Goal: Information Seeking & Learning: Learn about a topic

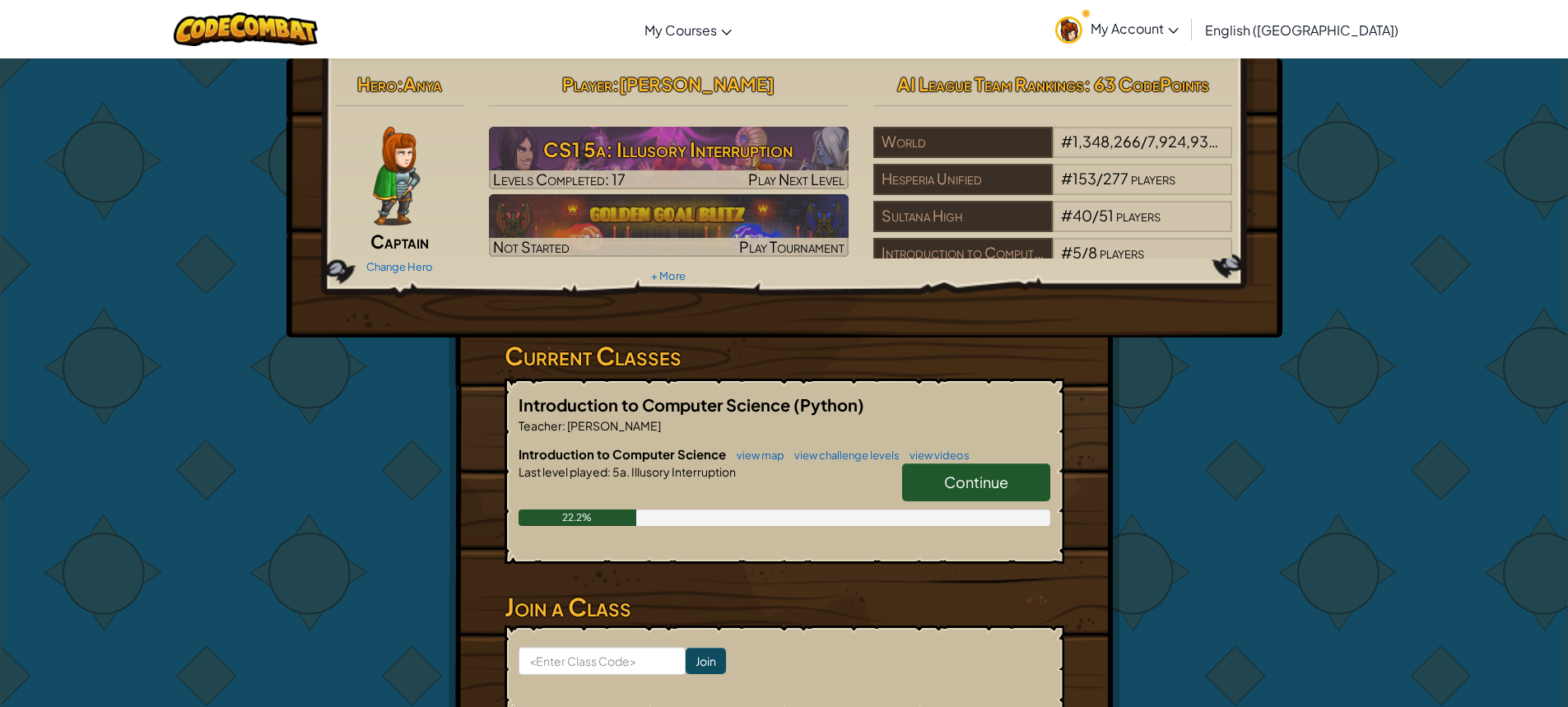
click at [973, 454] on h6 "Introduction to Computer Science view map view challenge levels view videos" at bounding box center [784, 454] width 532 height 18
click at [985, 474] on link "Continue" at bounding box center [976, 482] width 149 height 38
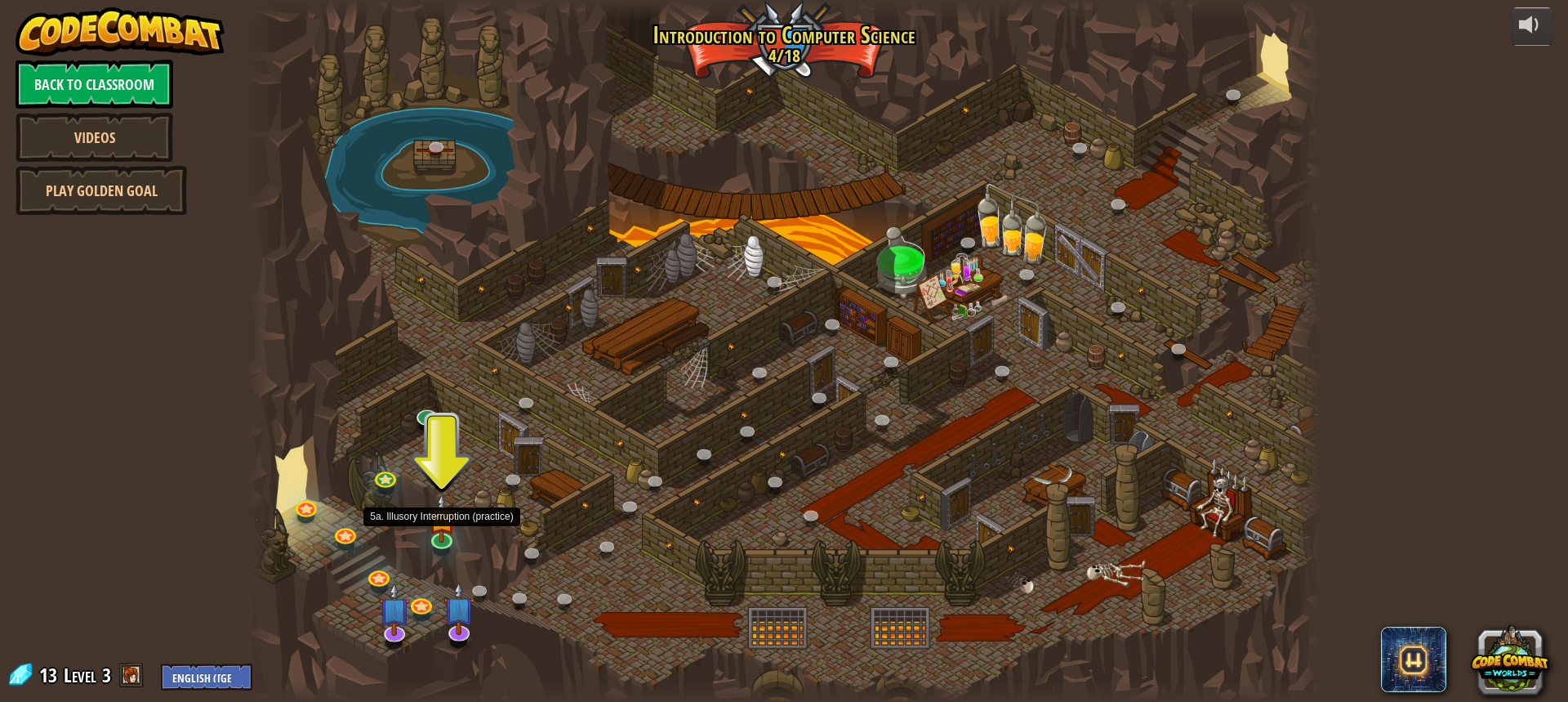
click at [478, 539] on div at bounding box center [783, 351] width 1073 height 702
drag, startPoint x: 467, startPoint y: 533, endPoint x: 445, endPoint y: 529, distance: 22.4
click at [451, 533] on div "25. Kithgard Gates (Locked) Escape the Kithgard dungeons, and don't let the gua…" at bounding box center [783, 351] width 1073 height 702
click at [443, 521] on img at bounding box center [441, 507] width 28 height 65
click at [444, 520] on img at bounding box center [441, 507] width 28 height 65
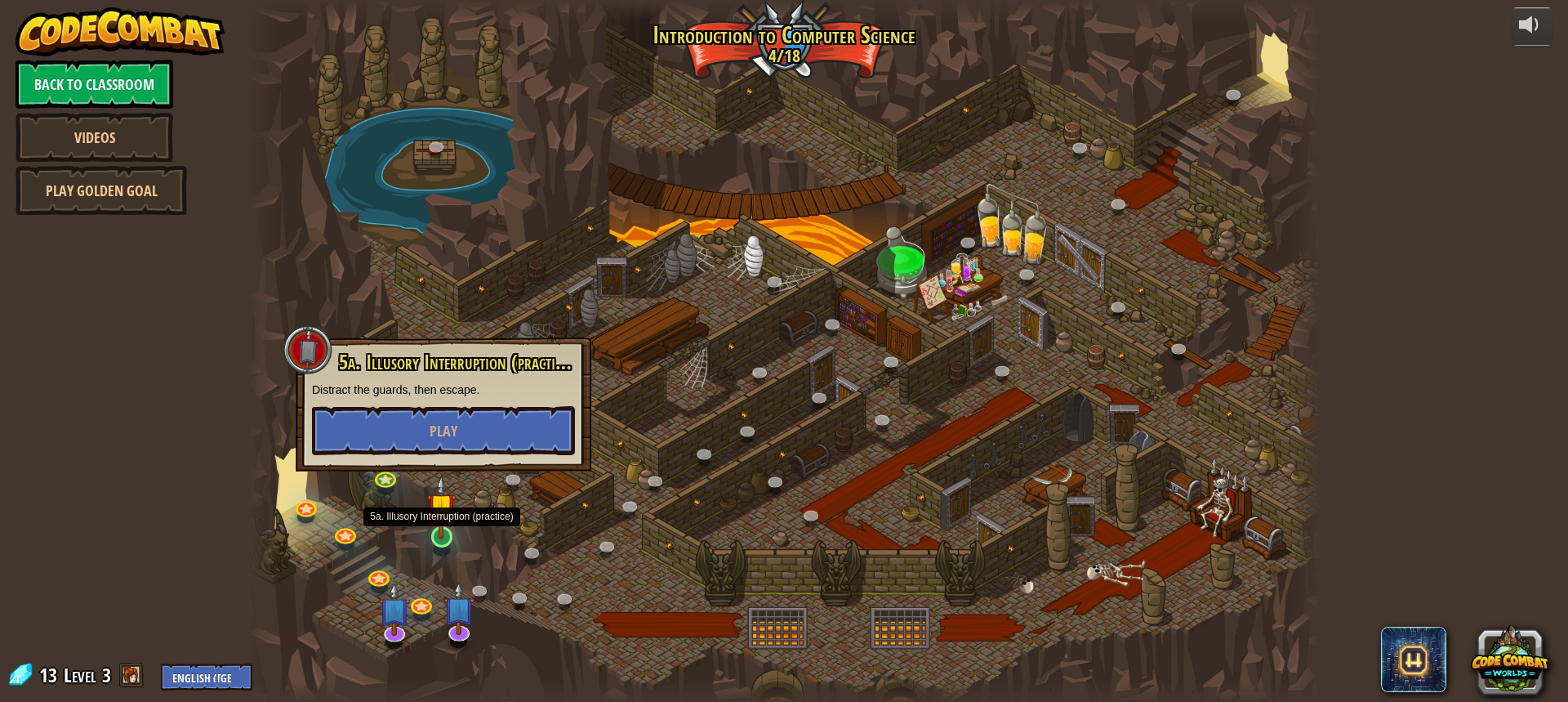
click at [444, 520] on img at bounding box center [441, 507] width 28 height 65
click at [454, 440] on span "Play" at bounding box center [443, 431] width 28 height 20
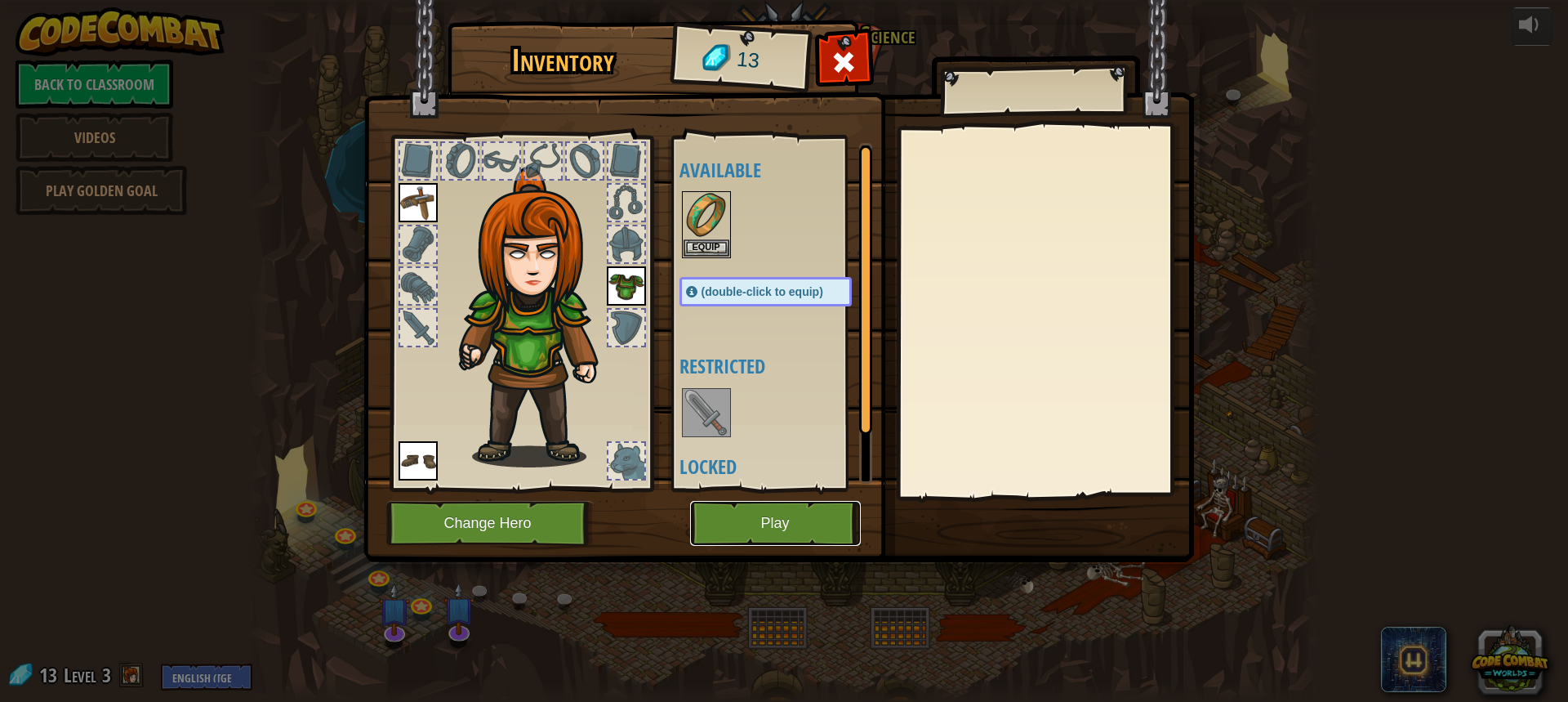
click at [750, 541] on button "Play" at bounding box center [776, 524] width 171 height 45
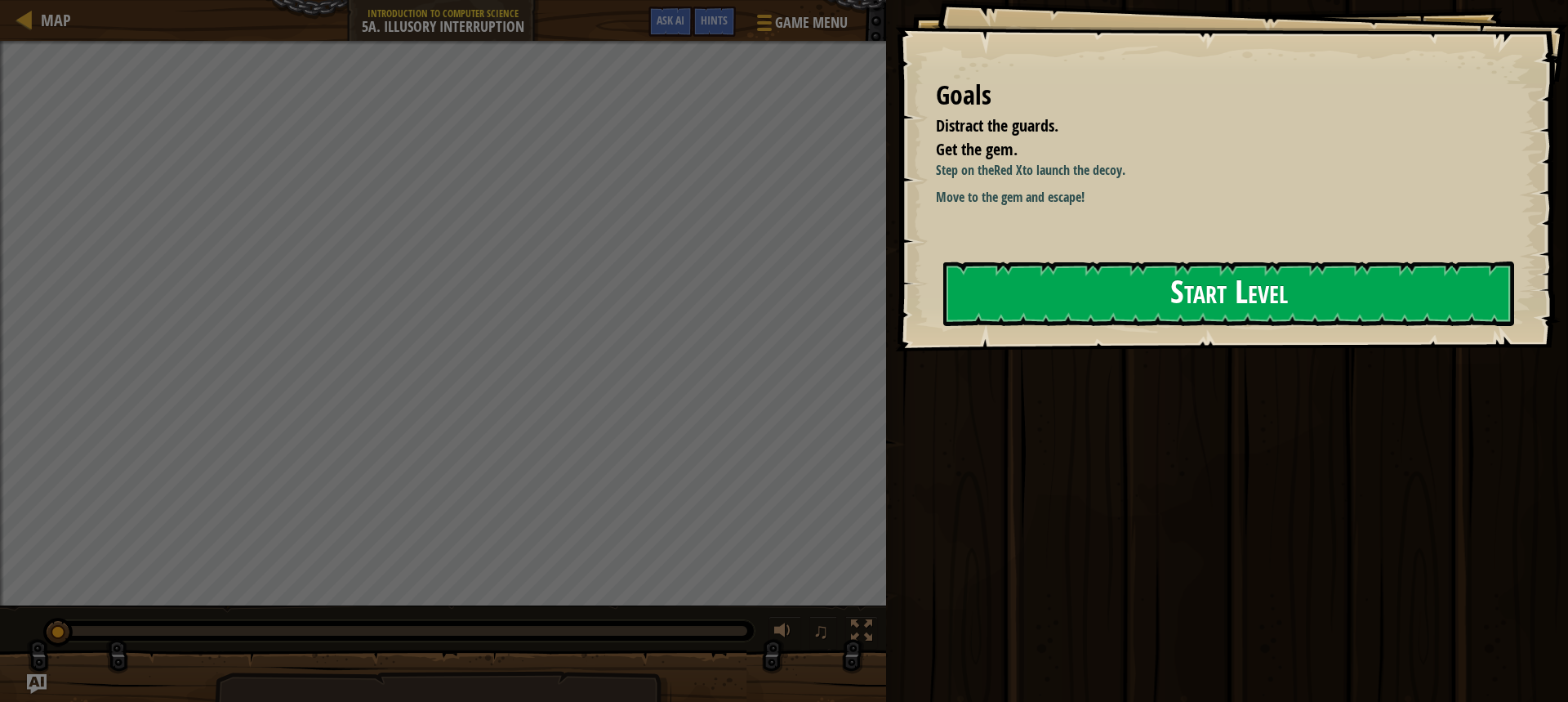
click at [1098, 323] on button "Start Level" at bounding box center [1229, 293] width 571 height 65
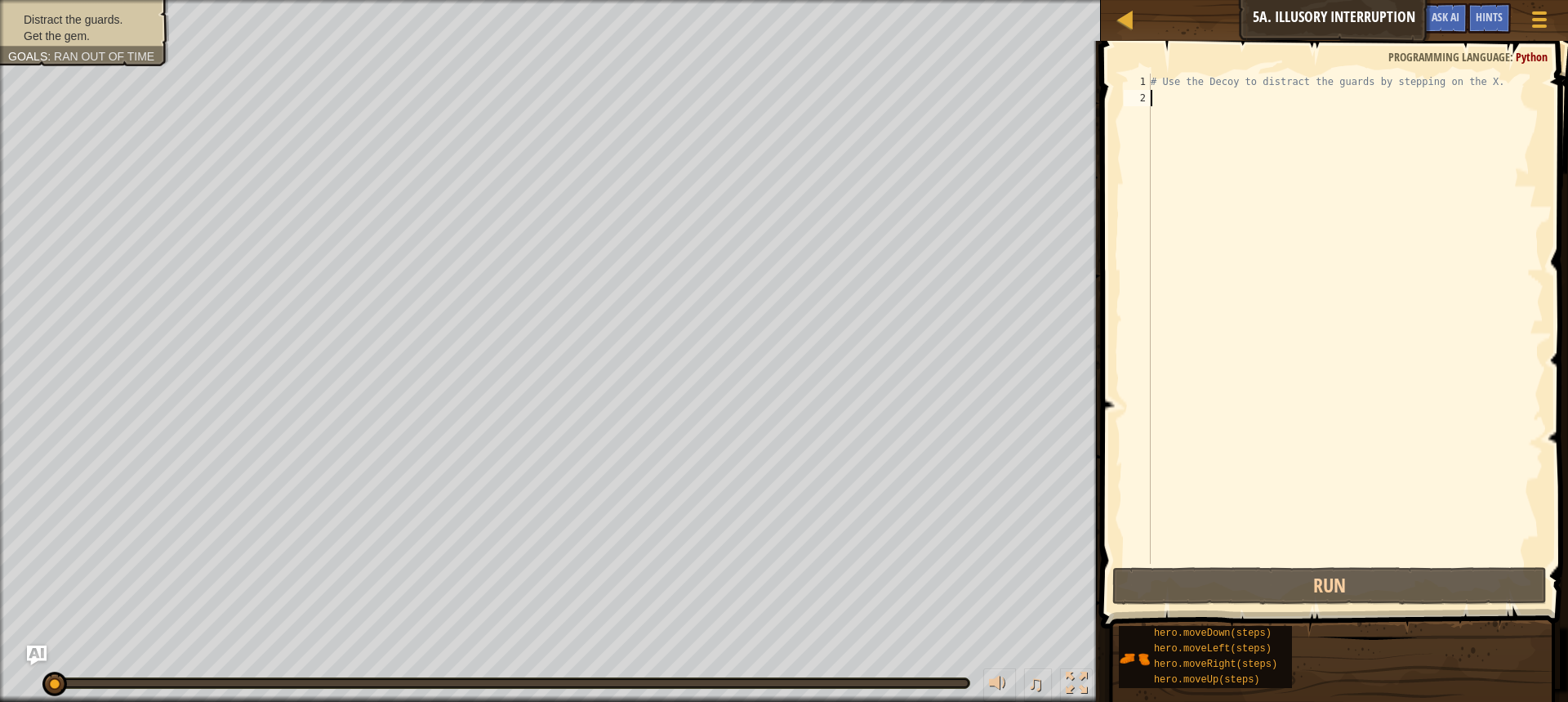
type textarea "h"
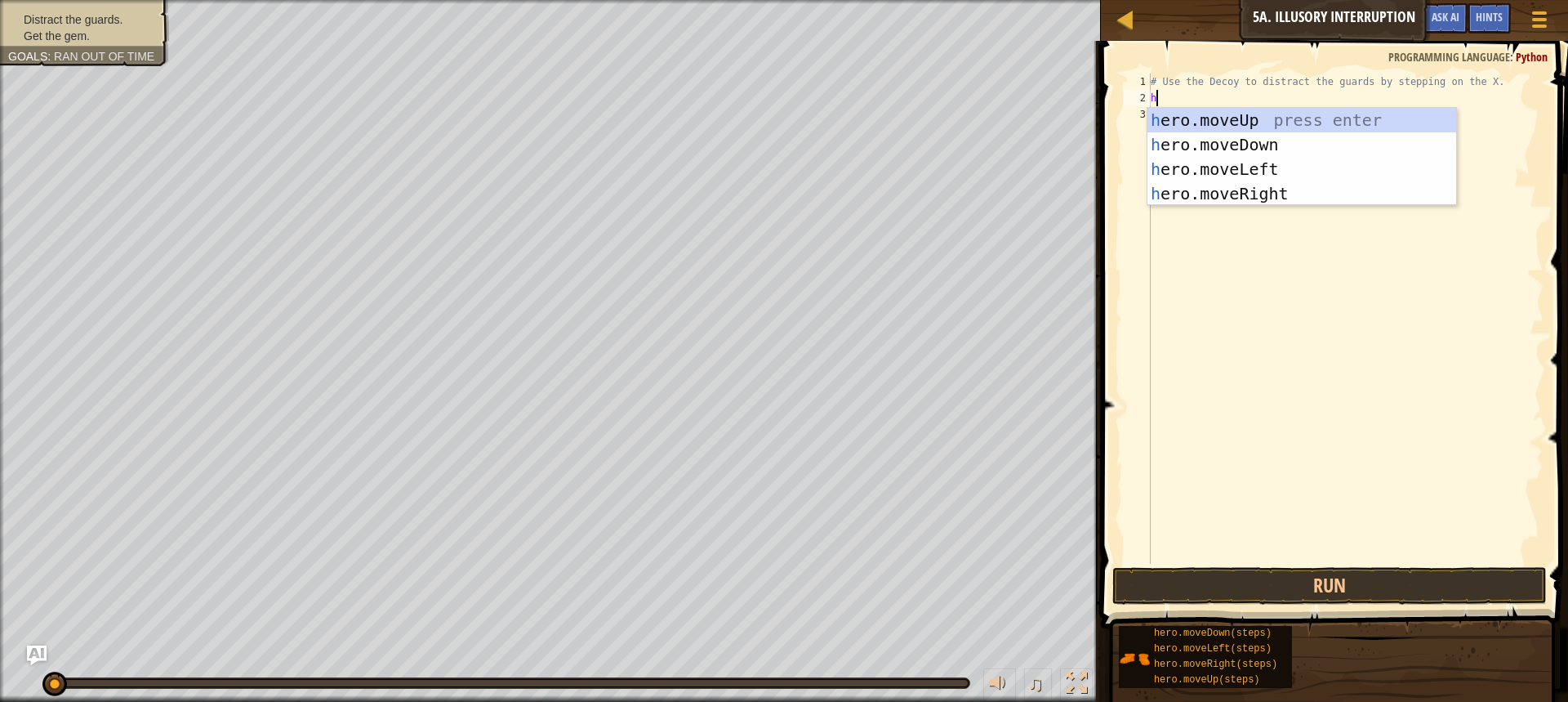
scroll to position [8, 0]
drag, startPoint x: 1256, startPoint y: 114, endPoint x: 1257, endPoint y: 96, distance: 18.0
click at [1257, 0] on body "Map Introduction to Computer Science 5a. Illusory Interruption Game Menu Done H…" at bounding box center [784, 0] width 1568 height 0
click at [1212, 112] on div "h ero.moveUp press enter h ero.moveDown press enter h ero.moveLeft press enter …" at bounding box center [1302, 182] width 309 height 147
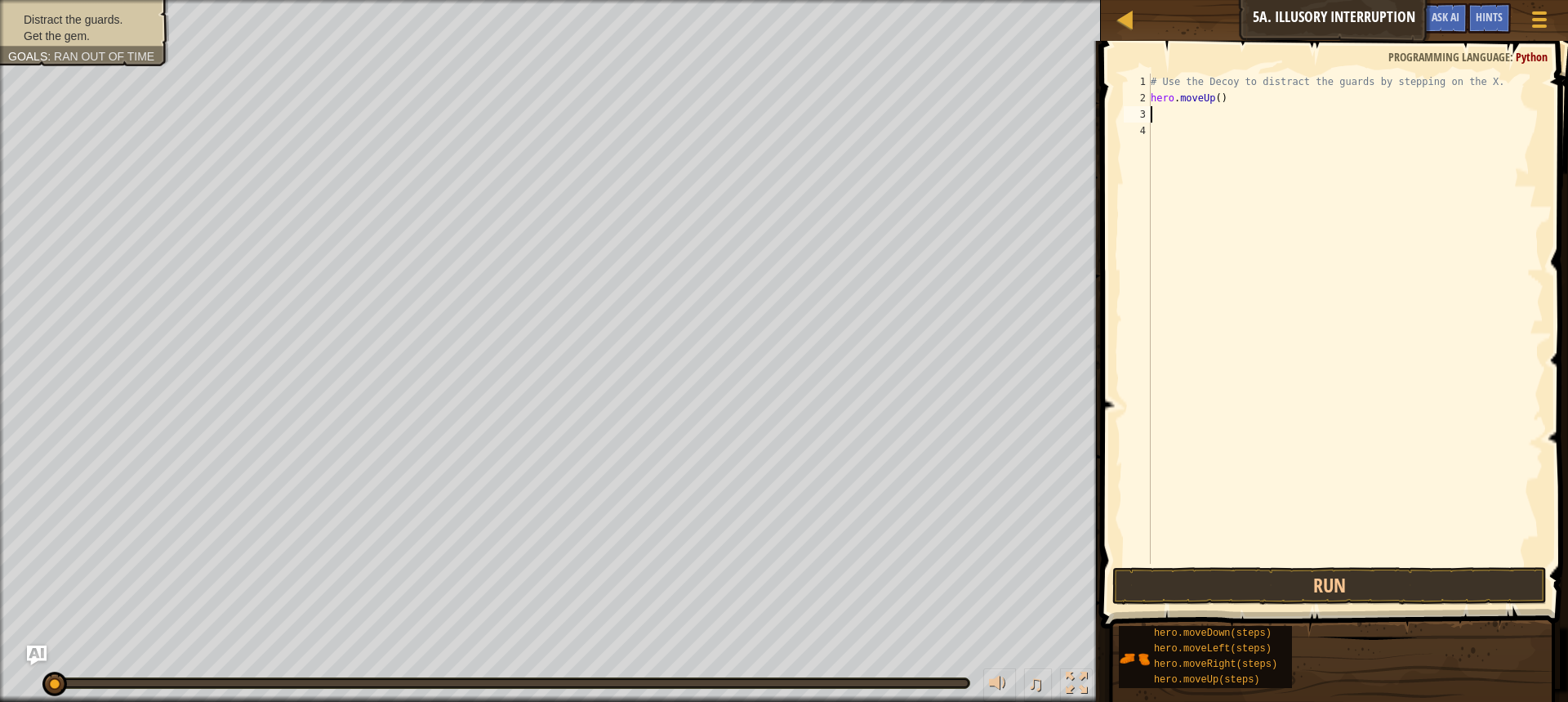
click at [1211, 86] on div "# Use the Decoy to distract the guards by stepping on the X. hero . moveUp ( )" at bounding box center [1345, 335] width 396 height 523
click at [1220, 98] on div "# Use the Decoy to distract the guards by stepping on the X. hero . moveUp ( )" at bounding box center [1345, 335] width 396 height 523
click at [1214, 99] on div "# Use the Decoy to distract the guards by stepping on the X. hero . moveUp ( )" at bounding box center [1345, 335] width 396 height 523
click at [1214, 100] on div "# Use the Decoy to distract the guards by stepping on the X. hero . moveUp ( )" at bounding box center [1345, 335] width 396 height 523
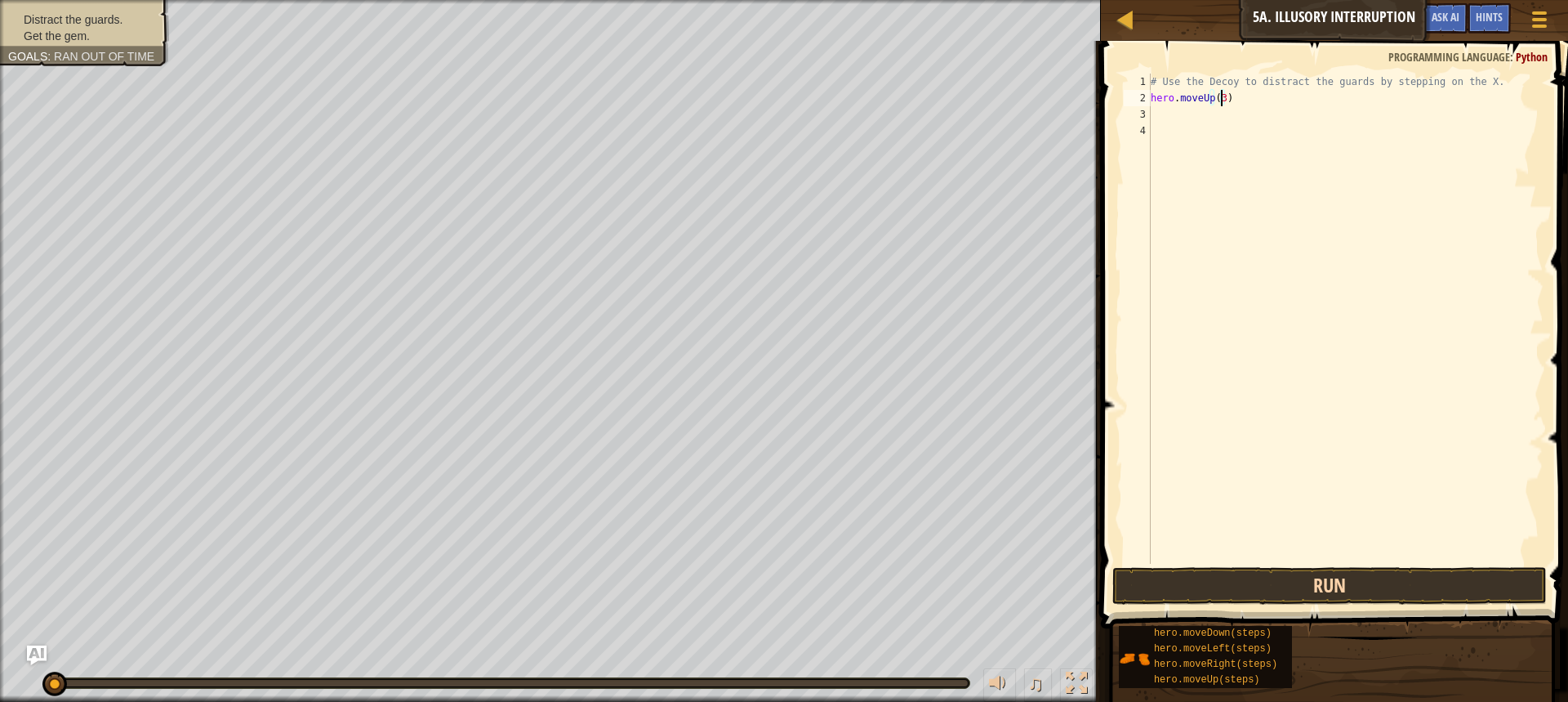
type textarea "hero.moveUp(3)"
click at [1373, 591] on button "Run" at bounding box center [1329, 586] width 435 height 38
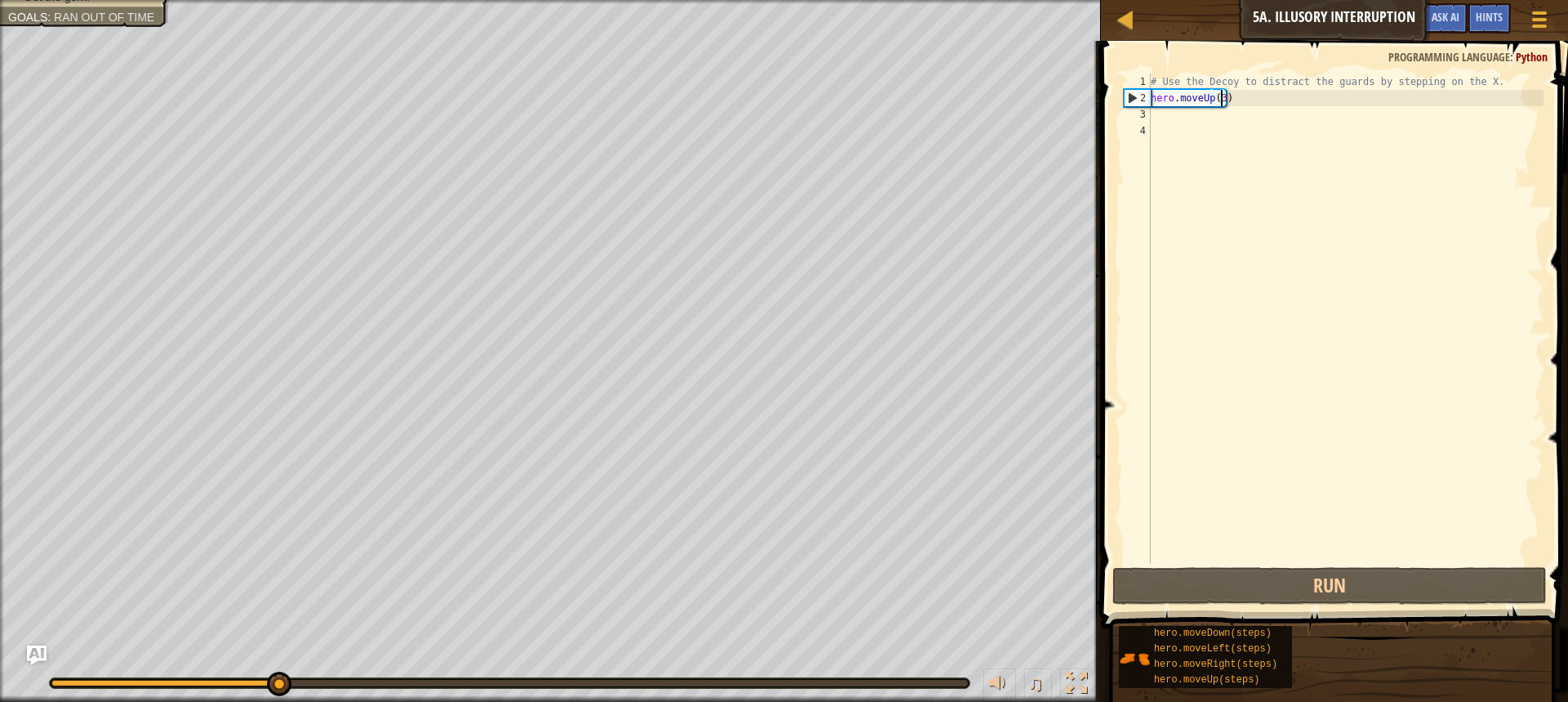
click at [1464, 560] on div "# Use the Decoy to distract the guards by stepping on the X. hero . moveUp ( 3 )" at bounding box center [1345, 335] width 396 height 523
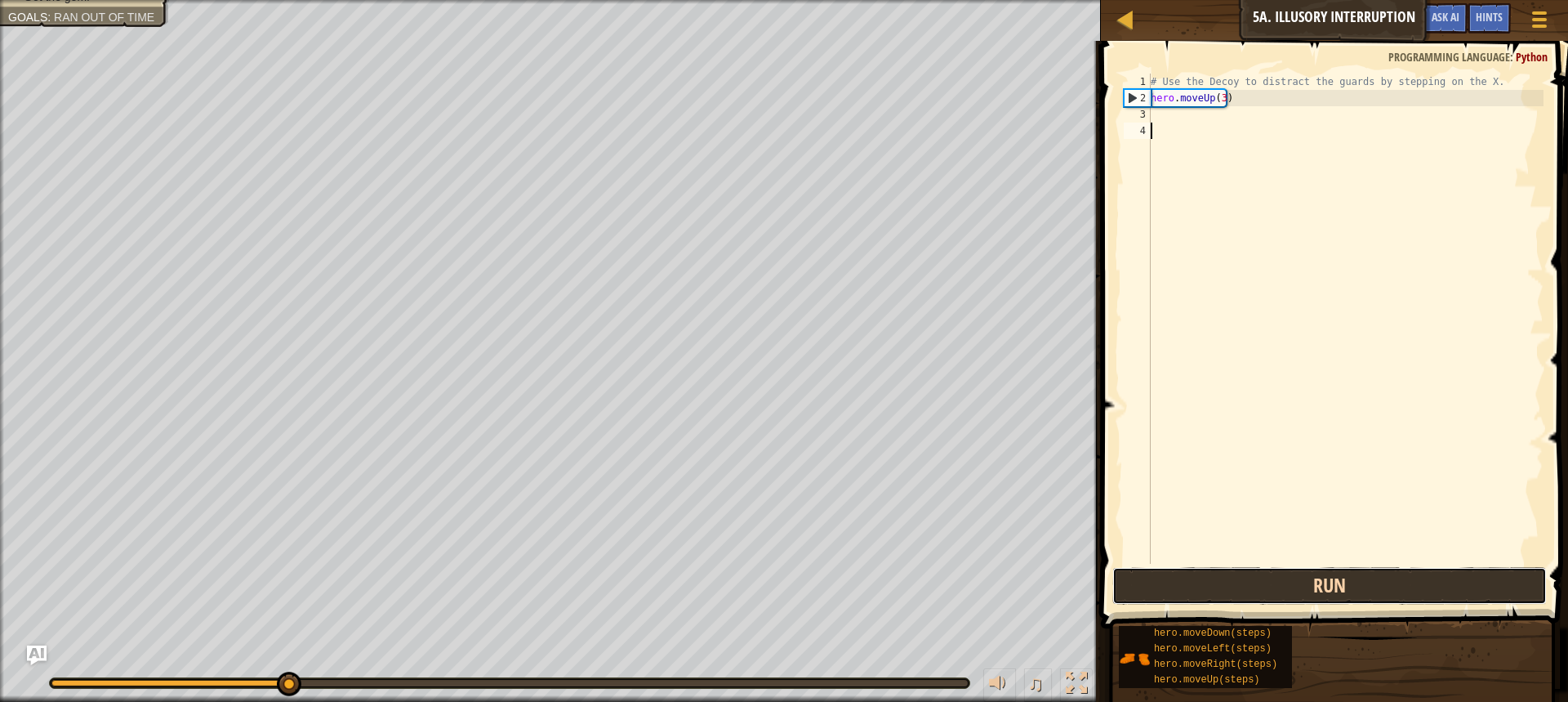
click at [1452, 578] on button "Run" at bounding box center [1329, 586] width 435 height 38
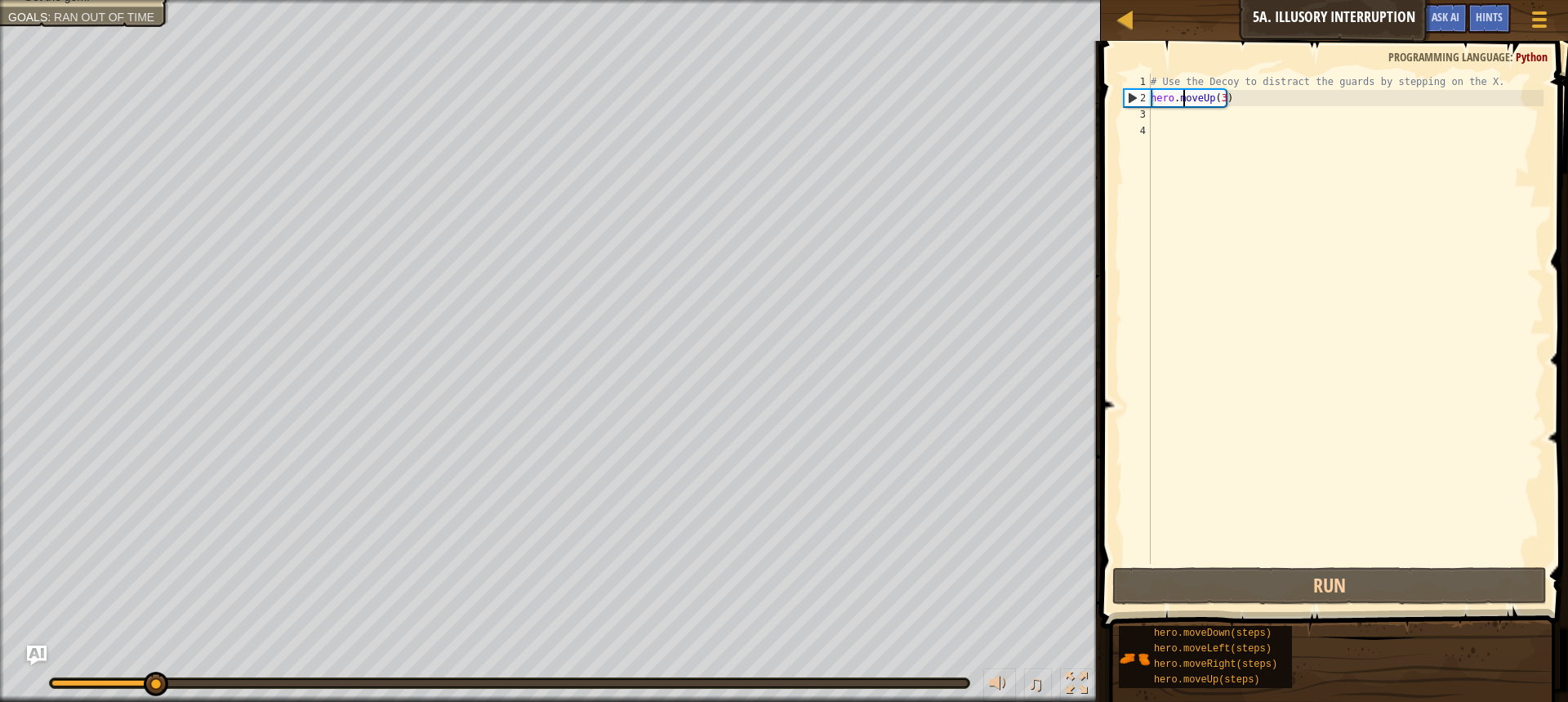
click at [1184, 101] on div "# Use the Decoy to distract the guards by stepping on the X. hero . moveUp ( 3 )" at bounding box center [1345, 335] width 396 height 523
type textarea "hero.moveUp(3)"
drag, startPoint x: 1270, startPoint y: 100, endPoint x: 1134, endPoint y: 101, distance: 136.0
click at [1134, 101] on div "hero.moveUp(3) 1 2 3 4 # Use the Decoy to distract the guards by stepping on th…" at bounding box center [1332, 318] width 423 height 490
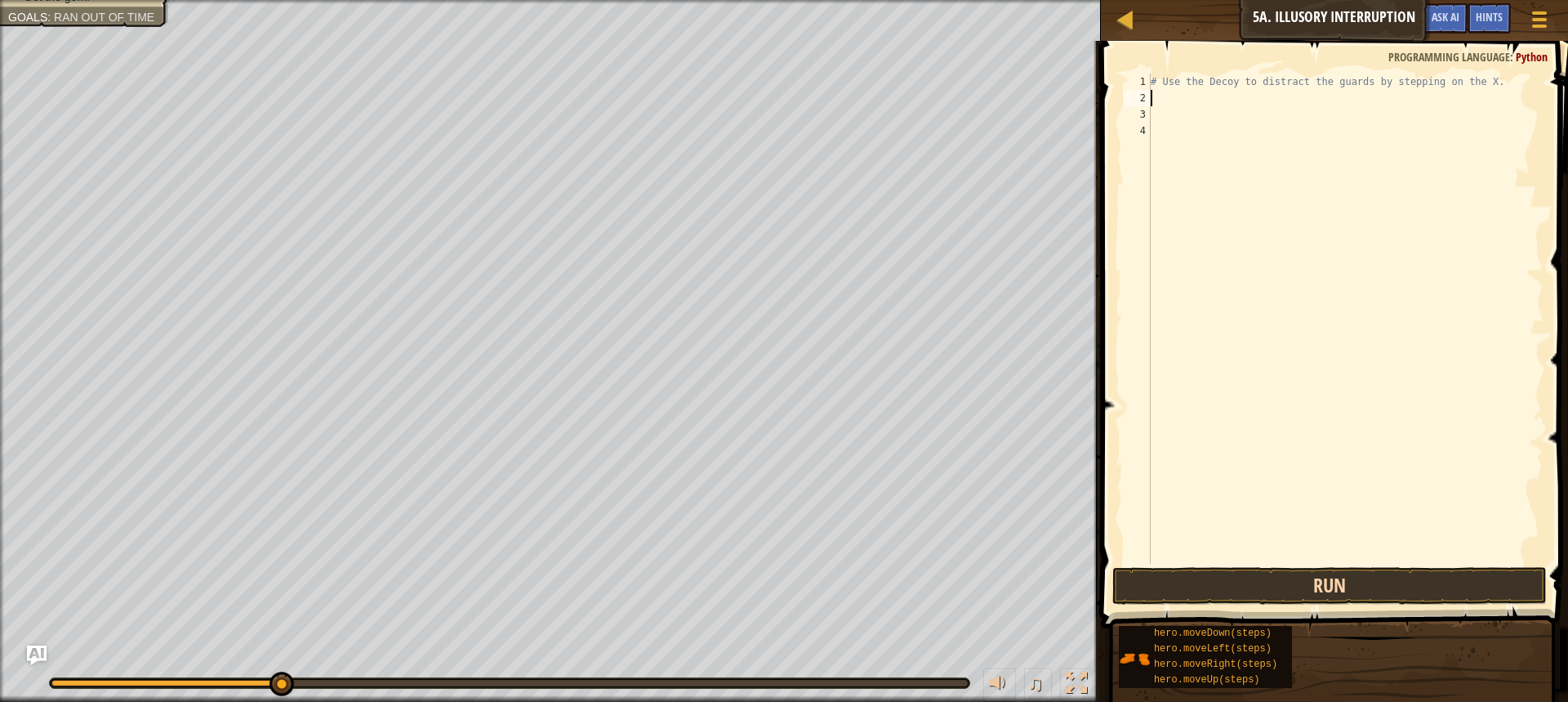
type textarea "h"
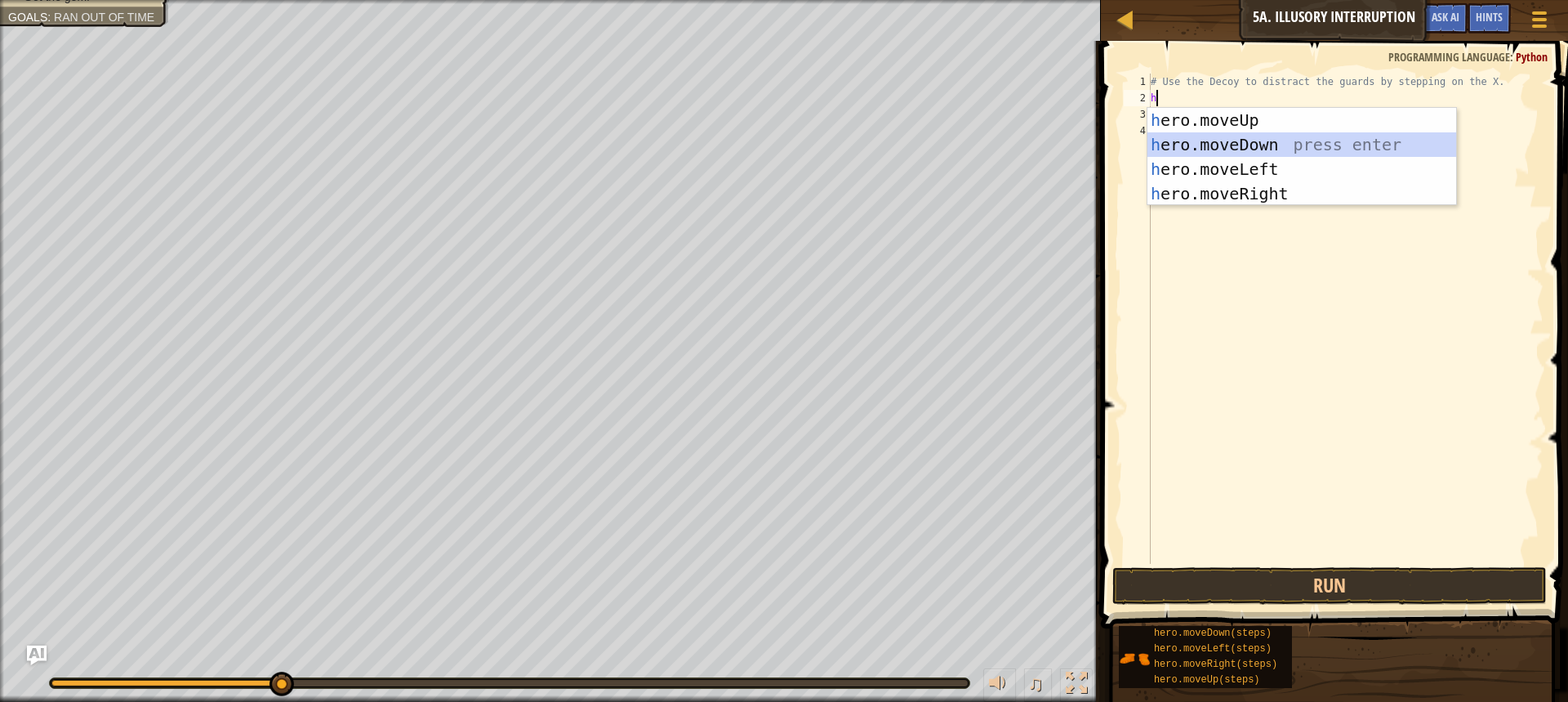
click at [1225, 143] on div "h ero.moveUp press enter h ero.moveDown press enter h ero.moveLeft press enter …" at bounding box center [1302, 182] width 309 height 147
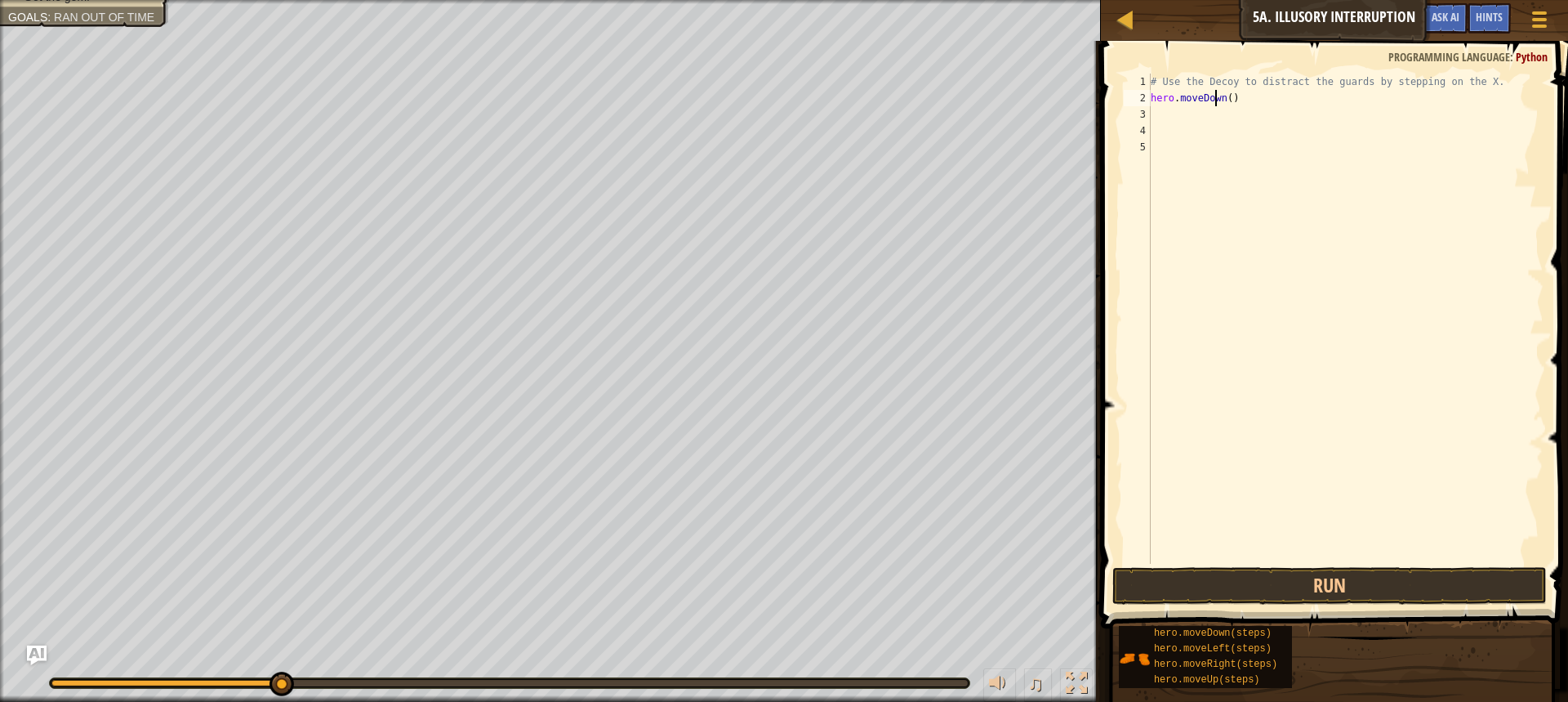
click at [1219, 93] on div "# Use the Decoy to distract the guards by stepping on the X. hero . moveDown ( )" at bounding box center [1345, 335] width 396 height 523
click at [1224, 93] on div "# Use the Decoy to distract the guards by stepping on the X. hero . moveDown ( )" at bounding box center [1345, 335] width 396 height 523
click at [1225, 93] on div "# Use the Decoy to distract the guards by stepping on the X. hero . moveDown ( )" at bounding box center [1345, 335] width 396 height 523
type textarea "hero.moveDown(3)"
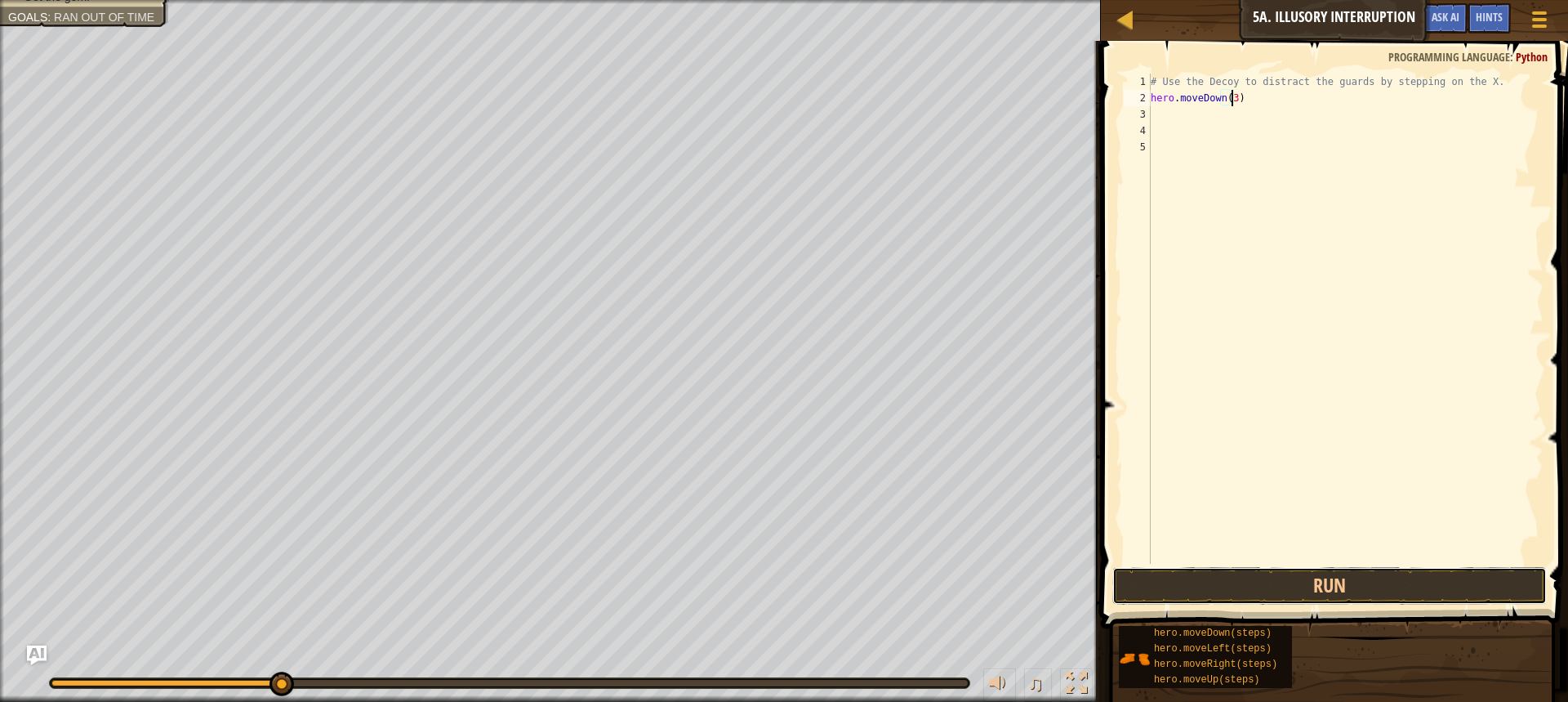
click at [1366, 560] on div "hero.moveDown(3) 1 2 3 4 5 # Use the Decoy to distract the guards by stepping o…" at bounding box center [1333, 367] width 472 height 636
click at [1138, 568] on button "Run" at bounding box center [1329, 586] width 435 height 38
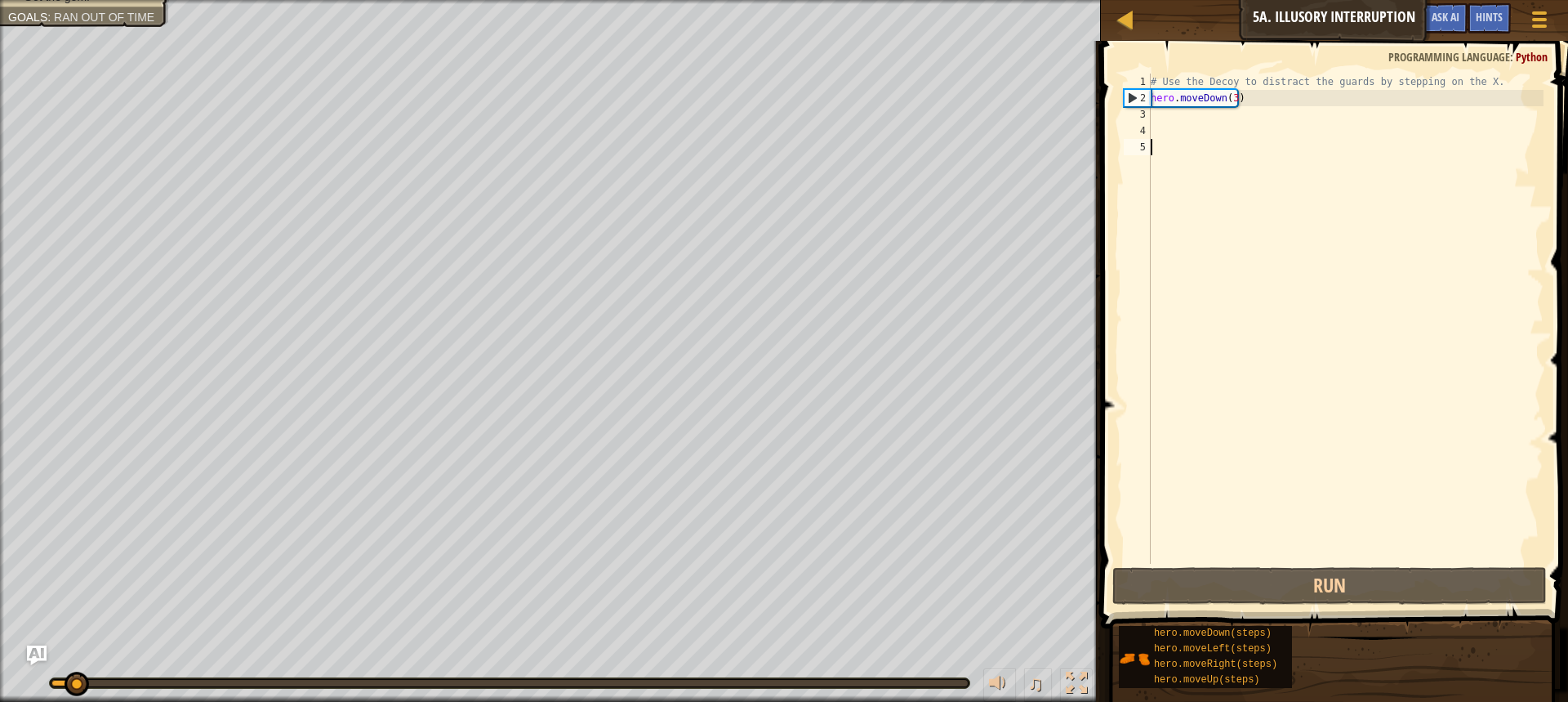
click at [1246, 255] on div "# Use the Decoy to distract the guards by stepping on the X. hero . moveDown ( …" at bounding box center [1345, 335] width 396 height 523
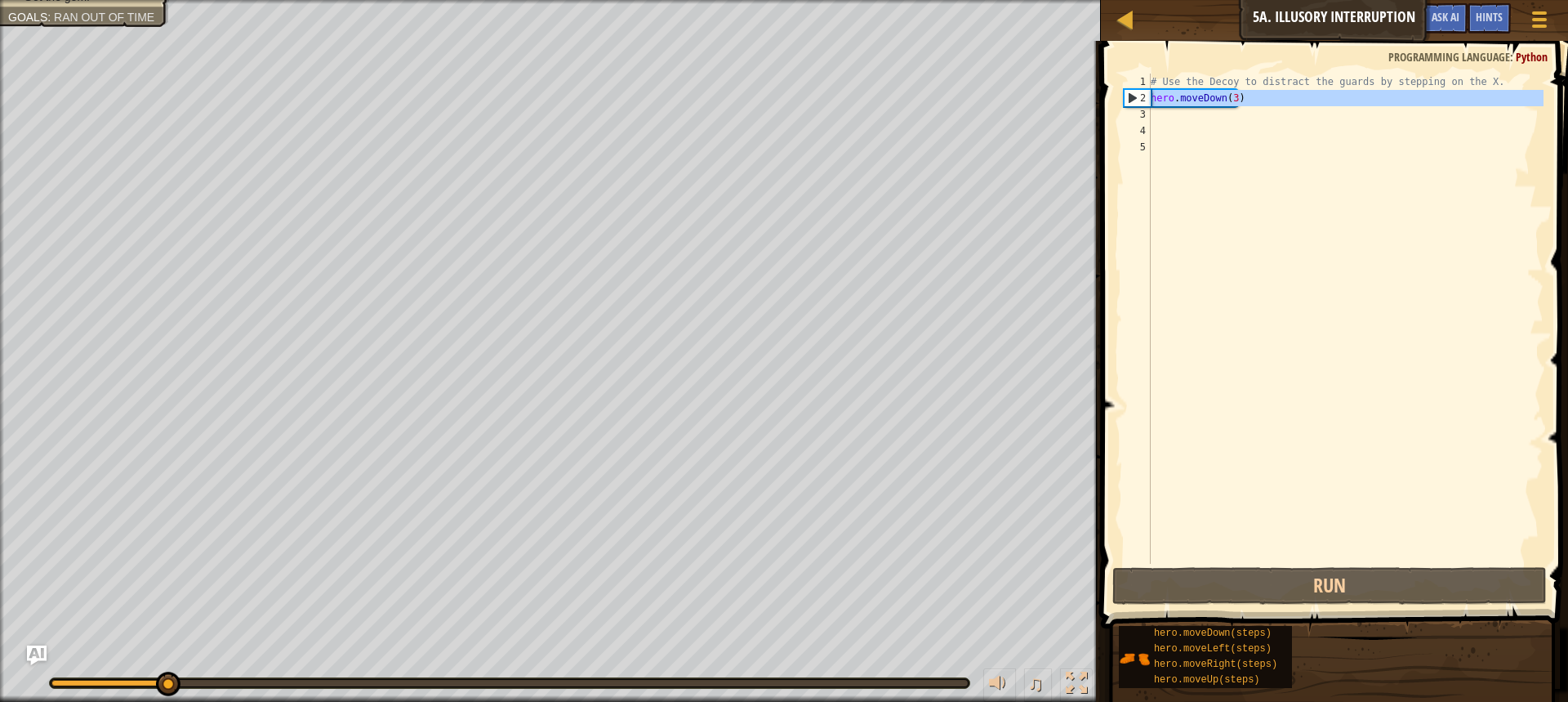
drag, startPoint x: 1245, startPoint y: 111, endPoint x: 1110, endPoint y: 94, distance: 136.1
click at [1110, 94] on div "1 2 3 4 5 # Use the Decoy to distract the guards by stepping on the X. hero . m…" at bounding box center [1333, 367] width 472 height 636
type textarea "hero.moveDown(3)"
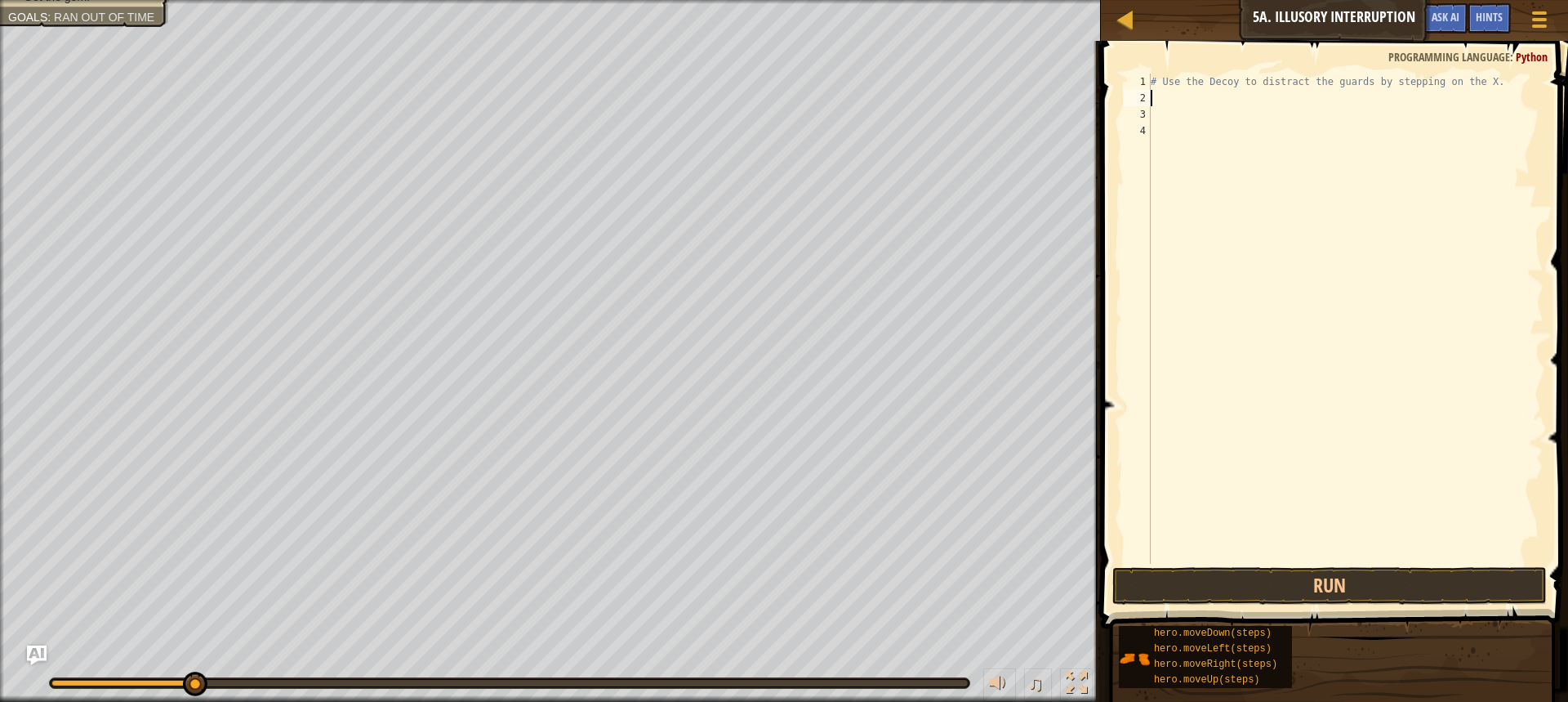
type textarea "h"
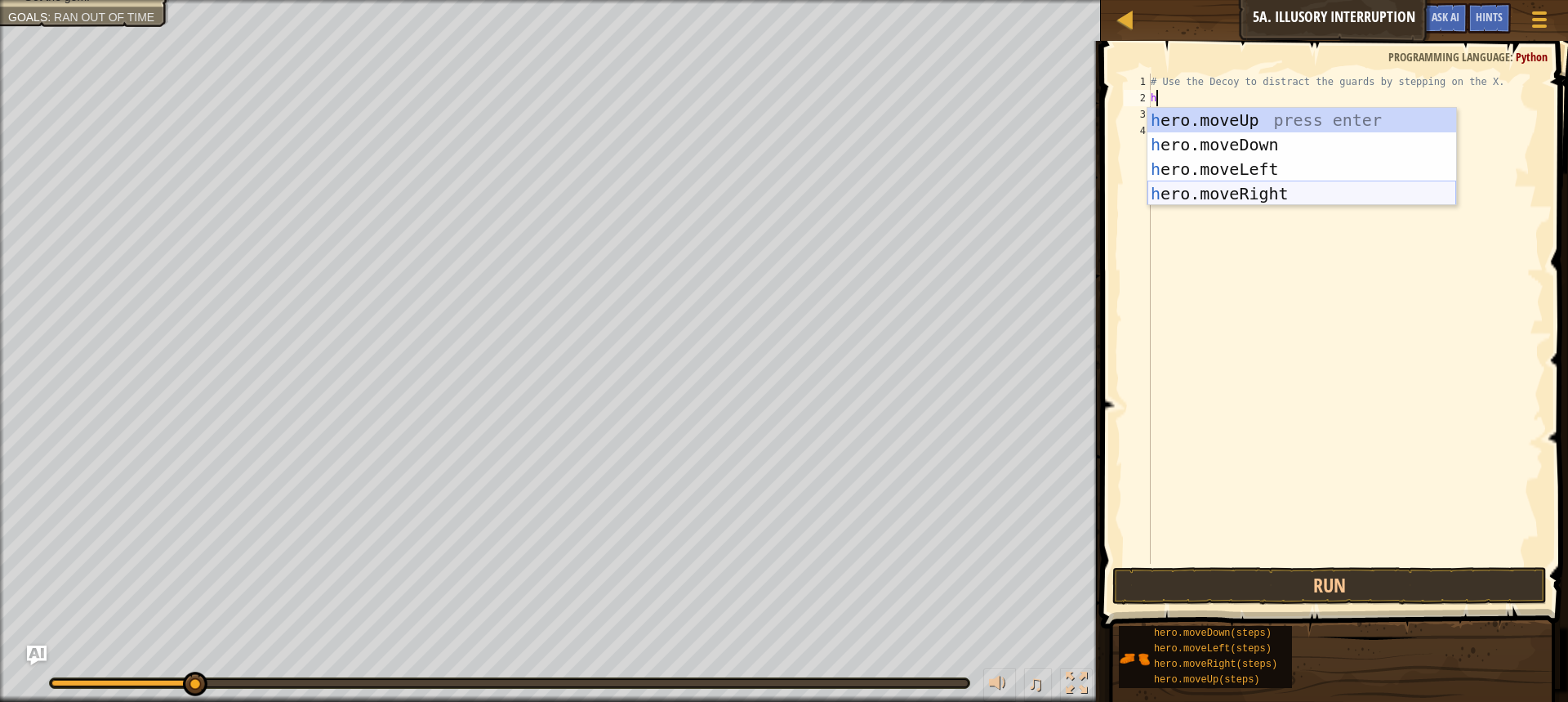
click at [1235, 190] on div "h ero.moveUp press enter h ero.moveDown press enter h ero.moveLeft press enter …" at bounding box center [1302, 182] width 309 height 147
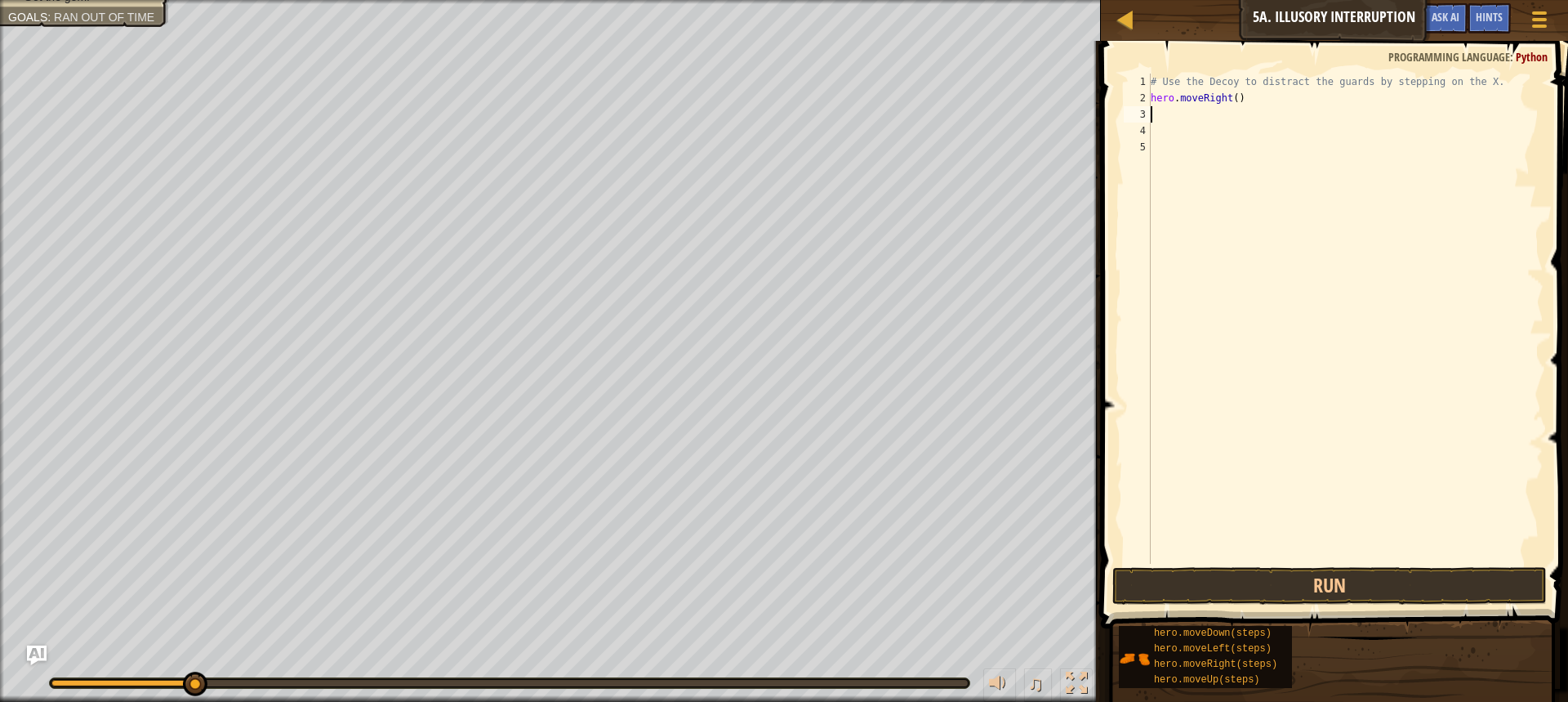
drag, startPoint x: 1212, startPoint y: 93, endPoint x: 1221, endPoint y: 95, distance: 9.2
click at [1220, 94] on div "# Use the Decoy to distract the guards by stepping on the X. hero . moveRight (…" at bounding box center [1345, 335] width 396 height 523
click at [1239, 105] on div "# Use the Decoy to distract the guards by stepping on the X. hero . moveRight (…" at bounding box center [1345, 335] width 396 height 523
click at [1234, 101] on div "# Use the Decoy to distract the guards by stepping on the X. hero . moveRight (…" at bounding box center [1345, 335] width 396 height 523
click at [1384, 551] on div "# Use the Decoy to distract the guards by stepping on the X. hero . moveRight (…" at bounding box center [1345, 335] width 396 height 523
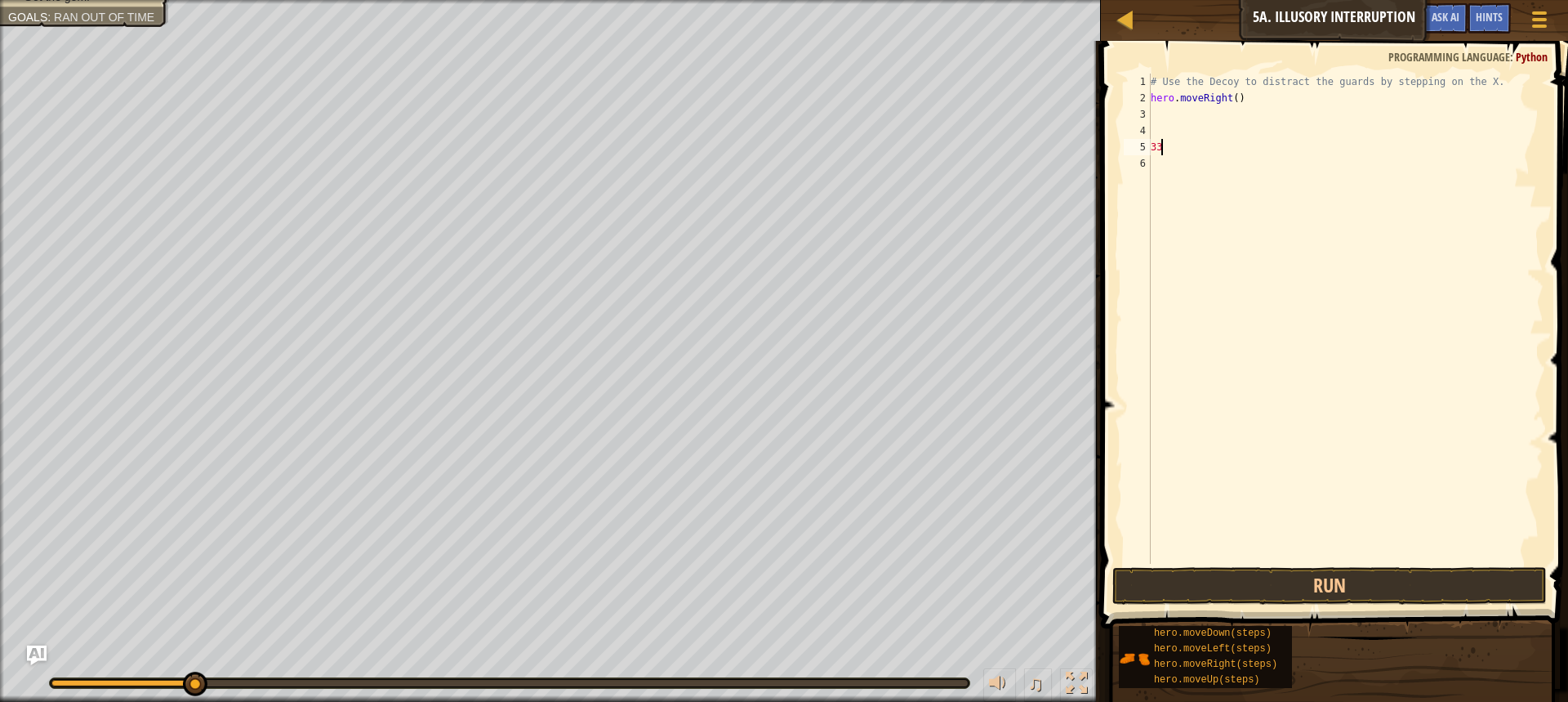
type textarea "3"
click at [1227, 93] on div "# Use the Decoy to distract the guards by stepping on the X. hero . moveRight (…" at bounding box center [1345, 335] width 396 height 523
click at [1230, 99] on div "# Use the Decoy to distract the guards by stepping on the X. hero . moveRight (…" at bounding box center [1345, 335] width 396 height 523
drag, startPoint x: 1348, startPoint y: 574, endPoint x: 1344, endPoint y: 565, distance: 9.8
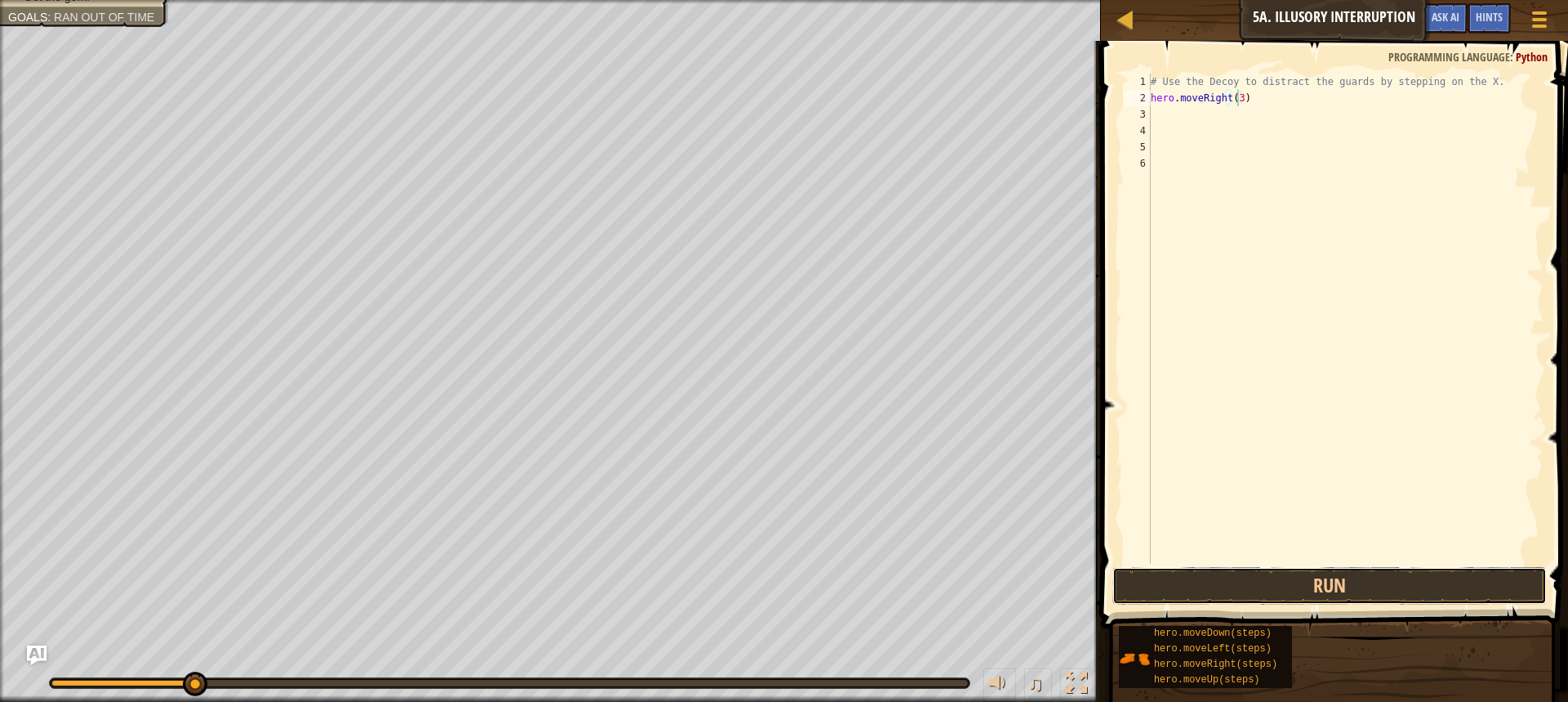
click at [1345, 565] on div "hero.moveRight(3) 1 2 3 4 5 6 # Use the Decoy to distract the guards by steppin…" at bounding box center [1333, 367] width 472 height 636
click at [1280, 577] on button "Run" at bounding box center [1329, 586] width 435 height 38
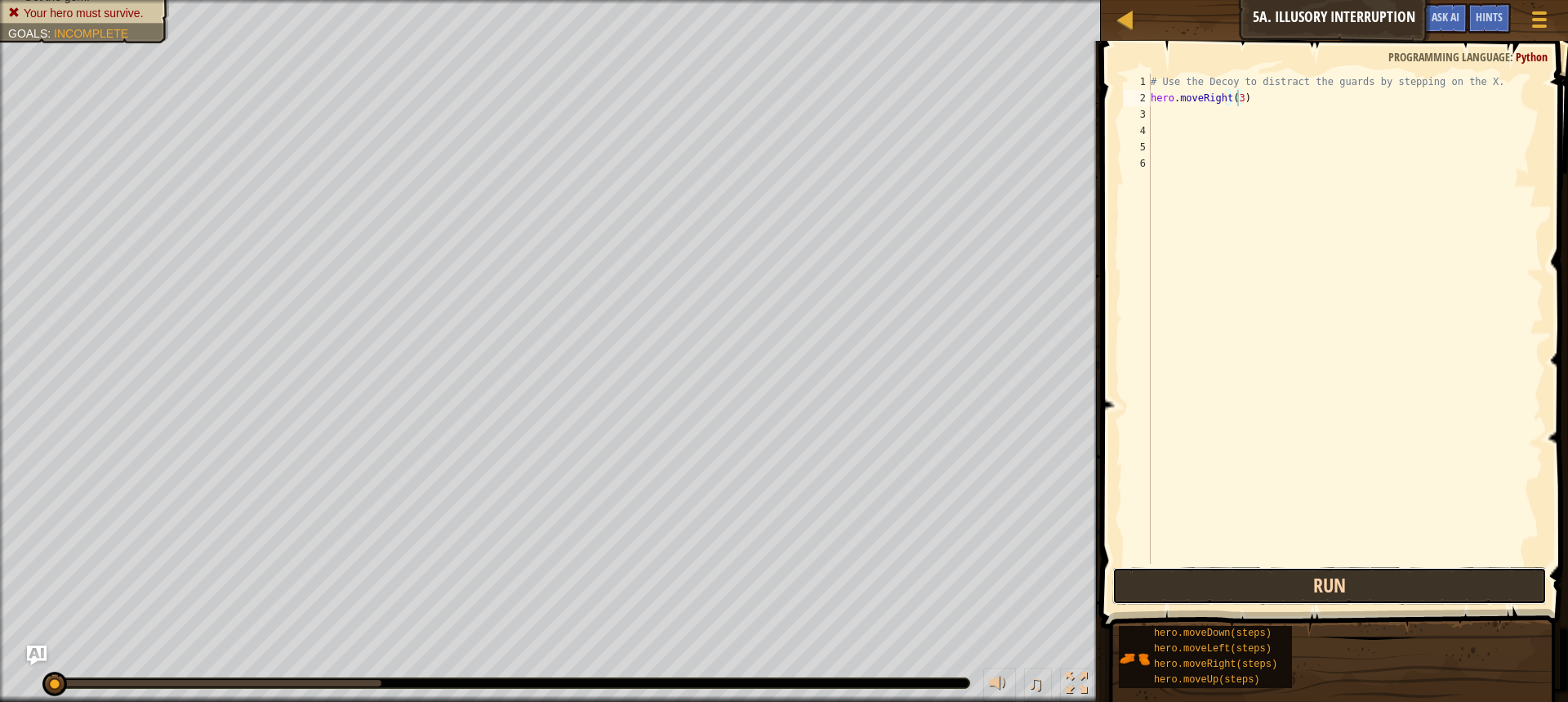
click at [1278, 576] on button "Run" at bounding box center [1329, 586] width 435 height 38
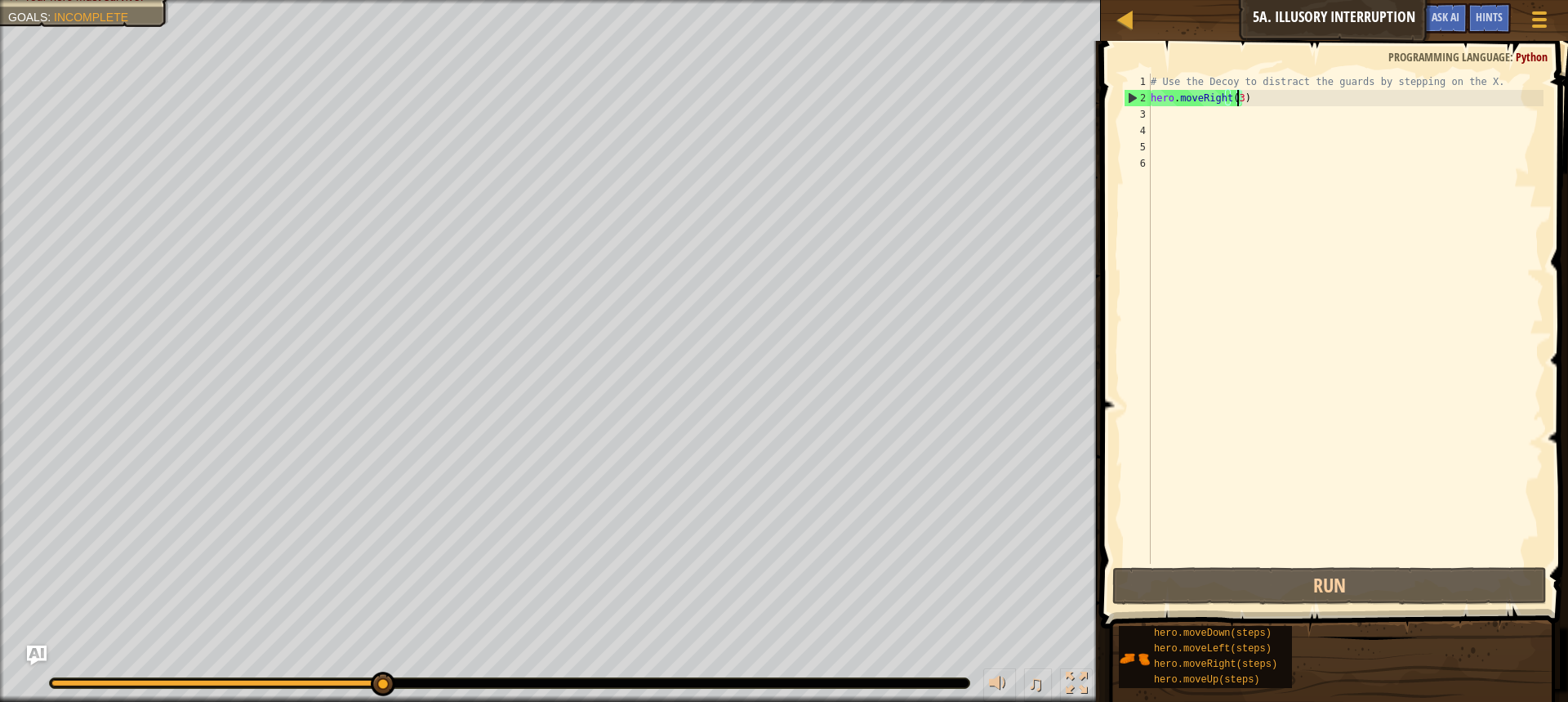
type textarea "hero.moveRight()"
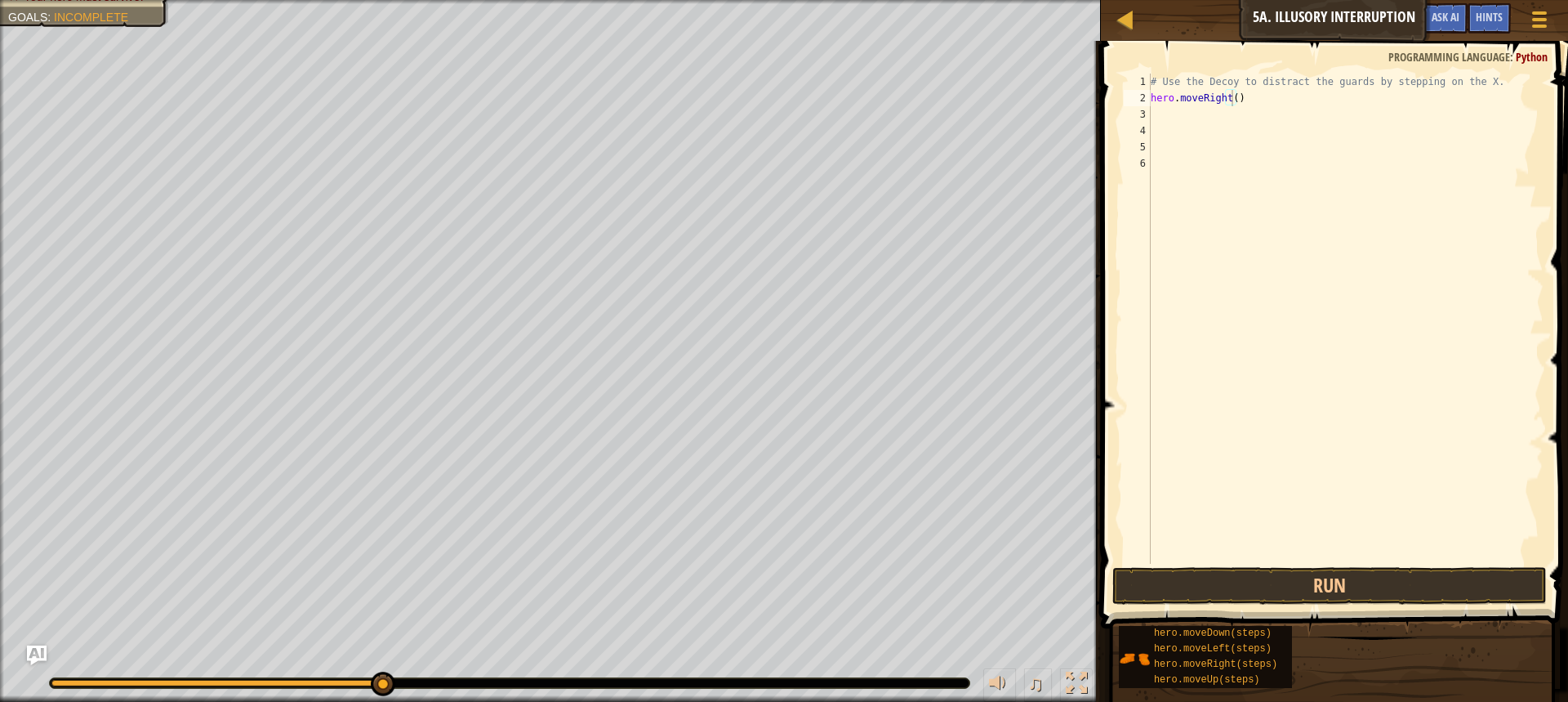
drag, startPoint x: 1297, startPoint y: 34, endPoint x: 1151, endPoint y: 97, distance: 159.0
click at [1155, 86] on div "Map Introduction to Computer Science 5a. Illusory Interruption Game Menu Done H…" at bounding box center [784, 351] width 1568 height 702
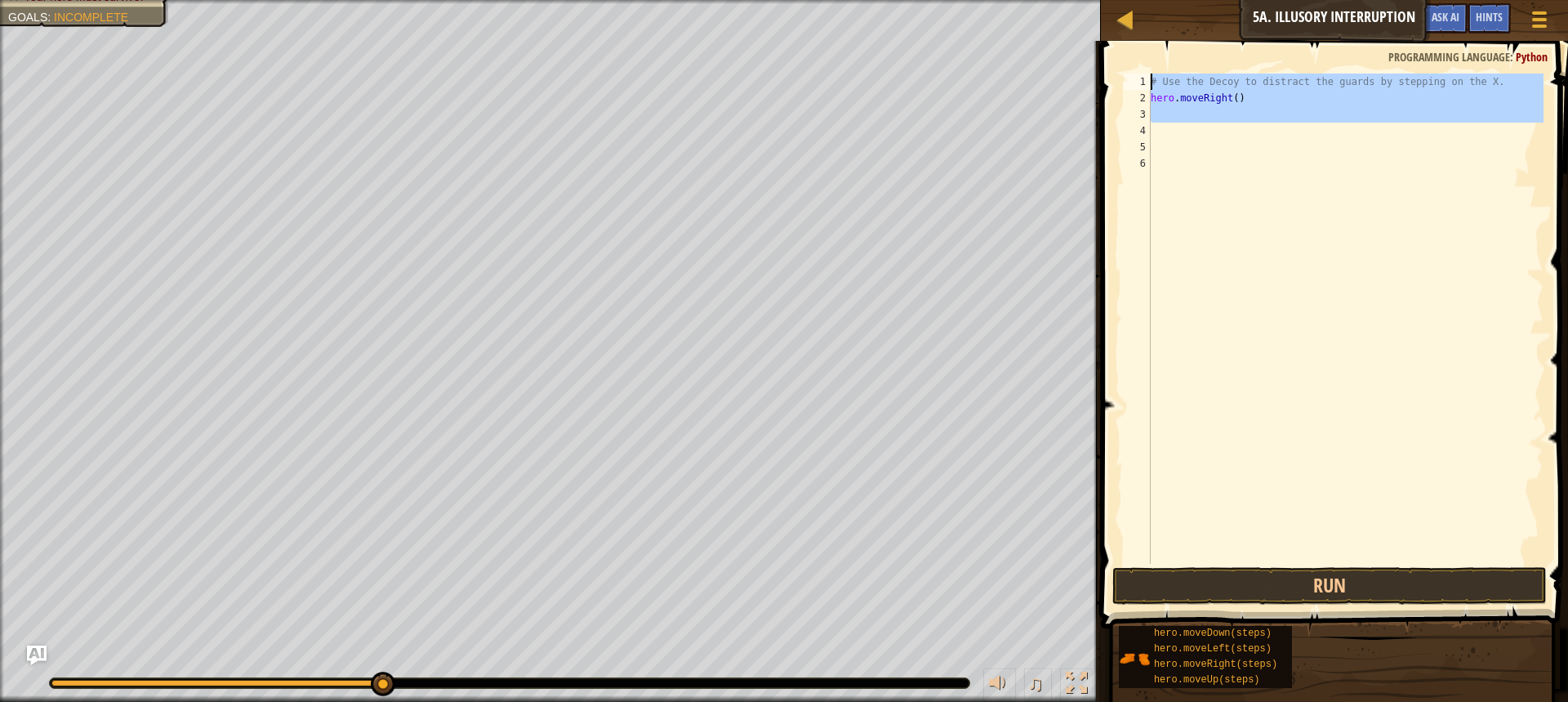
drag, startPoint x: 1263, startPoint y: 121, endPoint x: 1124, endPoint y: 85, distance: 143.6
click at [1141, 87] on div "1 2 3 4 5 6 # Use the Decoy to distract the guards by stepping on the X. hero .…" at bounding box center [1332, 318] width 423 height 490
type textarea "# Use the Decoy to distract the guards by stepping on the X. hero.moveRight()"
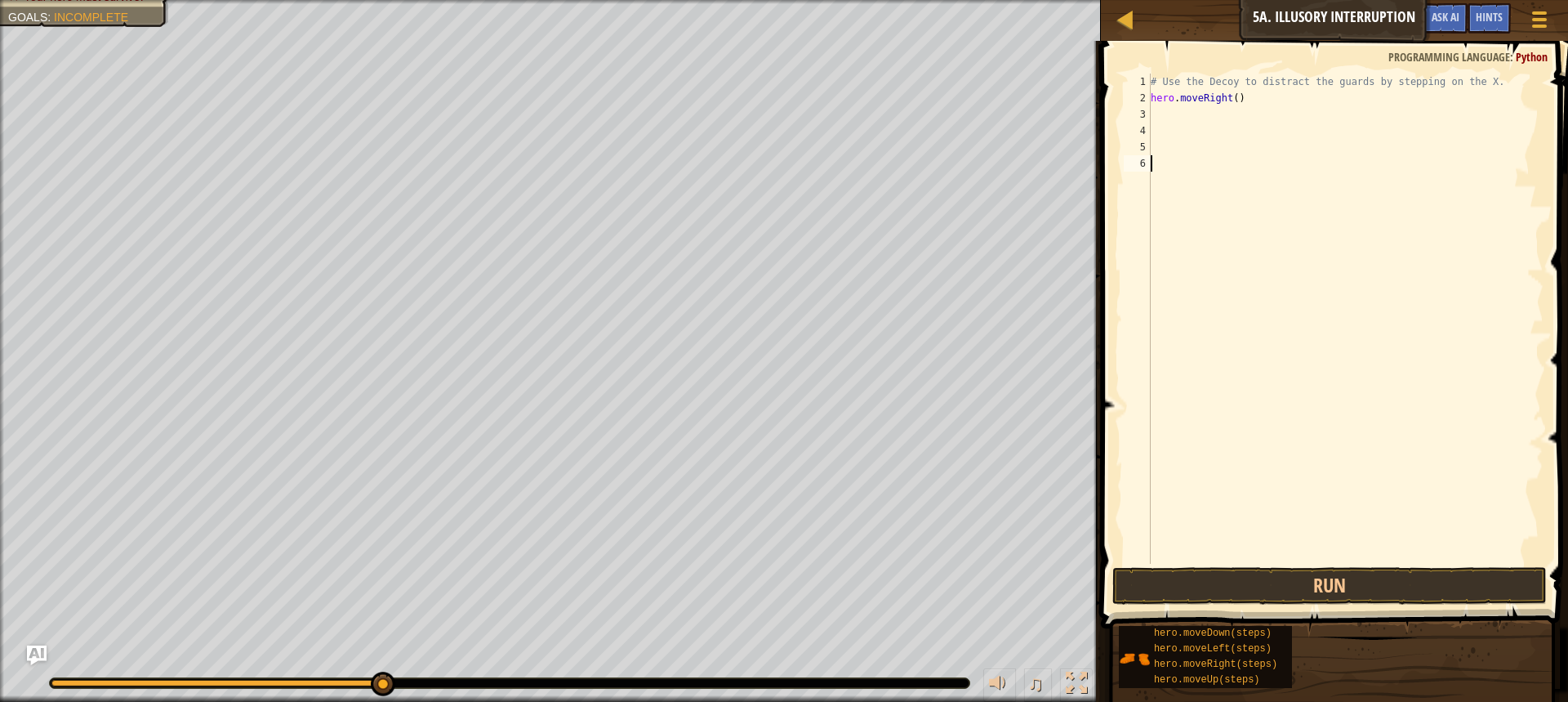
drag, startPoint x: 1349, startPoint y: 164, endPoint x: 1349, endPoint y: 154, distance: 10.0
click at [1354, 160] on div "# Use the Decoy to distract the guards by stepping on the X. hero . moveRight (…" at bounding box center [1345, 335] width 396 height 523
drag, startPoint x: 1204, startPoint y: 70, endPoint x: 1279, endPoint y: 114, distance: 87.0
click at [1224, 85] on div "1 2 3 4 5 6 # Use the Decoy to distract the guards by stepping on the X. hero .…" at bounding box center [1333, 367] width 472 height 636
drag, startPoint x: 1279, startPoint y: 116, endPoint x: 1237, endPoint y: 100, distance: 44.9
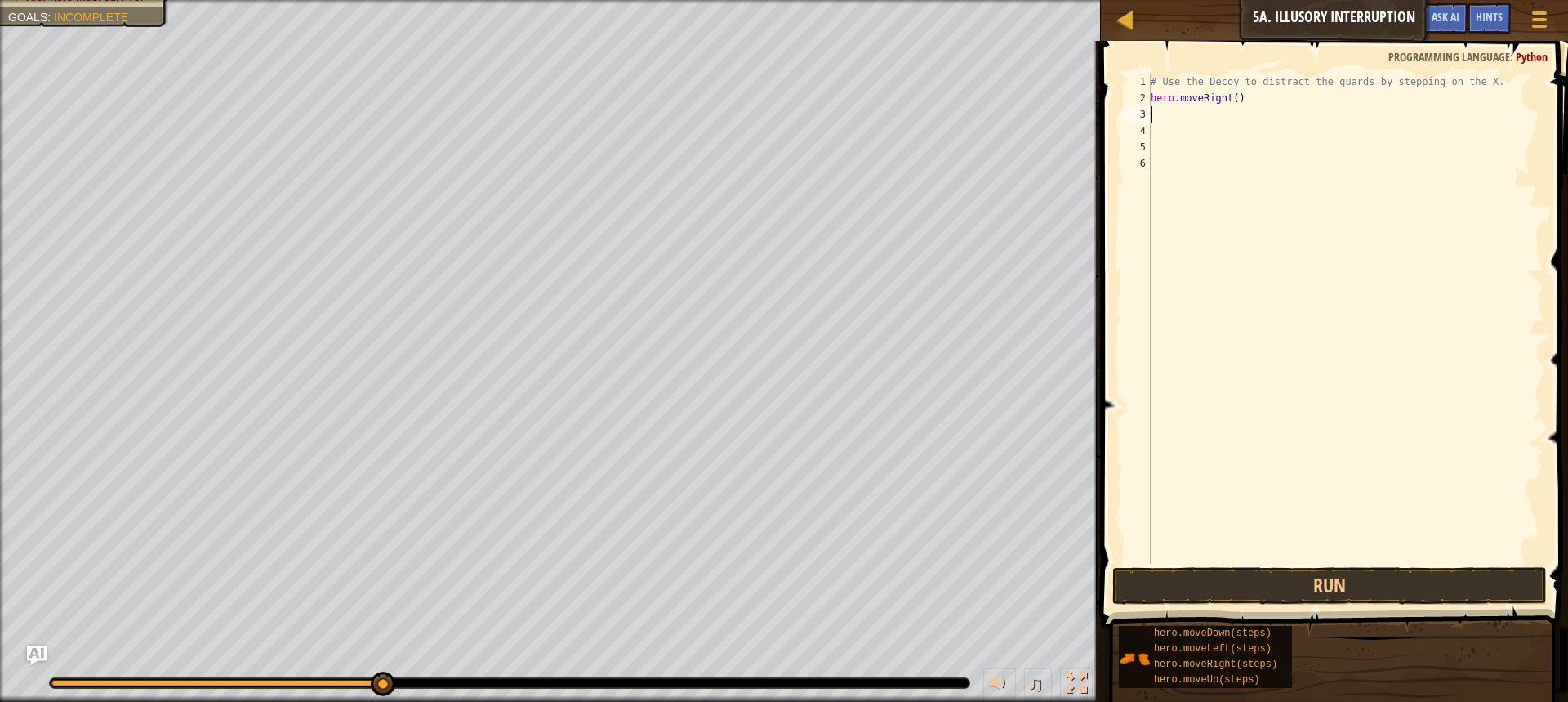
click at [1259, 112] on div "# Use the Decoy to distract the guards by stepping on the X. hero . moveRight (…" at bounding box center [1345, 335] width 396 height 523
drag, startPoint x: 1237, startPoint y: 100, endPoint x: 1122, endPoint y: 93, distance: 115.2
click at [1128, 86] on div "1 2 3 4 5 6 # Use the Decoy to distract the guards by stepping on the X. hero .…" at bounding box center [1332, 318] width 423 height 490
type textarea "# Use the Decoy to distract the guards by stepping on the X. hero.moveRight()"
type textarea "h"
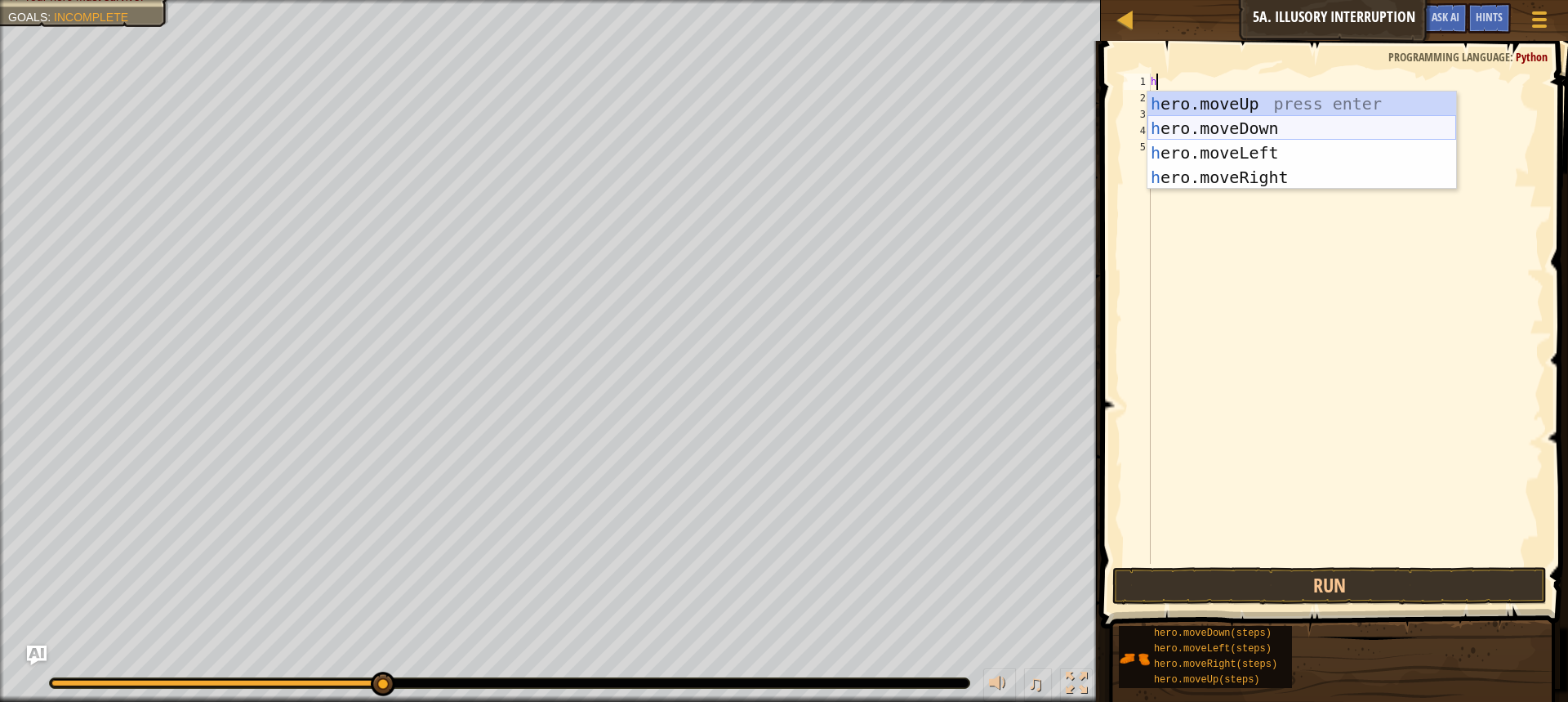
click at [1203, 120] on div "h ero.moveUp press enter h ero.moveDown press enter h ero.moveLeft press enter …" at bounding box center [1302, 165] width 309 height 147
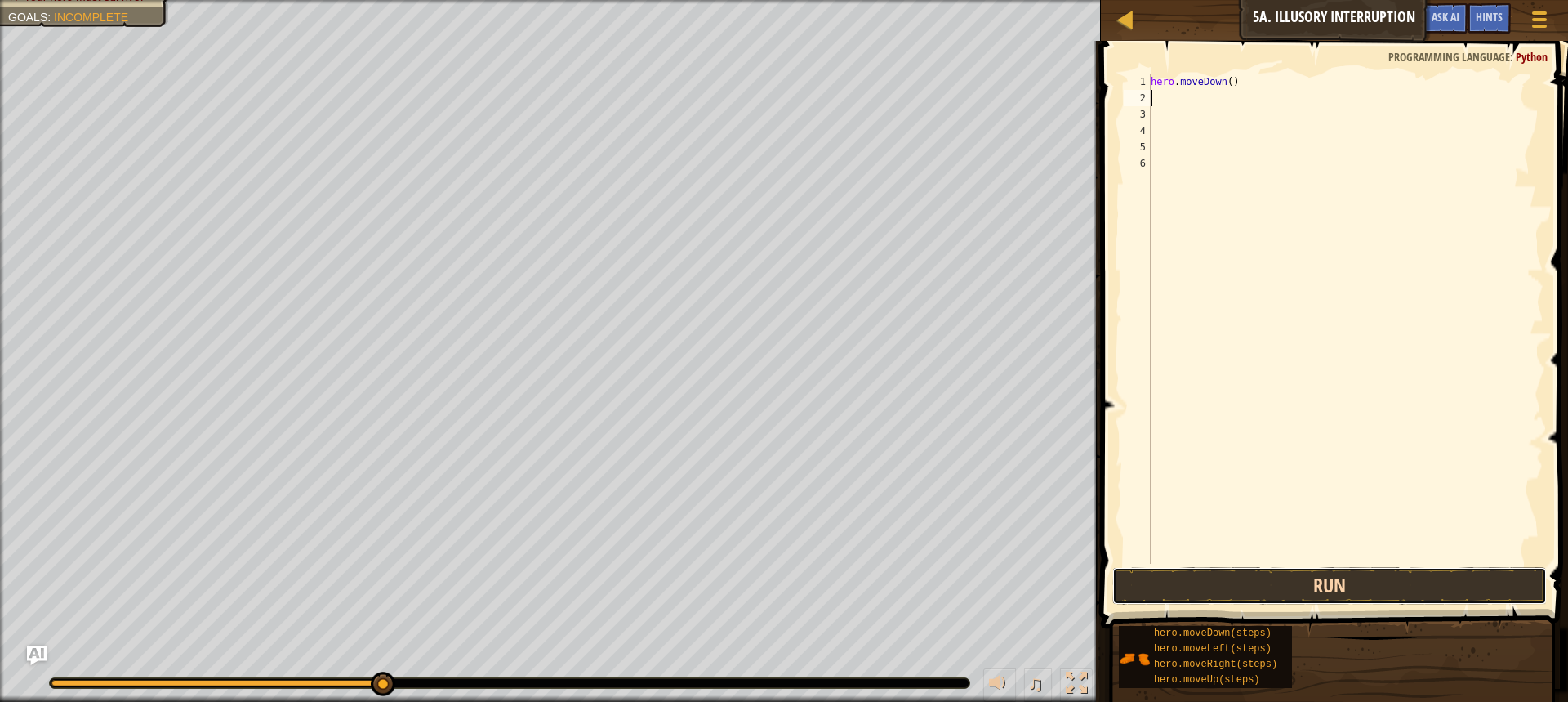
click at [1235, 586] on button "Run" at bounding box center [1329, 586] width 435 height 38
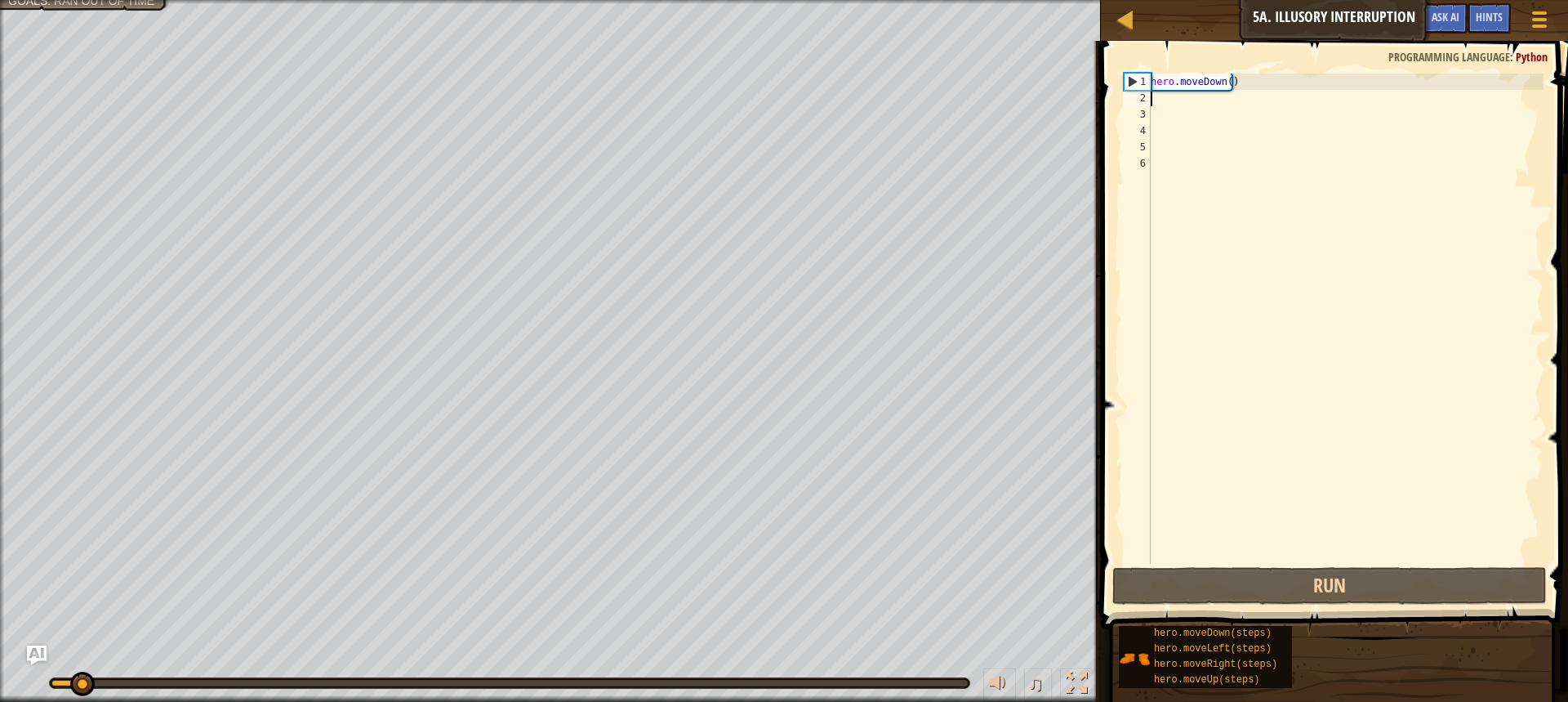
drag, startPoint x: 1225, startPoint y: 70, endPoint x: 1225, endPoint y: 80, distance: 10.0
click at [1225, 70] on span at bounding box center [1336, 311] width 480 height 636
click at [1228, 98] on div "hero . moveDown ( )" at bounding box center [1345, 335] width 396 height 523
click at [1228, 85] on div "hero . moveDown ( )" at bounding box center [1345, 335] width 396 height 523
type textarea "hero.moveDown()"
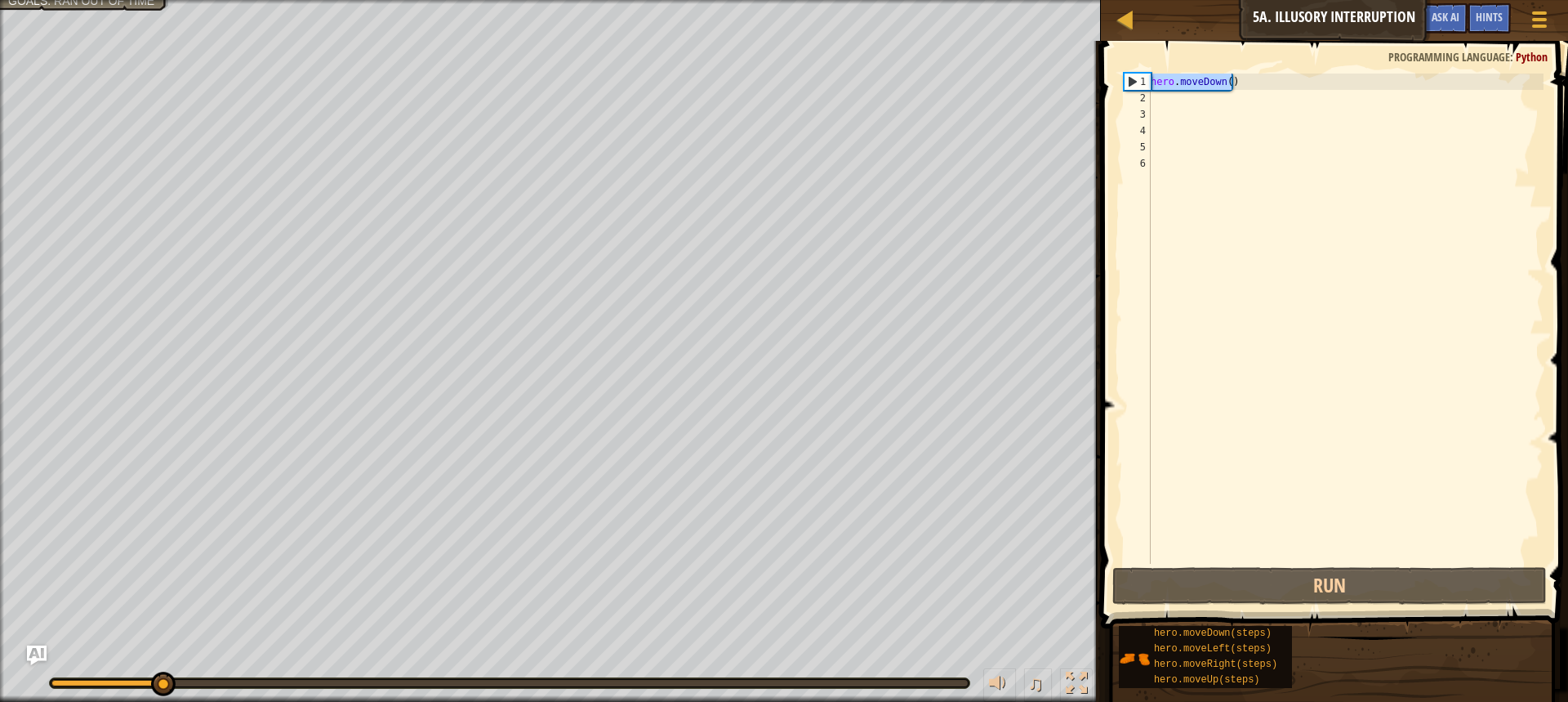
drag, startPoint x: 1285, startPoint y: 77, endPoint x: 1195, endPoint y: 71, distance: 90.2
click at [1196, 70] on div "hero.moveDown() 1 2 3 4 5 6 hero . moveDown ( ) ההההההההההההההההההההההההההההההה…" at bounding box center [1333, 367] width 472 height 636
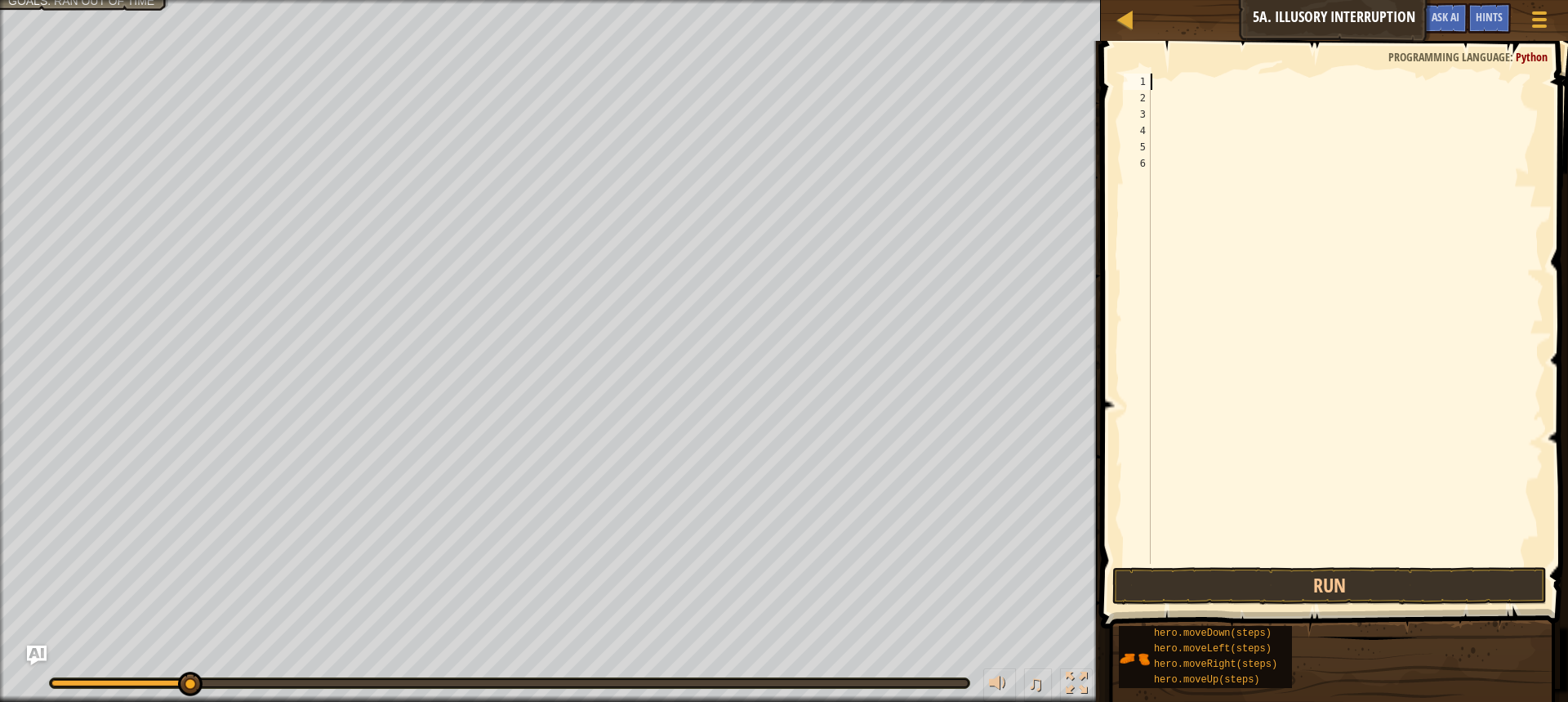
type textarea "h"
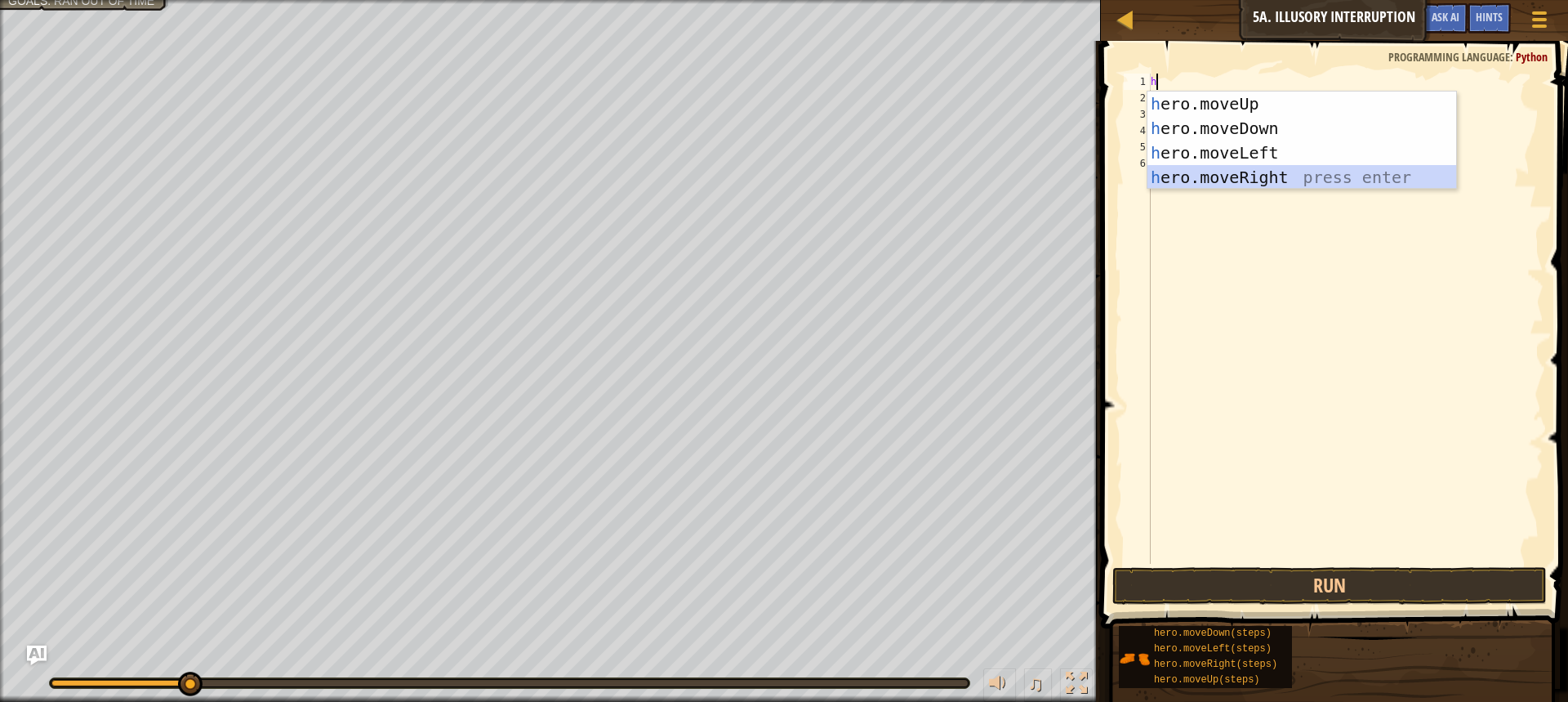
drag, startPoint x: 1296, startPoint y: 177, endPoint x: 1297, endPoint y: 152, distance: 25.0
click at [1302, 173] on div "h ero.moveUp press enter h ero.moveDown press enter h ero.moveLeft press enter …" at bounding box center [1302, 165] width 309 height 147
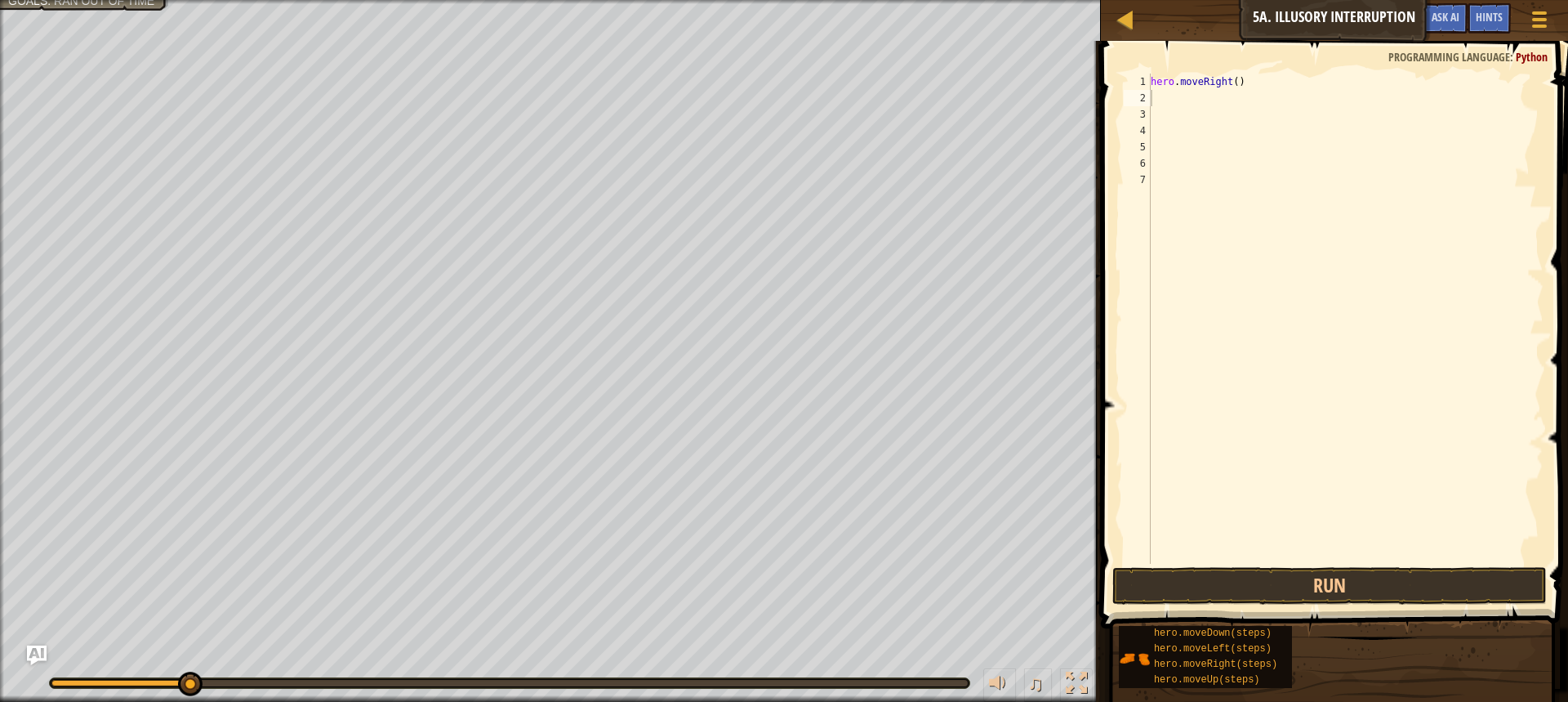
click at [1221, 68] on span at bounding box center [1336, 311] width 480 height 636
click at [1231, 73] on span at bounding box center [1336, 311] width 480 height 636
click at [1236, 77] on div "hero . moveRight ( )" at bounding box center [1345, 335] width 396 height 523
click at [1232, 77] on div "hero . moveRight ( )" at bounding box center [1345, 335] width 396 height 523
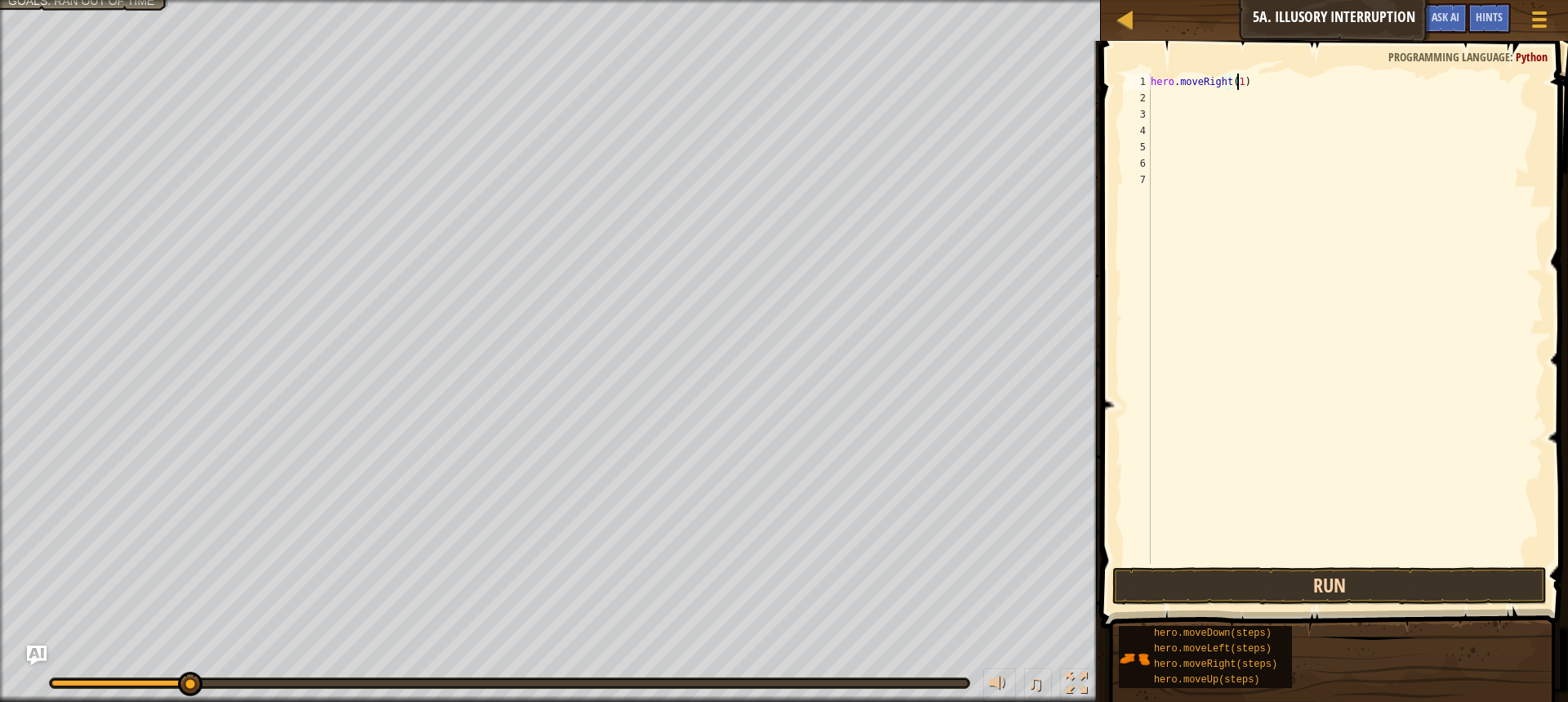
type textarea "hero.moveRight(1)"
drag, startPoint x: 1304, startPoint y: 574, endPoint x: 1305, endPoint y: 564, distance: 10.0
click at [1304, 573] on button "Run" at bounding box center [1329, 586] width 435 height 38
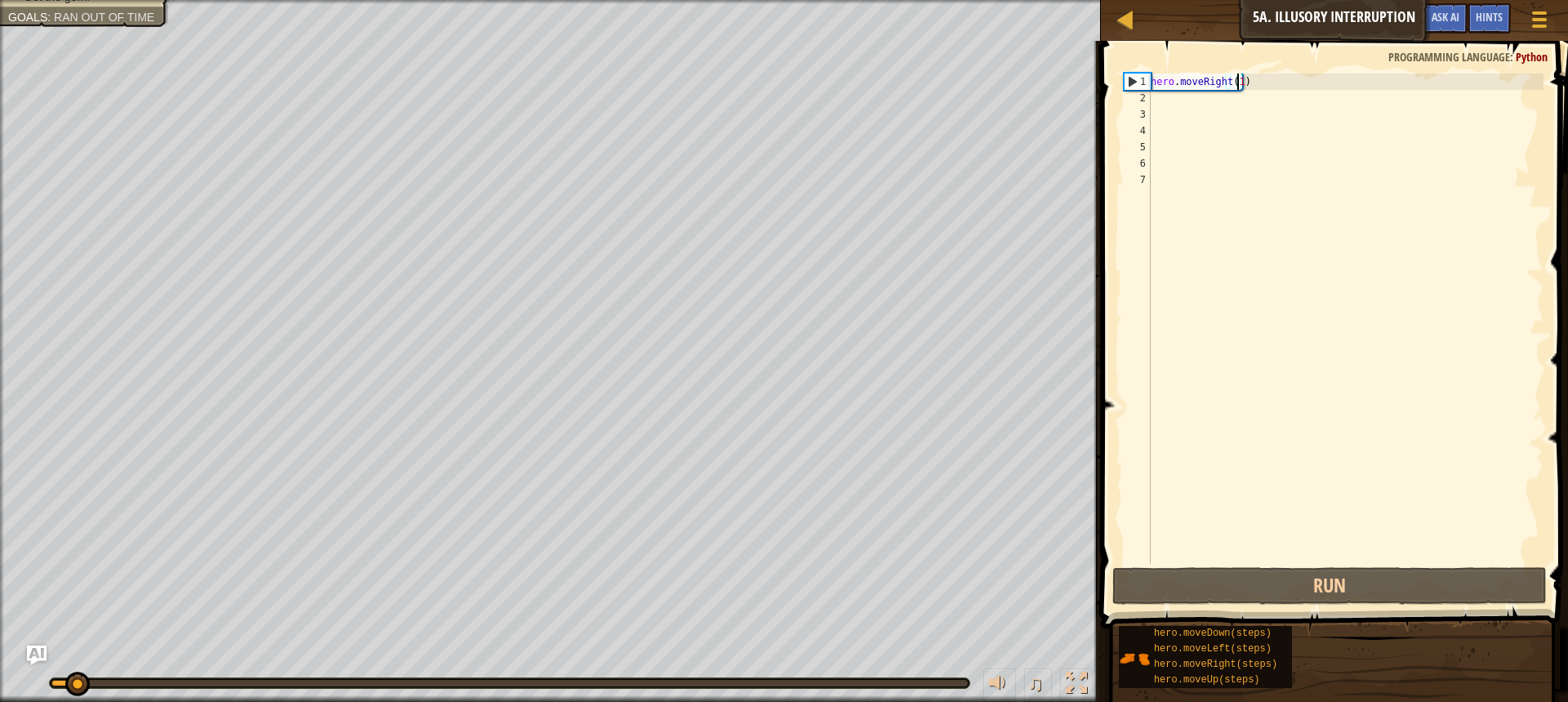
click at [1225, 103] on div "hero . moveRight ( 1 )" at bounding box center [1345, 335] width 396 height 523
type textarea "h"
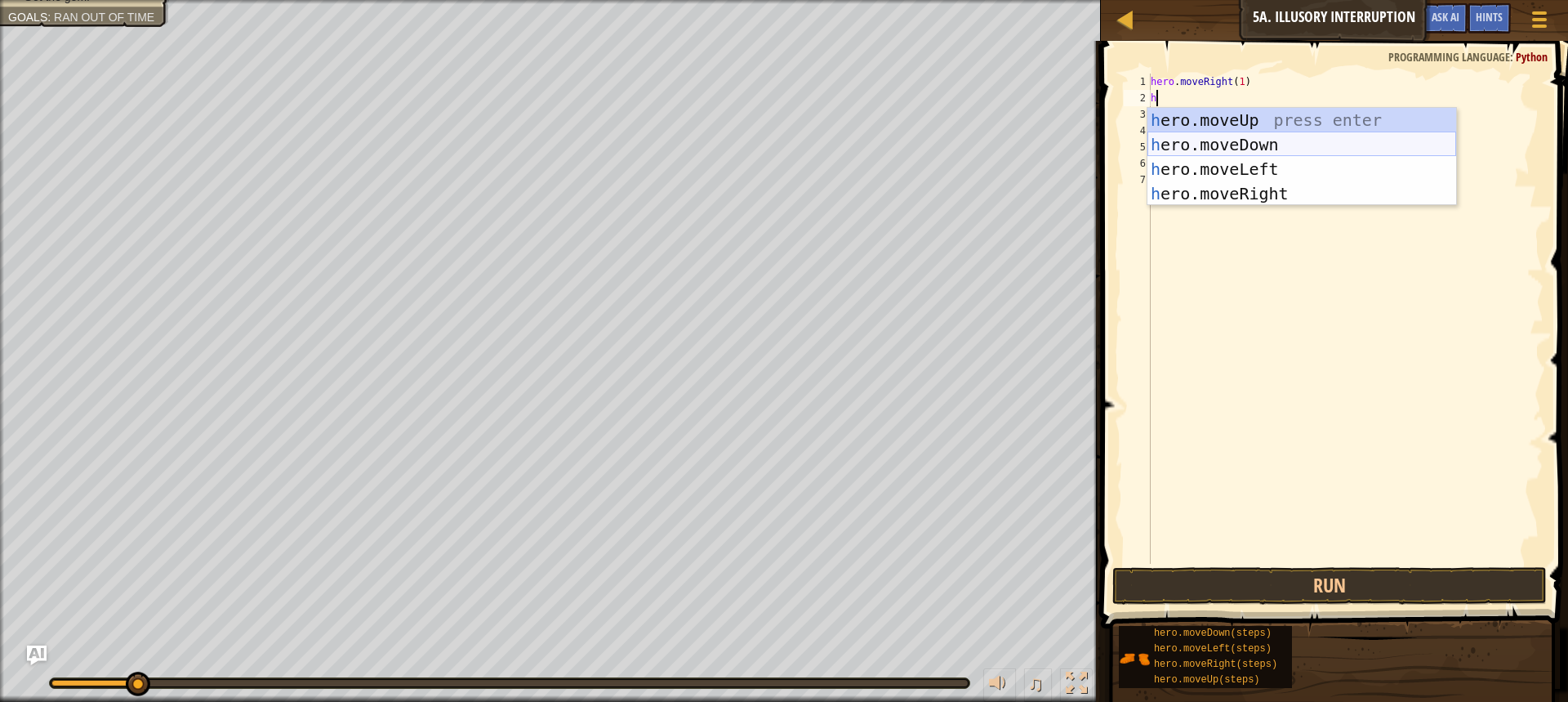
drag, startPoint x: 1245, startPoint y: 135, endPoint x: 1251, endPoint y: 214, distance: 79.2
click at [1245, 136] on div "h ero.moveUp press enter h ero.moveDown press enter h ero.moveLeft press enter …" at bounding box center [1302, 182] width 309 height 147
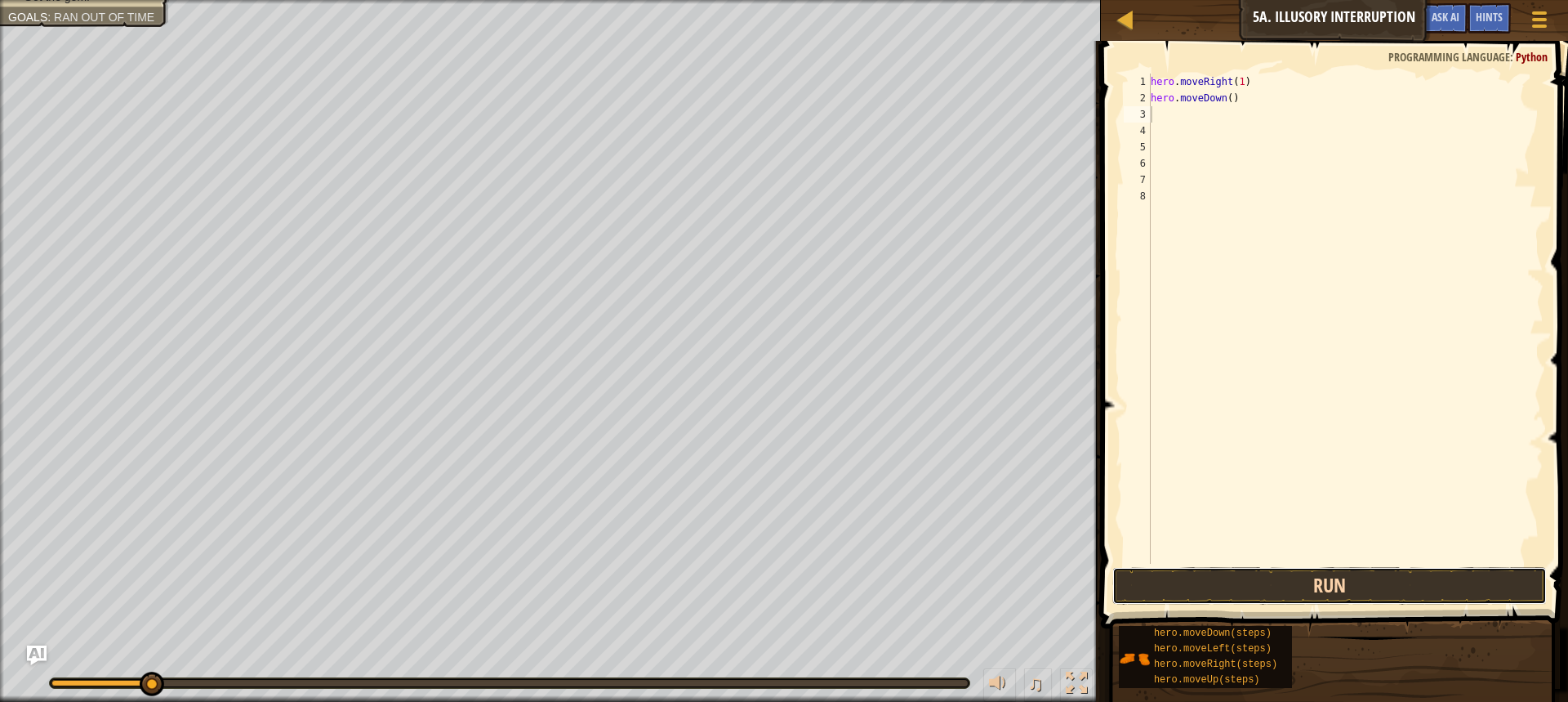
click at [1300, 582] on button "Run" at bounding box center [1329, 586] width 435 height 38
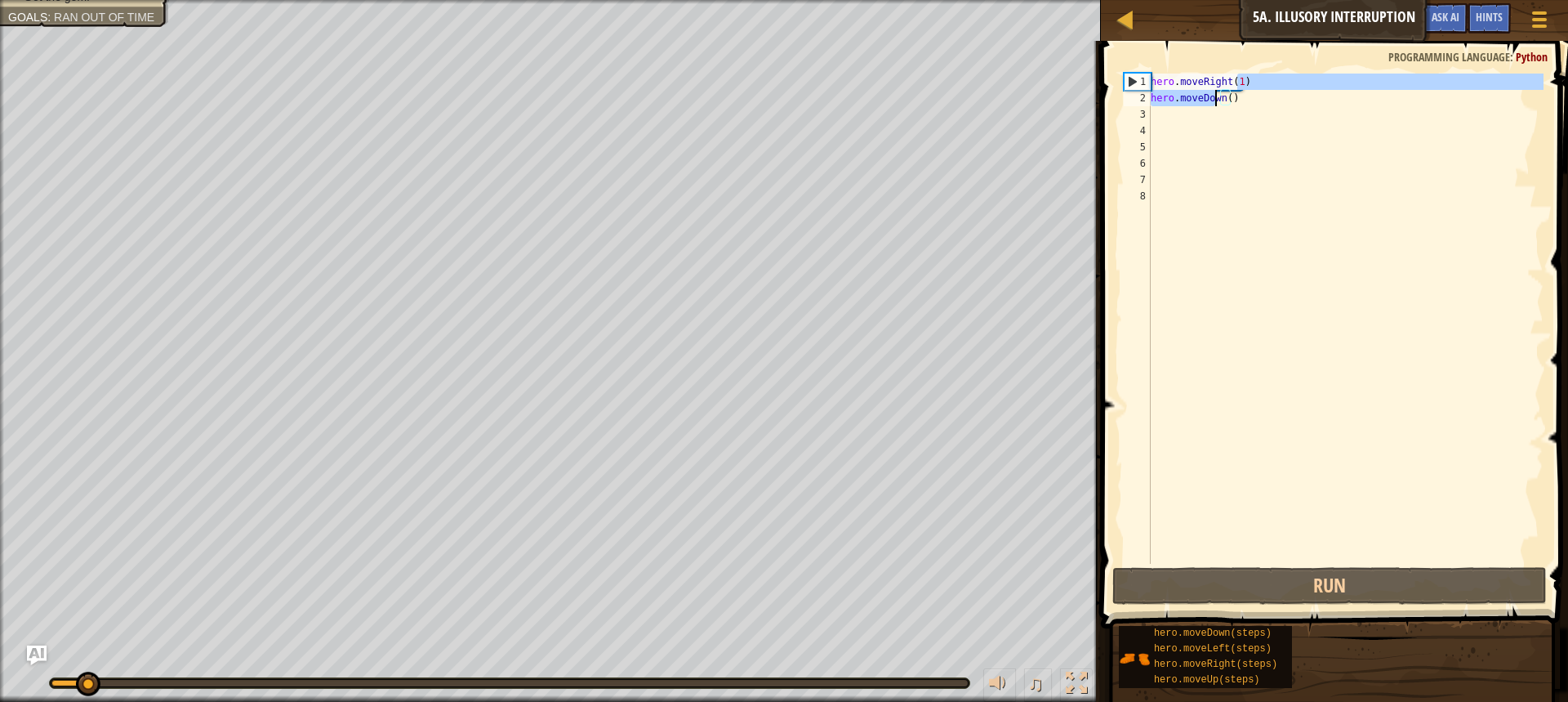
drag, startPoint x: 1230, startPoint y: 85, endPoint x: 1209, endPoint y: 105, distance: 29.0
click at [1210, 104] on div "hero . moveRight ( 1 ) hero . moveDown ( )" at bounding box center [1345, 335] width 396 height 523
click at [1221, 97] on div "hero . moveRight ( 1 ) hero . moveDown ( )" at bounding box center [1345, 335] width 396 height 523
click at [1225, 97] on div "hero . moveRight ( 1 ) hero . moveDown ( )" at bounding box center [1345, 335] width 396 height 523
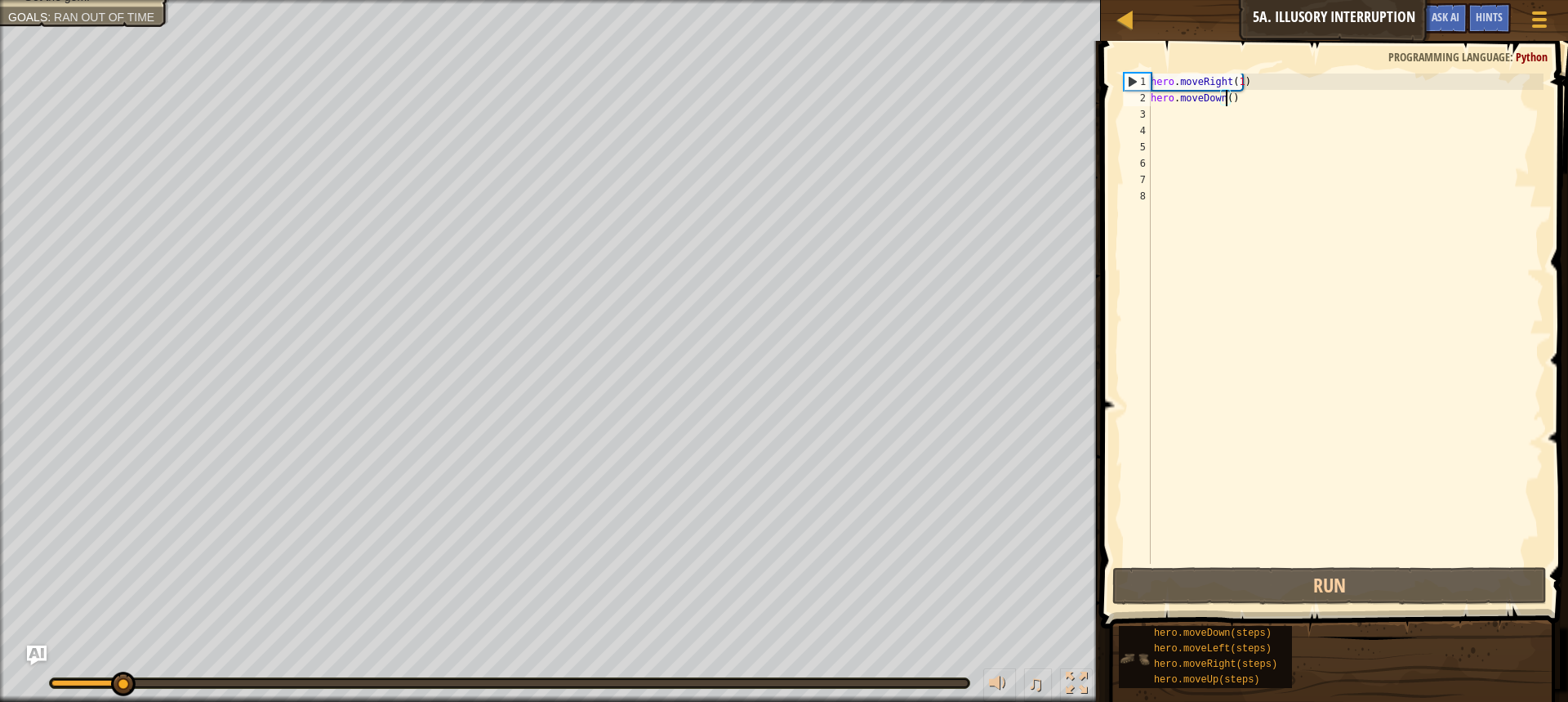
type textarea "hero.moveDown(2)"
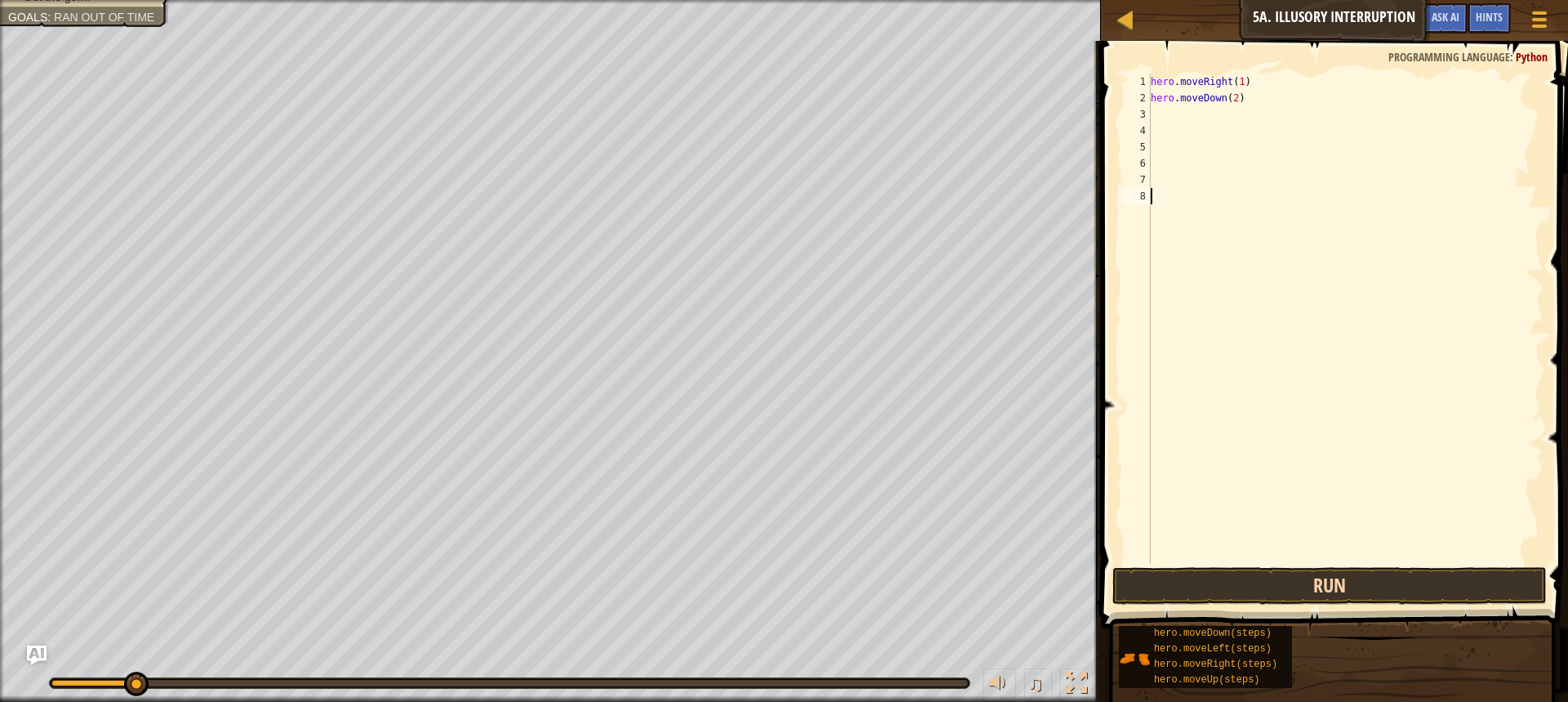
drag, startPoint x: 1222, startPoint y: 552, endPoint x: 1211, endPoint y: 594, distance: 43.4
click at [1225, 564] on div "hero.moveDown(2) 1 2 3 4 5 6 7 8 hero . moveRight ( 1 ) hero . moveDown ( 2 ) ה…" at bounding box center [1333, 367] width 472 height 636
click at [1214, 592] on button "Run" at bounding box center [1329, 586] width 435 height 38
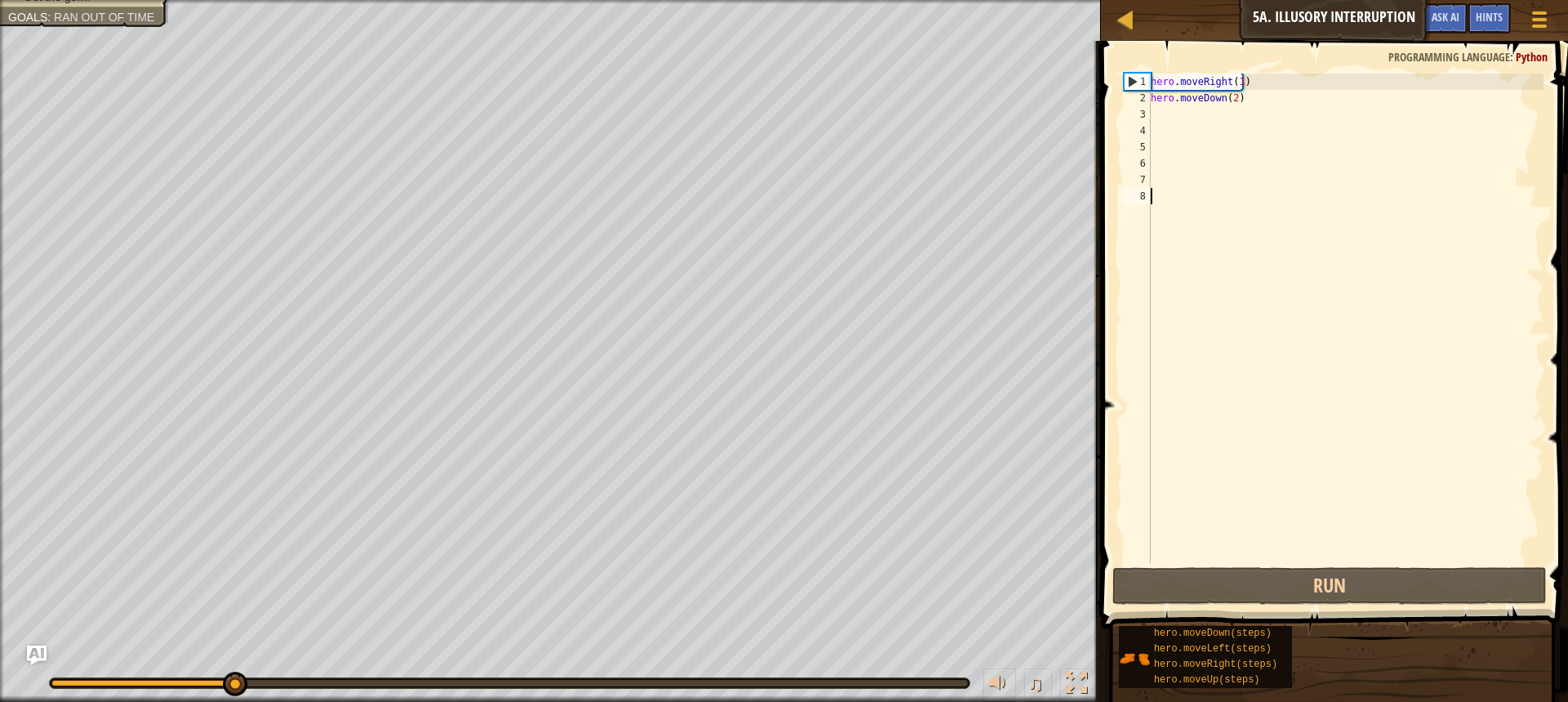
click at [0, 249] on div "Distract the guards. Get the gem. Goals : Ran out of time" at bounding box center [550, 351] width 1101 height 702
drag, startPoint x: 1192, startPoint y: 83, endPoint x: 1195, endPoint y: 97, distance: 14.3
click at [1195, 90] on div "hero . moveRight ( 1 ) hero . moveDown ( 2 )" at bounding box center [1345, 335] width 396 height 523
type textarea "hero.moveRight(1) hero.moveDown(2)"
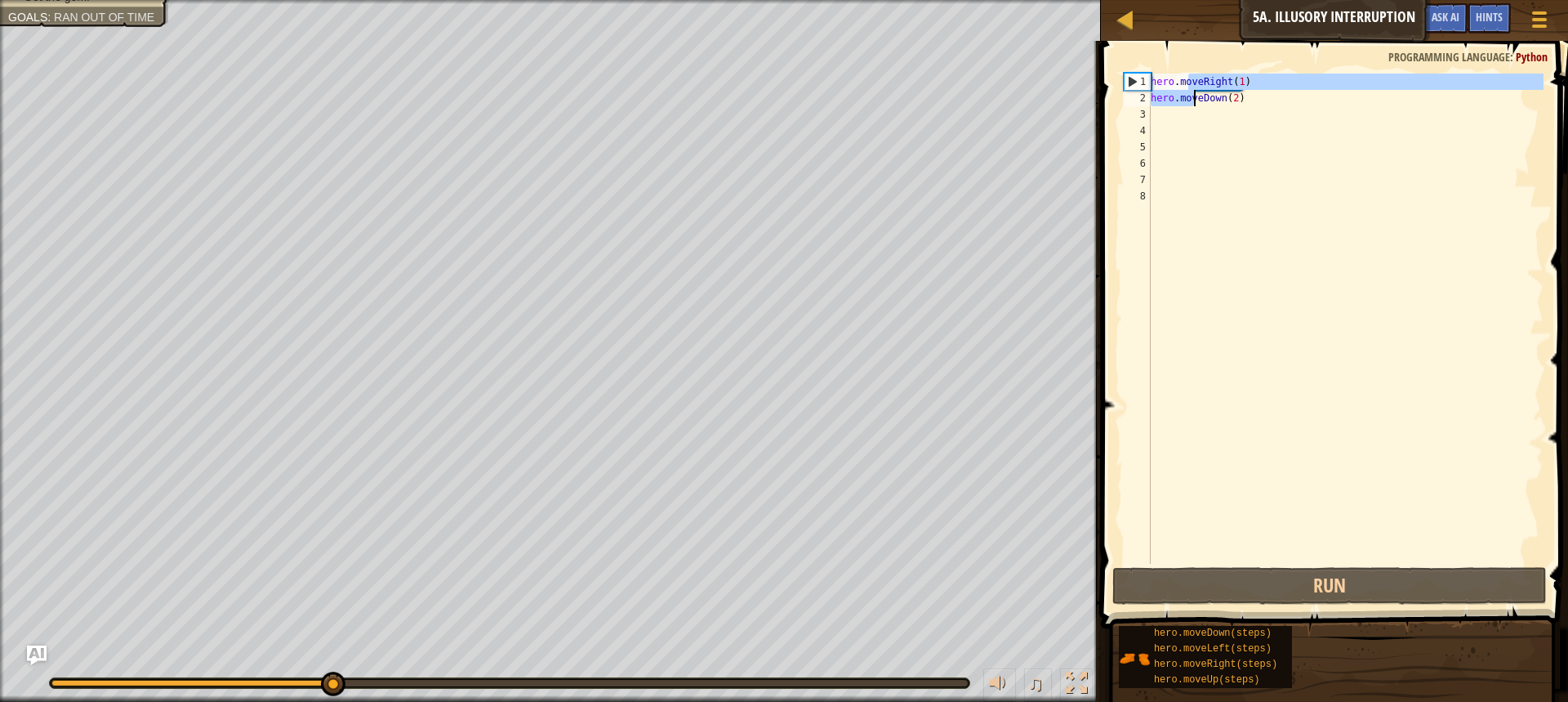
click at [1189, 111] on div "hero . moveRight ( 1 ) hero . moveDown ( 2 )" at bounding box center [1345, 335] width 396 height 523
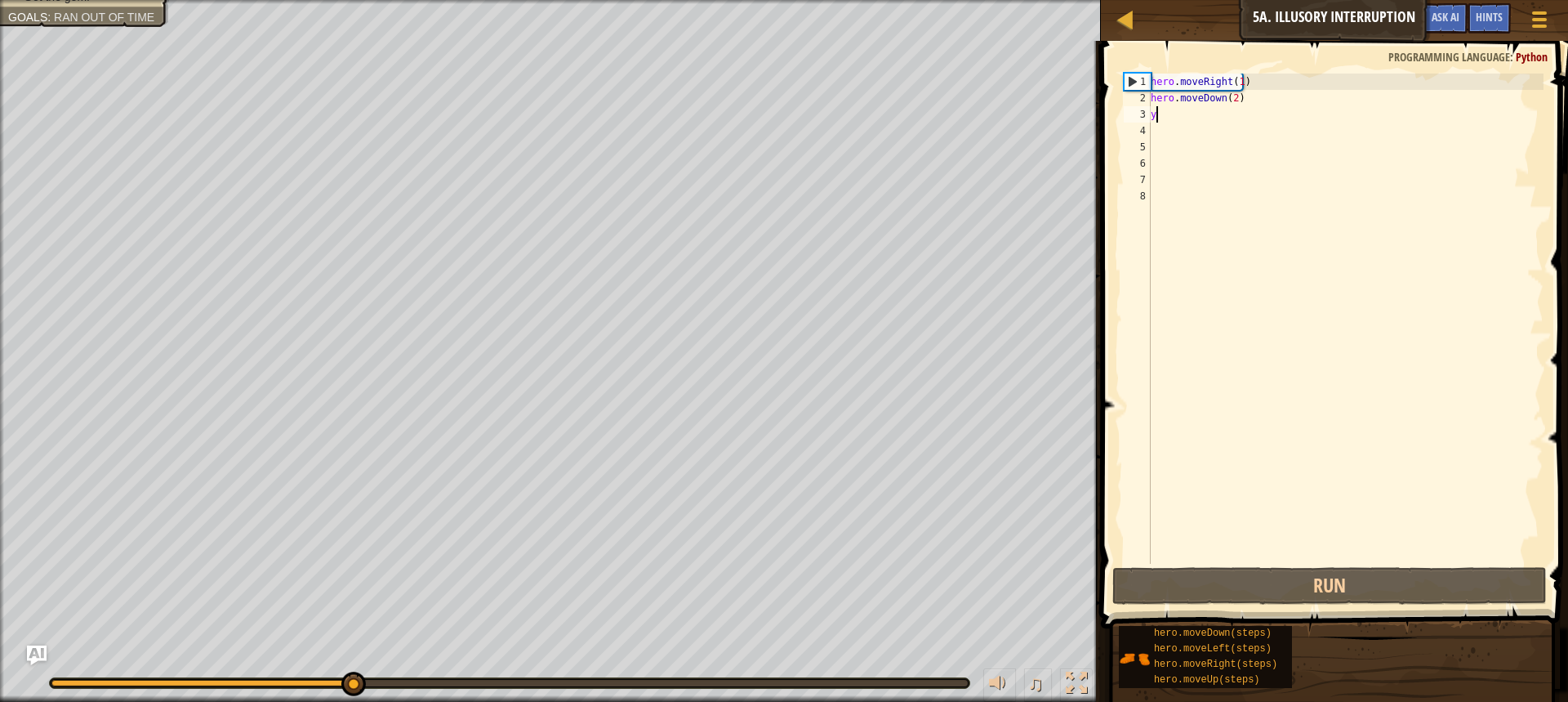
type textarea "y"
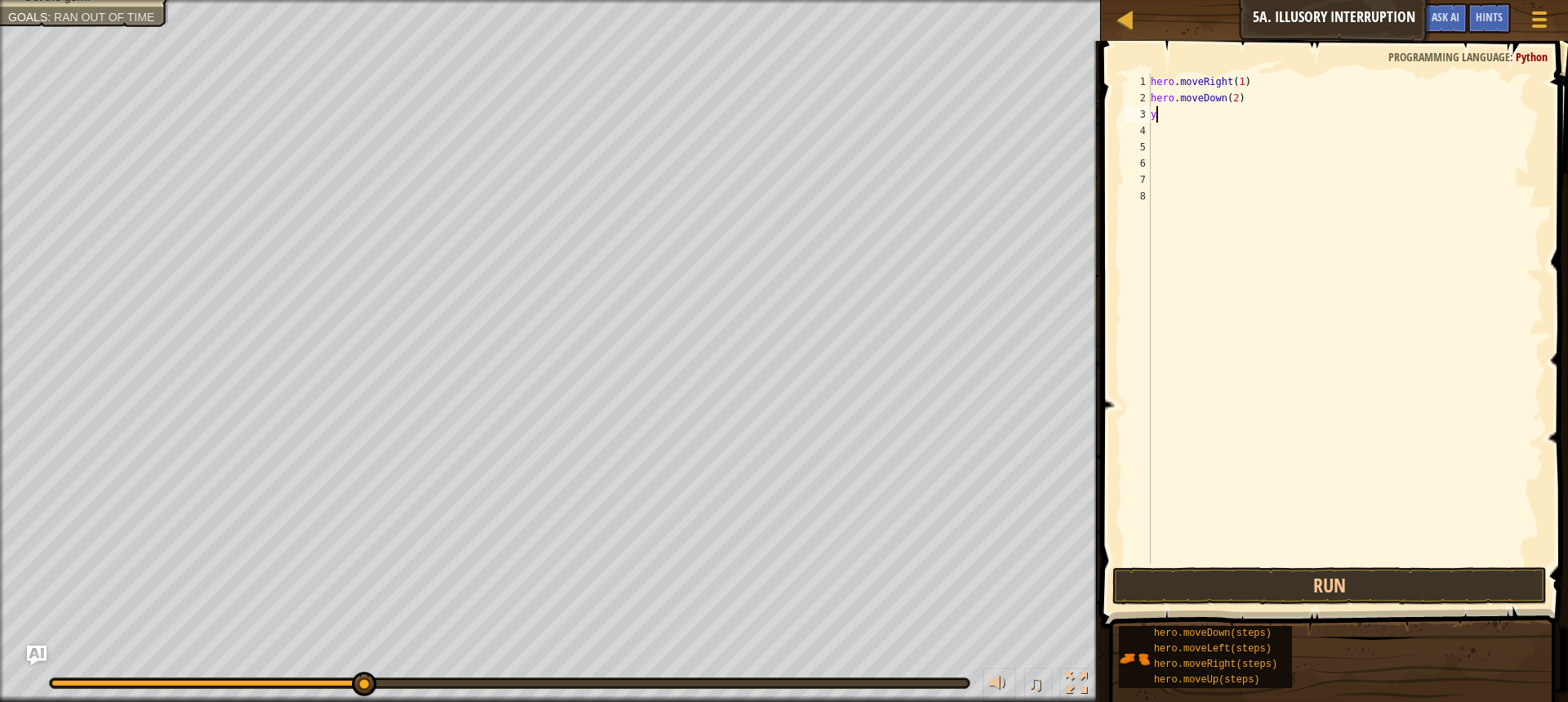
type textarea "h"
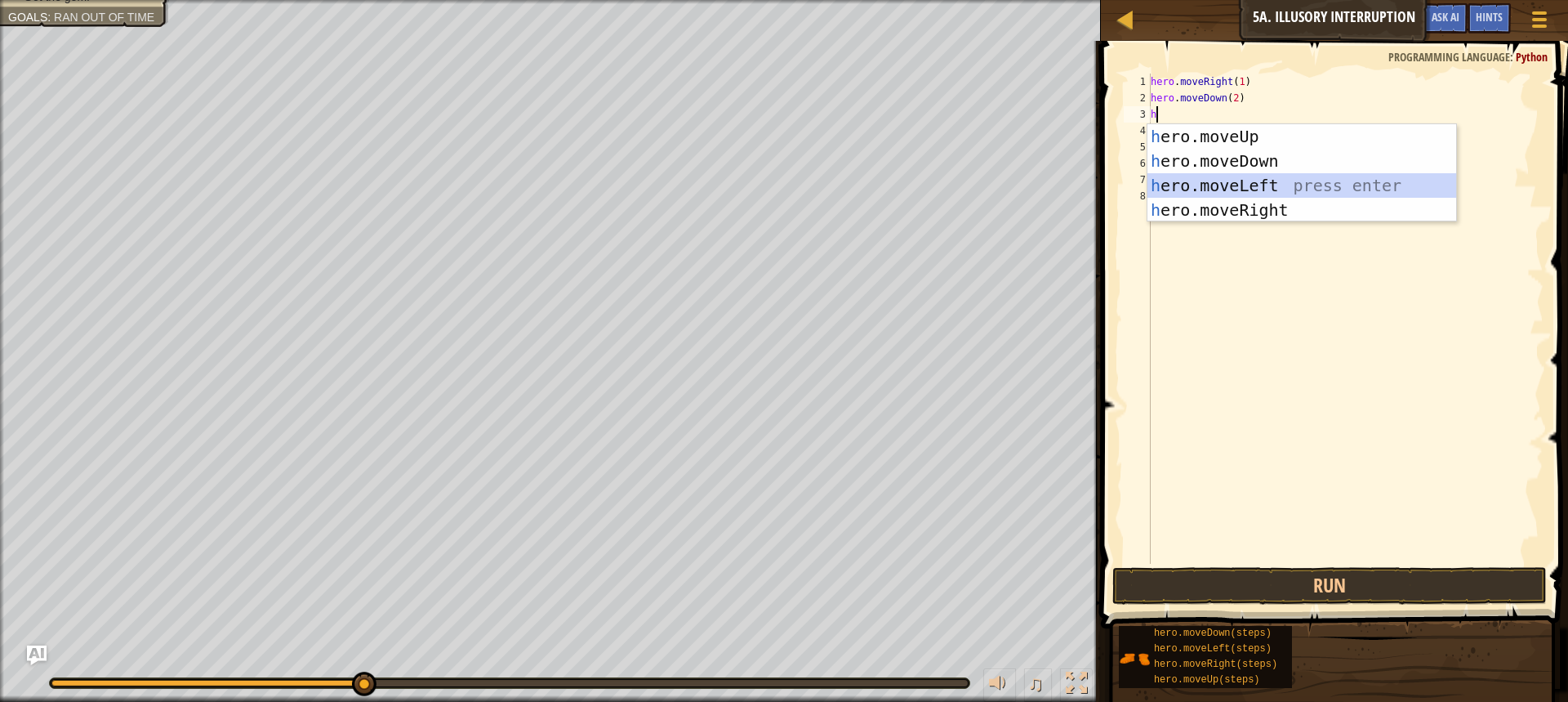
click at [1228, 190] on div "h ero.moveUp press enter h ero.moveDown press enter h ero.moveLeft press enter …" at bounding box center [1302, 198] width 309 height 147
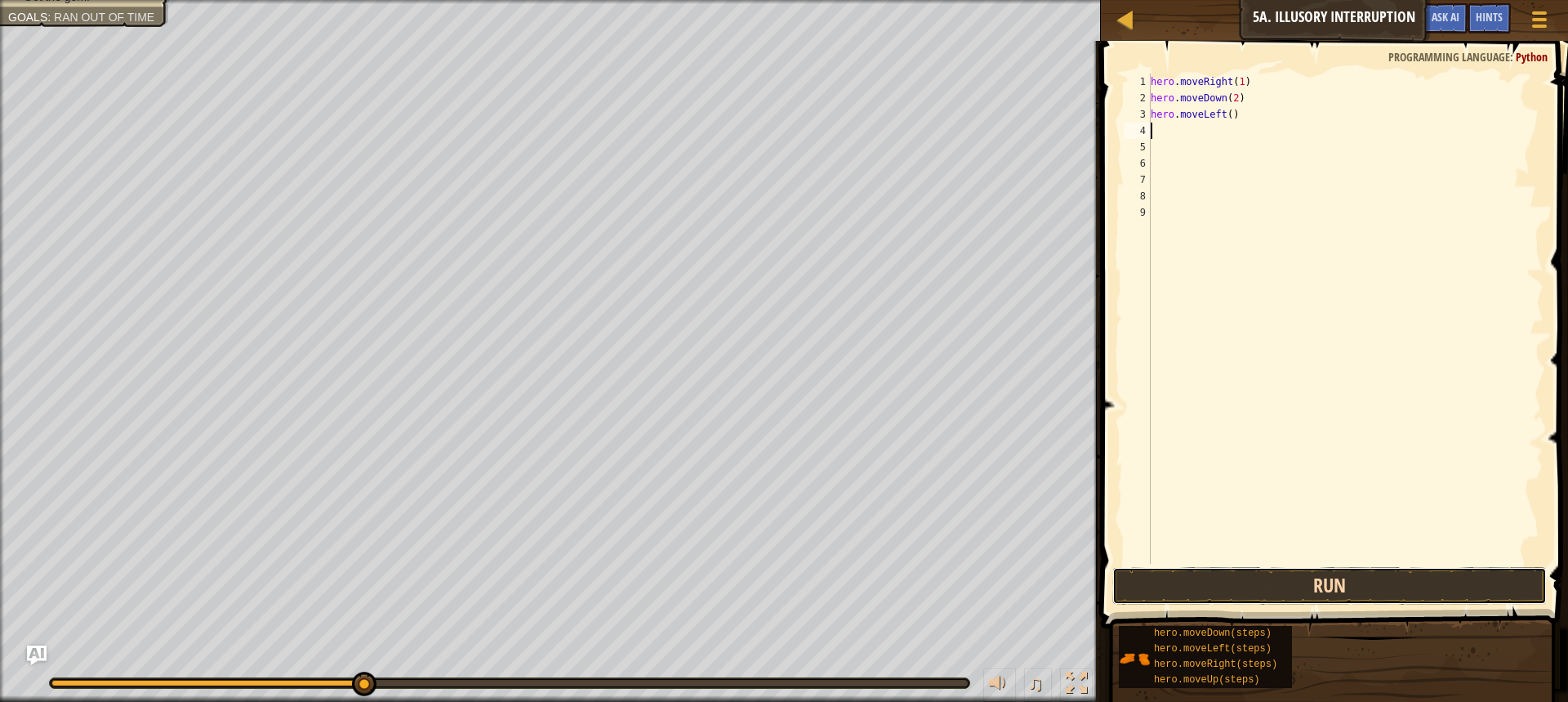
click at [1281, 591] on button "Run" at bounding box center [1329, 586] width 435 height 38
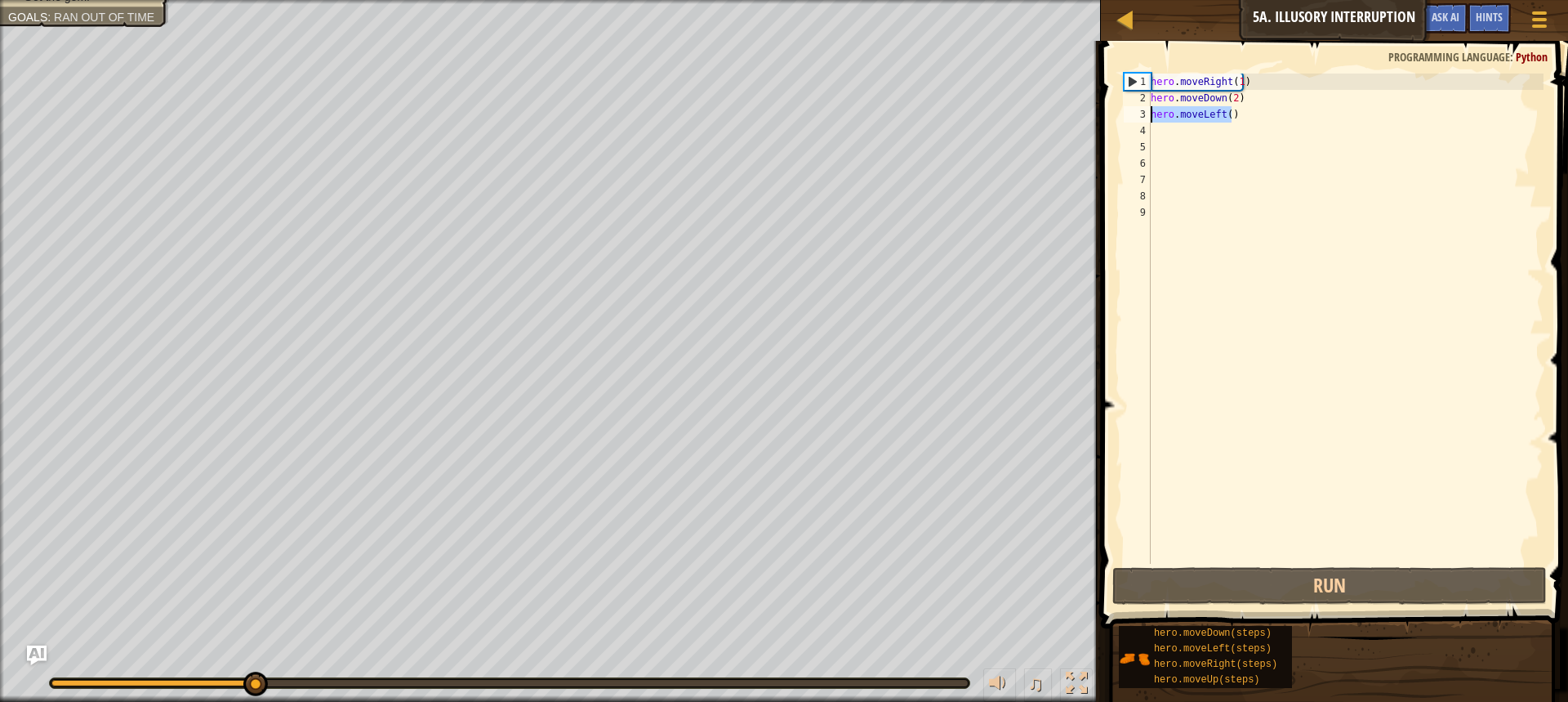
drag, startPoint x: 1272, startPoint y: 121, endPoint x: 1141, endPoint y: 126, distance: 131.1
click at [1141, 126] on div "1 2 3 4 5 6 7 8 9 hero . moveRight ( 1 ) hero . moveDown ( 2 ) hero . moveLeft …" at bounding box center [1332, 318] width 423 height 490
type textarea "hero.moveLeft()"
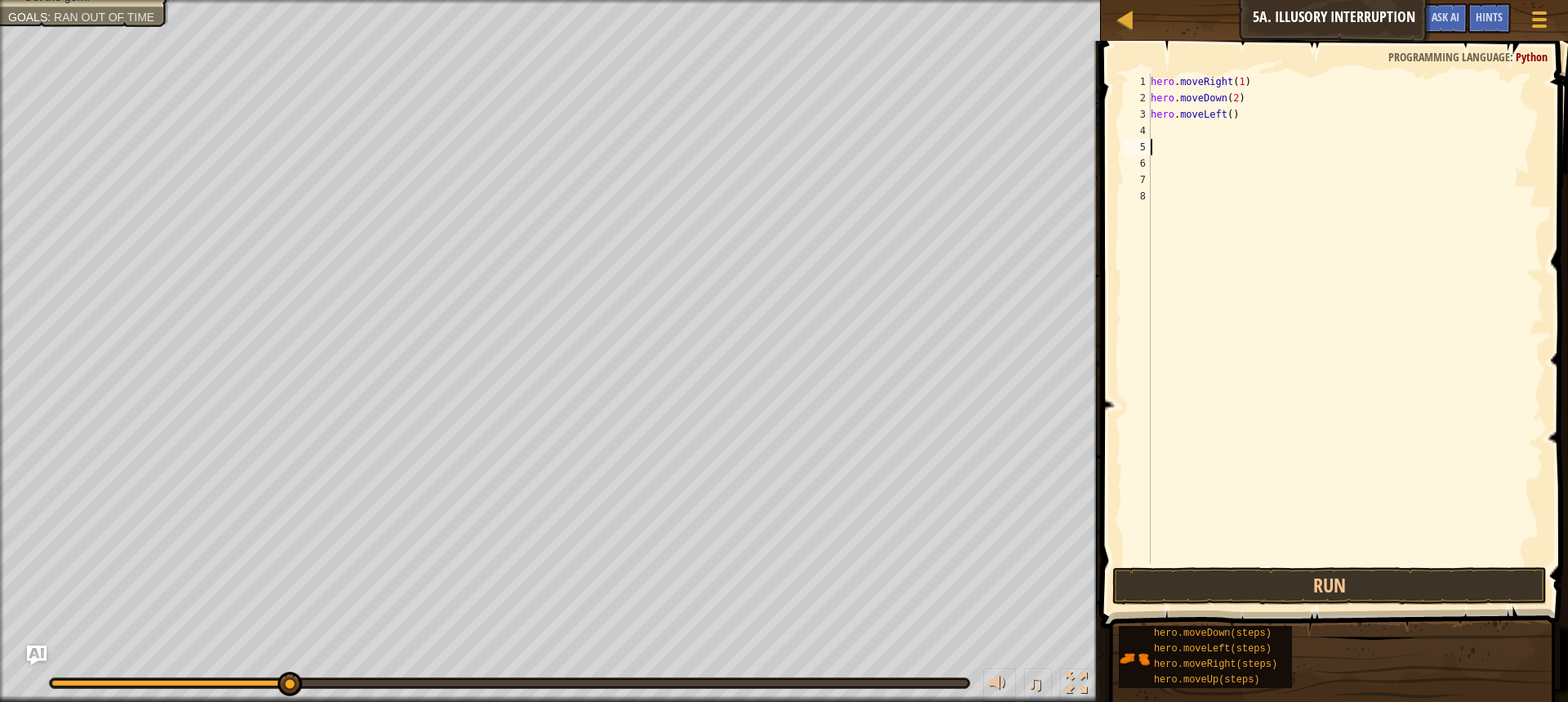
click at [1232, 141] on div "hero . moveRight ( 1 ) hero . moveDown ( 2 ) hero . moveLeft ( )" at bounding box center [1345, 335] width 396 height 523
click at [1163, 123] on div "hero . moveRight ( 1 ) hero . moveDown ( 2 ) hero . moveLeft ( )" at bounding box center [1345, 335] width 396 height 523
type textarea "h"
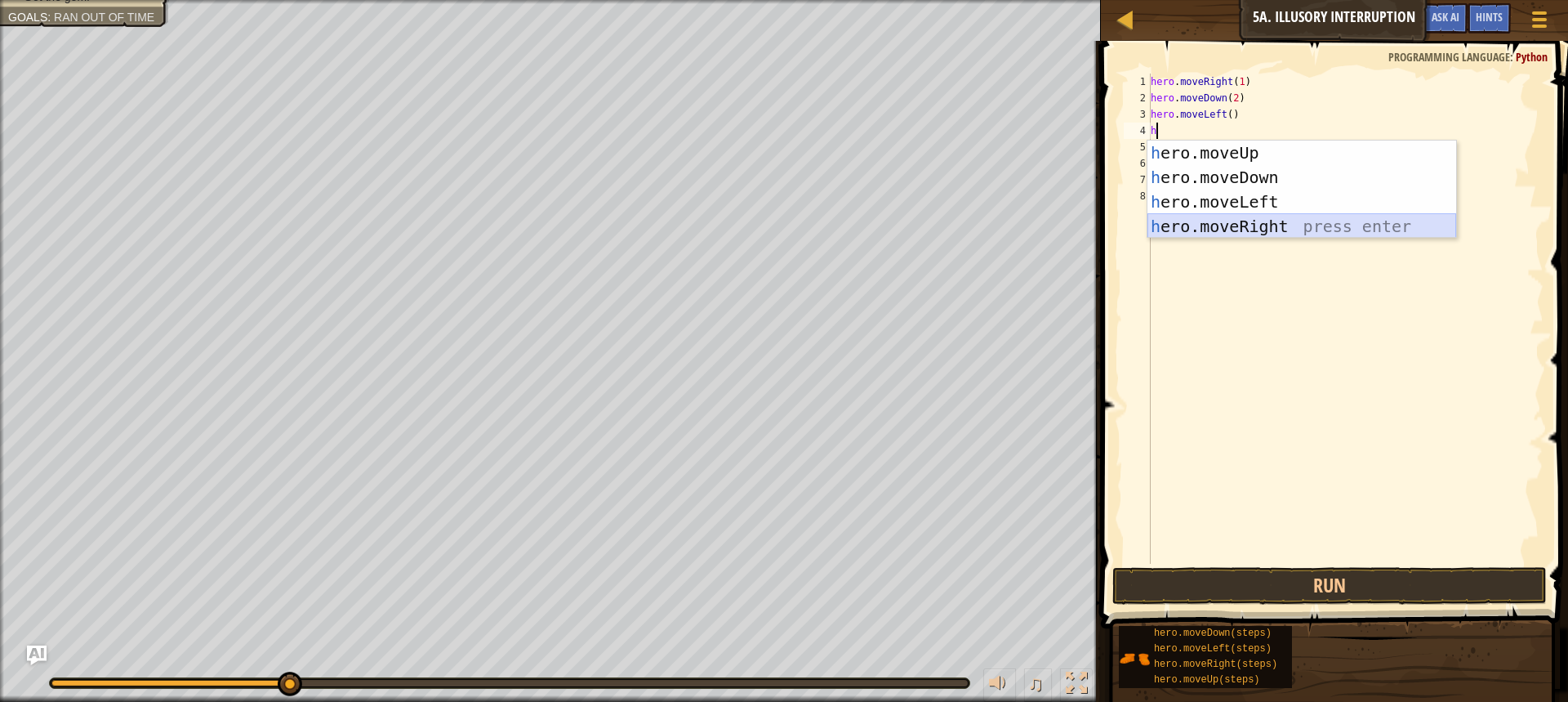
drag, startPoint x: 1235, startPoint y: 219, endPoint x: 1238, endPoint y: 237, distance: 18.2
click at [1236, 222] on div "h ero.moveUp press enter h ero.moveDown press enter h ero.moveLeft press enter …" at bounding box center [1302, 214] width 309 height 147
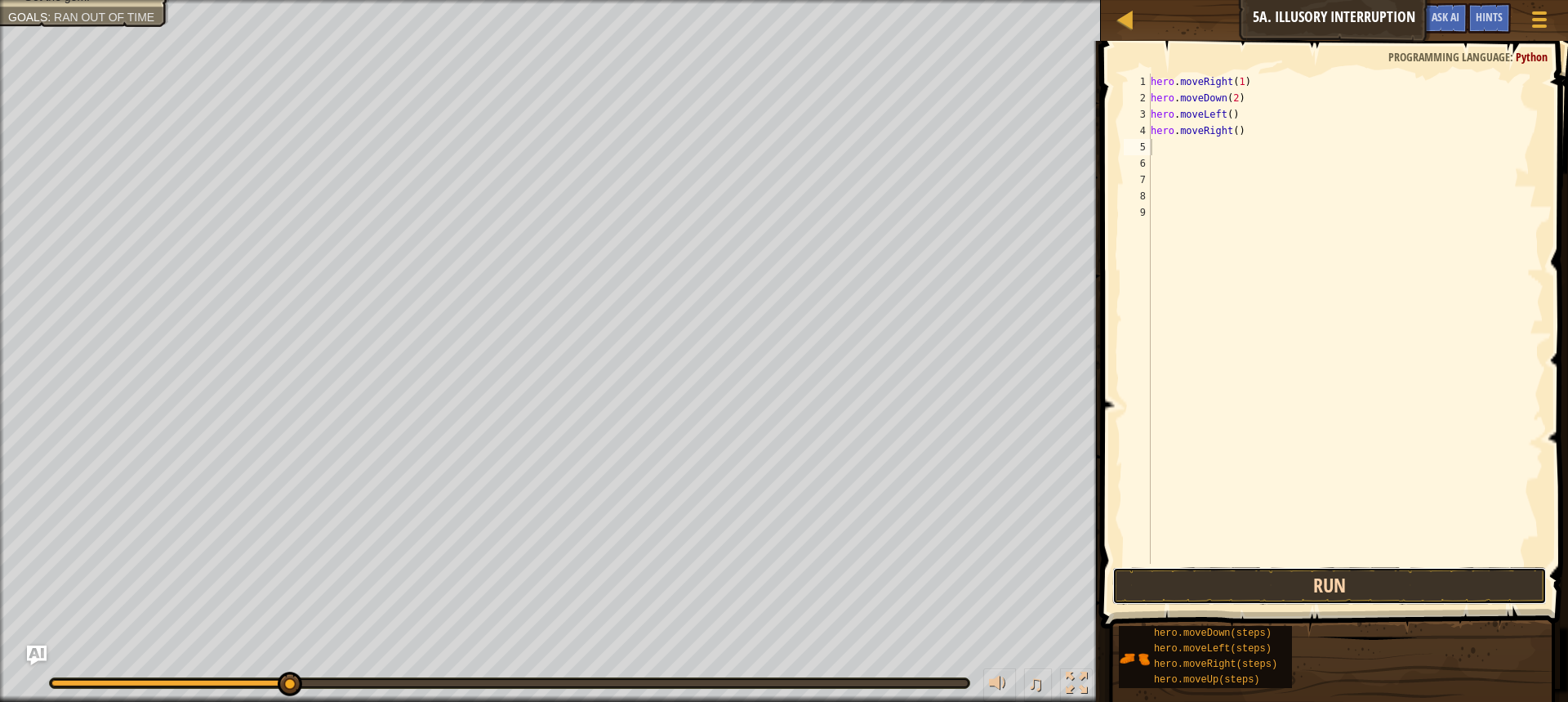
click at [1256, 570] on button "Run" at bounding box center [1329, 586] width 435 height 38
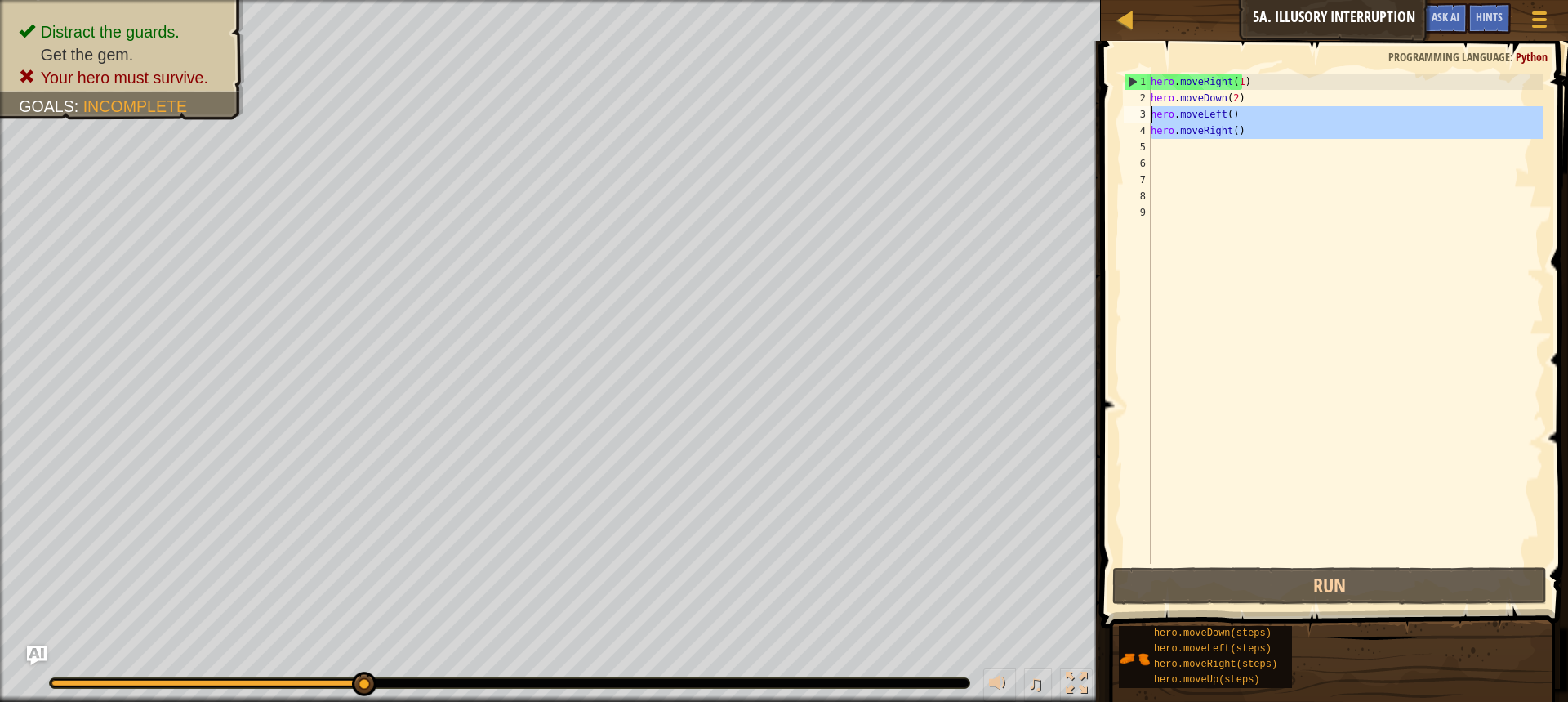
drag, startPoint x: 1233, startPoint y: 140, endPoint x: 1150, endPoint y: 120, distance: 85.4
click at [1150, 120] on div "1 2 3 4 5 6 7 8 9 hero . moveRight ( 1 ) hero . moveDown ( 2 ) hero . moveLeft …" at bounding box center [1332, 318] width 423 height 490
type textarea "hero.moveLeft() hero.moveRight()"
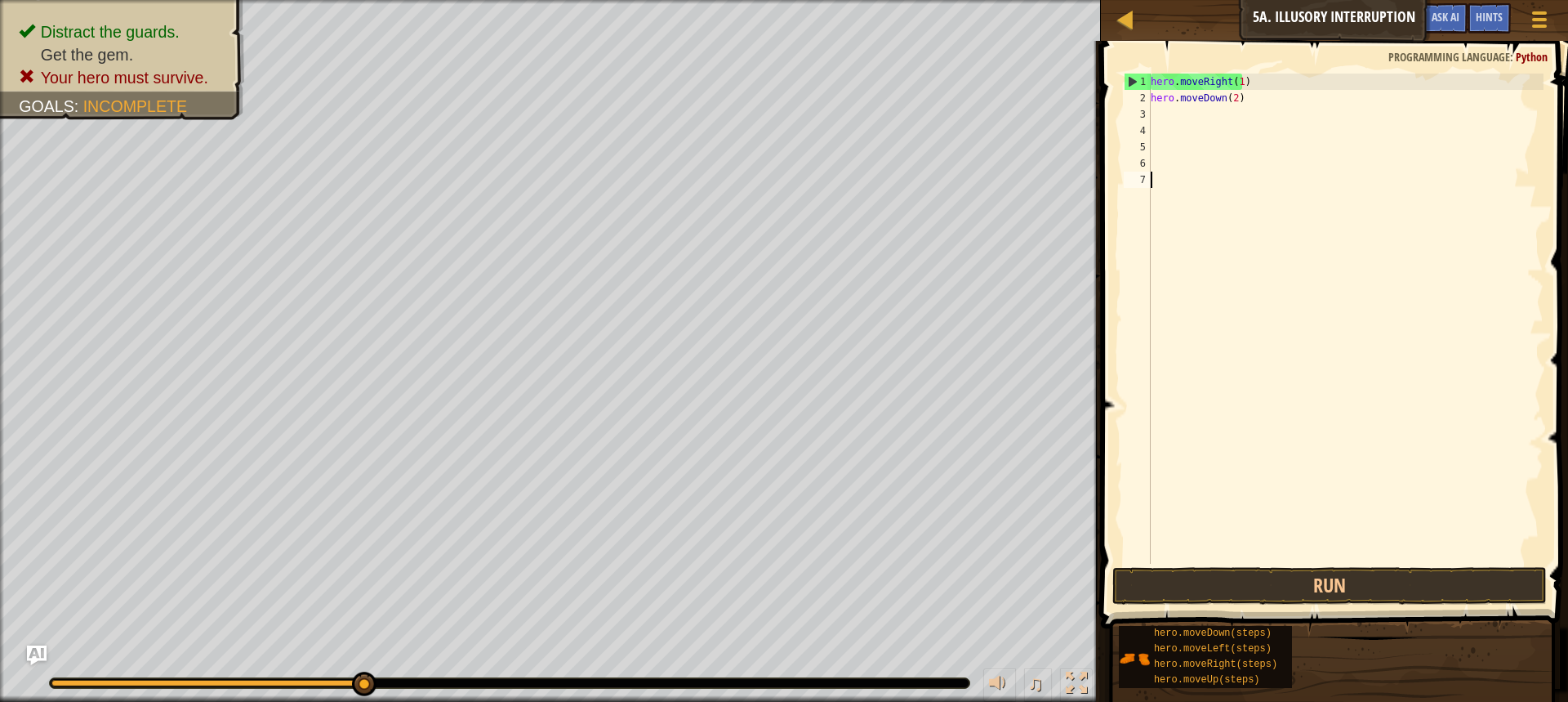
drag, startPoint x: 1281, startPoint y: 552, endPoint x: 1280, endPoint y: 565, distance: 13.0
click at [1280, 562] on div "hero . moveRight ( 1 ) hero . moveDown ( 2 )" at bounding box center [1345, 335] width 396 height 523
click at [1279, 565] on span at bounding box center [1336, 311] width 480 height 636
click at [1212, 511] on div "hero . moveRight ( 1 ) hero . moveDown ( 2 )" at bounding box center [1345, 335] width 396 height 523
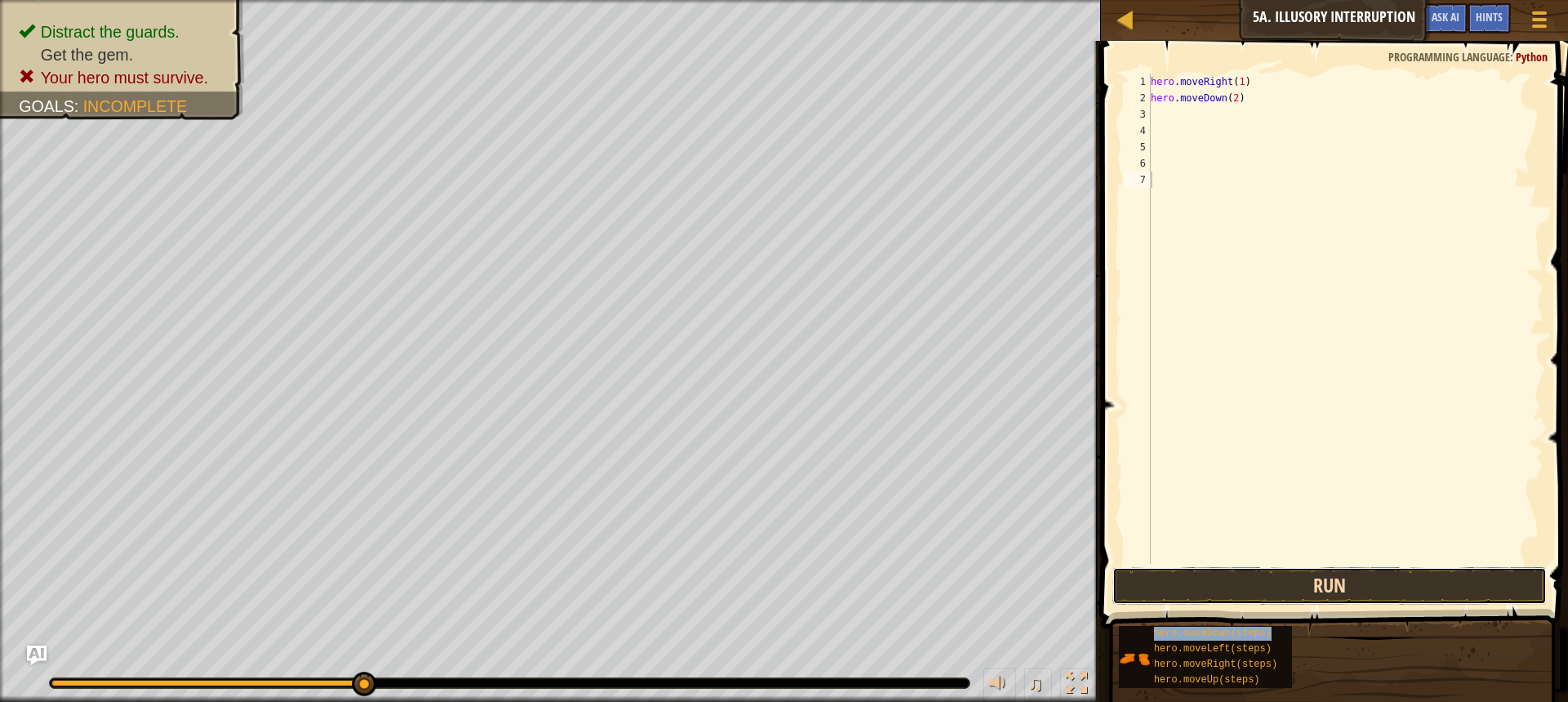
click at [1225, 597] on button "Run" at bounding box center [1329, 586] width 435 height 38
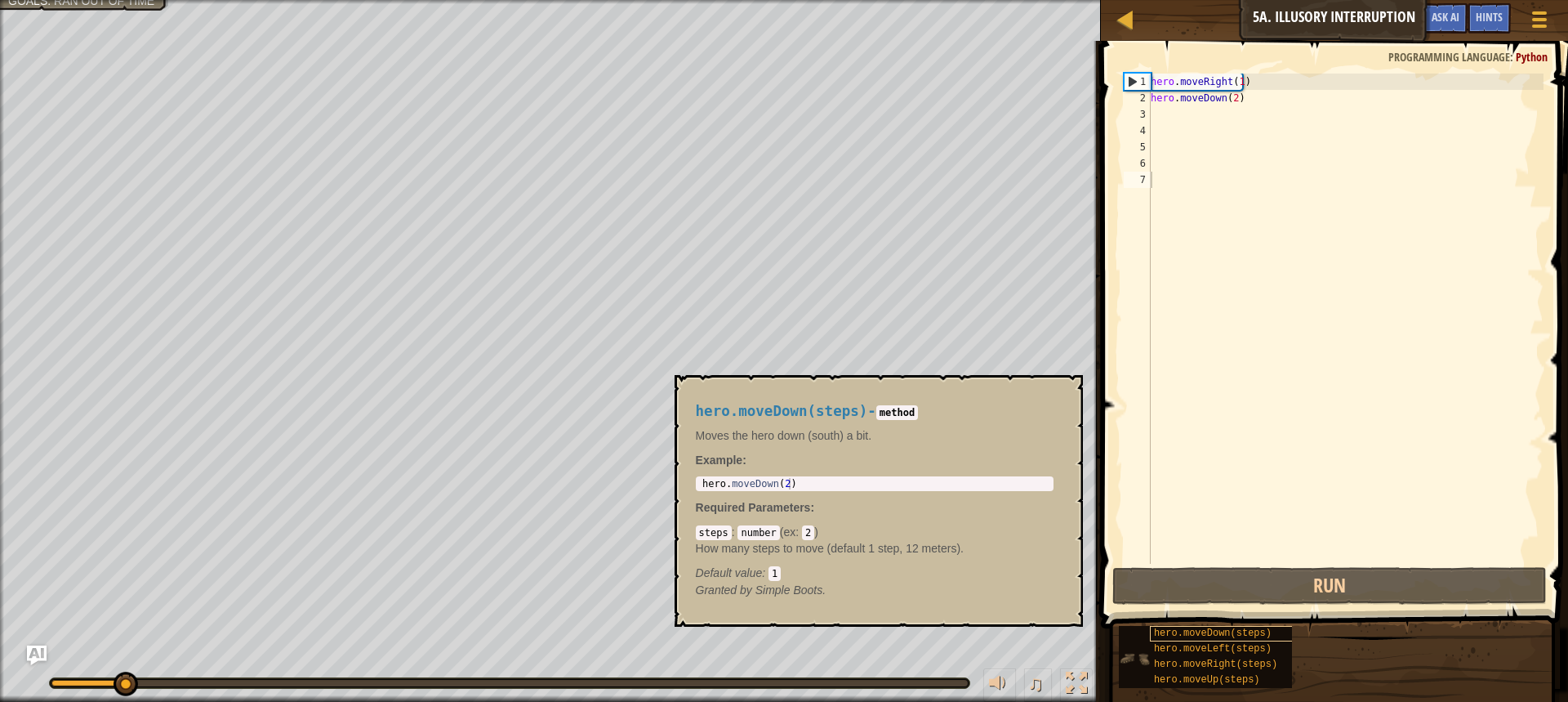
click at [1215, 627] on div "hero.moveDown(steps) hero.moveLeft(steps) hero.moveRight(steps) hero.moveUp(ste…" at bounding box center [1338, 657] width 439 height 64
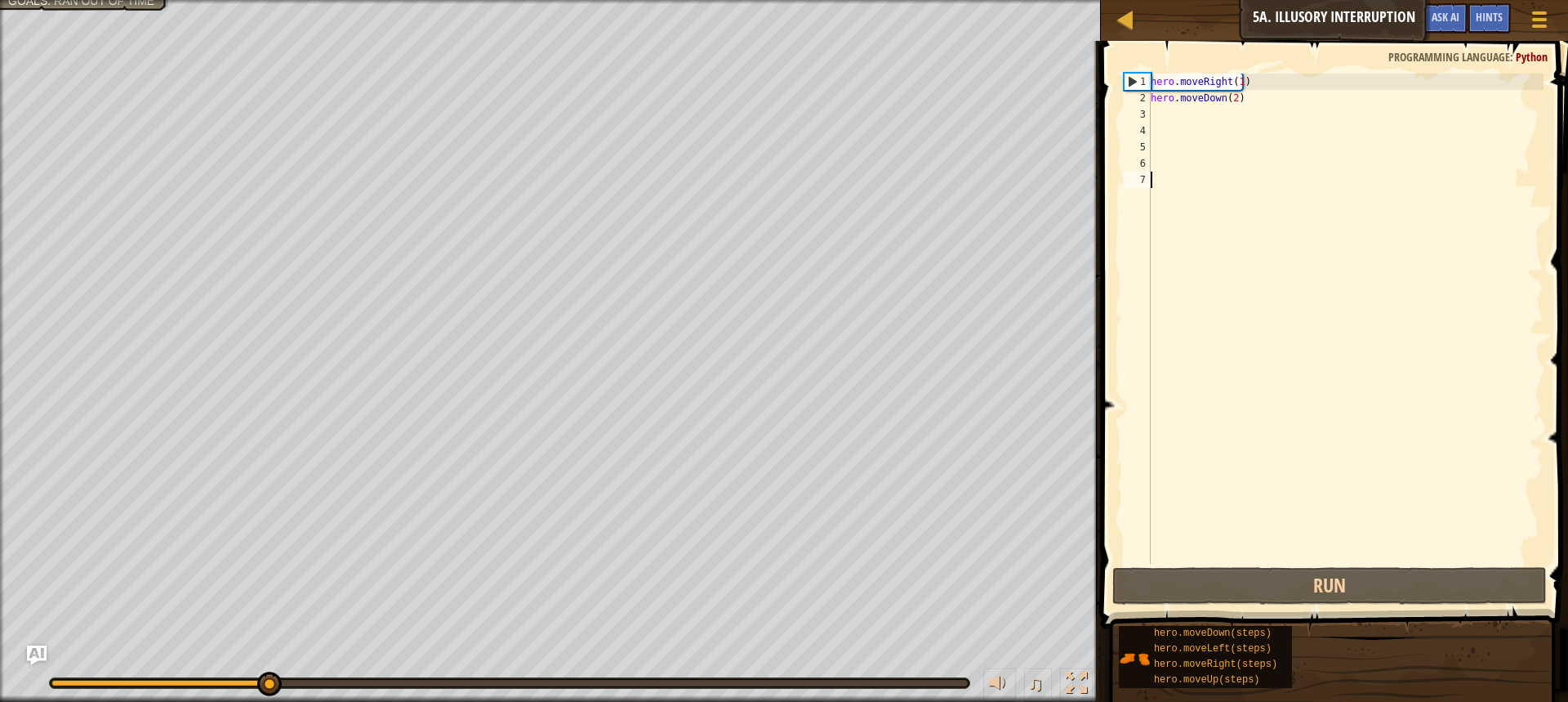
click at [1173, 127] on div "hero . moveRight ( 1 ) hero . moveDown ( 2 )" at bounding box center [1345, 335] width 396 height 523
click at [1270, 333] on div "hero . moveRight ( 1 ) hero . moveDown ( 2 )" at bounding box center [1345, 335] width 396 height 523
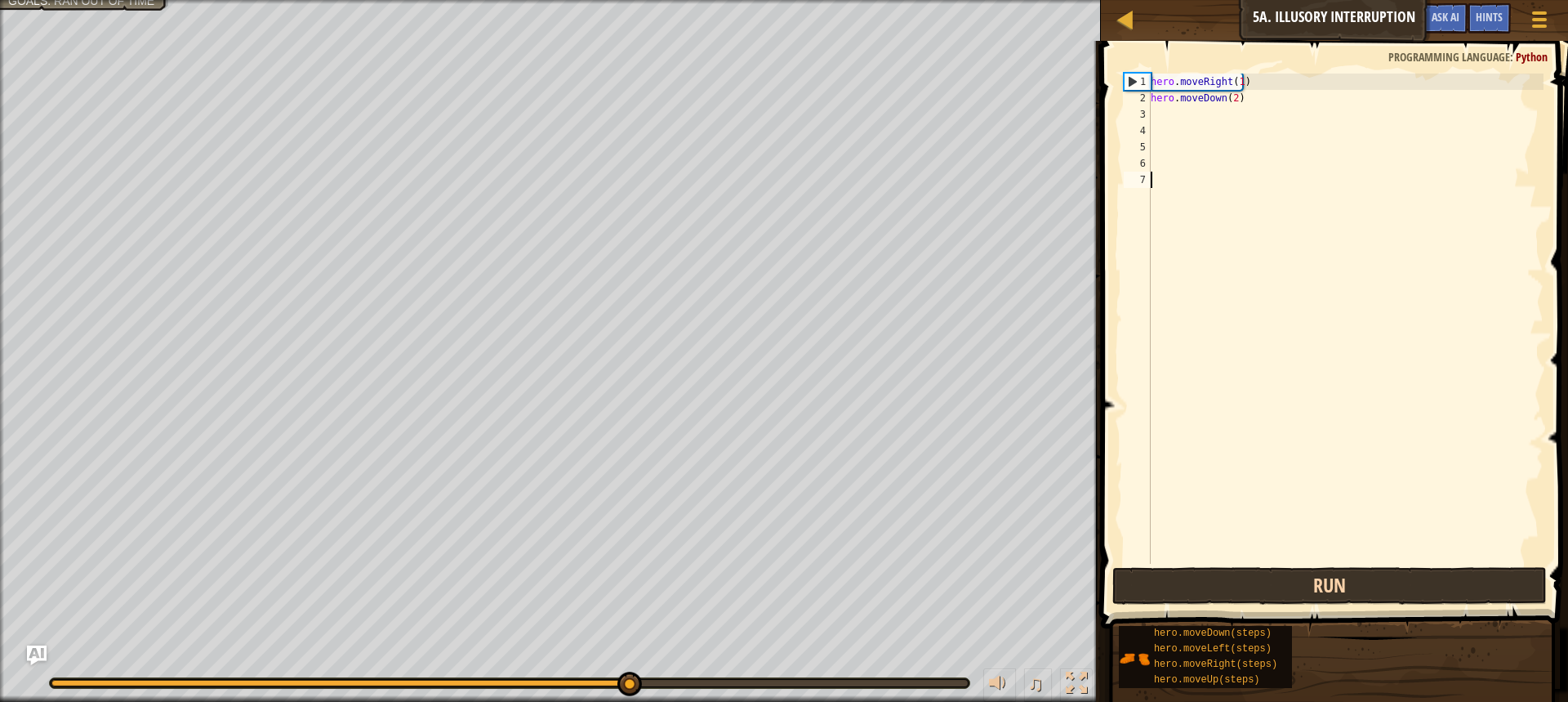
drag, startPoint x: 1305, startPoint y: 562, endPoint x: 1312, endPoint y: 568, distance: 9.2
click at [1312, 568] on div "1 2 3 4 5 6 7 hero . moveRight ( 1 ) hero . moveDown ( 2 ) הההההההההההההההההההה…" at bounding box center [1333, 367] width 472 height 636
click at [1313, 568] on button "Run" at bounding box center [1329, 586] width 435 height 38
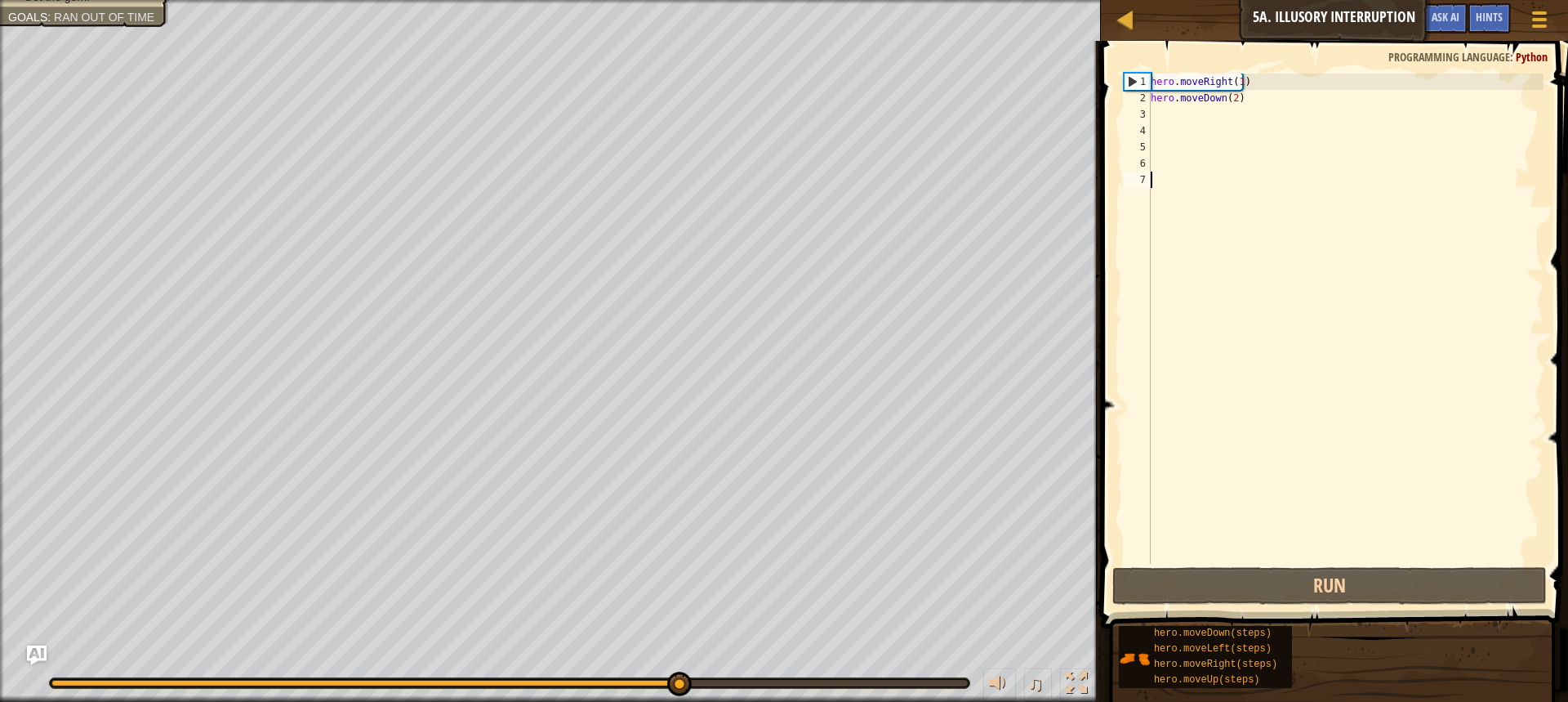
click at [1167, 137] on div "hero . moveRight ( 1 ) hero . moveDown ( 2 )" at bounding box center [1345, 335] width 396 height 523
click at [1146, 111] on div "1 2 3 4 5 6 7 hero . moveRight ( 1 ) hero . moveDown ( 2 ) הההההההההההההההההההה…" at bounding box center [1332, 318] width 423 height 490
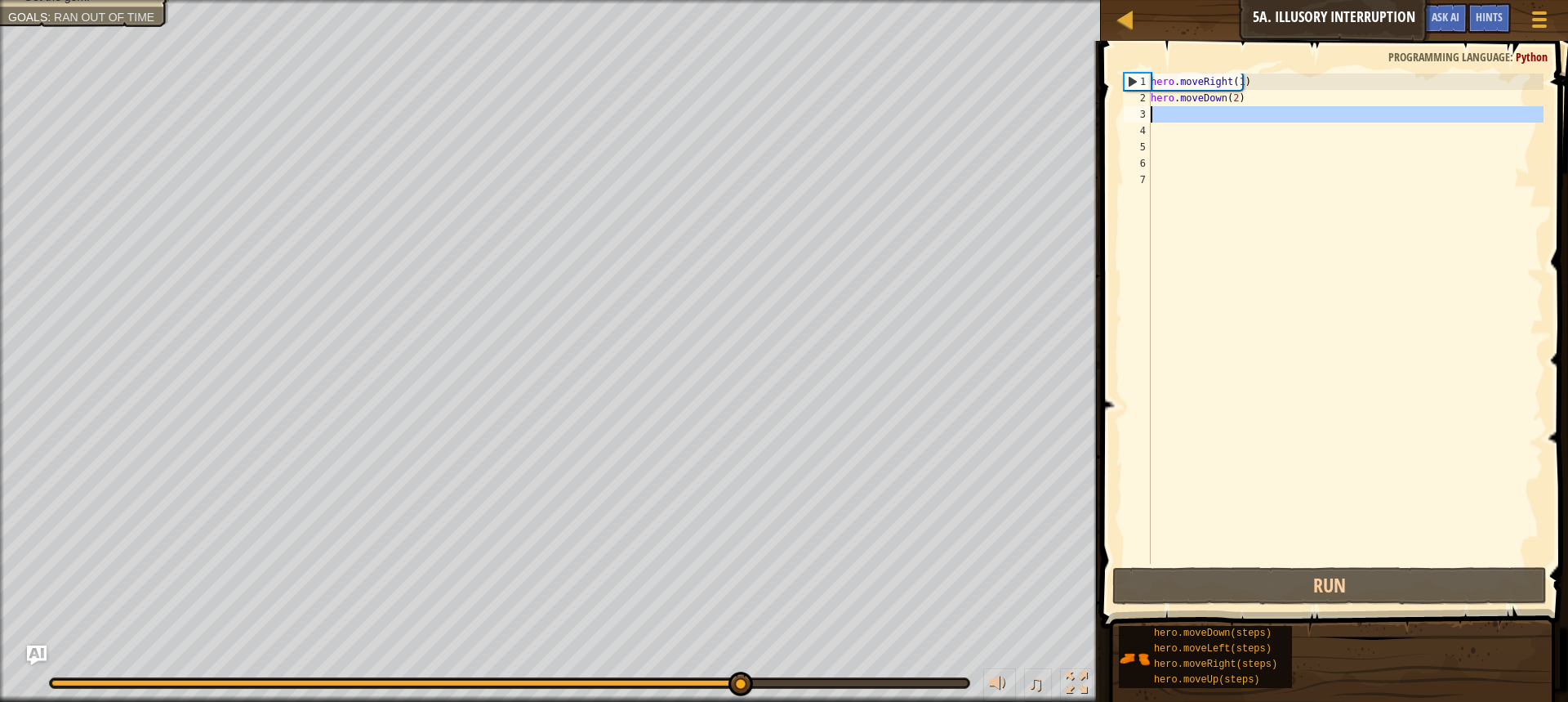
type textarea "h"
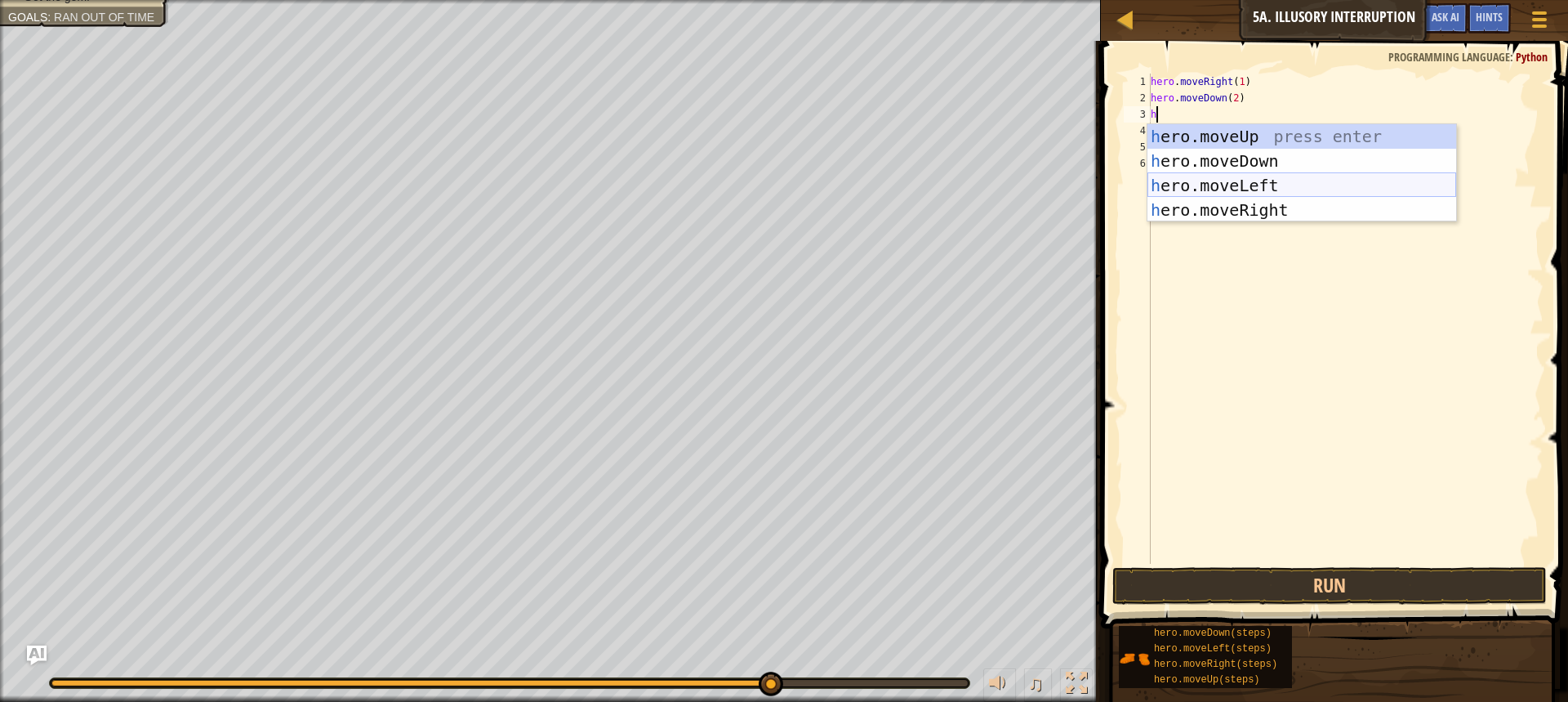
drag, startPoint x: 1375, startPoint y: 188, endPoint x: 1404, endPoint y: 148, distance: 49.4
click at [1376, 188] on div "h ero.moveUp press enter h ero.moveDown press enter h ero.moveLeft press enter …" at bounding box center [1302, 198] width 309 height 147
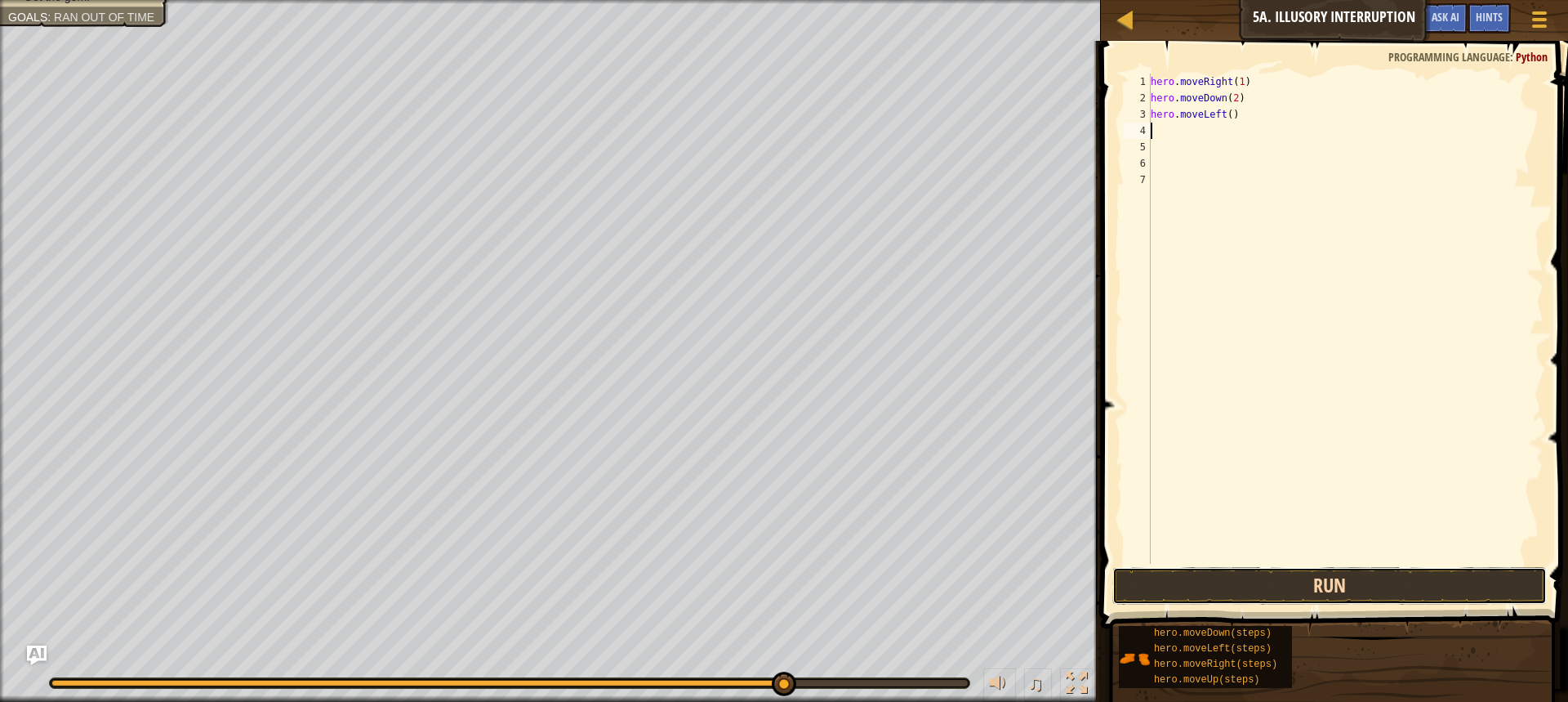
click at [1364, 585] on button "Run" at bounding box center [1329, 586] width 435 height 38
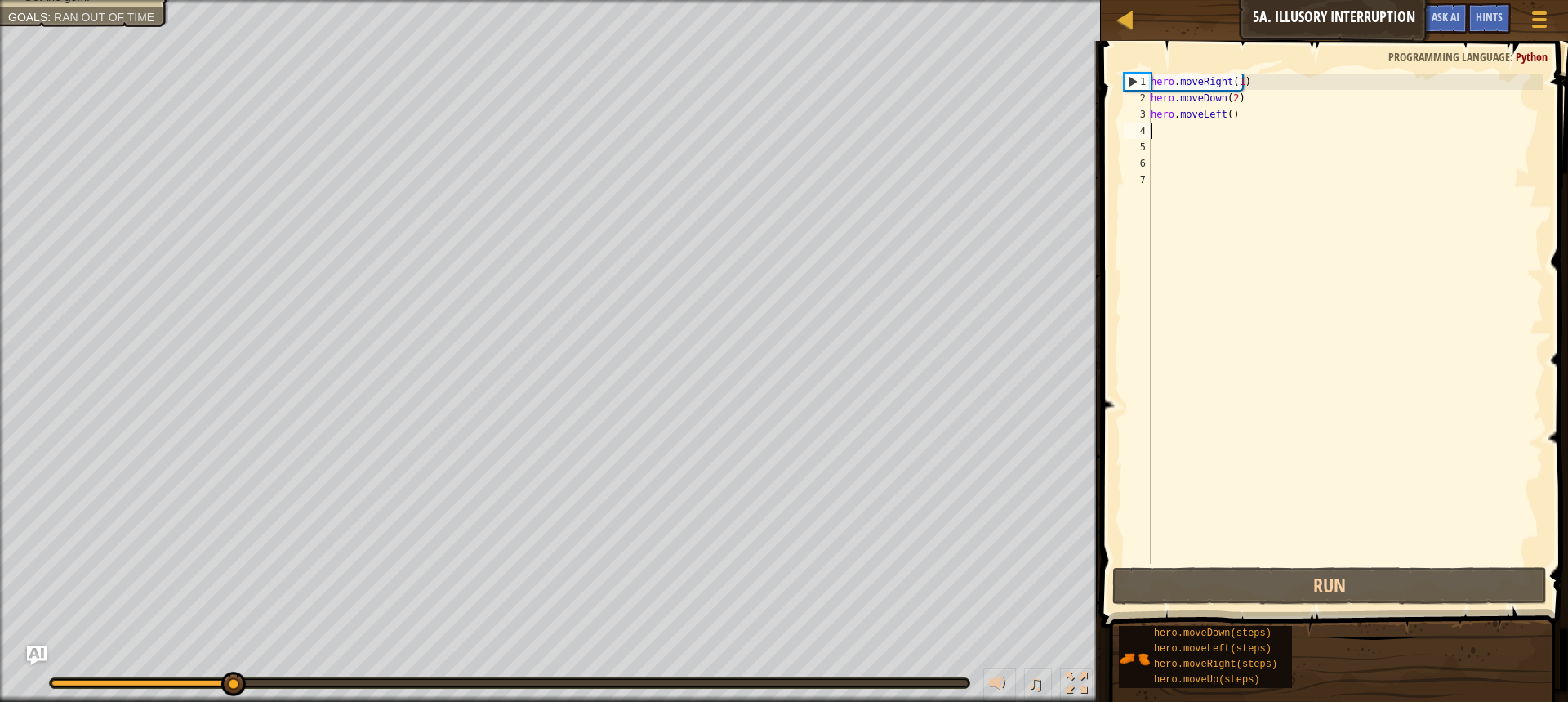
drag, startPoint x: 1229, startPoint y: 129, endPoint x: 1193, endPoint y: 121, distance: 36.9
click at [1155, 122] on div "hero . moveRight ( 1 ) hero . moveDown ( 2 ) hero . moveLeft ( )" at bounding box center [1345, 335] width 396 height 523
drag, startPoint x: 1204, startPoint y: 120, endPoint x: 1222, endPoint y: 119, distance: 18.0
click at [1215, 120] on div "hero . moveRight ( 1 ) hero . moveDown ( 2 ) hero . moveLeft ( )" at bounding box center [1345, 335] width 396 height 523
drag, startPoint x: 1236, startPoint y: 116, endPoint x: 1153, endPoint y: 118, distance: 83.0
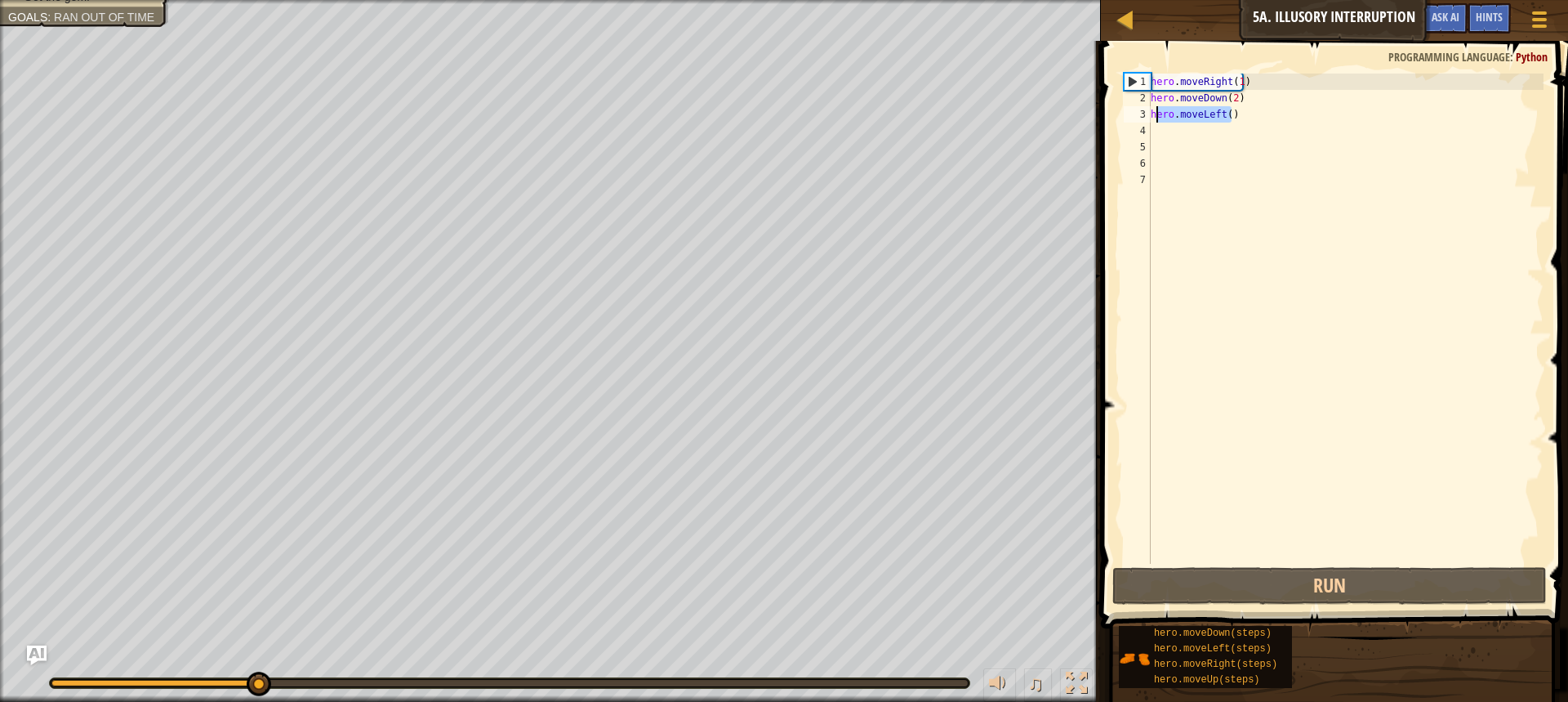
click at [1153, 118] on div "hero . moveRight ( 1 ) hero . moveDown ( 2 ) hero . moveLeft ( )" at bounding box center [1345, 335] width 396 height 523
type textarea "h"
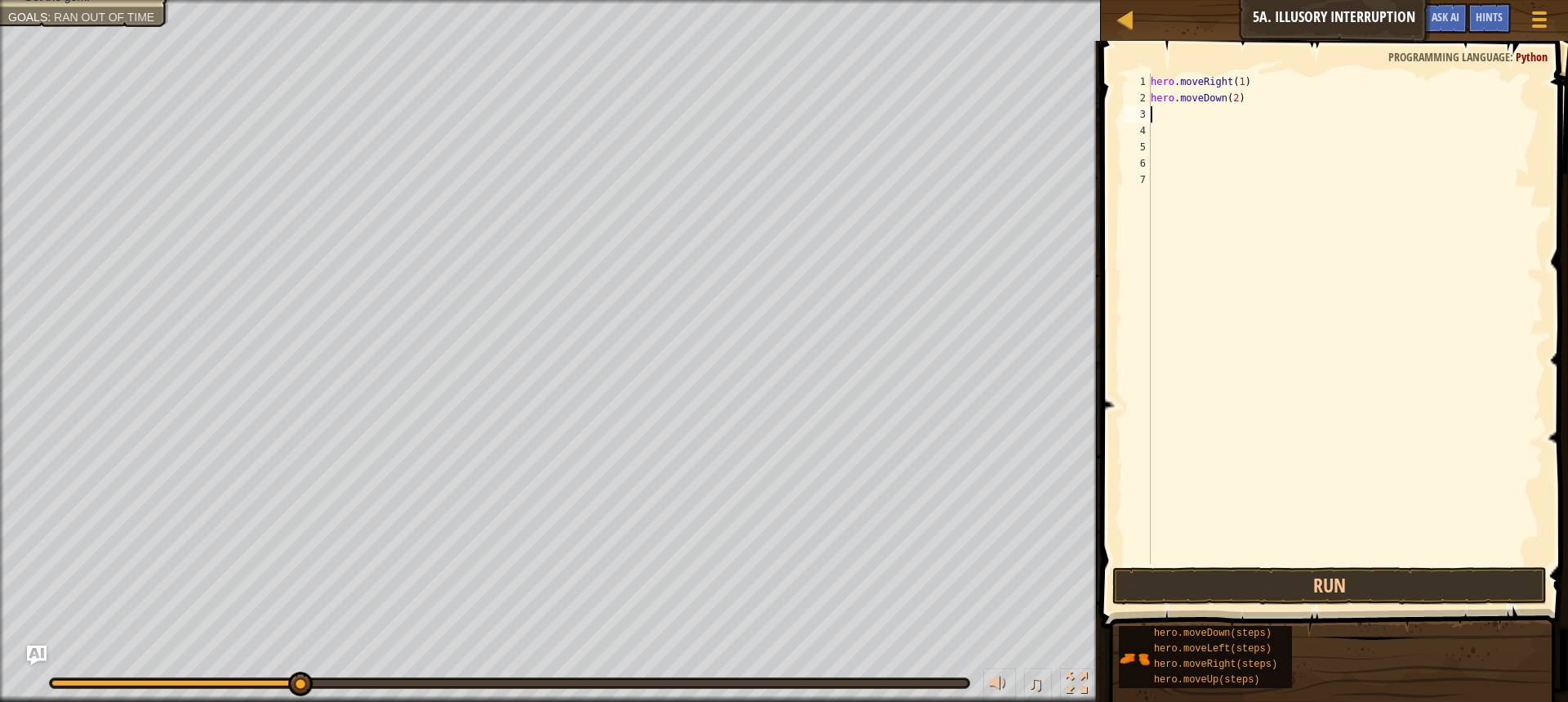
type textarea "h"
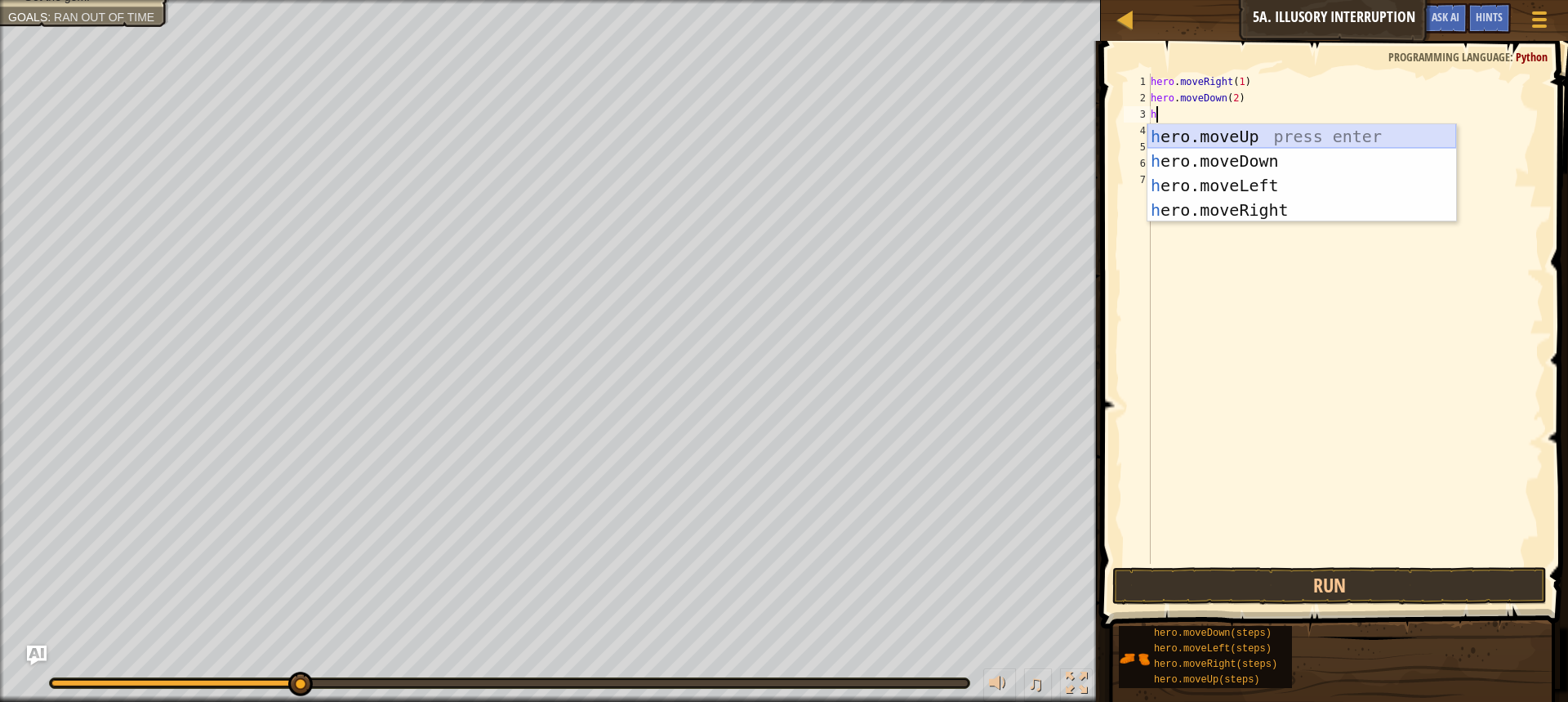
click at [1309, 128] on div "h ero.moveUp press enter h ero.moveDown press enter h ero.moveLeft press enter …" at bounding box center [1302, 198] width 309 height 147
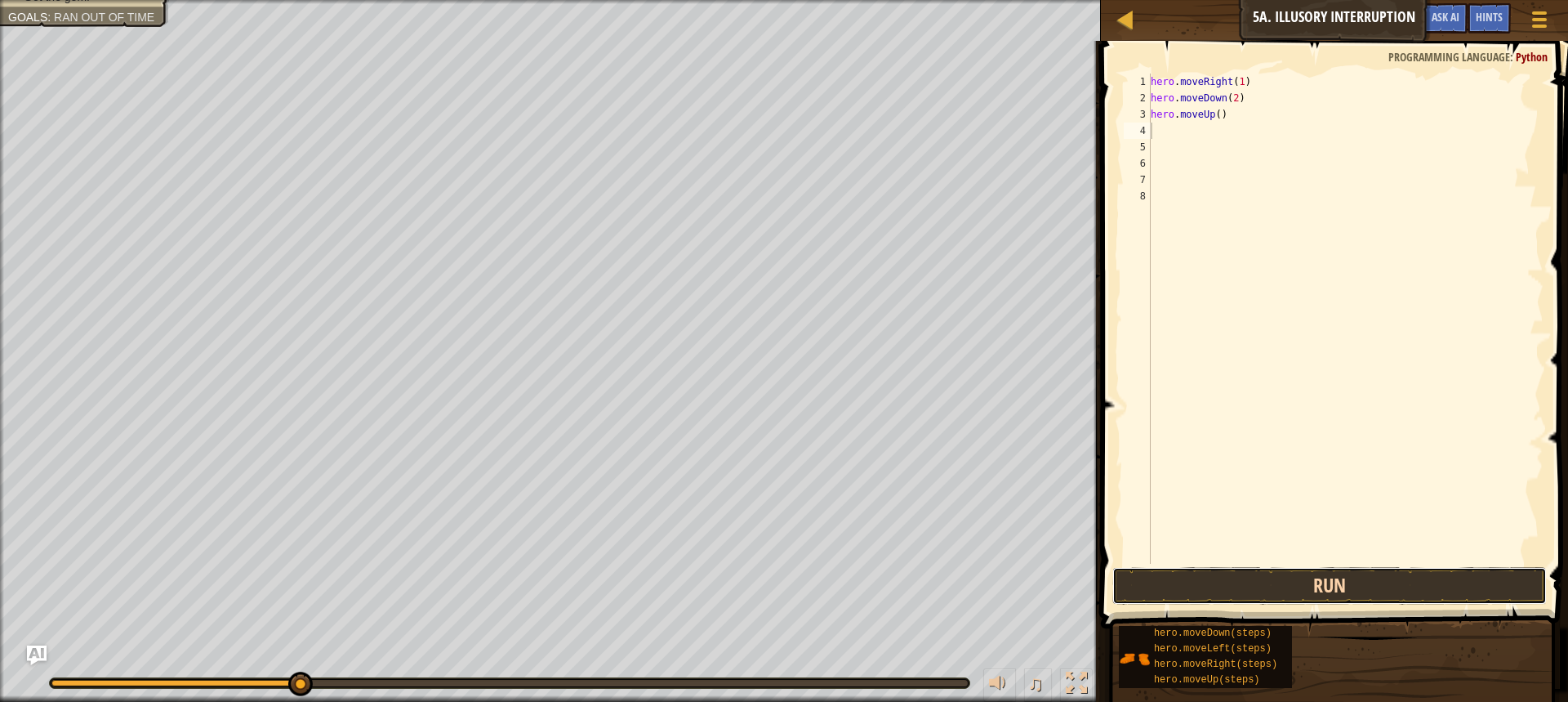
click at [1230, 583] on button "Run" at bounding box center [1329, 586] width 435 height 38
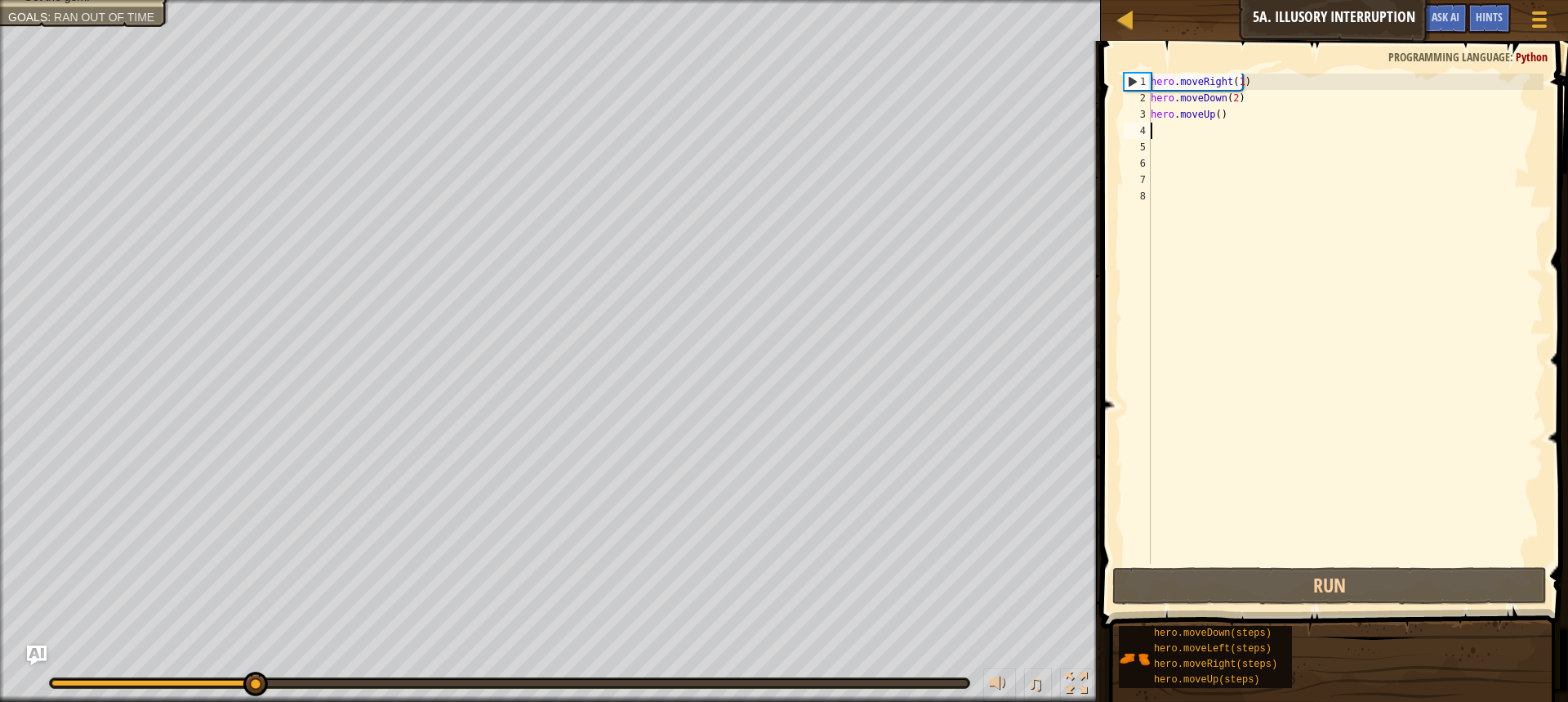
click at [1213, 111] on div "hero . moveRight ( 1 ) hero . moveDown ( 2 ) hero . moveUp ( )" at bounding box center [1345, 335] width 396 height 523
click at [1213, 111] on div "hero . moveRight ( 1 ) hero . moveDown ( 2 ) hero . moveUp ( )" at bounding box center [1345, 335] width 396 height 523
type textarea "hero.moveUp(2)"
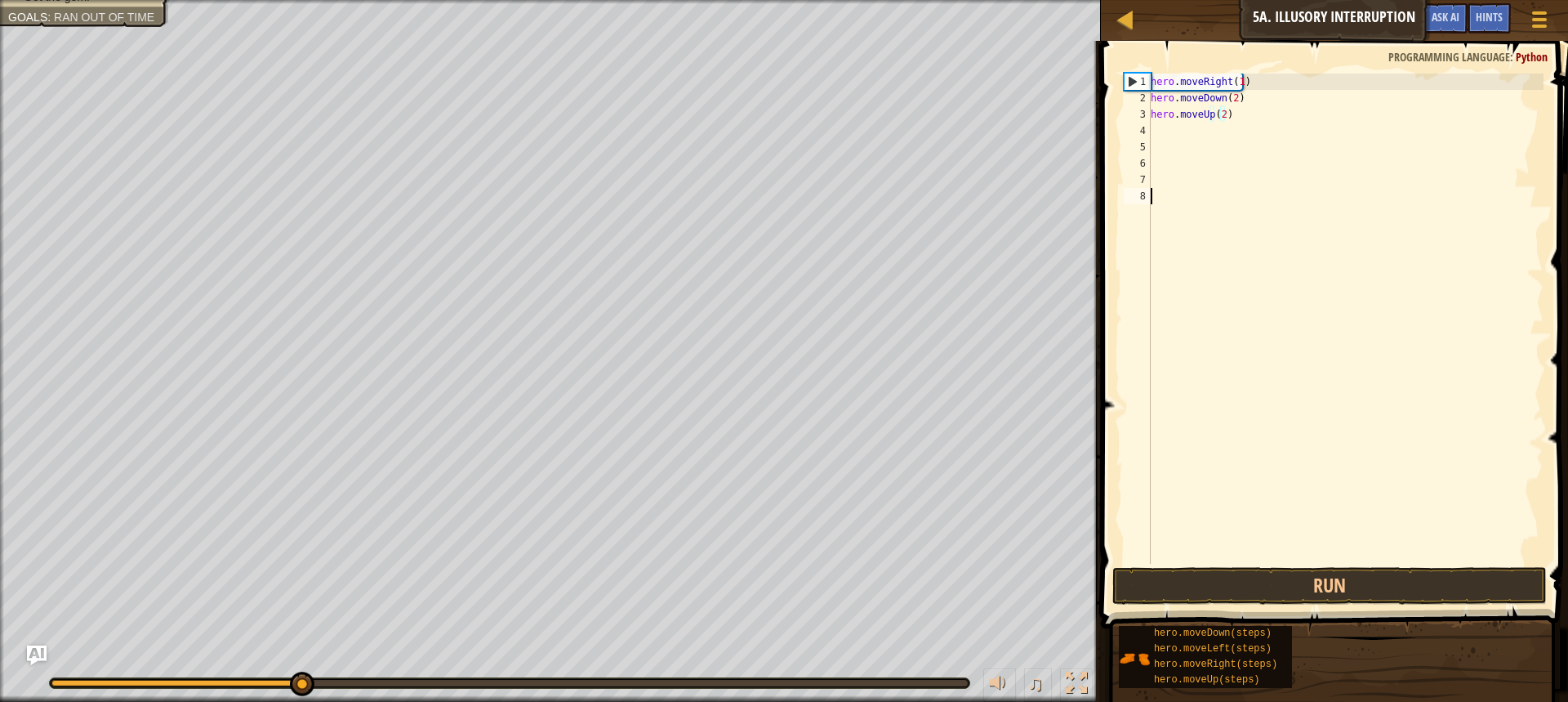
drag, startPoint x: 1393, startPoint y: 562, endPoint x: 1368, endPoint y: 565, distance: 25.2
click at [1379, 563] on div "hero . moveRight ( 1 ) hero . moveDown ( 2 ) hero . moveUp ( 2 )" at bounding box center [1345, 335] width 396 height 523
click at [1355, 569] on div "1 2 3 4 5 6 7 8 hero . moveRight ( 1 ) hero . moveDown ( 2 ) hero . moveUp ( 2 …" at bounding box center [1333, 367] width 472 height 636
click at [1164, 120] on div "hero . moveRight ( 1 ) hero . moveDown ( 2 ) hero . moveUp ( 2 )" at bounding box center [1345, 335] width 396 height 523
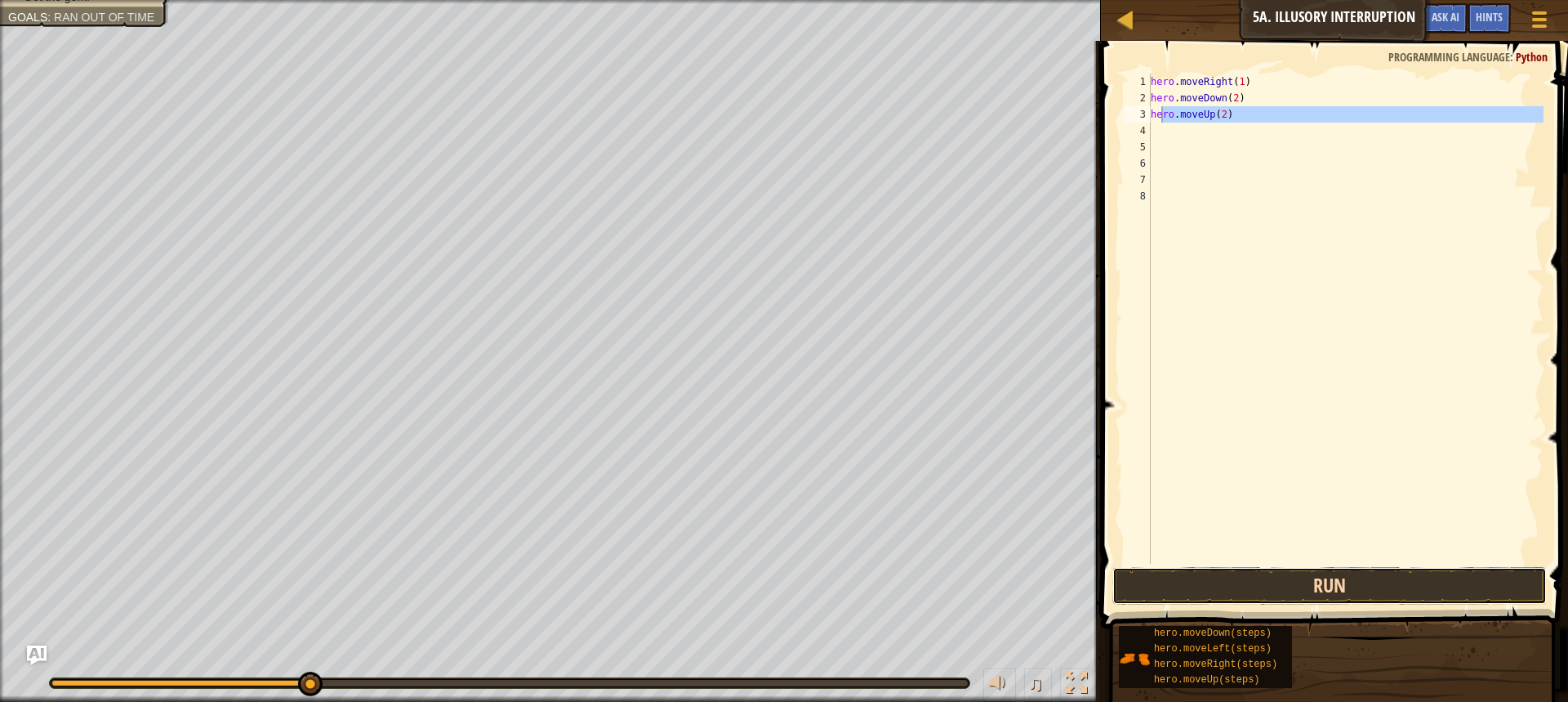
click at [1204, 596] on button "Run" at bounding box center [1329, 586] width 435 height 38
type textarea "hero.moveUp(2)"
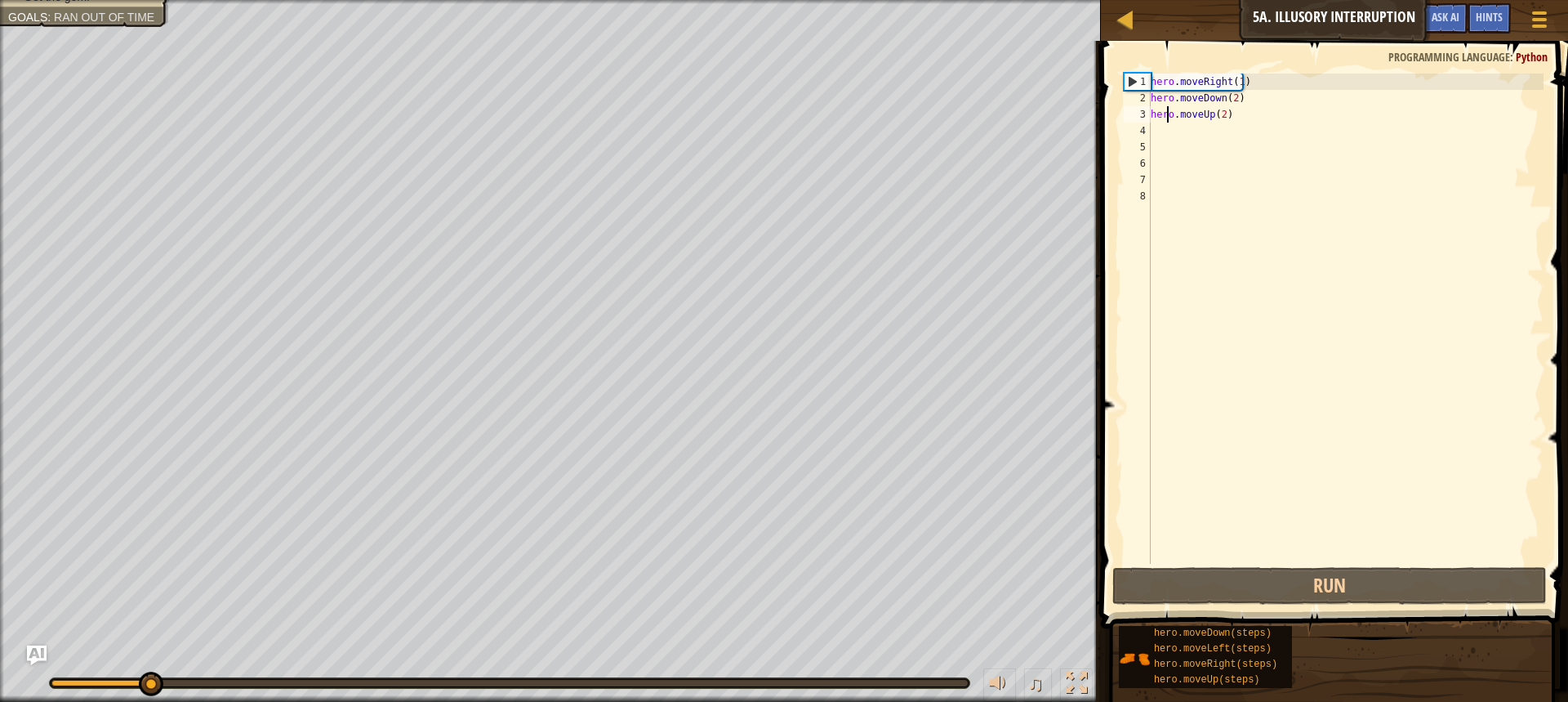
click at [1165, 116] on div "hero . moveRight ( 1 ) hero . moveDown ( 2 ) hero . moveUp ( 2 )" at bounding box center [1345, 335] width 396 height 523
click at [1158, 136] on div "hero . moveRight ( 1 ) hero . moveDown ( 2 ) hero . moveUp ( 2 )" at bounding box center [1345, 335] width 396 height 523
type textarea "h"
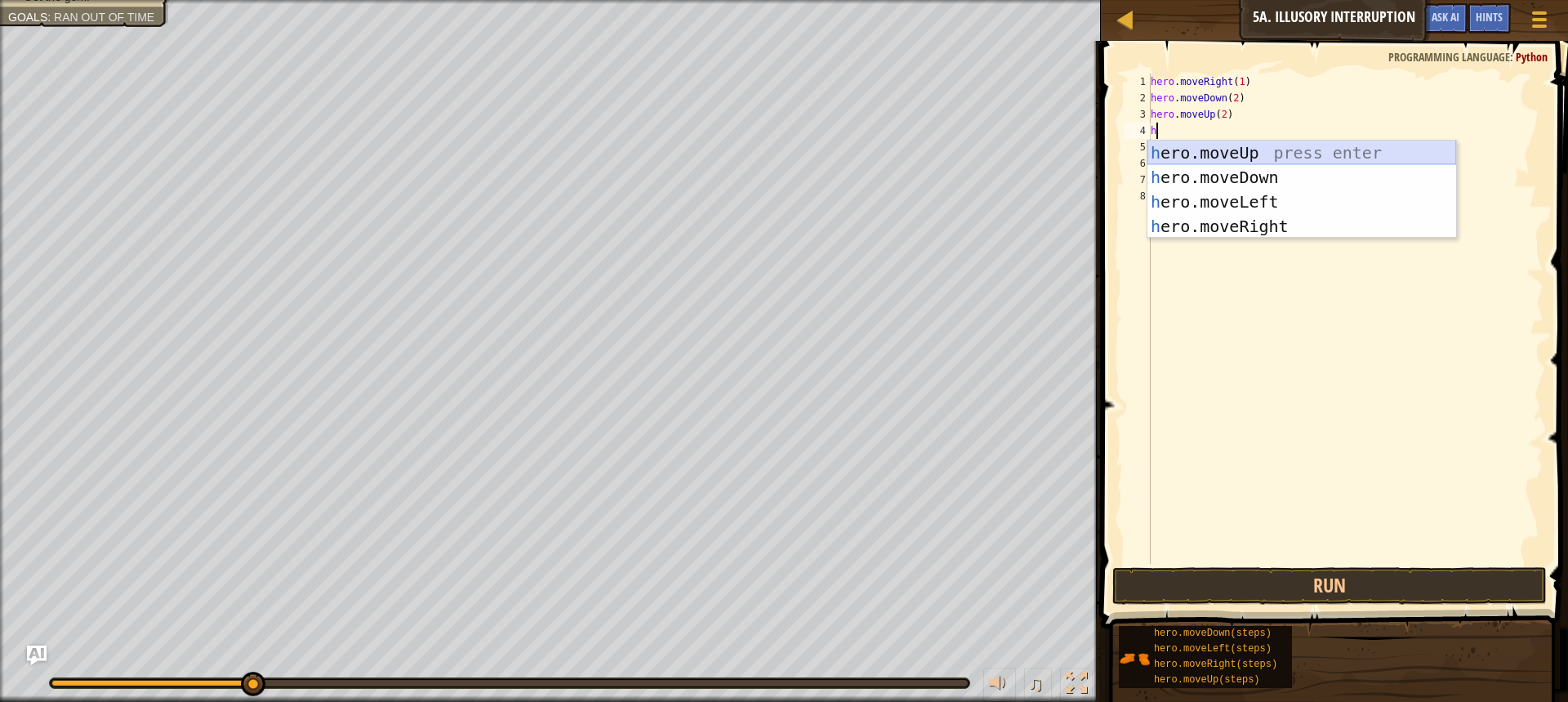
click at [1286, 152] on div "h ero.moveUp press enter h ero.moveDown press enter h ero.moveLeft press enter …" at bounding box center [1302, 214] width 309 height 147
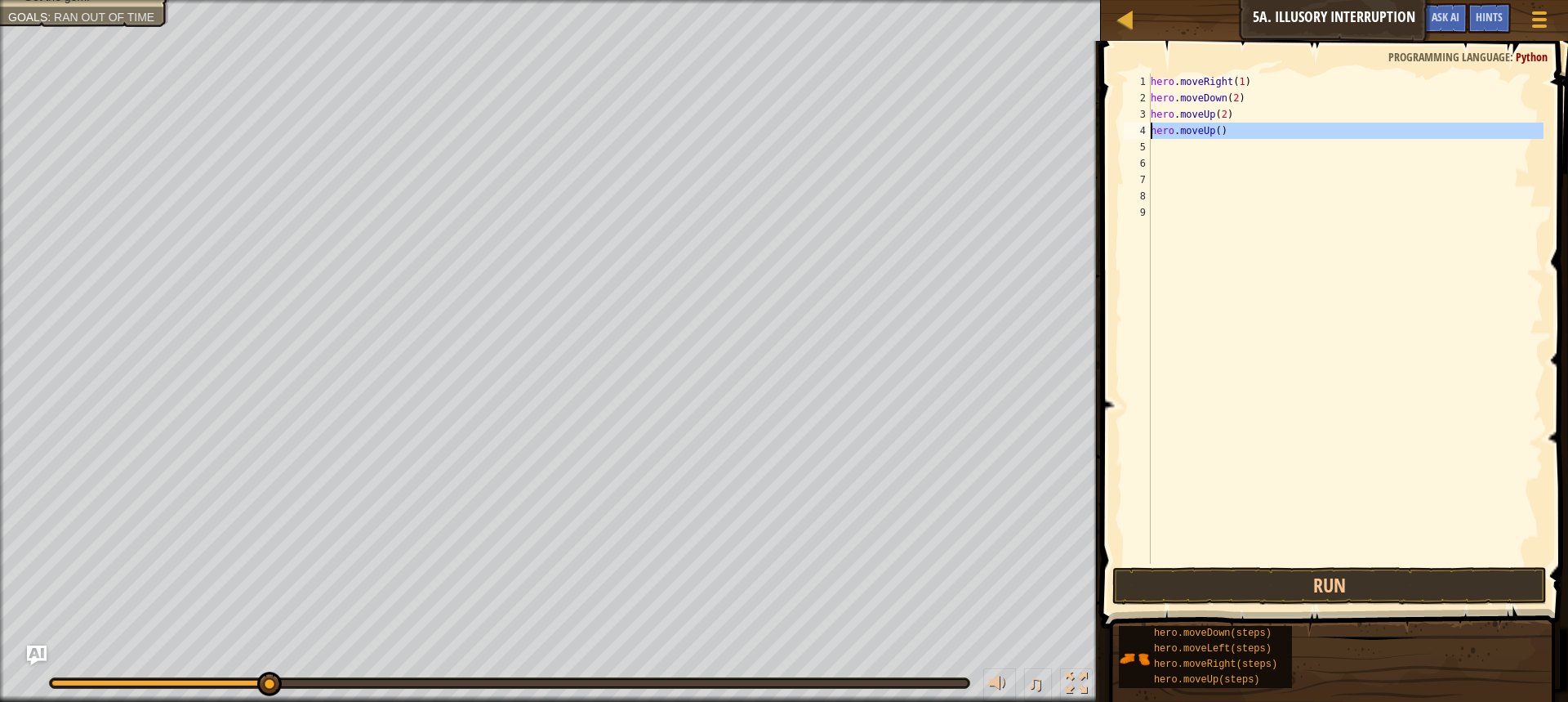
drag, startPoint x: 1221, startPoint y: 141, endPoint x: 1143, endPoint y: 129, distance: 78.9
click at [1143, 129] on div "1 2 3 4 5 6 7 8 9 hero . moveRight ( 1 ) hero . moveDown ( 2 ) hero . moveUp ( …" at bounding box center [1332, 318] width 423 height 490
type textarea "hero.moveUp()"
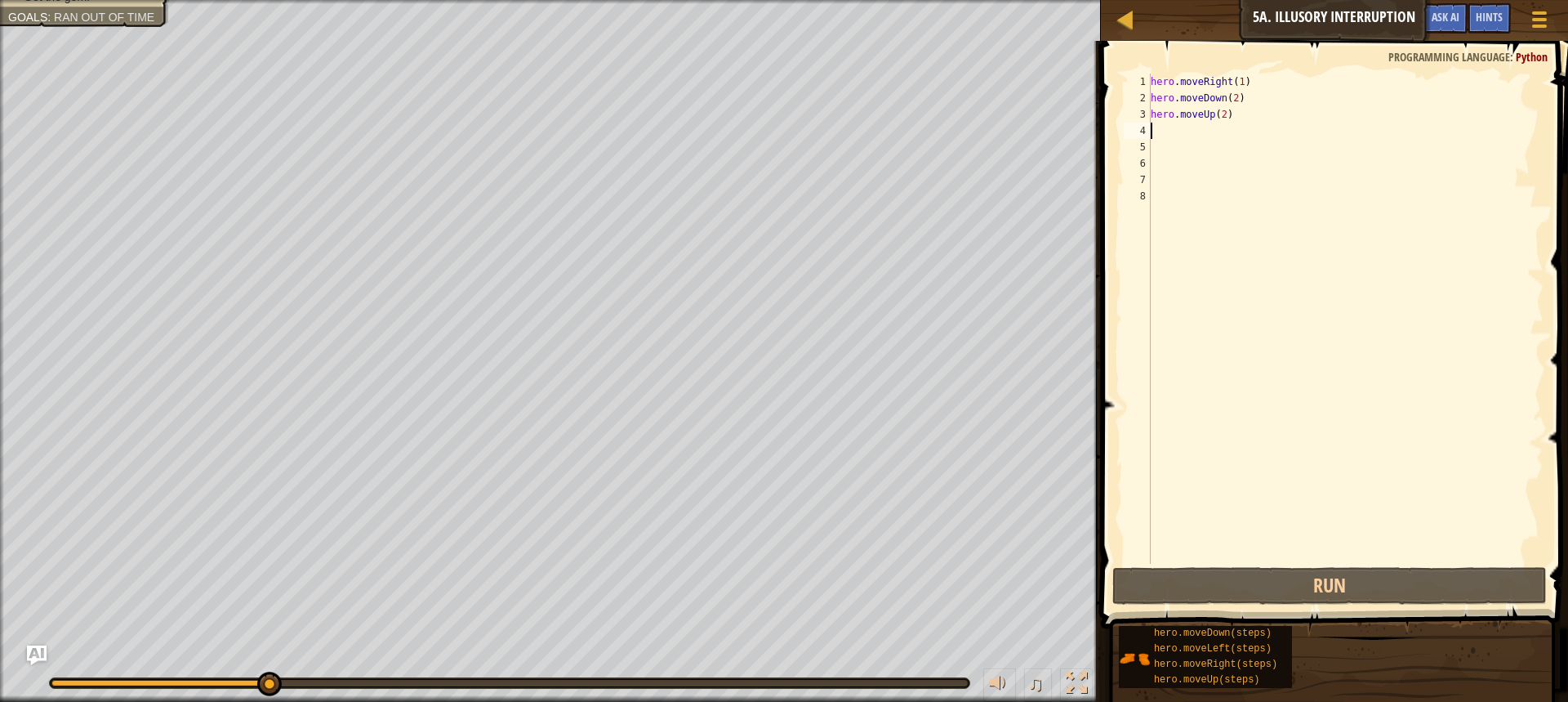
type textarea "h"
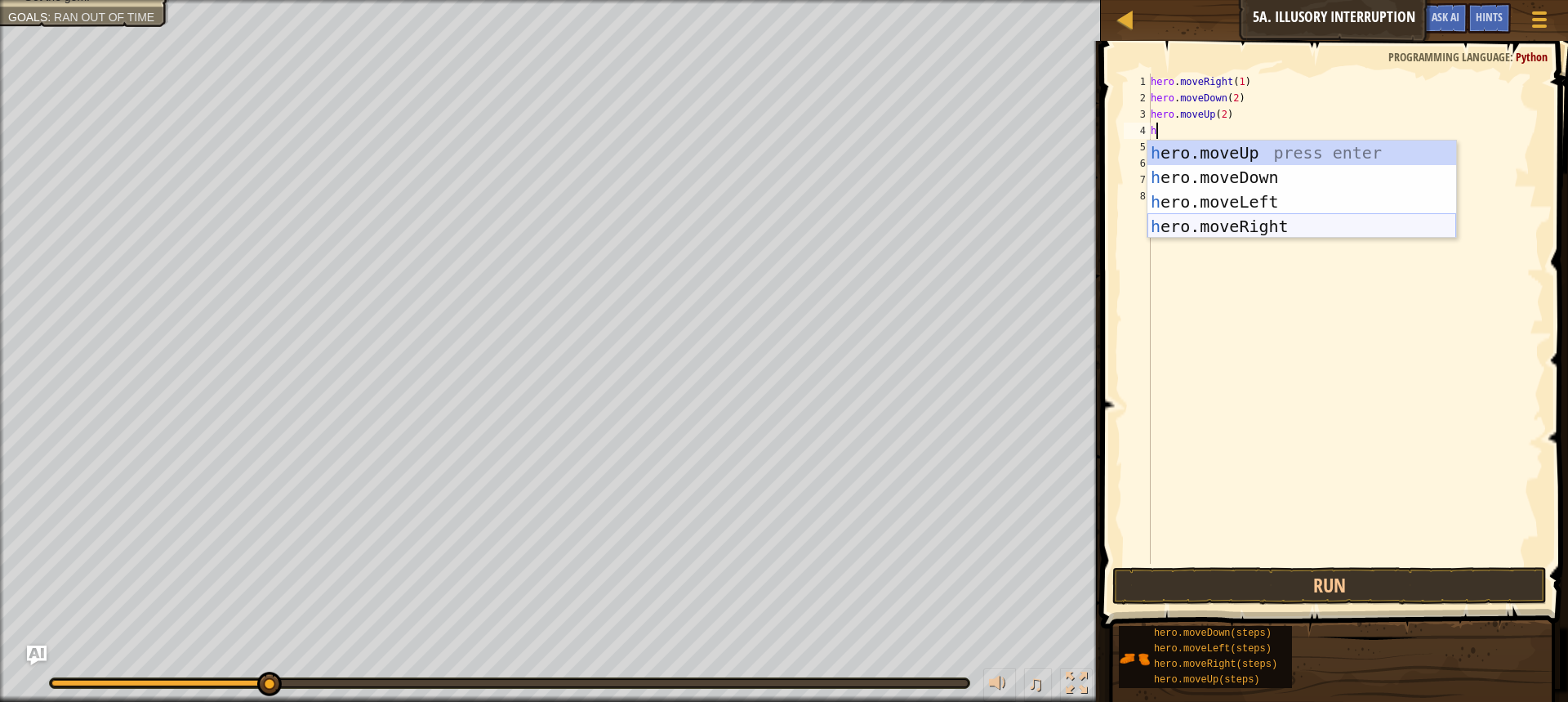
click at [1262, 228] on div "h ero.moveUp press enter h ero.moveDown press enter h ero.moveLeft press enter …" at bounding box center [1302, 214] width 309 height 147
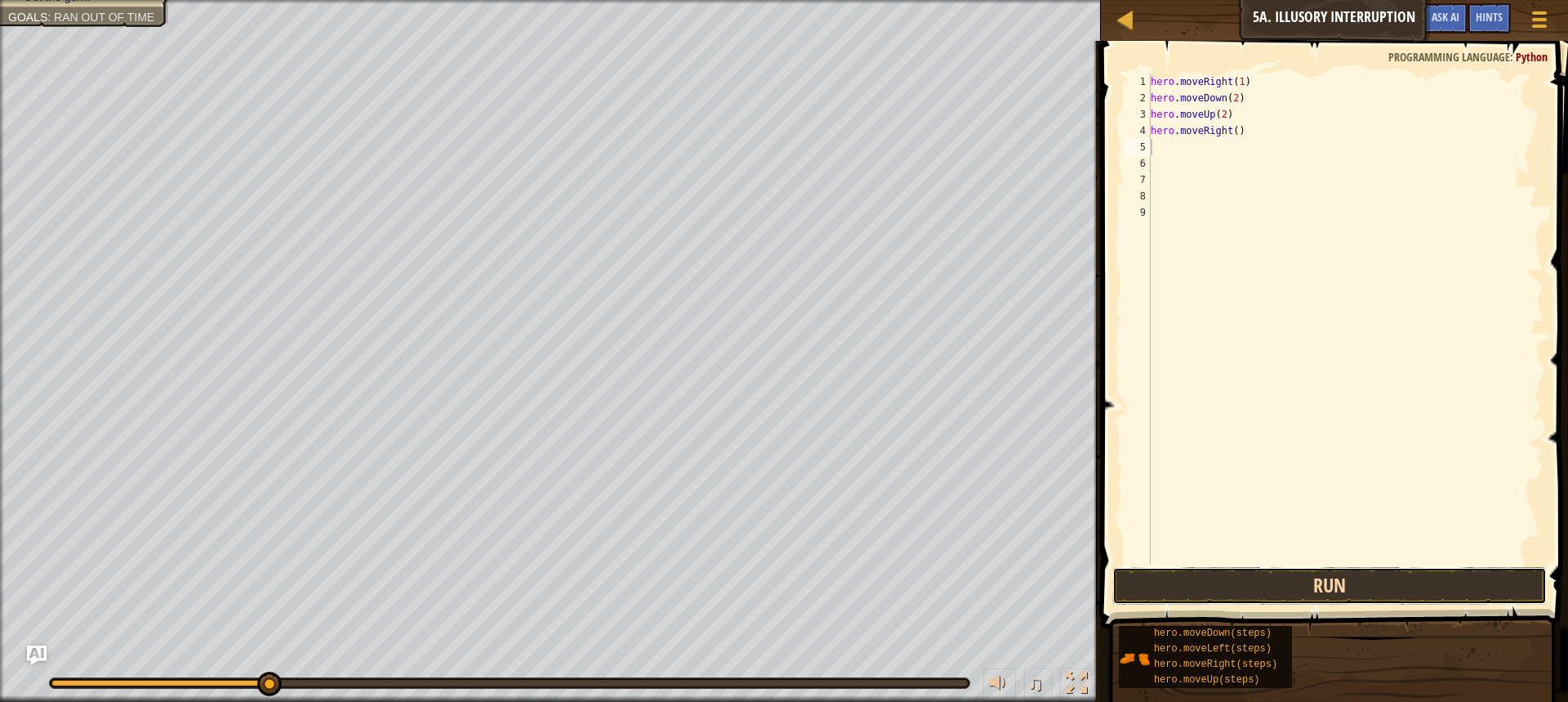
click at [1420, 594] on button "Run" at bounding box center [1329, 586] width 435 height 38
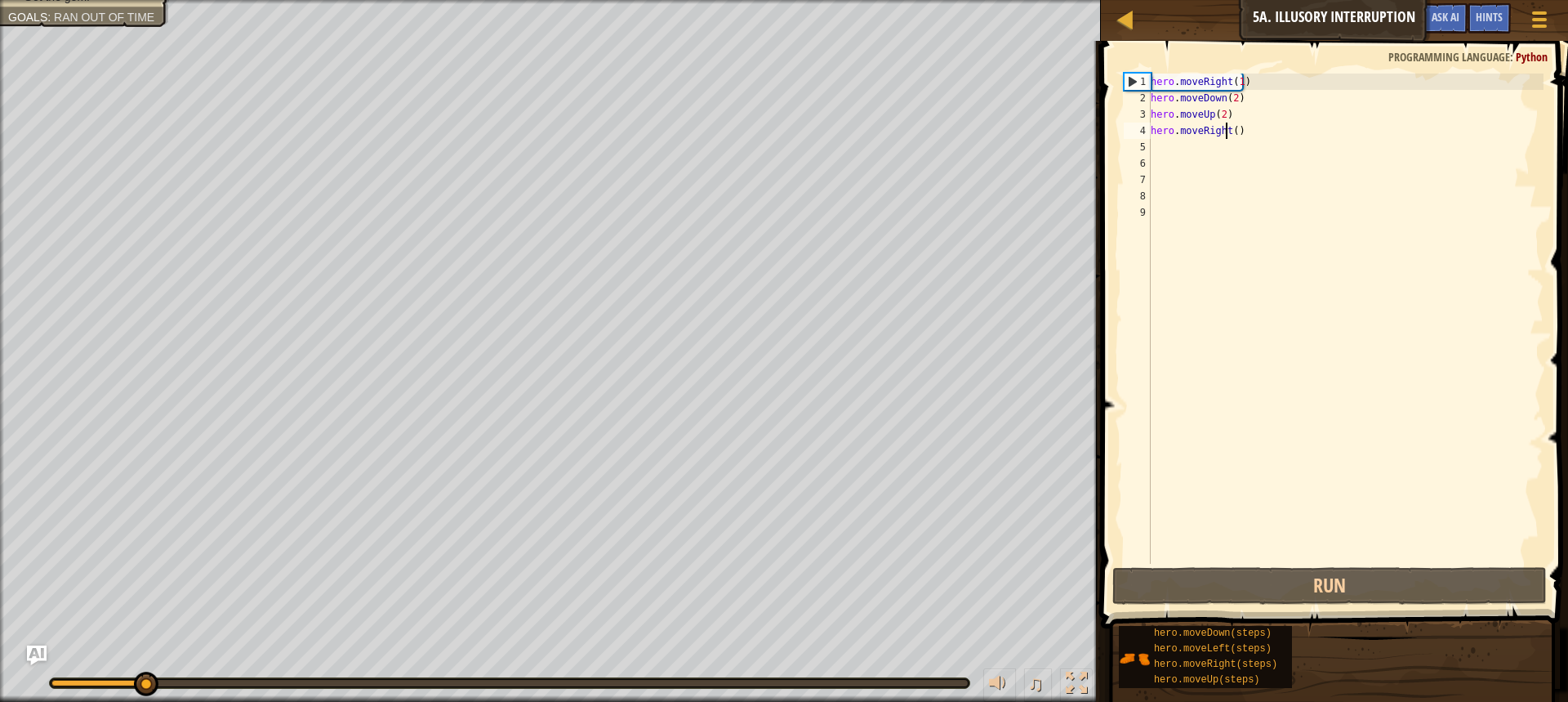
click at [1219, 136] on div "hero . moveRight ( 1 ) hero . moveDown ( 2 ) hero . moveUp ( 2 ) hero . moveRig…" at bounding box center [1345, 335] width 396 height 523
type textarea "hero.moveRight()"
click at [1232, 142] on div "hero . moveRight ( 1 ) hero . moveDown ( 2 ) hero . moveUp ( 2 ) hero . moveRig…" at bounding box center [1345, 335] width 396 height 523
click at [1233, 138] on div "hero . moveRight ( 1 ) hero . moveDown ( 2 ) hero . moveUp ( 2 ) hero . moveRig…" at bounding box center [1345, 335] width 396 height 523
type textarea "3"
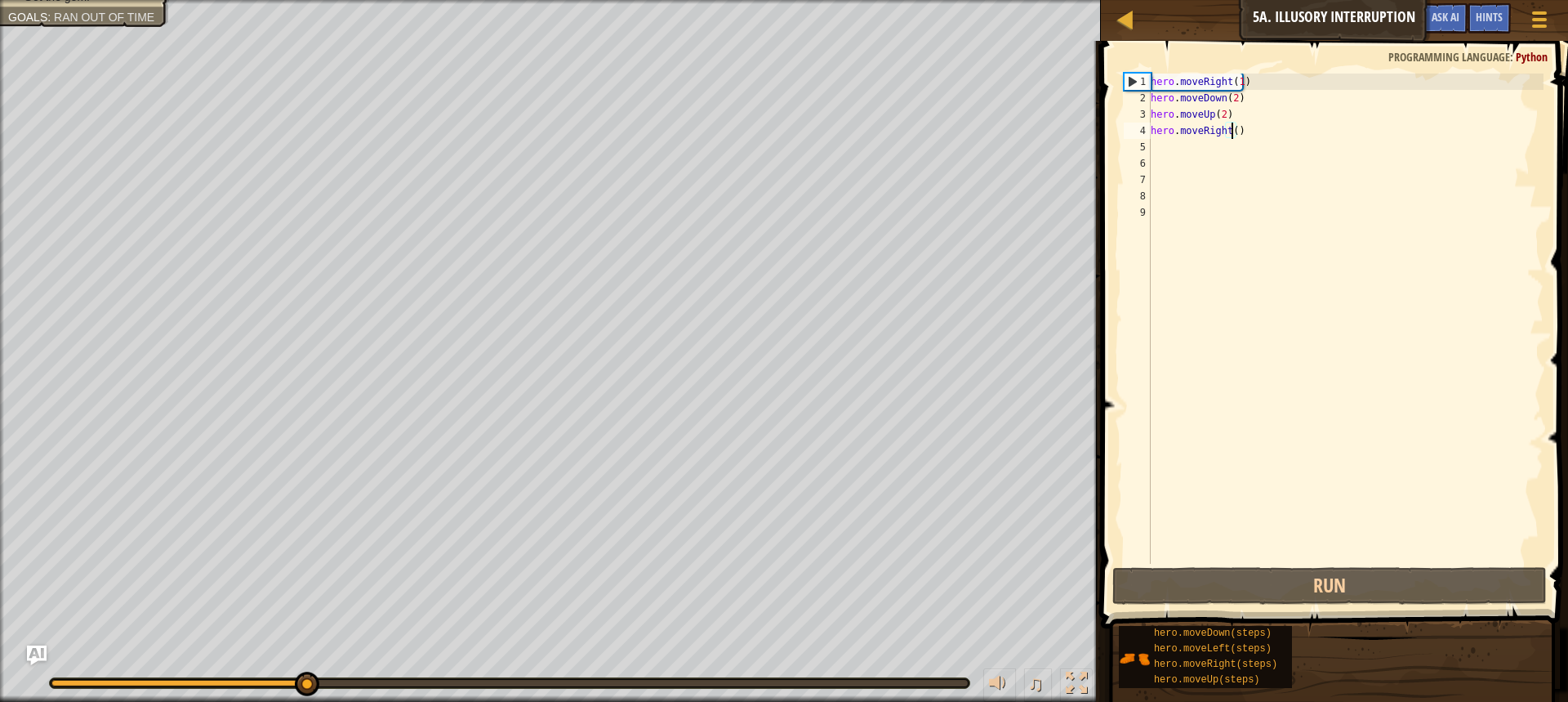
click at [1229, 569] on div "3 1 2 3 4 5 6 7 8 9 hero . moveRight ( 1 ) hero . moveDown ( 2 ) hero . moveUp …" at bounding box center [1333, 367] width 472 height 636
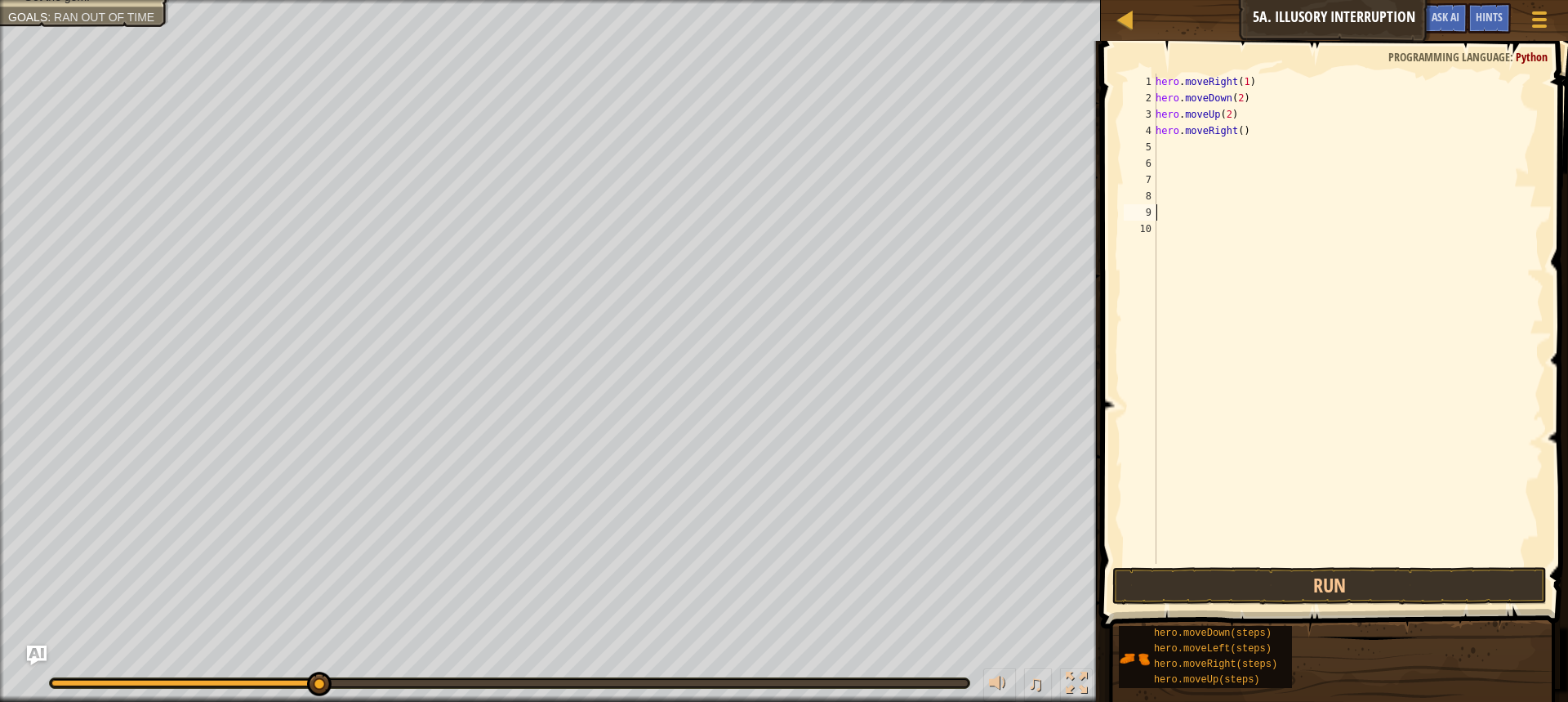
click at [1240, 50] on span at bounding box center [1336, 311] width 480 height 636
click at [1251, 127] on div "hero . moveRight ( 1 ) hero . moveDown ( 2 ) hero . moveUp ( 2 ) hero . moveRig…" at bounding box center [1348, 335] width 391 height 523
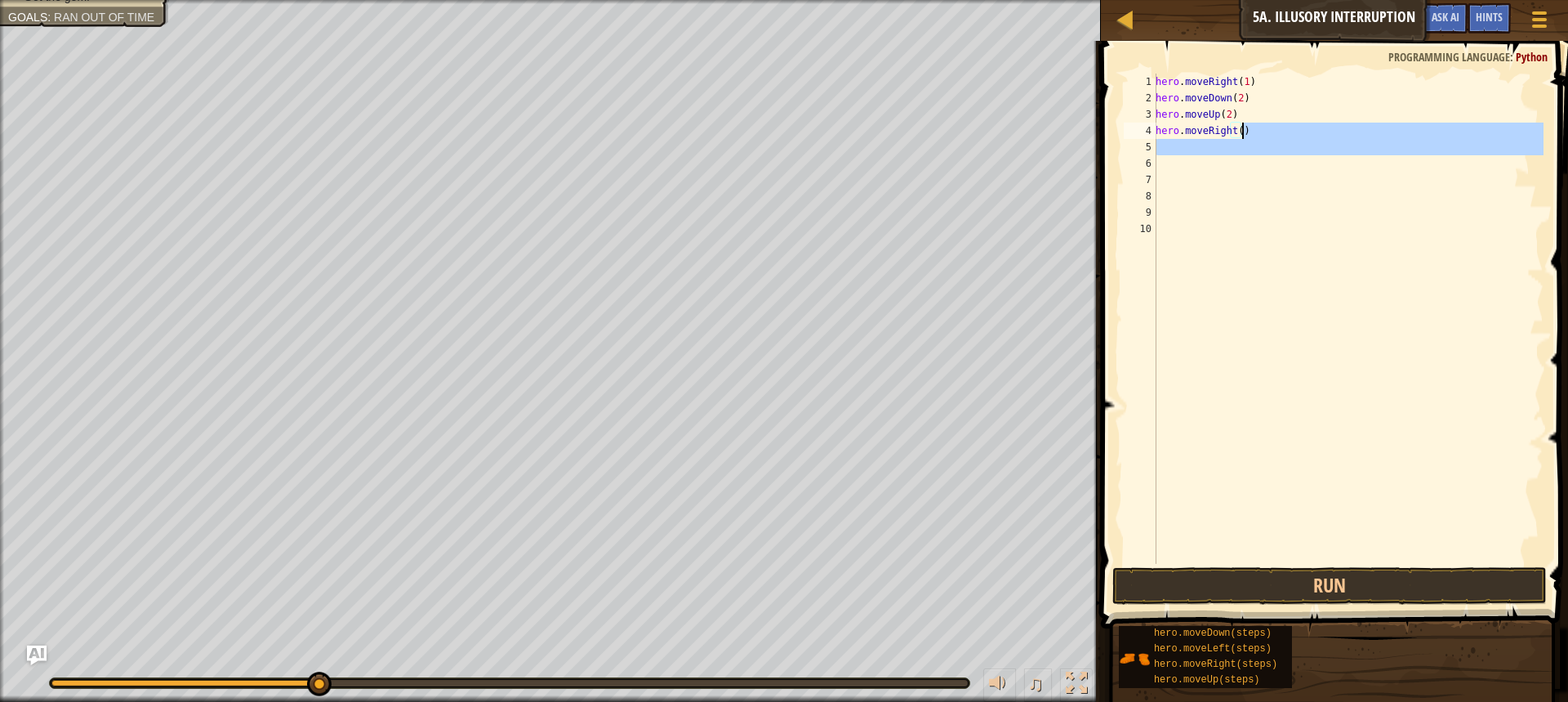
click at [1231, 137] on div "hero . moveRight ( 1 ) hero . moveDown ( 2 ) hero . moveUp ( 2 ) hero . moveRig…" at bounding box center [1348, 335] width 391 height 523
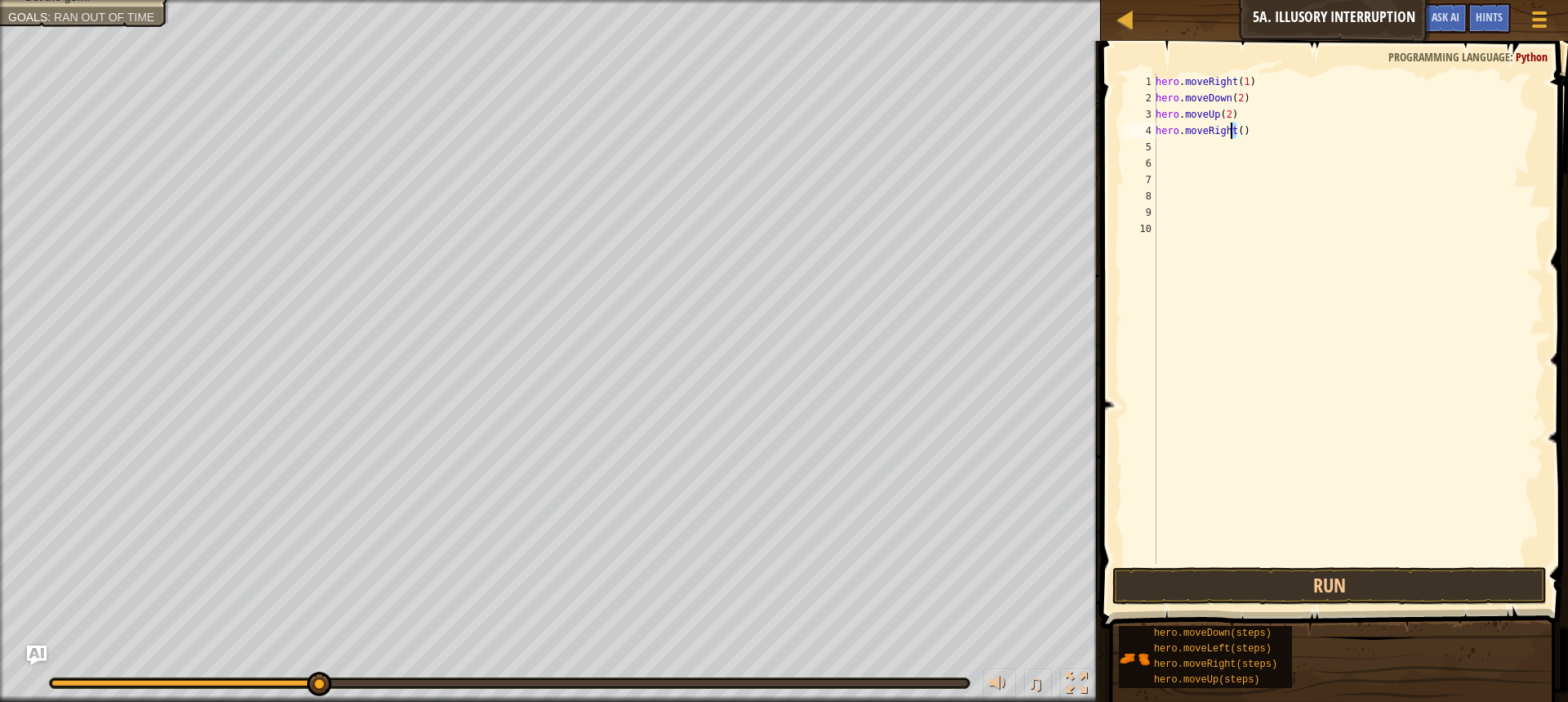
click at [1244, 138] on div "hero . moveRight ( 1 ) hero . moveDown ( 2 ) hero . moveUp ( 2 ) hero . moveRig…" at bounding box center [1348, 335] width 391 height 523
click at [1238, 132] on div "hero . moveRight ( 1 ) hero . moveDown ( 2 ) hero . moveUp ( 2 ) hero . moveRig…" at bounding box center [1348, 335] width 391 height 523
type textarea "hero.moveRight(3)"
drag, startPoint x: 1192, startPoint y: 575, endPoint x: 1192, endPoint y: 564, distance: 11.0
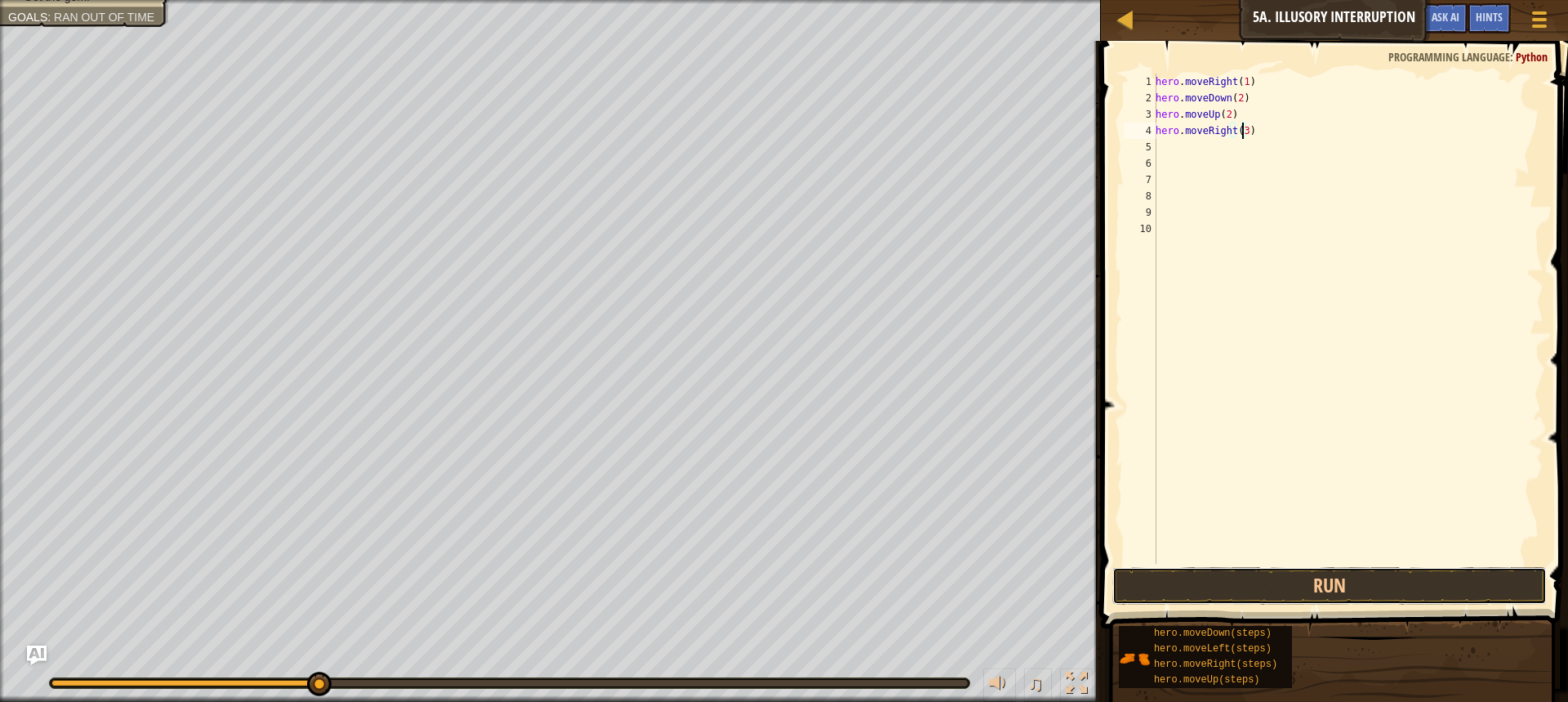
click at [1191, 571] on button "Run" at bounding box center [1329, 586] width 435 height 38
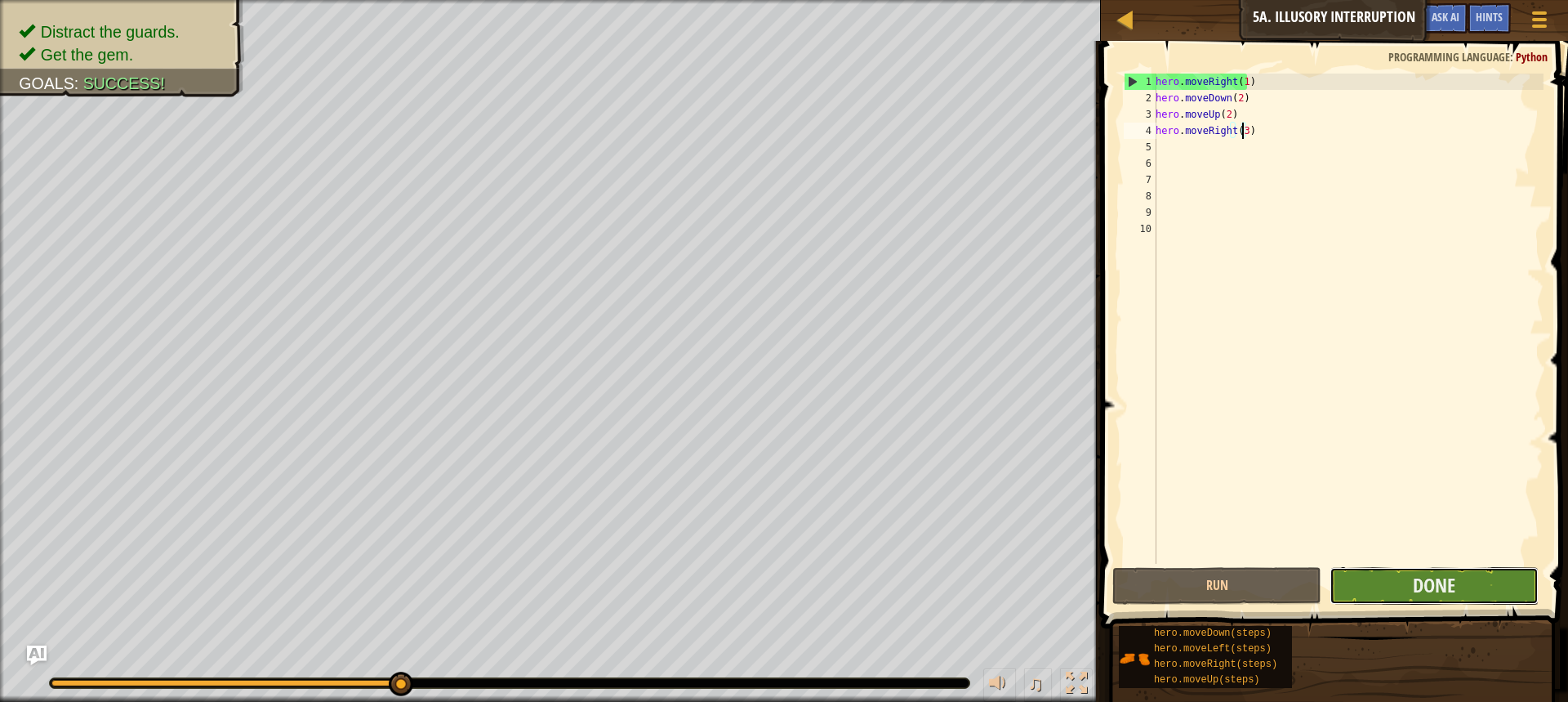
click at [1467, 580] on button "Done" at bounding box center [1435, 586] width 209 height 38
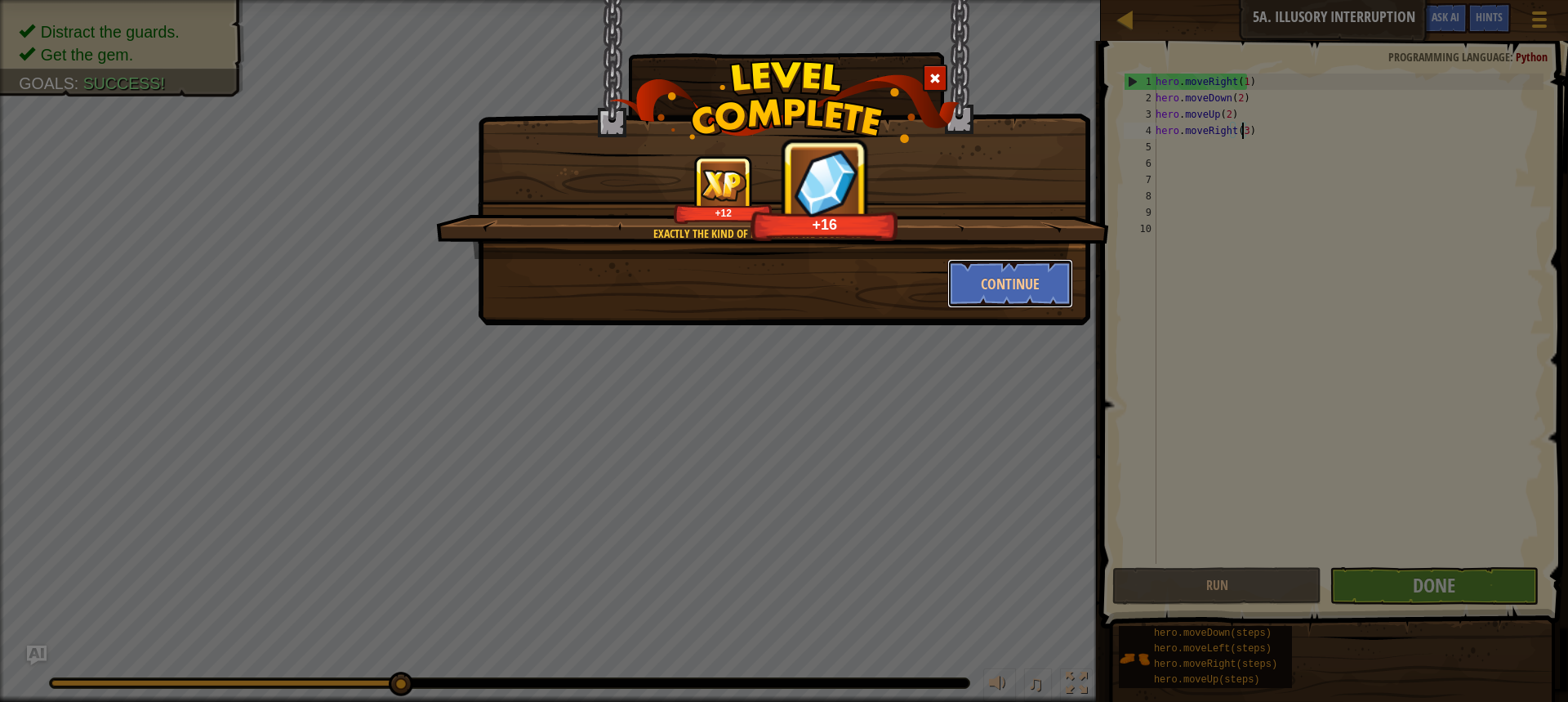
drag, startPoint x: 952, startPoint y: 285, endPoint x: 1024, endPoint y: 521, distance: 246.7
click at [957, 283] on button "Continue" at bounding box center [1010, 283] width 126 height 49
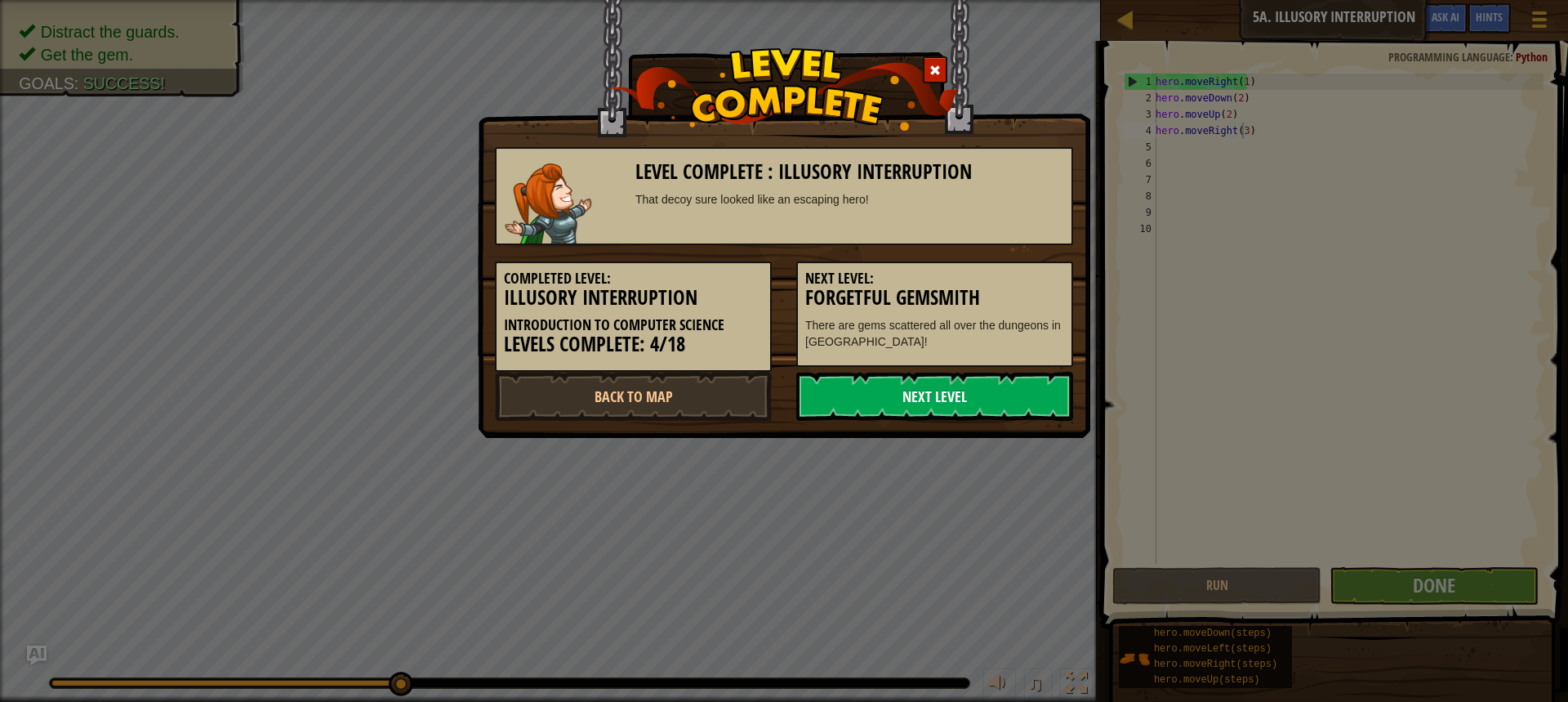
drag, startPoint x: 901, startPoint y: 422, endPoint x: 900, endPoint y: 405, distance: 17.0
click at [900, 416] on div "Level Complete : Illusory Interruption That decoy sure looked like an escaping …" at bounding box center [784, 219] width 612 height 438
click at [890, 369] on div "Level Complete : Illusory Interruption That decoy sure looked like an escaping …" at bounding box center [784, 276] width 578 height 290
click at [868, 484] on div "Level Complete : Illusory Interruption That decoy sure looked like an escaping …" at bounding box center [784, 351] width 1568 height 702
click at [898, 393] on link "Next Level" at bounding box center [935, 396] width 277 height 49
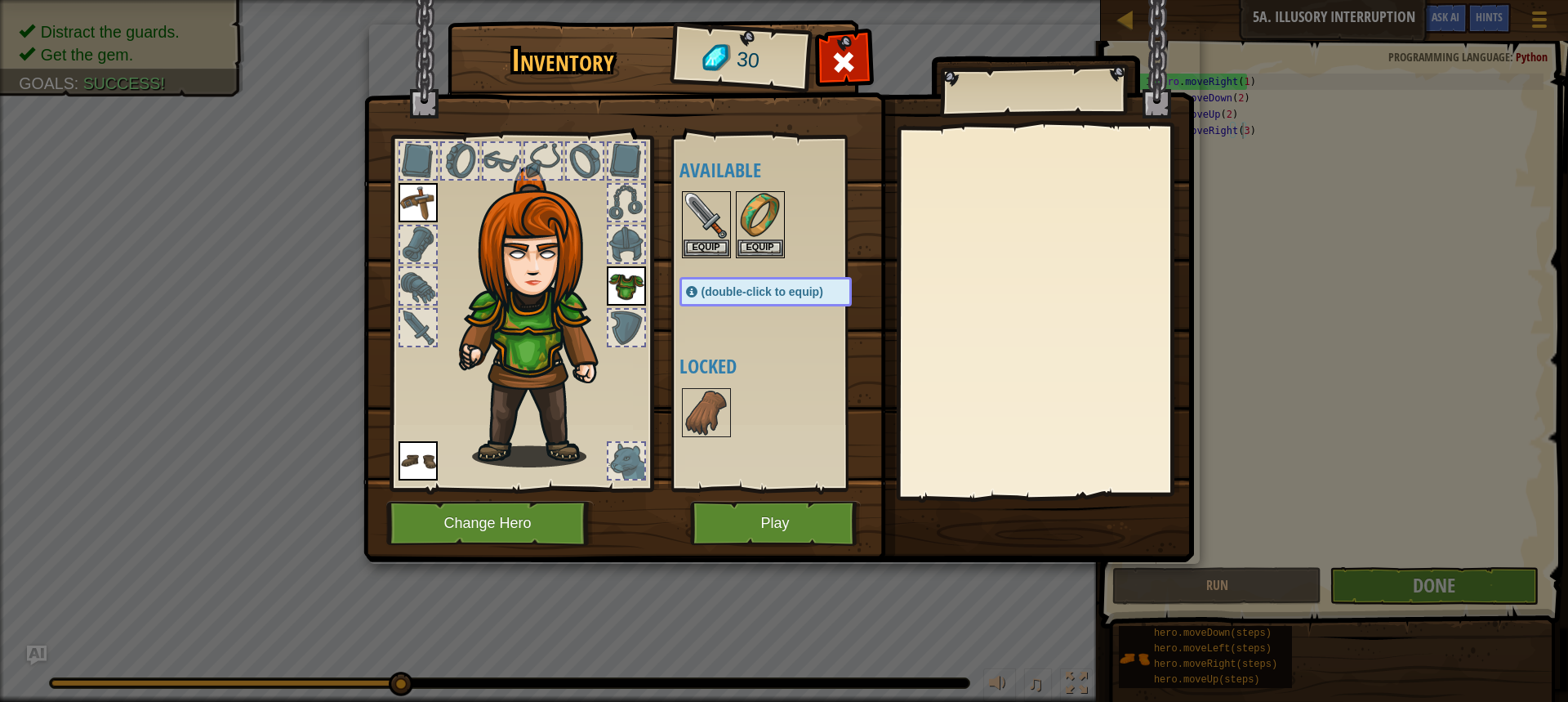
drag, startPoint x: 869, startPoint y: 426, endPoint x: 783, endPoint y: 491, distance: 107.8
click at [787, 493] on img at bounding box center [779, 266] width 831 height 593
drag, startPoint x: 676, startPoint y: 436, endPoint x: 695, endPoint y: 426, distance: 21.5
click at [693, 428] on div "Available Equip Equip Equip Equip Equip (double-click to equip) Locked" at bounding box center [772, 313] width 200 height 355
click at [695, 426] on img at bounding box center [706, 412] width 46 height 46
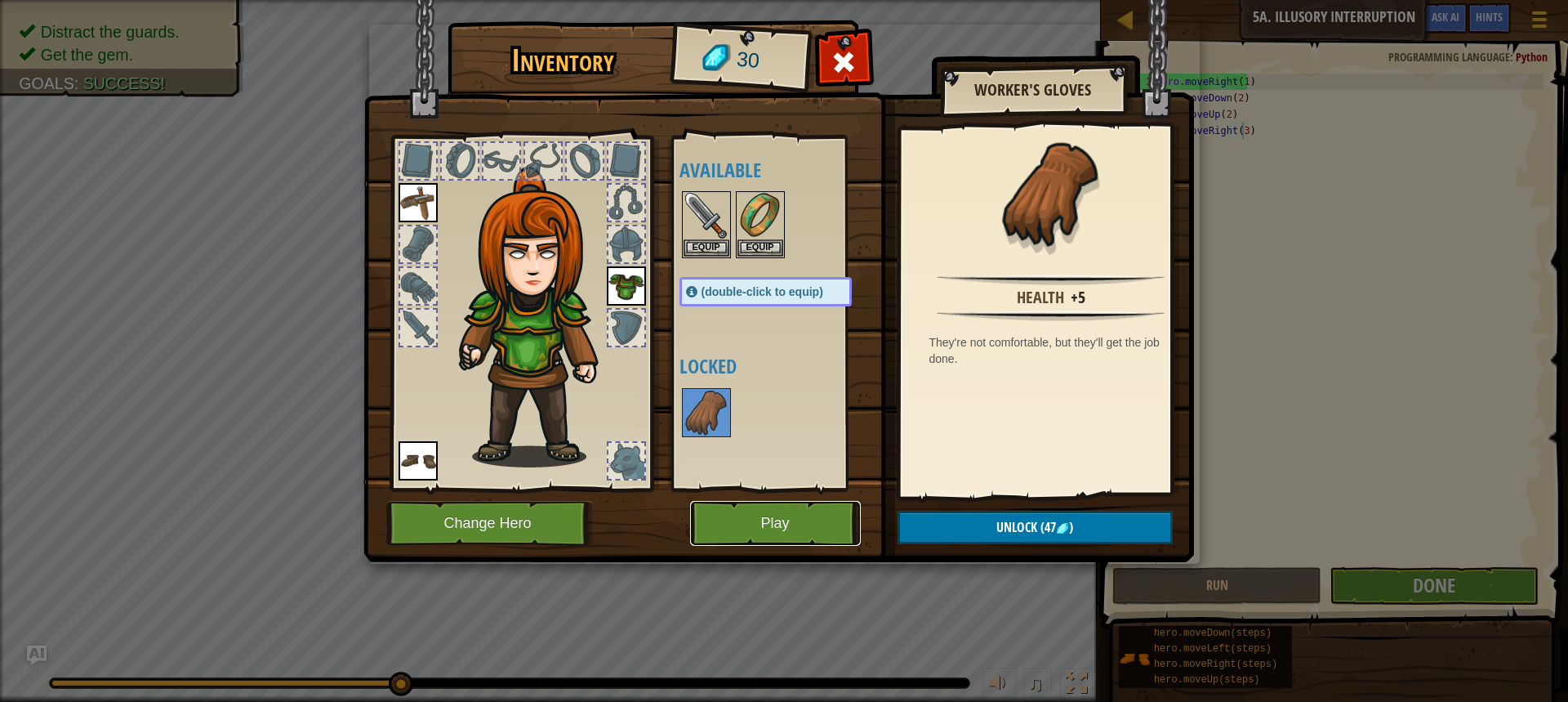
click at [781, 526] on button "Play" at bounding box center [776, 524] width 171 height 45
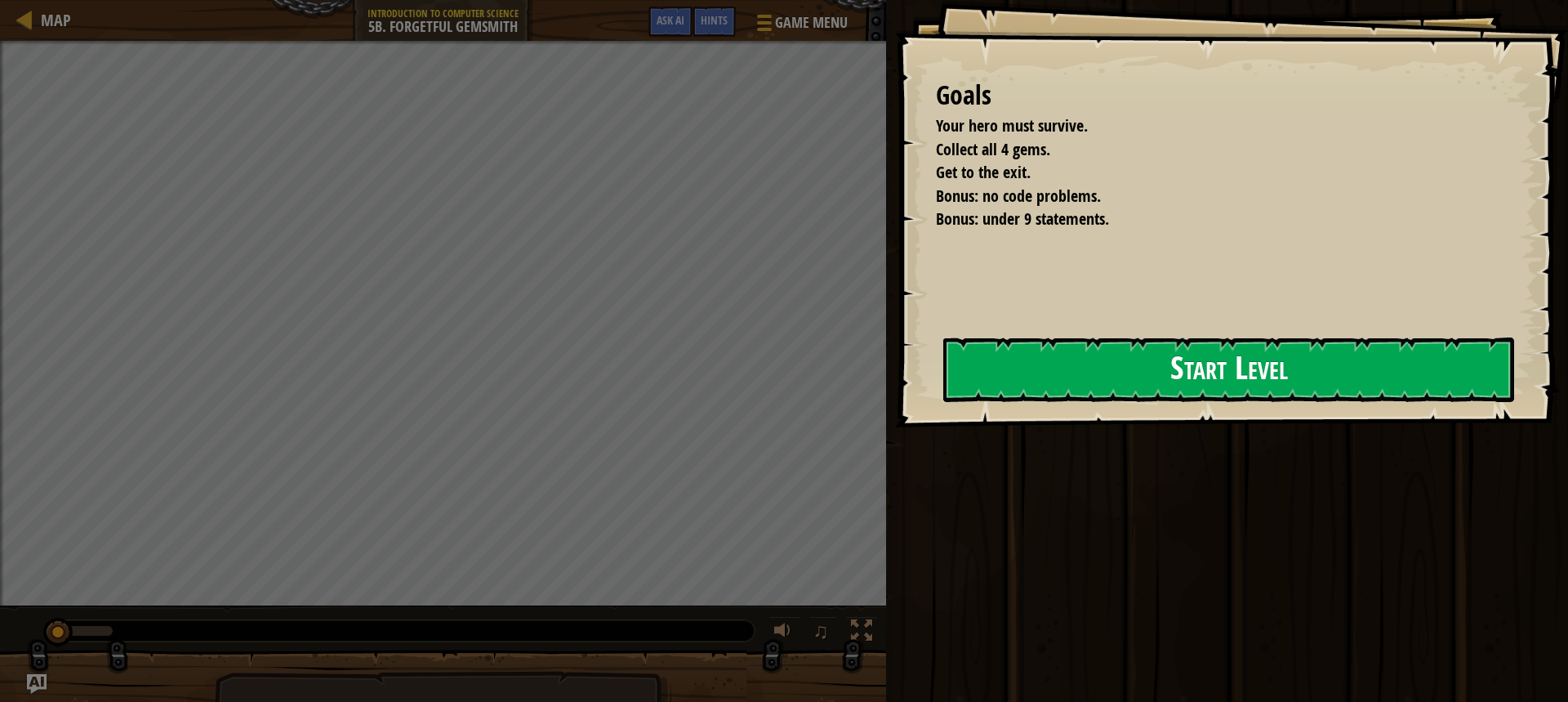
click at [1102, 386] on button "Start Level" at bounding box center [1229, 369] width 571 height 65
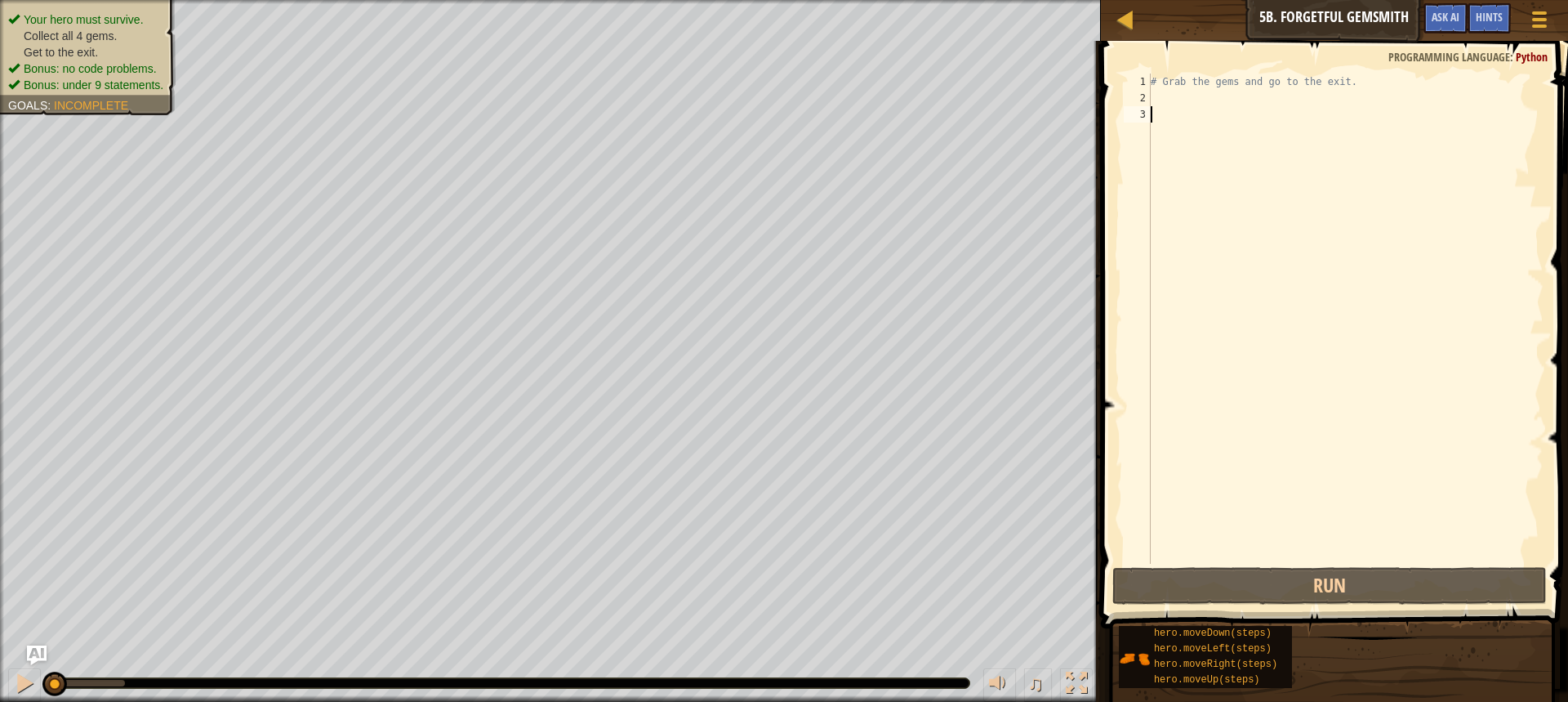
drag, startPoint x: 1237, startPoint y: 161, endPoint x: 1210, endPoint y: 121, distance: 48.3
click at [1227, 150] on div "# Grab the gems and go to the exit." at bounding box center [1345, 335] width 396 height 523
click at [1181, 97] on div "# Grab the gems and go to the exit." at bounding box center [1345, 335] width 396 height 523
type textarea "h"
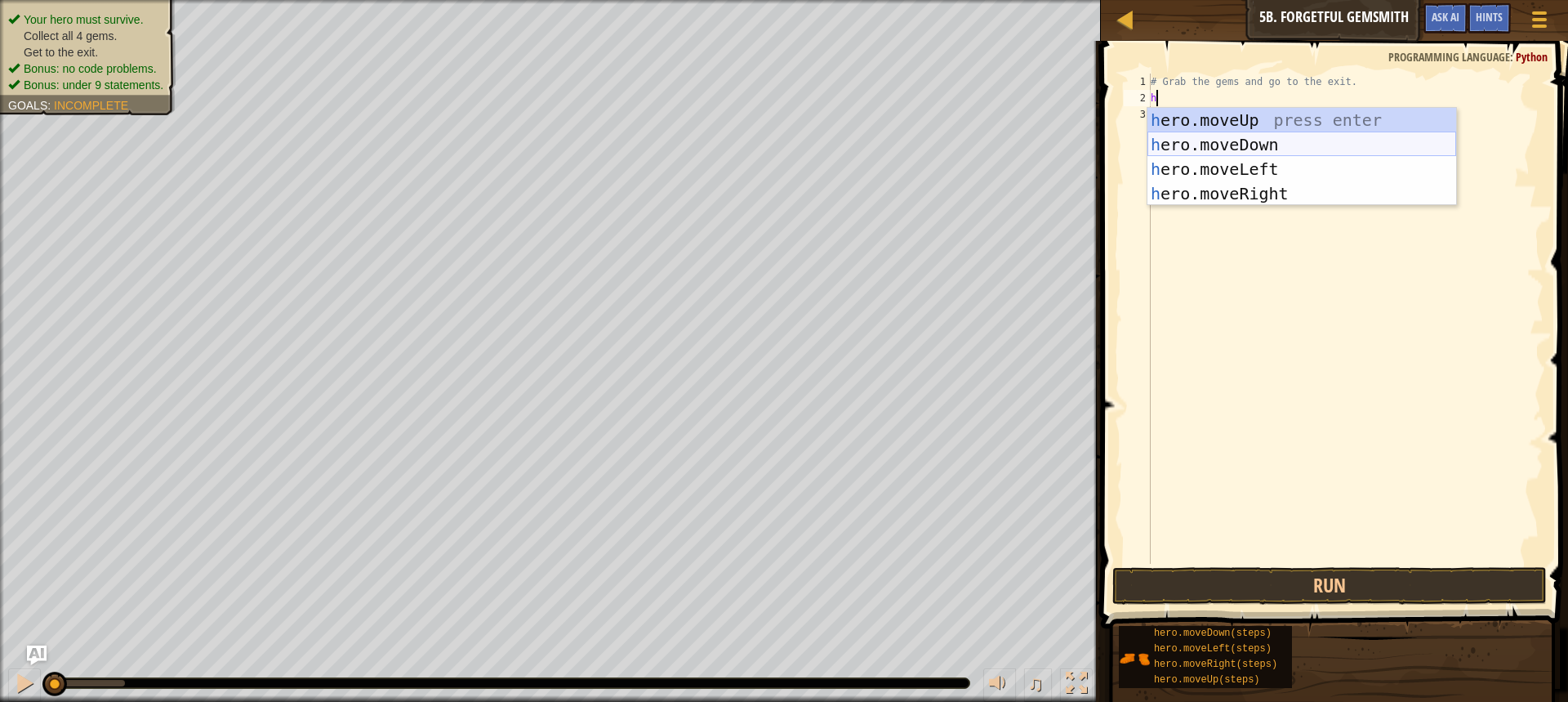
click at [1202, 133] on div "h ero.moveUp press enter h ero.moveDown press enter h ero.moveLeft press enter …" at bounding box center [1302, 182] width 309 height 147
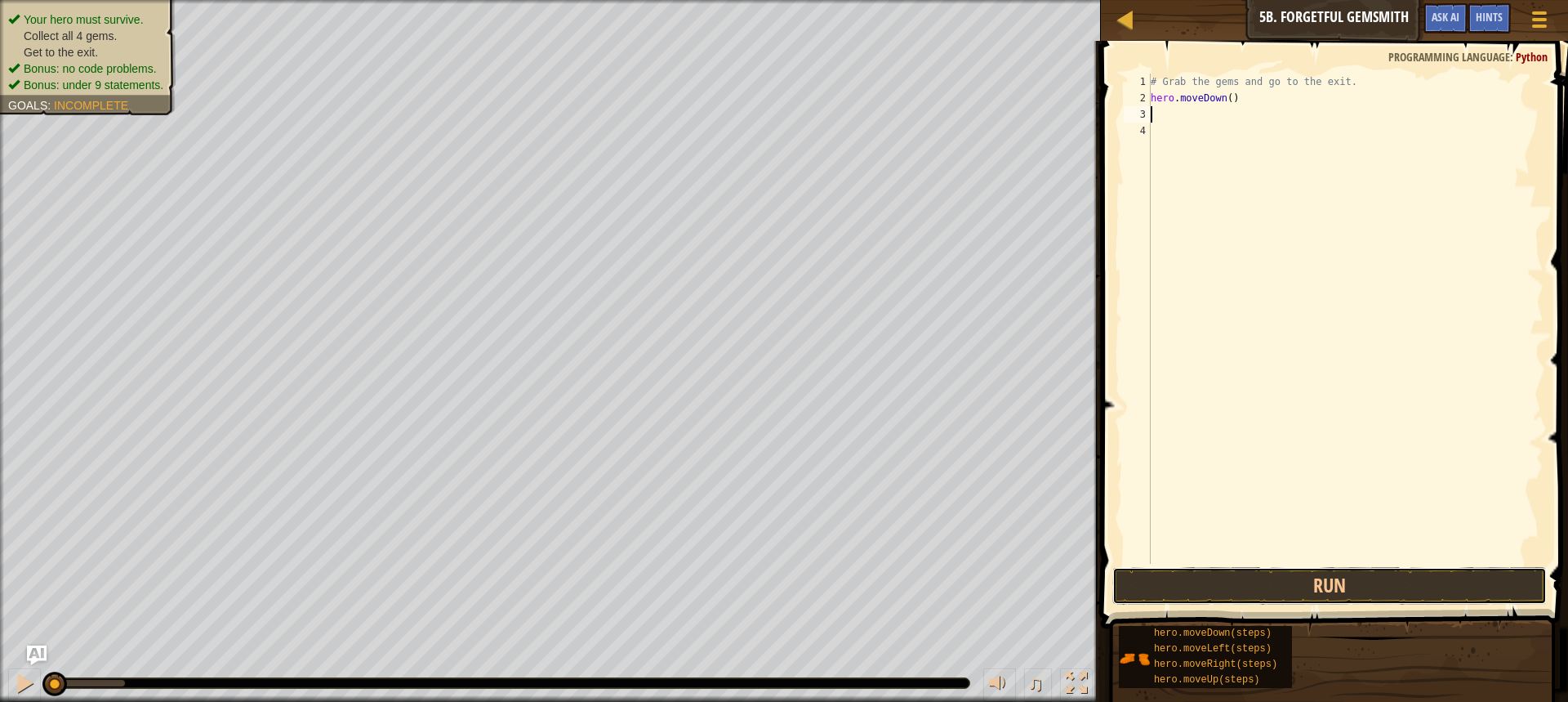
drag, startPoint x: 1321, startPoint y: 576, endPoint x: 1321, endPoint y: 561, distance: 15.0
click at [1320, 571] on button "Run" at bounding box center [1329, 586] width 435 height 38
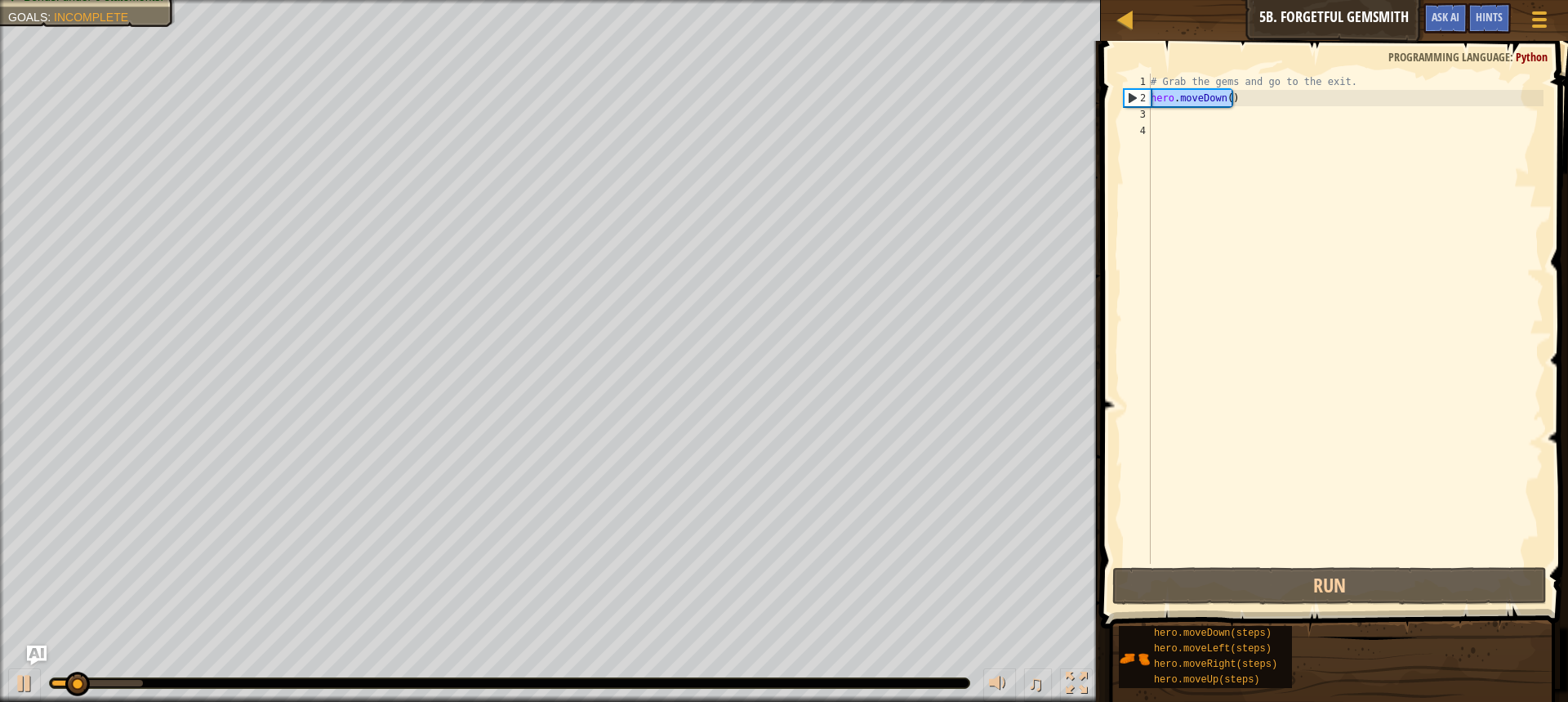
drag, startPoint x: 1281, startPoint y: 101, endPoint x: 1143, endPoint y: 105, distance: 138.1
click at [1143, 105] on div "1 2 3 4 # Grab the gems and go to the exit. hero . moveDown ( ) ההההההההההההההה…" at bounding box center [1332, 318] width 423 height 490
type textarea "hero.moveDown()"
type textarea "h"
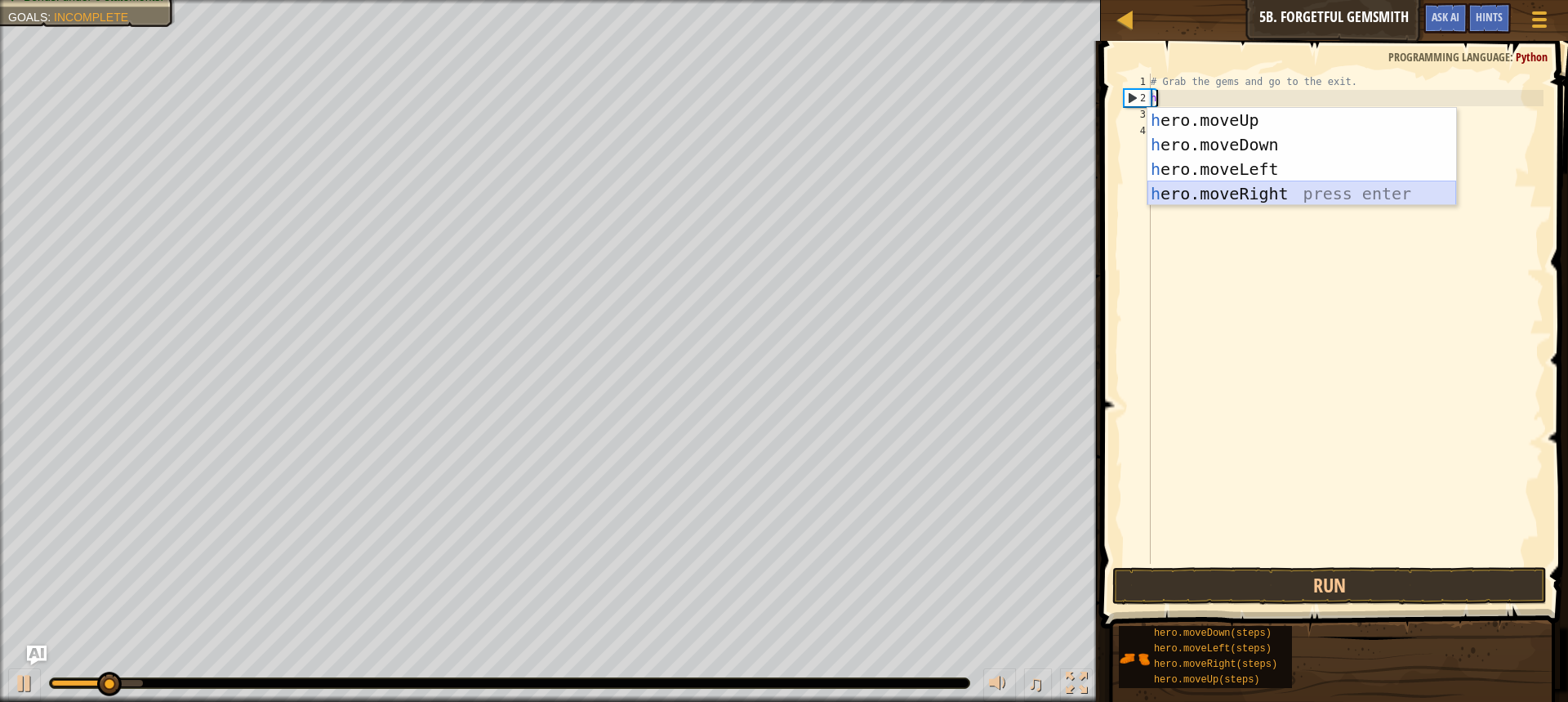
drag, startPoint x: 1306, startPoint y: 195, endPoint x: 1323, endPoint y: 282, distance: 88.6
click at [1309, 184] on div "h ero.moveUp press enter h ero.moveDown press enter h ero.moveLeft press enter …" at bounding box center [1302, 182] width 309 height 147
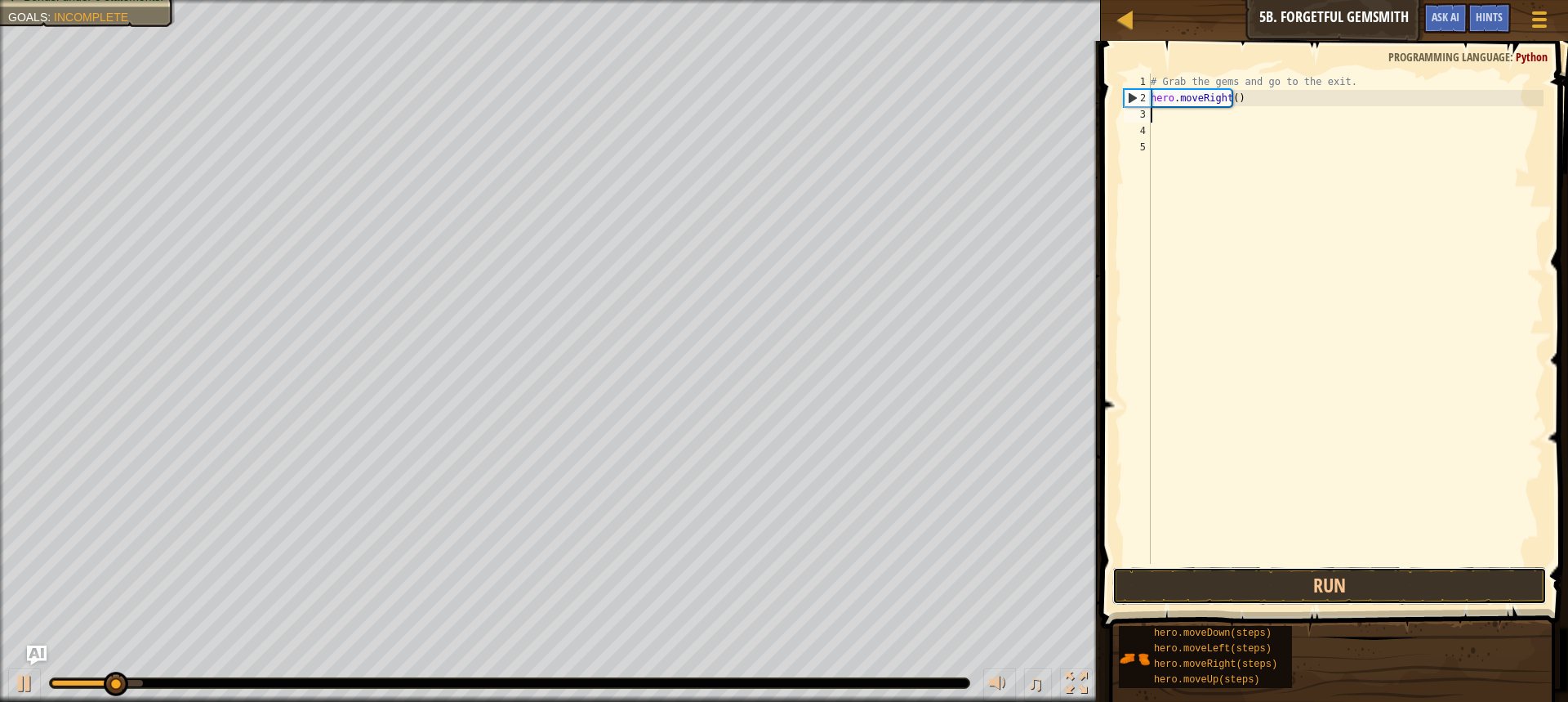
drag, startPoint x: 1379, startPoint y: 569, endPoint x: 1375, endPoint y: 559, distance: 10.8
click at [1376, 560] on div "1 2 3 4 5 # Grab the gems and go to the exit. hero . moveRight ( ) הההההההההההה…" at bounding box center [1333, 367] width 472 height 636
click at [1352, 571] on button "Run" at bounding box center [1329, 586] width 435 height 38
click at [1351, 570] on button "Running" at bounding box center [1329, 586] width 435 height 38
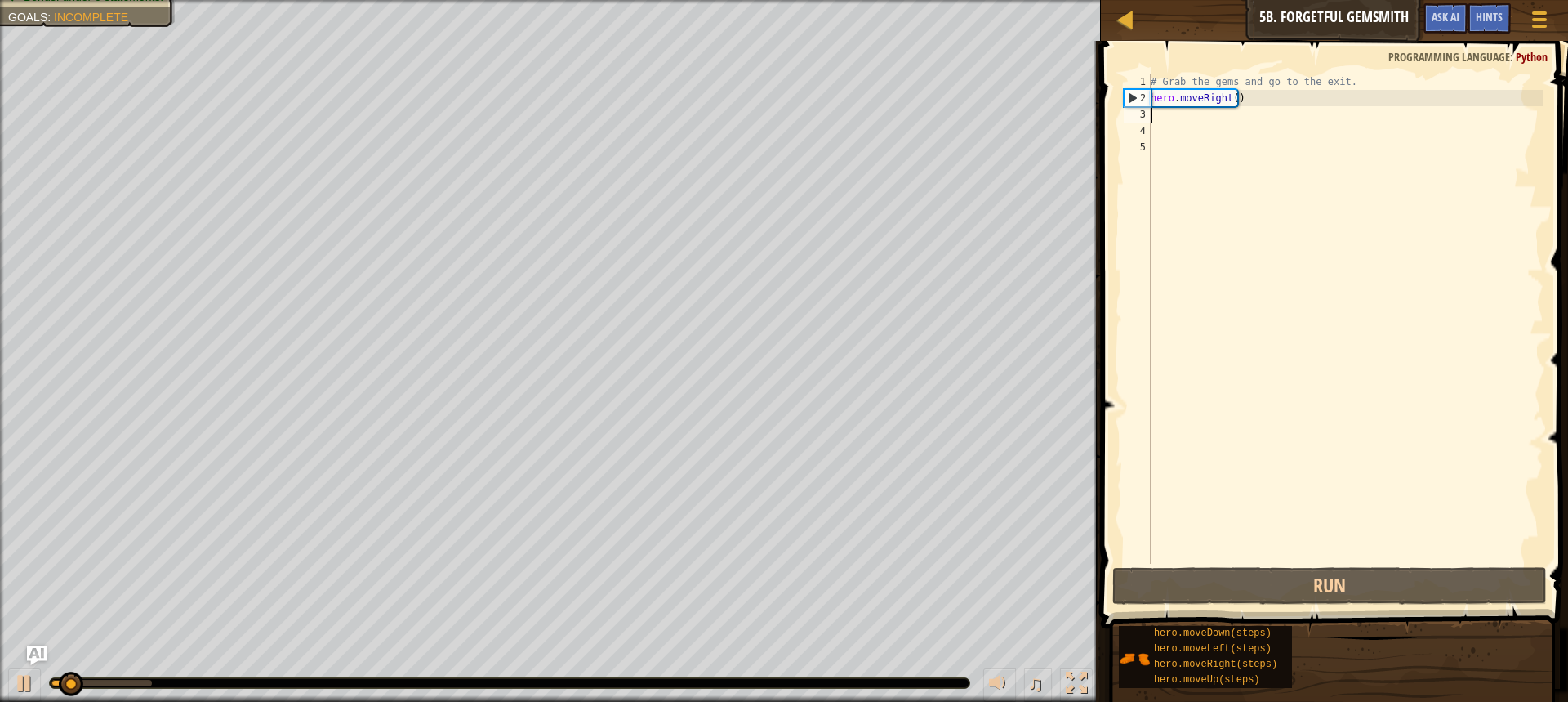
click at [1234, 104] on div "# Grab the gems and go to the exit. hero . moveRight ( )" at bounding box center [1345, 335] width 396 height 523
type textarea "hero.moveRight()"
click at [1230, 138] on div "# Grab the gems and go to the exit. hero . moveRight ( )" at bounding box center [1345, 335] width 396 height 523
click at [1191, 123] on div "# Grab the gems and go to the exit. hero . moveRight ( )" at bounding box center [1345, 335] width 396 height 523
click at [1188, 114] on div "# Grab the gems and go to the exit. hero . moveRight ( )" at bounding box center [1345, 335] width 396 height 523
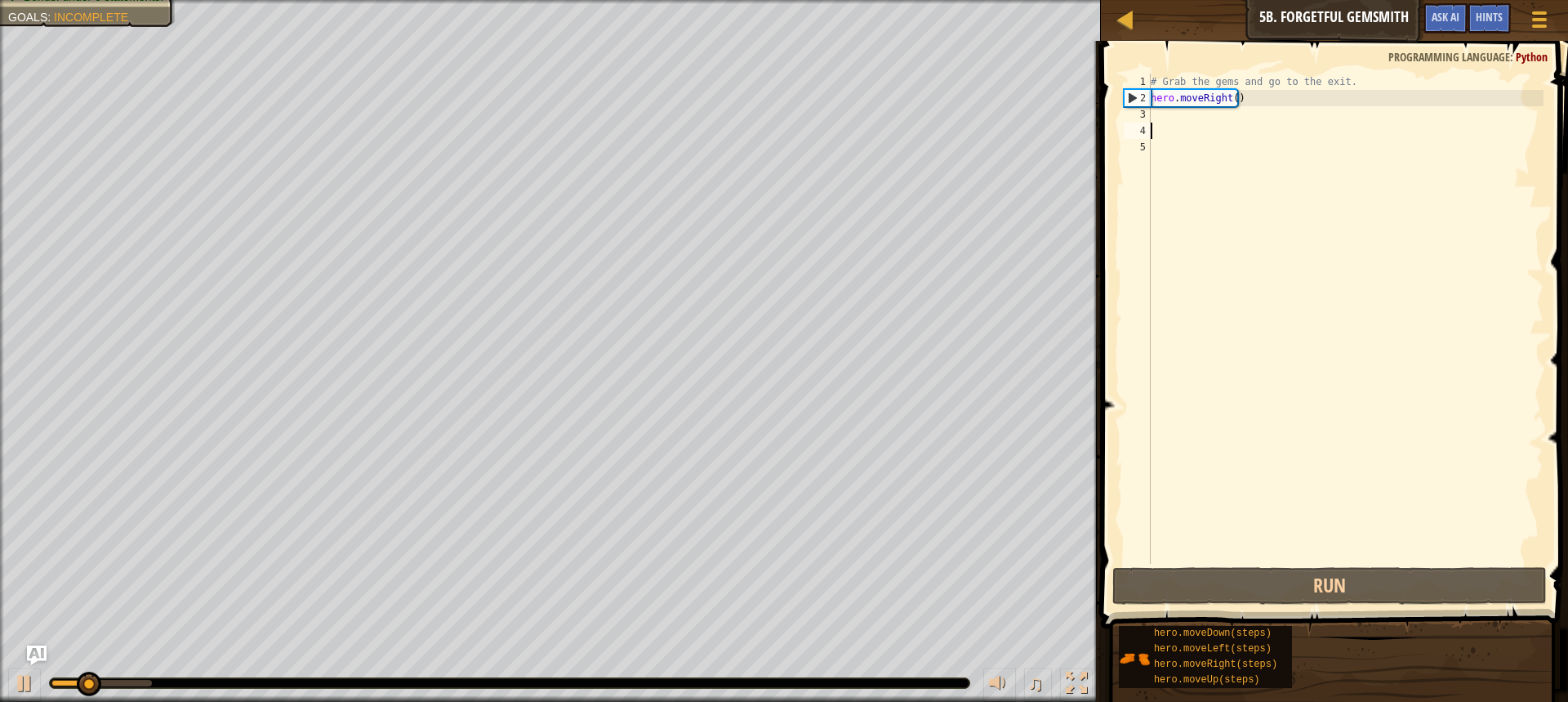
type textarea "h"
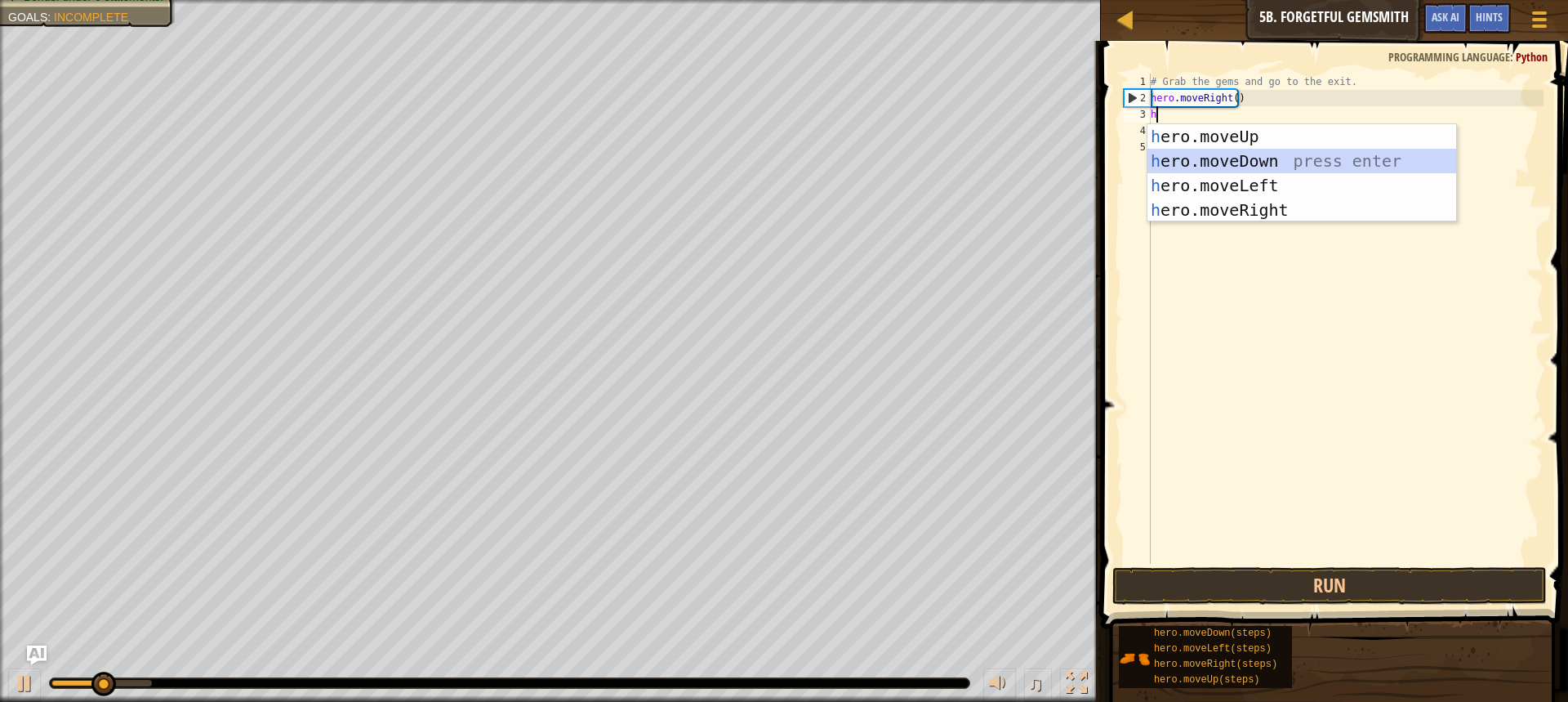
click at [1259, 157] on div "h ero.moveUp press enter h ero.moveDown press enter h ero.moveLeft press enter …" at bounding box center [1302, 198] width 309 height 147
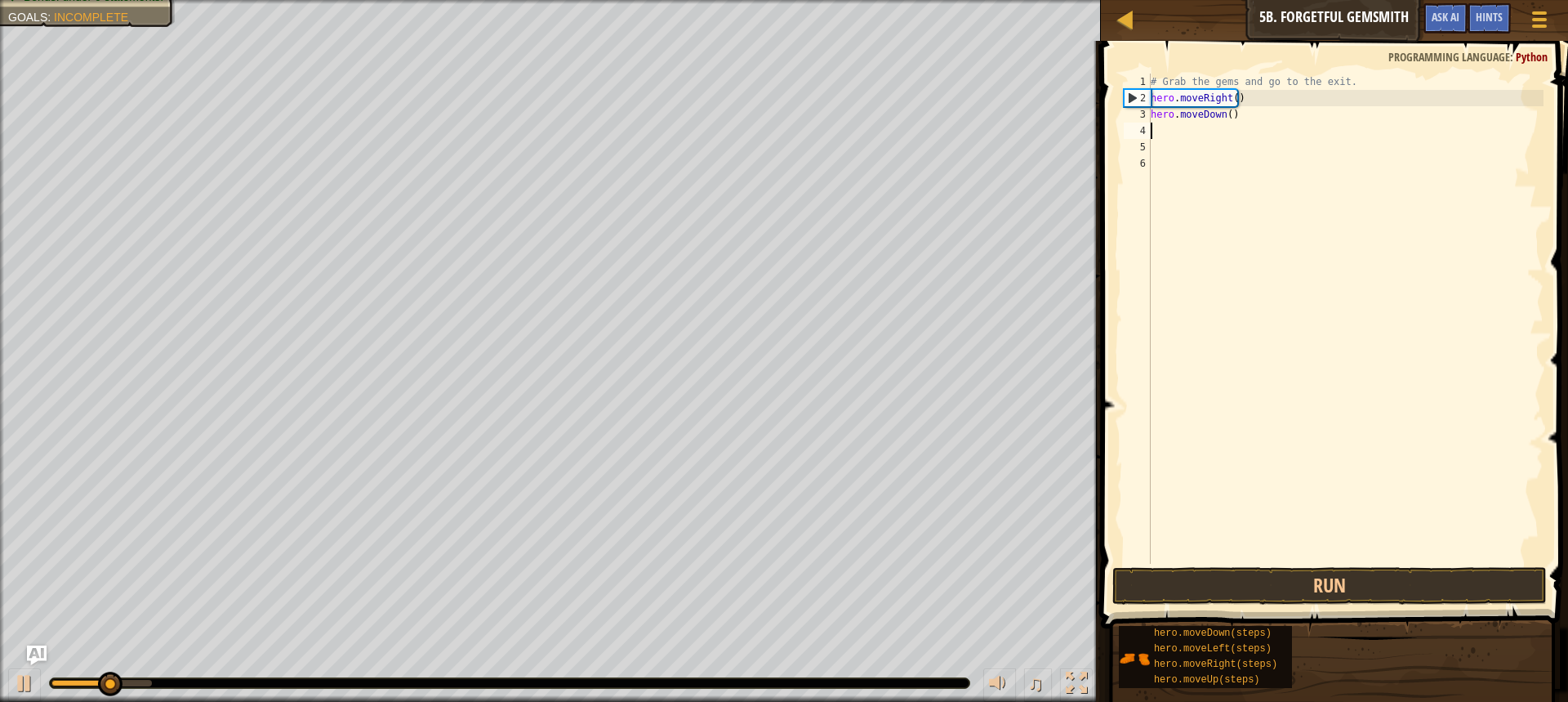
click at [1389, 564] on span at bounding box center [1336, 311] width 480 height 636
click at [1387, 574] on button "Run" at bounding box center [1329, 586] width 435 height 38
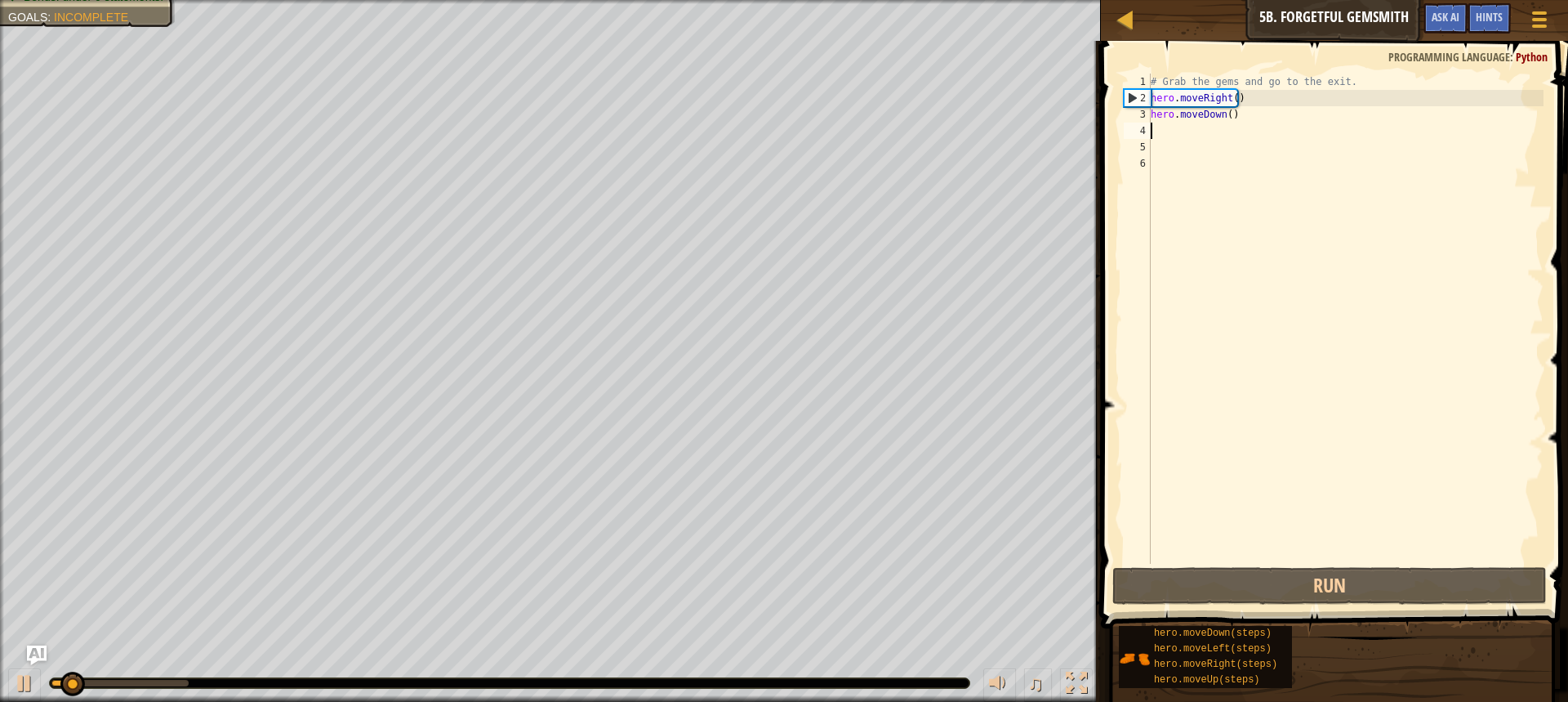
click at [1171, 138] on div "# Grab the gems and go to the exit. hero . moveRight ( ) hero . moveDown ( )" at bounding box center [1345, 335] width 396 height 523
type textarea "h"
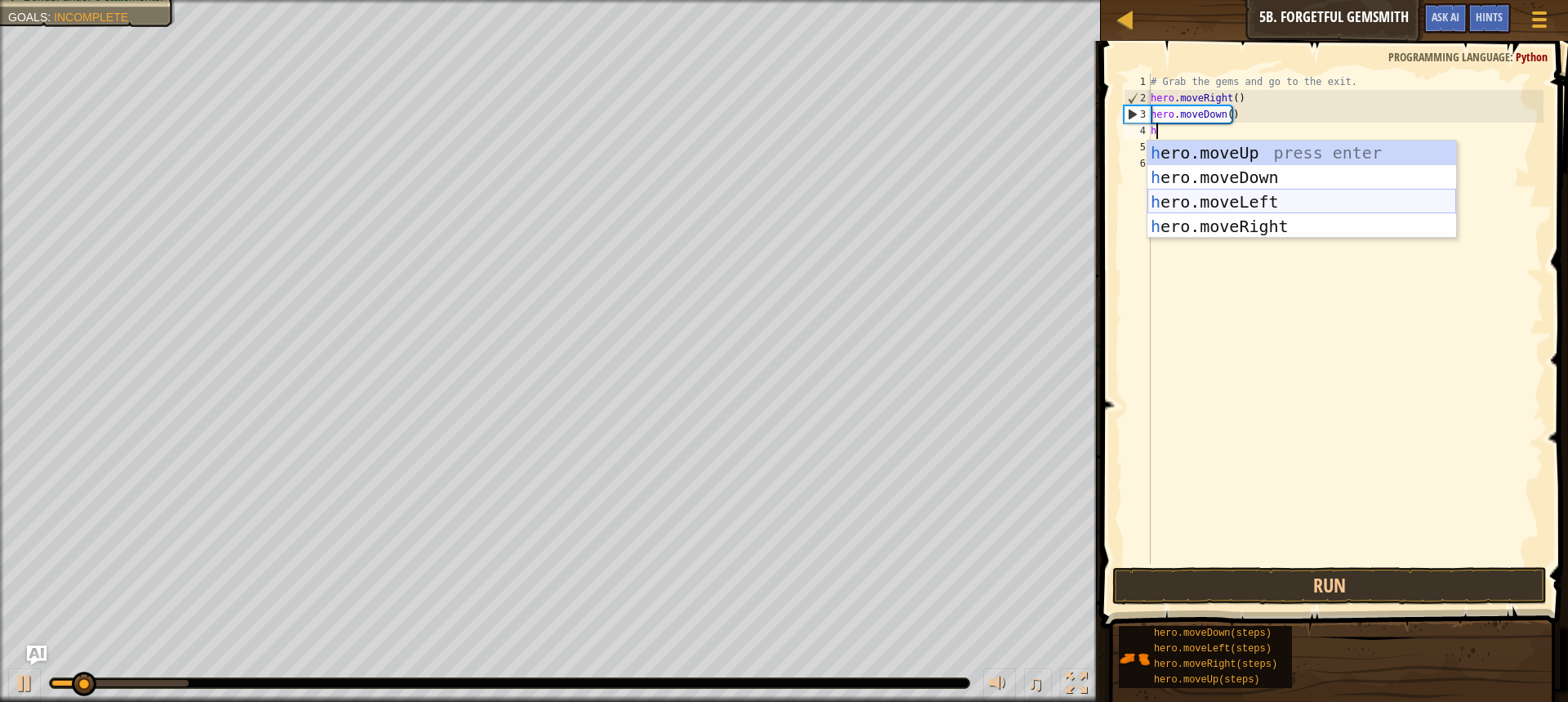
click at [1268, 207] on div "h ero.moveUp press enter h ero.moveDown press enter h ero.moveLeft press enter …" at bounding box center [1302, 214] width 309 height 147
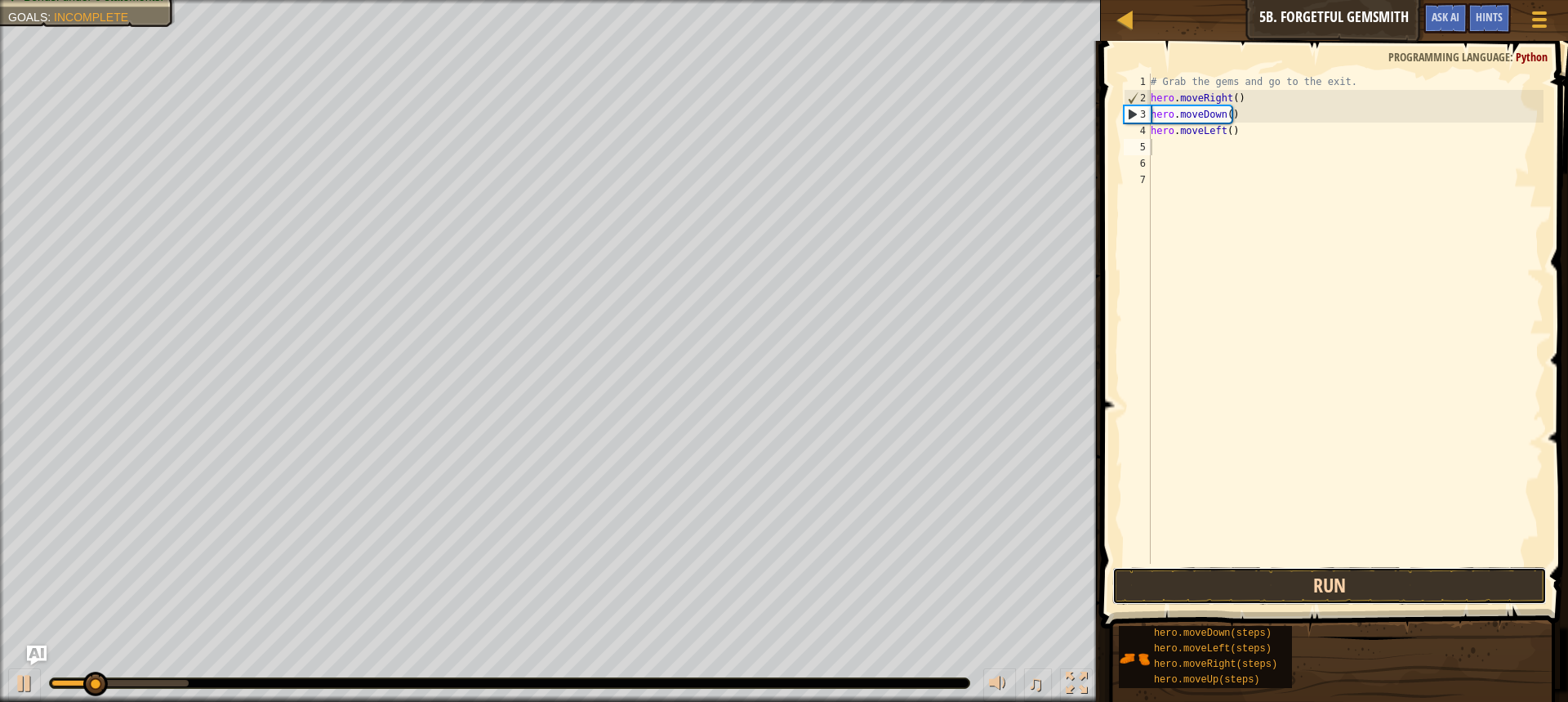
click at [1388, 585] on button "Run" at bounding box center [1329, 586] width 435 height 38
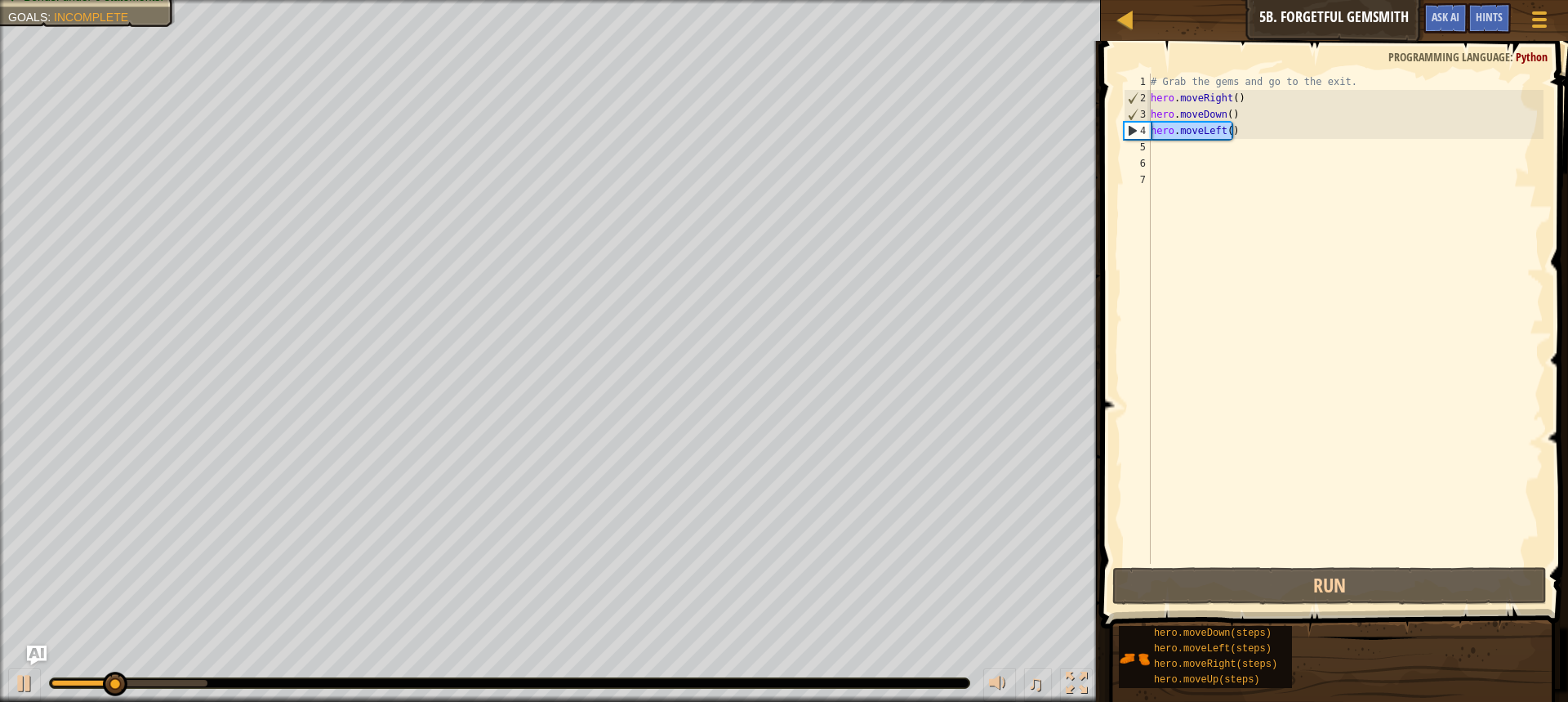
drag, startPoint x: 1237, startPoint y: 123, endPoint x: 1150, endPoint y: 137, distance: 88.1
click at [1150, 137] on div "1 2 3 4 5 6 7 # Grab the gems and go to the exit. hero . moveRight ( ) hero . m…" at bounding box center [1332, 318] width 423 height 490
type textarea "hero.moveLeft()"
type textarea "h"
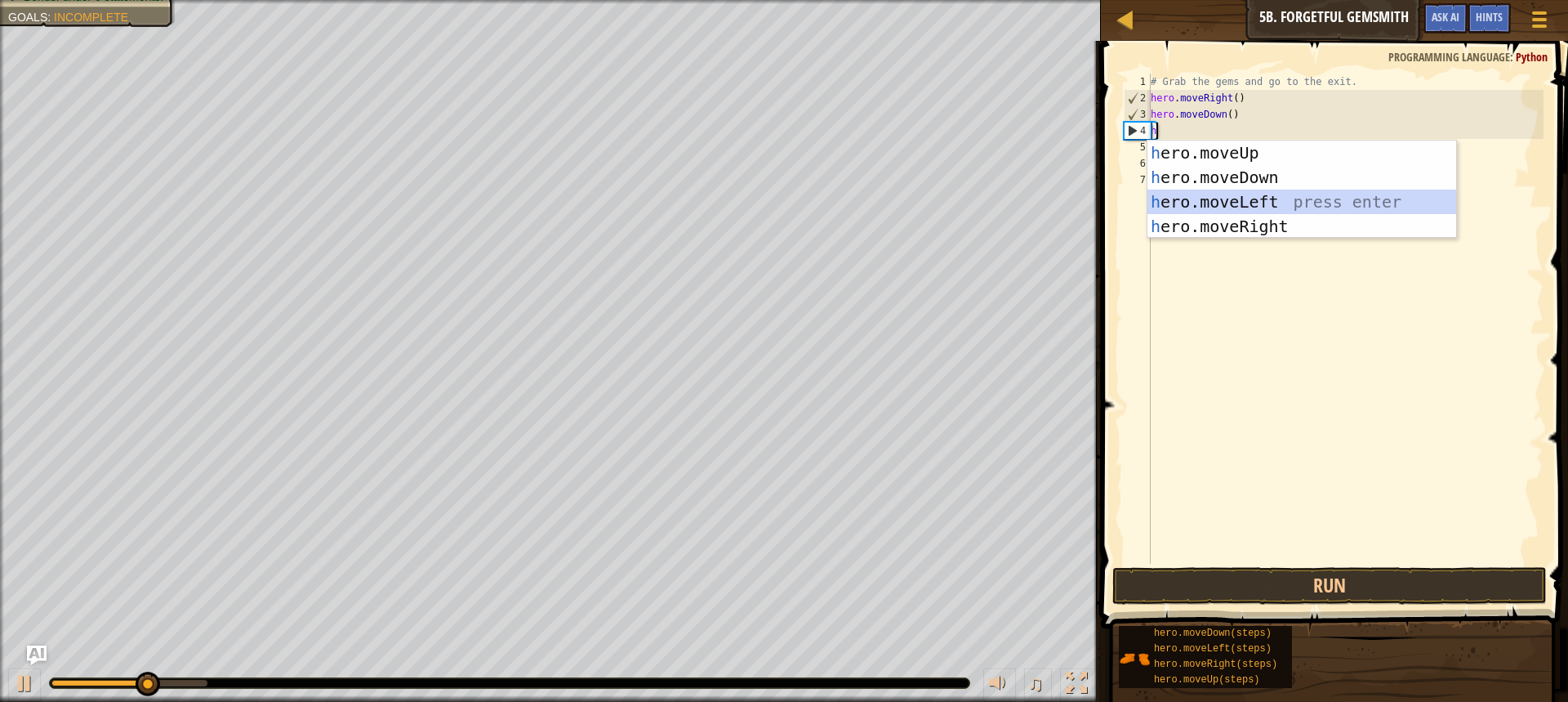
click at [1403, 206] on div "h ero.moveUp press enter h ero.moveDown press enter h ero.moveLeft press enter …" at bounding box center [1302, 214] width 309 height 147
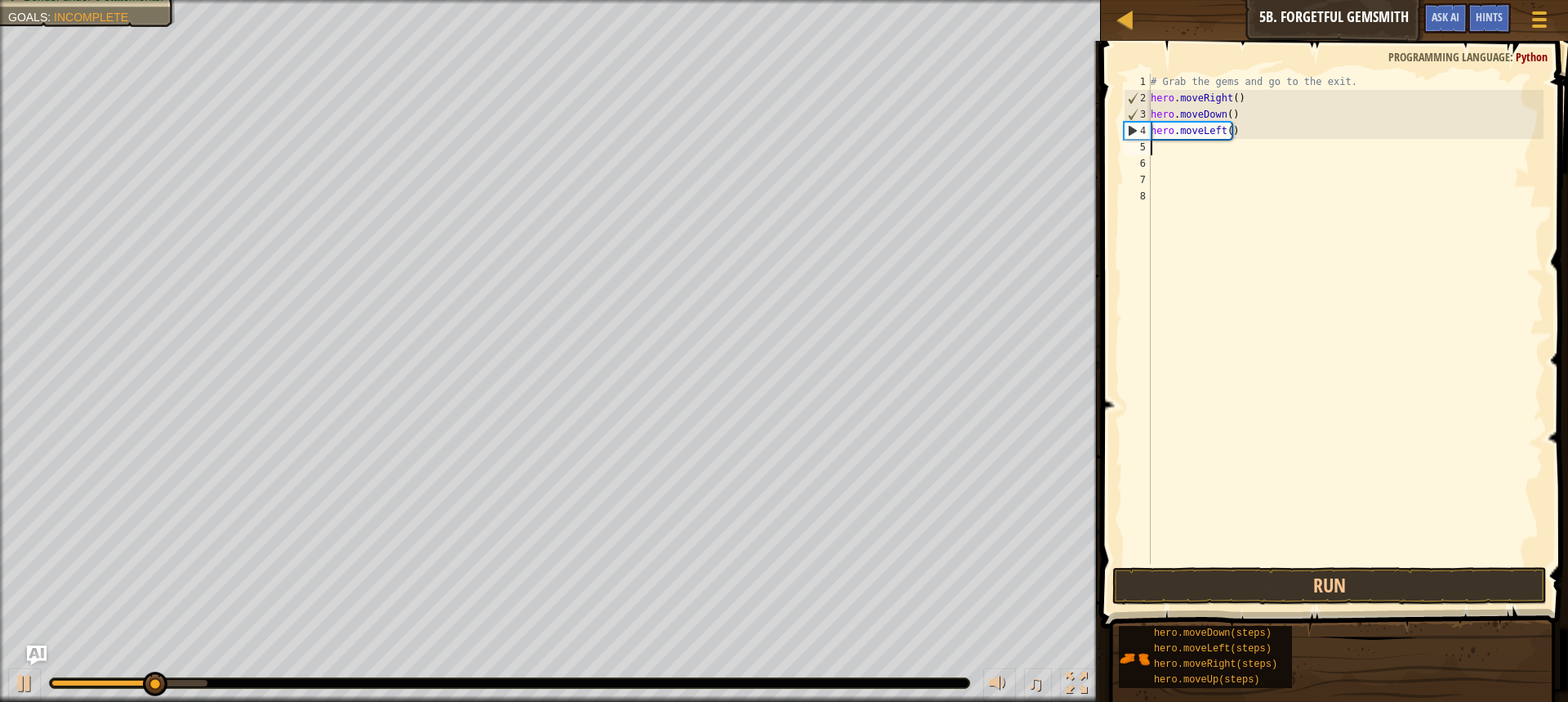
drag, startPoint x: 1217, startPoint y: 105, endPoint x: 1251, endPoint y: 130, distance: 42.2
click at [1239, 120] on div "# Grab the gems and go to the exit. hero . moveRight ( ) hero . moveDown ( ) he…" at bounding box center [1345, 335] width 396 height 523
drag, startPoint x: 1251, startPoint y: 132, endPoint x: 1138, endPoint y: 124, distance: 113.3
click at [1145, 126] on div "hero.moveRight() hero.moveDown() 1 2 3 4 5 6 7 8 # Grab the gems and go to the …" at bounding box center [1332, 318] width 423 height 490
type textarea "hero.moveLeft()"
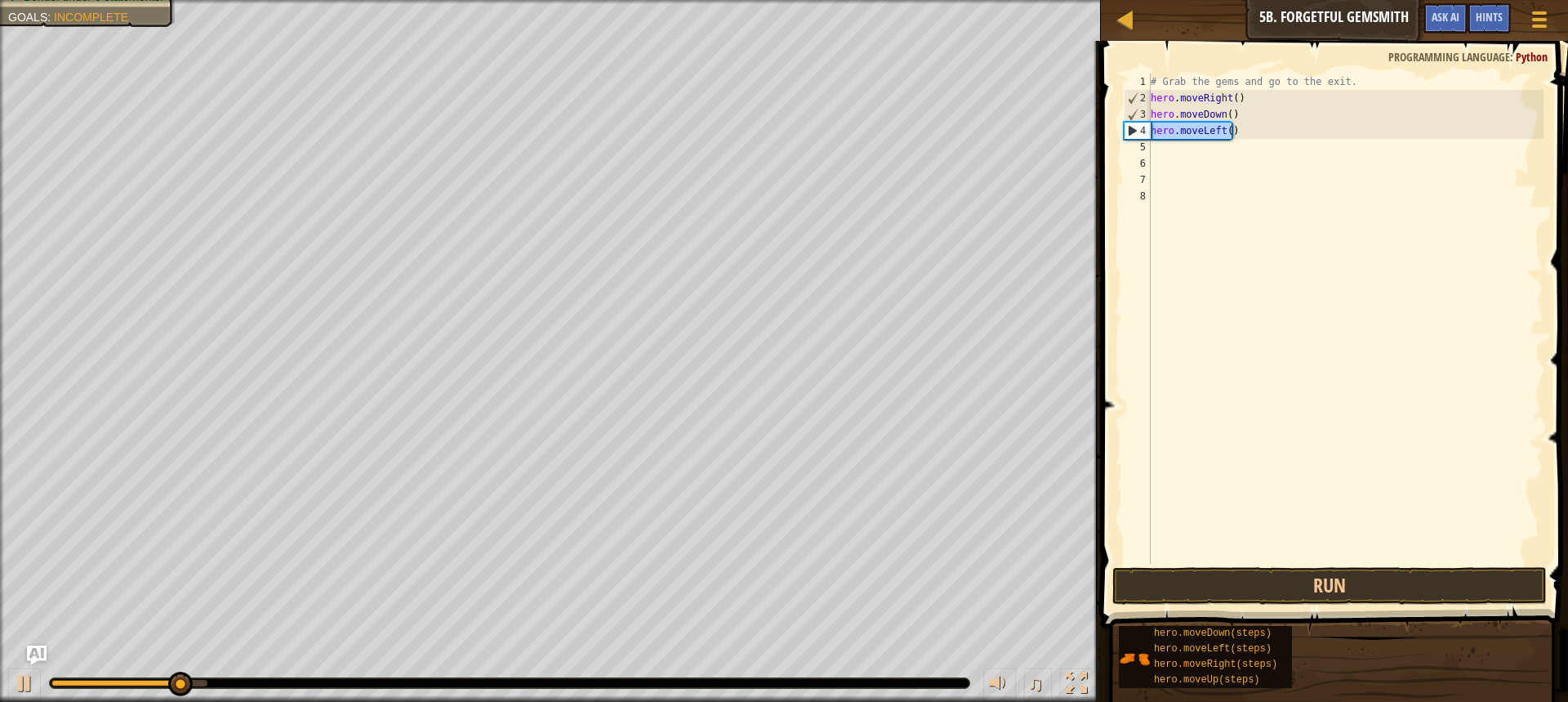
type textarea "h"
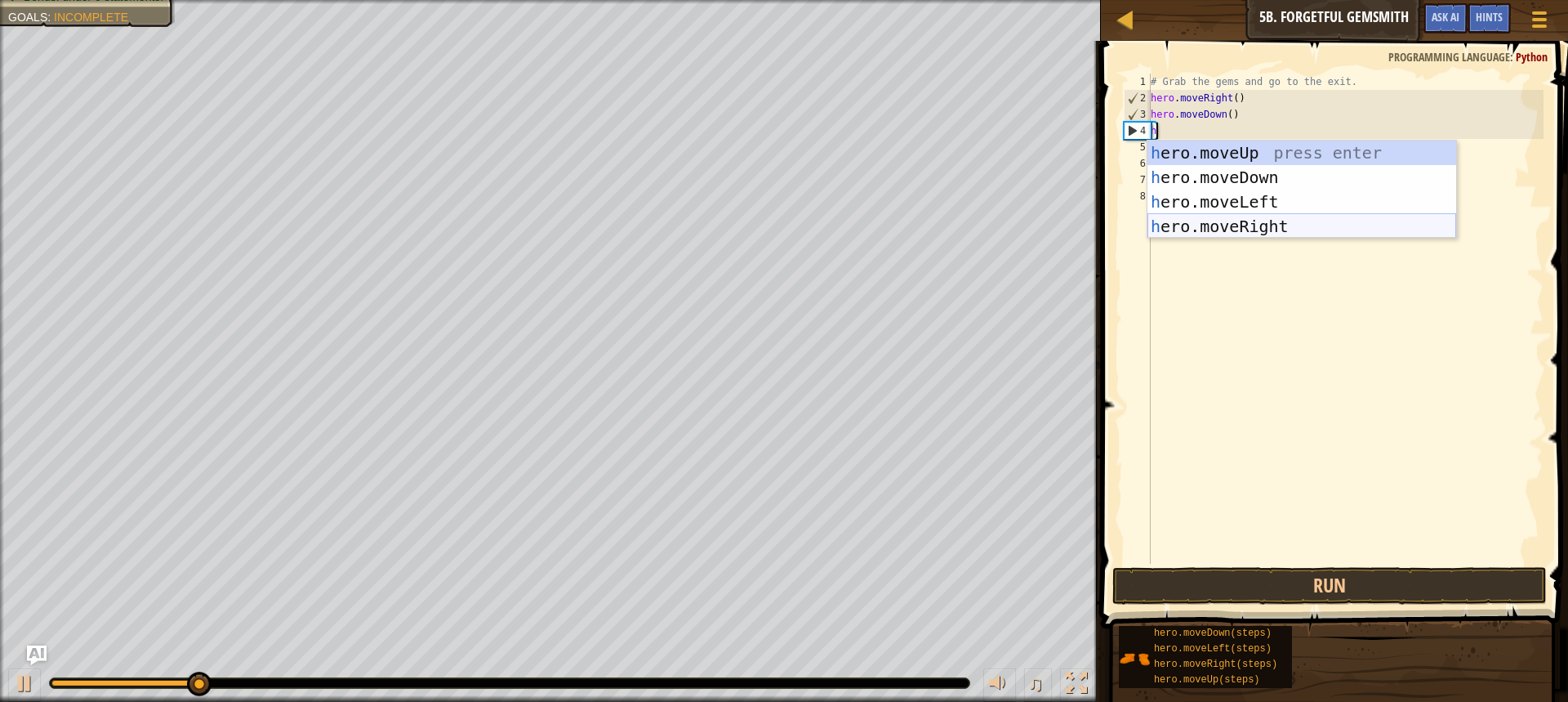
click at [1215, 225] on div "h ero.moveUp press enter h ero.moveDown press enter h ero.moveLeft press enter …" at bounding box center [1302, 214] width 309 height 147
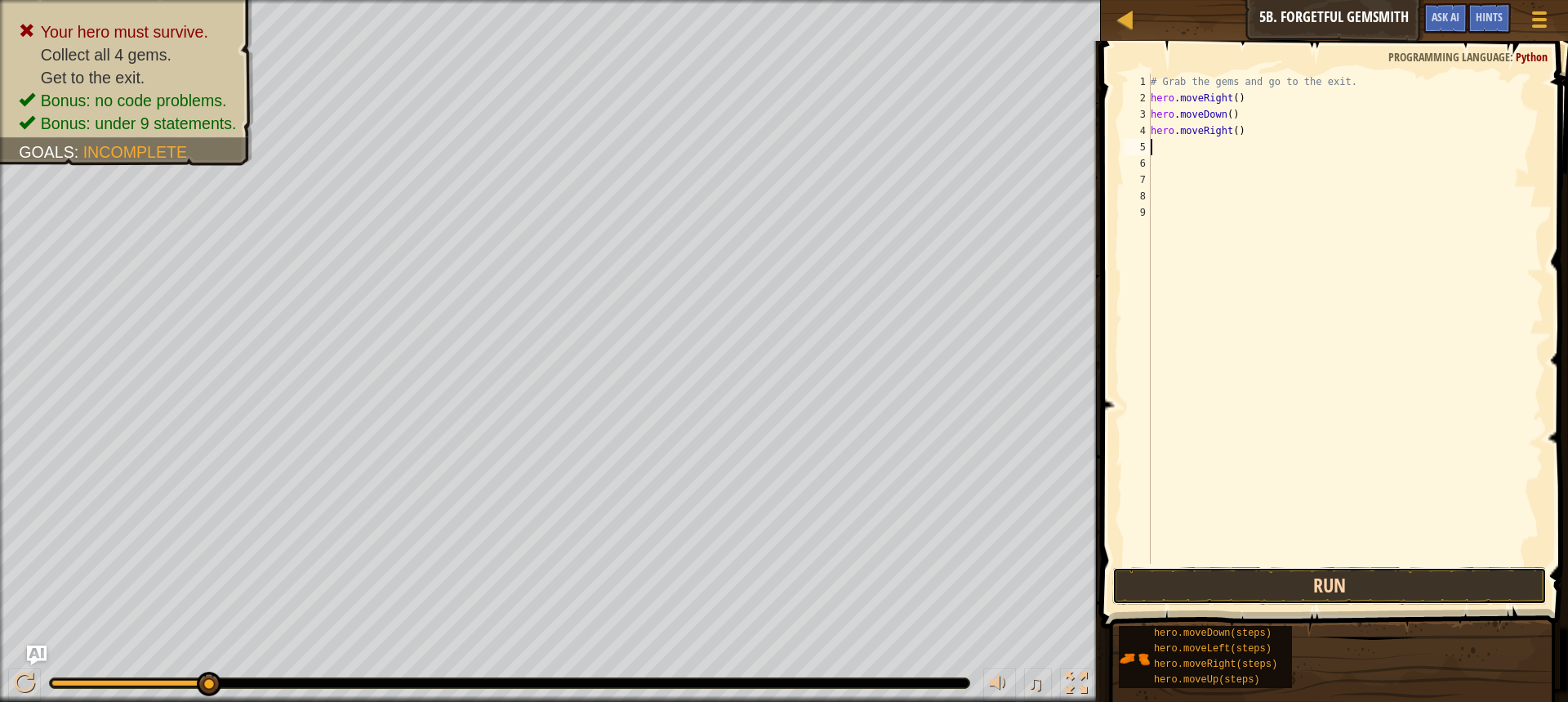
click at [1400, 579] on button "Run" at bounding box center [1329, 586] width 435 height 38
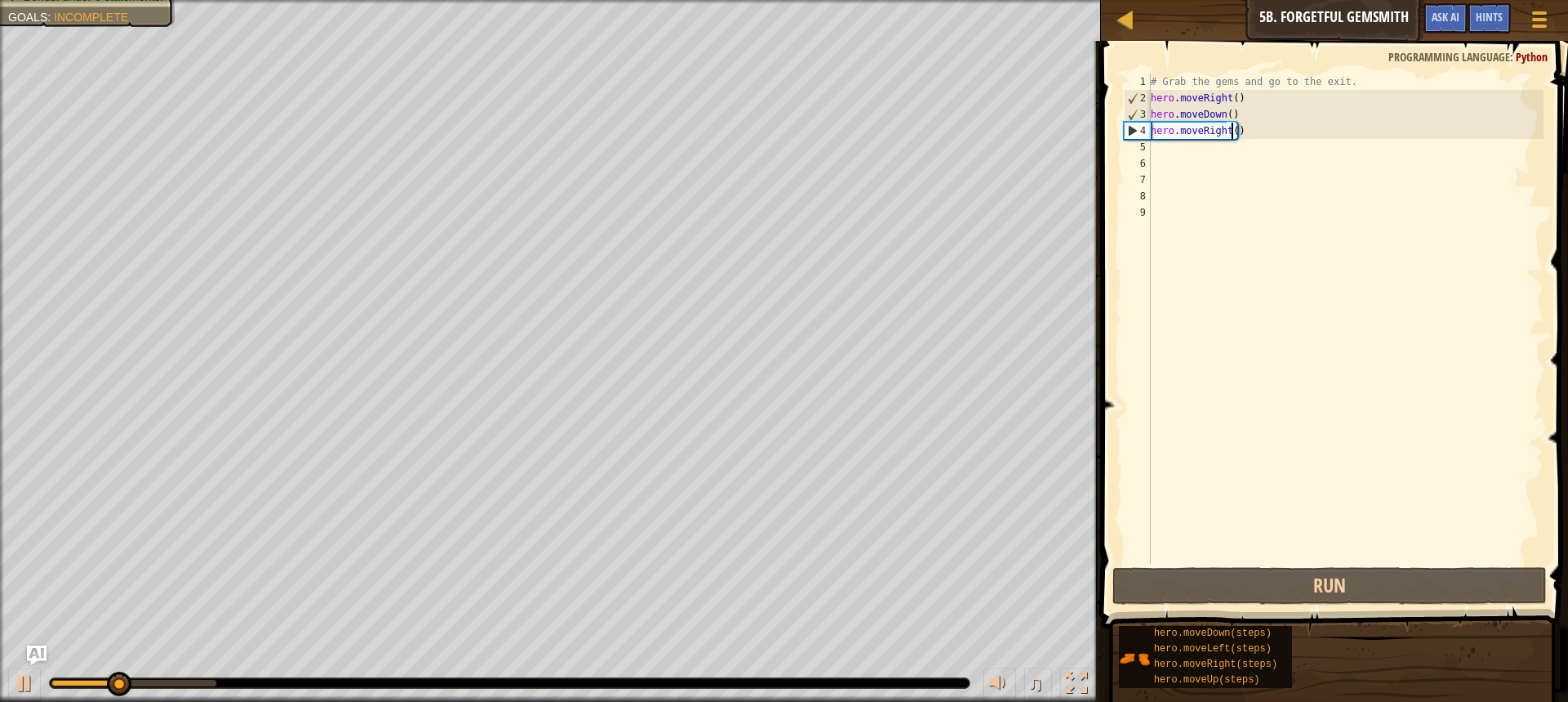
click at [1232, 132] on div "# Grab the gems and go to the exit. hero . moveRight ( ) hero . moveDown ( ) he…" at bounding box center [1345, 335] width 396 height 523
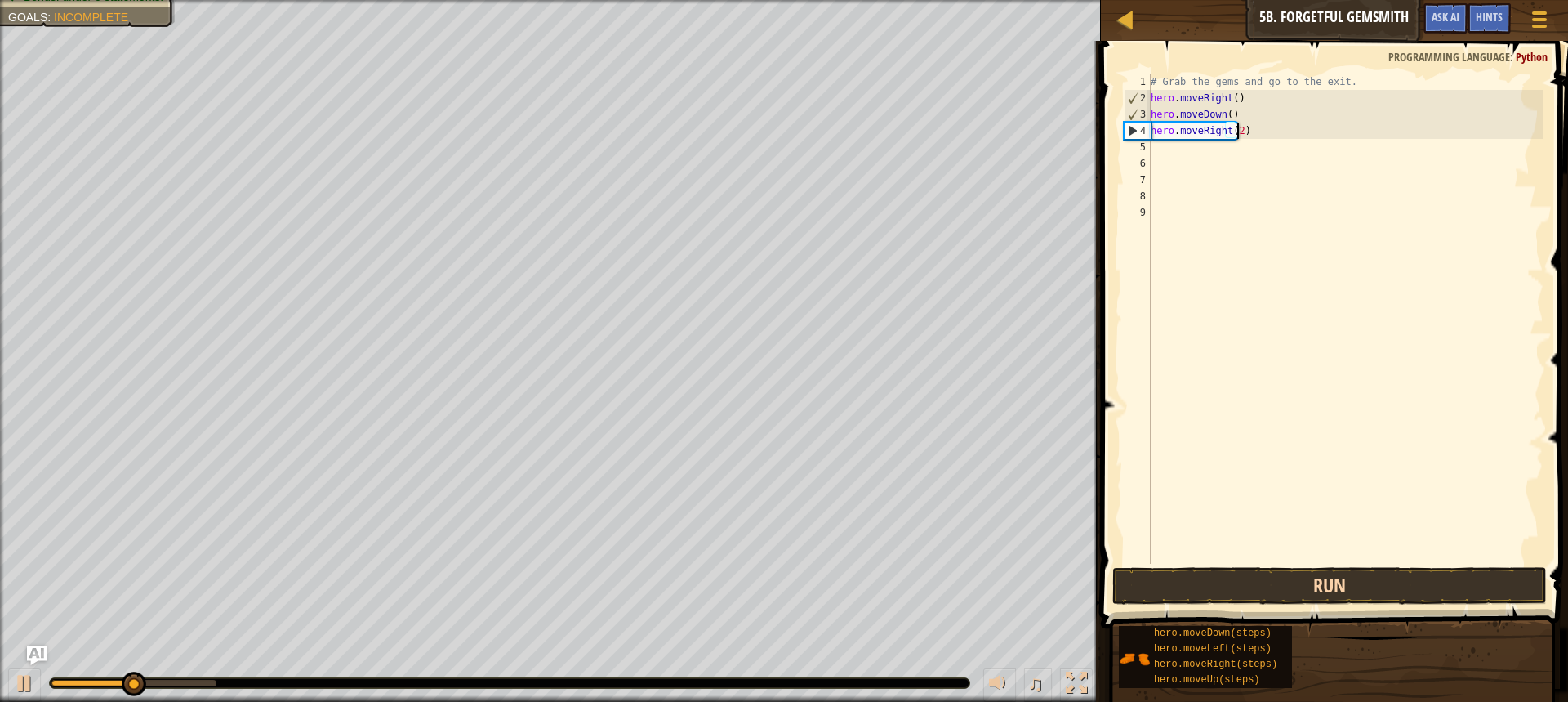
scroll to position [8, 7]
type textarea "hero.moveRight(2)"
click at [1407, 554] on div "hero.moveRight(2) 1 2 3 4 5 6 7 8 9 # Grab the gems and go to the exit. hero . …" at bounding box center [1333, 367] width 472 height 636
drag, startPoint x: 1399, startPoint y: 579, endPoint x: 1396, endPoint y: 590, distance: 11.4
click at [1399, 581] on button "Run" at bounding box center [1329, 586] width 435 height 38
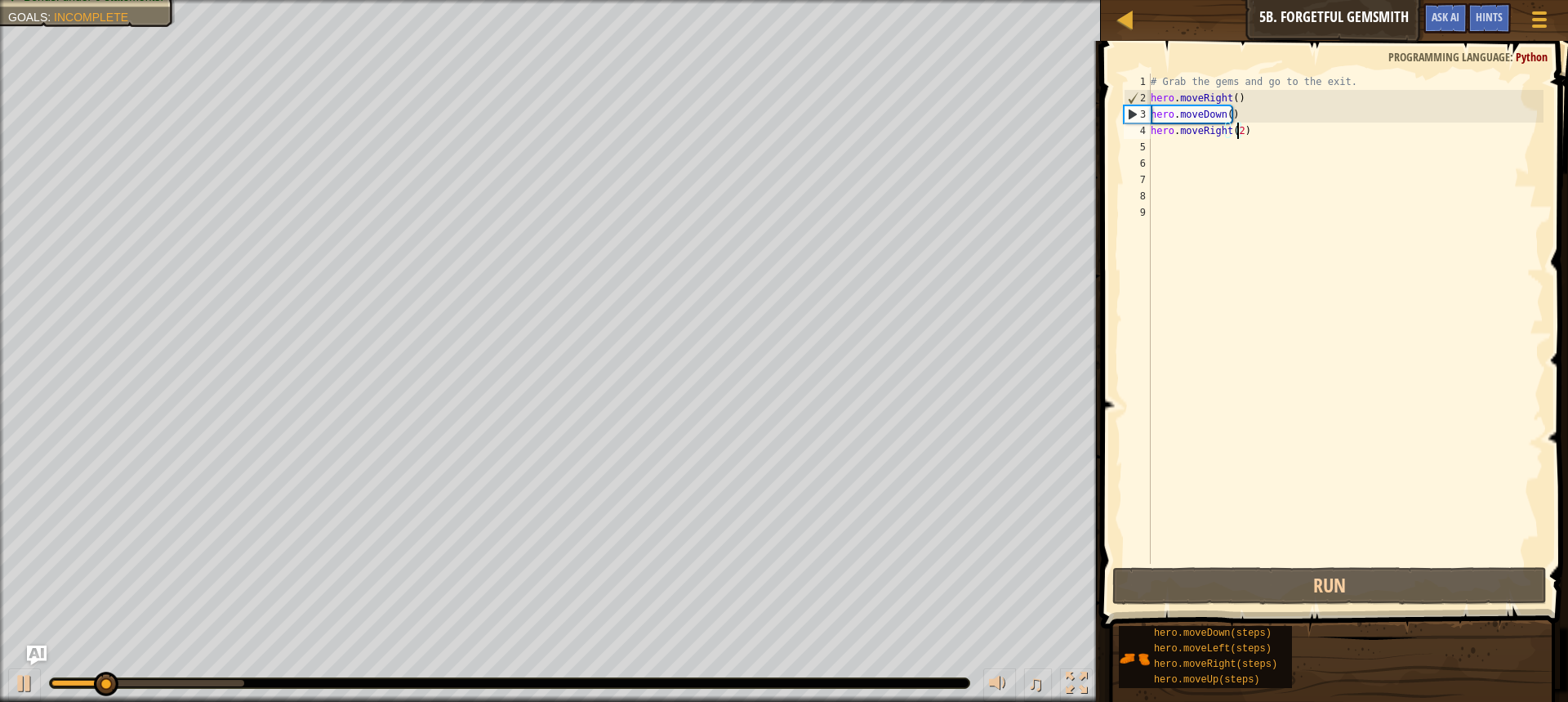
click at [1216, 142] on div "# Grab the gems and go to the exit. hero . moveRight ( ) hero . moveDown ( ) he…" at bounding box center [1345, 335] width 396 height 523
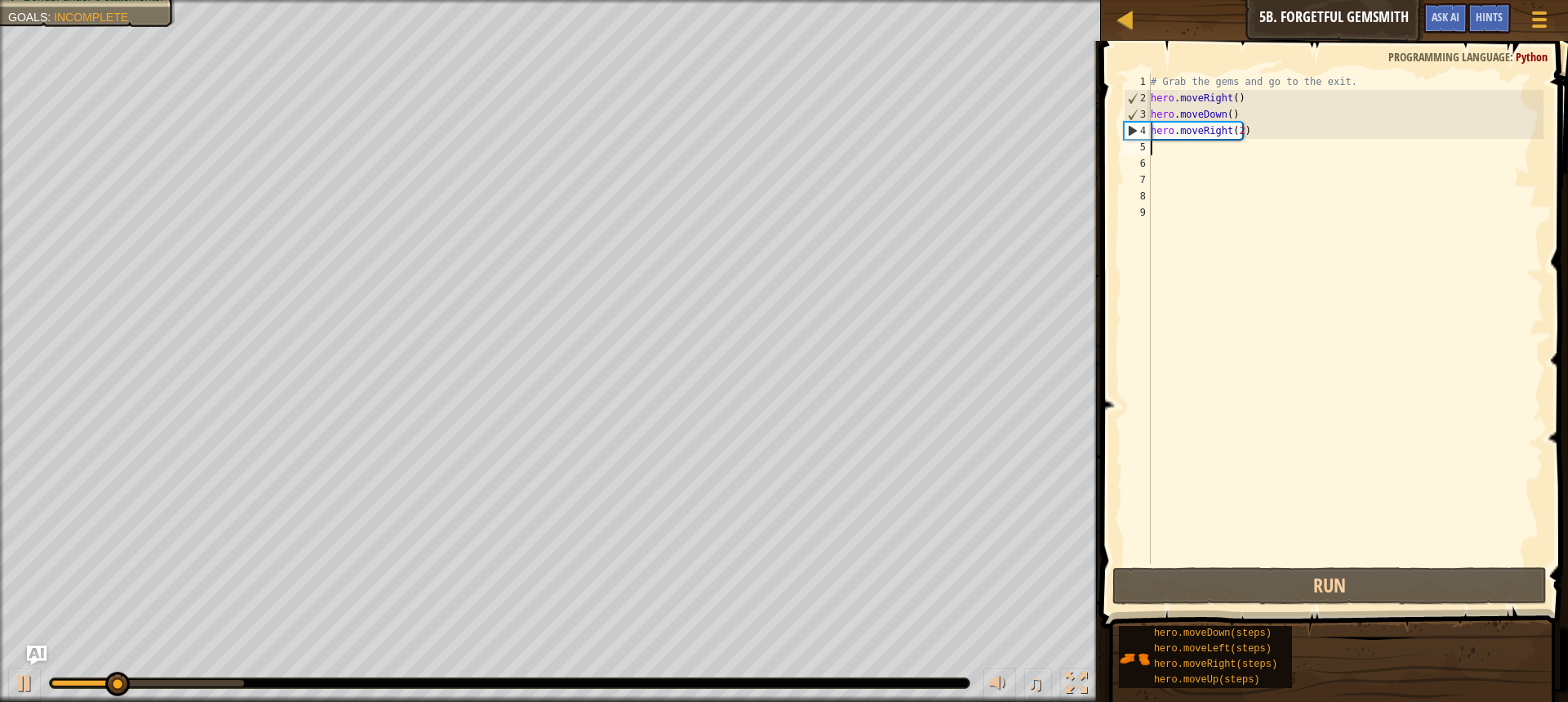
scroll to position [8, 0]
type textarea "y"
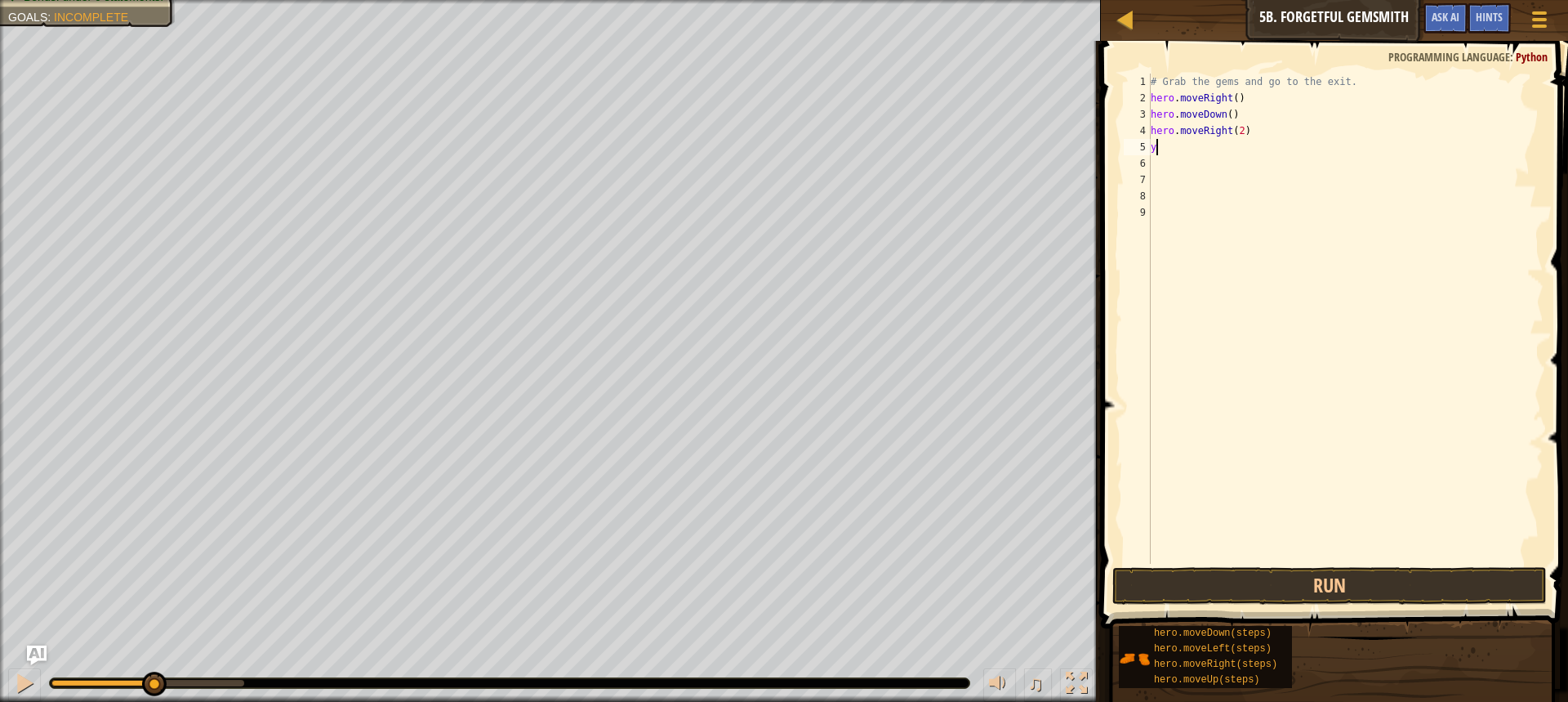
type textarea "h"
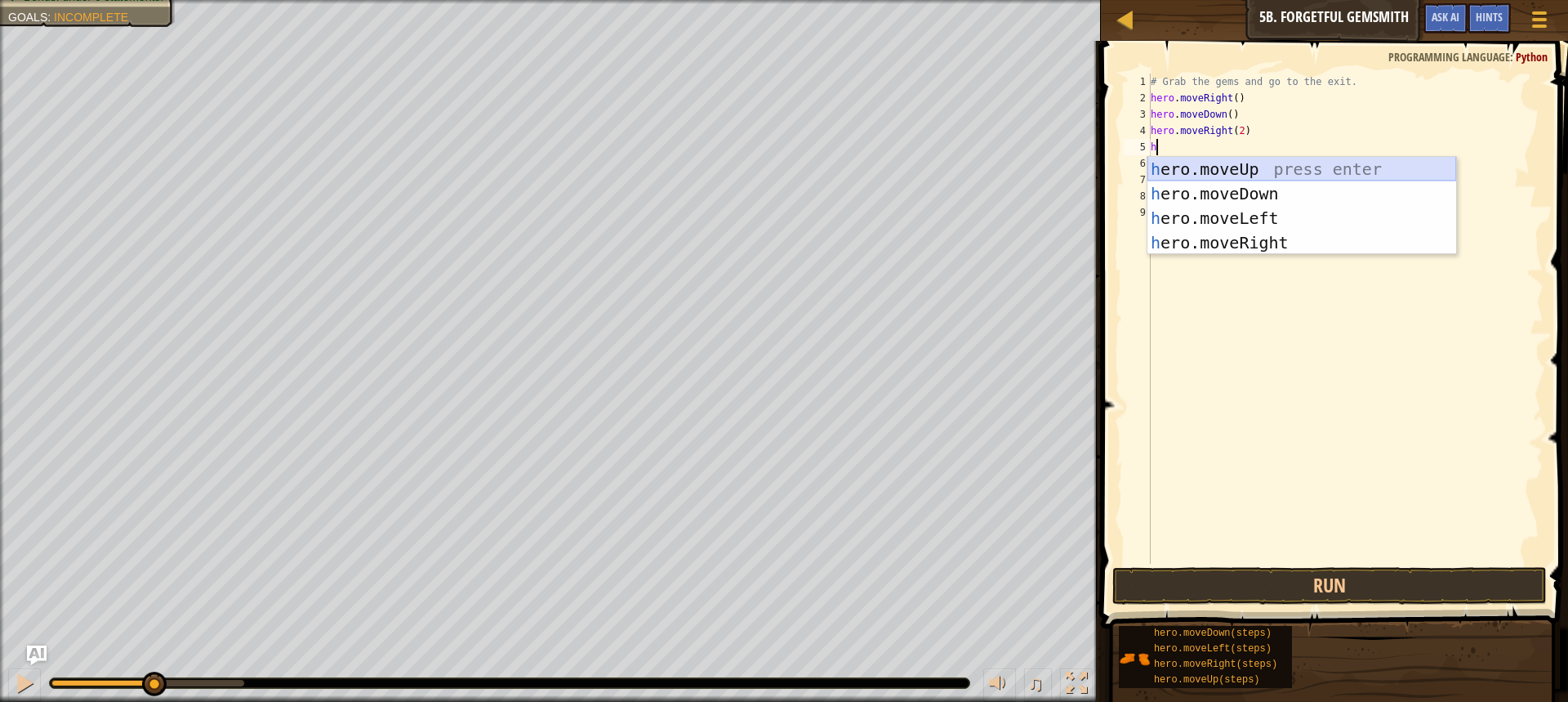
click at [1313, 173] on div "h ero.moveUp press enter h ero.moveDown press enter h ero.moveLeft press enter …" at bounding box center [1302, 230] width 309 height 147
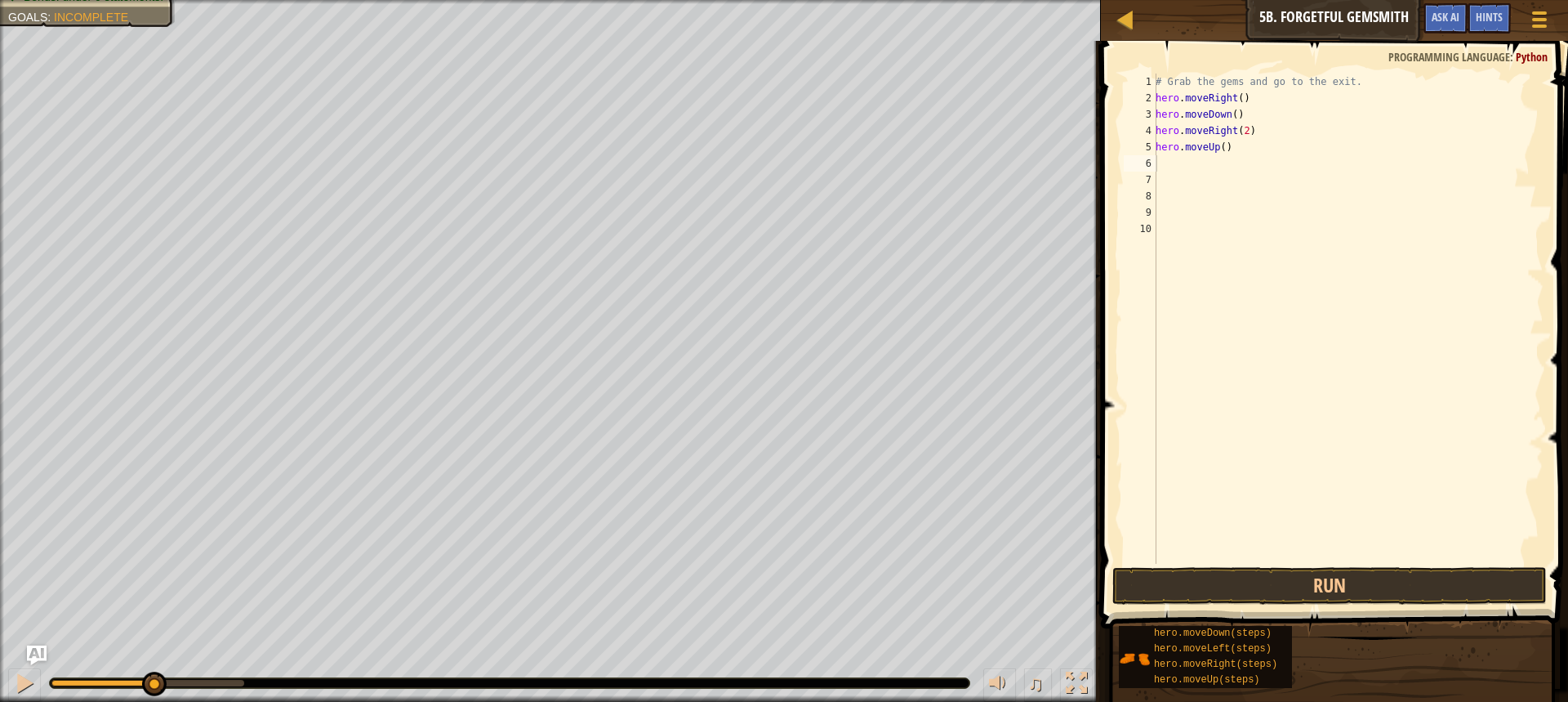
click at [1260, 564] on span at bounding box center [1336, 311] width 480 height 636
click at [1259, 573] on button "Run" at bounding box center [1329, 586] width 435 height 38
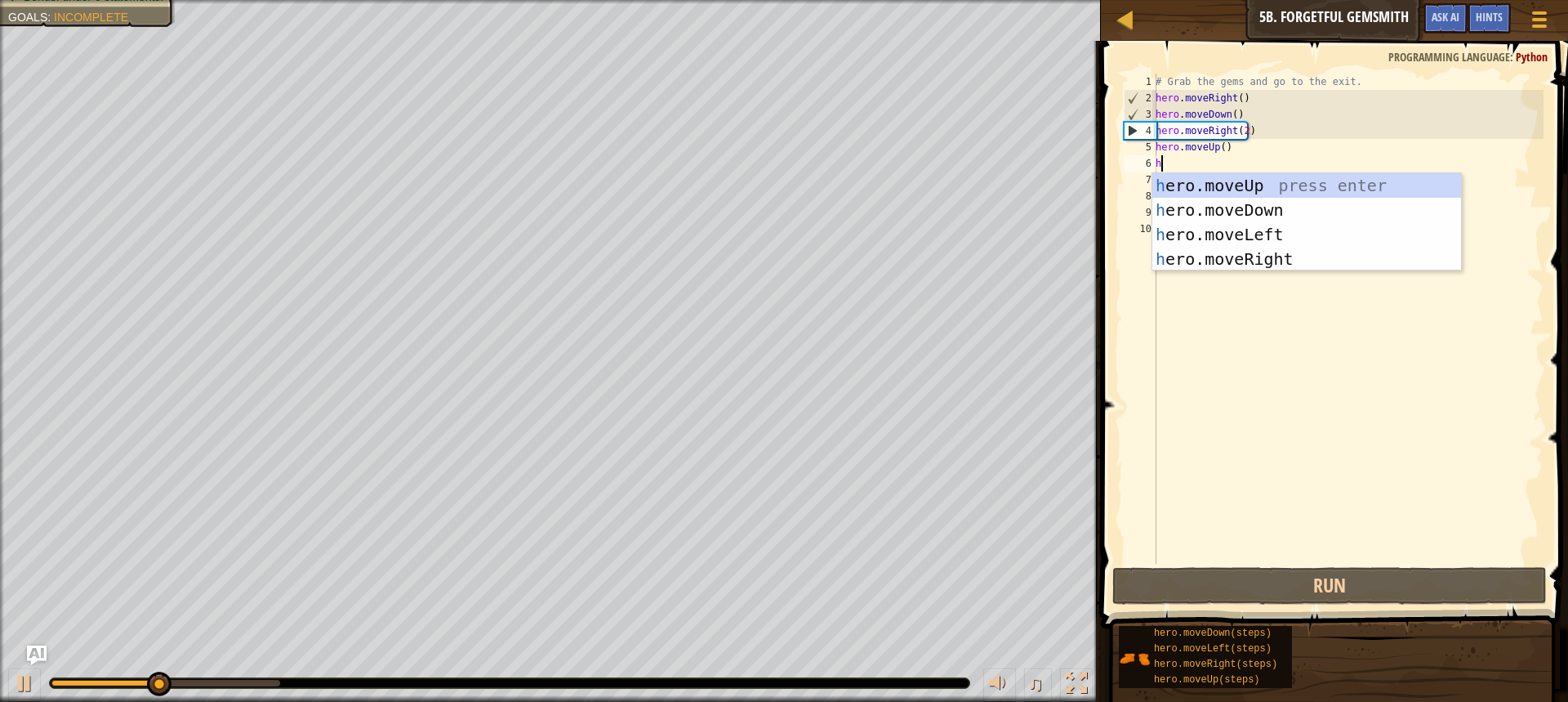
type textarea "h"
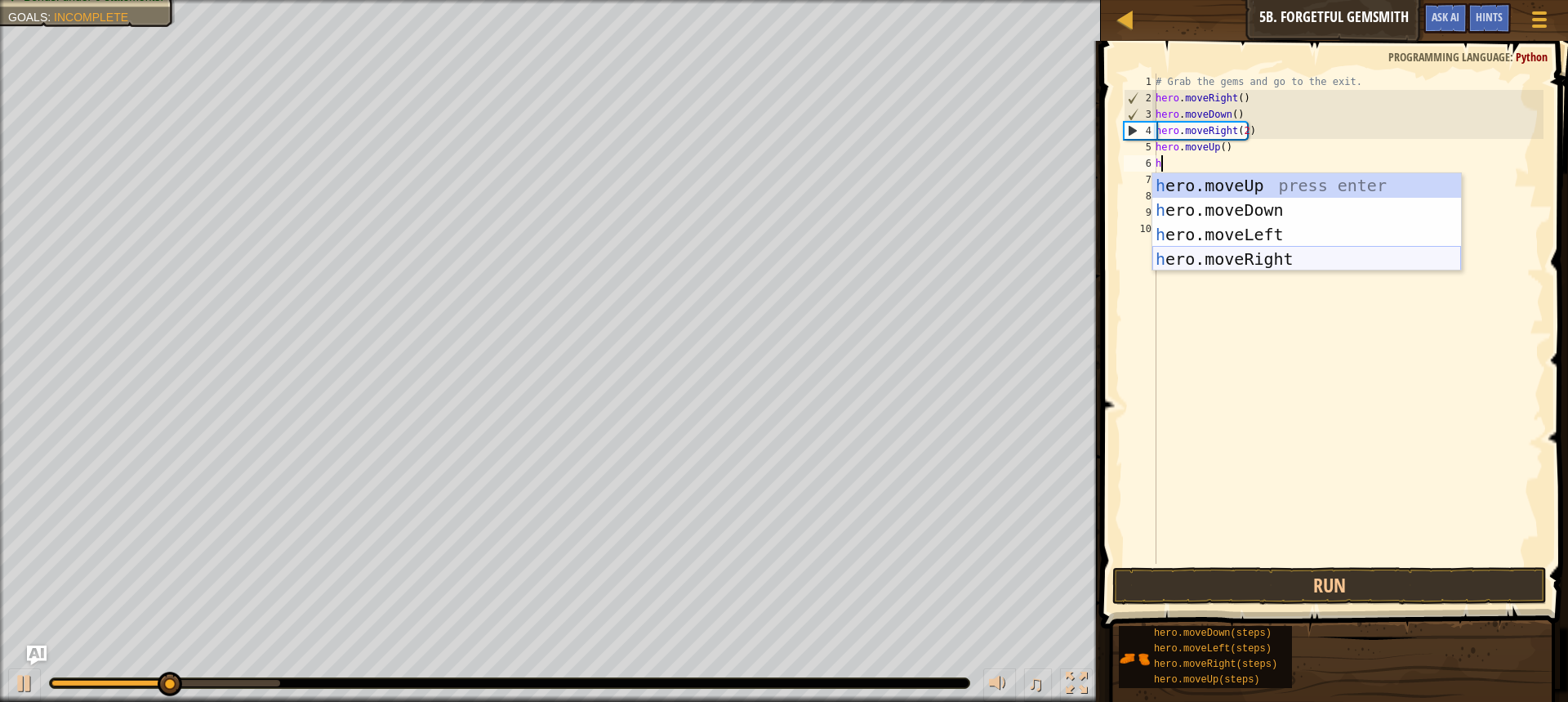
click at [1326, 251] on div "h ero.moveUp press enter h ero.moveDown press enter h ero.moveLeft press enter …" at bounding box center [1307, 247] width 309 height 147
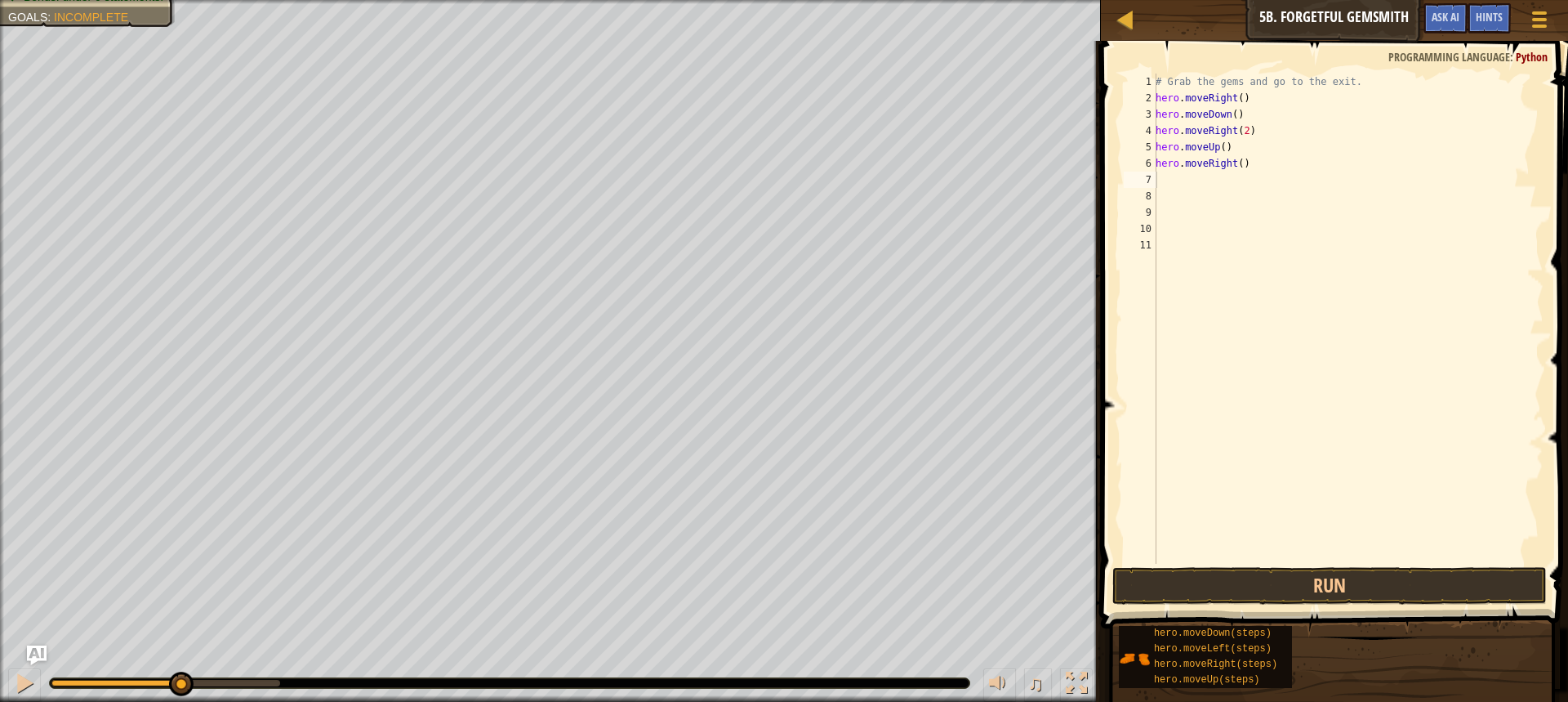
click at [1399, 607] on div "Hints Videos 1 2 3 4 5 6 7 8 9 10 11 # Grab the gems and go to the exit. hero .…" at bounding box center [1333, 367] width 472 height 653
drag, startPoint x: 1400, startPoint y: 582, endPoint x: 1407, endPoint y: 546, distance: 36.7
click at [1400, 581] on button "Run" at bounding box center [1329, 586] width 435 height 38
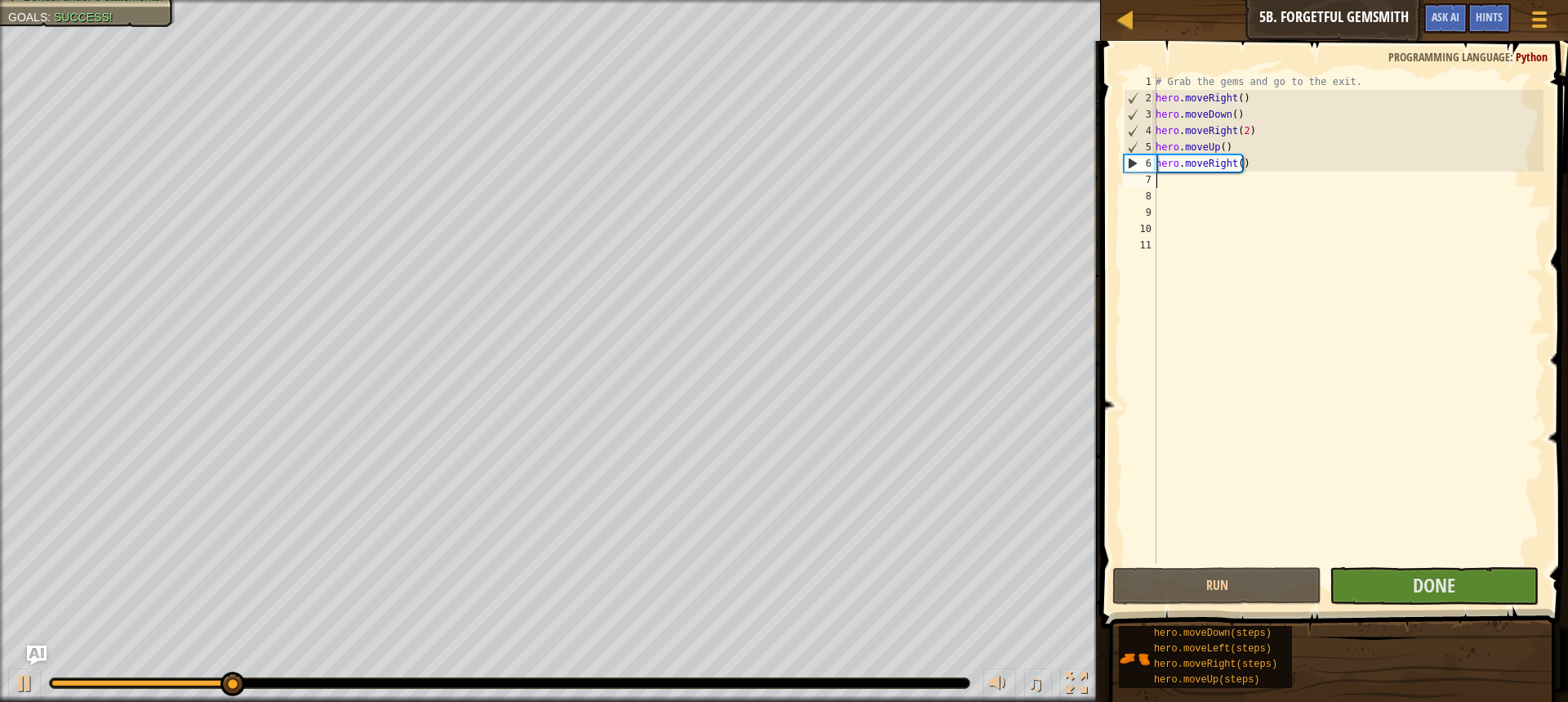
drag, startPoint x: 1567, startPoint y: 85, endPoint x: 1452, endPoint y: 480, distance: 411.4
click at [1555, 178] on span at bounding box center [1336, 311] width 480 height 636
click at [1381, 571] on button "Done" at bounding box center [1435, 586] width 209 height 38
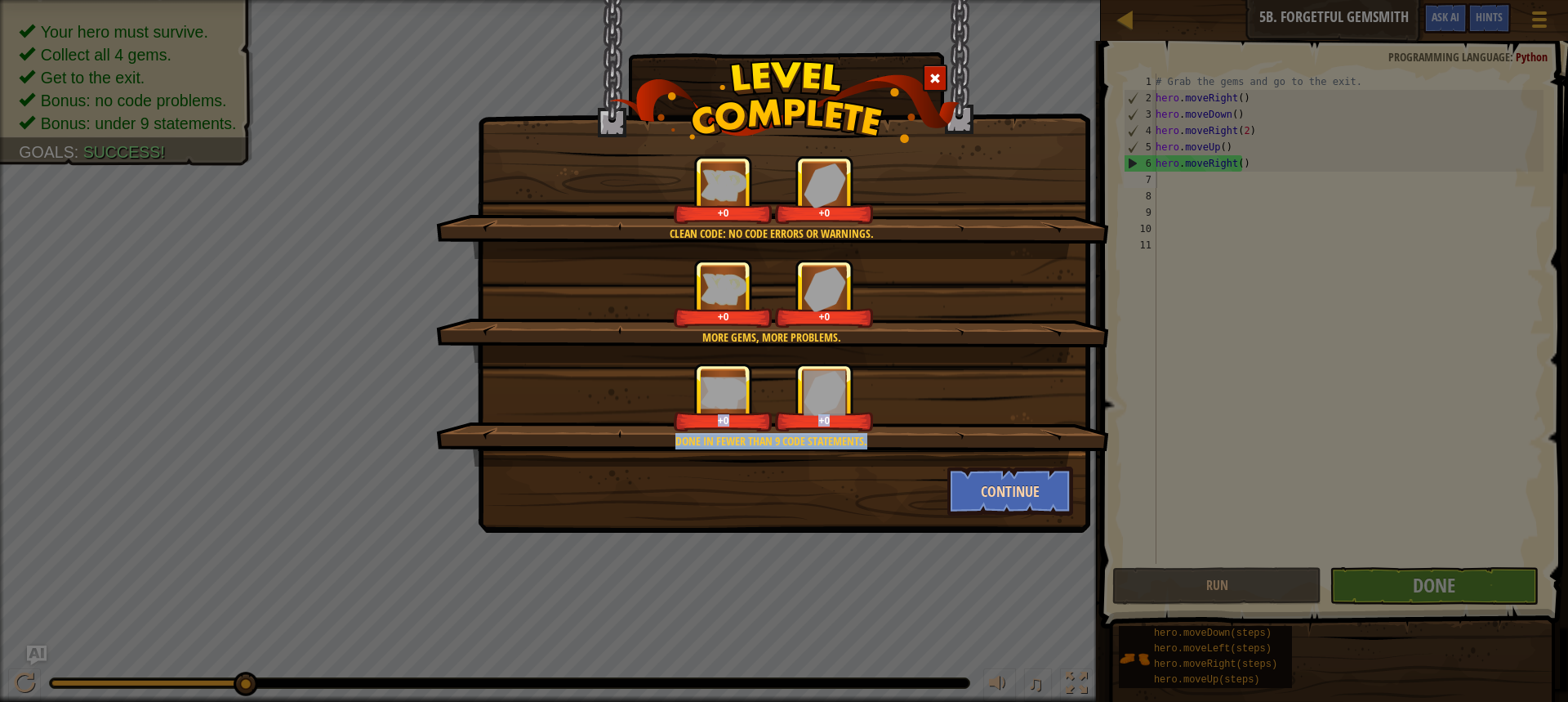
drag, startPoint x: 1044, startPoint y: 465, endPoint x: 1052, endPoint y: 470, distance: 9.4
click at [1053, 469] on div "Clean code: no code errors or warnings. +0 +0 More gems, more problems. +0 +0 D…" at bounding box center [784, 335] width 578 height 360
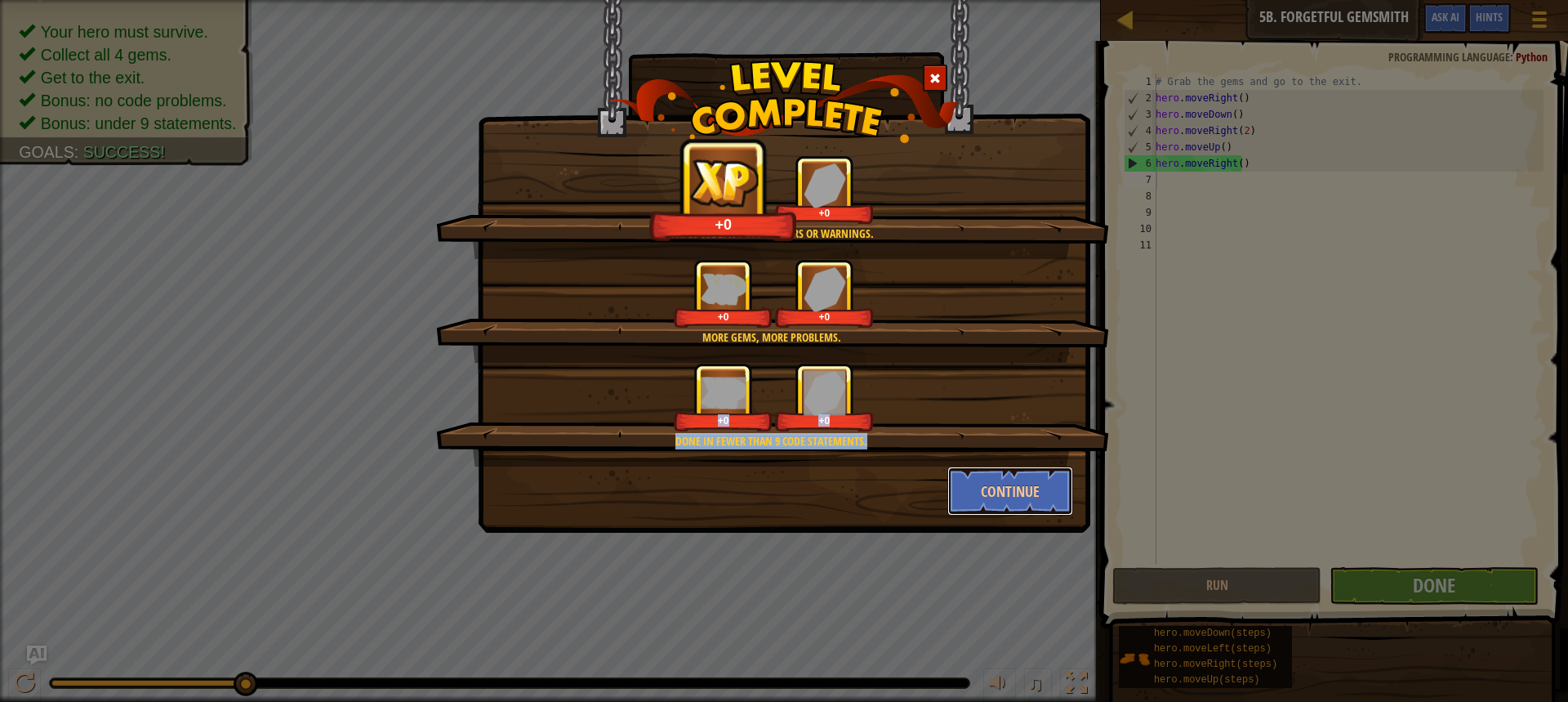
drag, startPoint x: 1052, startPoint y: 472, endPoint x: 147, endPoint y: 333, distance: 915.6
click at [1053, 473] on button "Continue" at bounding box center [1010, 491] width 126 height 49
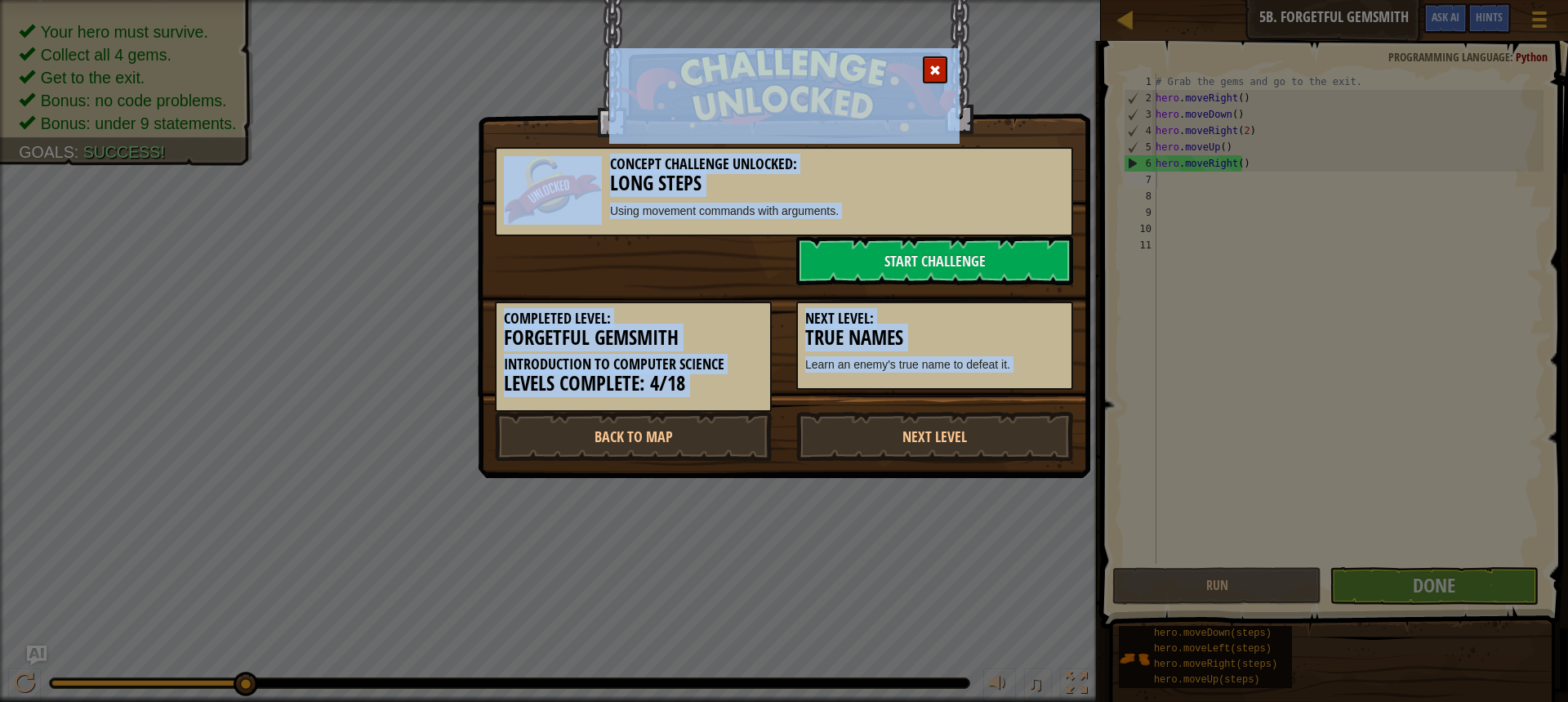
click at [1071, 341] on div "Next Level: True Names Learn an enemy's true name to defeat it." at bounding box center [935, 346] width 277 height 89
click at [1070, 329] on div "Next Level: True Names Learn an enemy's true name to defeat it." at bounding box center [935, 346] width 277 height 89
drag, startPoint x: 1070, startPoint y: 329, endPoint x: 1090, endPoint y: 309, distance: 28.3
click at [1072, 344] on div "Next Level: True Names Learn an enemy's true name to defeat it." at bounding box center [935, 346] width 277 height 89
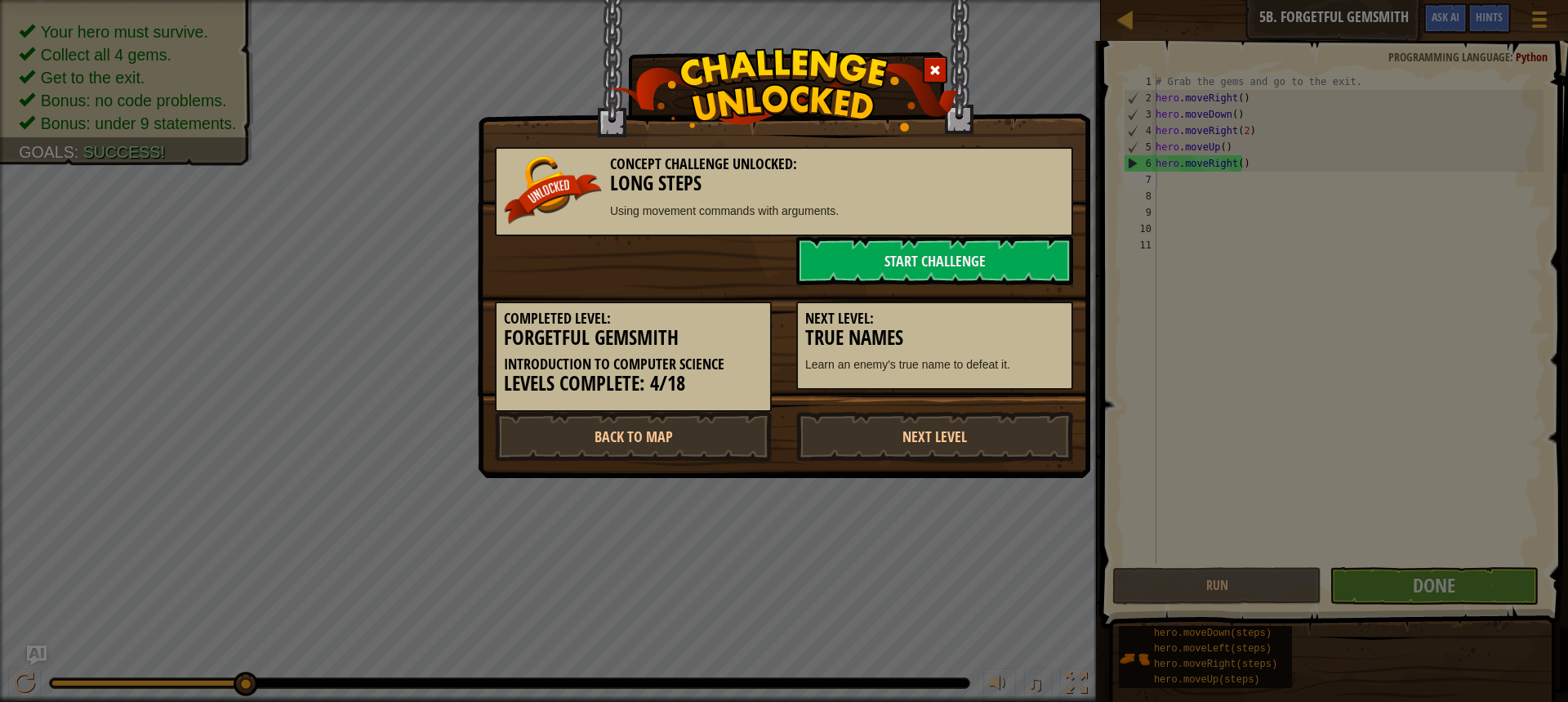
drag, startPoint x: 1081, startPoint y: 483, endPoint x: 1026, endPoint y: 483, distance: 55.0
click at [1072, 481] on div "Concept Challenge Unlocked: Long Steps Using movement commands with arguments. …" at bounding box center [784, 351] width 1568 height 702
drag, startPoint x: 1026, startPoint y: 483, endPoint x: 973, endPoint y: 479, distance: 53.2
click at [993, 486] on div "Concept Challenge Unlocked: Long Steps Using movement commands with arguments. …" at bounding box center [784, 351] width 1568 height 702
click at [874, 420] on link "Next Level" at bounding box center [935, 436] width 277 height 49
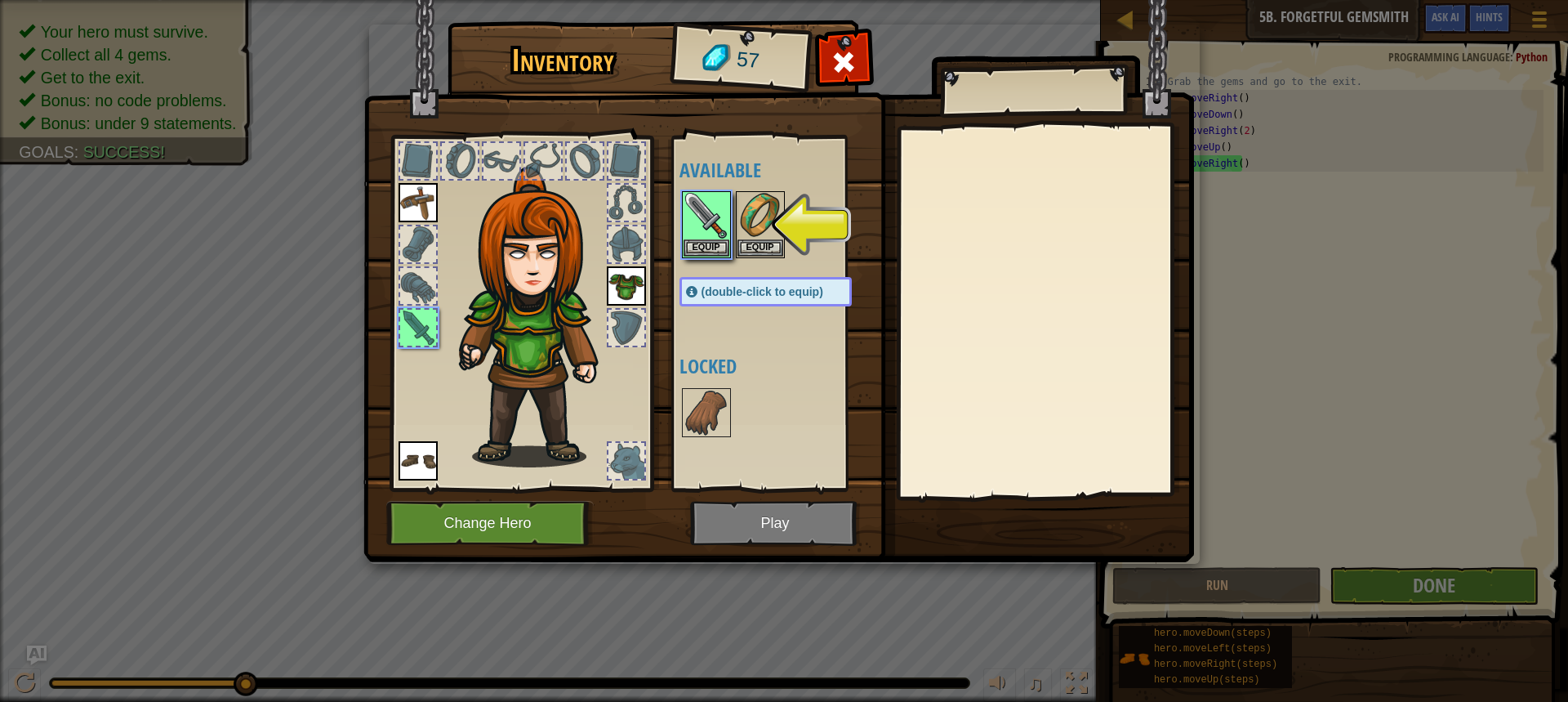
click at [692, 313] on div "Available Equip Equip Equip Equip Equip (double-click to equip) Locked" at bounding box center [781, 313] width 205 height 341
click at [689, 412] on img at bounding box center [706, 412] width 46 height 46
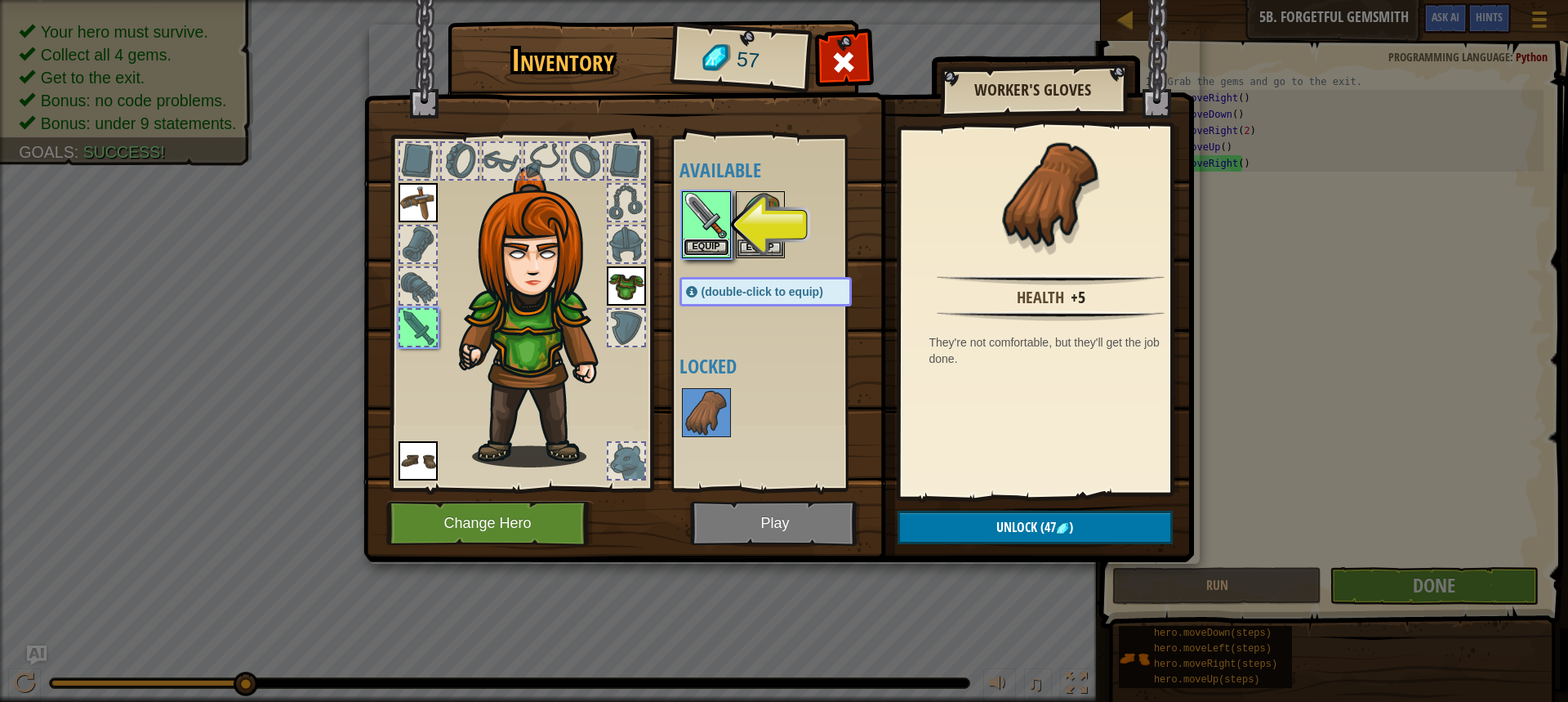
click at [721, 250] on button "Equip" at bounding box center [706, 247] width 46 height 17
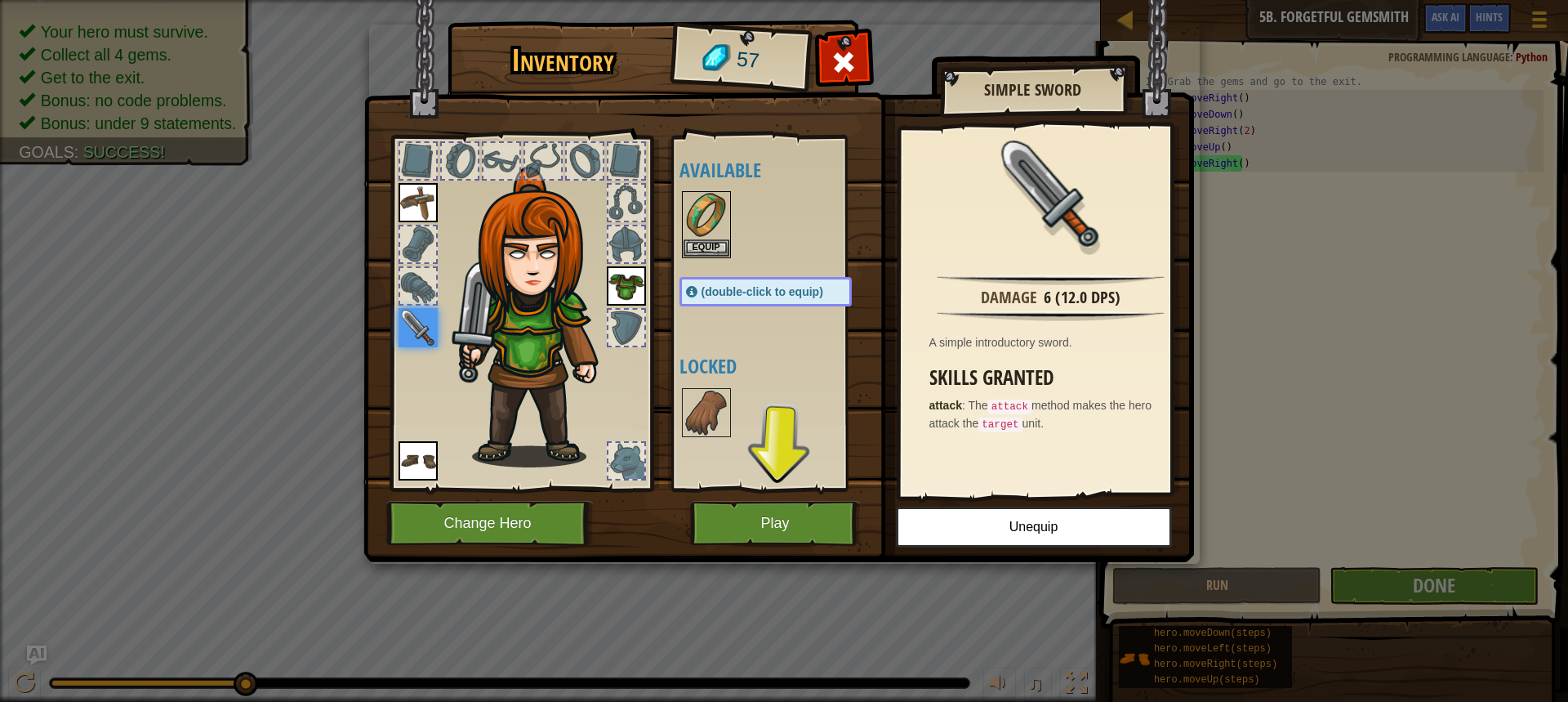
click at [770, 284] on div "(double-click to equip)" at bounding box center [766, 292] width 173 height 29
click at [723, 239] on div "Available Equip Equip Equip Equip Equip (double-click to equip) Locked" at bounding box center [781, 313] width 205 height 341
click at [706, 243] on button "Equip" at bounding box center [706, 247] width 46 height 17
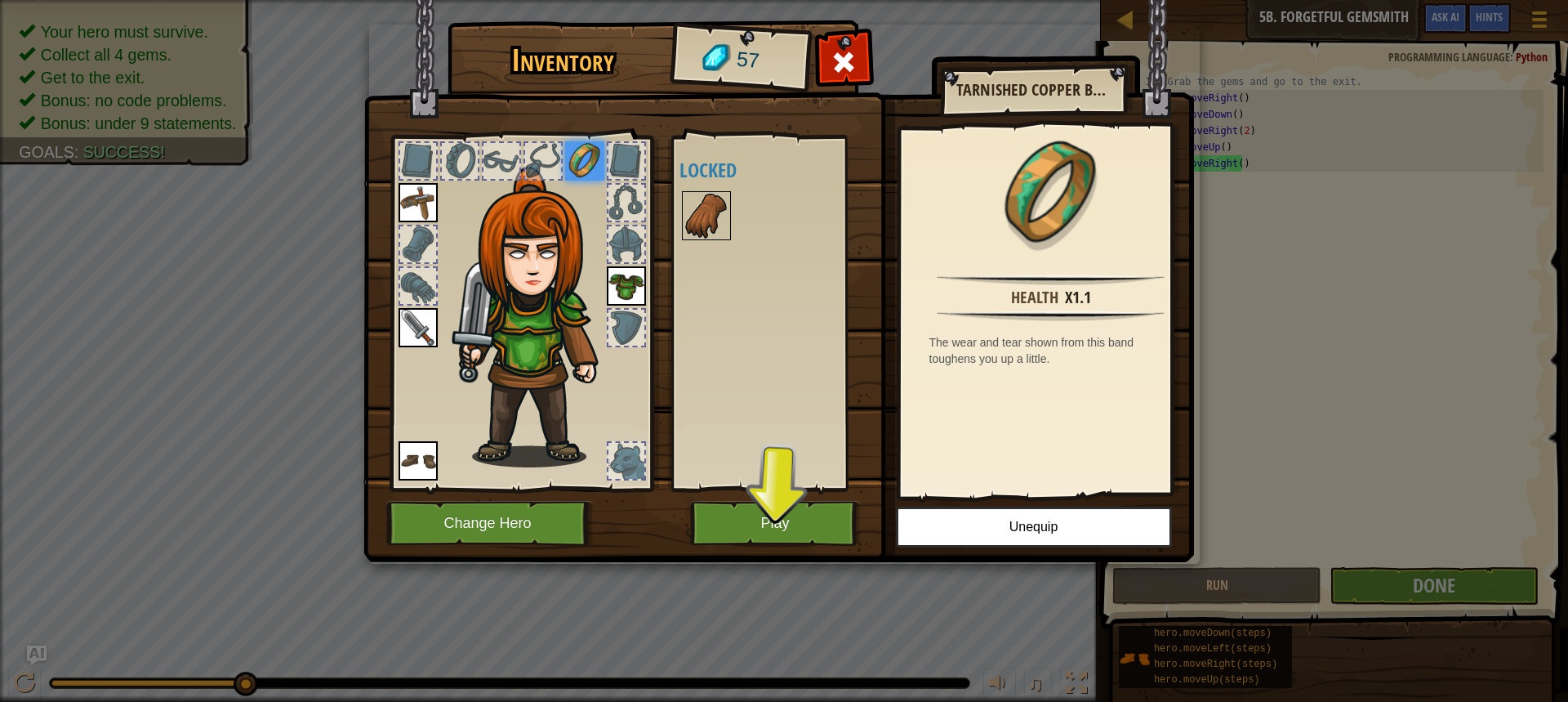
click at [708, 208] on img at bounding box center [706, 215] width 46 height 46
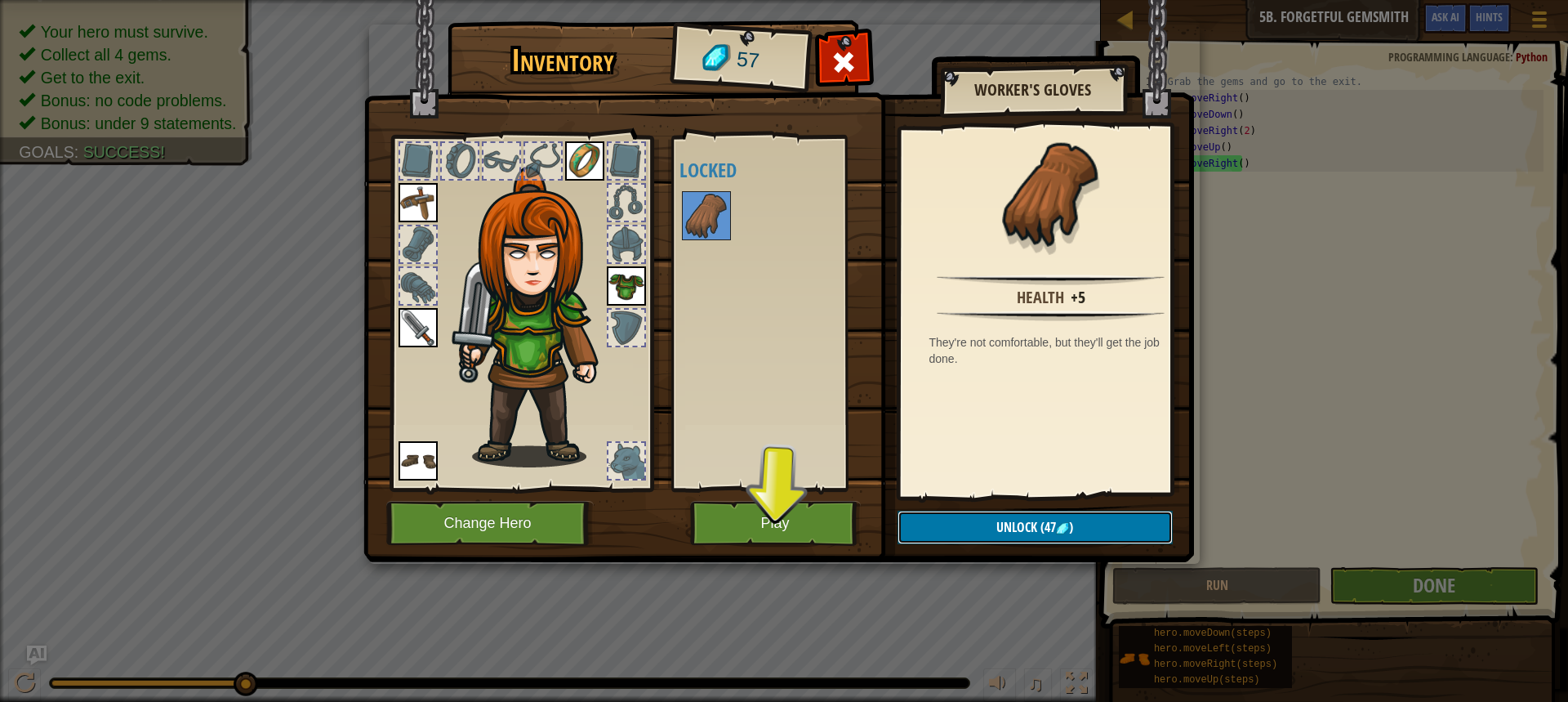
click at [1029, 519] on span "Unlock" at bounding box center [1017, 526] width 41 height 18
click at [986, 514] on button "Confirm" at bounding box center [1035, 528] width 276 height 34
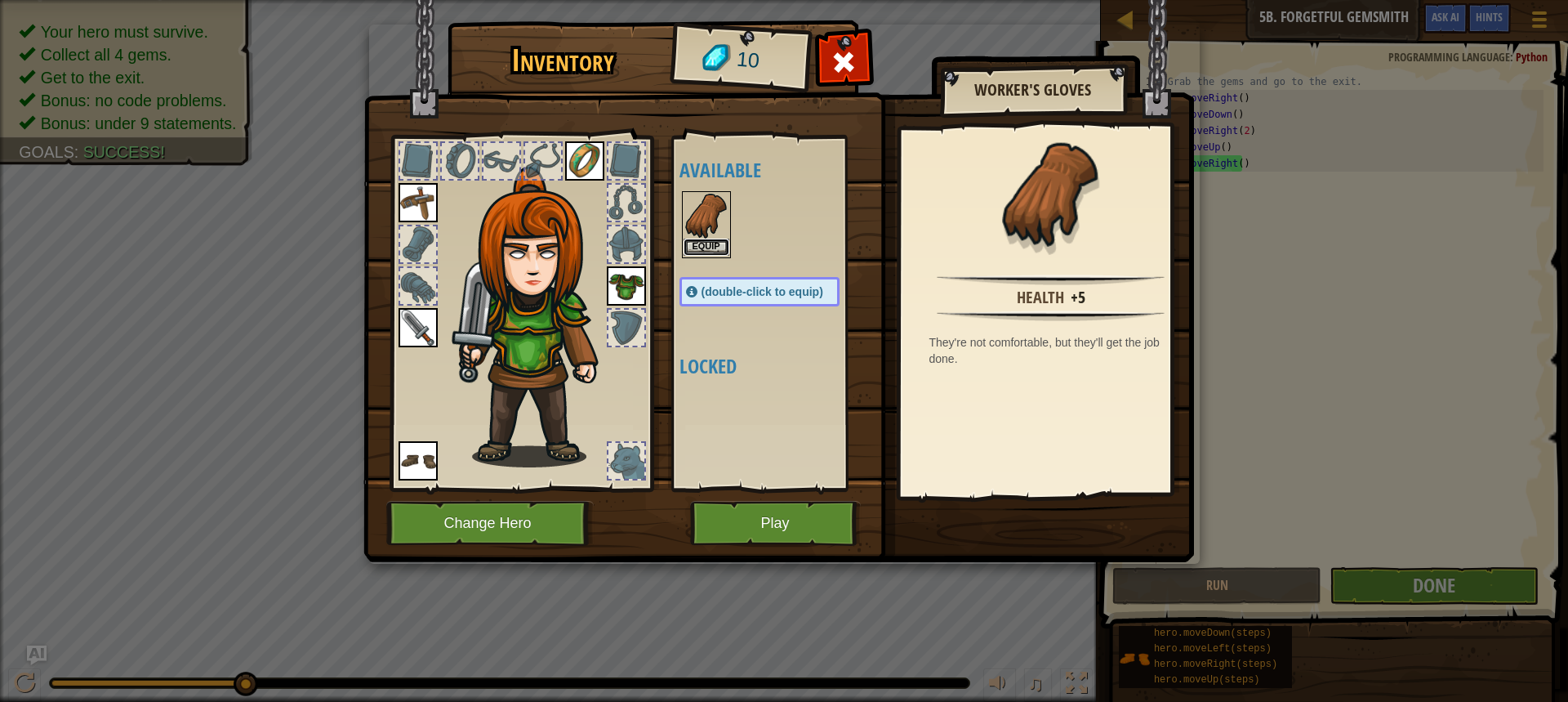
click at [704, 246] on button "Equip" at bounding box center [706, 247] width 46 height 17
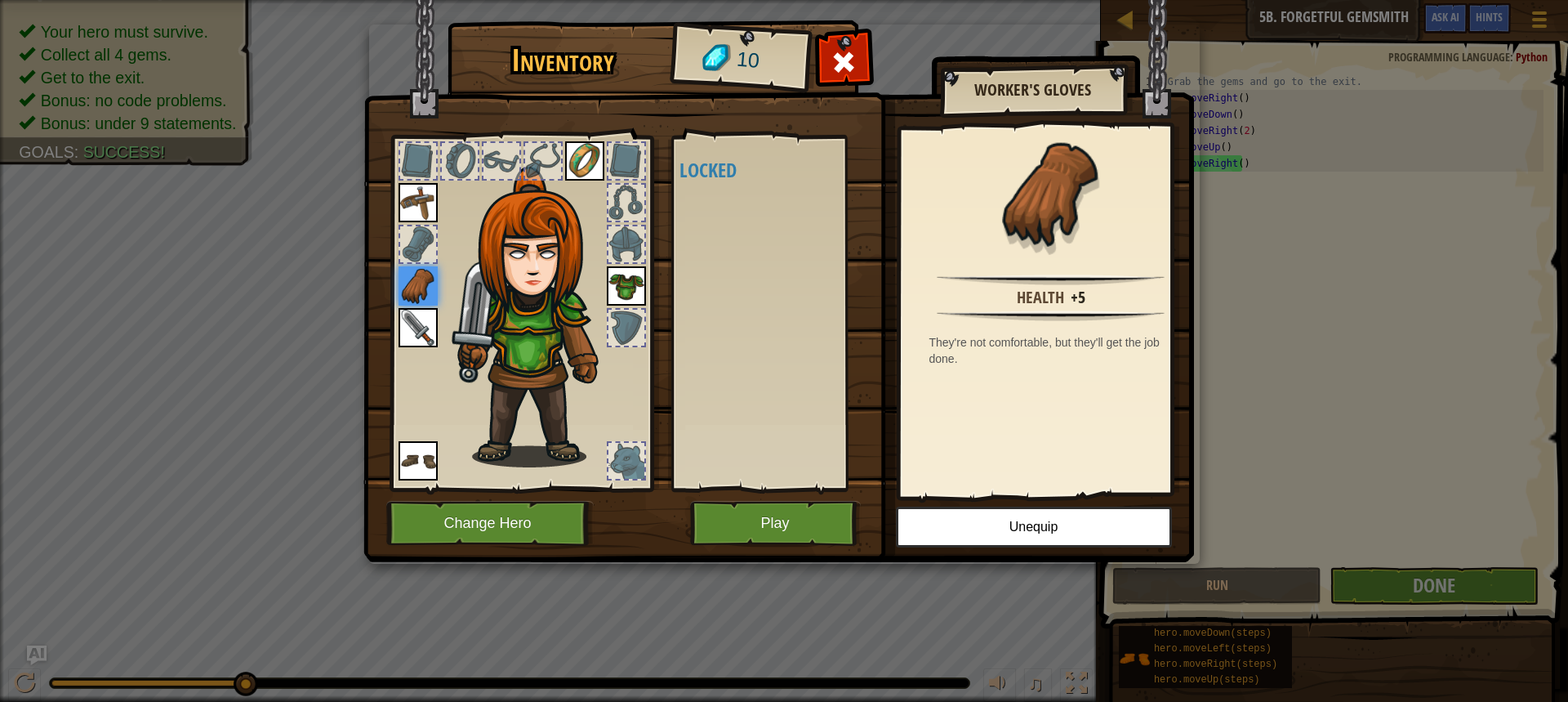
click at [757, 478] on div "Available Equip Equip Equip Equip Equip Equip (double-click to equip) Locked" at bounding box center [776, 313] width 193 height 341
drag, startPoint x: 785, startPoint y: 546, endPoint x: 792, endPoint y: 536, distance: 12.2
click at [792, 545] on div "Inventory 10 Available Equip Equip Equip Equip Equip Equip (double-click to equ…" at bounding box center [785, 294] width 831 height 539
click at [787, 513] on button "Play" at bounding box center [776, 524] width 171 height 45
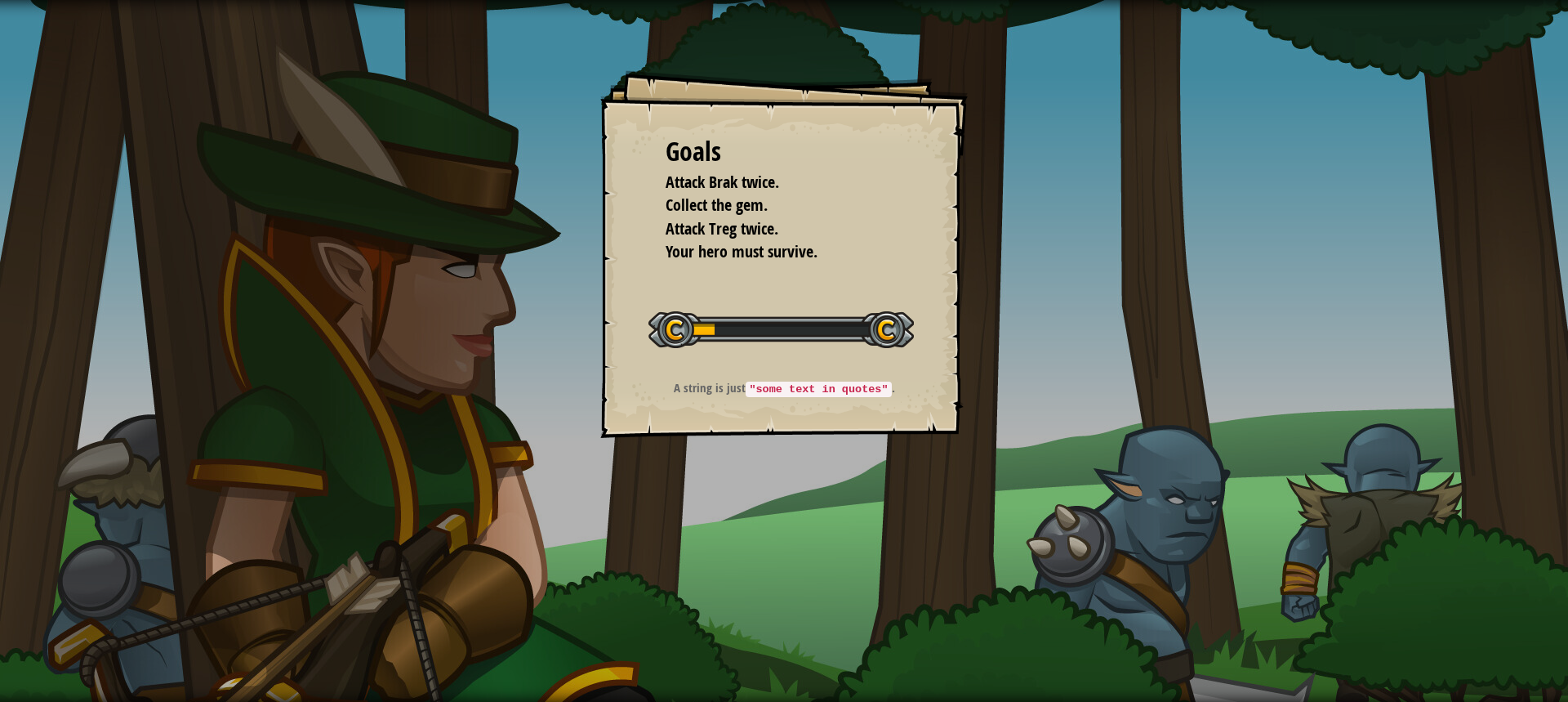
drag, startPoint x: 838, startPoint y: 436, endPoint x: 839, endPoint y: 446, distance: 10.0
click at [839, 440] on div "Goals Attack Brak twice. Collect the gem. Attack Treg twice. Your hero must sur…" at bounding box center [784, 351] width 1568 height 702
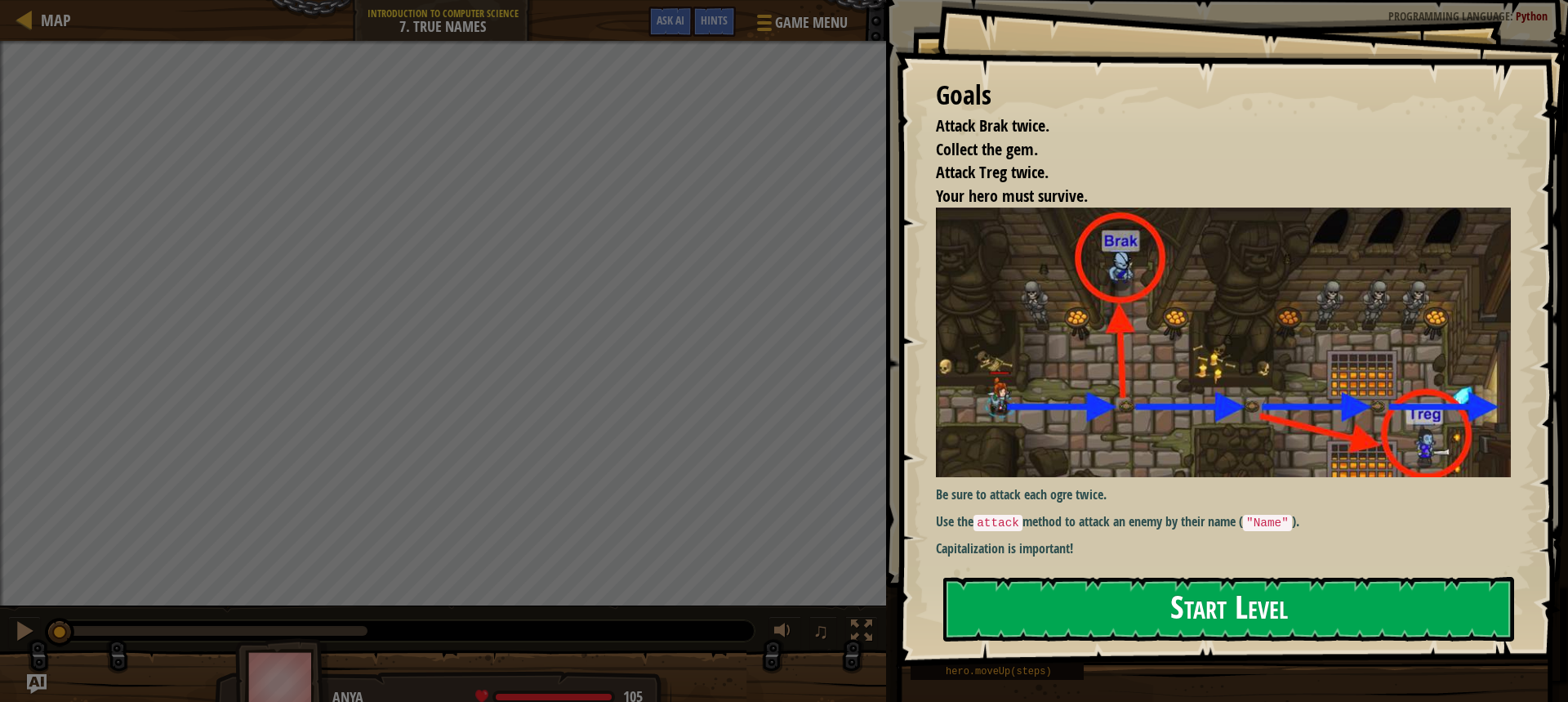
drag, startPoint x: 1308, startPoint y: 617, endPoint x: 1318, endPoint y: 601, distance: 18.9
click at [1309, 617] on button "Start Level" at bounding box center [1229, 609] width 571 height 65
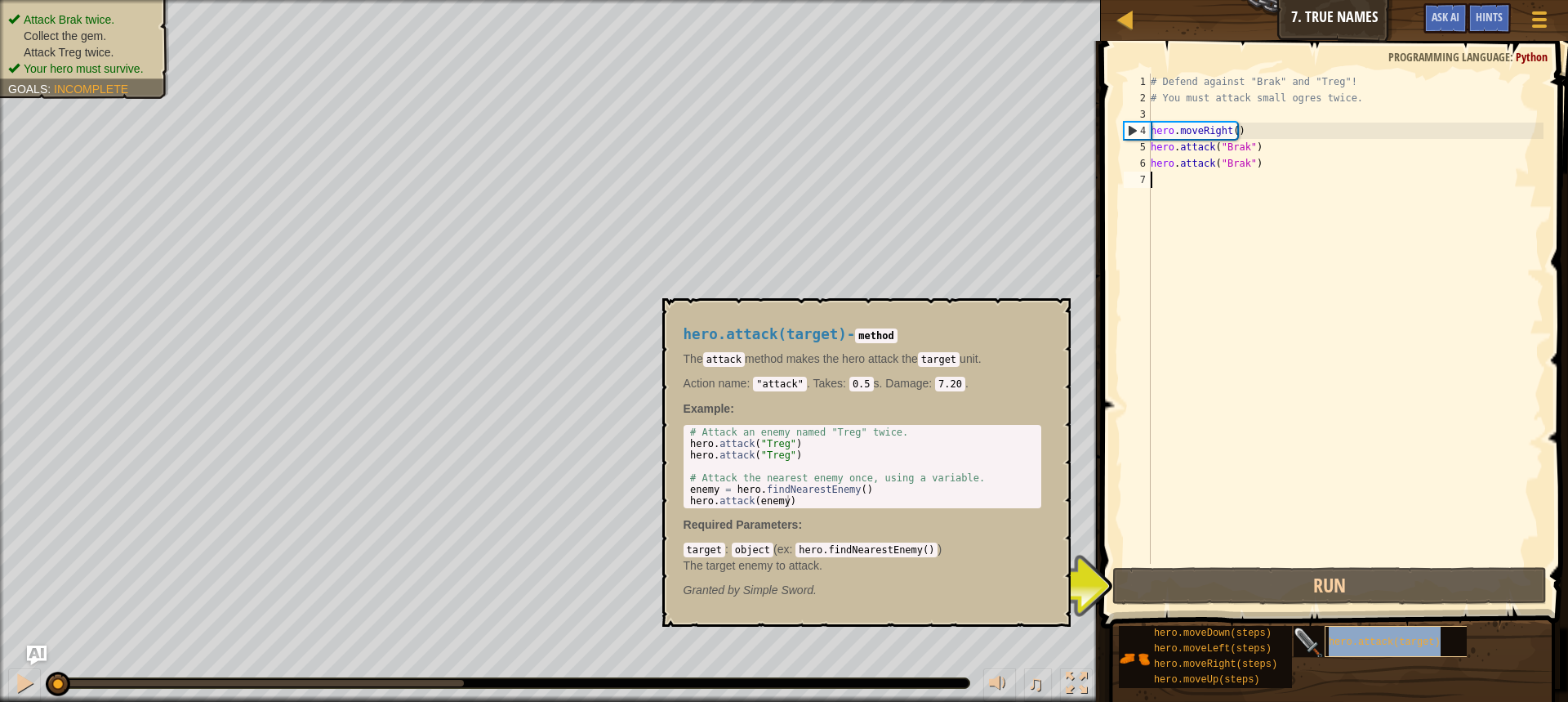
click at [1336, 651] on div "hero.attack(target)" at bounding box center [1403, 641] width 157 height 31
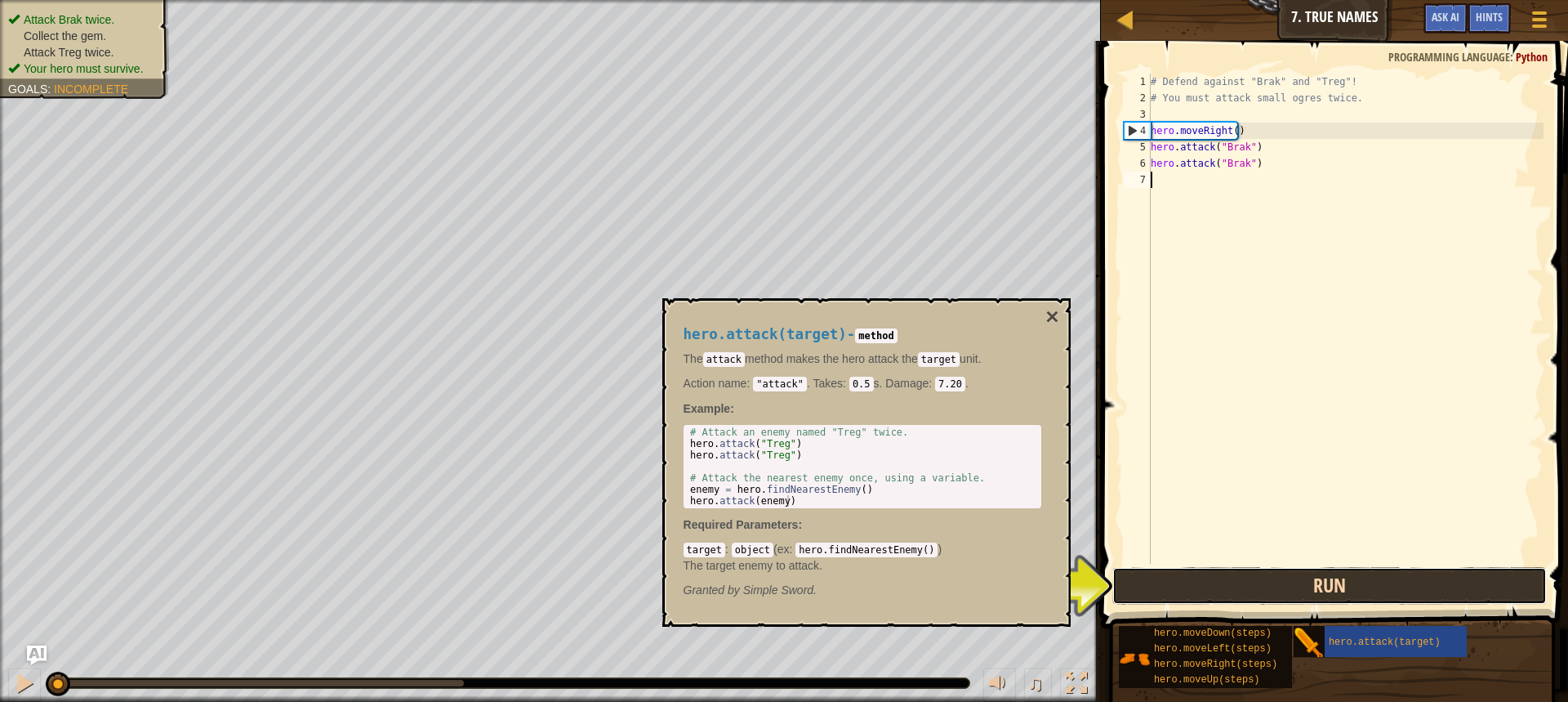
click at [1369, 592] on button "Run" at bounding box center [1329, 586] width 435 height 38
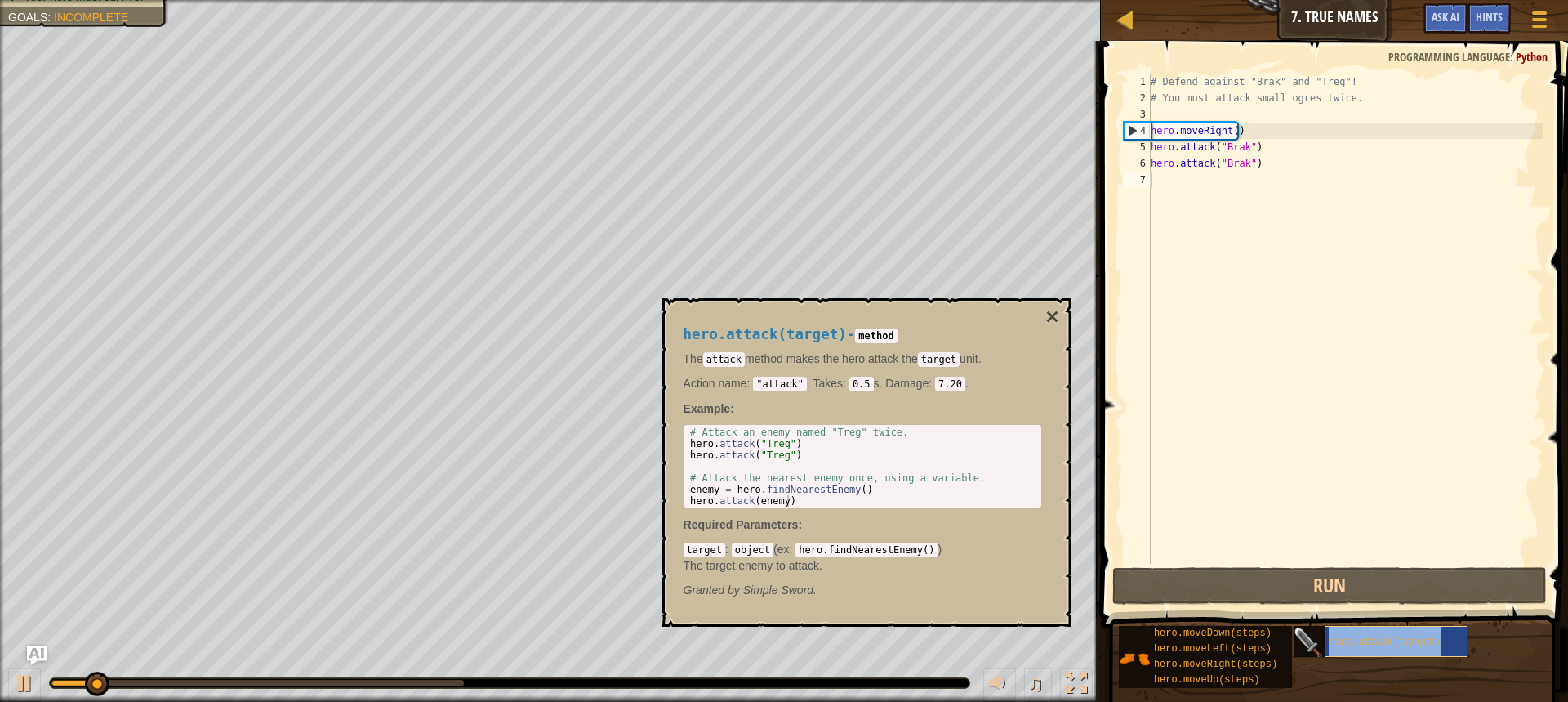
click at [1437, 642] on div "hero.attack(target)" at bounding box center [1403, 641] width 157 height 31
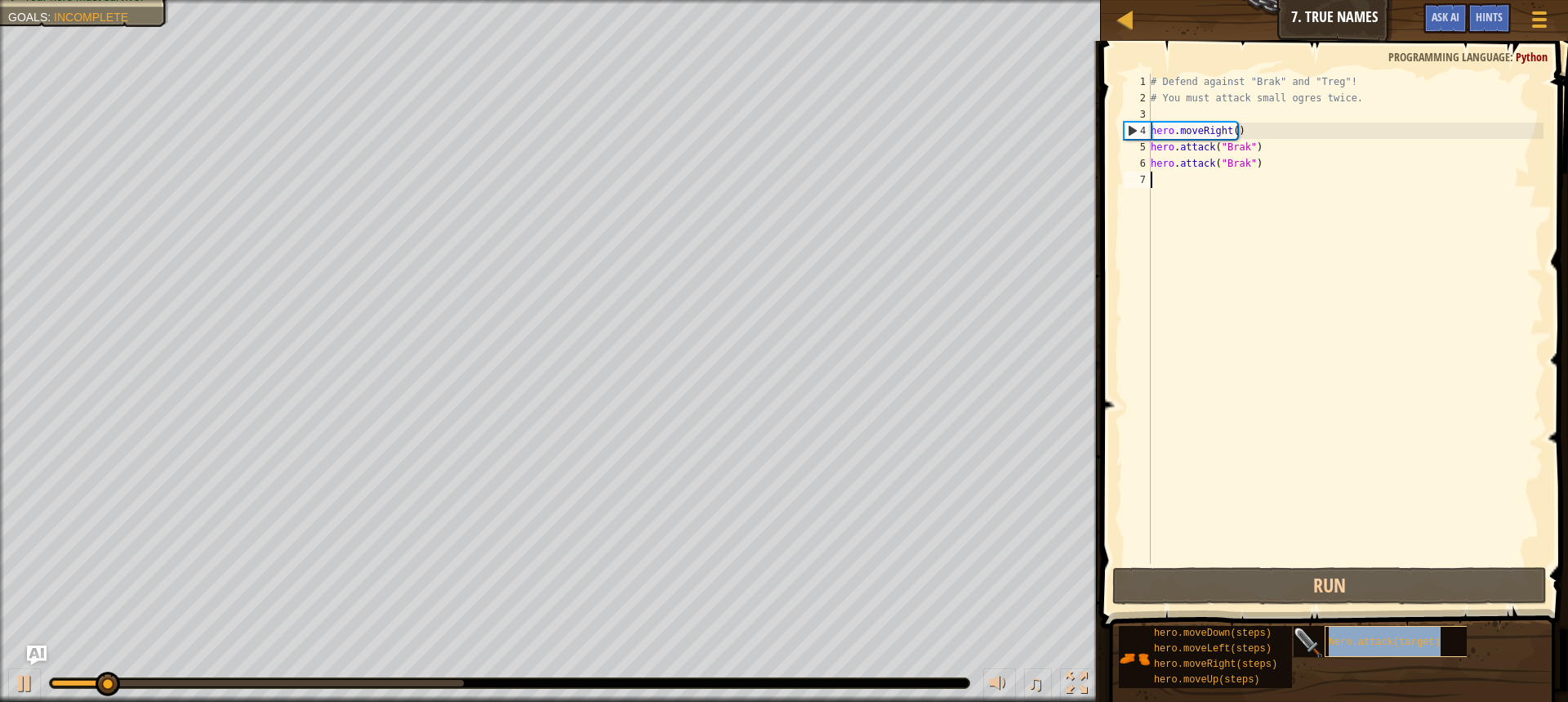
click at [1437, 642] on div "hero.attack(target)" at bounding box center [1403, 641] width 157 height 31
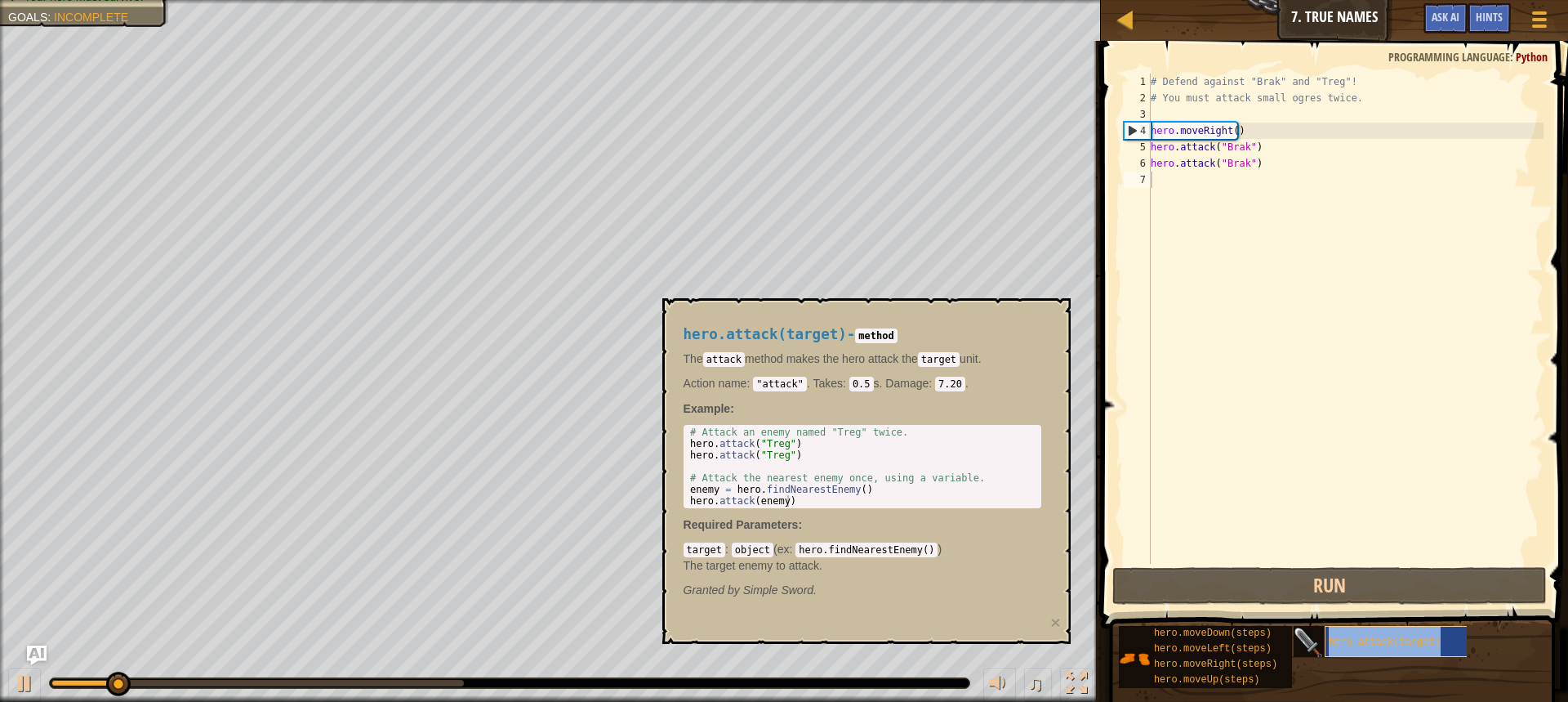
click at [1436, 642] on div "hero.attack(target)" at bounding box center [1403, 641] width 157 height 31
click at [1435, 643] on div "hero.attack(target)" at bounding box center [1403, 641] width 157 height 31
click at [1432, 643] on div "hero.attack(target)" at bounding box center [1403, 641] width 157 height 31
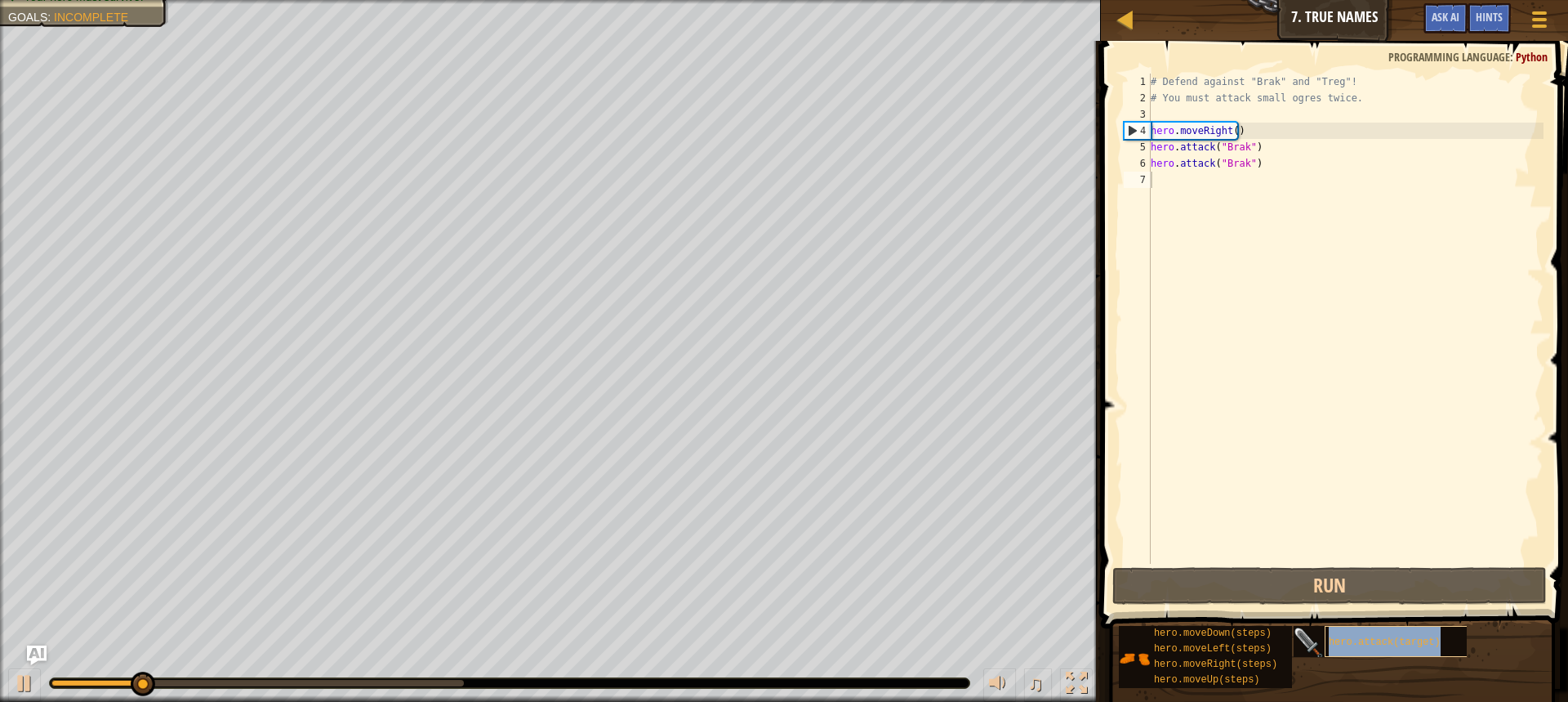
click at [1430, 643] on span "hero.attack(target)" at bounding box center [1385, 643] width 112 height 12
click at [1429, 643] on span "hero.attack(target)" at bounding box center [1385, 643] width 112 height 12
click at [1426, 643] on span "hero.attack(target)" at bounding box center [1385, 643] width 112 height 12
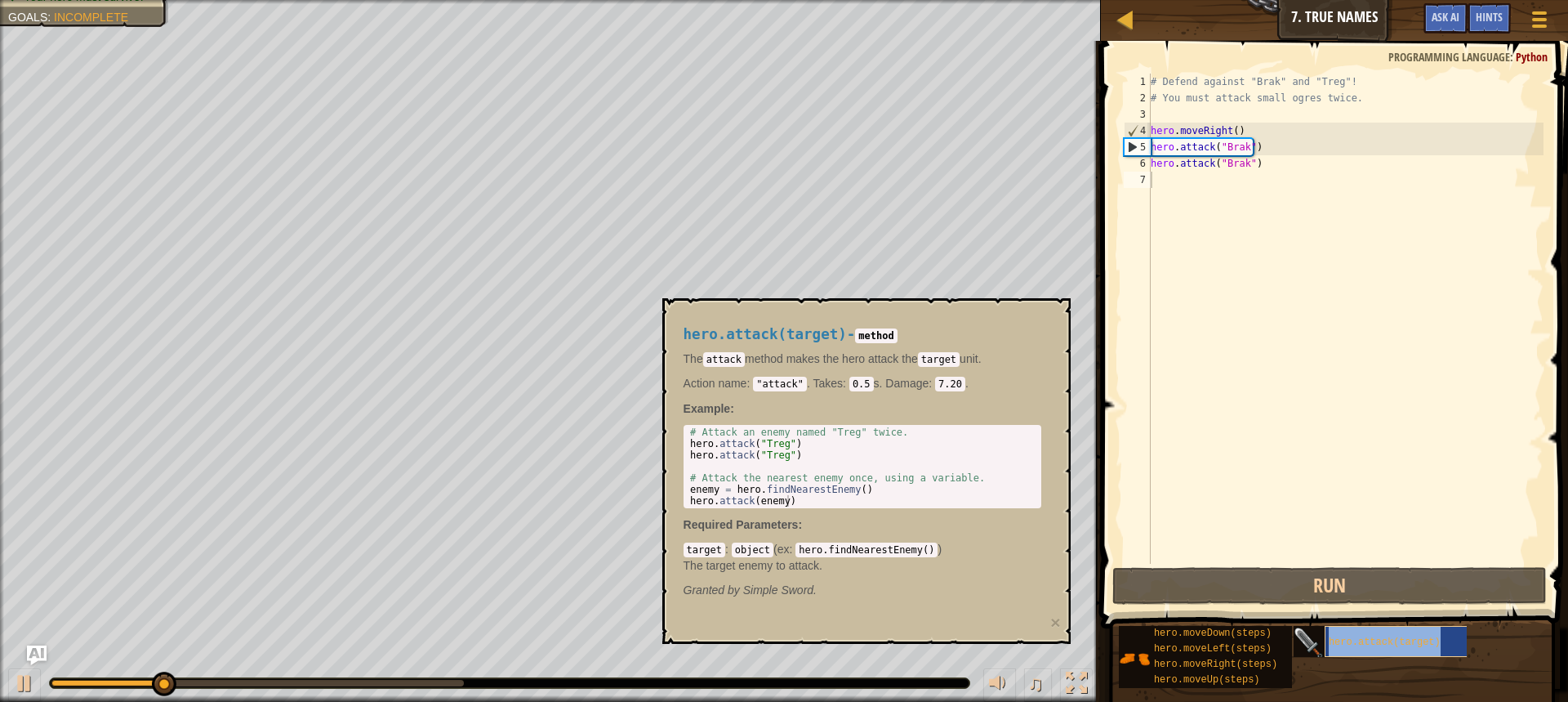
click at [1426, 643] on span "hero.attack(target)" at bounding box center [1385, 643] width 112 height 12
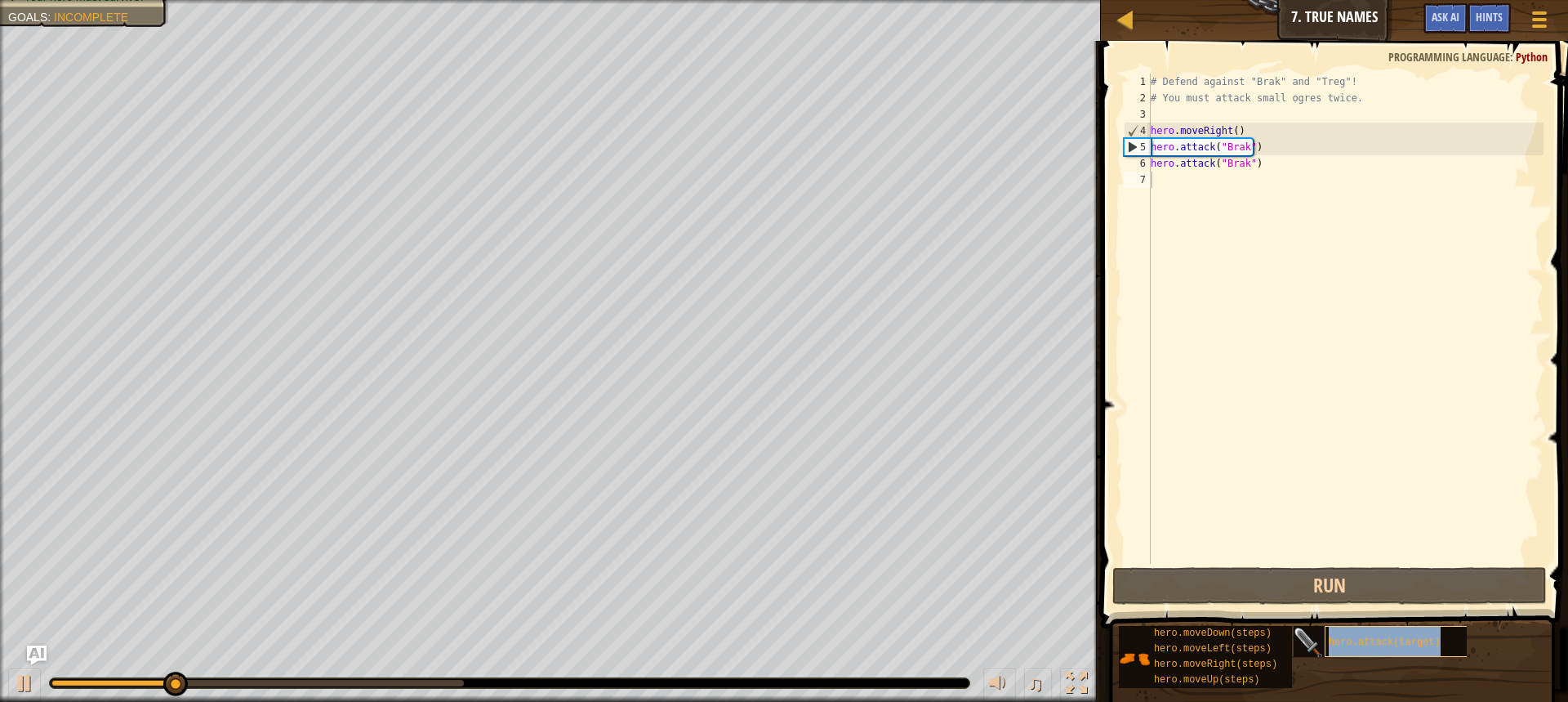
click at [1425, 643] on span "hero.attack(target)" at bounding box center [1385, 643] width 112 height 12
click at [1423, 643] on span "hero.attack(target)" at bounding box center [1385, 643] width 112 height 12
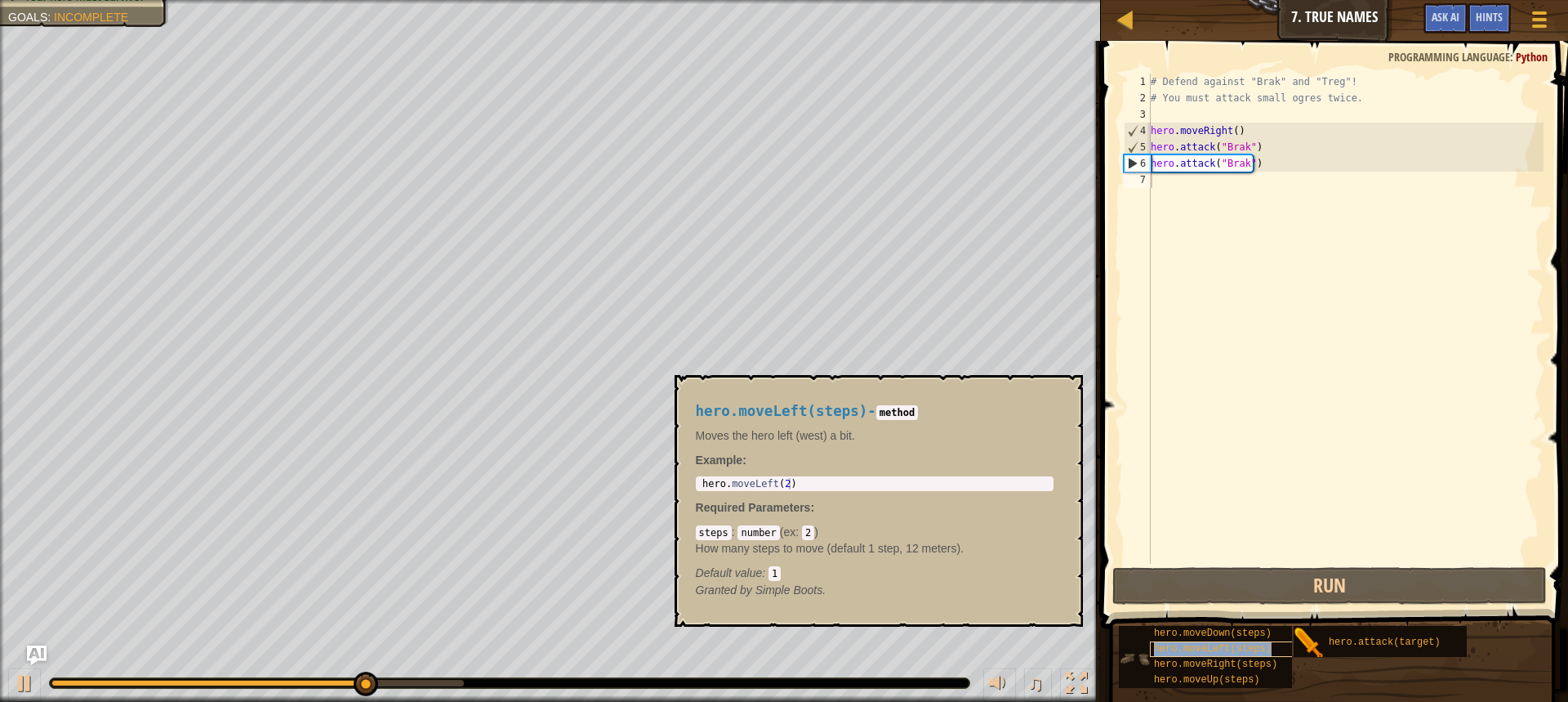
click at [1246, 649] on span "hero.moveLeft(steps)" at bounding box center [1213, 649] width 117 height 12
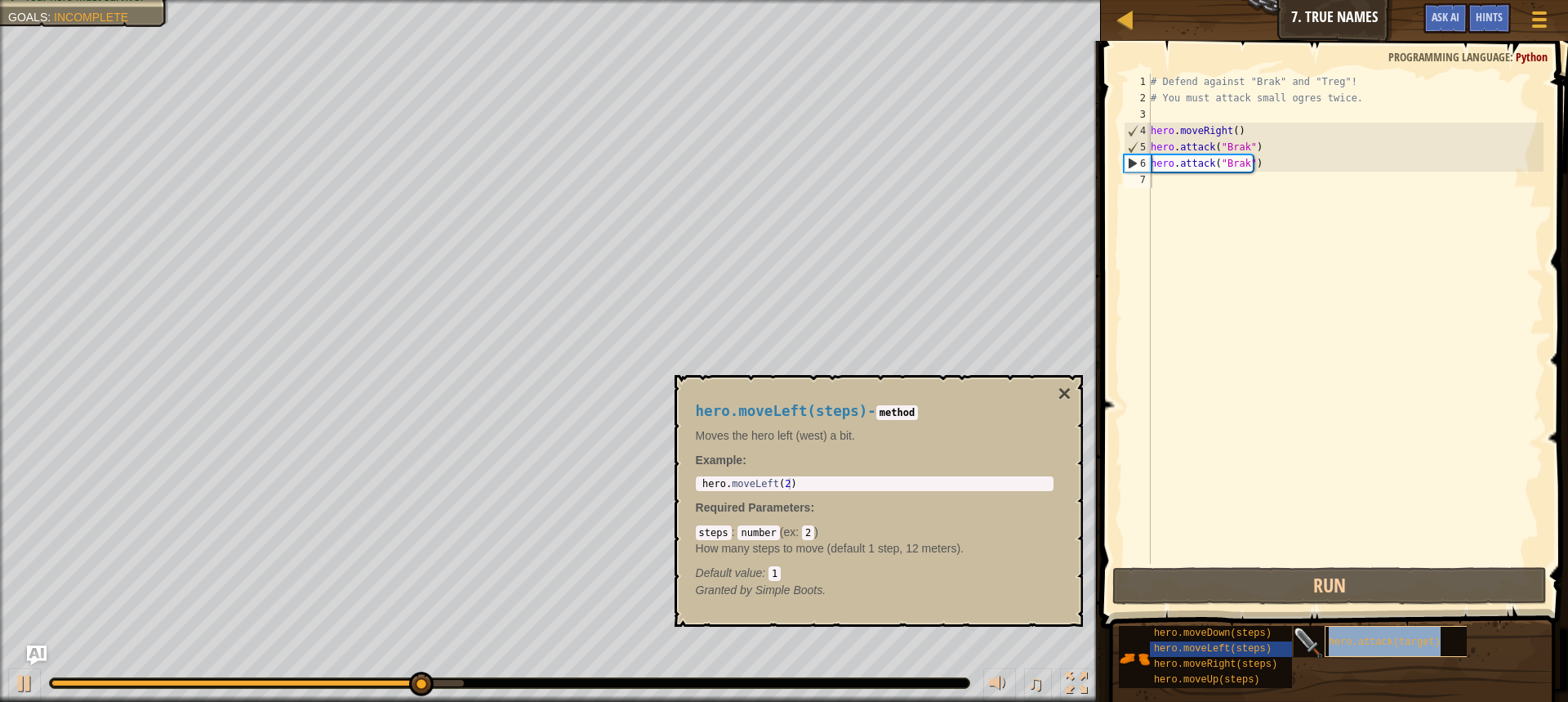
click at [1338, 636] on div "hero.attack(target)" at bounding box center [1403, 641] width 157 height 31
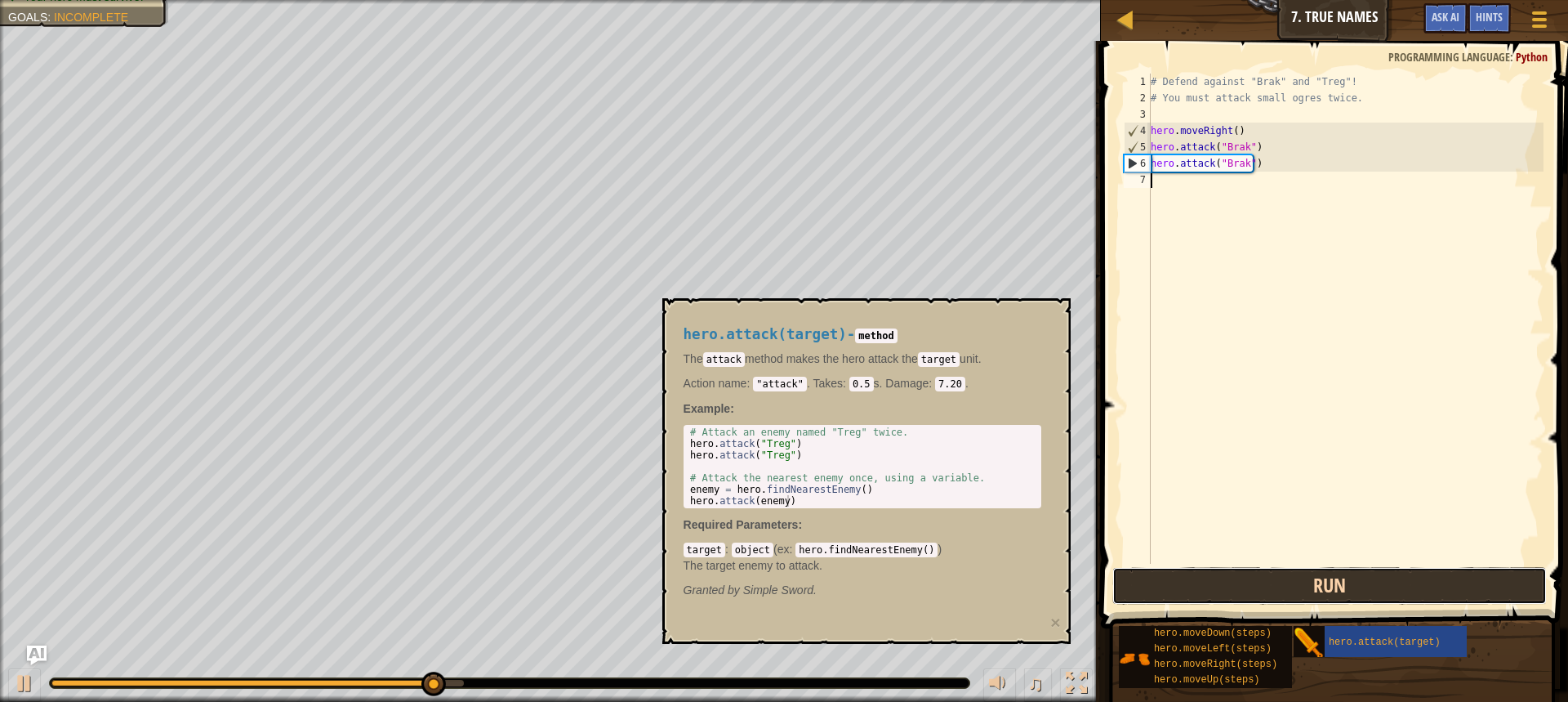
click at [1325, 586] on button "Run" at bounding box center [1329, 586] width 435 height 38
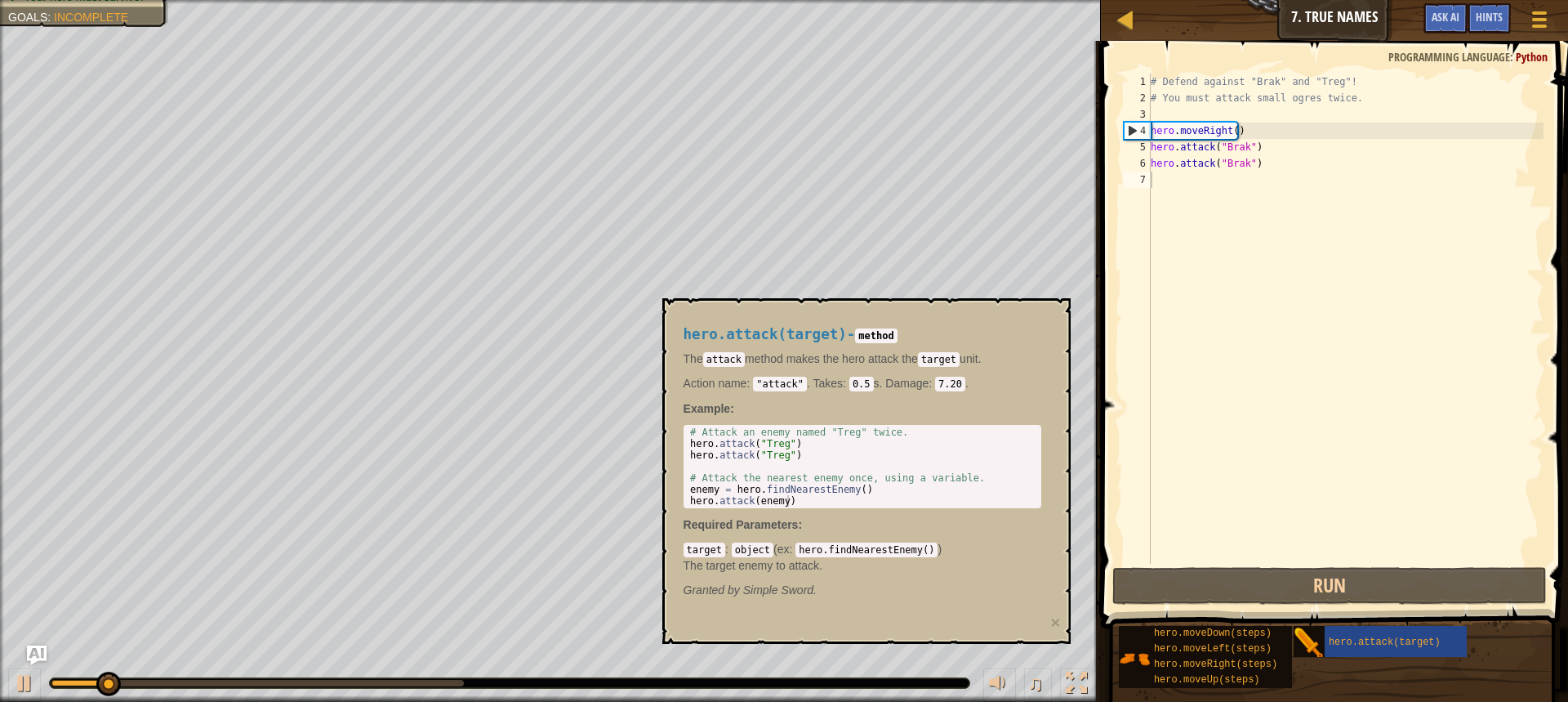
drag, startPoint x: 1147, startPoint y: 359, endPoint x: 1225, endPoint y: 384, distance: 81.9
click at [1158, 368] on div "1 2 3 4 5 6 7 # Defend against "Brak" and "Treg"! # You must attack small ogres…" at bounding box center [1333, 367] width 472 height 636
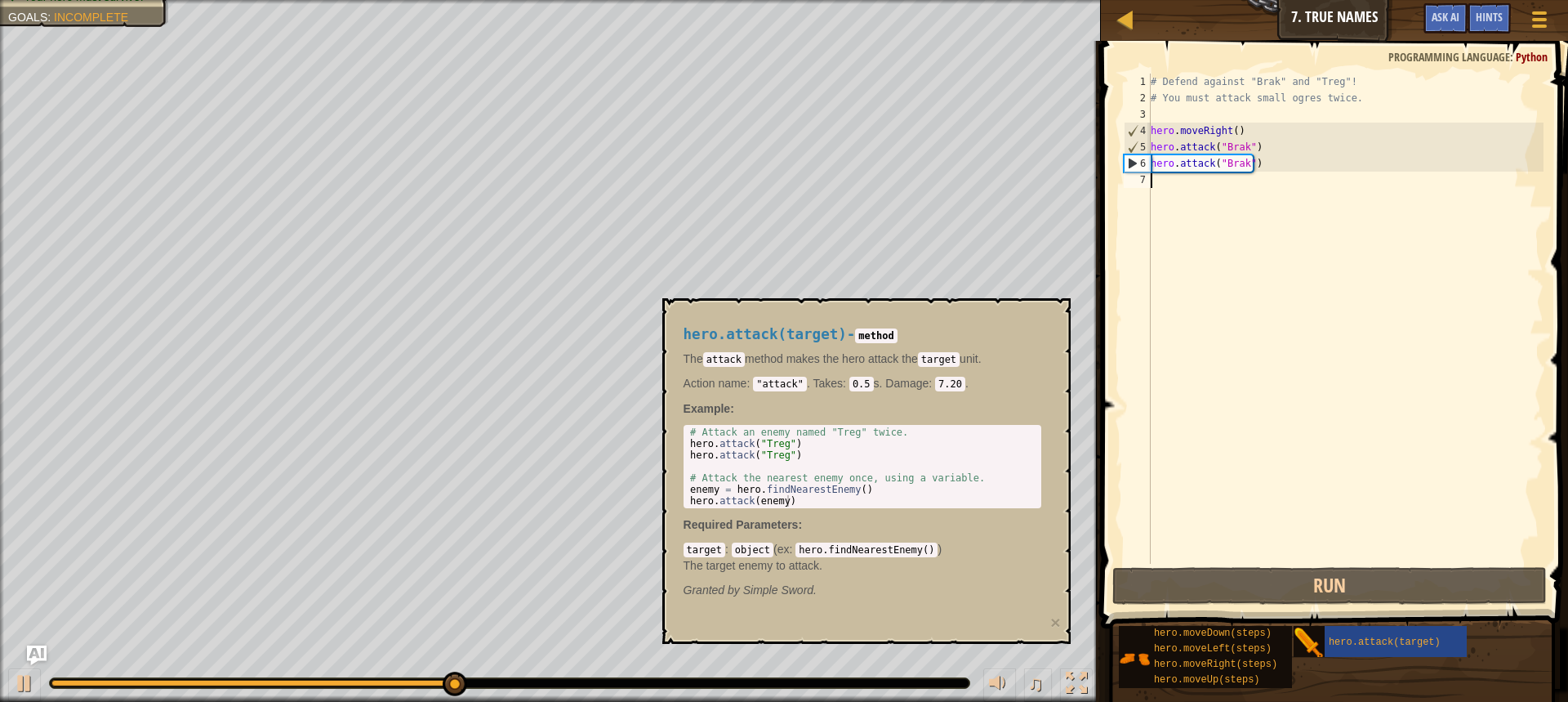
drag, startPoint x: 1307, startPoint y: 503, endPoint x: 1298, endPoint y: 495, distance: 12.0
click at [1323, 500] on div "# Defend against "Brak" and "Treg"! # You must attack small ogres twice. hero .…" at bounding box center [1345, 335] width 396 height 523
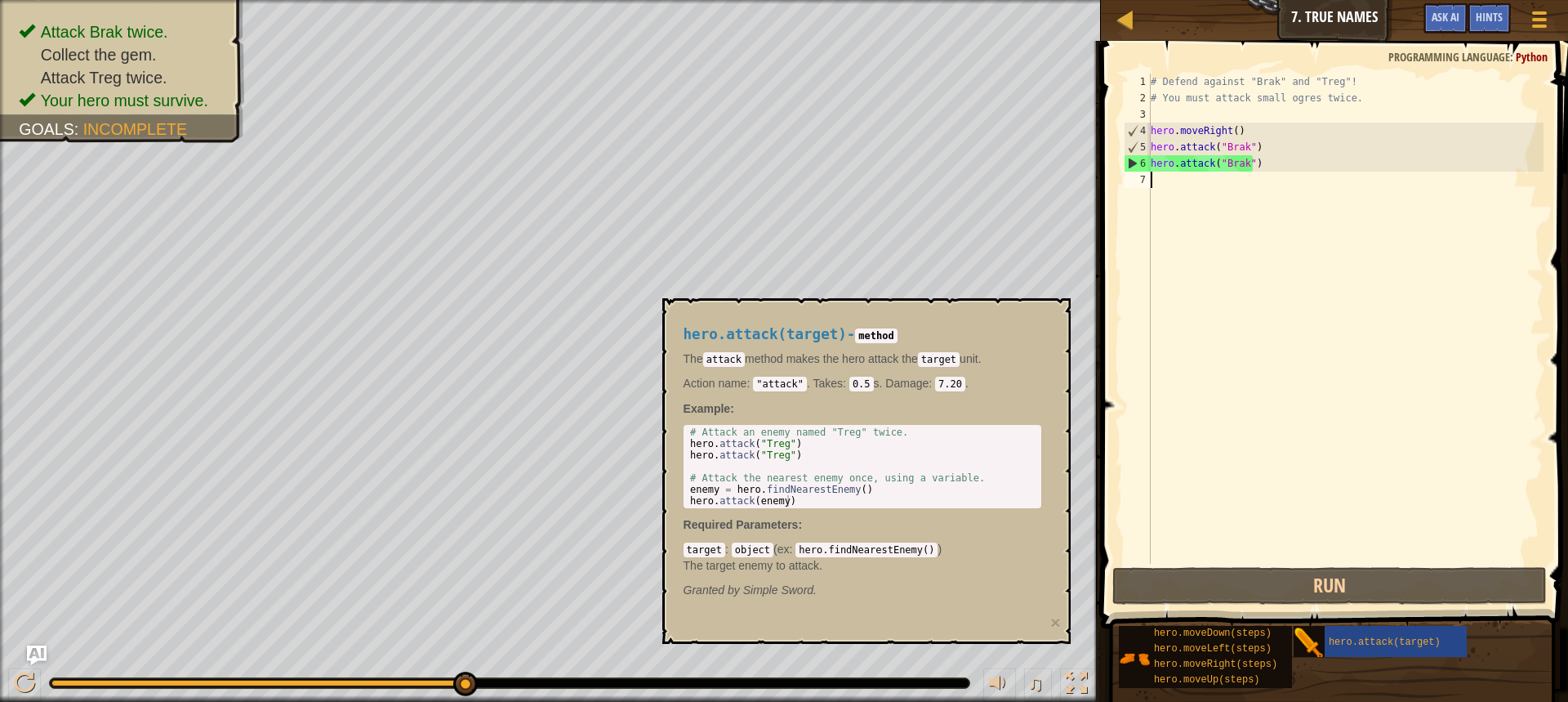
drag, startPoint x: 1194, startPoint y: 518, endPoint x: 1186, endPoint y: 523, distance: 9.4
click at [1189, 520] on div "# Defend against "Brak" and "Treg"! # You must attack small ogres twice. hero .…" at bounding box center [1345, 335] width 396 height 523
drag, startPoint x: 1111, startPoint y: 497, endPoint x: 1095, endPoint y: 495, distance: 16.1
click at [1110, 497] on span at bounding box center [1336, 311] width 480 height 636
click at [1055, 491] on div "hero.attack(target) - method The attack method makes the hero attack the target…" at bounding box center [867, 471] width 409 height 346
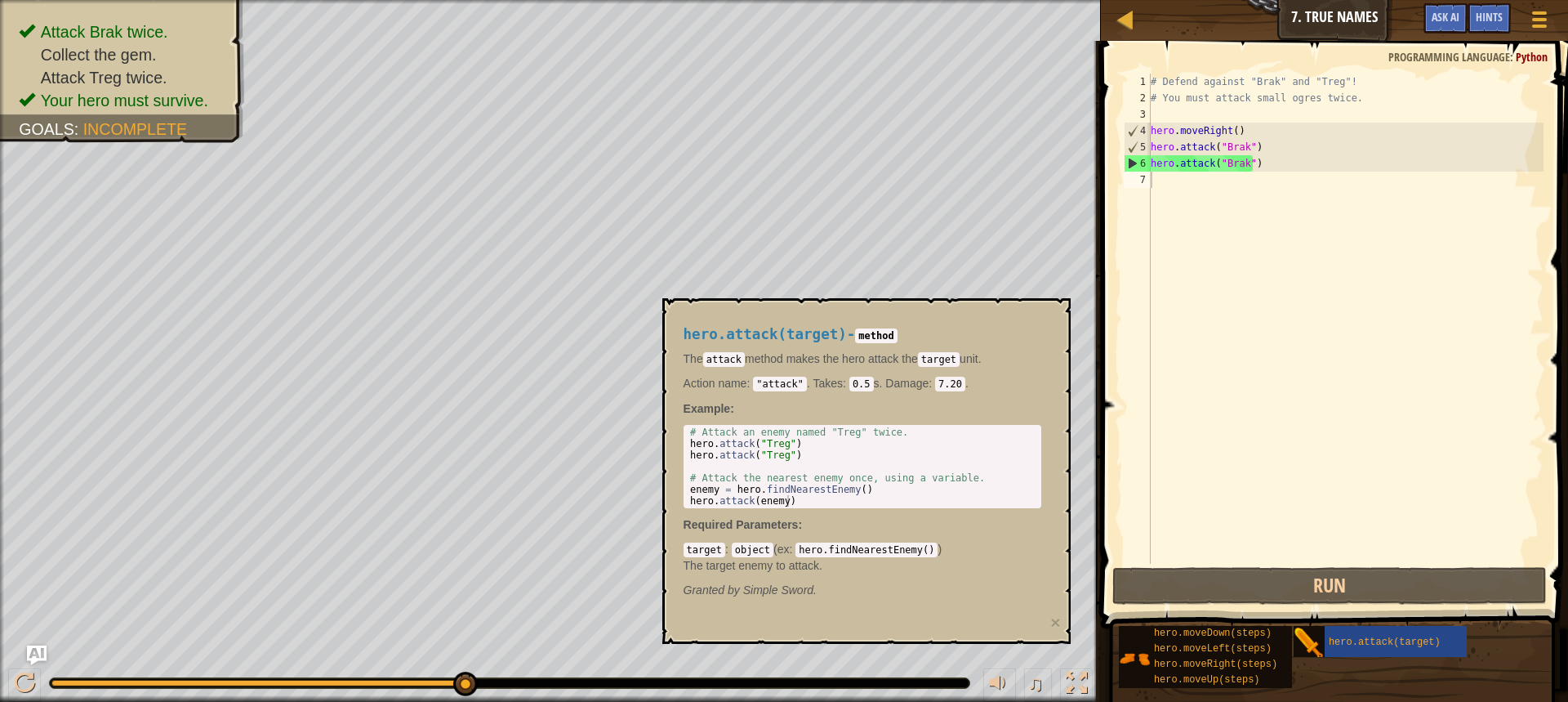
click at [1020, 545] on div "target : object ( ex : hero.findNearestEnemy() ) The target enemy to attack." at bounding box center [862, 557] width 358 height 33
click at [954, 0] on body "Map Introduction to Computer Science 7. True Names Game Menu Done Hints Ask AI …" at bounding box center [784, 0] width 1568 height 0
drag, startPoint x: 973, startPoint y: 313, endPoint x: 1248, endPoint y: 276, distance: 277.5
click at [1232, 281] on div "Map Introduction to Computer Science 7. True Names Game Menu Done Hints Ask AI …" at bounding box center [784, 351] width 1568 height 702
drag, startPoint x: 1260, startPoint y: 247, endPoint x: 1241, endPoint y: 222, distance: 31.4
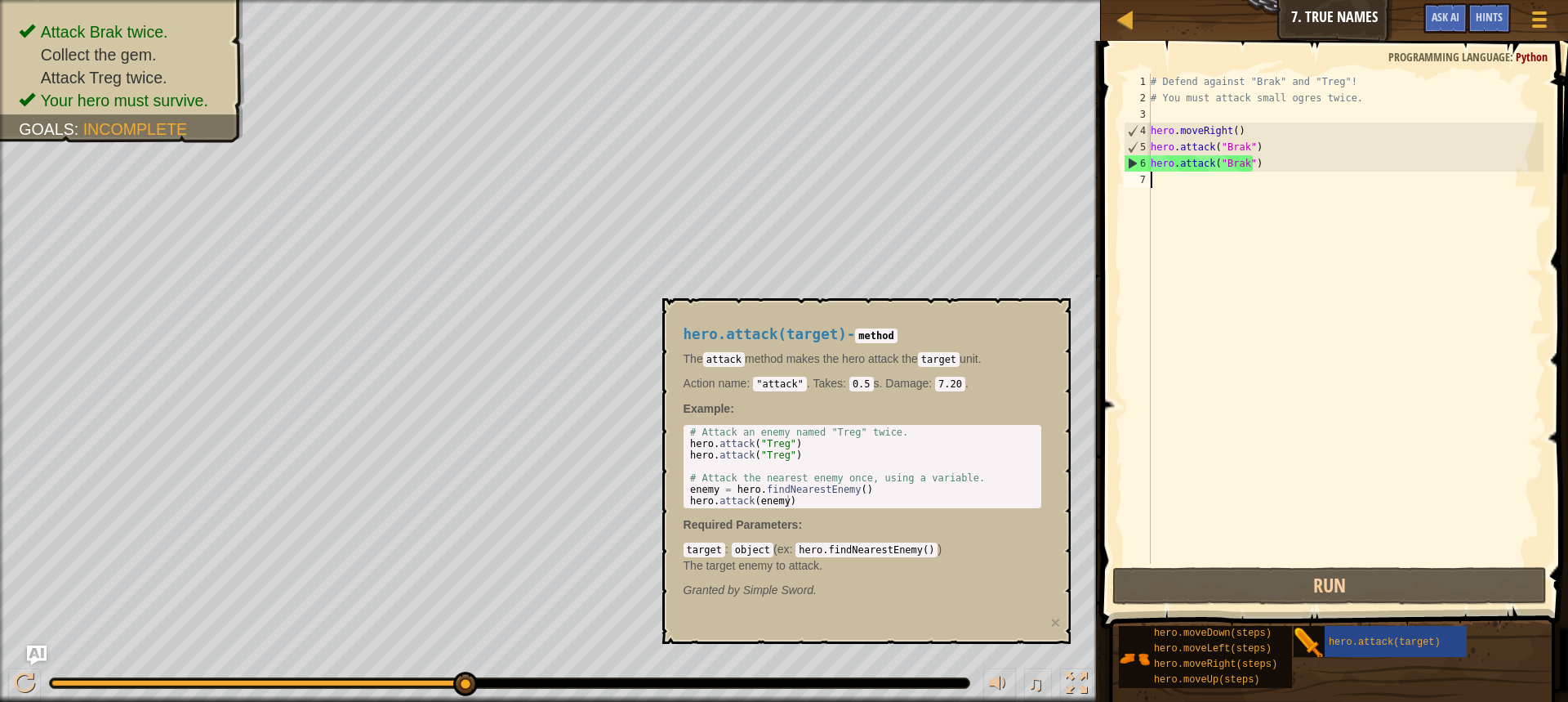
click at [1250, 233] on div "# Defend against "Brak" and "Treg"! # You must attack small ogres twice. hero .…" at bounding box center [1345, 335] width 396 height 523
drag, startPoint x: 1237, startPoint y: 182, endPoint x: 1253, endPoint y: 166, distance: 22.6
click at [1248, 169] on div "# Defend against "Brak" and "Treg"! # You must attack small ogres twice. hero .…" at bounding box center [1345, 335] width 396 height 523
drag, startPoint x: 1193, startPoint y: 157, endPoint x: 1177, endPoint y: 163, distance: 17.1
click at [1184, 156] on div "# Defend against "Brak" and "Treg"! # You must attack small ogres twice. hero .…" at bounding box center [1345, 335] width 396 height 523
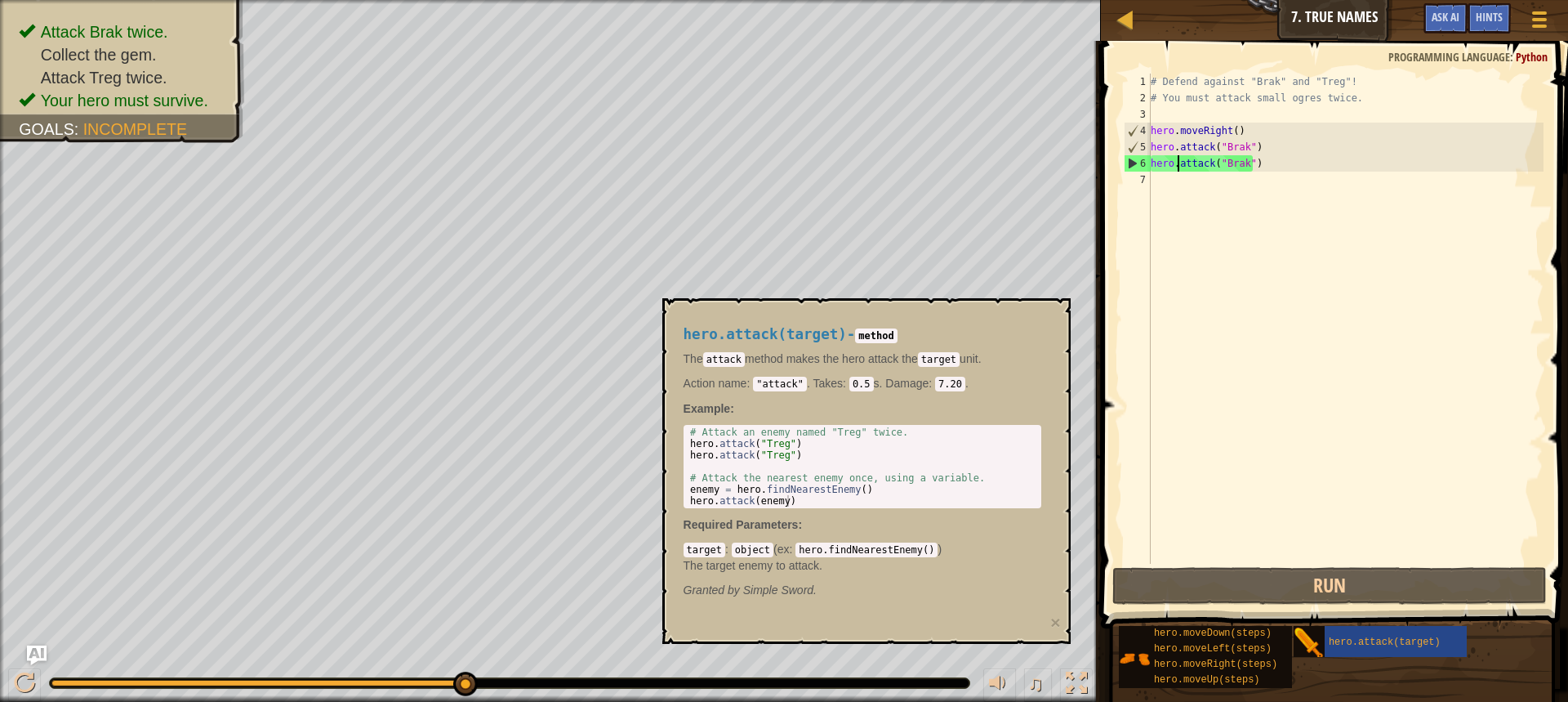
drag, startPoint x: 1178, startPoint y: 169, endPoint x: 1161, endPoint y: 183, distance: 22.0
click at [1171, 178] on div "# Defend against "Brak" and "Treg"! # You must attack small ogres twice. hero .…" at bounding box center [1345, 335] width 396 height 523
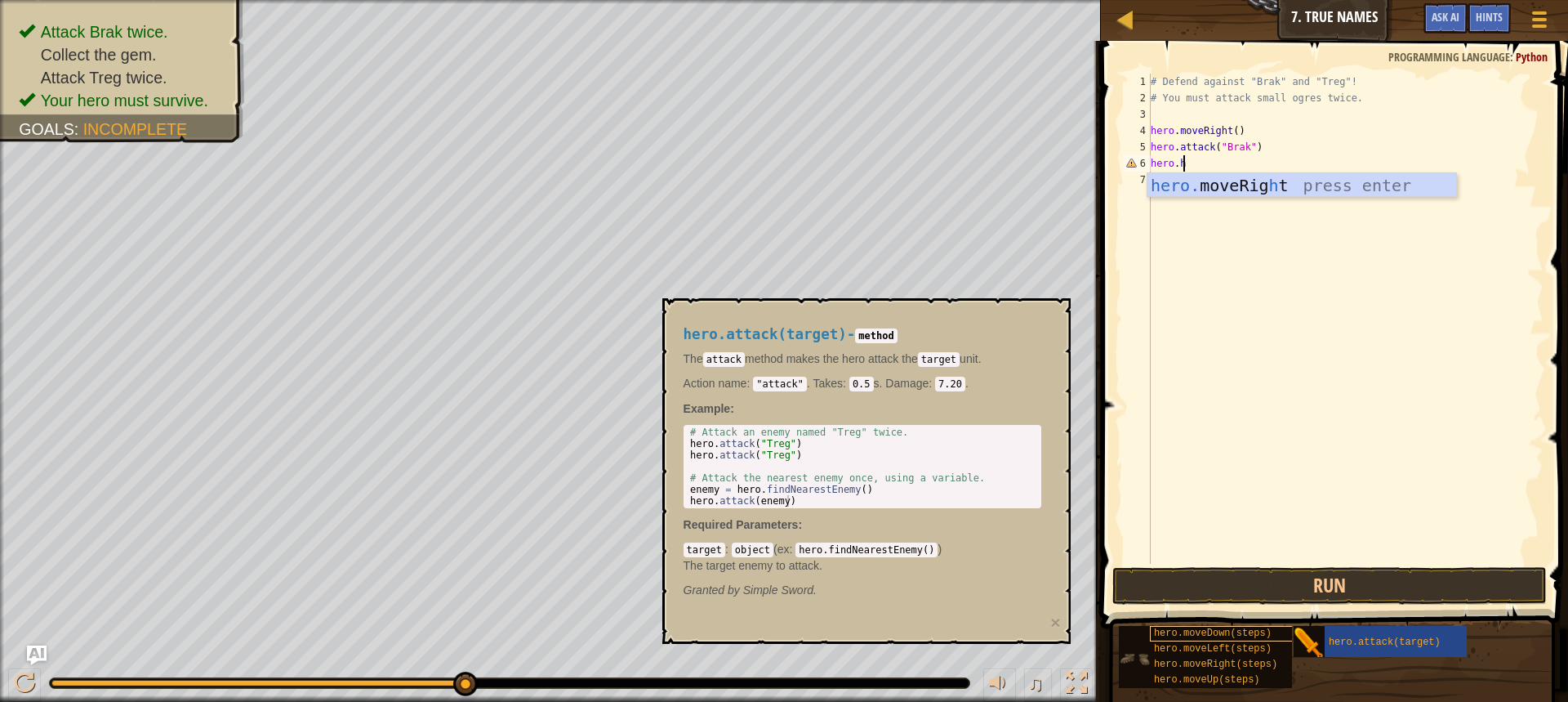
type textarea "hero.h"
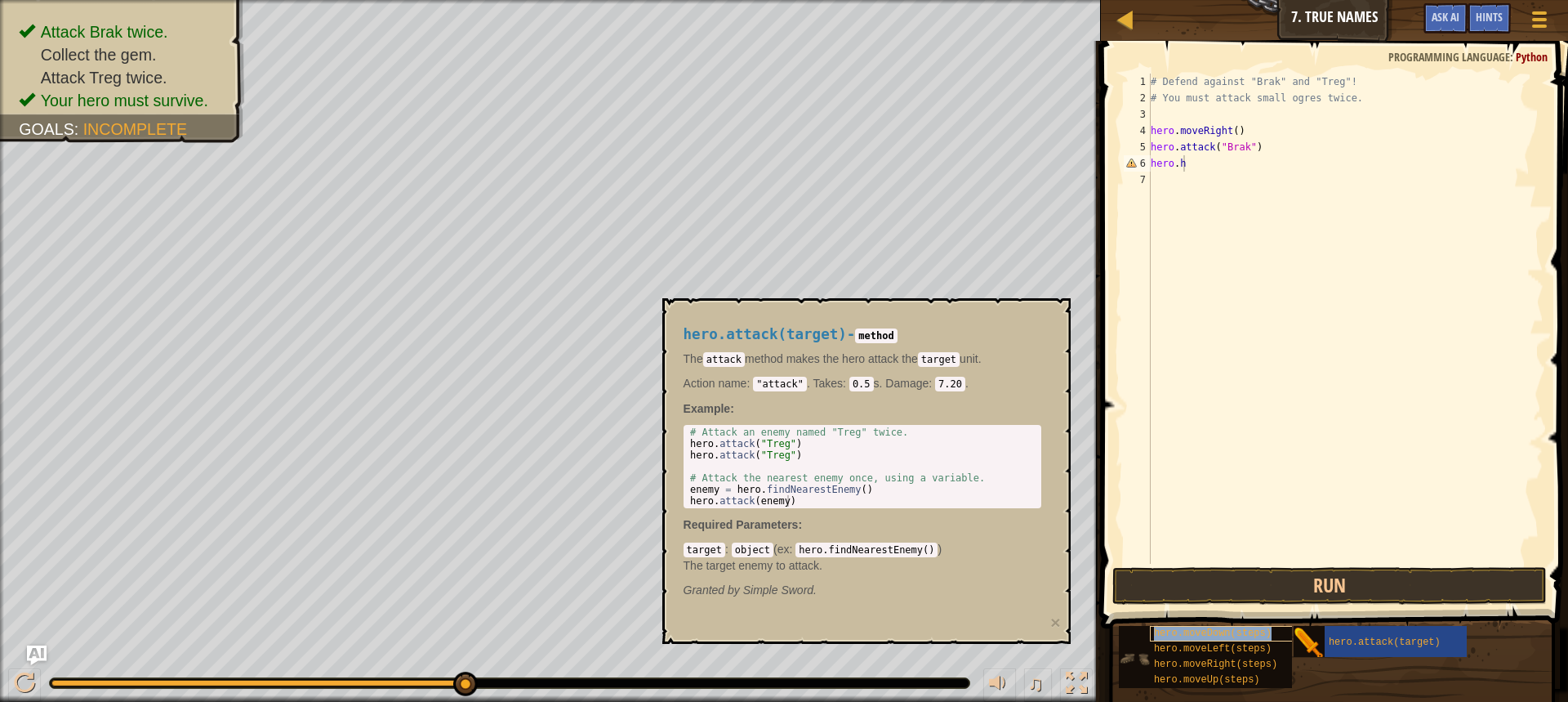
click at [1165, 629] on span "hero.moveDown(steps)" at bounding box center [1213, 633] width 117 height 12
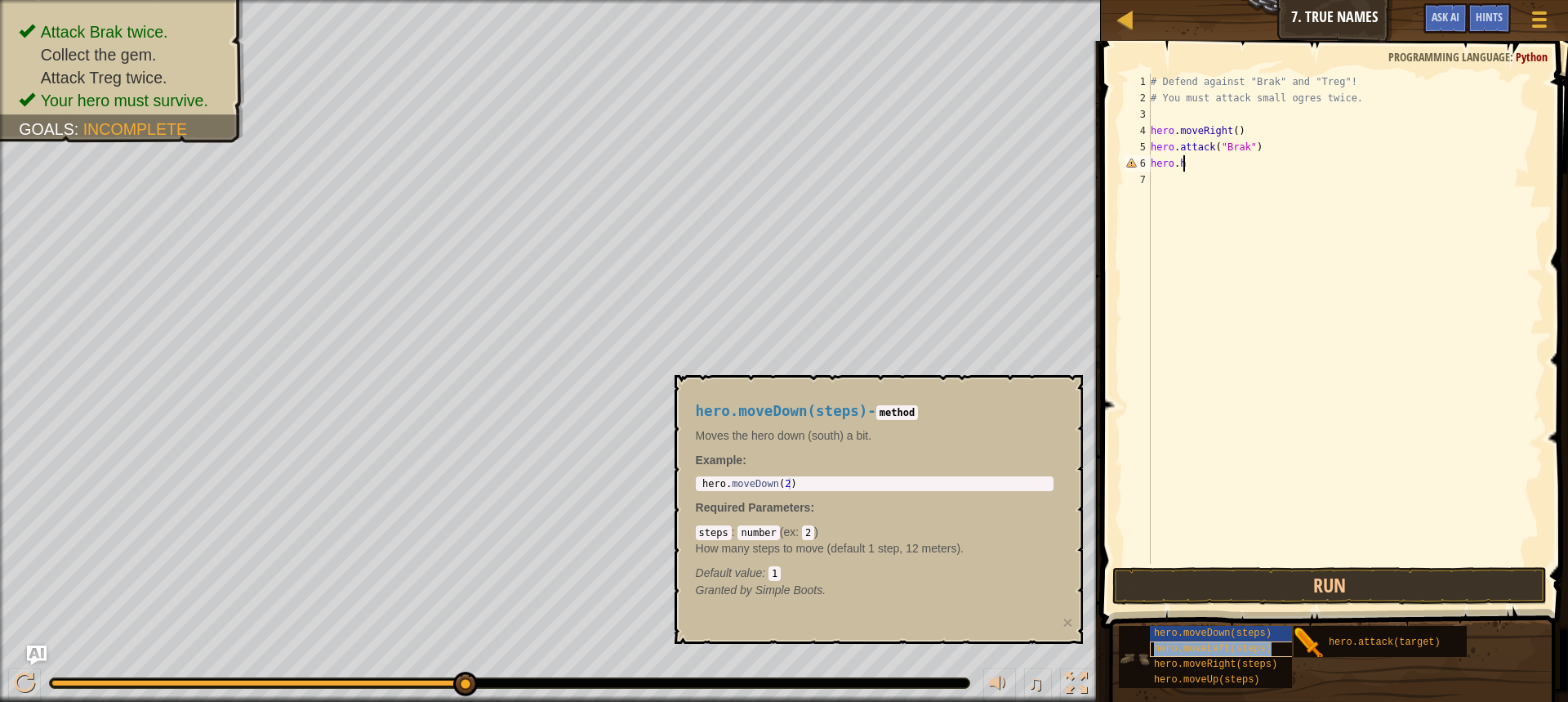
click at [1171, 643] on span "hero.moveLeft(steps)" at bounding box center [1213, 649] width 117 height 12
click at [1124, 629] on div "hero.moveDown(steps) hero.moveLeft(steps) hero.moveRight(steps) hero.moveUp(ste…" at bounding box center [1205, 657] width 173 height 62
click at [1120, 588] on button "Run" at bounding box center [1329, 586] width 435 height 38
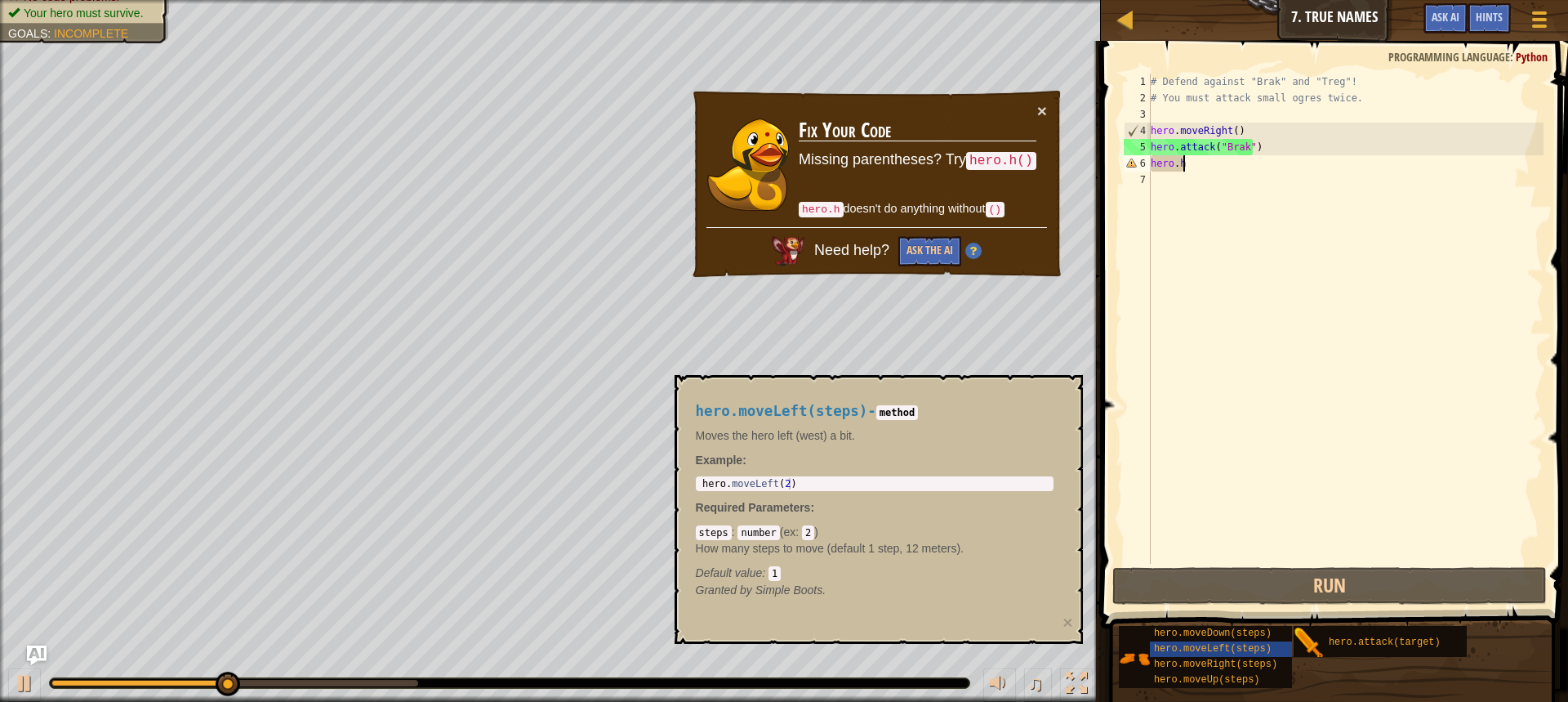
click at [1332, 196] on div "# Defend against "Brak" and "Treg"! # You must attack small ogres twice. hero .…" at bounding box center [1345, 335] width 396 height 523
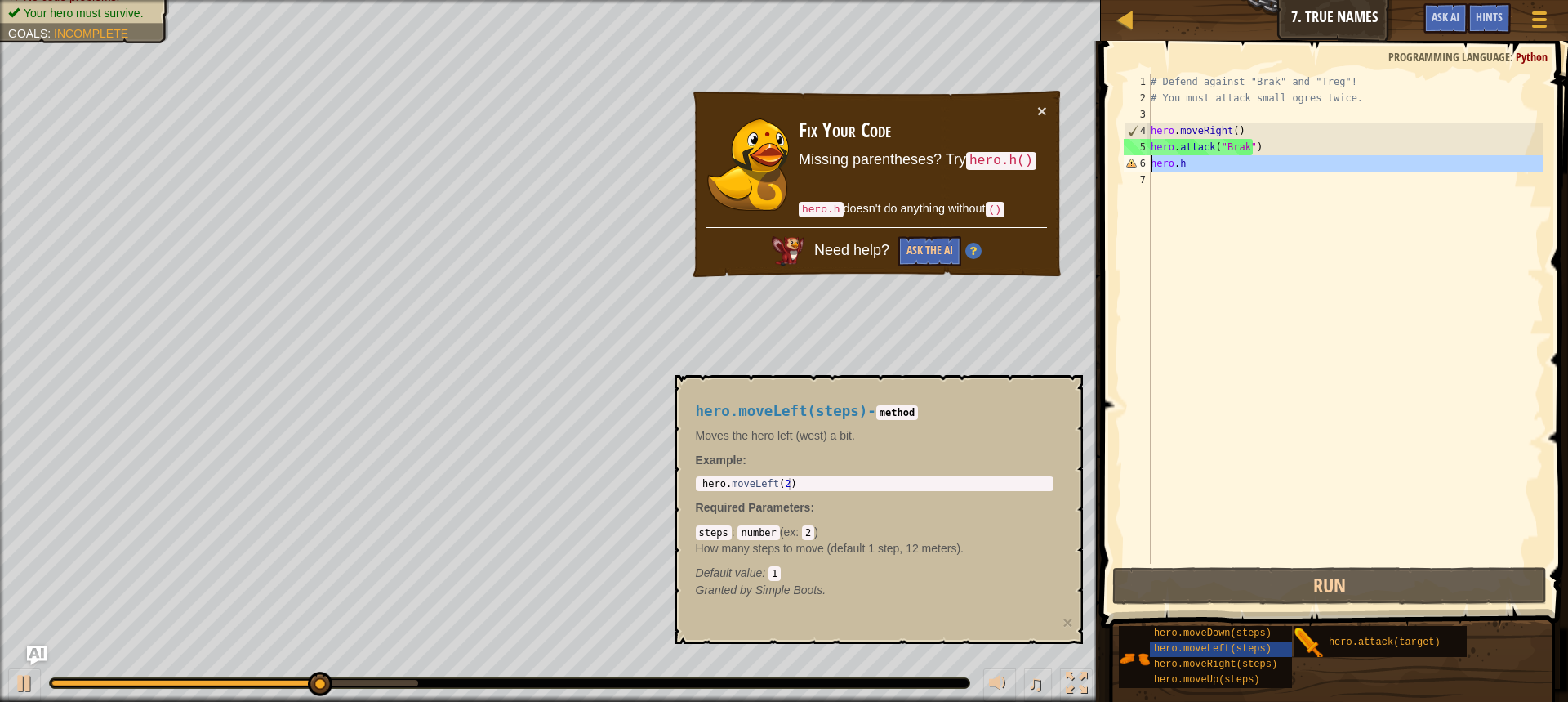
drag, startPoint x: 1282, startPoint y: 181, endPoint x: 1142, endPoint y: 164, distance: 141.0
click at [1142, 164] on div "1 2 3 4 5 6 7 # Defend against "Brak" and "Treg"! # You must attack small ogres…" at bounding box center [1332, 318] width 423 height 490
click at [1044, 113] on button "×" at bounding box center [1043, 111] width 10 height 17
type textarea "hero.h"
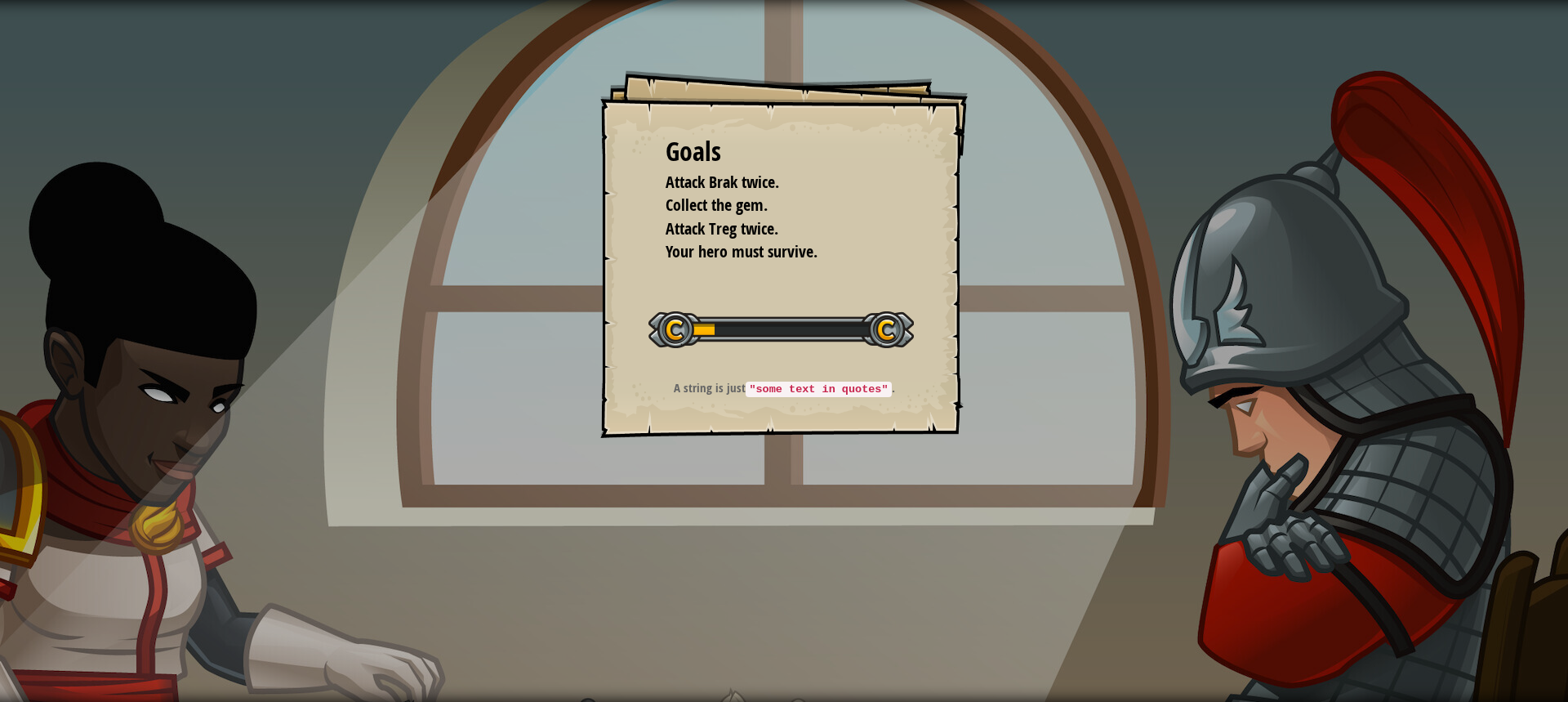
click at [717, 354] on div "Start Level" at bounding box center [781, 328] width 266 height 65
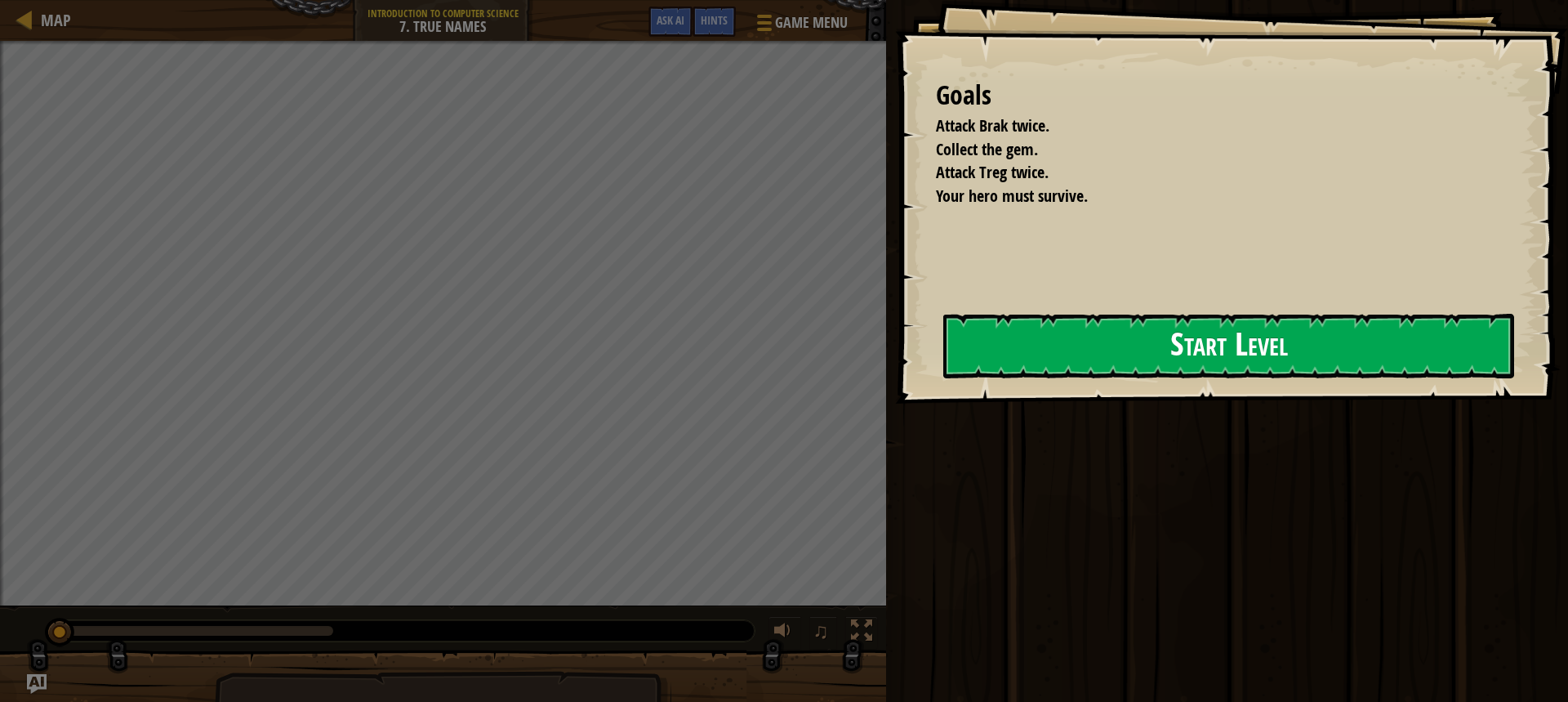
click at [943, 379] on button "Start Level" at bounding box center [1229, 345] width 571 height 65
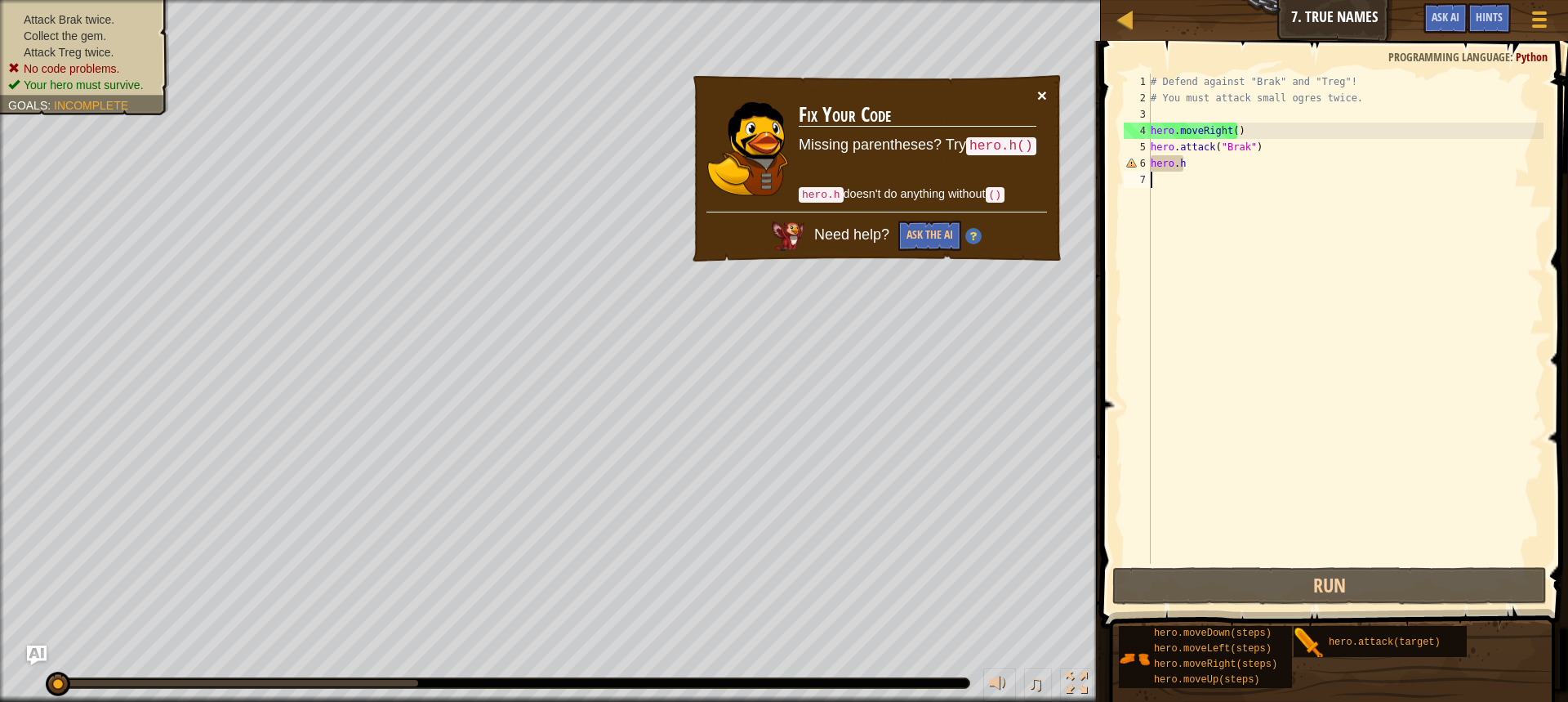
click at [1038, 96] on button "×" at bounding box center [1043, 95] width 10 height 17
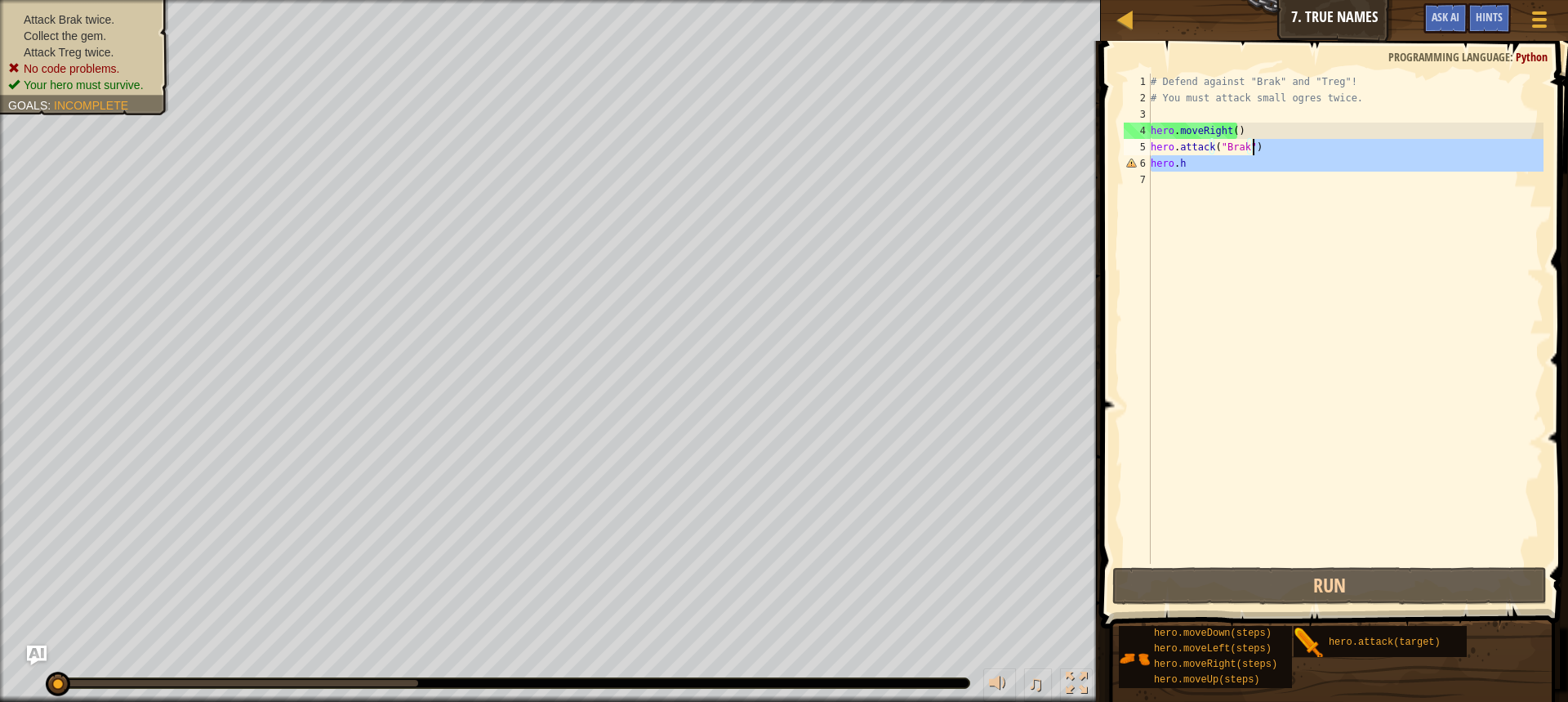
drag, startPoint x: 1425, startPoint y: 174, endPoint x: 1306, endPoint y: 147, distance: 122.0
click at [1306, 147] on div "# Defend against "Brak" and "Treg"! # You must attack small ogres twice. hero .…" at bounding box center [1345, 335] width 396 height 523
click at [1153, 153] on div "# Defend against "Brak" and "Treg"! # You must attack small ogres twice. hero .…" at bounding box center [1345, 335] width 396 height 523
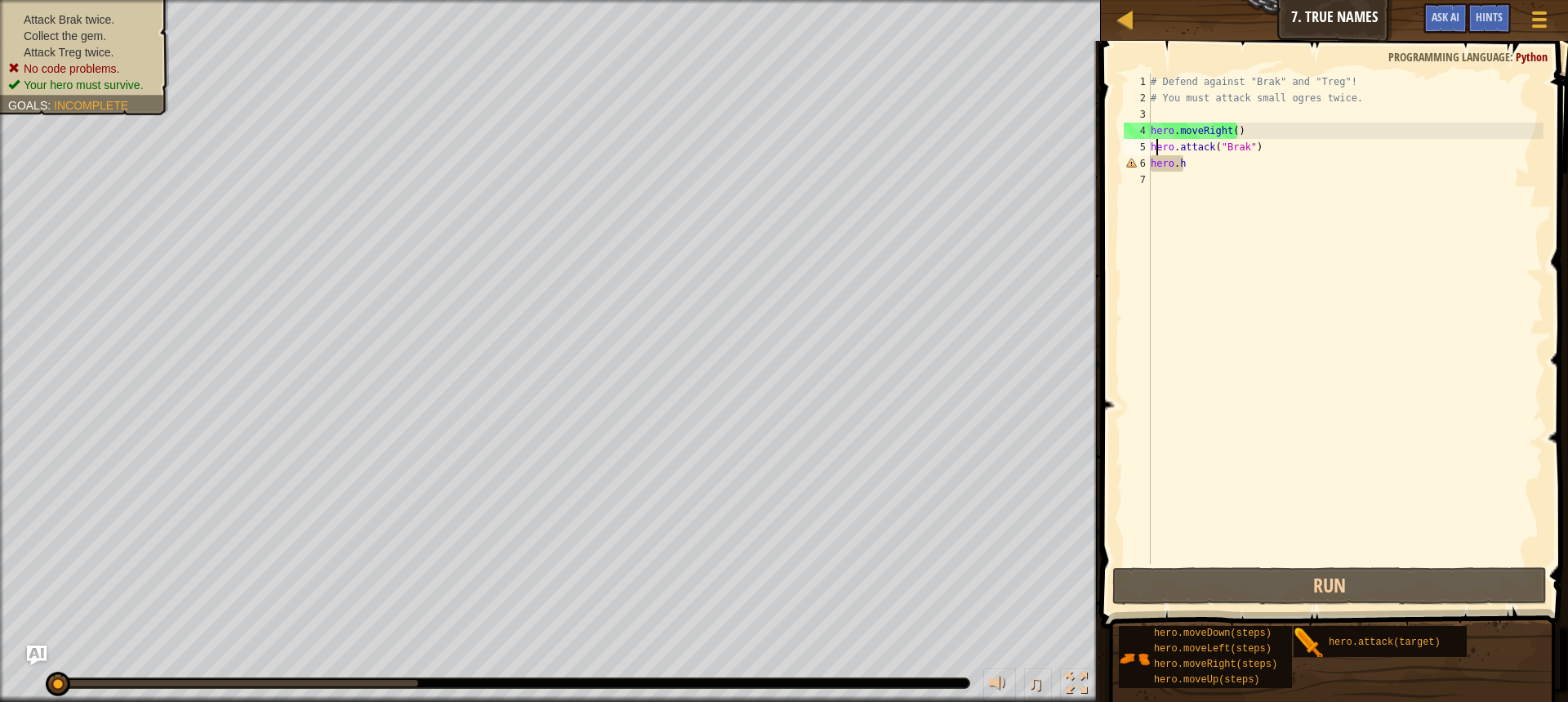
drag, startPoint x: 1199, startPoint y: 168, endPoint x: 1183, endPoint y: 167, distance: 16.0
click at [1198, 168] on div "# Defend against "Brak" and "Treg"! # You must attack small ogres twice. hero .…" at bounding box center [1345, 335] width 396 height 523
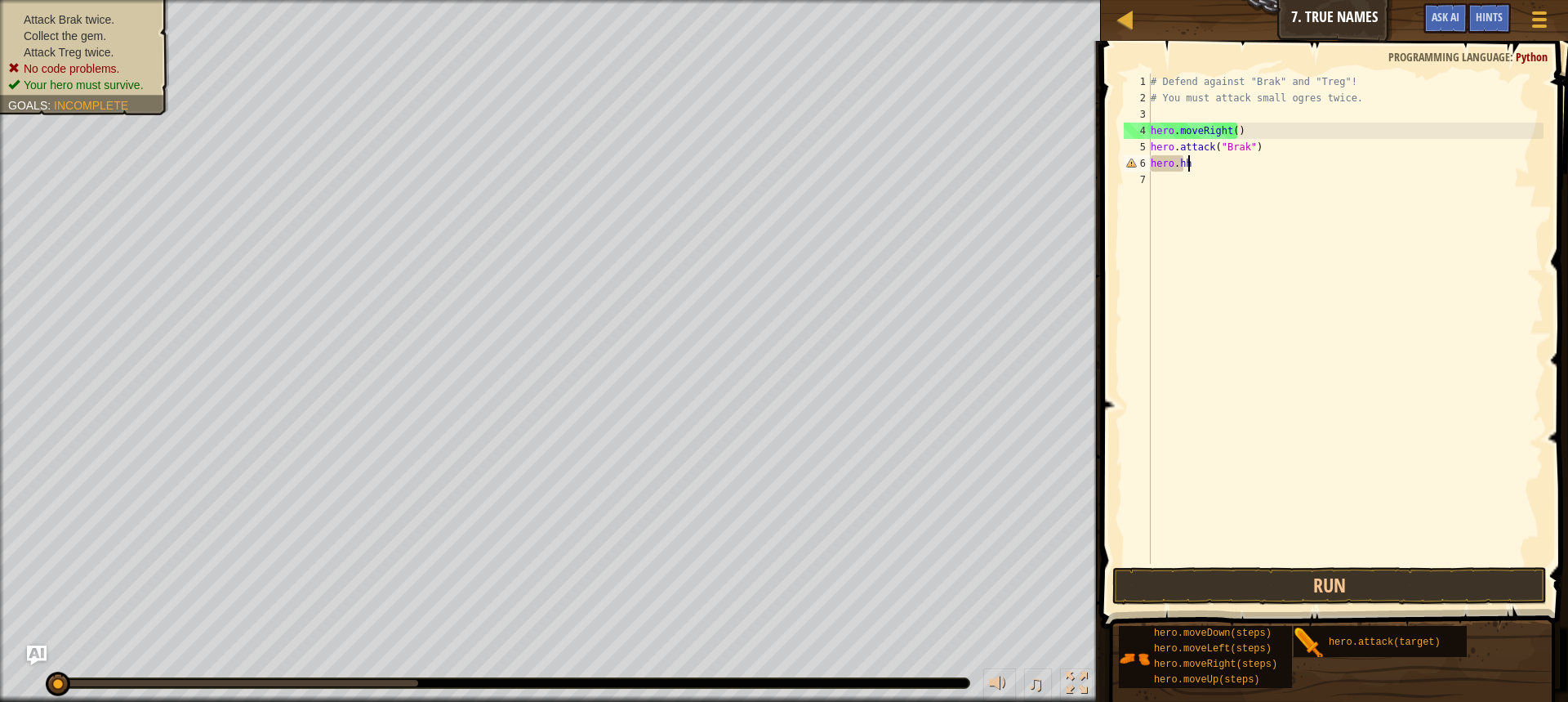
scroll to position [8, 2]
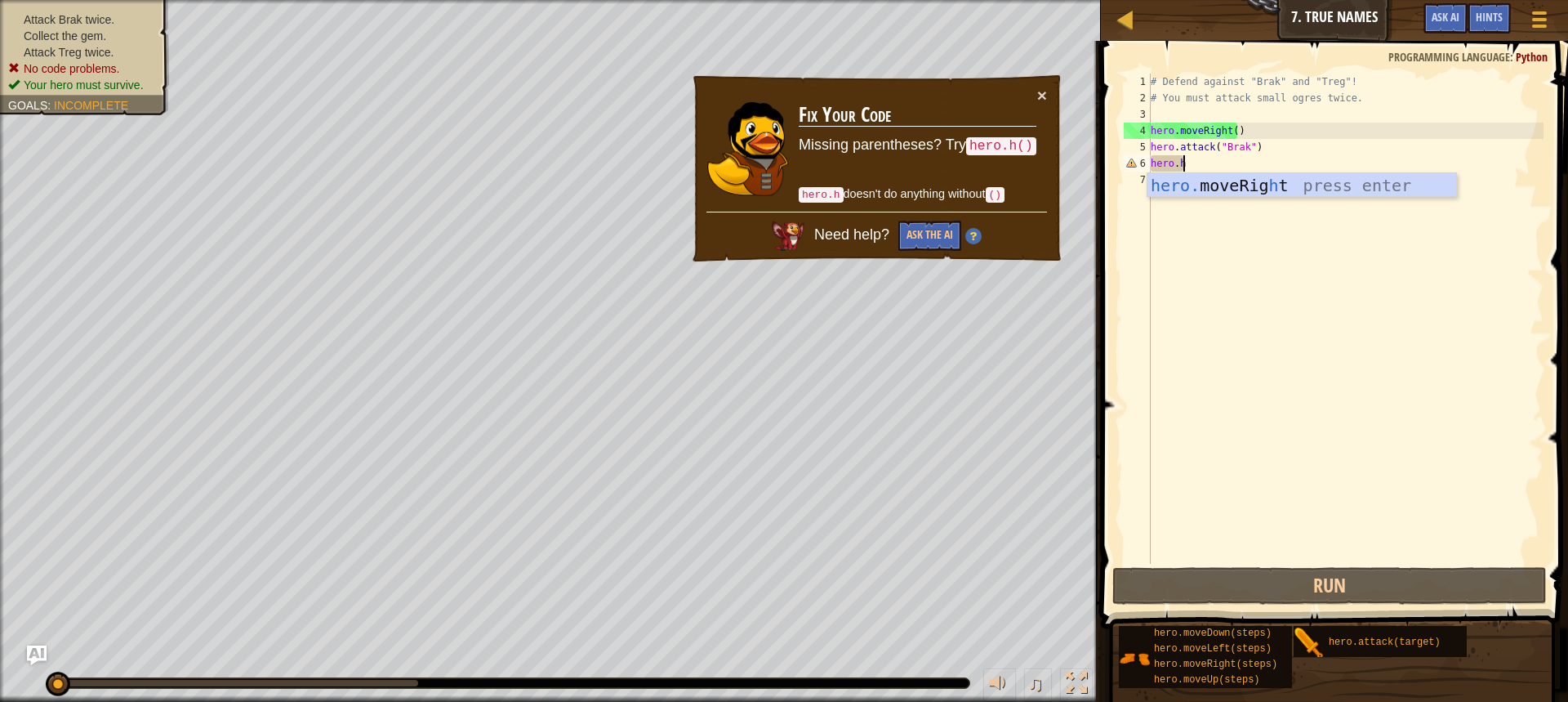
drag, startPoint x: 1263, startPoint y: 157, endPoint x: 1234, endPoint y: 137, distance: 35.2
click at [1246, 147] on div "# Defend against "Brak" and "Treg"! # You must attack small ogres twice. hero .…" at bounding box center [1345, 335] width 396 height 523
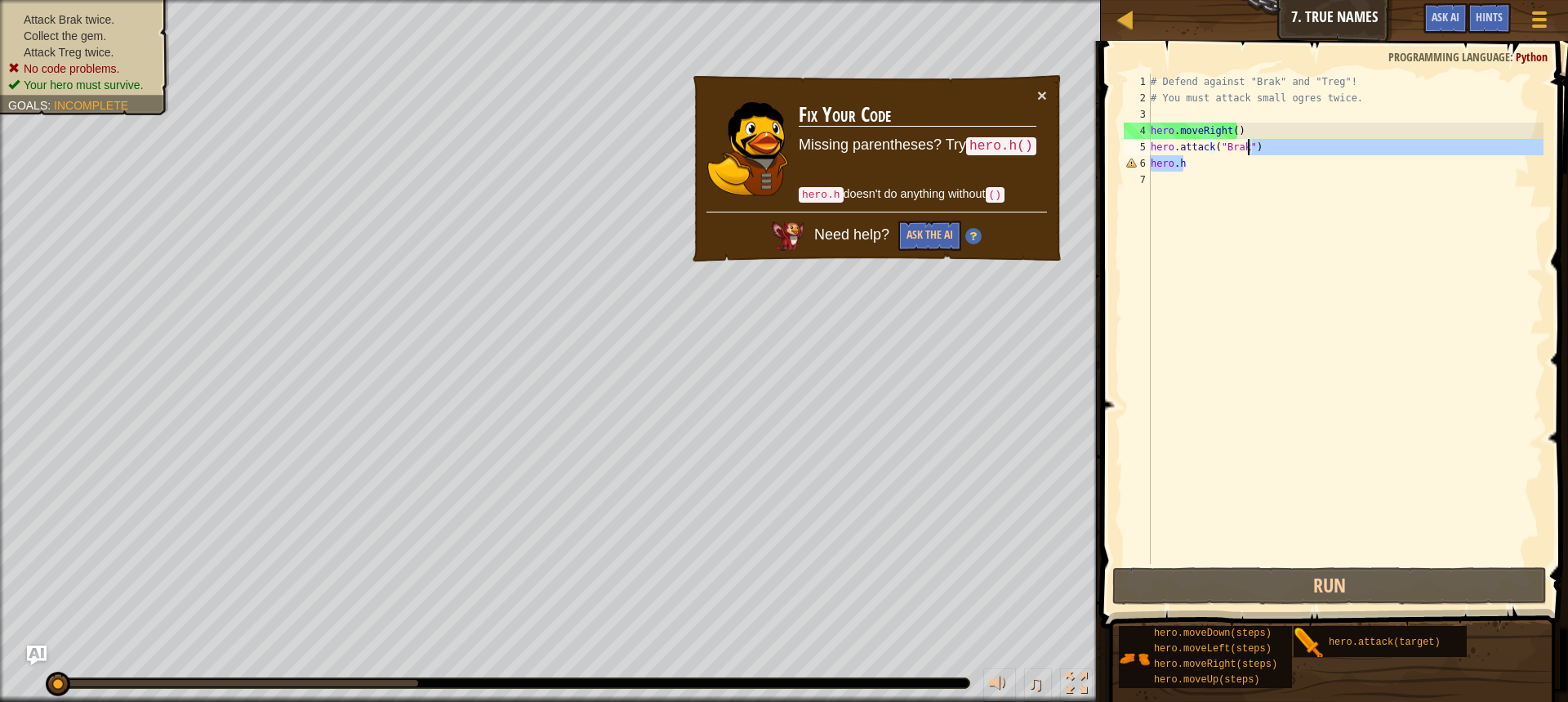
drag, startPoint x: 1168, startPoint y: 148, endPoint x: 1184, endPoint y: 185, distance: 40.3
click at [1178, 179] on div "# Defend against "Brak" and "Treg"! # You must attack small ogres twice. hero .…" at bounding box center [1345, 335] width 396 height 523
click at [1190, 167] on div "# Defend against "Brak" and "Treg"! # You must attack small ogres twice. hero .…" at bounding box center [1345, 335] width 396 height 523
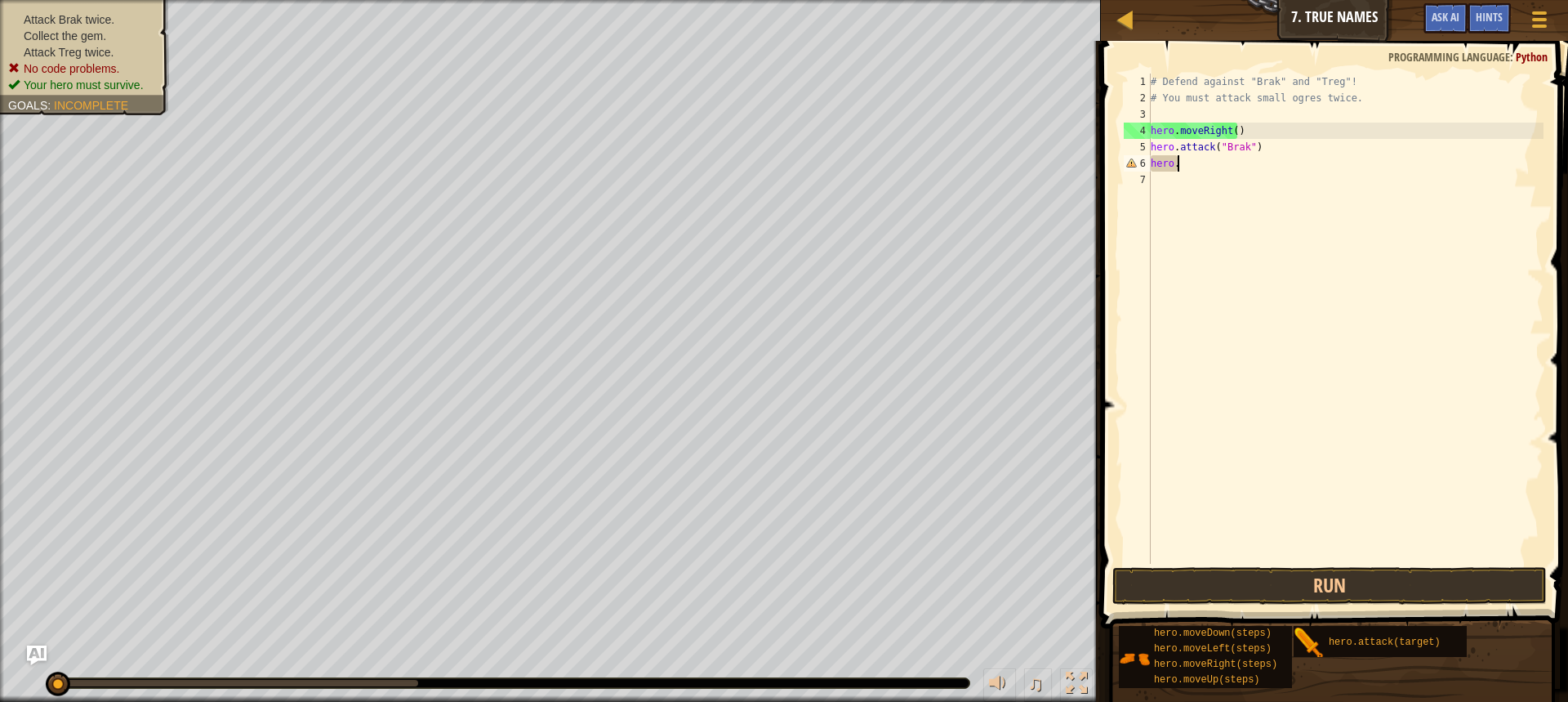
scroll to position [8, 0]
type textarea "h"
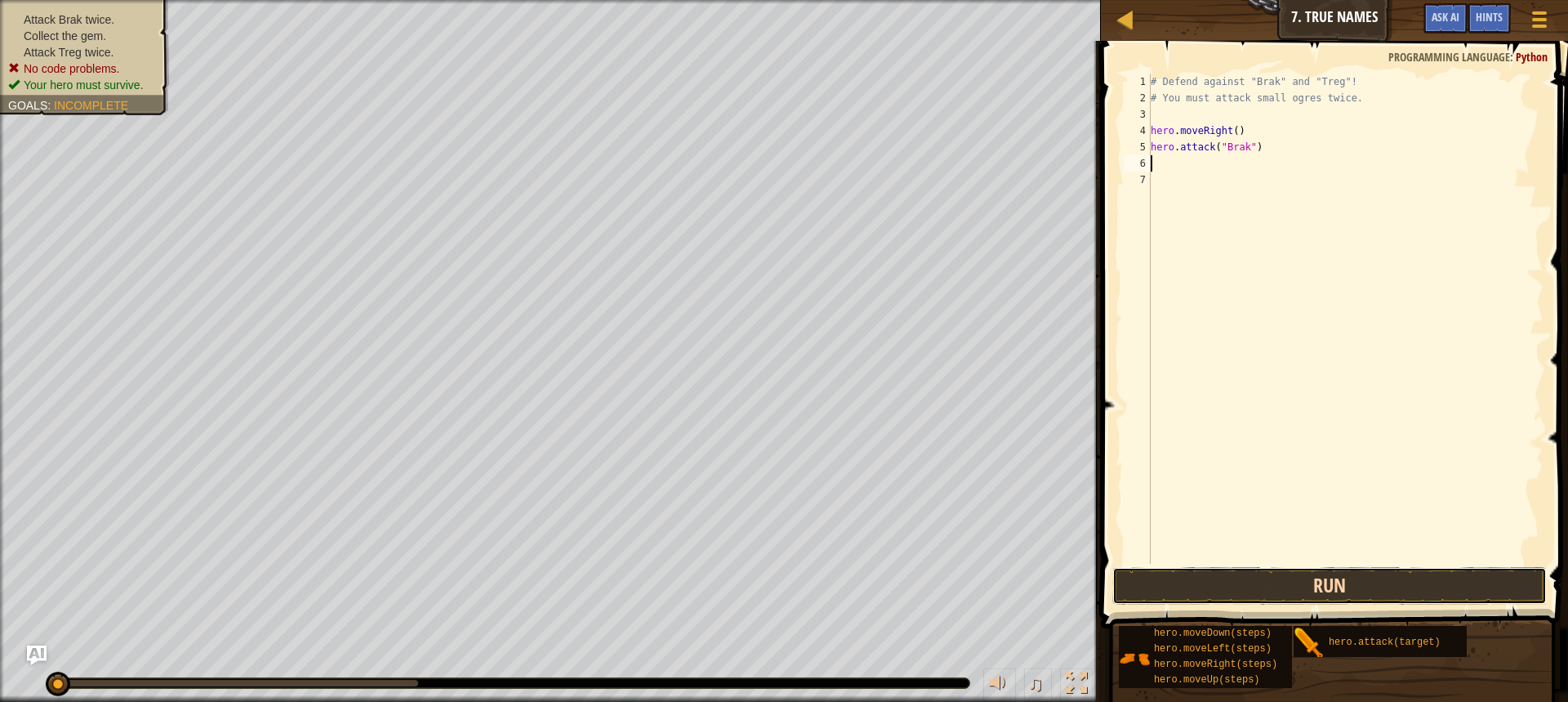
click at [1270, 586] on button "Run" at bounding box center [1329, 586] width 435 height 38
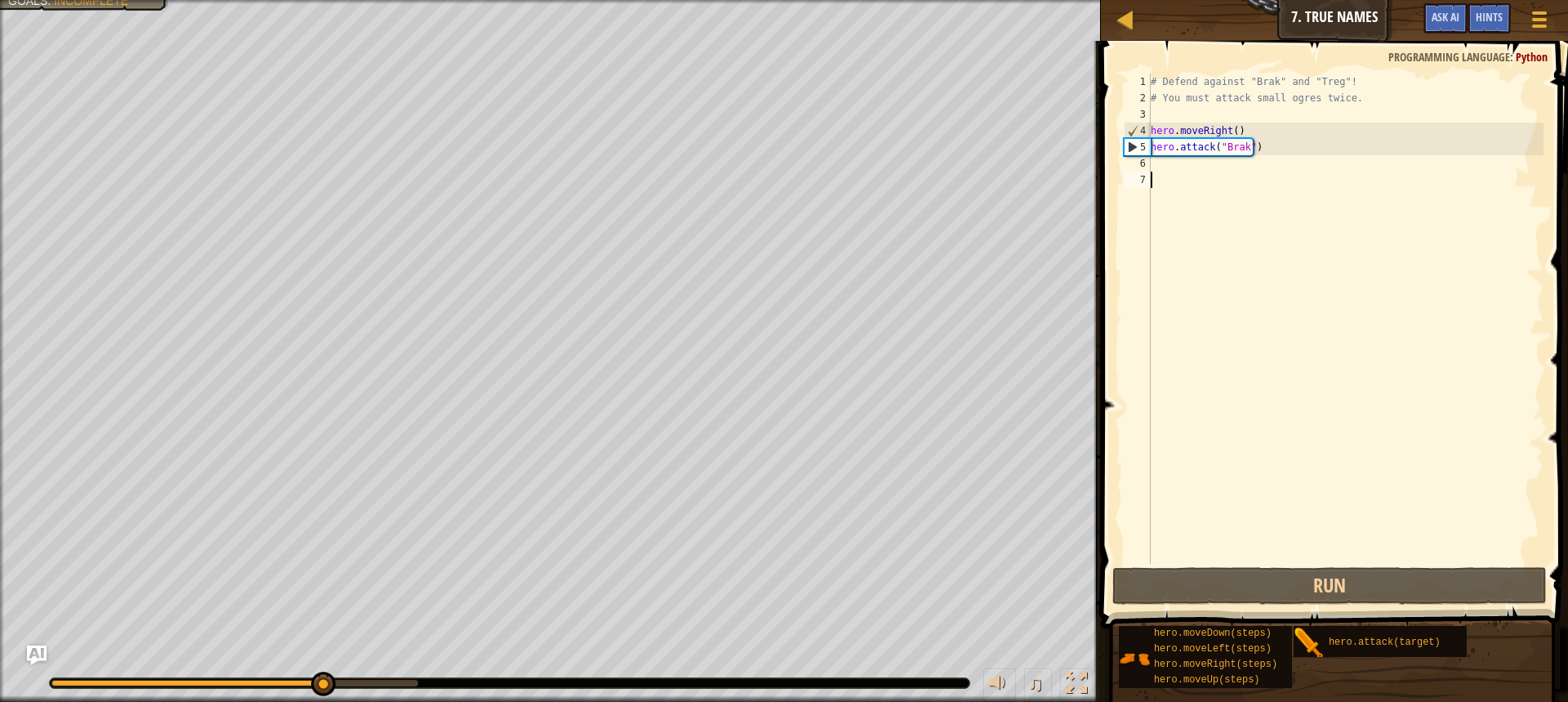
drag, startPoint x: 1295, startPoint y: 282, endPoint x: 1328, endPoint y: 354, distance: 79.2
click at [1328, 354] on div "# Defend against "Brak" and "Treg"! # You must attack small ogres twice. hero .…" at bounding box center [1345, 335] width 396 height 523
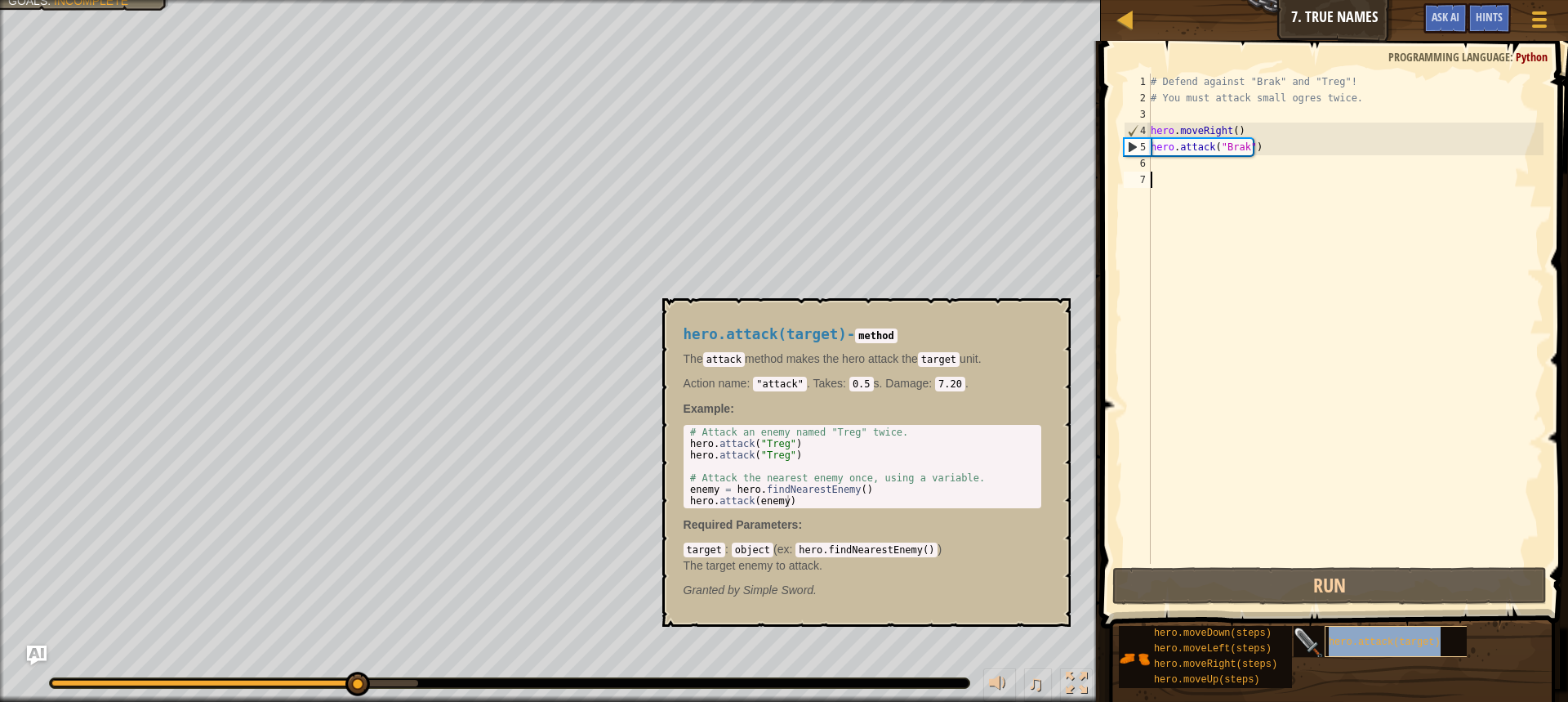
click at [1333, 649] on div "hero.attack(target)" at bounding box center [1403, 641] width 157 height 31
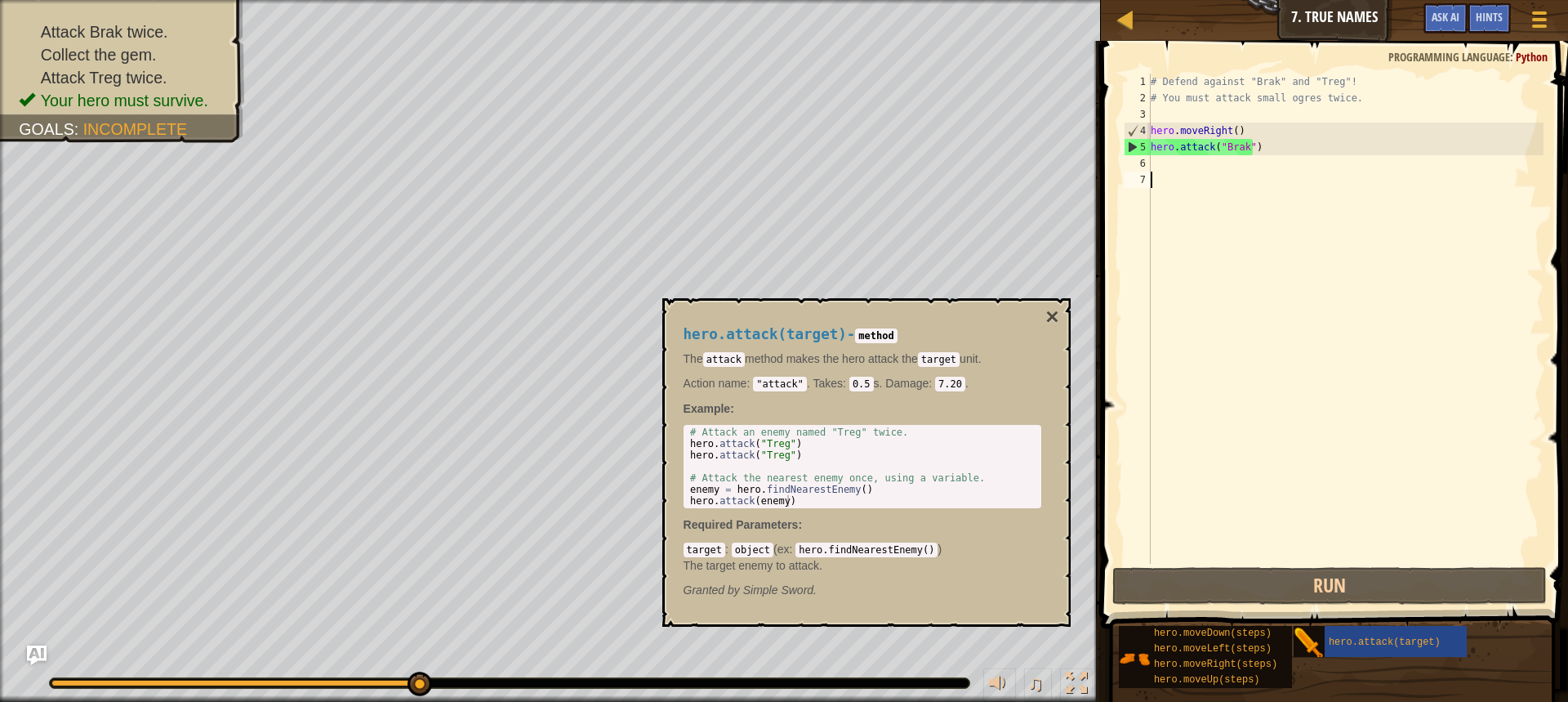
click at [1153, 153] on div "# Defend against "Brak" and "Treg"! # You must attack small ogres twice. hero .…" at bounding box center [1345, 335] width 396 height 523
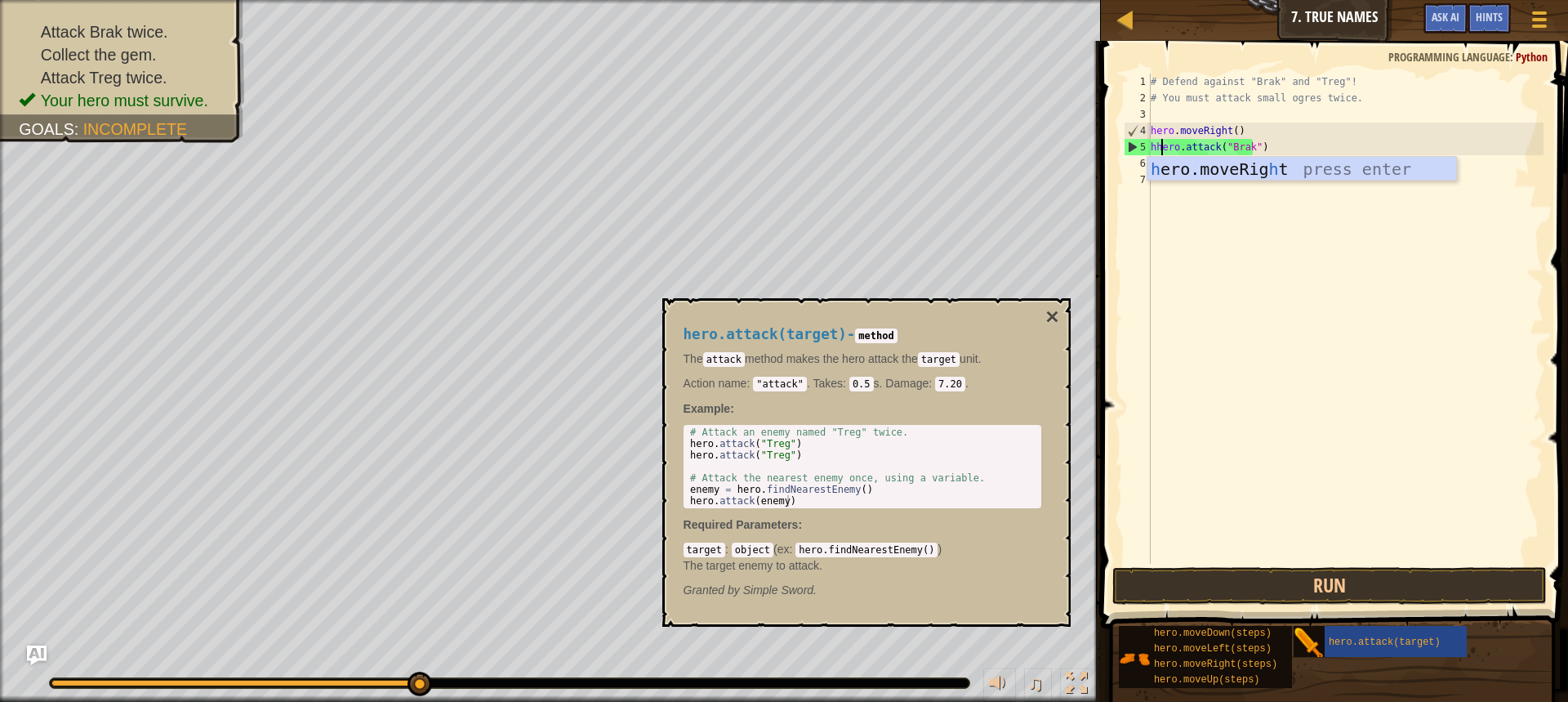
scroll to position [8, 1]
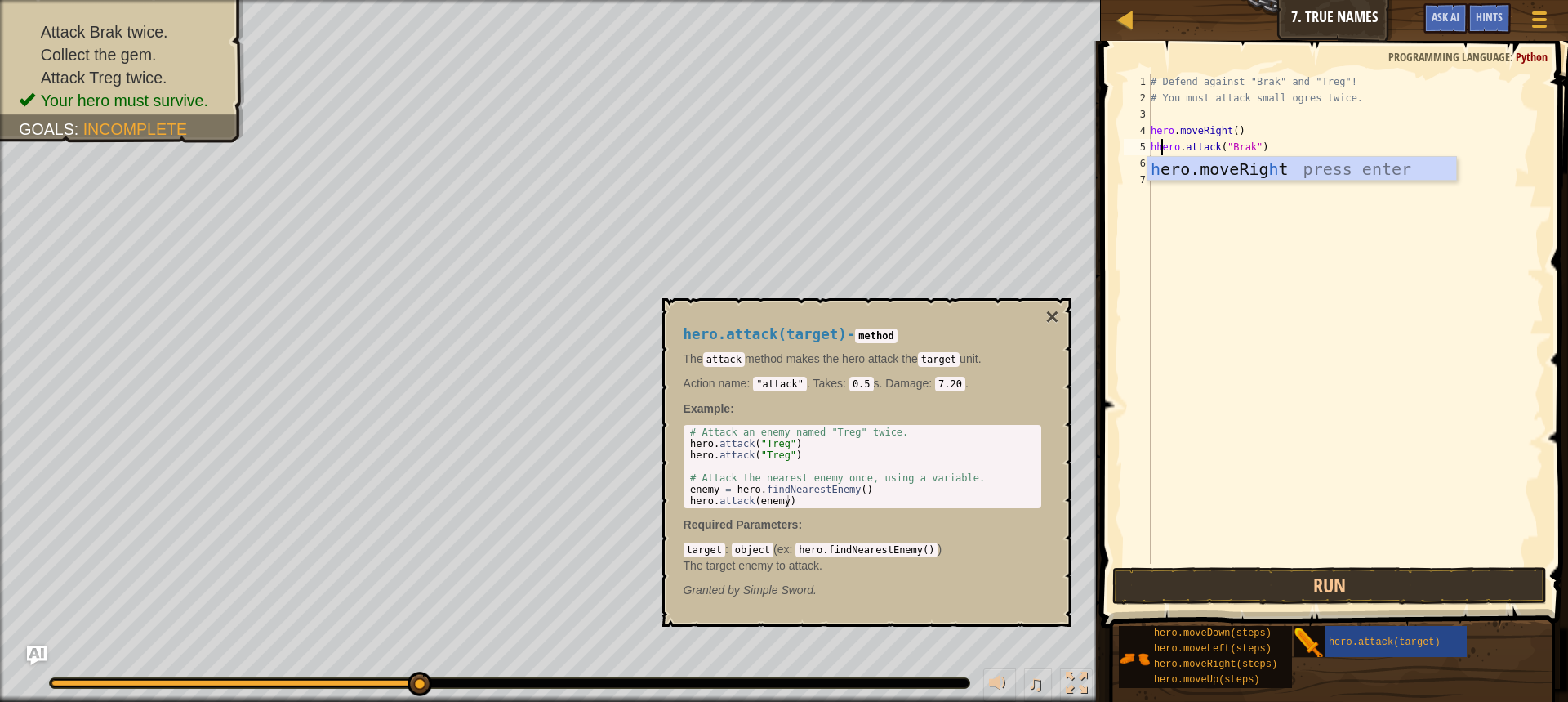
type textarea "hero.attack("Brak")"
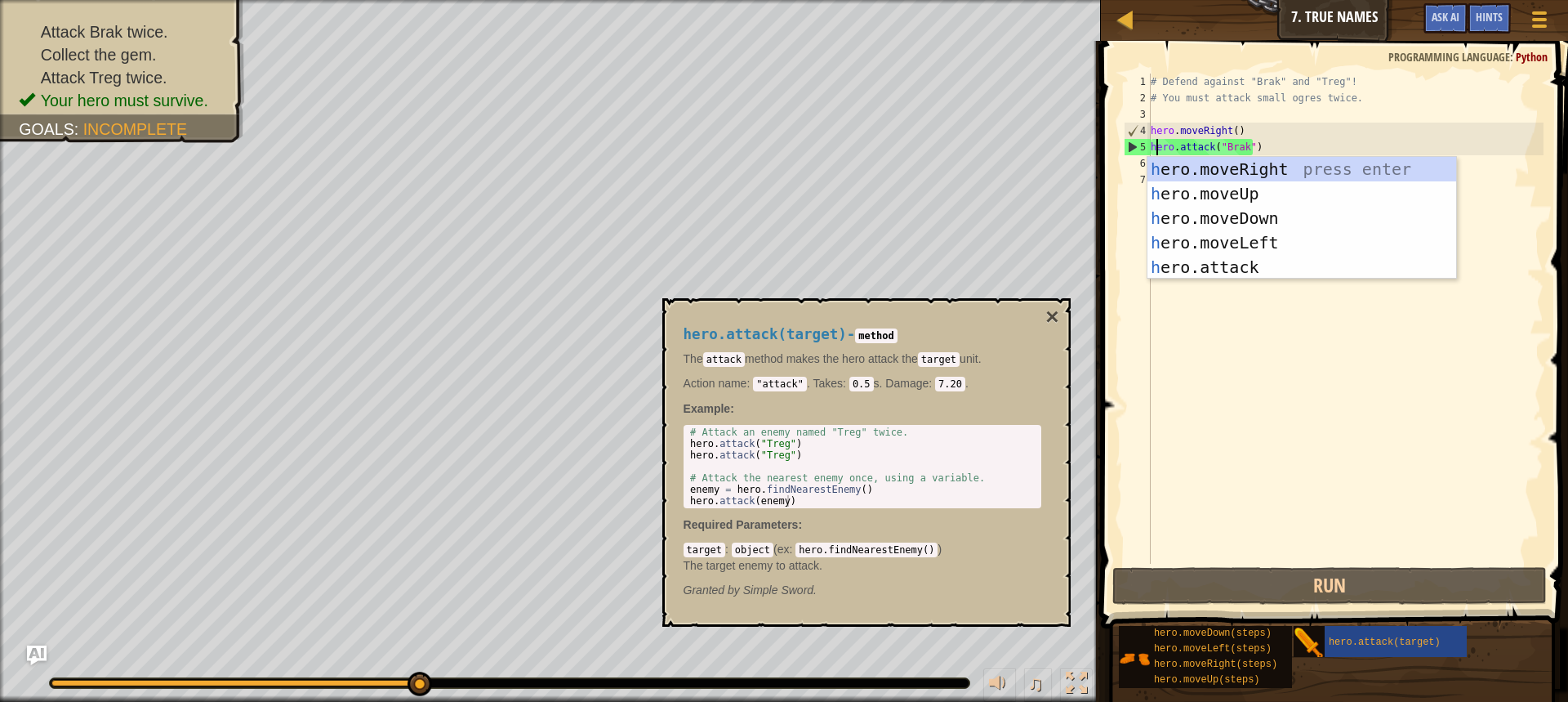
drag, startPoint x: 1281, startPoint y: 115, endPoint x: 1254, endPoint y: 122, distance: 27.9
click at [1274, 117] on div "# Defend against "Brak" and "Treg"! # You must attack small ogres twice. hero .…" at bounding box center [1345, 335] width 396 height 523
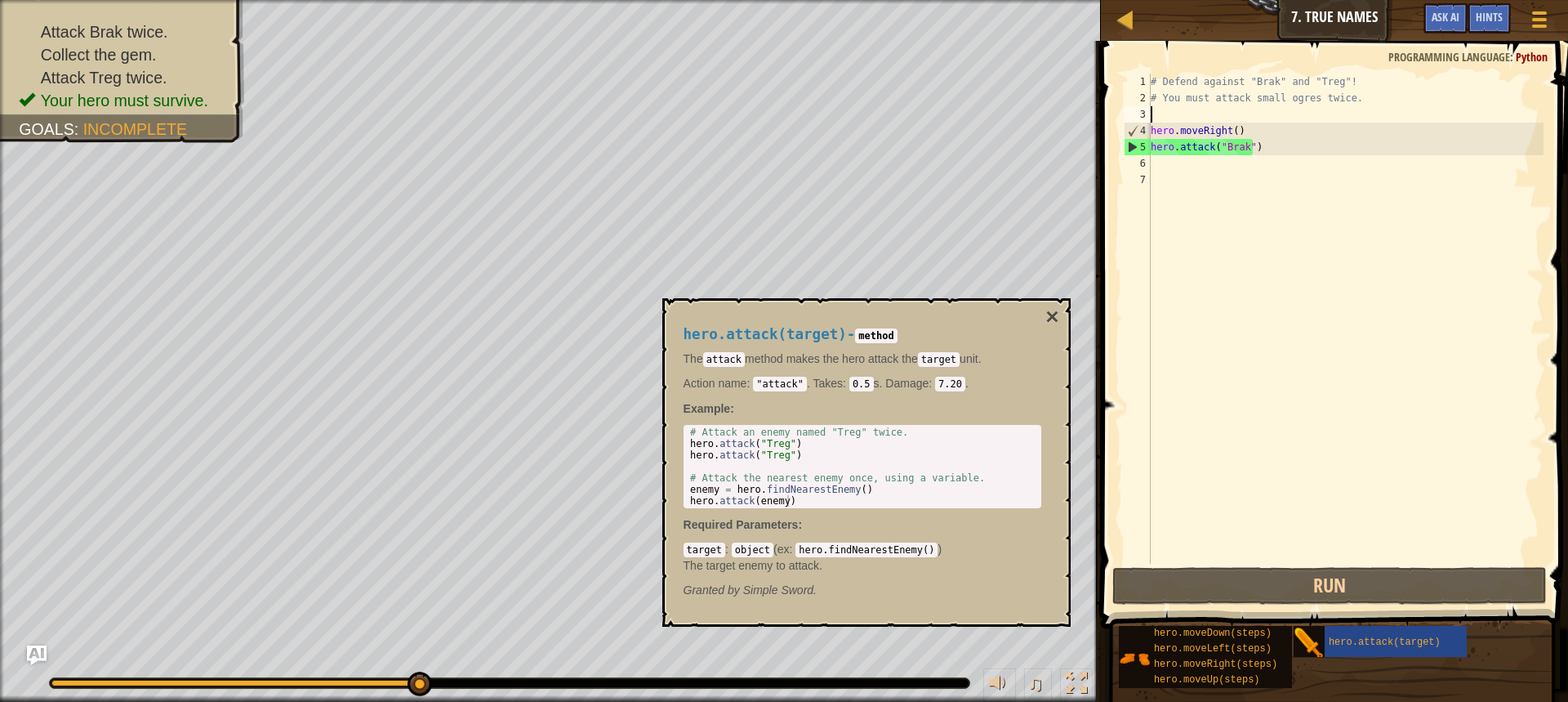
scroll to position [8, 0]
click at [1224, 163] on div "# Defend against "Brak" and "Treg"! # You must attack small ogres twice. hero .…" at bounding box center [1345, 335] width 396 height 523
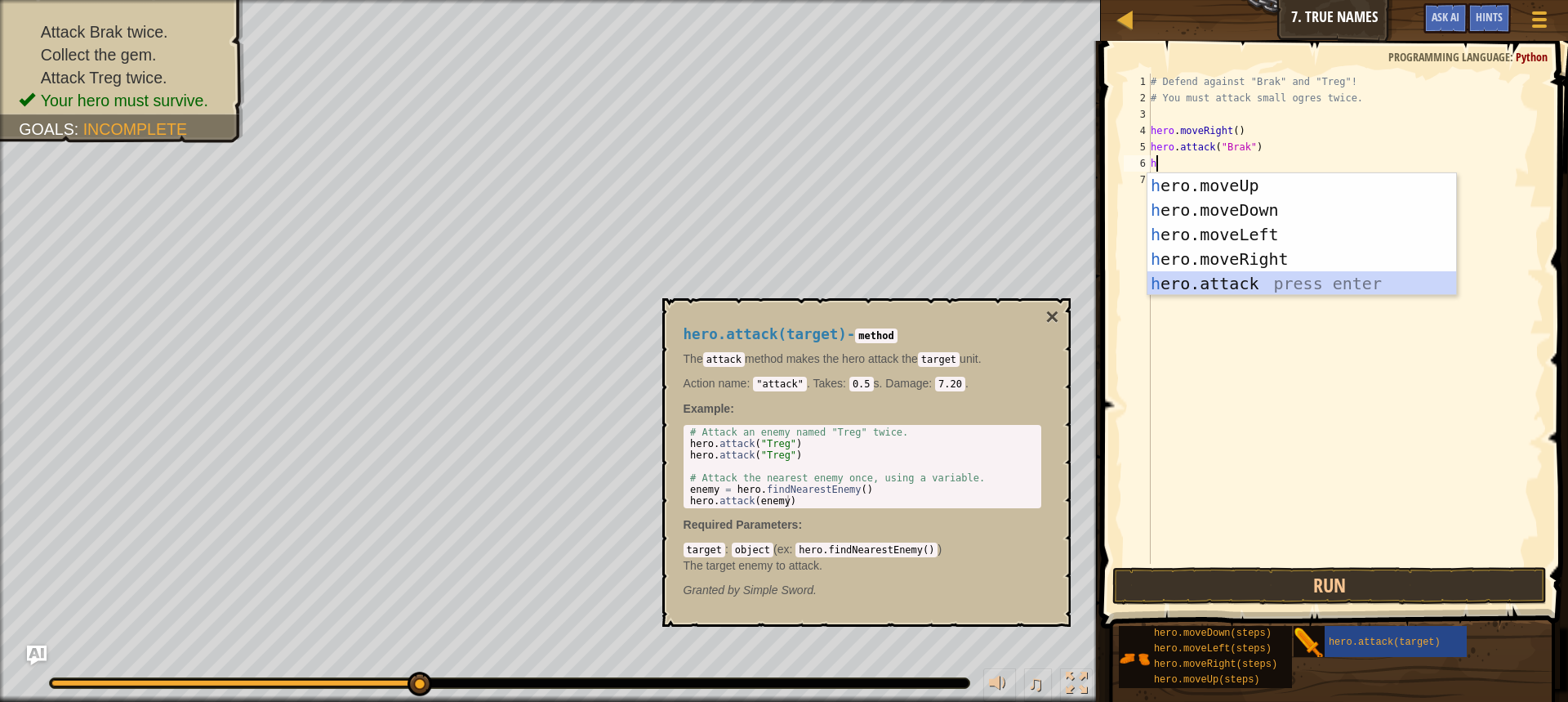
drag, startPoint x: 1276, startPoint y: 276, endPoint x: 1277, endPoint y: 296, distance: 20.0
click at [1274, 276] on div "h ero.moveUp press enter h ero.moveDown press enter h ero.moveLeft press enter …" at bounding box center [1302, 259] width 309 height 172
type textarea "hero.attack("Enemy Name")"
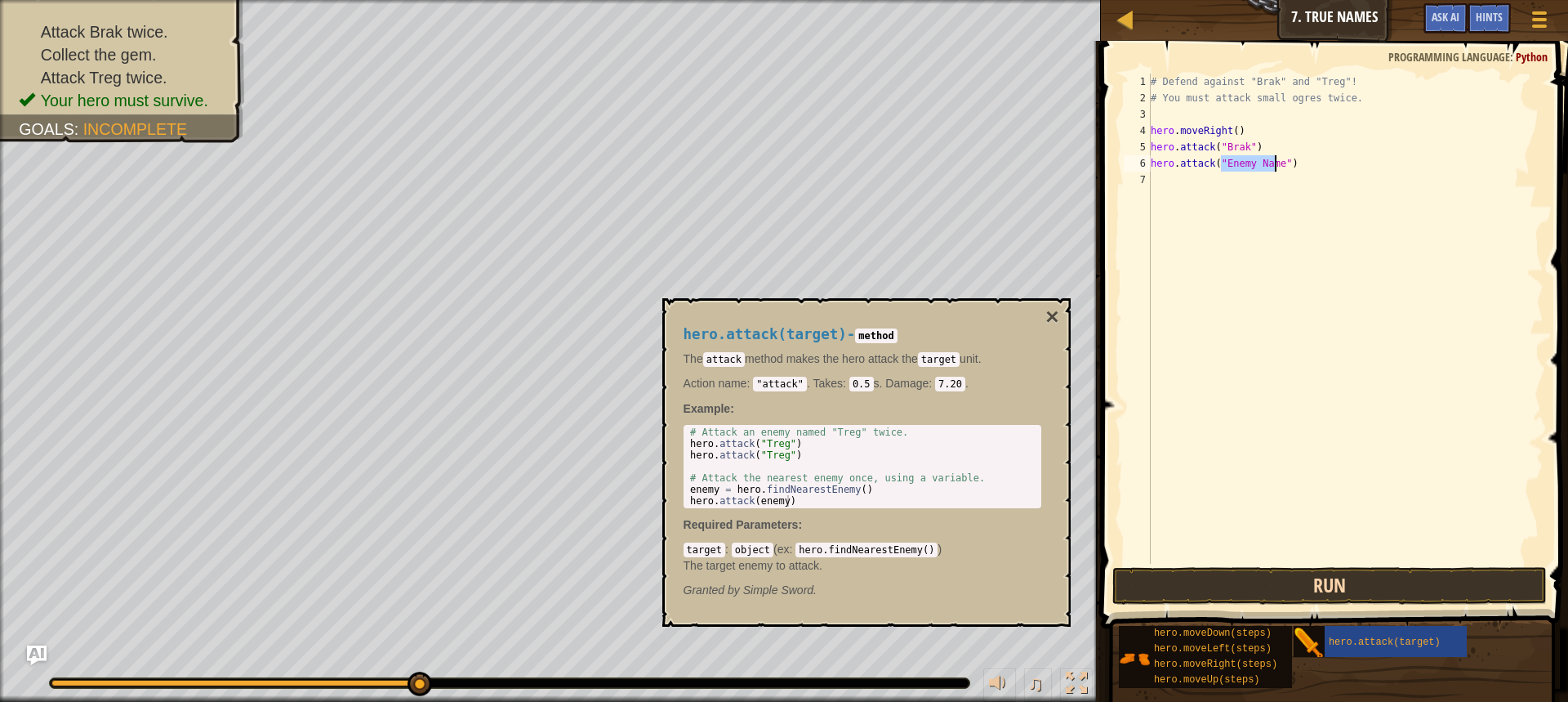
drag, startPoint x: 1267, startPoint y: 562, endPoint x: 1266, endPoint y: 570, distance: 8.1
click at [1266, 571] on div "hero.attack("Enemy Name") 1 2 3 4 5 6 7 # Defend against "Brak" and "Treg"! # Y…" at bounding box center [1333, 367] width 472 height 636
click at [1050, 310] on button "×" at bounding box center [1052, 317] width 13 height 23
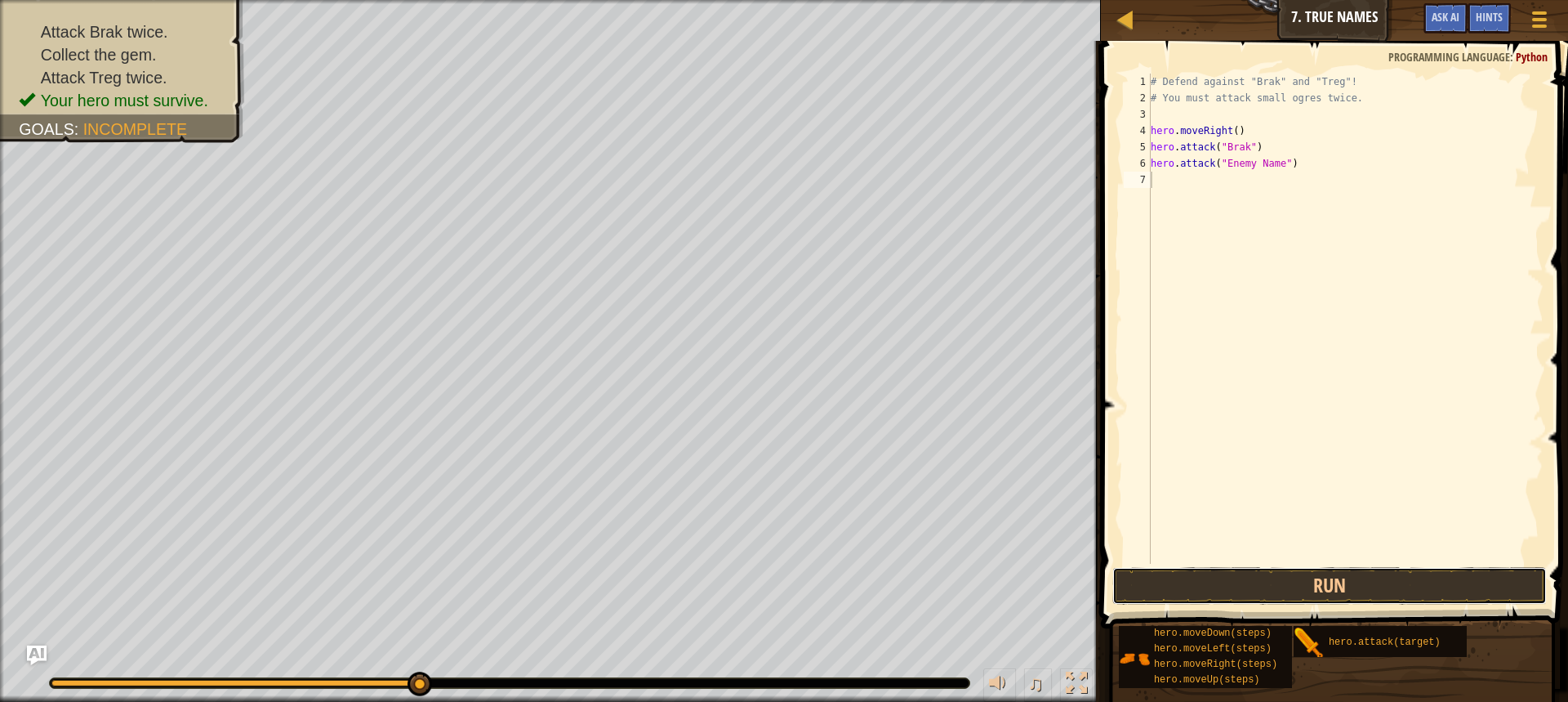
drag, startPoint x: 1240, startPoint y: 580, endPoint x: 1167, endPoint y: 526, distance: 90.8
click at [1240, 580] on button "Run" at bounding box center [1329, 586] width 435 height 38
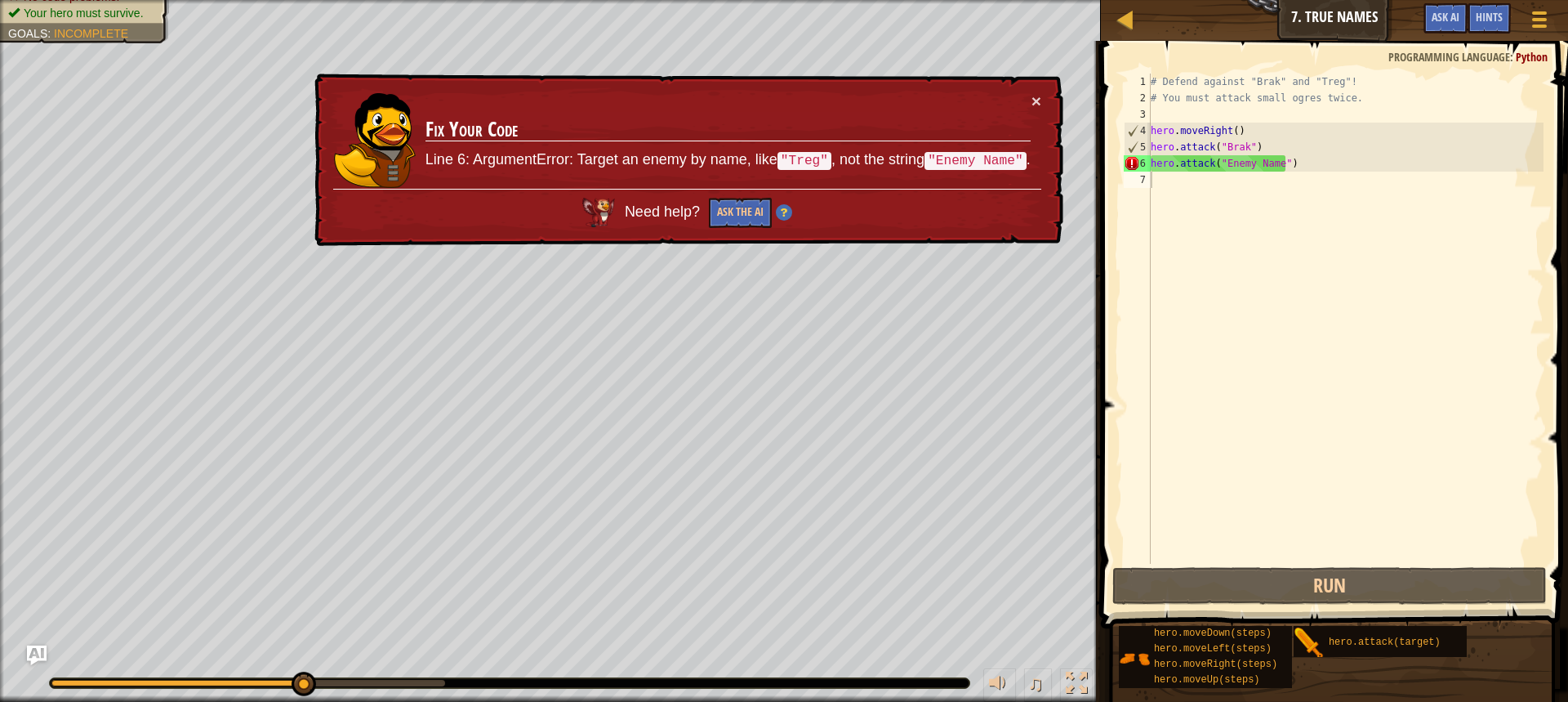
click at [1049, 99] on div "× Fix Your Code Line 6: ArgumentError: Target an enemy by name, like "Treg" , n…" at bounding box center [688, 160] width 752 height 173
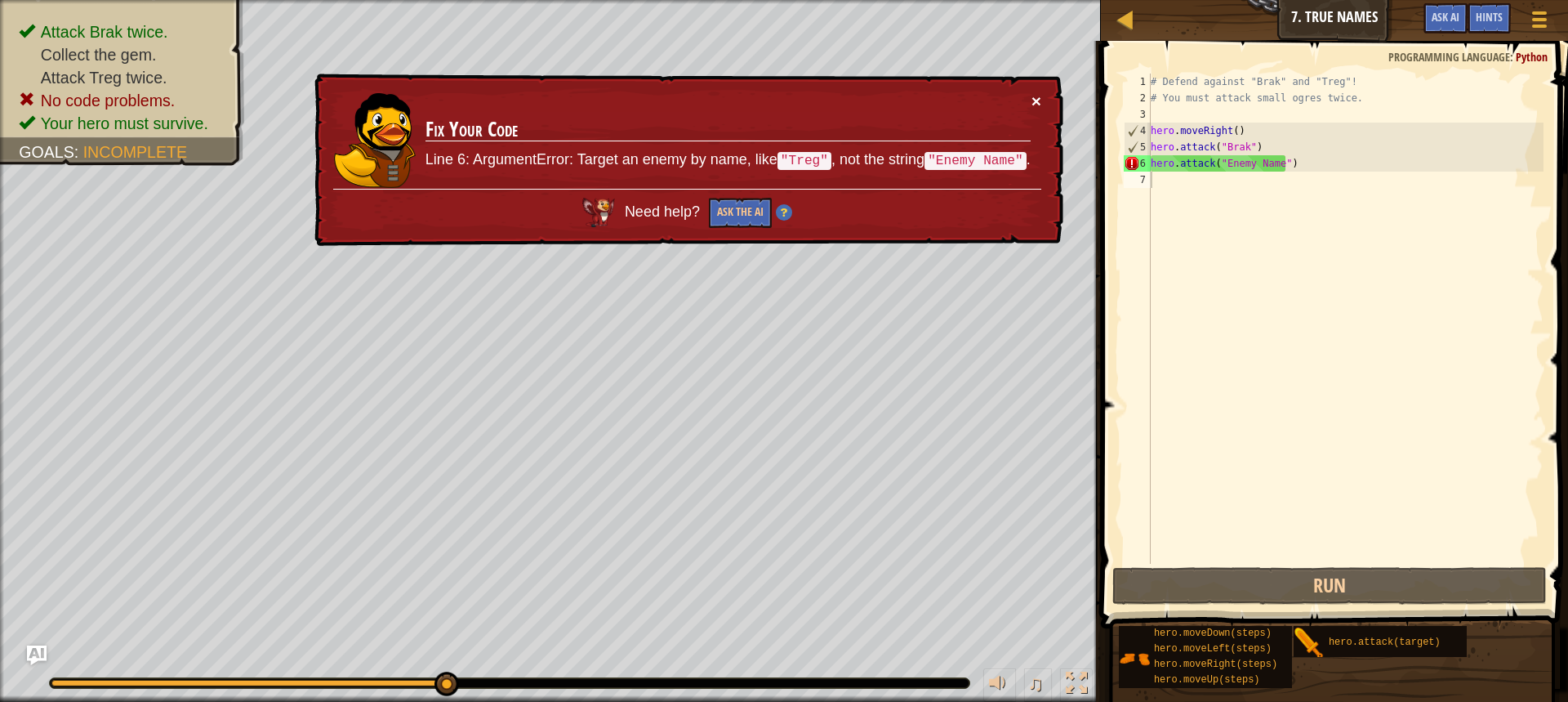
click at [1045, 100] on div "× Fix Your Code Line 6: ArgumentError: Target an enemy by name, like "Treg" , n…" at bounding box center [688, 160] width 752 height 173
click at [1047, 90] on div "× Fix Your Code Line 6: ArgumentError: Target an enemy by name, like "Treg" , n…" at bounding box center [688, 160] width 752 height 173
click at [1030, 95] on td "Fix Your Code Line 6: ArgumentError: Target an enemy by name, like "Treg" , not…" at bounding box center [728, 140] width 607 height 96
drag, startPoint x: 1029, startPoint y: 95, endPoint x: 1043, endPoint y: 95, distance: 14.0
click at [1043, 95] on div "× Fix Your Code Line 6: ArgumentError: Target an enemy by name, like "Treg" , n…" at bounding box center [688, 160] width 752 height 173
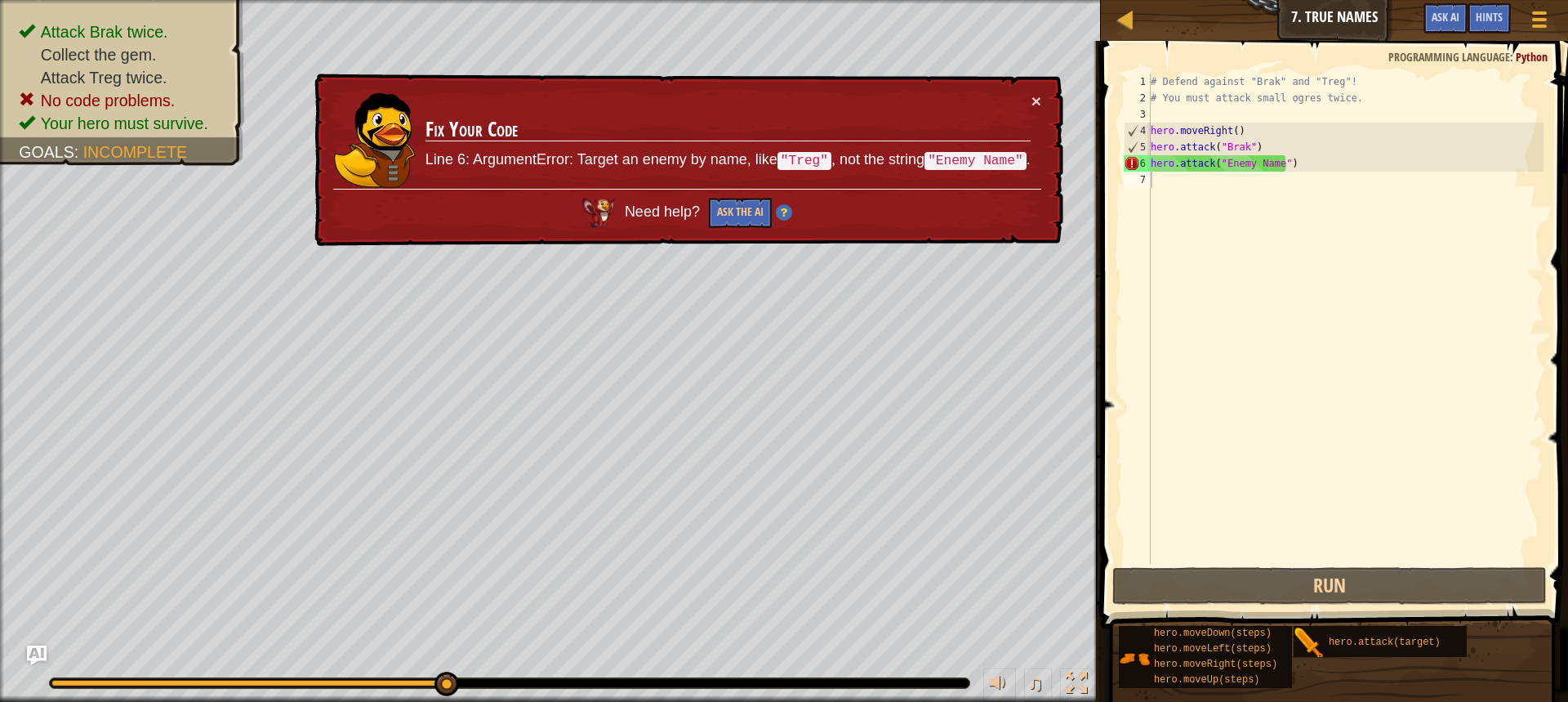
click at [1043, 95] on div "× Fix Your Code Line 6: ArgumentError: Target an enemy by name, like "Treg" , n…" at bounding box center [688, 160] width 752 height 173
click at [1038, 95] on button "×" at bounding box center [1037, 101] width 10 height 17
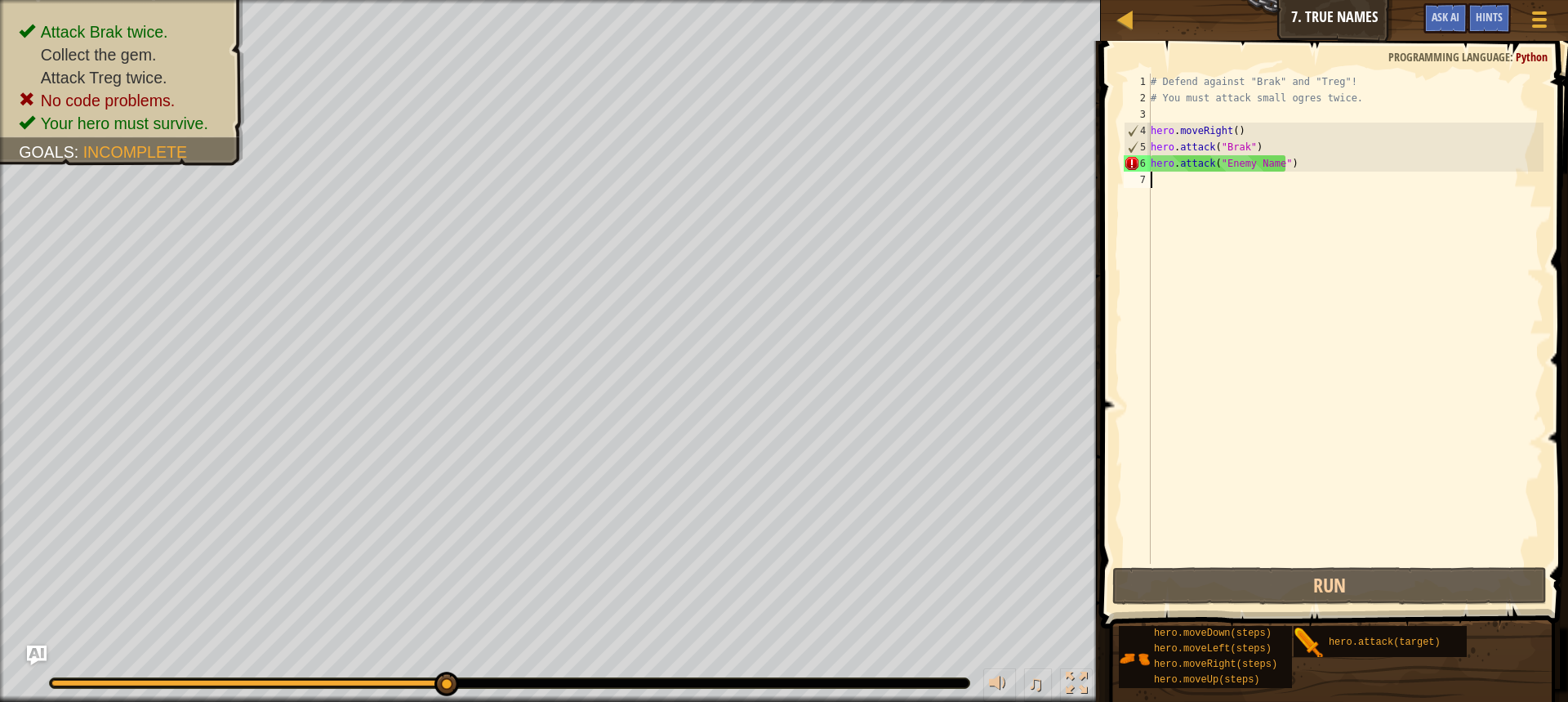
drag, startPoint x: 1224, startPoint y: 151, endPoint x: 1235, endPoint y: 149, distance: 11.2
click at [1232, 150] on div "# Defend against "Brak" and "Treg"! # You must attack small ogres twice. hero .…" at bounding box center [1345, 335] width 396 height 523
click at [1256, 157] on div "# Defend against "Brak" and "Treg"! # You must attack small ogres twice. hero .…" at bounding box center [1345, 335] width 396 height 523
drag, startPoint x: 1297, startPoint y: 163, endPoint x: 1266, endPoint y: 163, distance: 31.0
click at [1298, 163] on div "# Defend against "Brak" and "Treg"! # You must attack small ogres twice. hero .…" at bounding box center [1345, 335] width 396 height 523
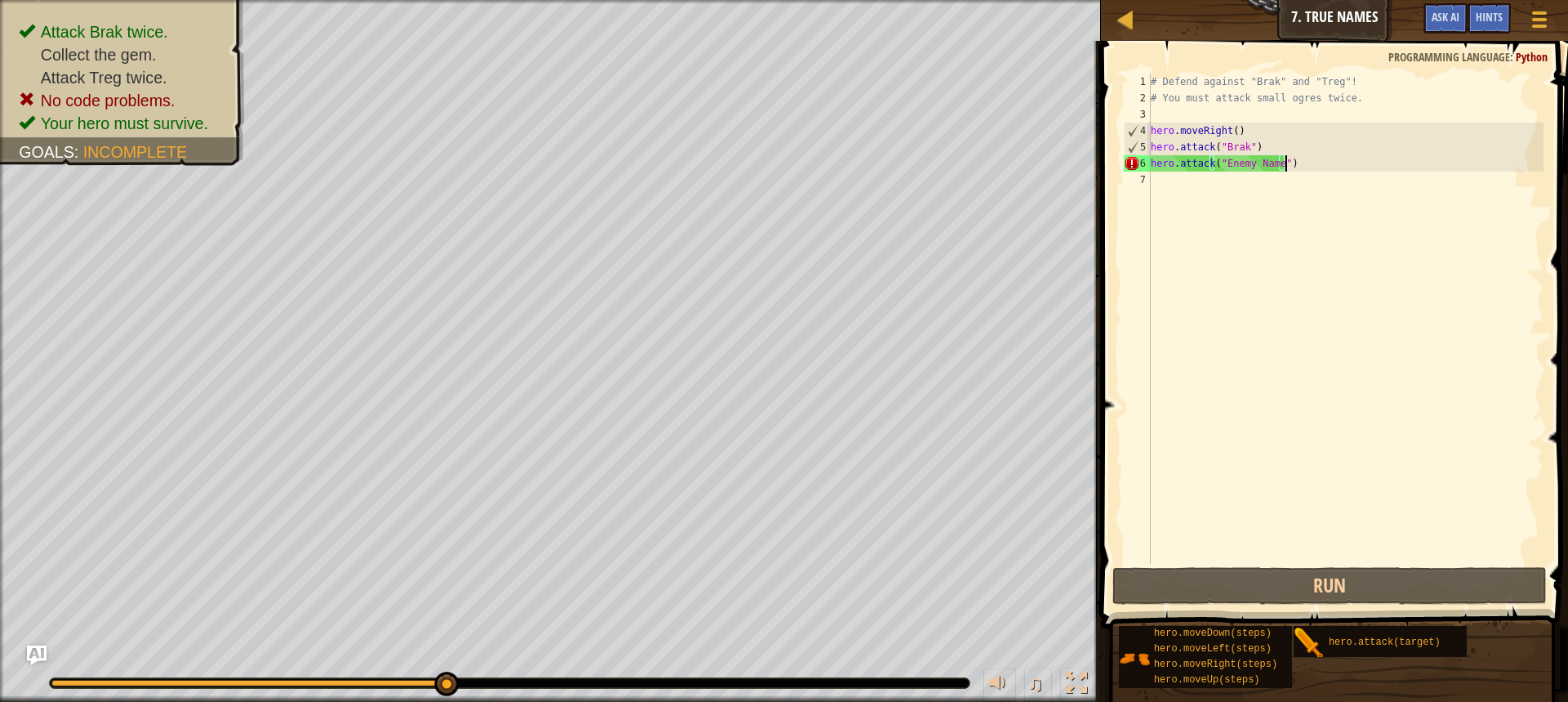
click at [1265, 161] on div "# Defend against "Brak" and "Treg"! # You must attack small ogres twice. hero .…" at bounding box center [1345, 335] width 396 height 523
click at [1273, 164] on div "# Defend against "Brak" and "Treg"! # You must attack small ogres twice. hero .…" at bounding box center [1345, 335] width 396 height 523
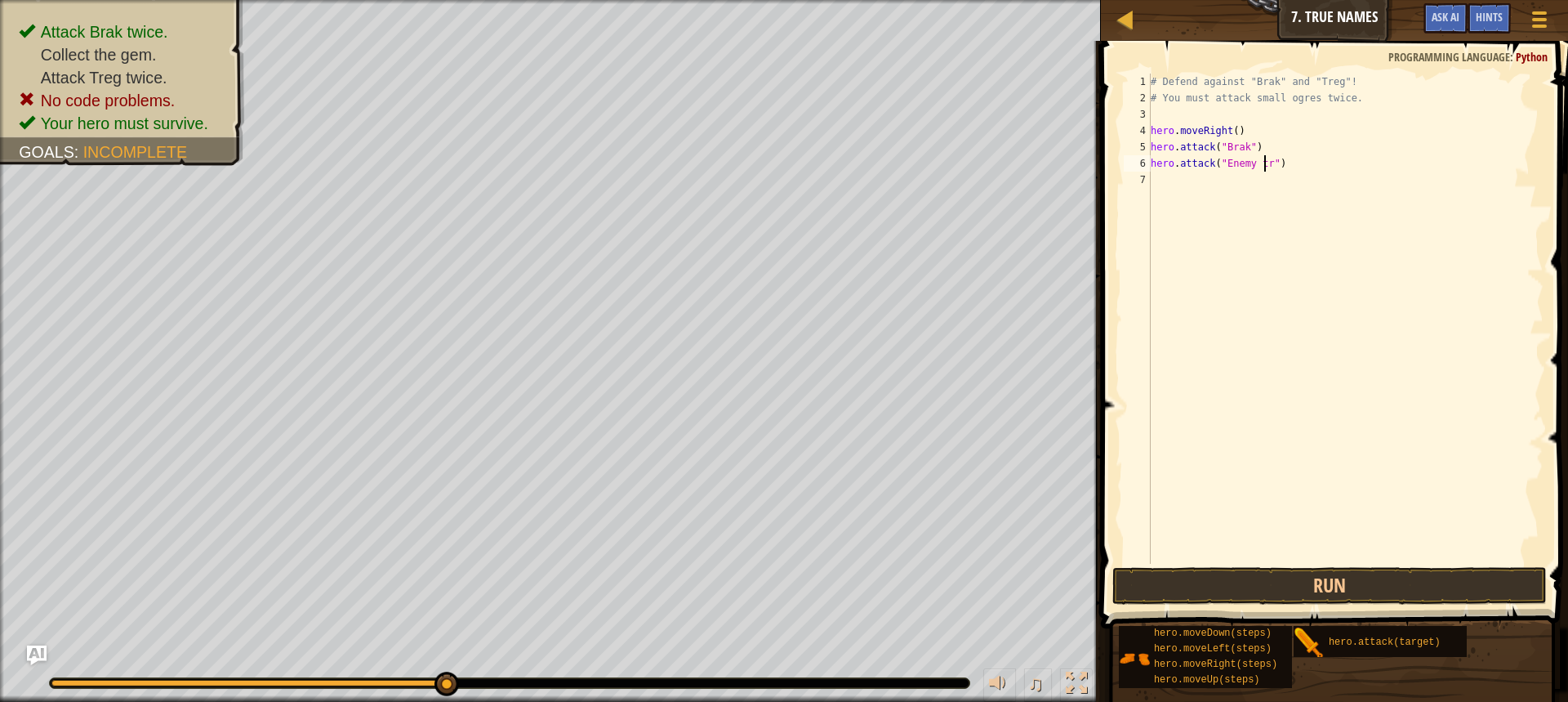
scroll to position [8, 10]
click at [1420, 590] on button "Run" at bounding box center [1329, 586] width 435 height 38
click at [1436, 579] on button "Run" at bounding box center [1329, 586] width 435 height 38
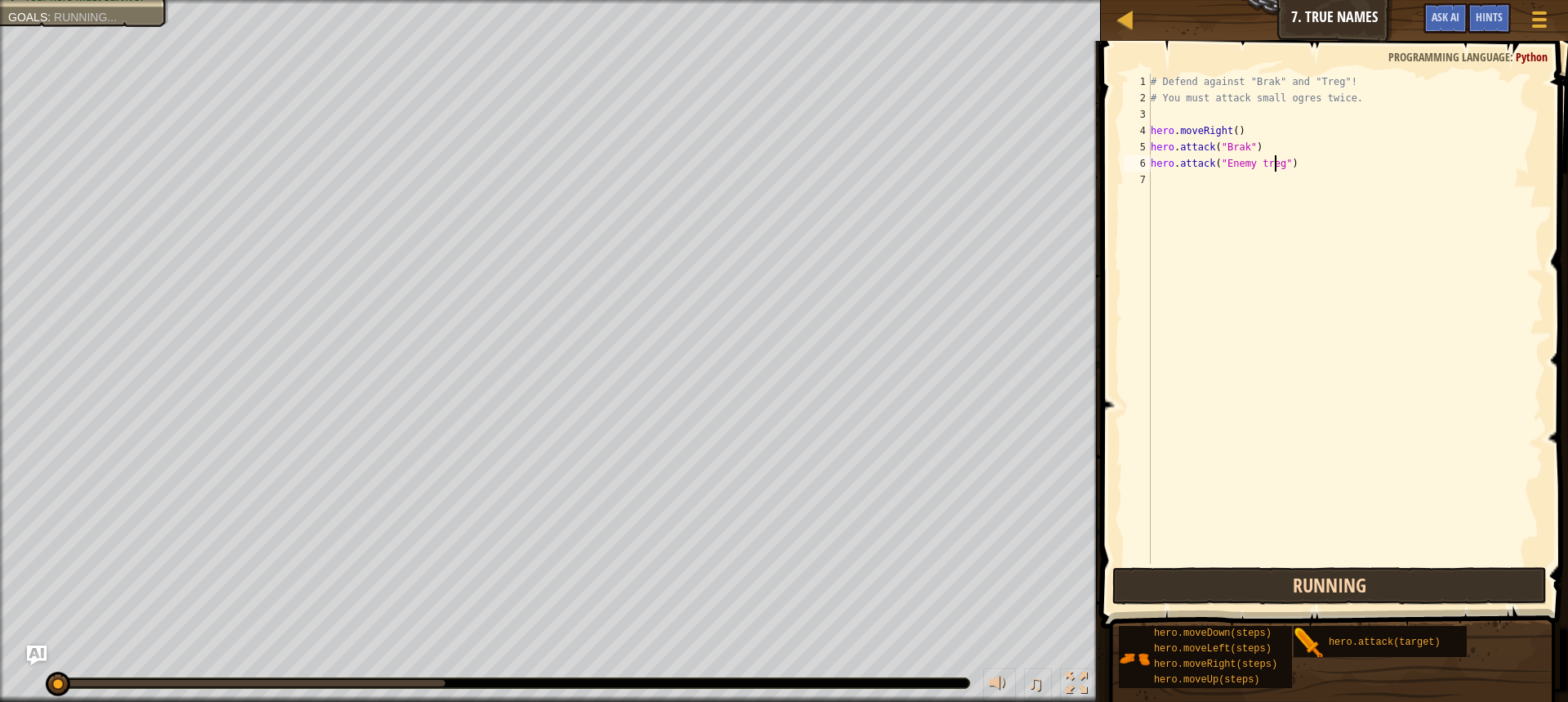
click at [1436, 579] on button "Running" at bounding box center [1329, 586] width 435 height 38
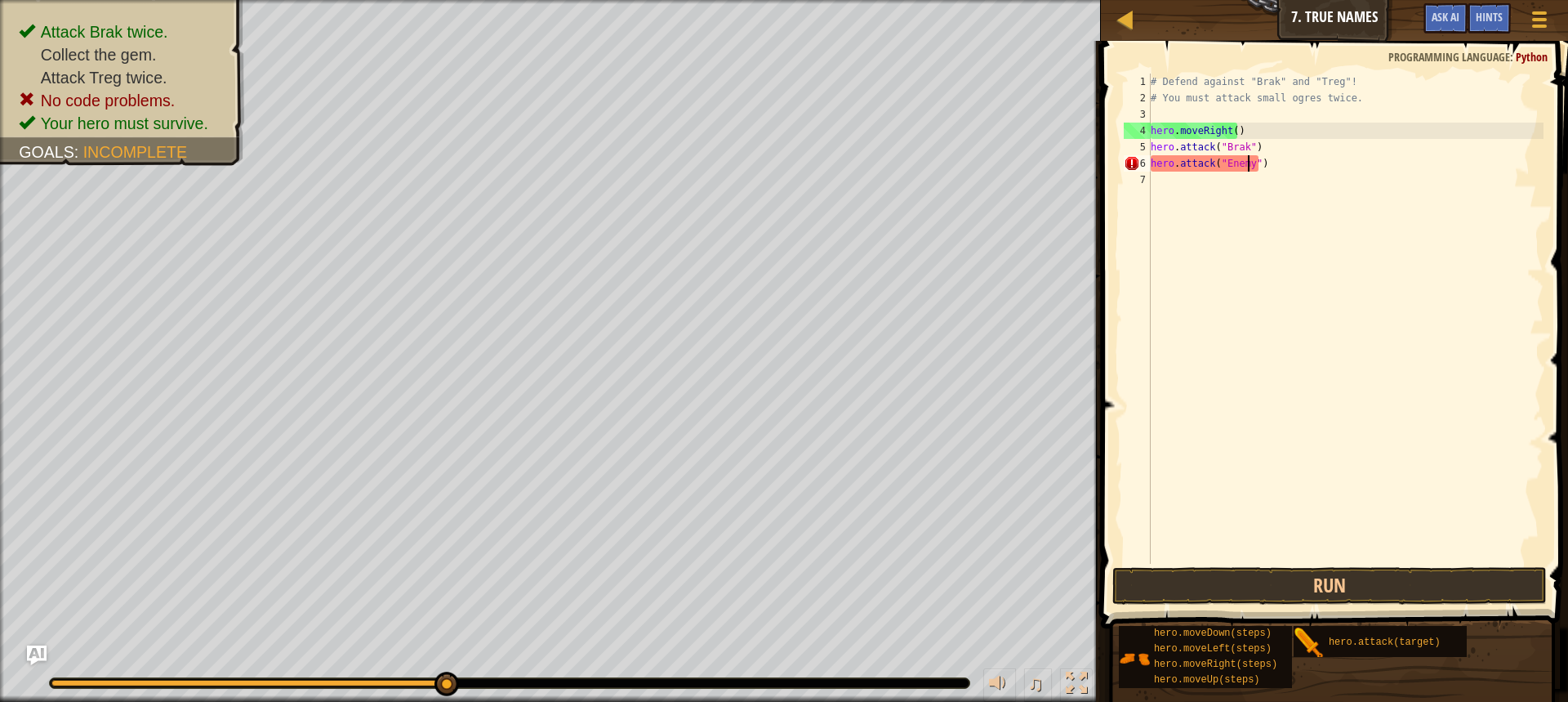
scroll to position [8, 8]
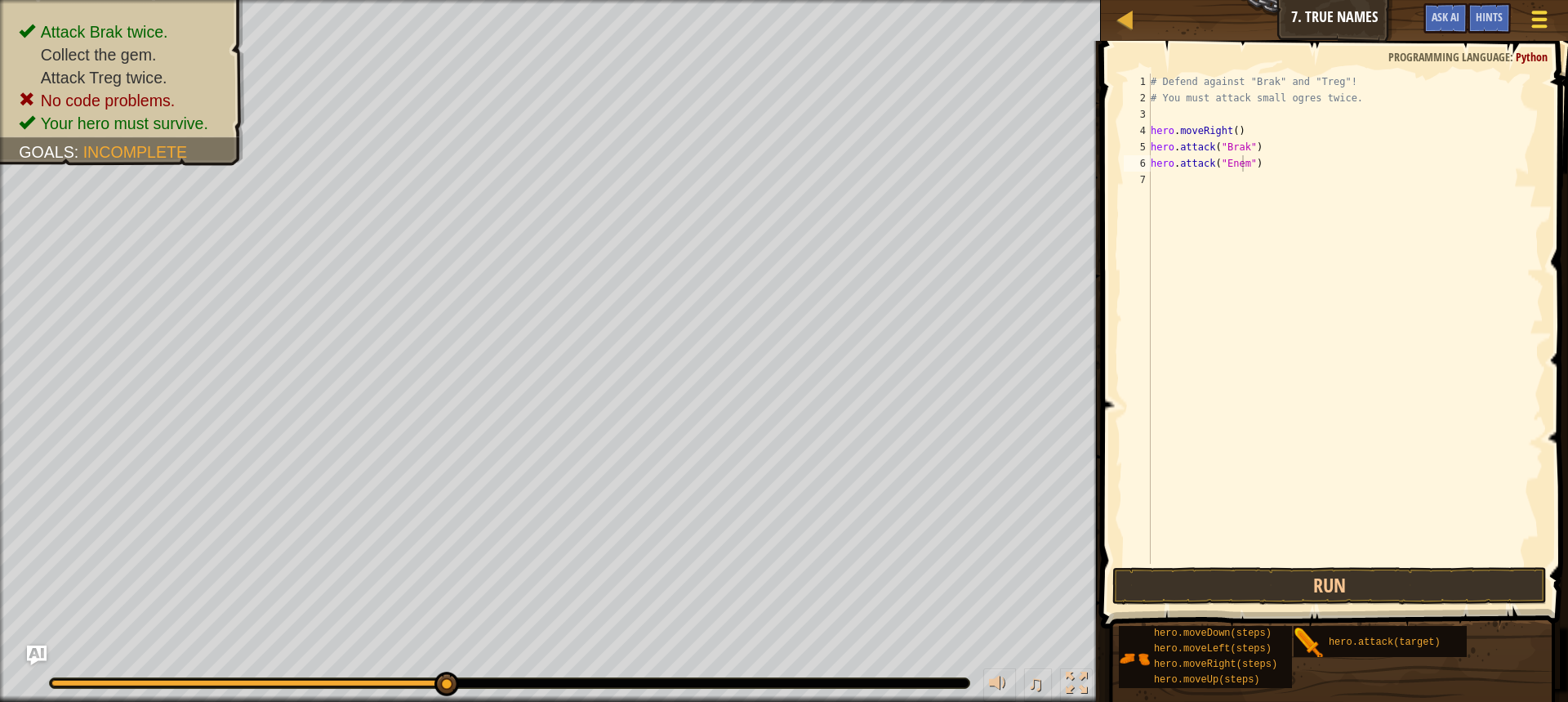
click at [1535, 4] on button "Game Menu" at bounding box center [1540, 23] width 44 height 40
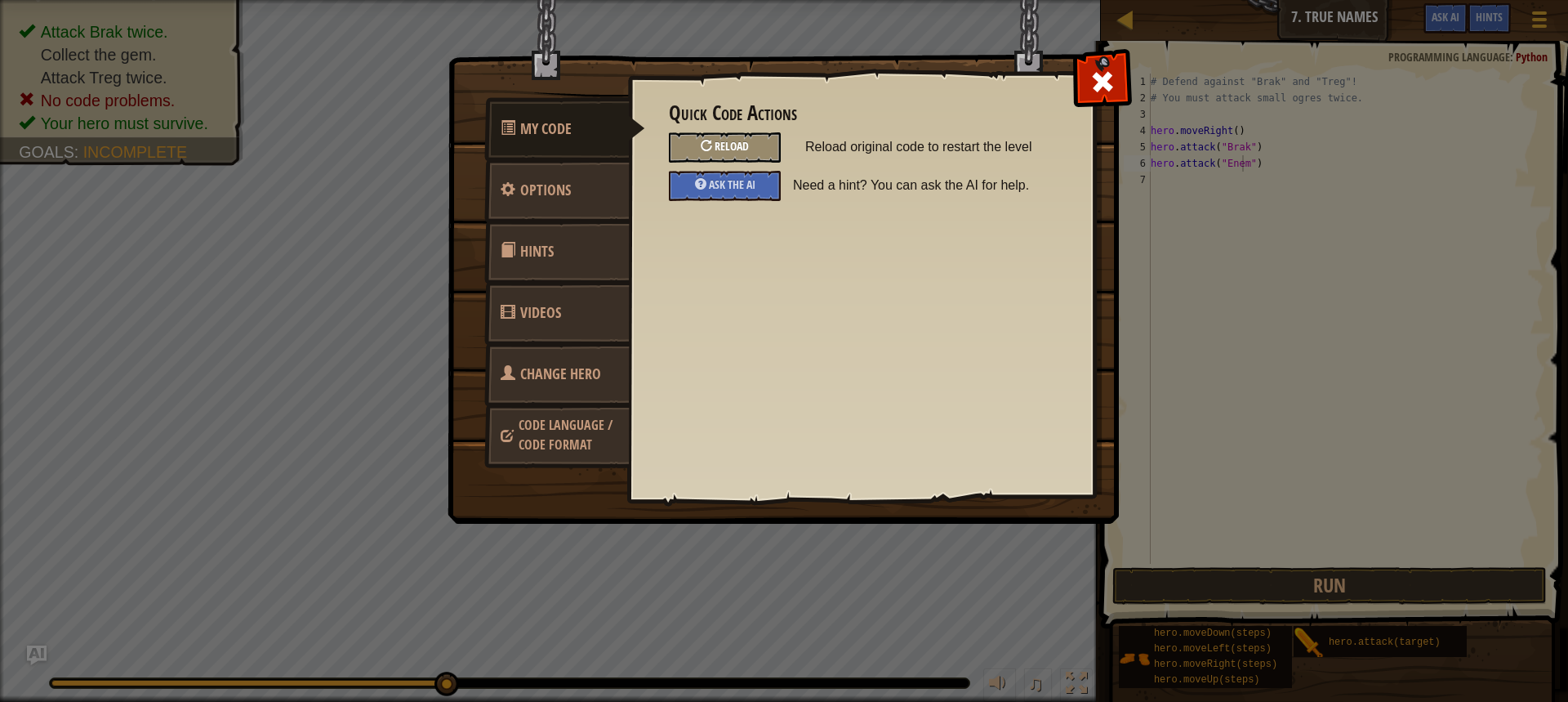
click at [701, 137] on div "Reload" at bounding box center [725, 147] width 112 height 30
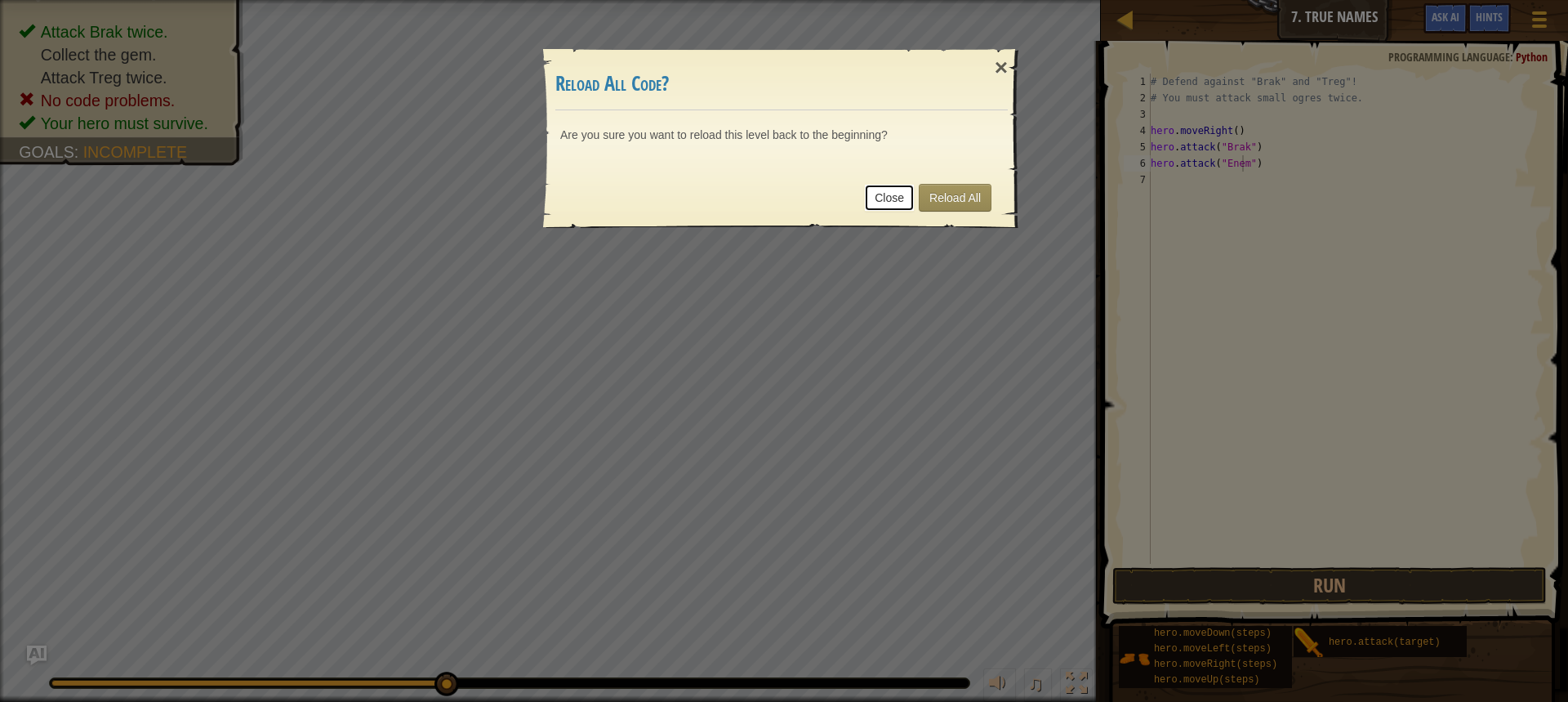
click at [895, 190] on link "Close" at bounding box center [890, 197] width 50 height 28
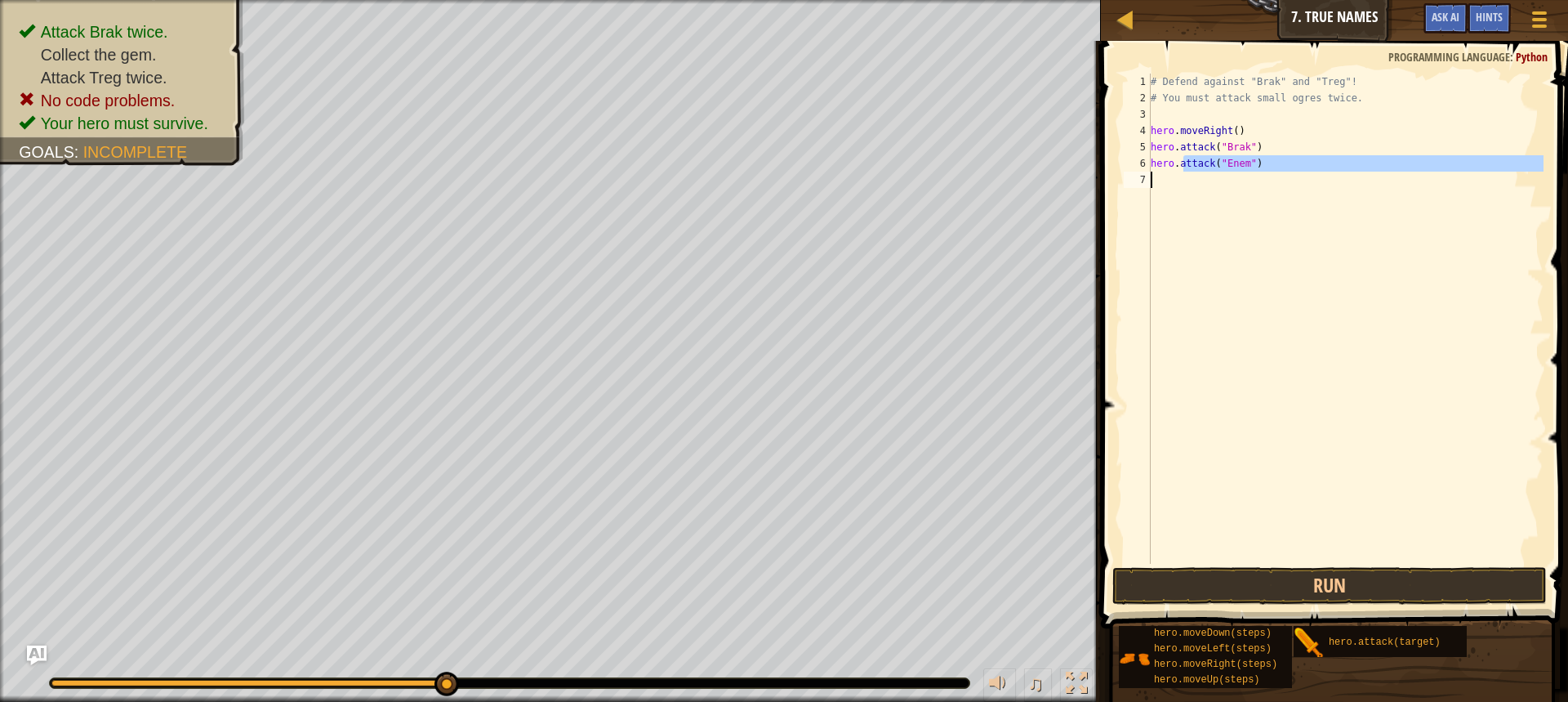
drag, startPoint x: 1184, startPoint y: 165, endPoint x: 1205, endPoint y: 170, distance: 21.6
click at [1194, 173] on div "# Defend against "Brak" and "Treg"! # You must attack small ogres twice. hero .…" at bounding box center [1345, 335] width 396 height 523
drag, startPoint x: 1249, startPoint y: 156, endPoint x: 1253, endPoint y: 167, distance: 11.7
click at [1253, 165] on div "# Defend against "Brak" and "Treg"! # You must attack small ogres twice. hero .…" at bounding box center [1345, 335] width 396 height 523
type textarea "hero.attack("Enem")"
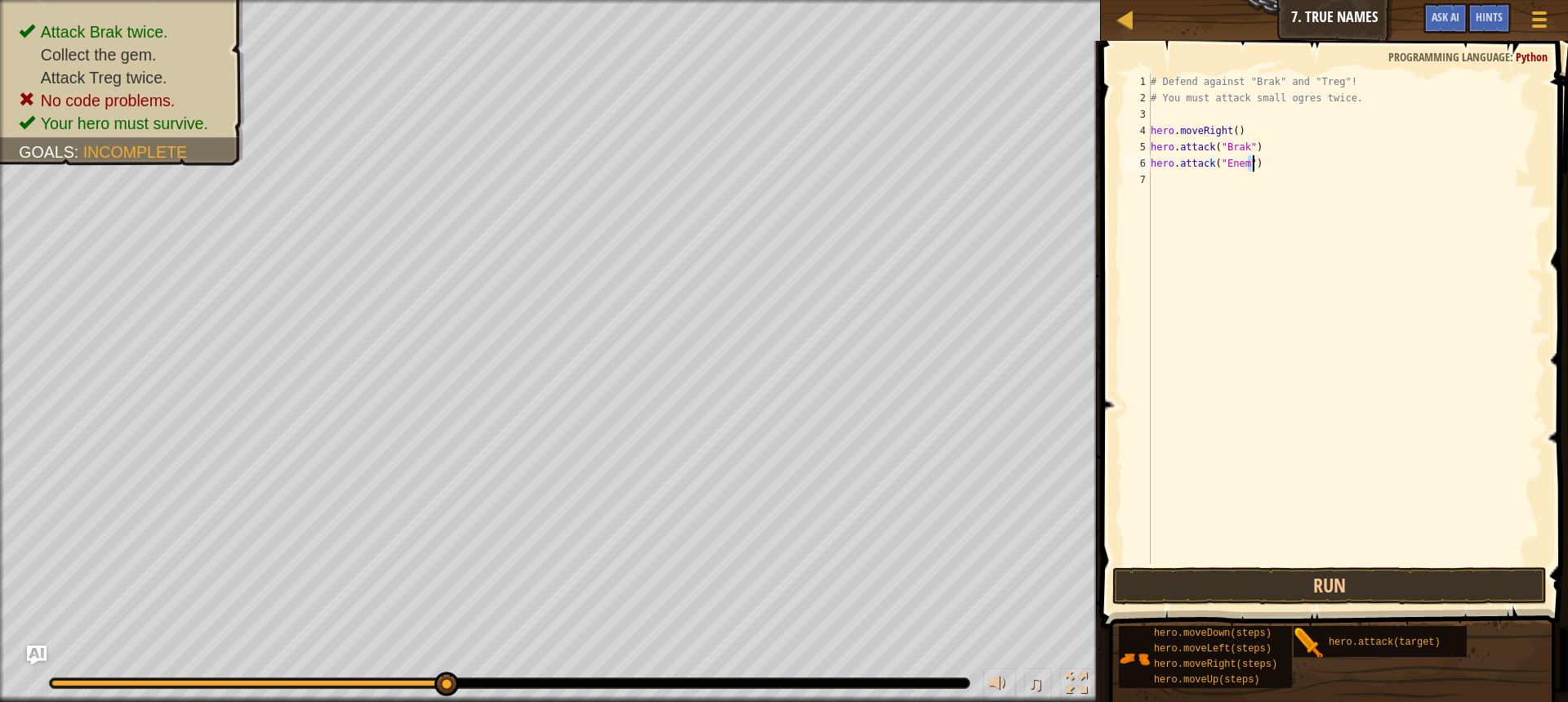
click at [1257, 218] on div "# Defend against "Brak" and "Treg"! # You must attack small ogres twice. hero .…" at bounding box center [1345, 335] width 396 height 523
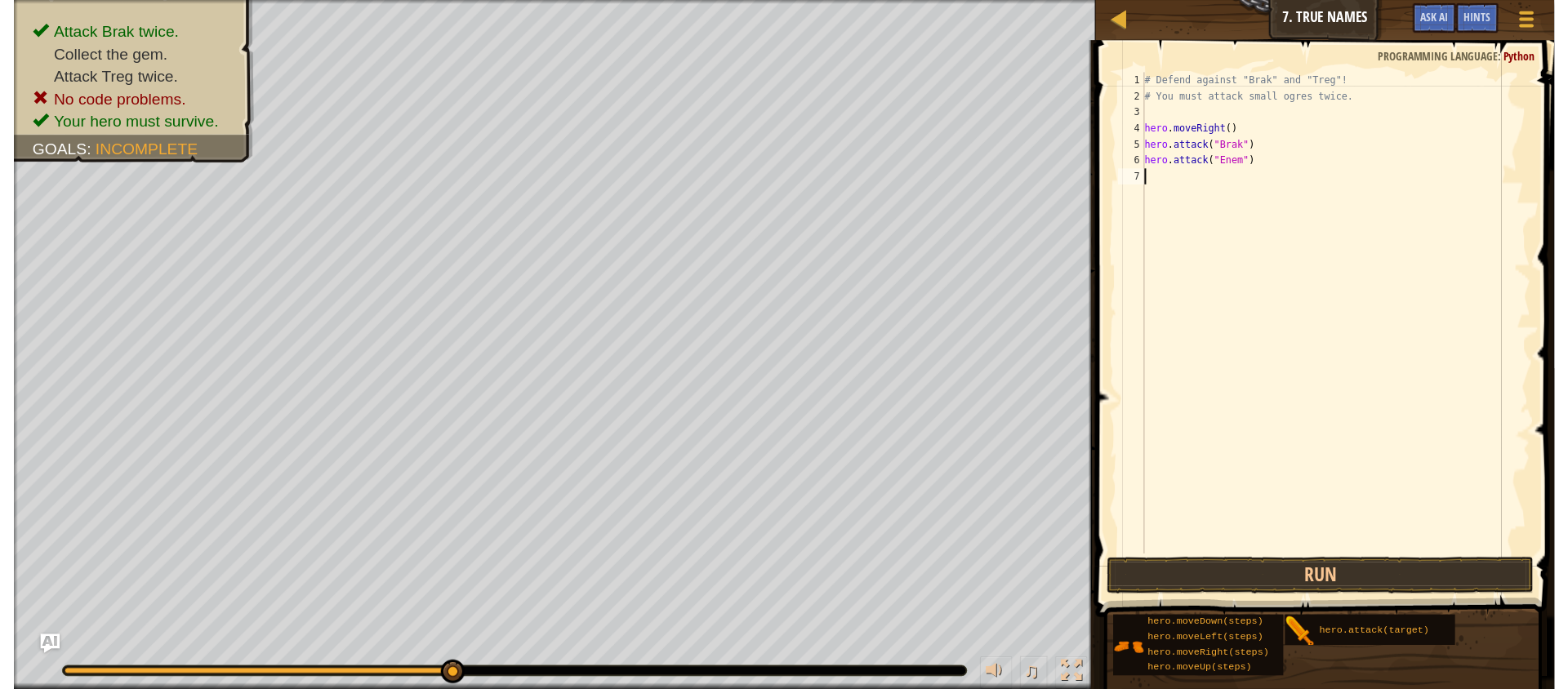
scroll to position [8, 0]
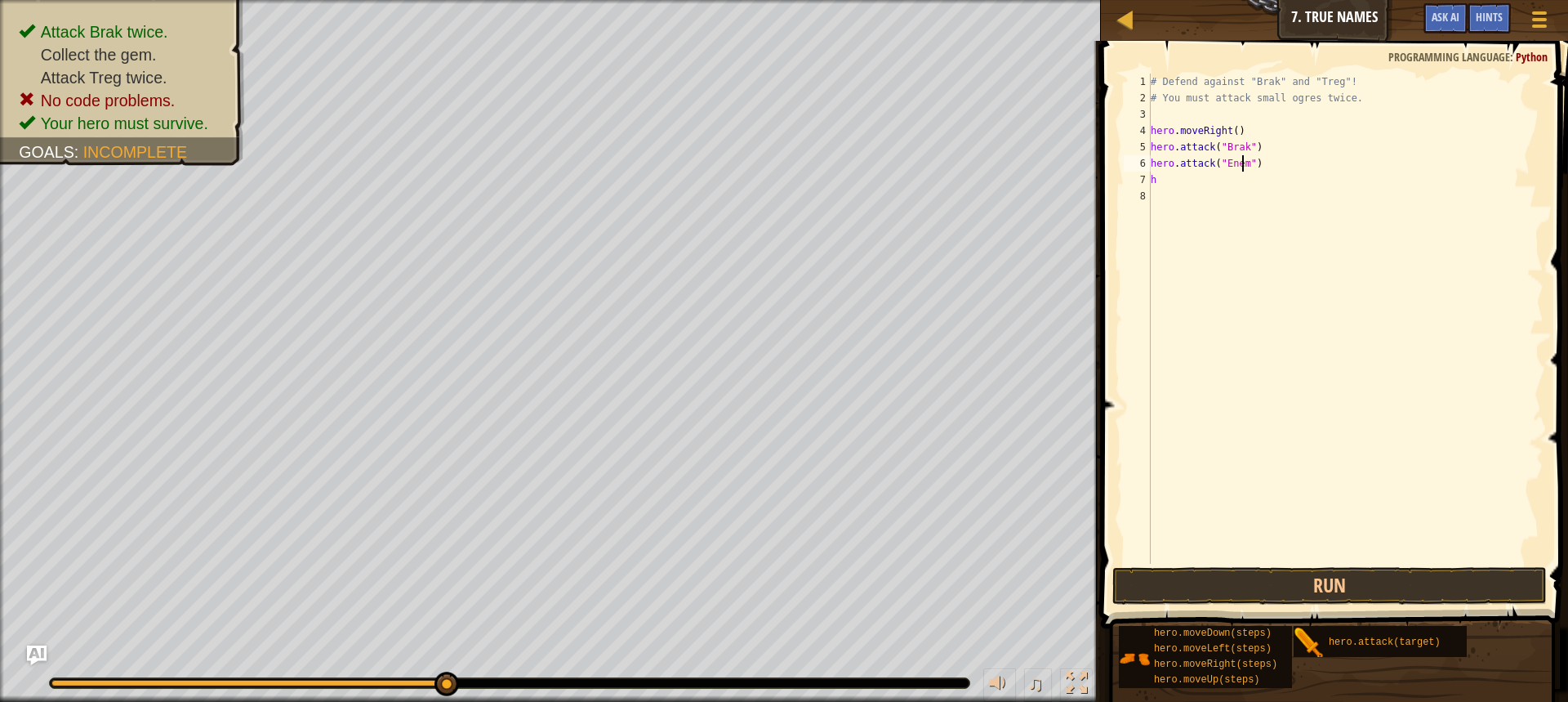
click at [1241, 158] on div "# Defend against "Brak" and "Treg"! # You must attack small ogres twice. hero .…" at bounding box center [1345, 335] width 396 height 523
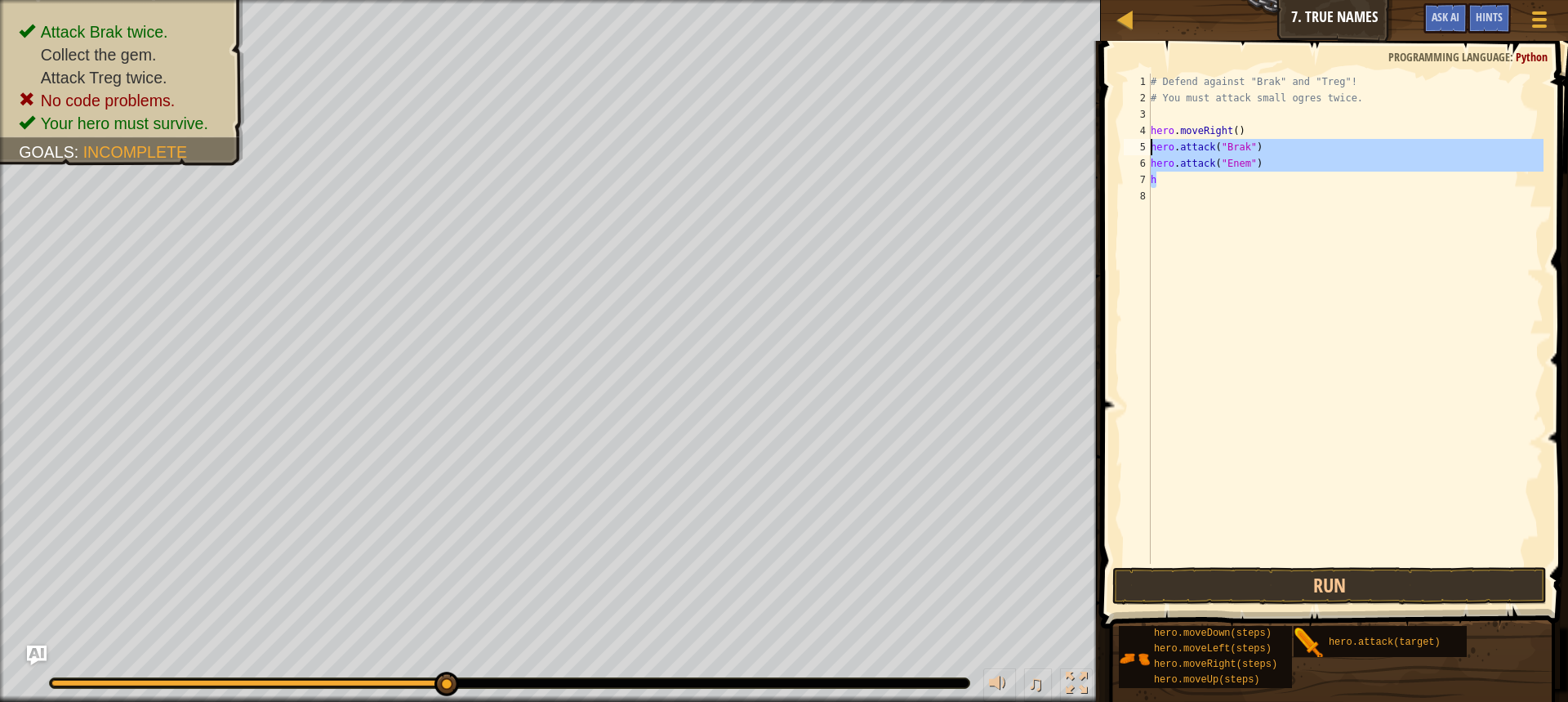
drag, startPoint x: 1269, startPoint y: 174, endPoint x: 1137, endPoint y: 154, distance: 133.5
click at [1137, 154] on div "hero.attack("Enem") 1 2 3 4 5 6 7 8 # Defend against "Brak" and "Treg"! # You m…" at bounding box center [1332, 318] width 423 height 490
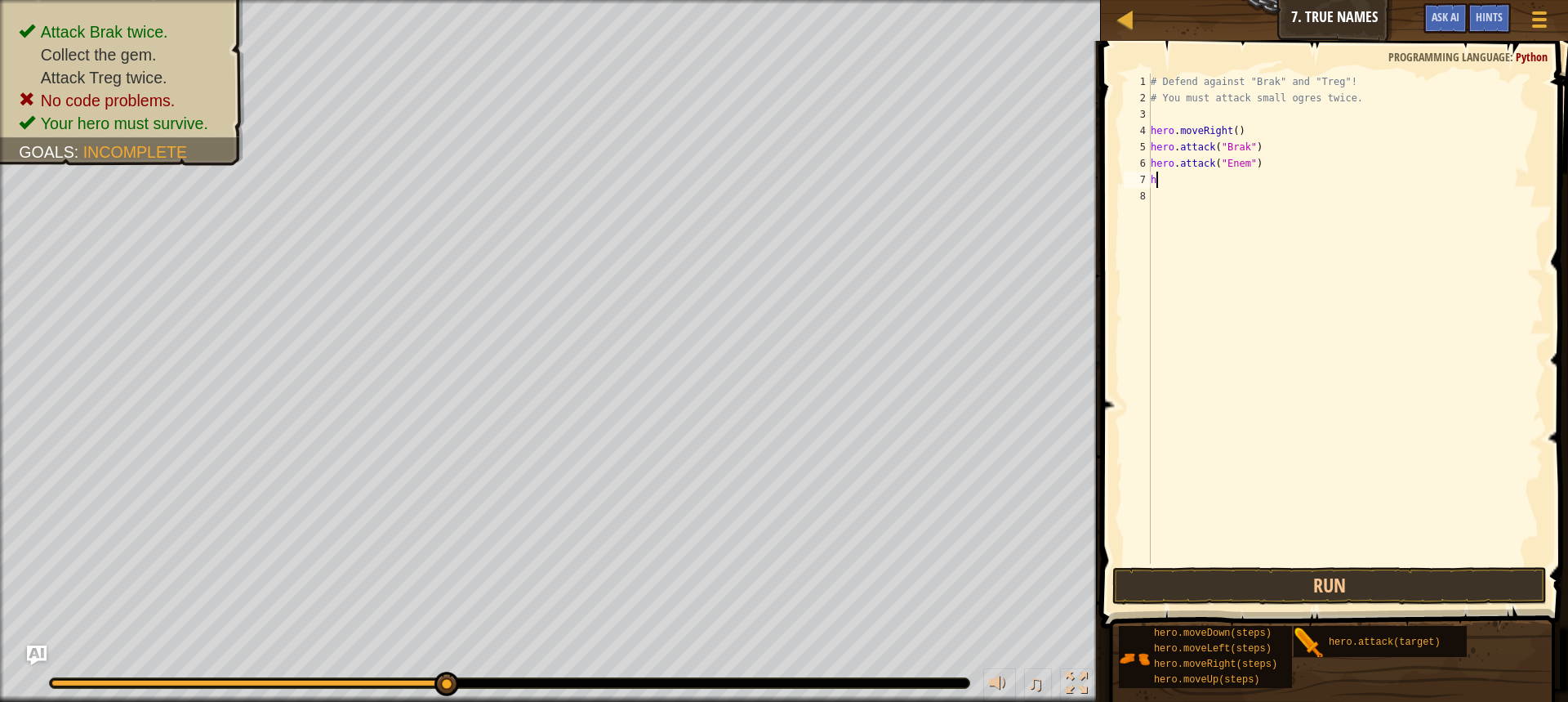
drag, startPoint x: 1235, startPoint y: 187, endPoint x: 1252, endPoint y: 190, distance: 17.3
click at [1241, 190] on div "# Defend against "Brak" and "Treg"! # You must attack small ogres twice. hero .…" at bounding box center [1345, 335] width 396 height 523
click at [1258, 176] on div "# Defend against "Brak" and "Treg"! # You must attack small ogres twice. hero .…" at bounding box center [1345, 335] width 396 height 523
click at [1259, 171] on div "# Defend against "Brak" and "Treg"! # You must attack small ogres twice. hero .…" at bounding box center [1345, 335] width 396 height 523
type textarea "h"
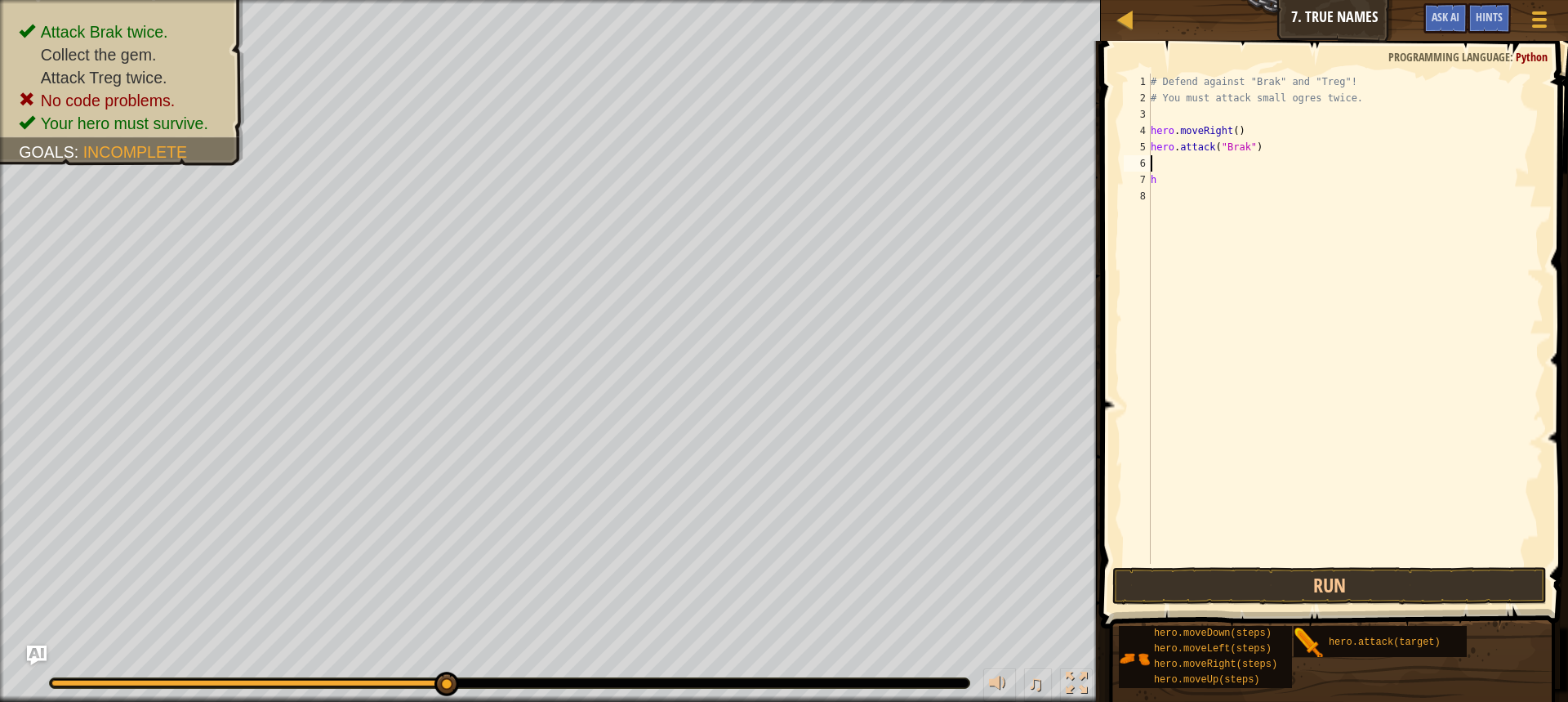
drag, startPoint x: 1212, startPoint y: 166, endPoint x: 1210, endPoint y: 180, distance: 14.1
click at [1212, 168] on div "# Defend against "Brak" and "Treg"! # You must attack small ogres twice. hero .…" at bounding box center [1345, 335] width 396 height 523
click at [1210, 189] on div "# Defend against "Brak" and "Treg"! # You must attack small ogres twice. hero .…" at bounding box center [1345, 335] width 396 height 523
click at [1207, 181] on div "# Defend against "Brak" and "Treg"! # You must attack small ogres twice. hero .…" at bounding box center [1345, 335] width 396 height 523
type textarea "h"
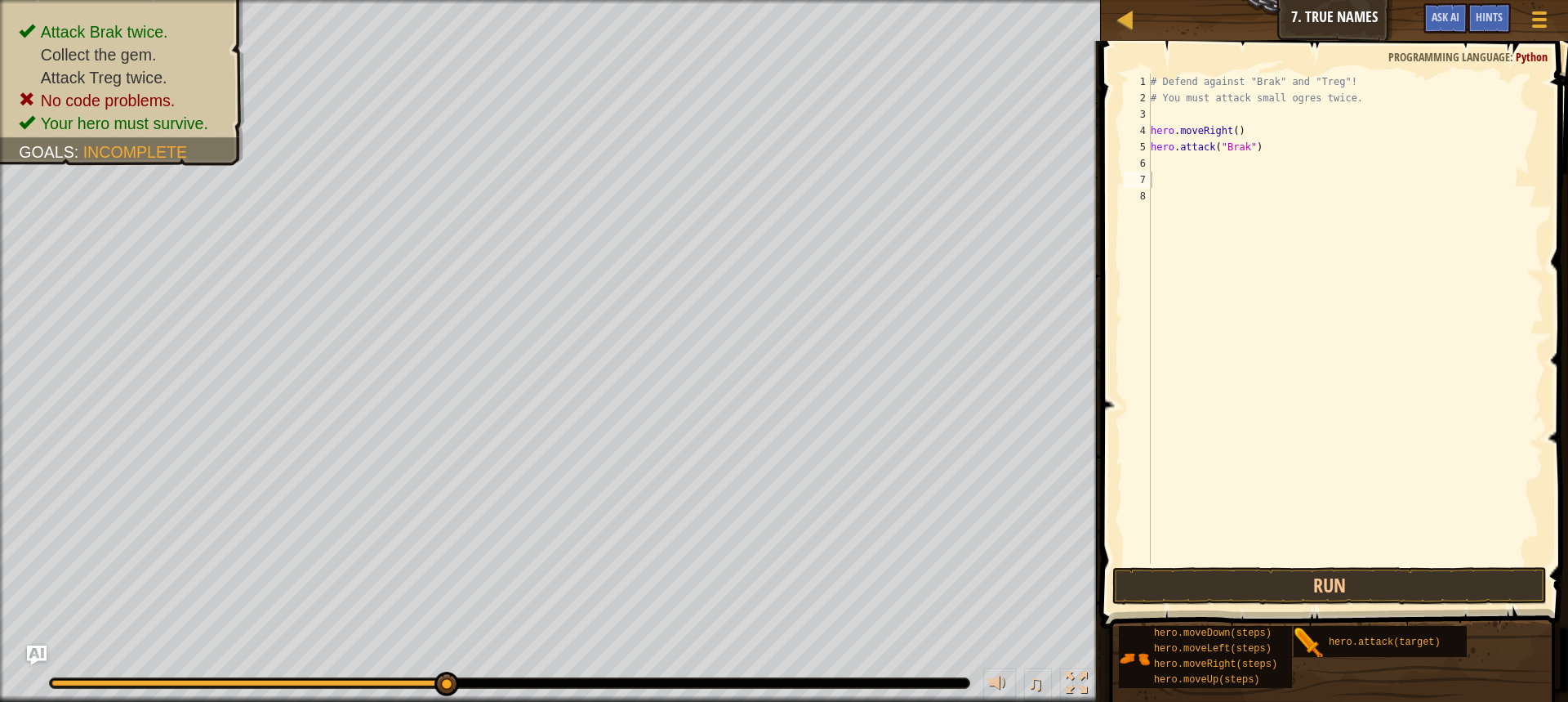
click at [1113, 157] on span at bounding box center [1336, 311] width 480 height 636
click at [1168, 162] on div "# Defend against "Brak" and "Treg"! # You must attack small ogres twice. hero .…" at bounding box center [1345, 335] width 396 height 523
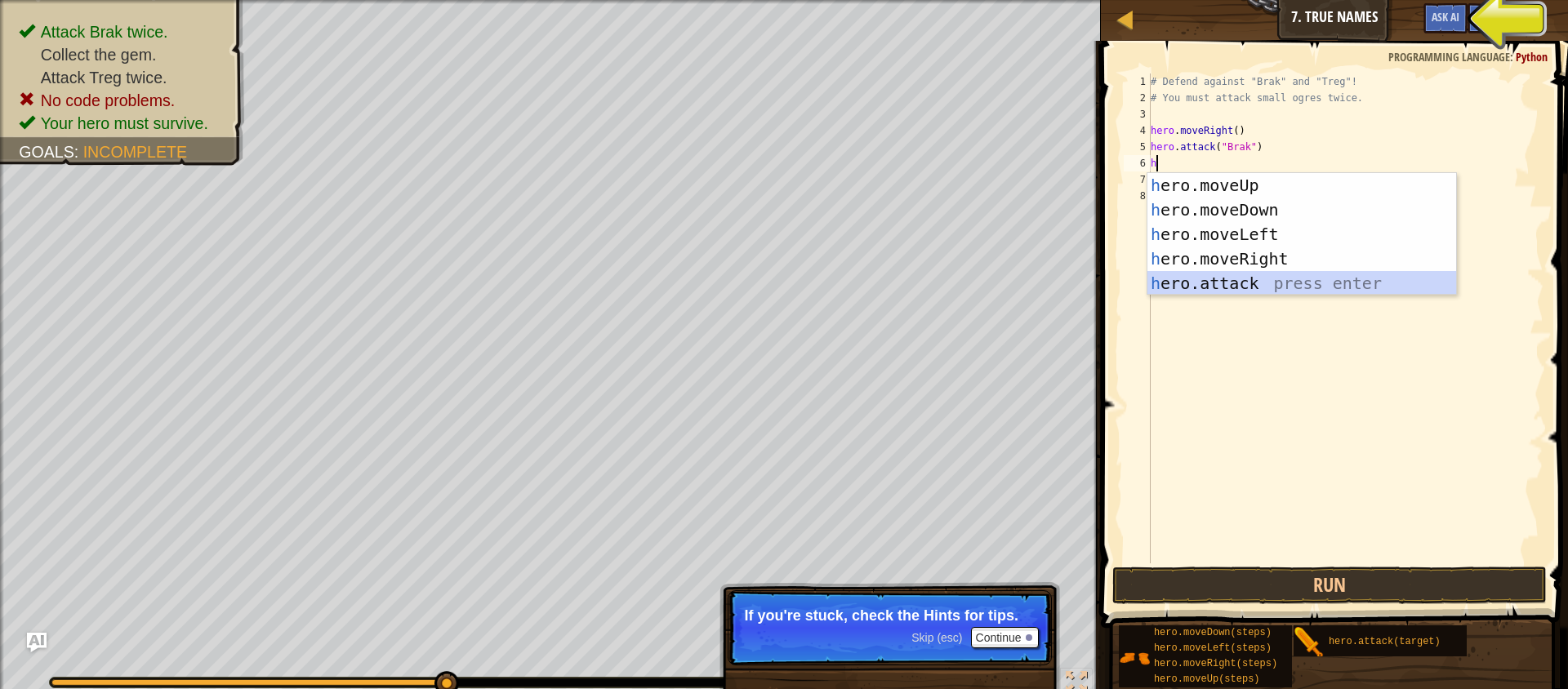
drag, startPoint x: 1244, startPoint y: 289, endPoint x: 1317, endPoint y: 282, distance: 73.3
click at [1257, 287] on div "h ero.moveUp press enter h ero.moveDown press enter h ero.moveLeft press enter …" at bounding box center [1302, 259] width 309 height 172
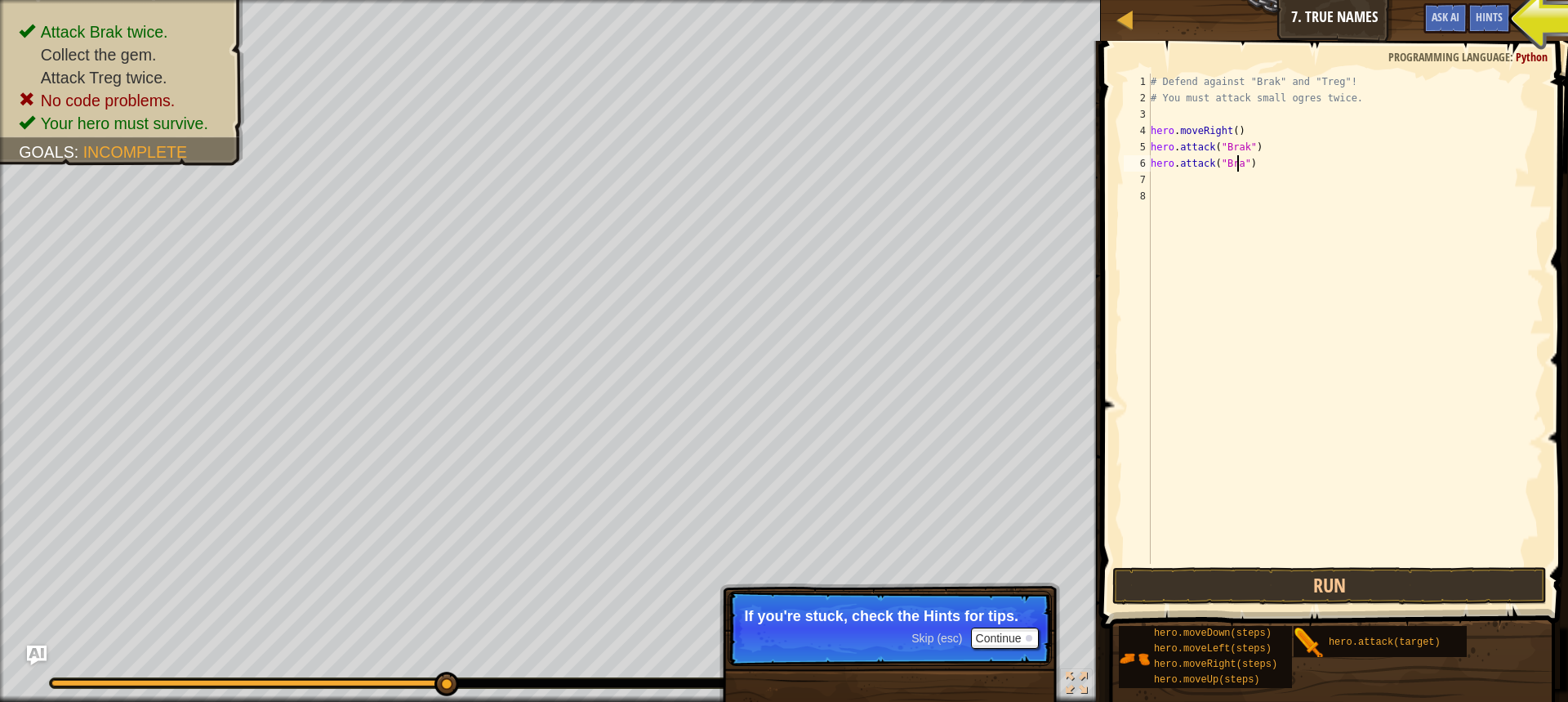
scroll to position [8, 8]
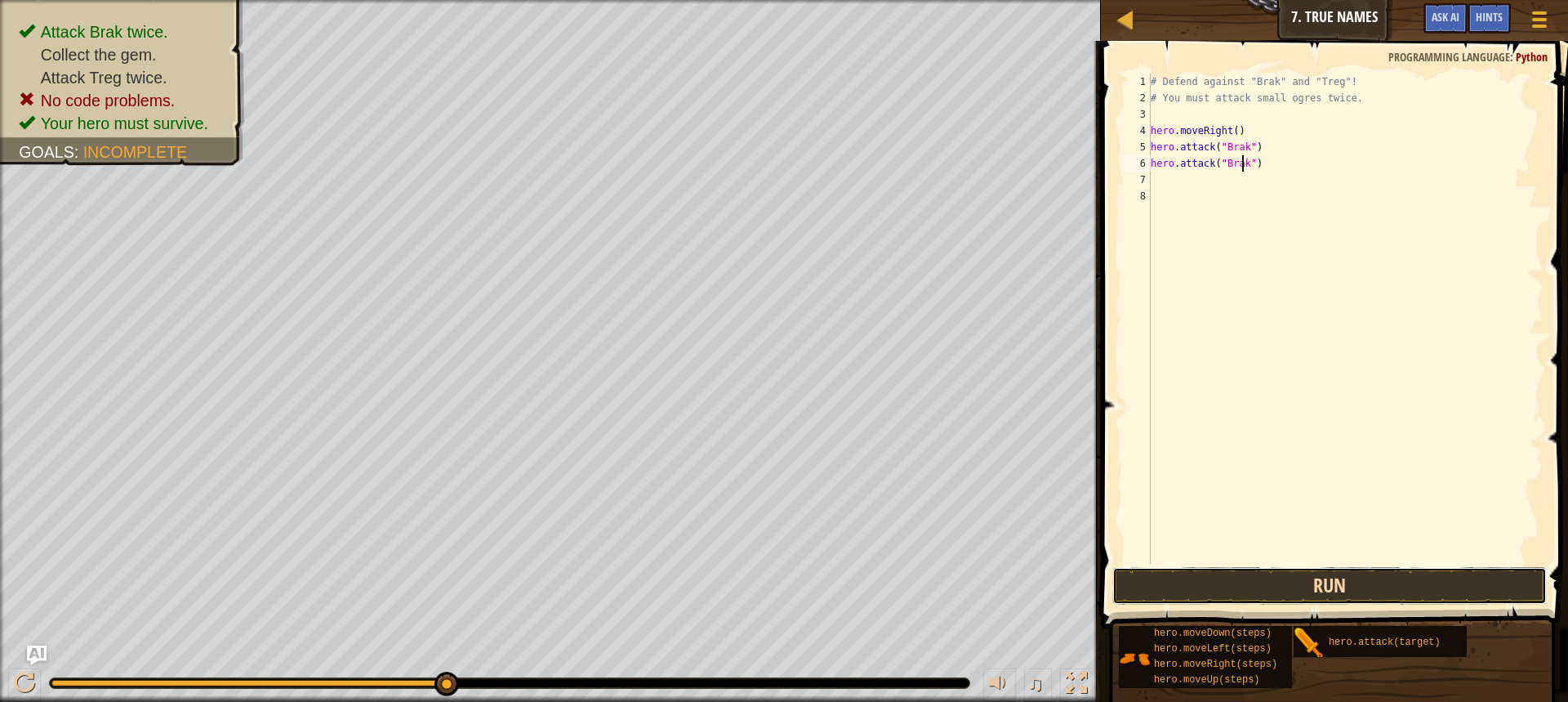
click at [1228, 572] on button "Run" at bounding box center [1329, 586] width 435 height 38
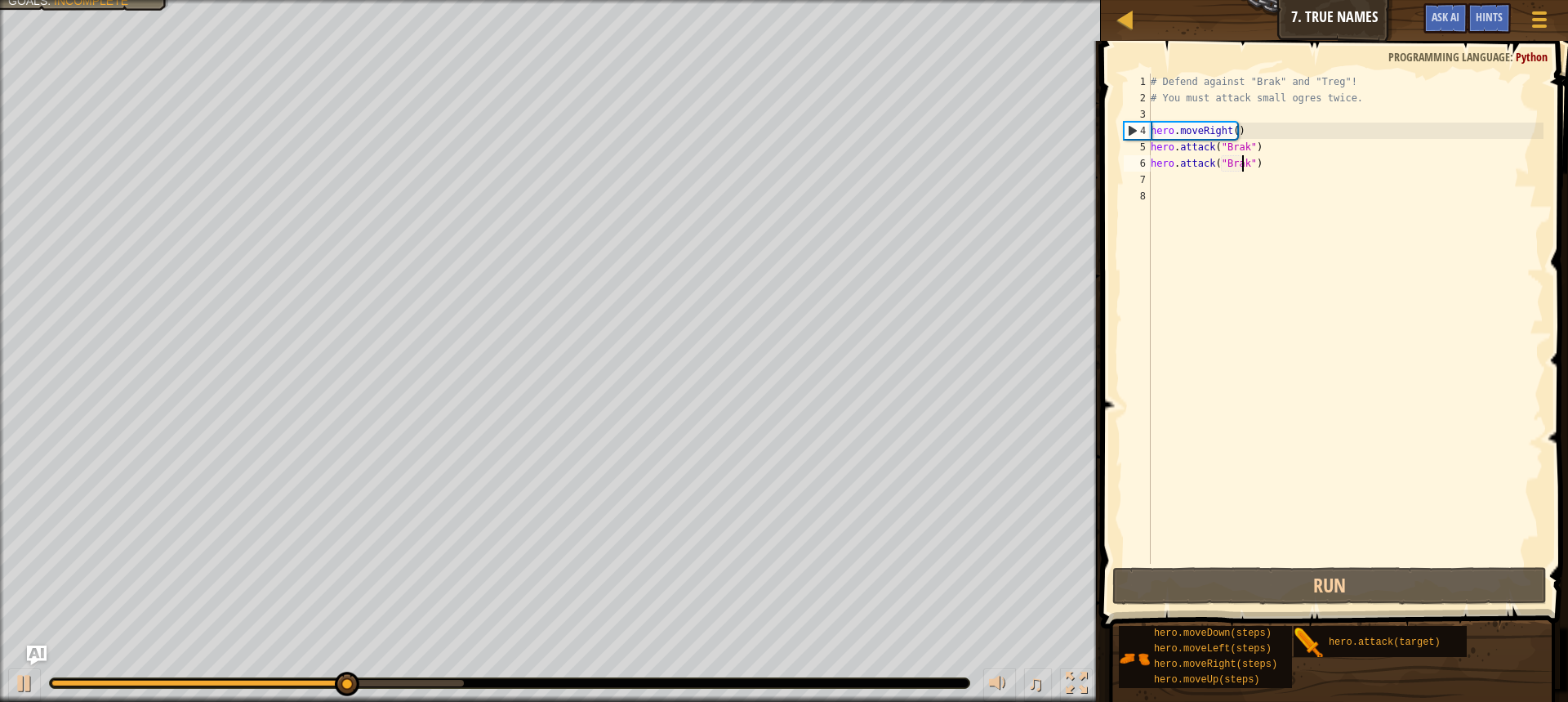
drag, startPoint x: 1245, startPoint y: 155, endPoint x: 1237, endPoint y: 154, distance: 8.1
click at [1240, 151] on div "# Defend against "Brak" and "Treg"! # You must attack small ogres twice. hero .…" at bounding box center [1345, 335] width 396 height 523
type textarea "hero.attack("Brak") hero.attack("Brak")"
click at [1222, 179] on div "# Defend against "Brak" and "Treg"! # You must attack small ogres twice. hero .…" at bounding box center [1345, 335] width 396 height 523
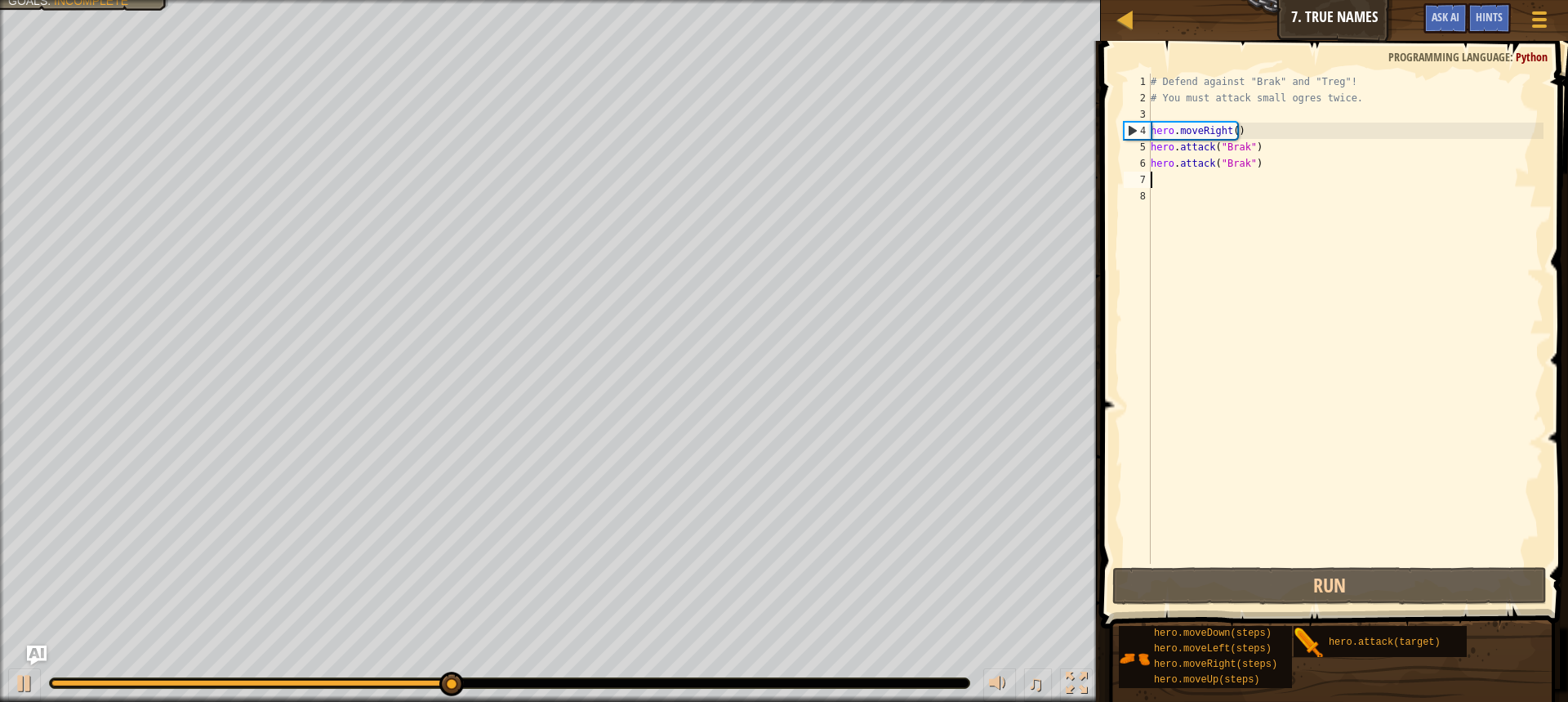
type textarea "h"
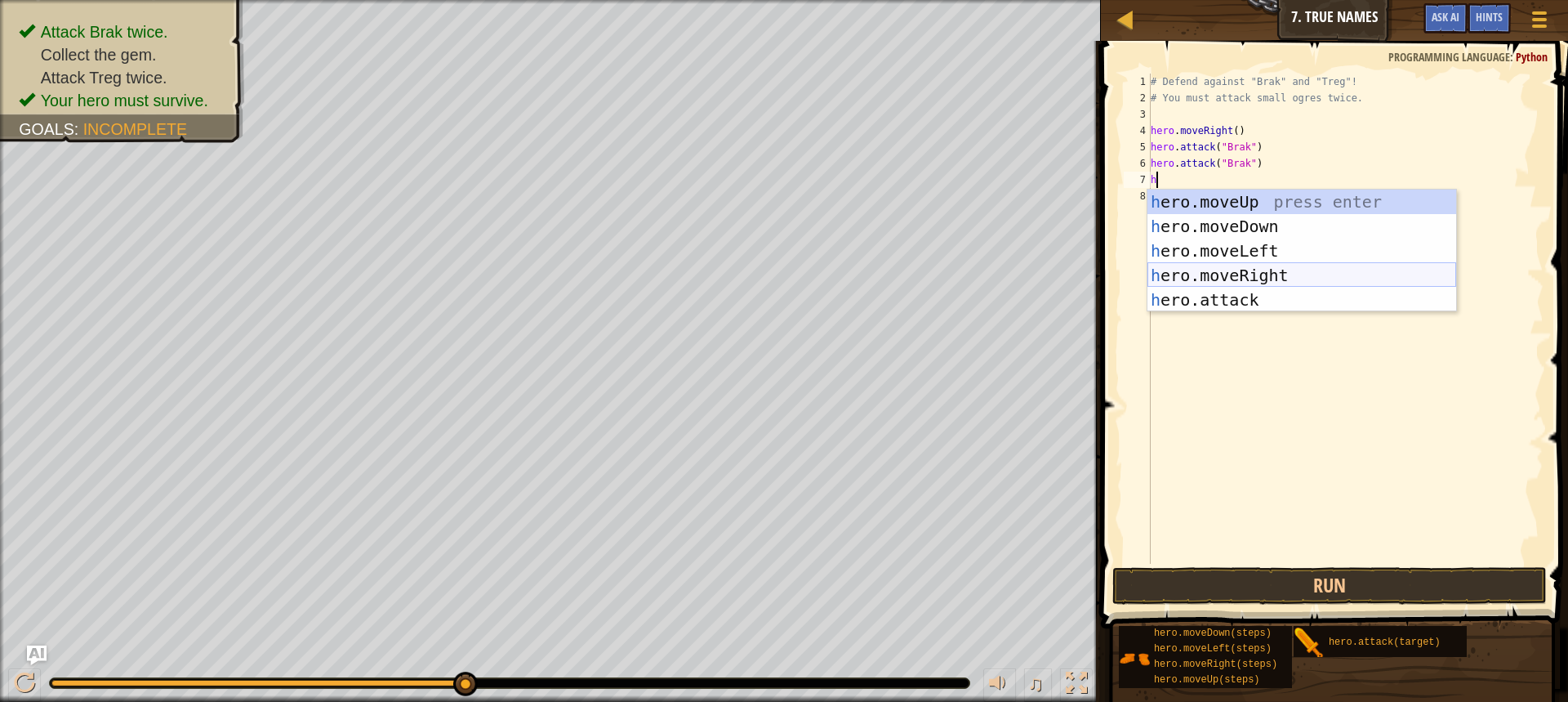
click at [1294, 277] on div "h ero.moveUp press enter h ero.moveDown press enter h ero.moveLeft press enter …" at bounding box center [1302, 275] width 309 height 172
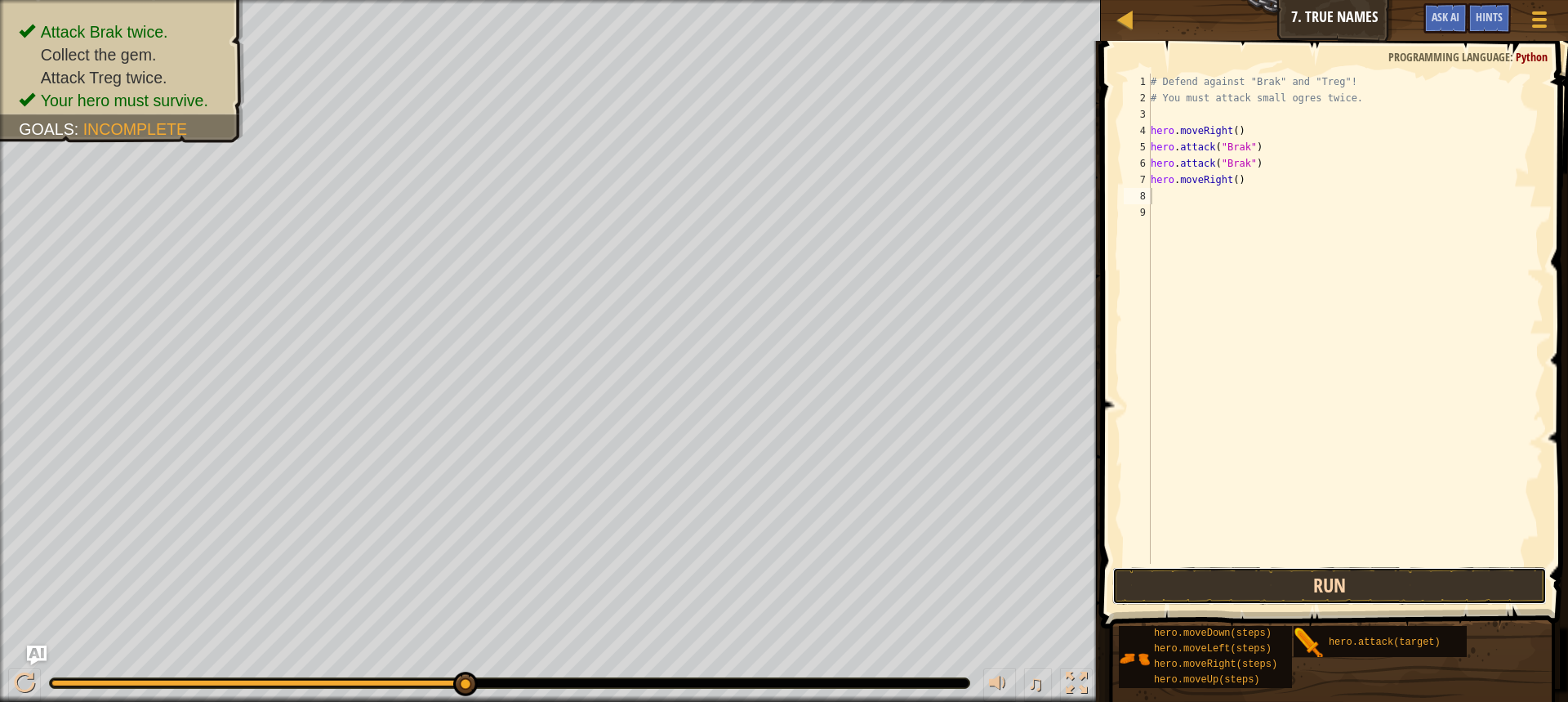
click at [1409, 575] on button "Run" at bounding box center [1329, 586] width 435 height 38
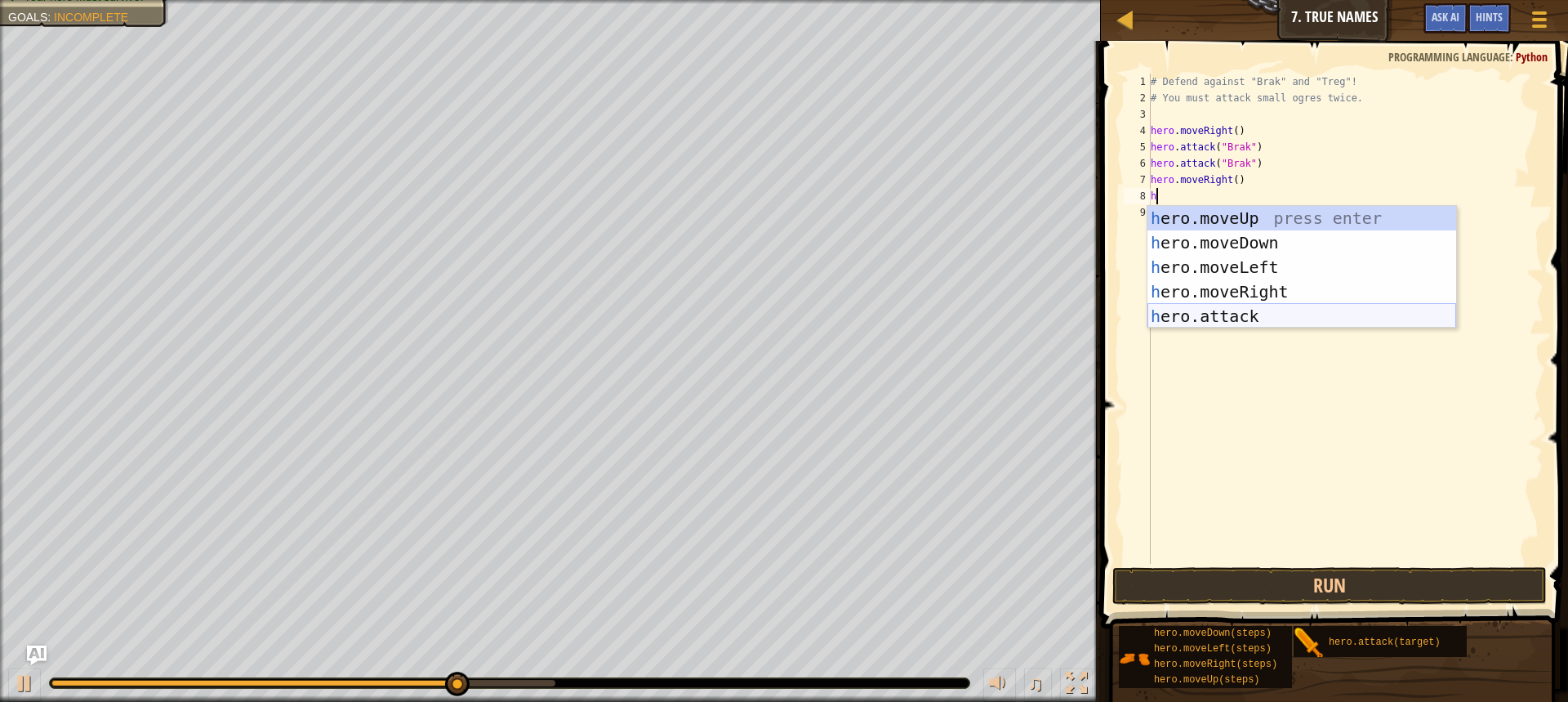
click at [1247, 310] on div "h ero.moveUp press enter h ero.moveDown press enter h ero.moveLeft press enter …" at bounding box center [1302, 292] width 309 height 172
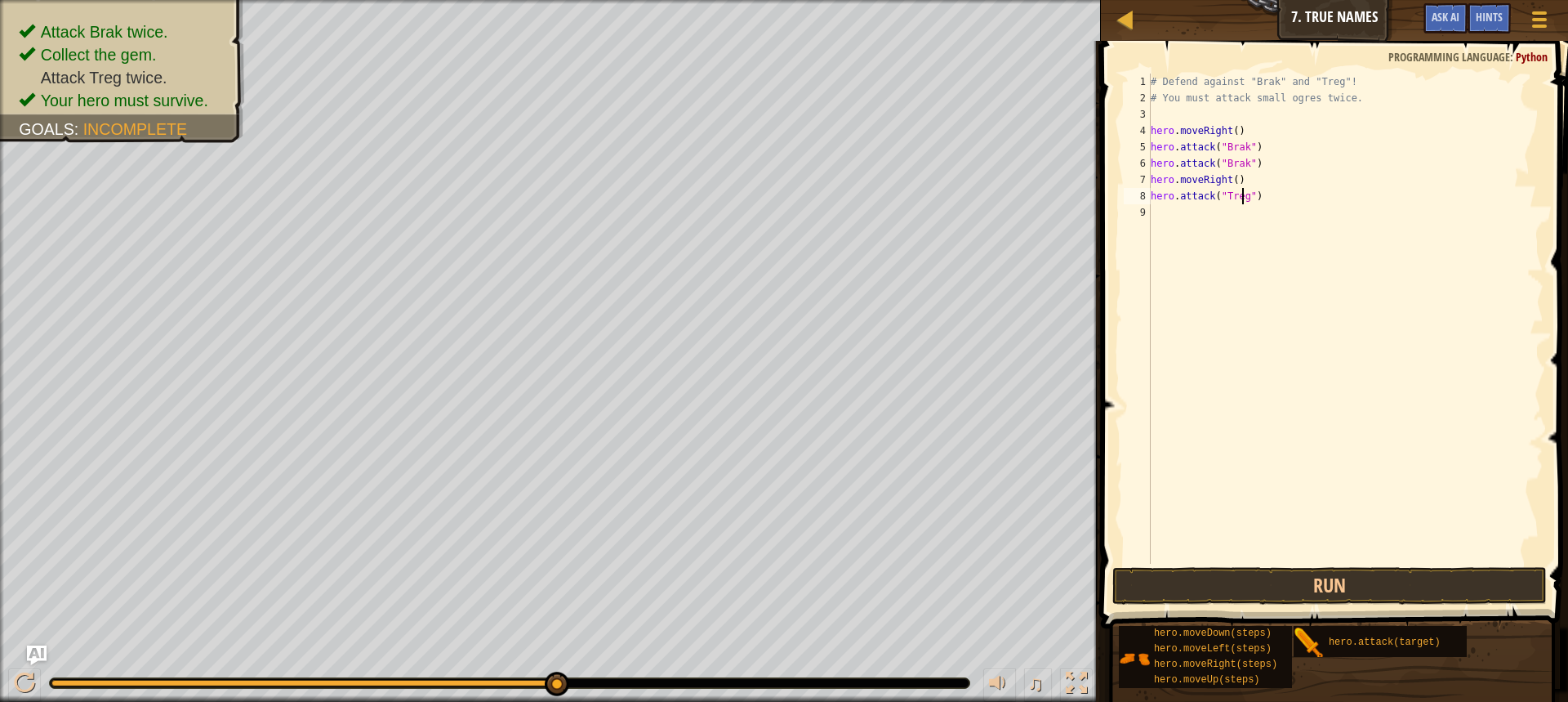
scroll to position [8, 8]
type textarea "hero.attack("Treg")"
click at [1189, 581] on button "Run" at bounding box center [1329, 586] width 435 height 38
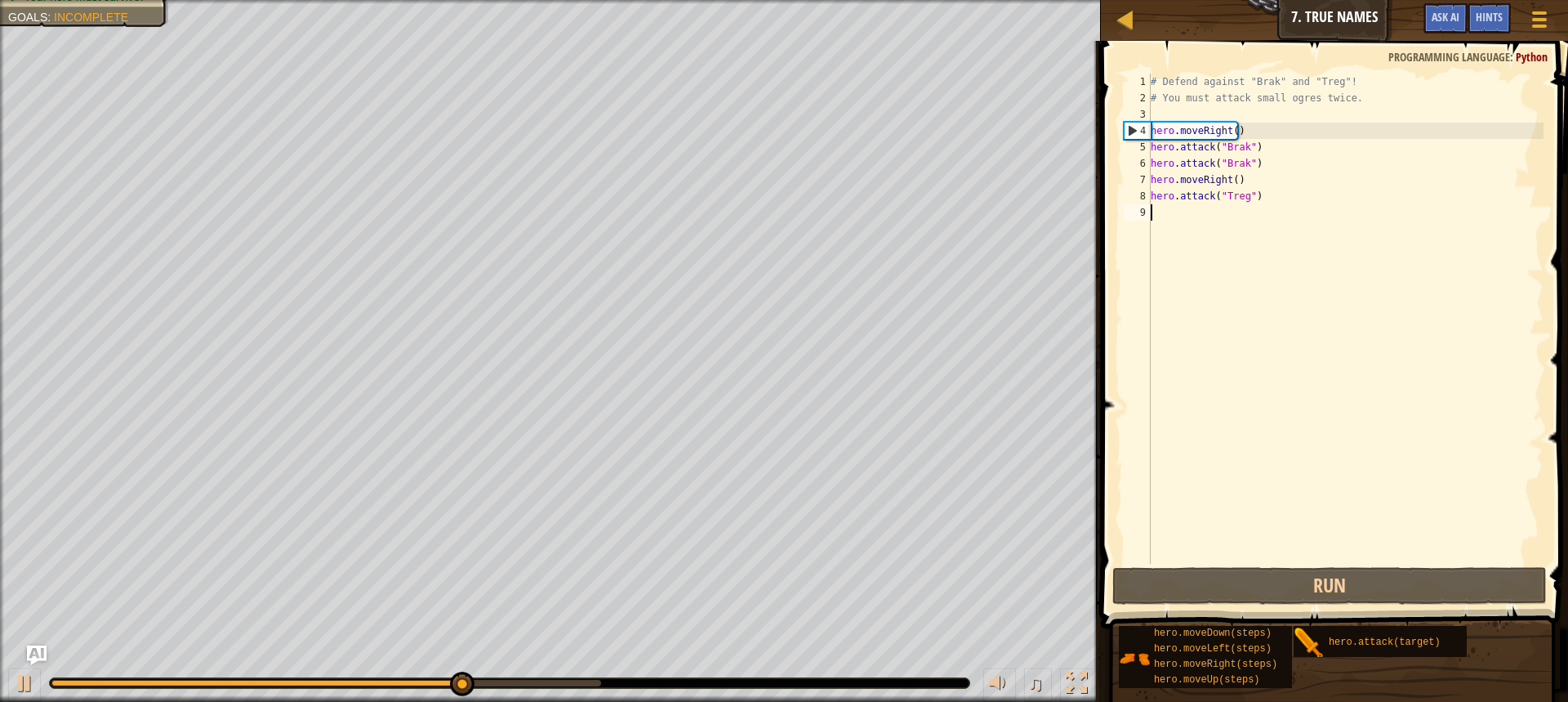
click at [1220, 218] on div "# Defend against "Brak" and "Treg"! # You must attack small ogres twice. hero .…" at bounding box center [1345, 335] width 396 height 523
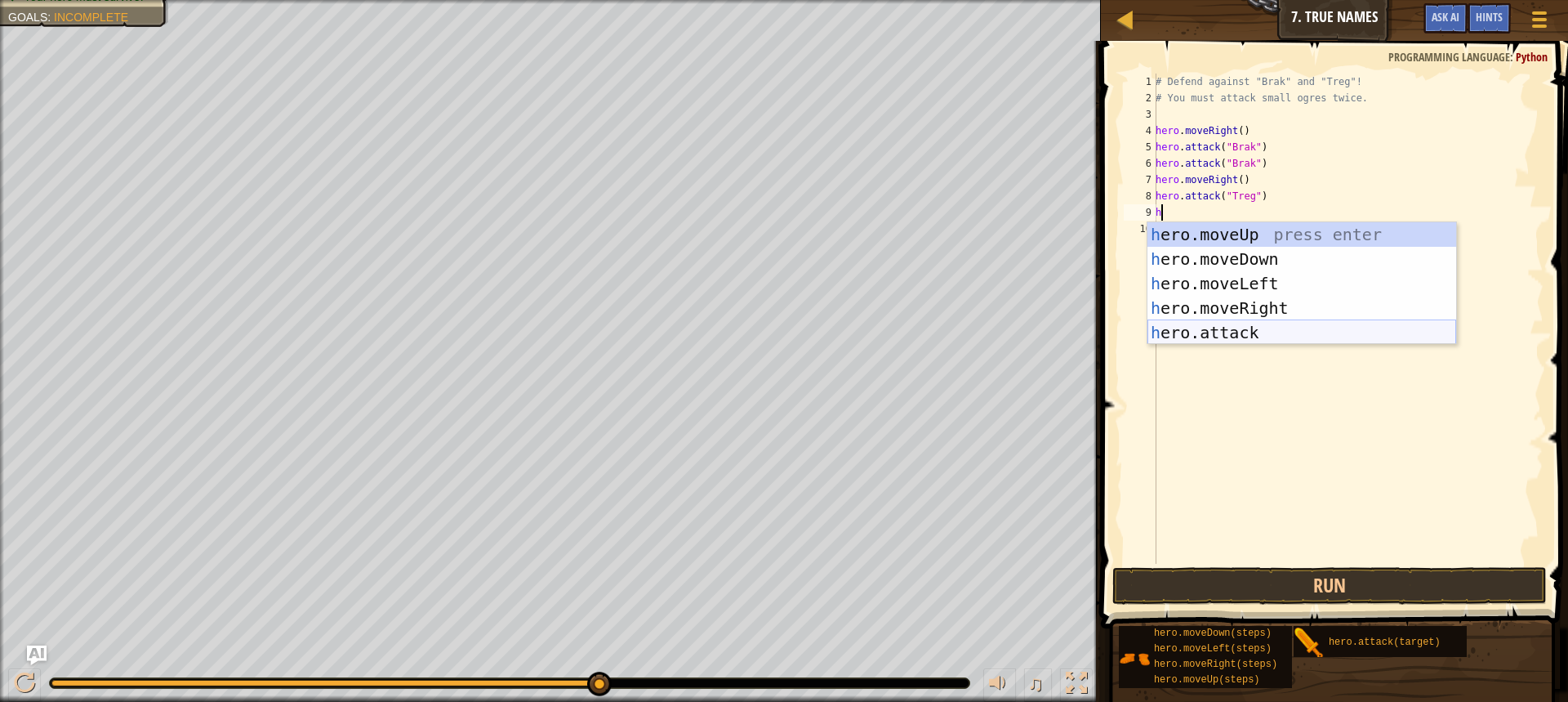
click at [1282, 333] on div "h ero.moveUp press enter h ero.moveDown press enter h ero.moveLeft press enter …" at bounding box center [1302, 307] width 309 height 172
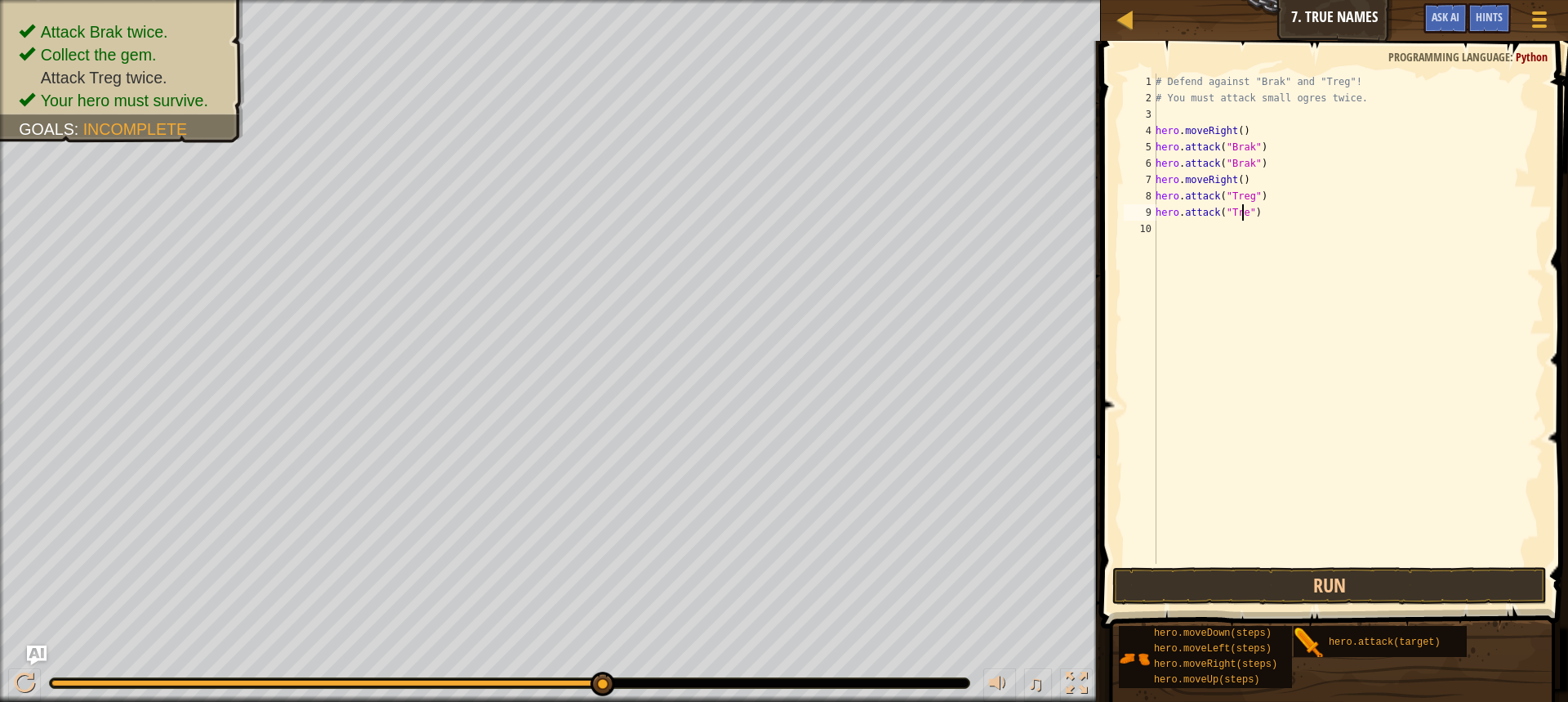
scroll to position [8, 8]
type textarea "hero.attack("Treg")"
click at [1261, 596] on button "Run" at bounding box center [1329, 586] width 435 height 38
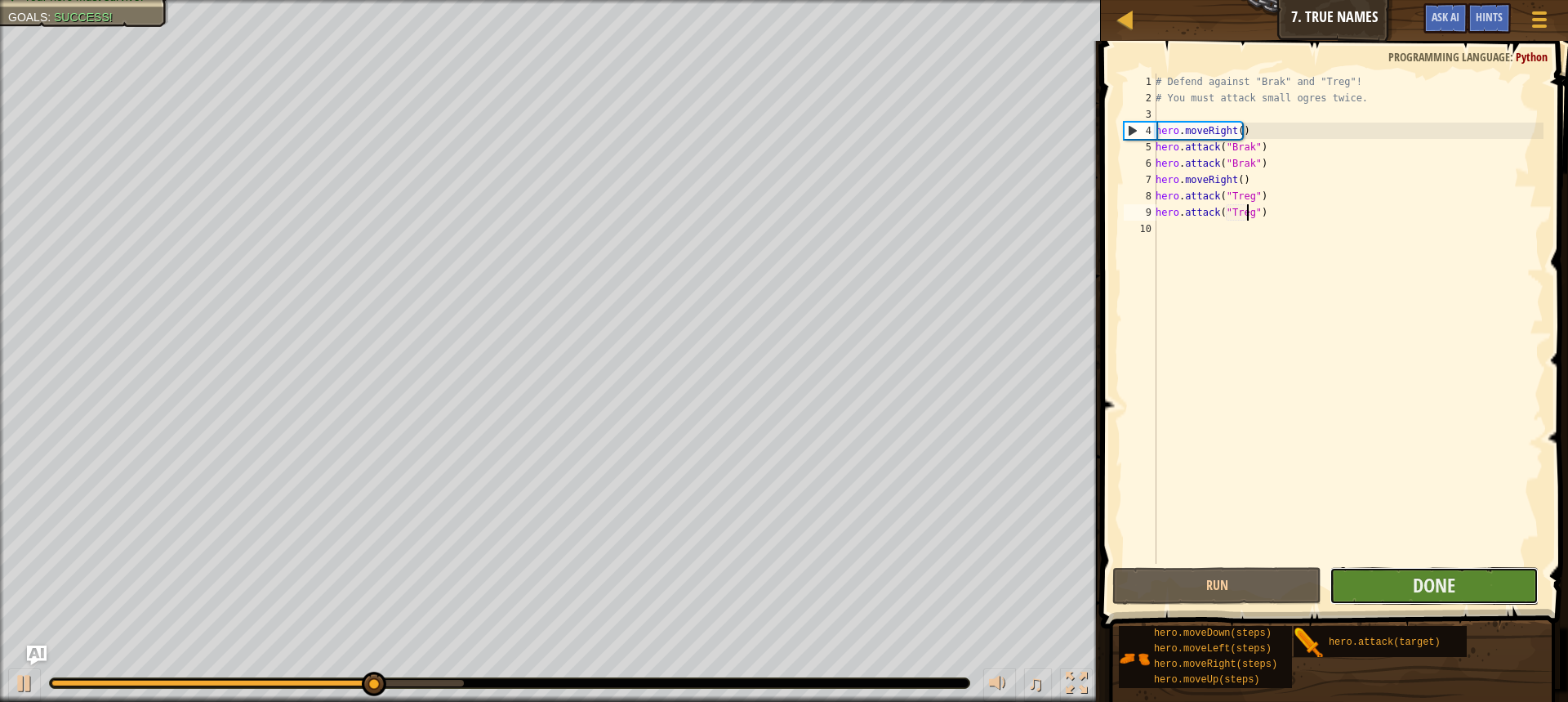
click at [1512, 595] on button "Done" at bounding box center [1435, 586] width 209 height 38
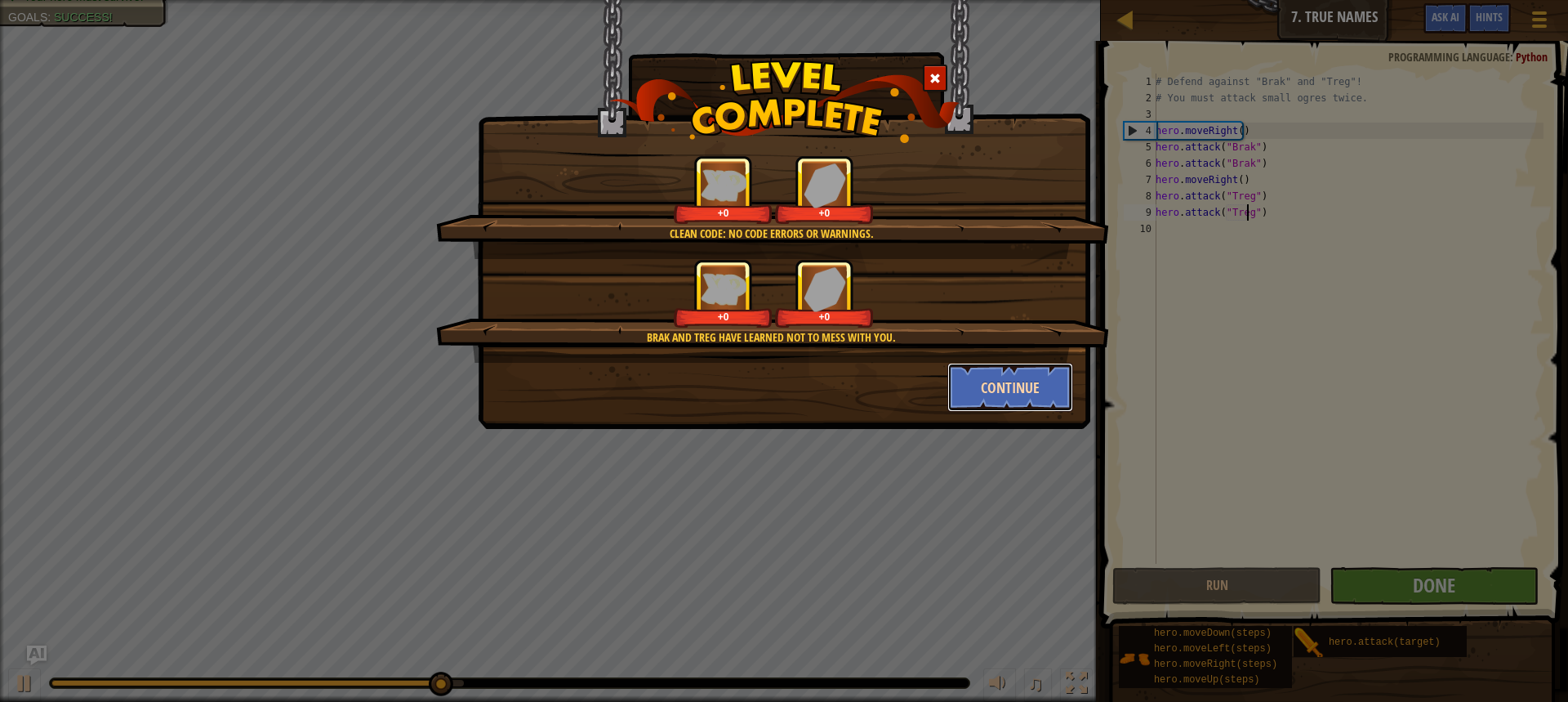
click at [1025, 397] on button "Continue" at bounding box center [1010, 387] width 126 height 49
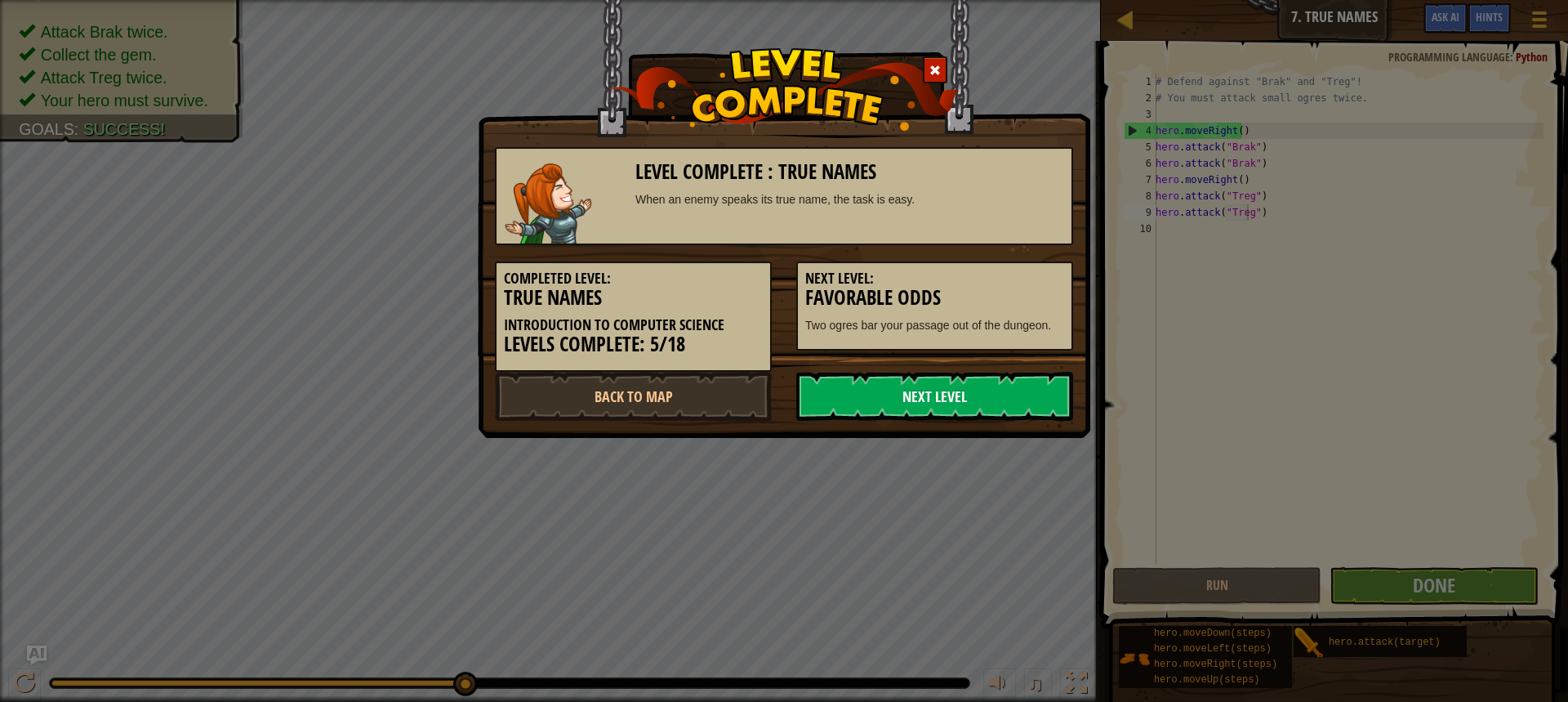
click at [938, 418] on link "Next Level" at bounding box center [935, 396] width 277 height 49
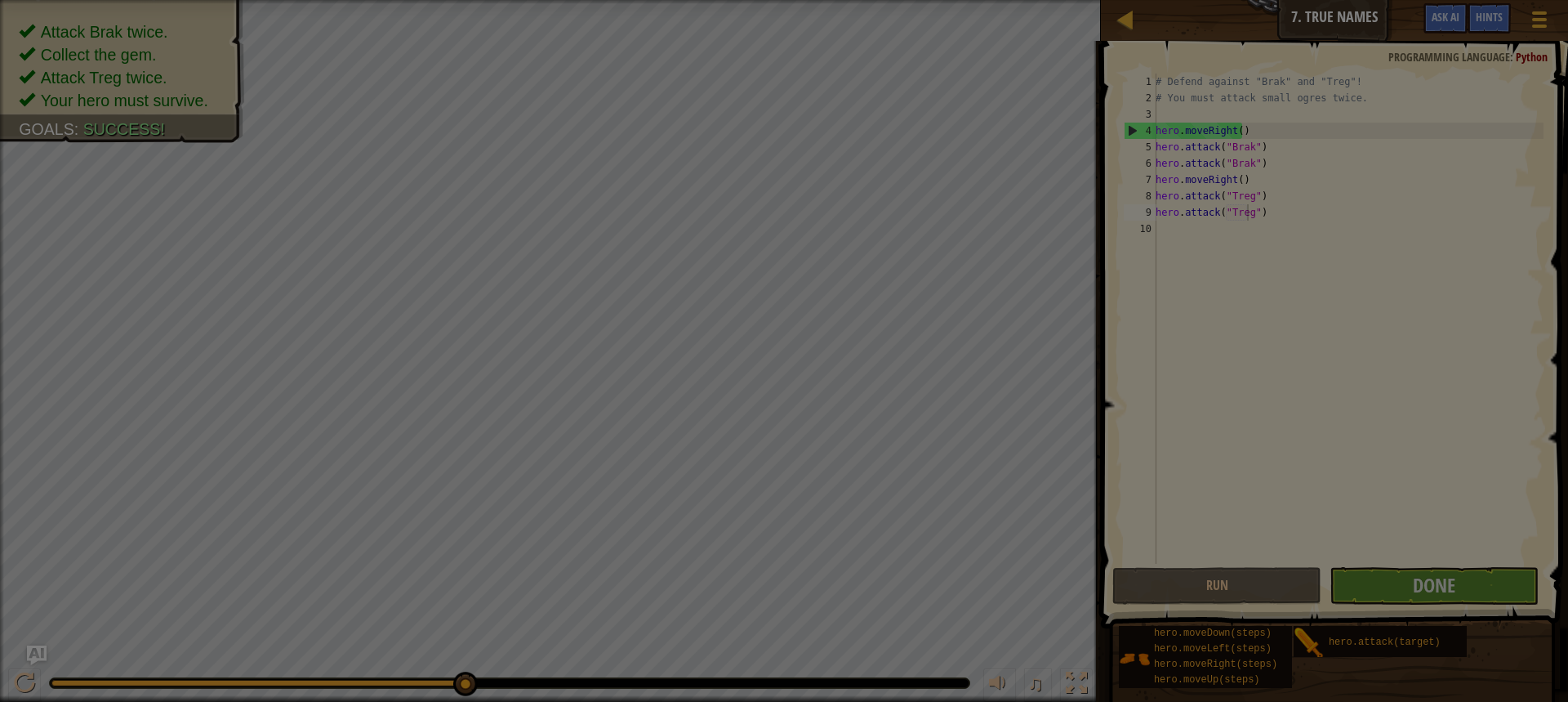
click at [874, 405] on div at bounding box center [784, 351] width 1568 height 702
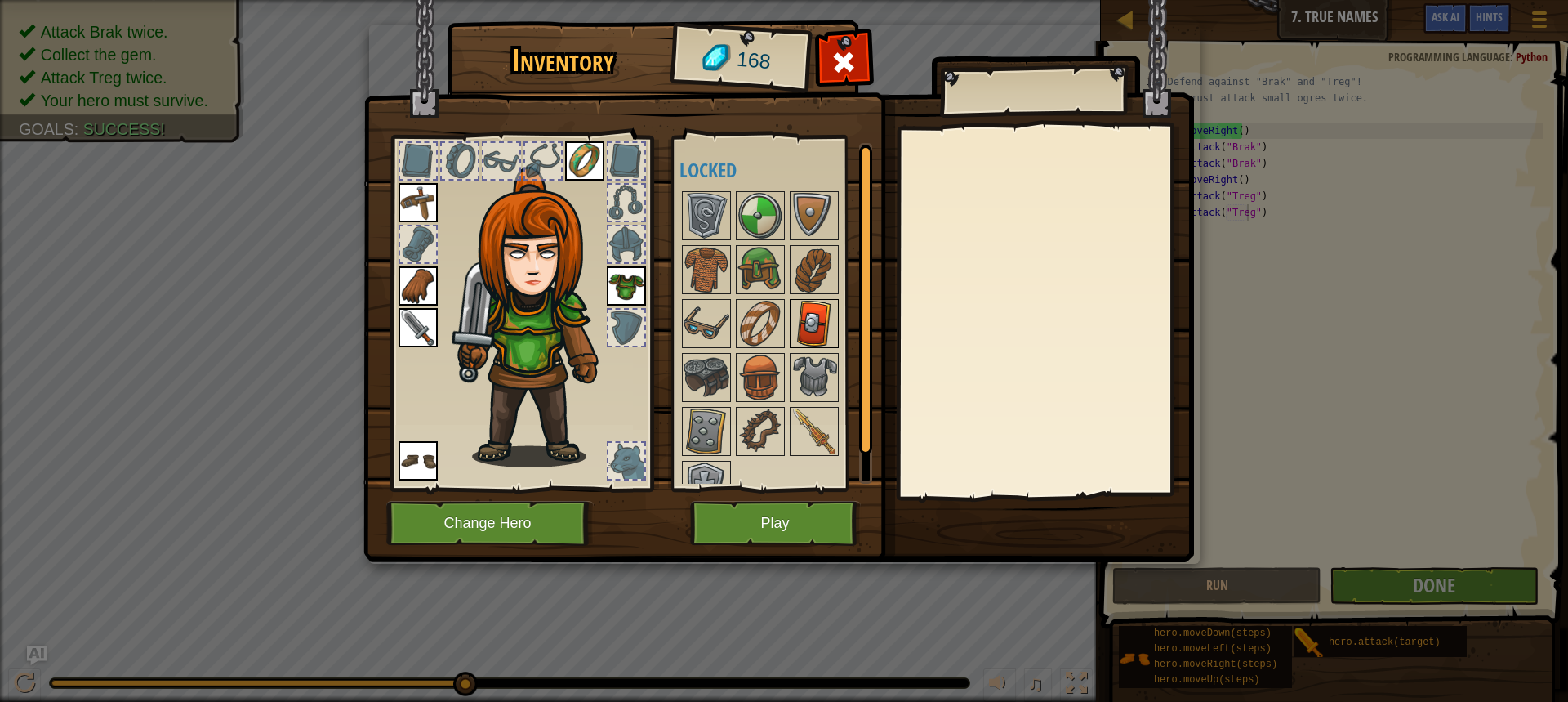
click at [792, 332] on img at bounding box center [814, 323] width 46 height 46
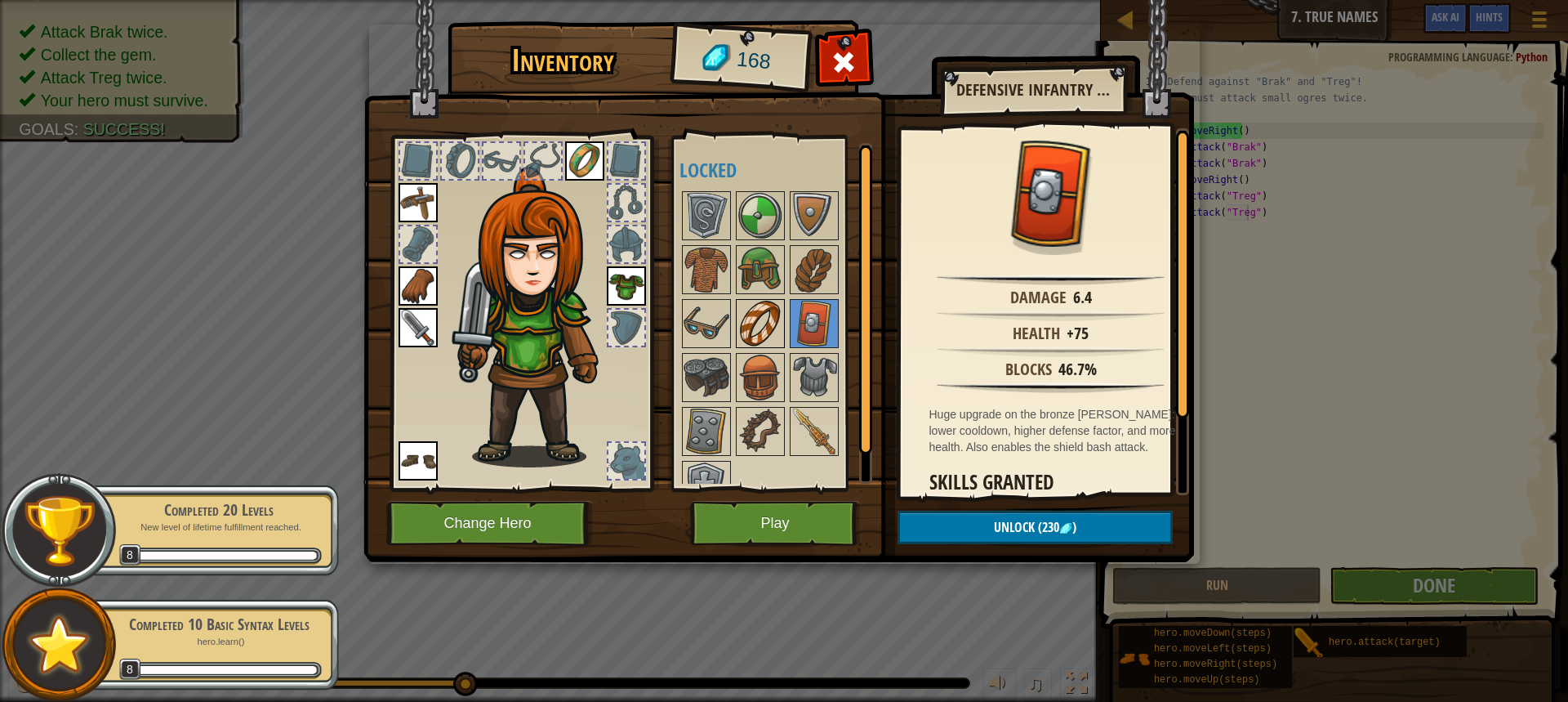
click at [775, 327] on img at bounding box center [761, 323] width 46 height 46
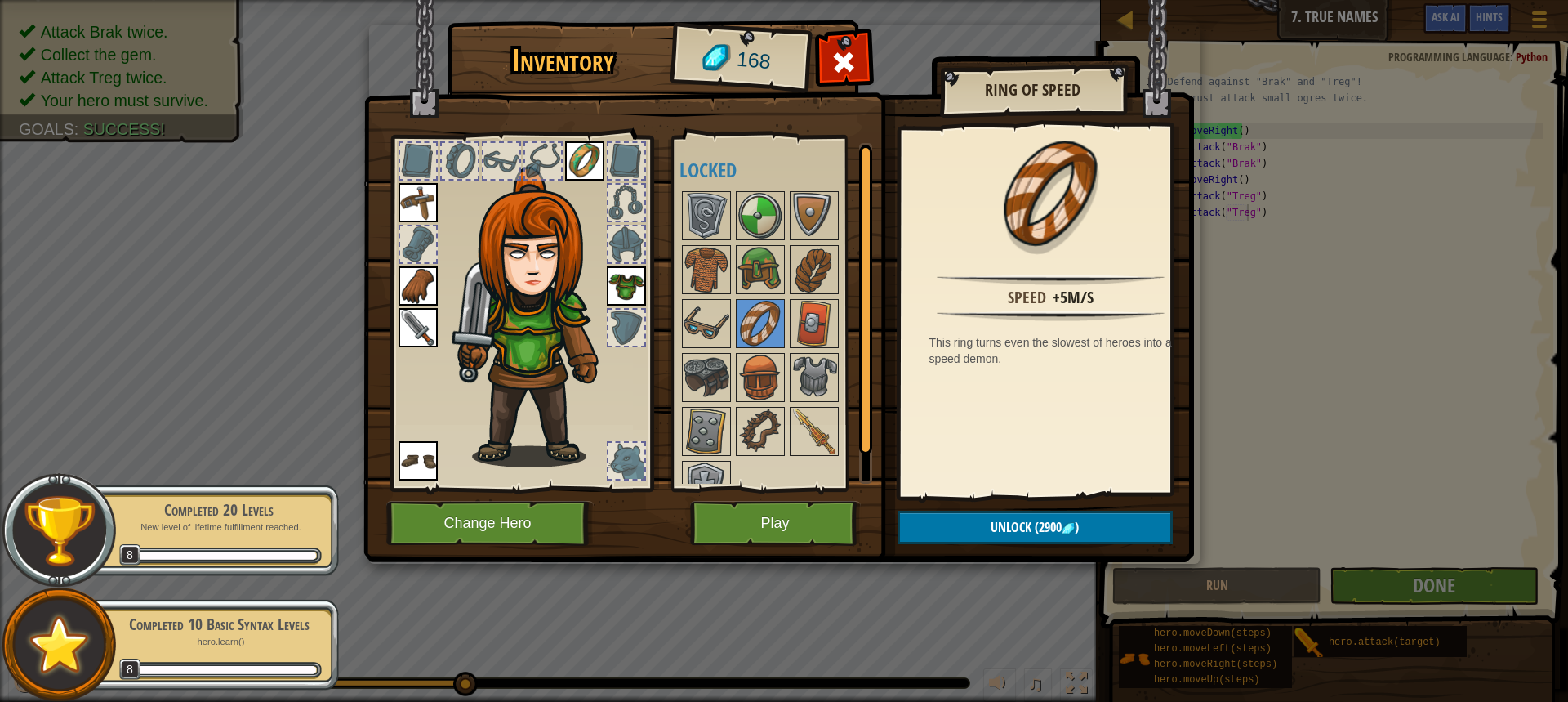
click at [745, 243] on div at bounding box center [781, 350] width 205 height 323
click at [809, 215] on img at bounding box center [814, 215] width 46 height 46
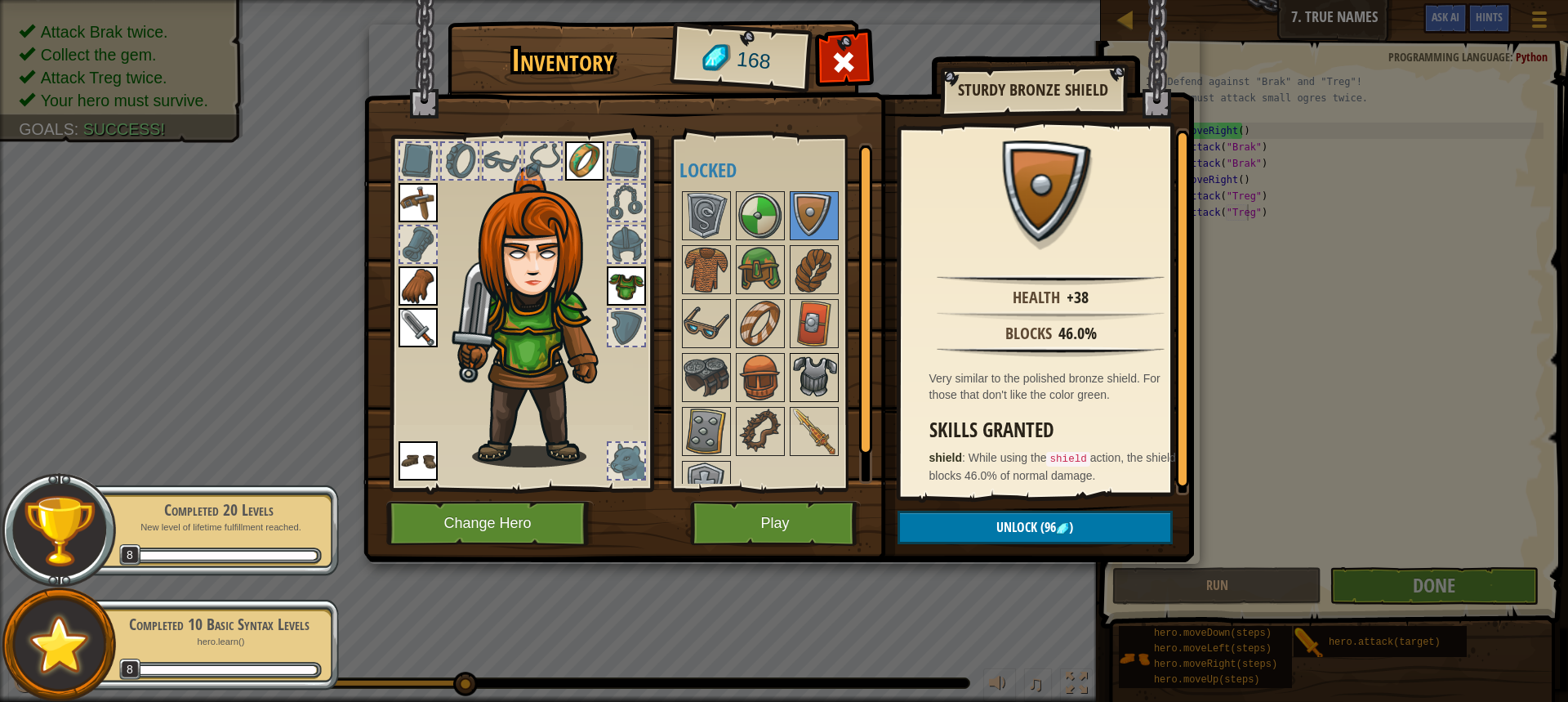
click at [802, 353] on div at bounding box center [814, 377] width 49 height 49
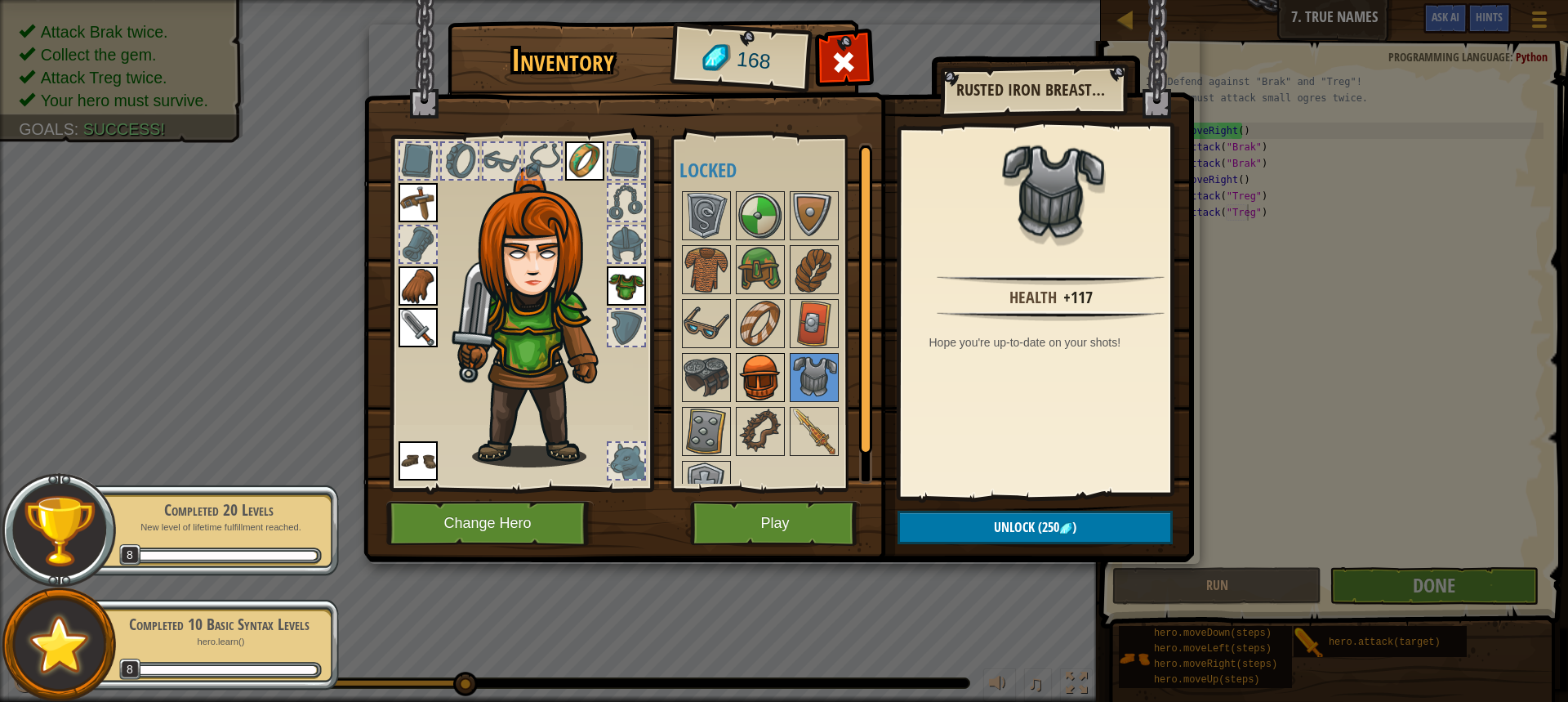
click at [736, 388] on div at bounding box center [761, 377] width 49 height 49
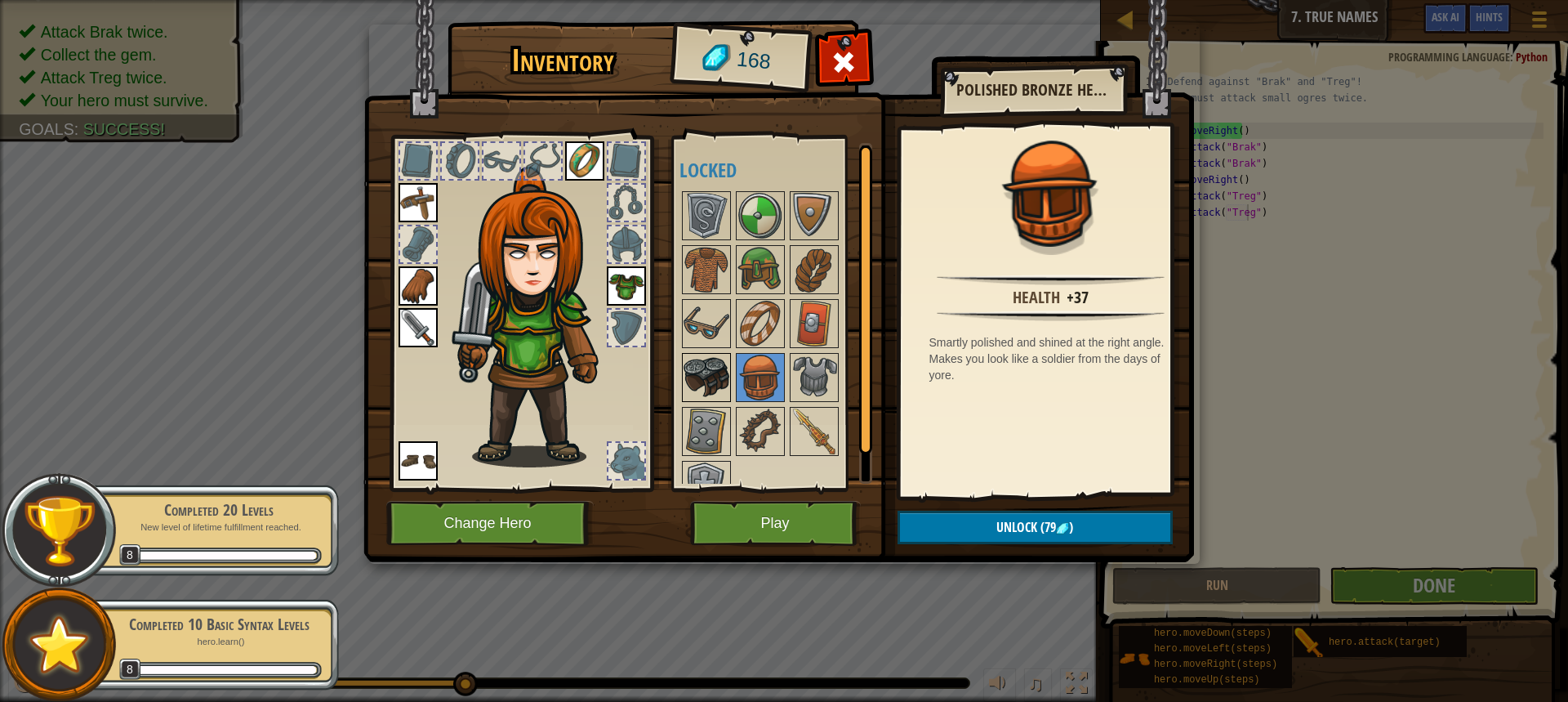
click at [689, 372] on img at bounding box center [706, 377] width 46 height 46
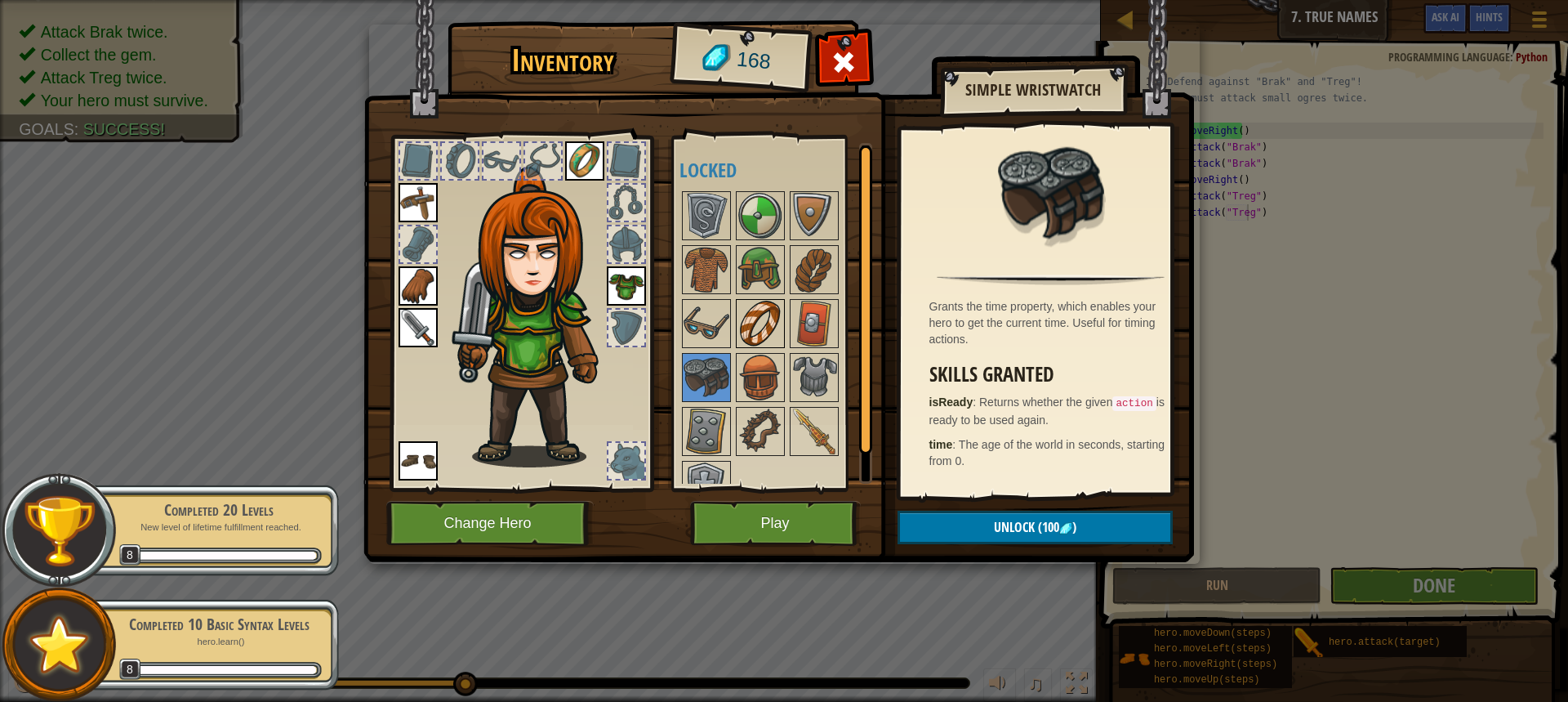
click at [742, 318] on img at bounding box center [761, 323] width 46 height 46
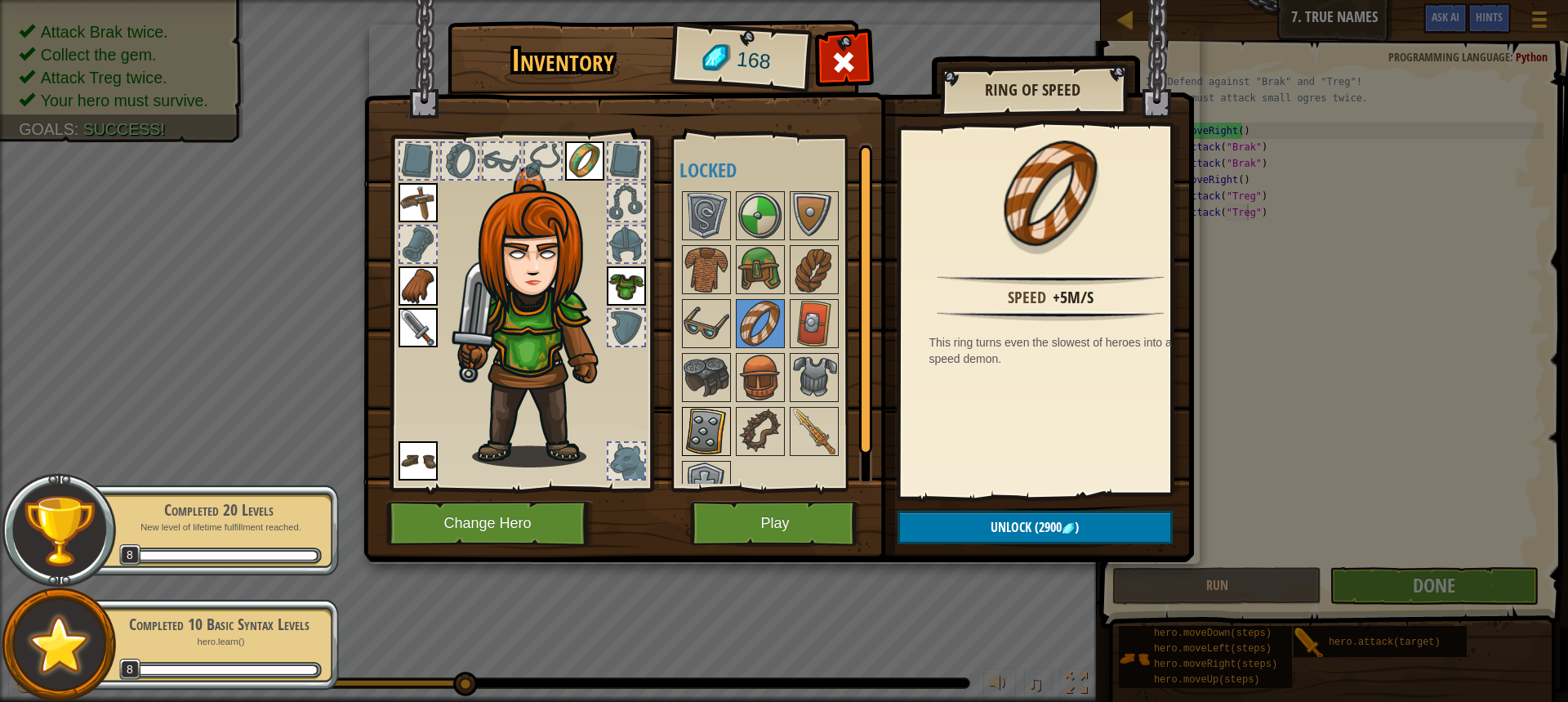
click at [730, 446] on div at bounding box center [706, 431] width 49 height 49
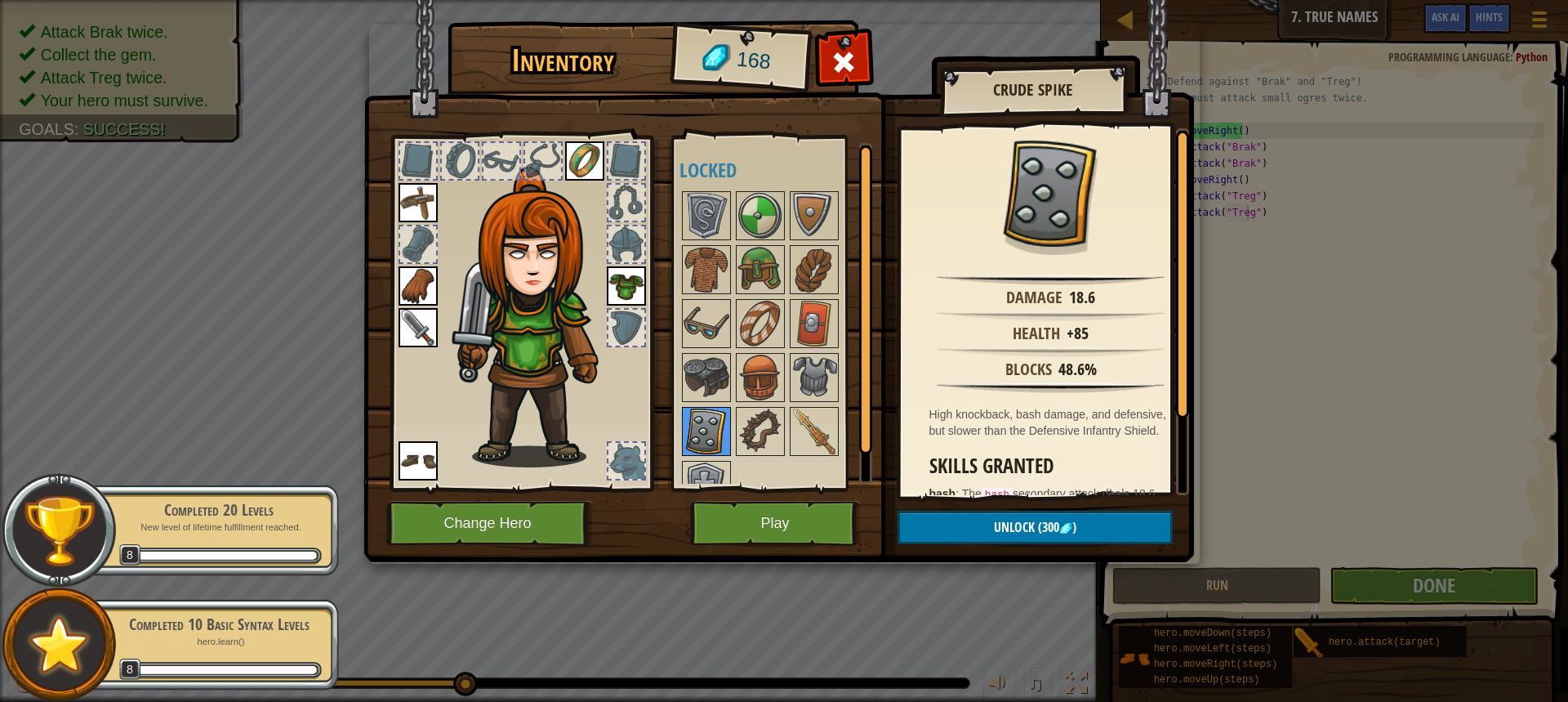
drag, startPoint x: 697, startPoint y: 443, endPoint x: 704, endPoint y: 414, distance: 29.8
click at [701, 437] on img at bounding box center [706, 431] width 46 height 46
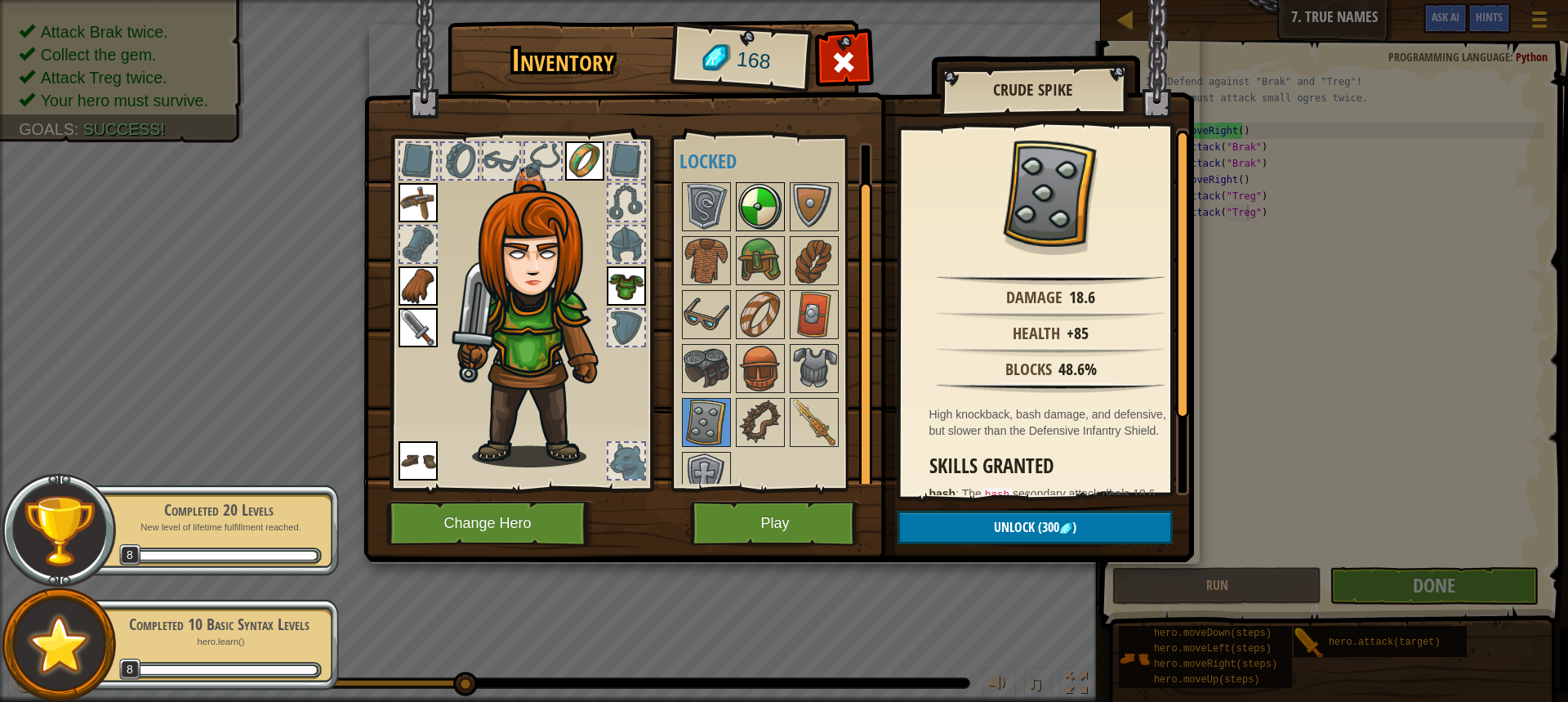
scroll to position [0, 0]
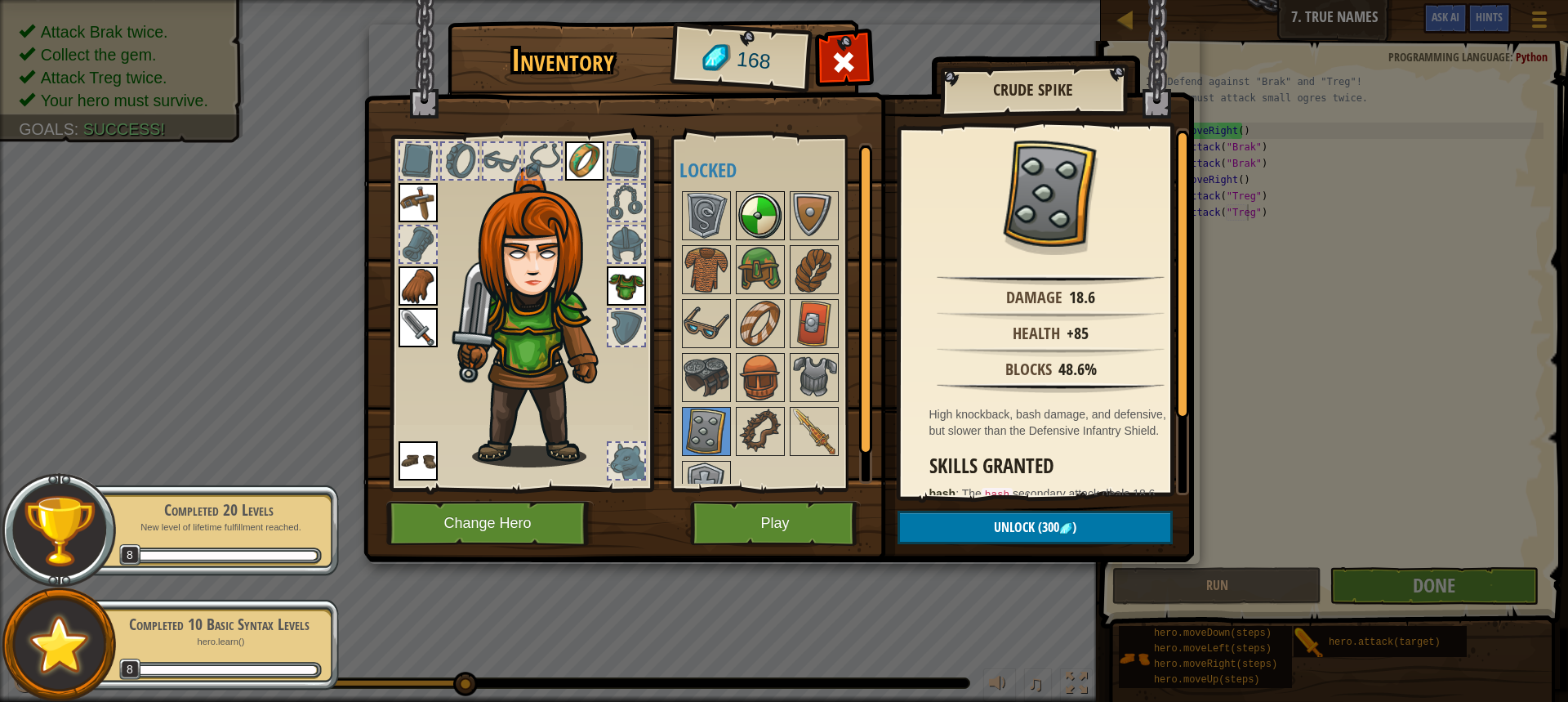
drag, startPoint x: 752, startPoint y: 224, endPoint x: 747, endPoint y: 215, distance: 10.3
drag, startPoint x: 741, startPoint y: 218, endPoint x: 716, endPoint y: 215, distance: 25.2
click at [716, 215] on div "Available Equip Equip Equip Equip Equip Equip (double-click to equip) Locked" at bounding box center [781, 313] width 205 height 341
click at [697, 217] on img at bounding box center [706, 215] width 46 height 46
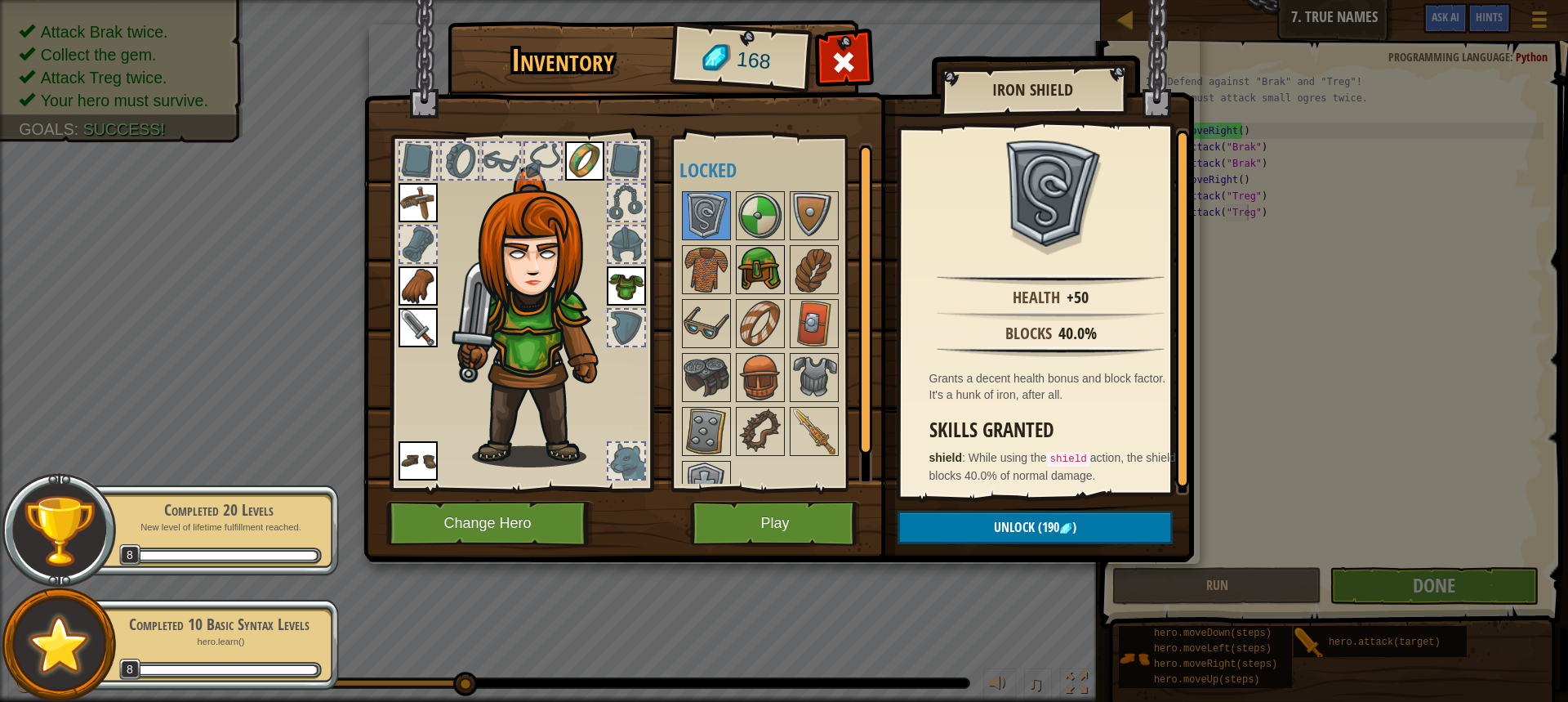
click at [766, 249] on img at bounding box center [761, 270] width 46 height 46
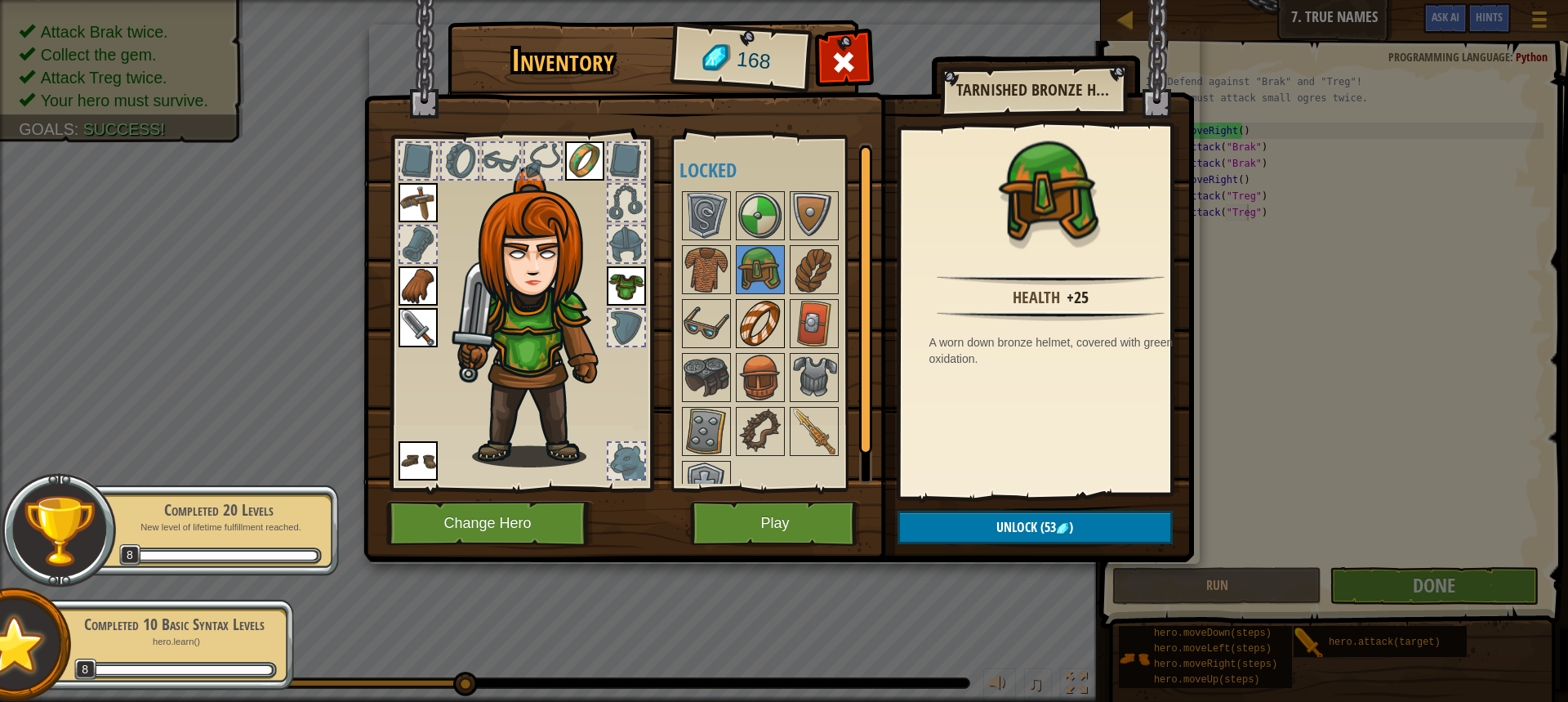
drag, startPoint x: 757, startPoint y: 302, endPoint x: 744, endPoint y: 342, distance: 42.1
click at [744, 342] on img at bounding box center [761, 323] width 46 height 46
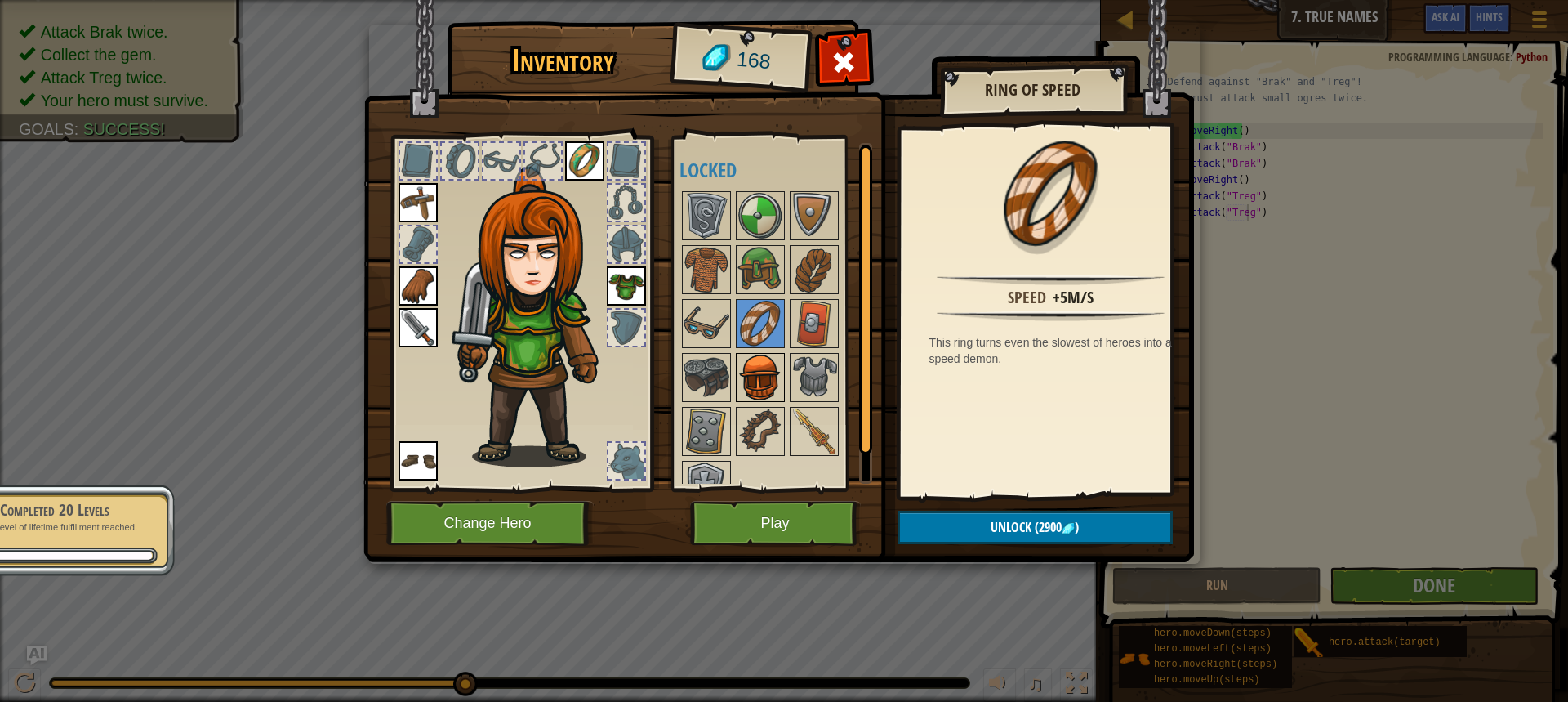
drag, startPoint x: 741, startPoint y: 359, endPoint x: 743, endPoint y: 374, distance: 15.1
click at [735, 377] on div "Available Equip Equip Equip Equip Equip Equip (double-click to equip) Locked" at bounding box center [781, 313] width 205 height 341
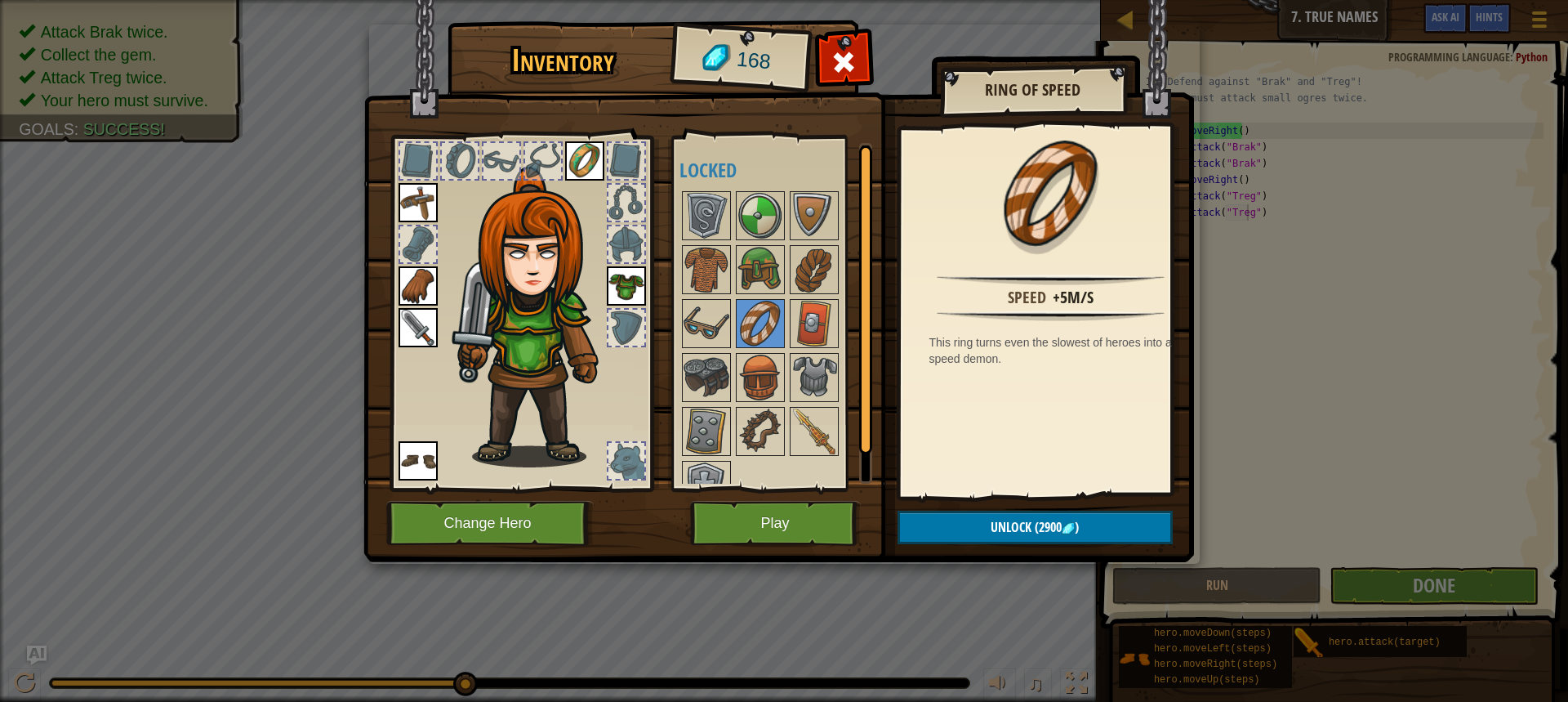
drag, startPoint x: 751, startPoint y: 168, endPoint x: 753, endPoint y: 154, distance: 14.1
click at [753, 156] on div "Available Equip Equip Equip Equip Equip Equip (double-click to equip) Locked" at bounding box center [781, 313] width 205 height 341
click at [817, 173] on h4 "Locked" at bounding box center [781, 169] width 205 height 21
click at [809, 221] on img at bounding box center [814, 215] width 46 height 46
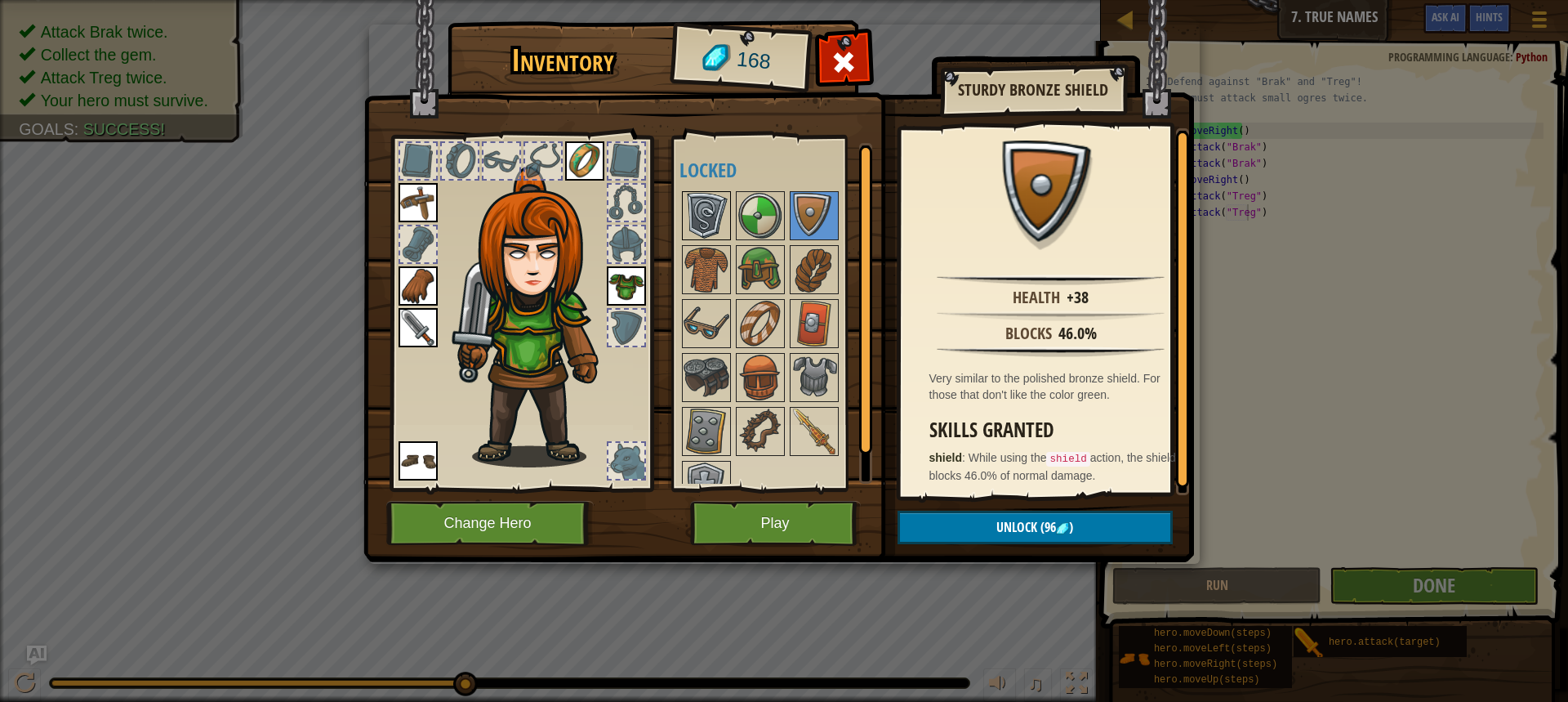
drag, startPoint x: 761, startPoint y: 218, endPoint x: 728, endPoint y: 209, distance: 34.2
click at [736, 212] on div at bounding box center [761, 215] width 49 height 49
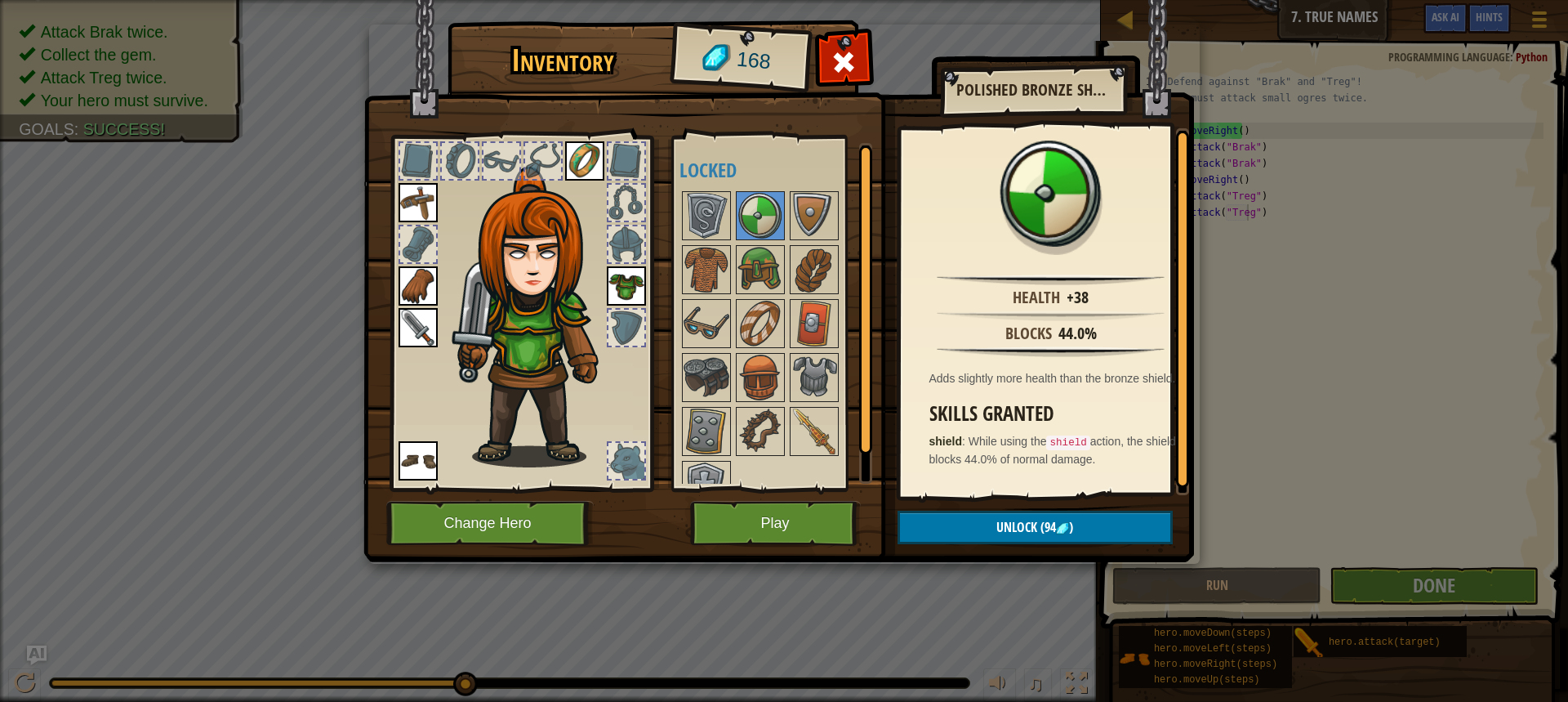
drag, startPoint x: 687, startPoint y: 204, endPoint x: 674, endPoint y: 203, distance: 13.0
click at [682, 204] on div at bounding box center [706, 215] width 49 height 49
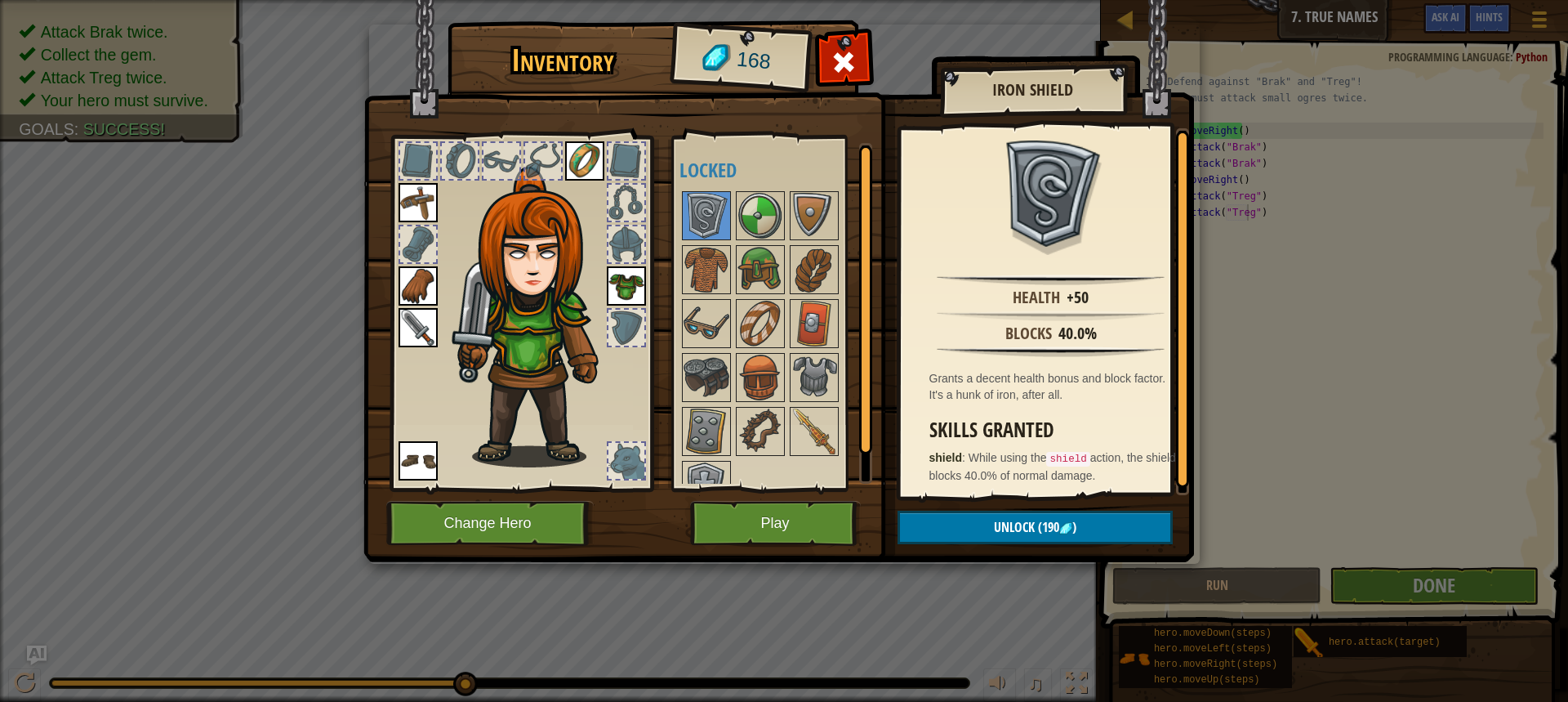
click at [680, 410] on div at bounding box center [781, 350] width 205 height 323
click at [718, 431] on img at bounding box center [706, 431] width 46 height 46
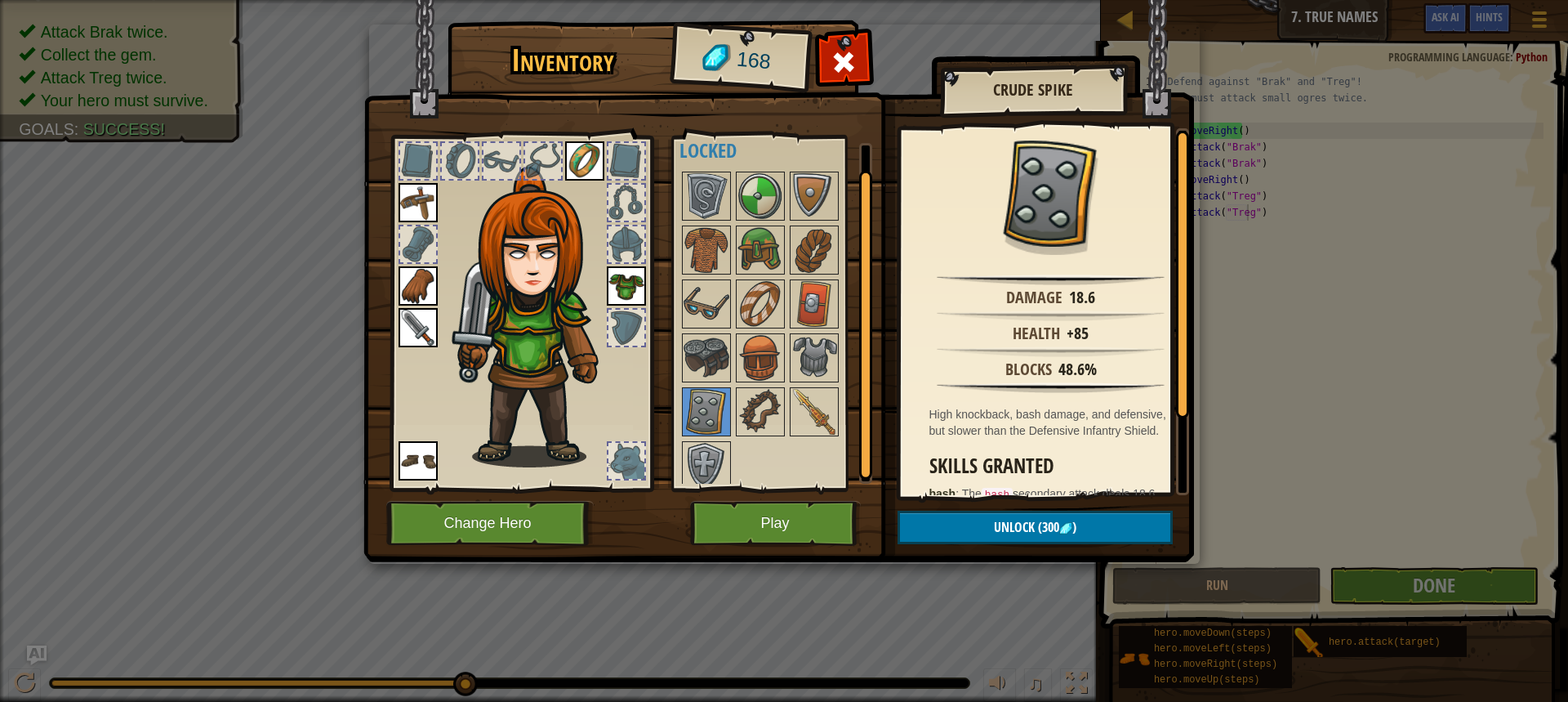
scroll to position [28, 0]
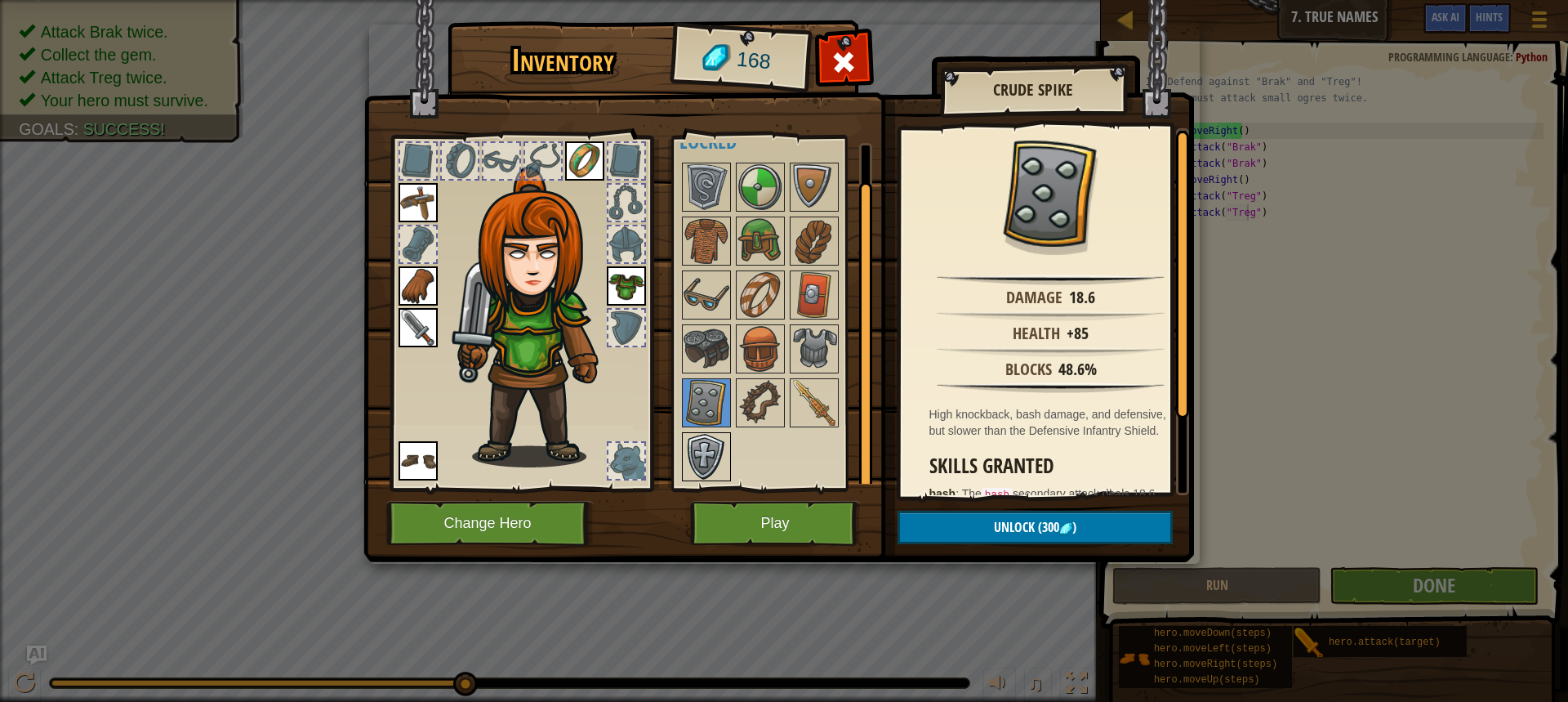
drag, startPoint x: 730, startPoint y: 441, endPoint x: 709, endPoint y: 446, distance: 21.6
click at [719, 444] on div "Available Equip Equip Equip Equip Equip Equip (double-click to equip) Locked" at bounding box center [781, 313] width 205 height 341
click at [701, 446] on img at bounding box center [706, 457] width 46 height 46
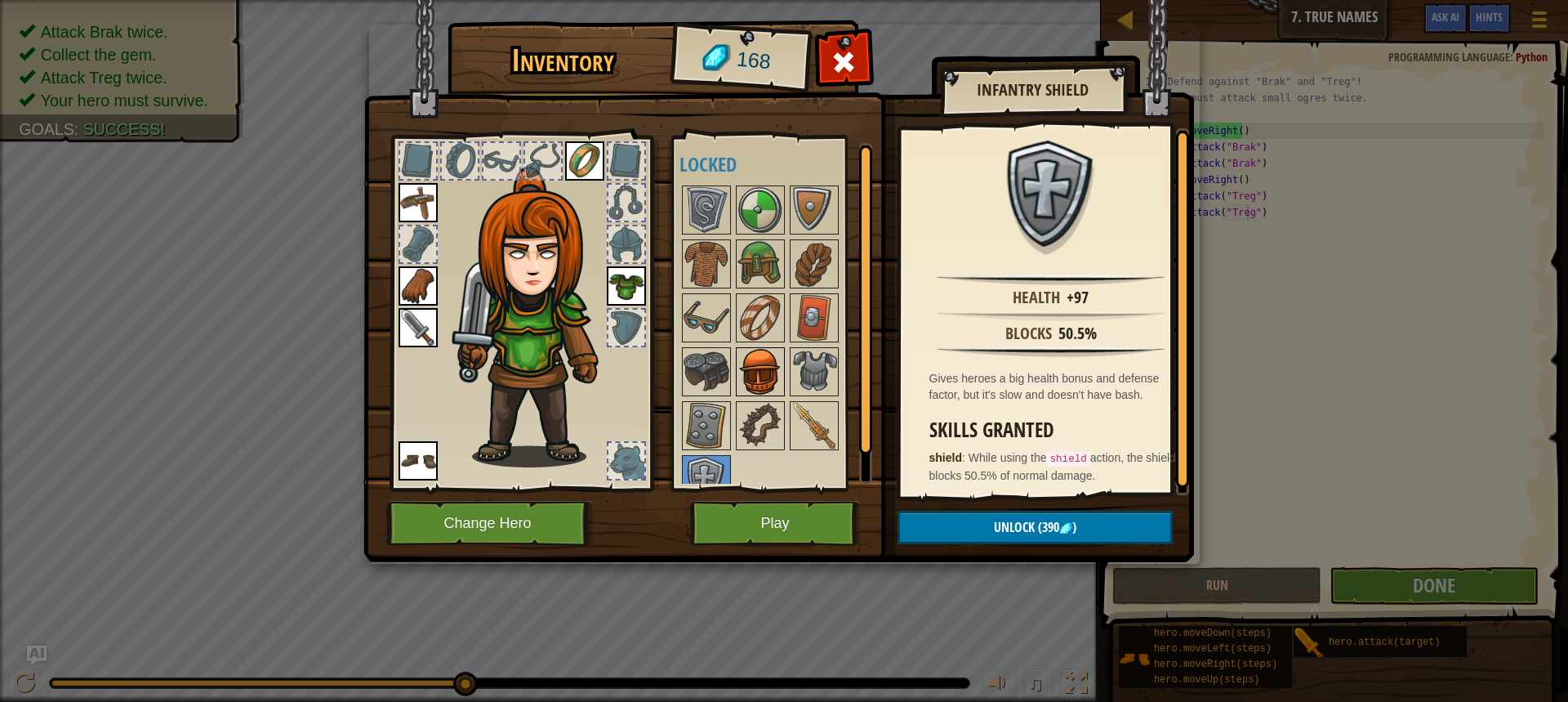
scroll to position [0, 0]
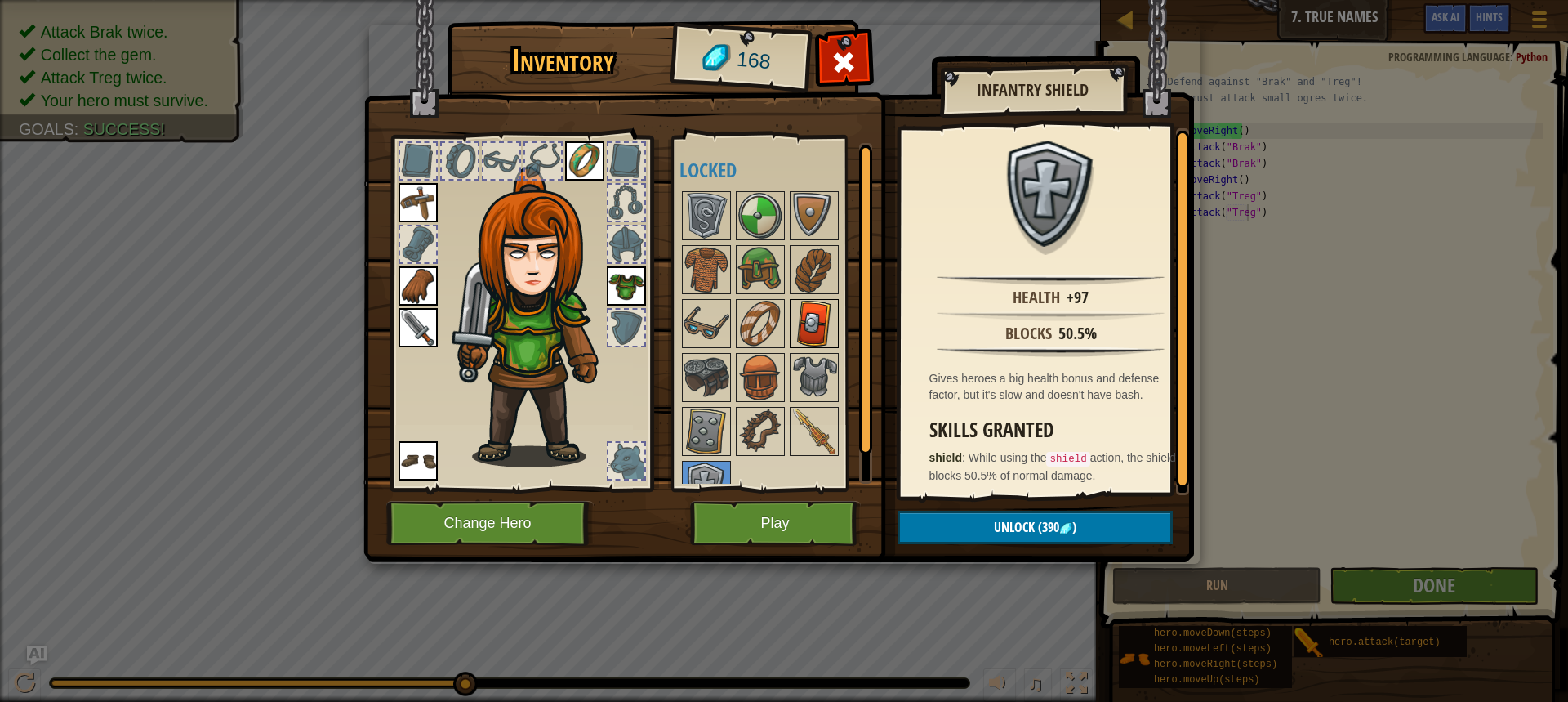
click at [818, 333] on img at bounding box center [814, 323] width 46 height 46
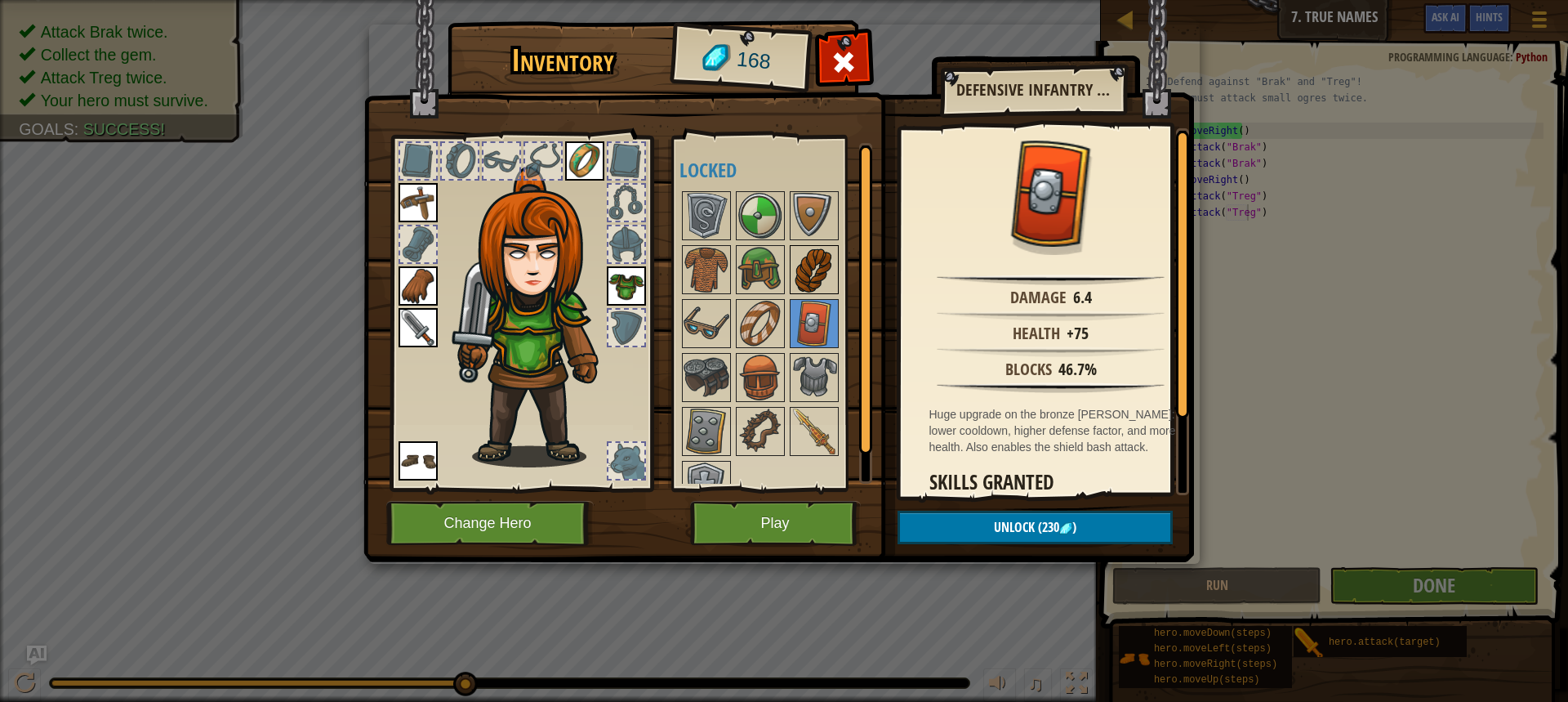
click at [795, 271] on img at bounding box center [814, 270] width 46 height 46
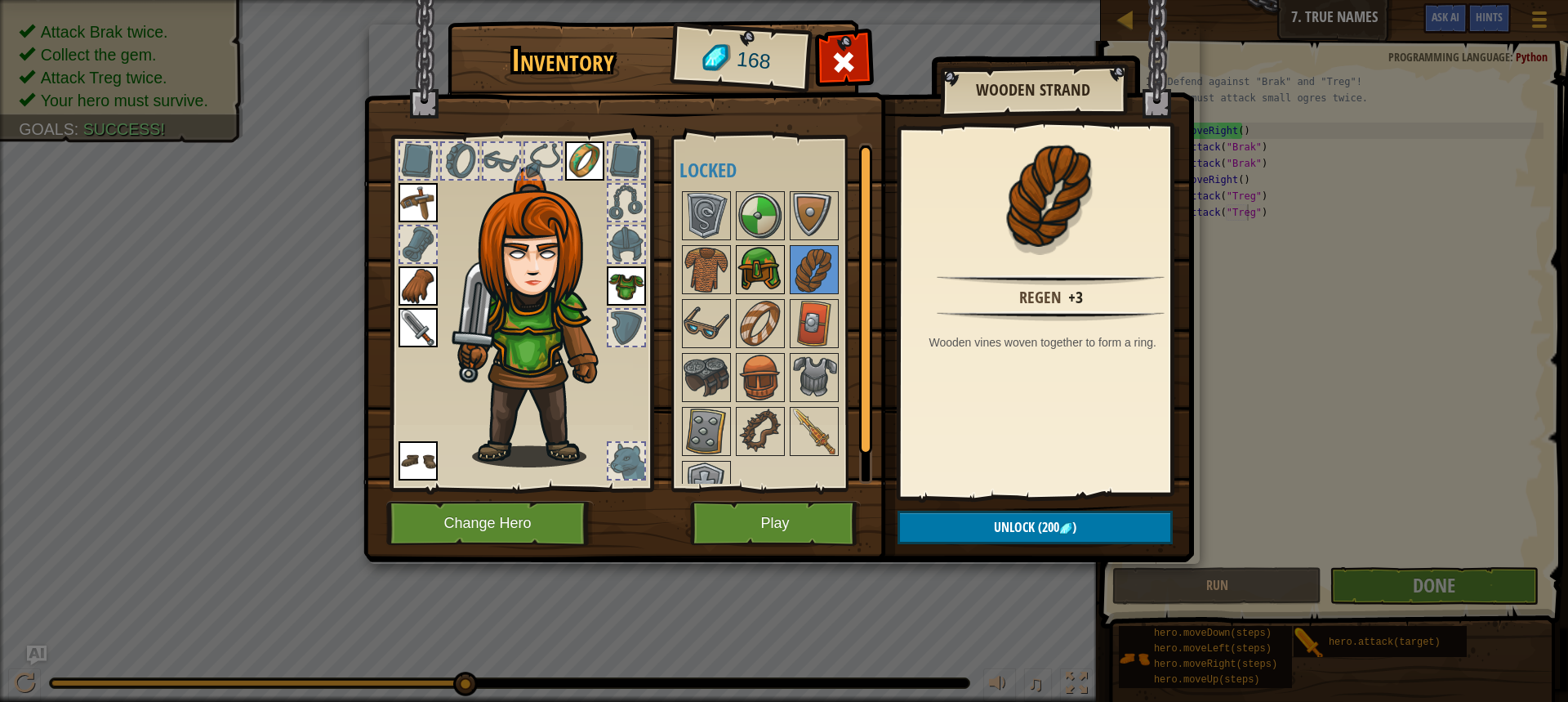
click at [756, 271] on img at bounding box center [761, 270] width 46 height 46
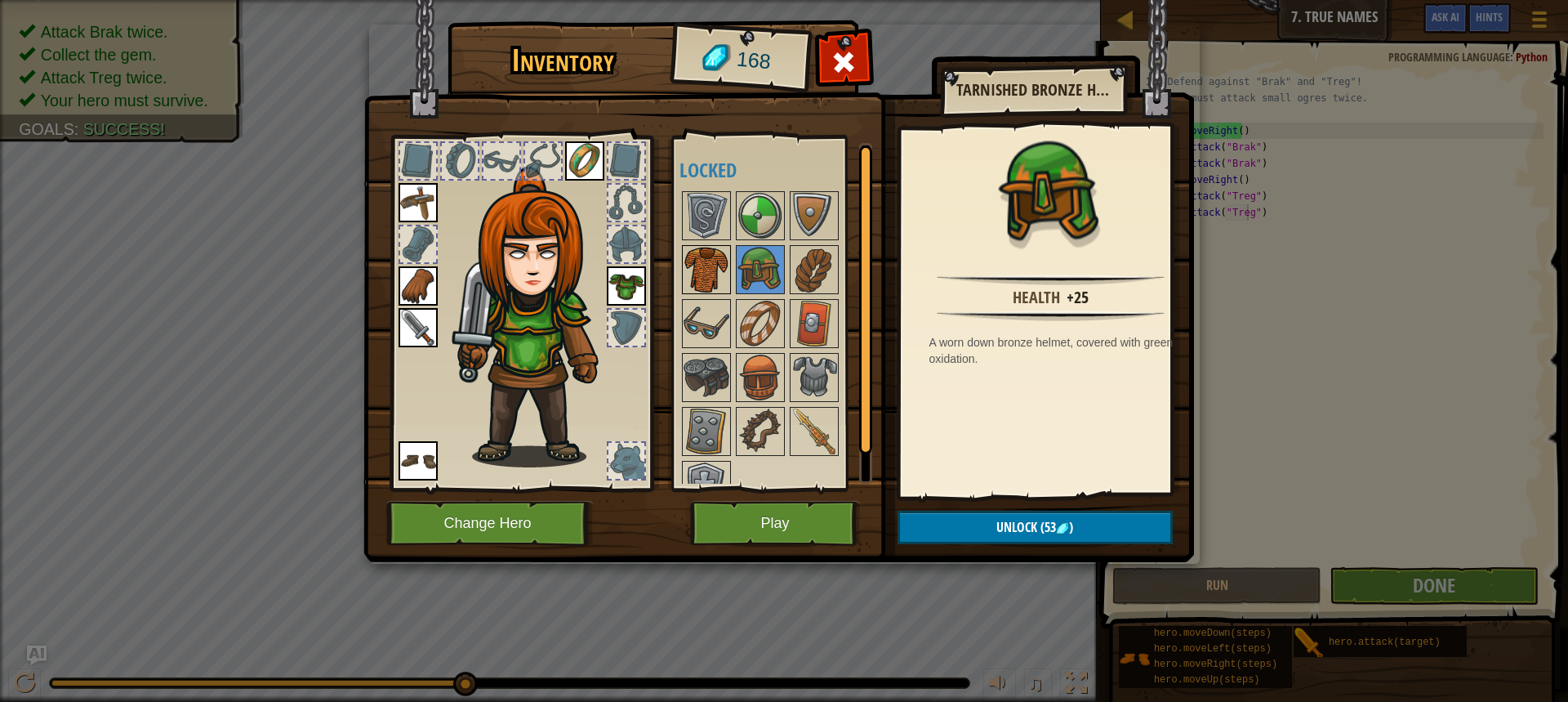
drag, startPoint x: 706, startPoint y: 264, endPoint x: 690, endPoint y: 272, distance: 17.9
click at [704, 263] on img at bounding box center [706, 270] width 46 height 46
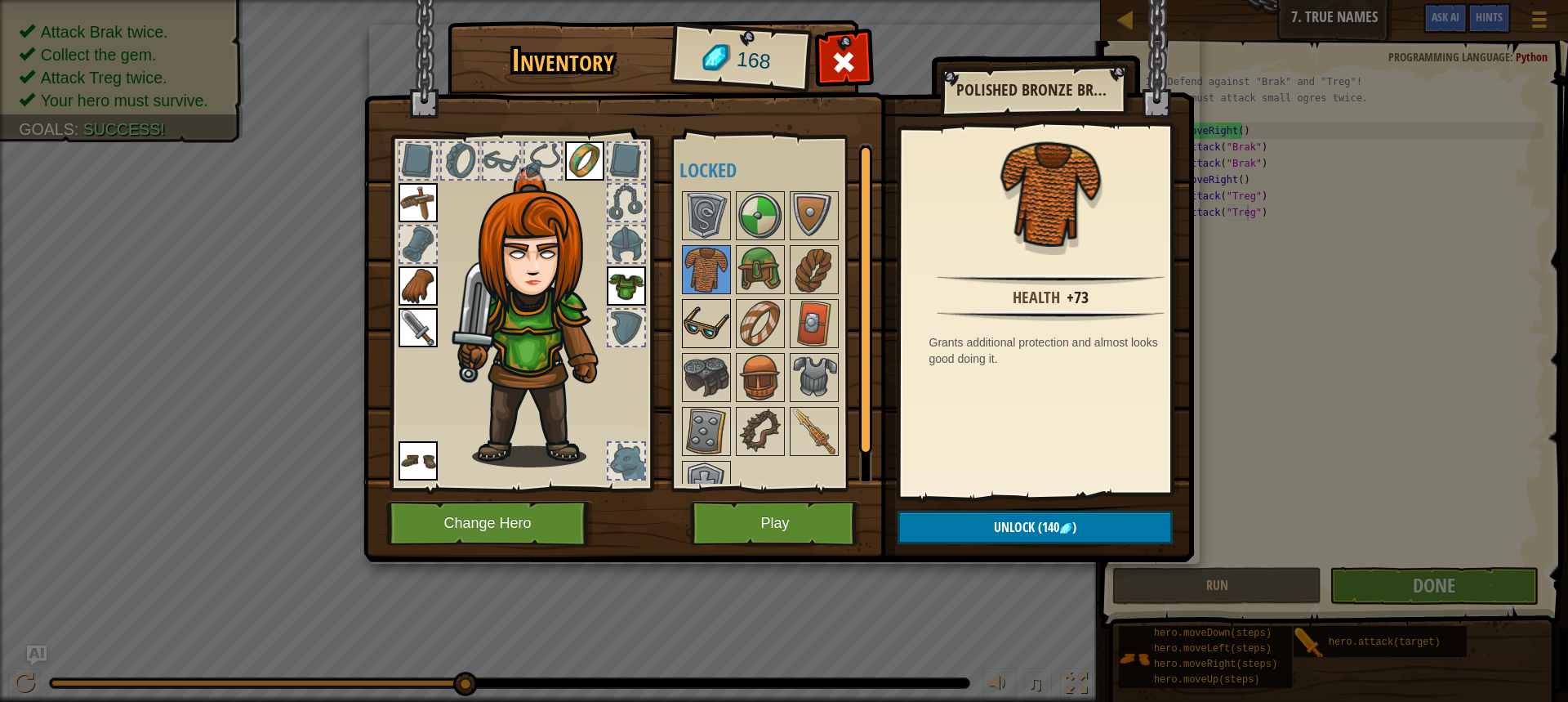
click at [730, 312] on div at bounding box center [706, 323] width 49 height 49
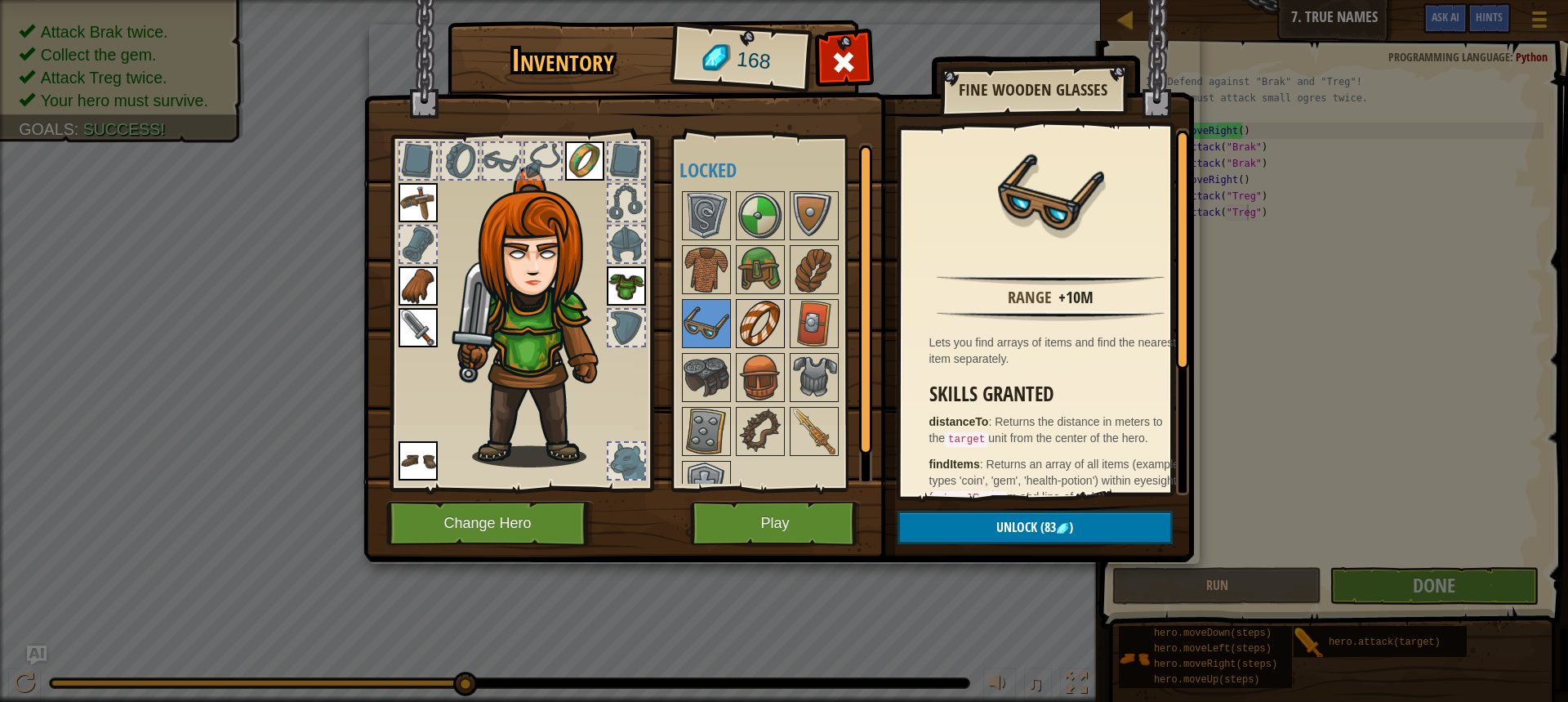
click at [780, 346] on img at bounding box center [761, 323] width 46 height 46
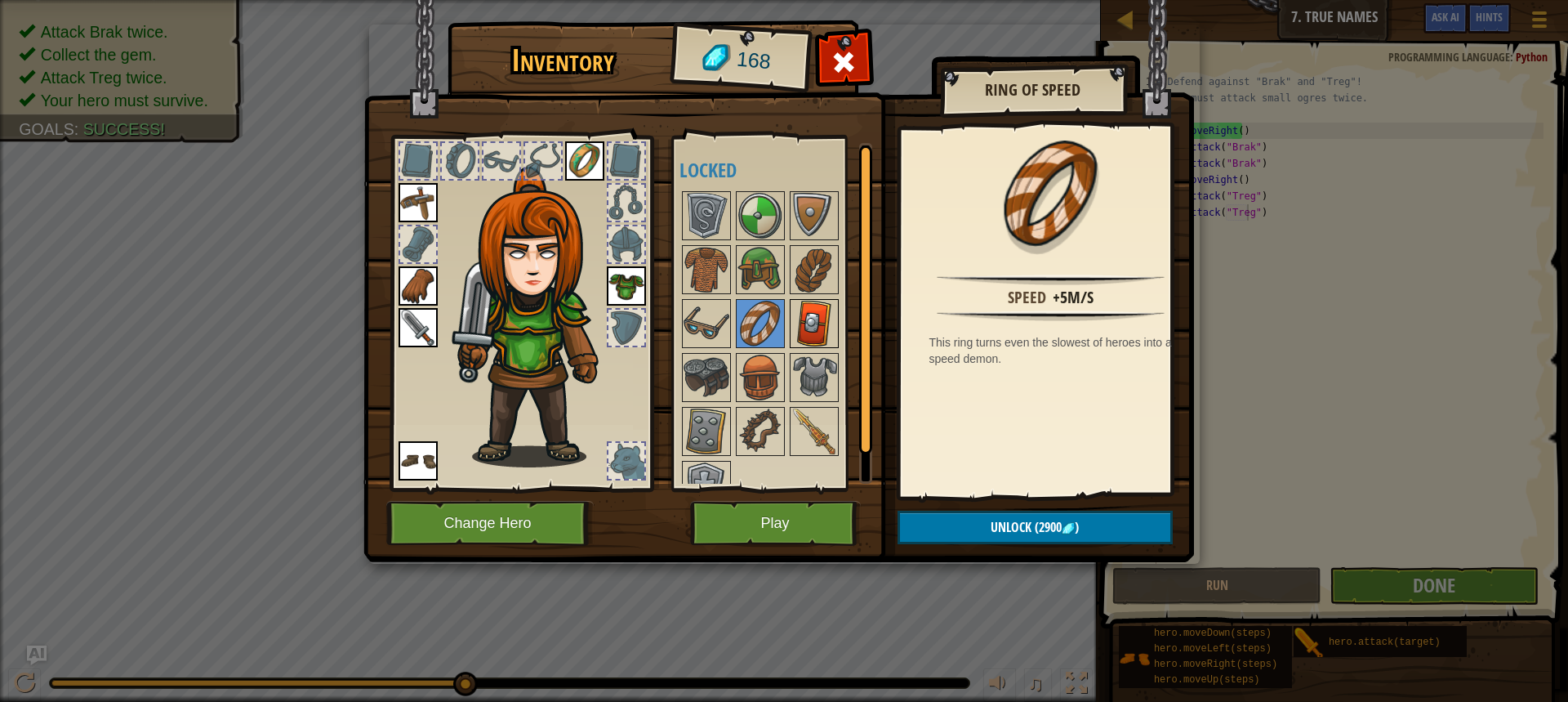
click at [820, 343] on img at bounding box center [814, 323] width 46 height 46
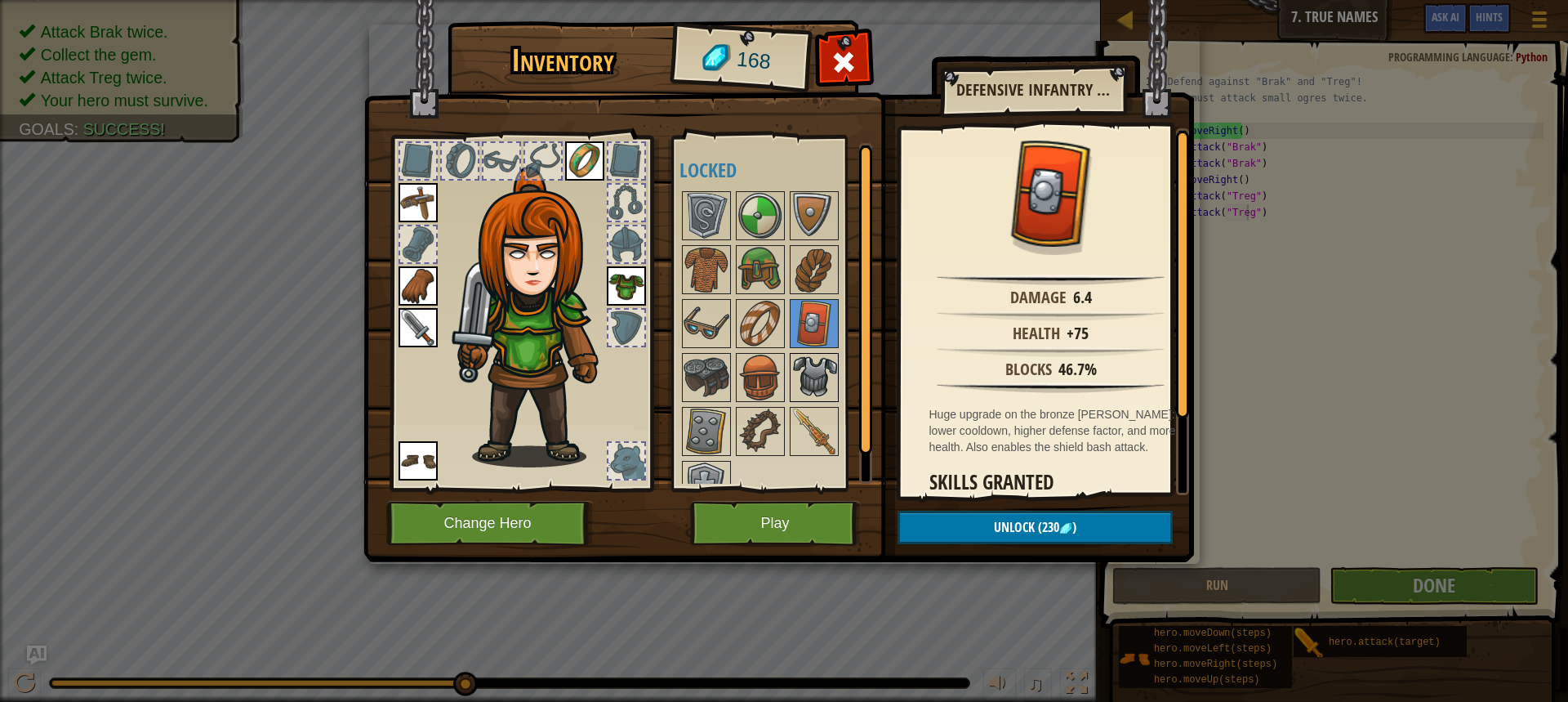
click at [828, 390] on img at bounding box center [814, 377] width 46 height 46
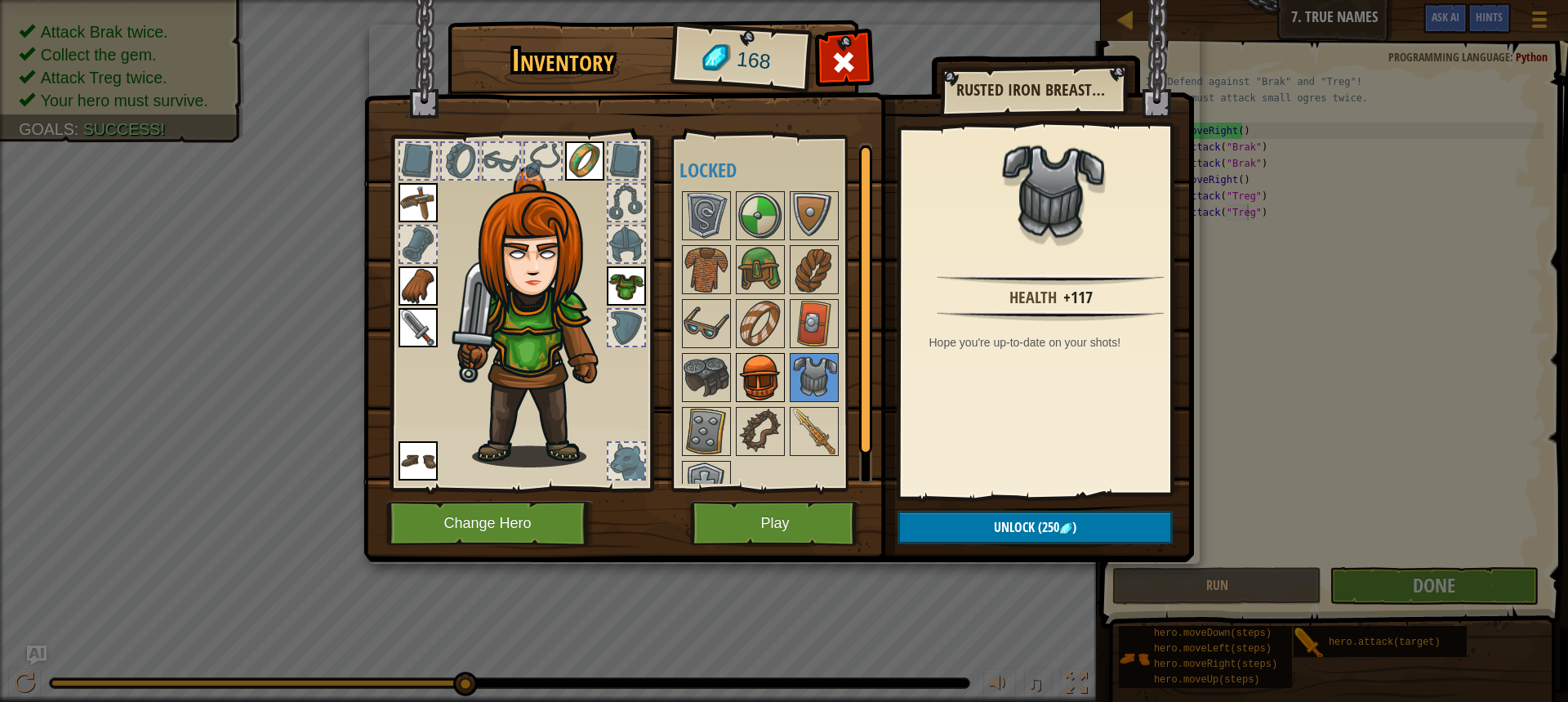
drag, startPoint x: 774, startPoint y: 395, endPoint x: 751, endPoint y: 395, distance: 23.0
click at [755, 396] on img at bounding box center [761, 377] width 46 height 46
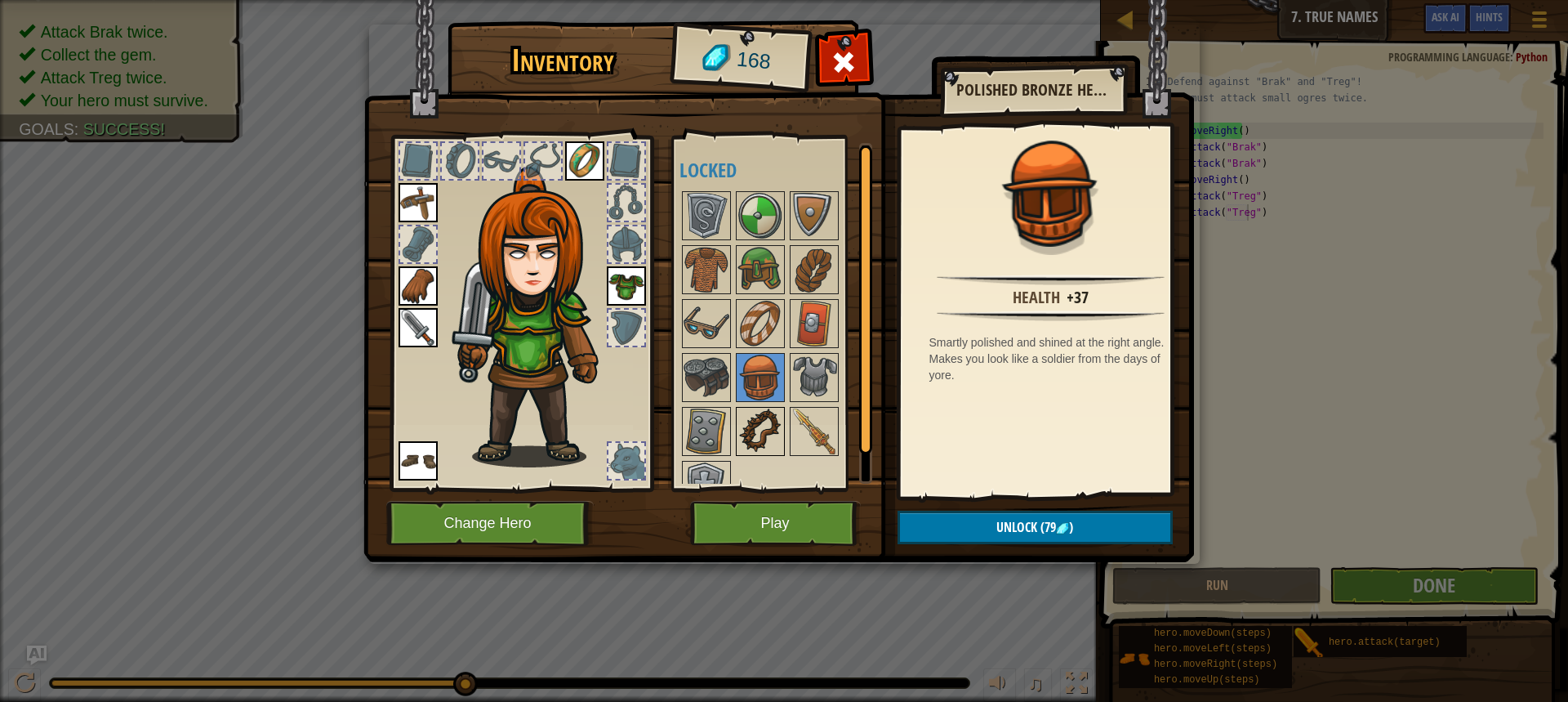
click at [745, 416] on img at bounding box center [761, 431] width 46 height 46
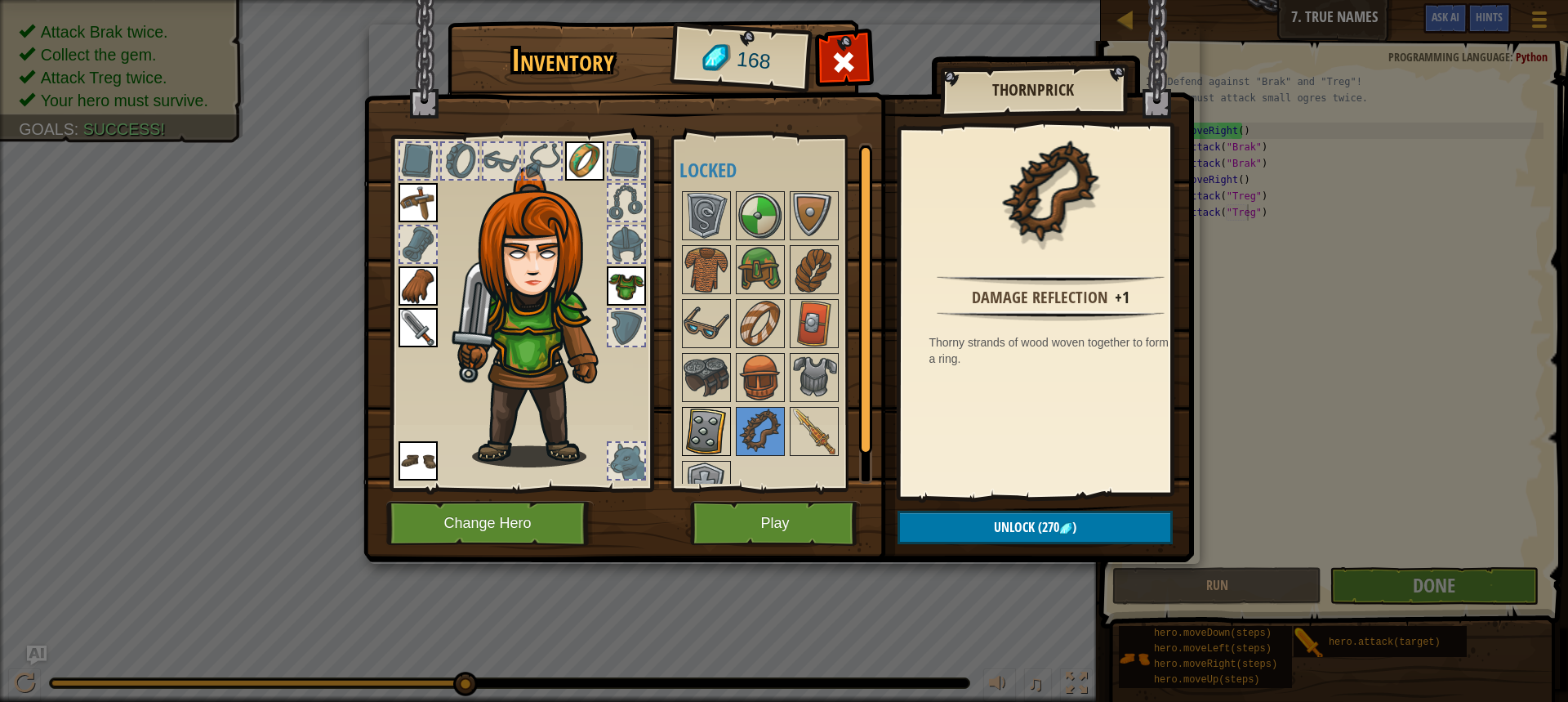
click at [703, 416] on img at bounding box center [706, 431] width 46 height 46
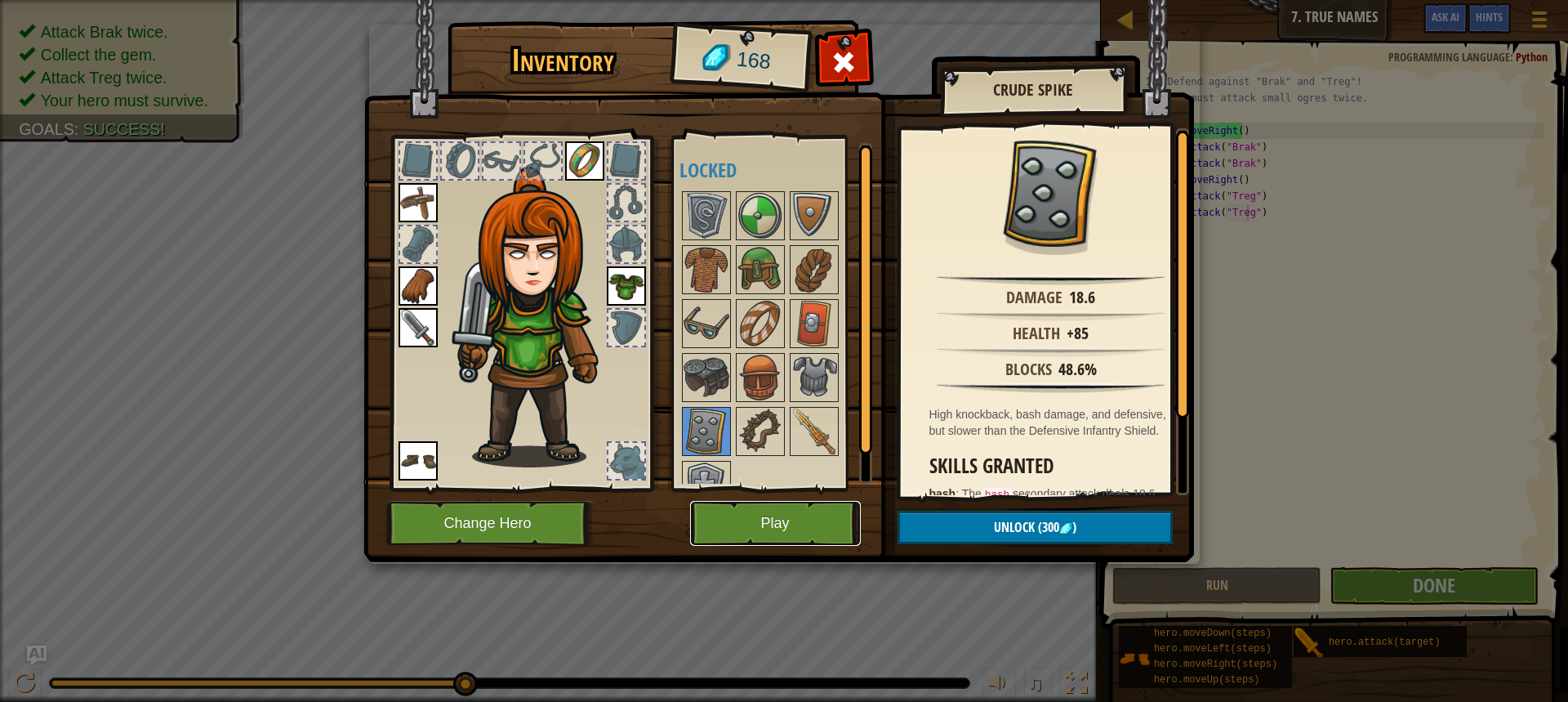
click at [822, 521] on button "Play" at bounding box center [776, 524] width 171 height 45
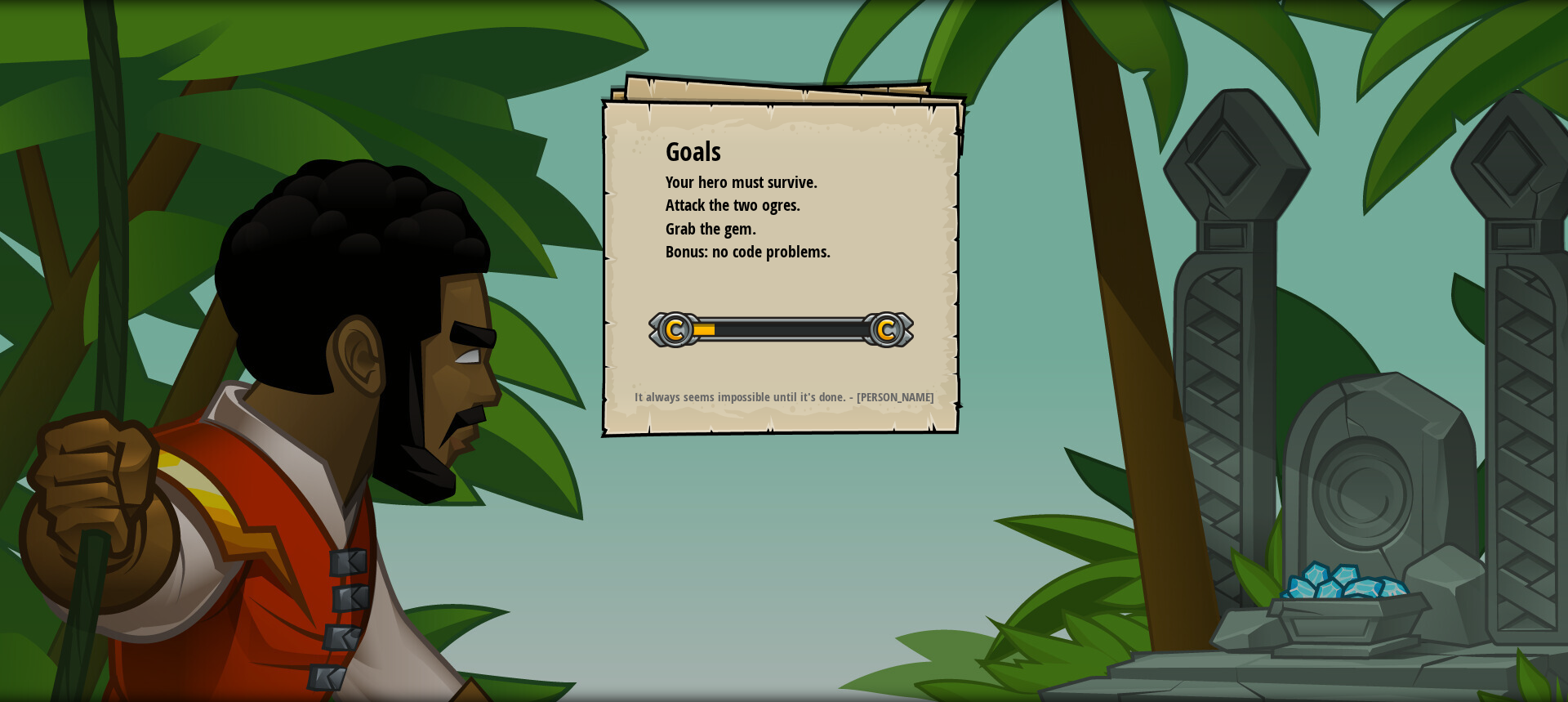
click at [1012, 390] on div "Goals Your hero must survive. Attack the two ogres. Grab the gem. Bonus: no cod…" at bounding box center [784, 351] width 1568 height 702
click at [1018, 372] on div "Goals Your hero must survive. Attack the two ogres. Grab the gem. Bonus: no cod…" at bounding box center [784, 351] width 1568 height 702
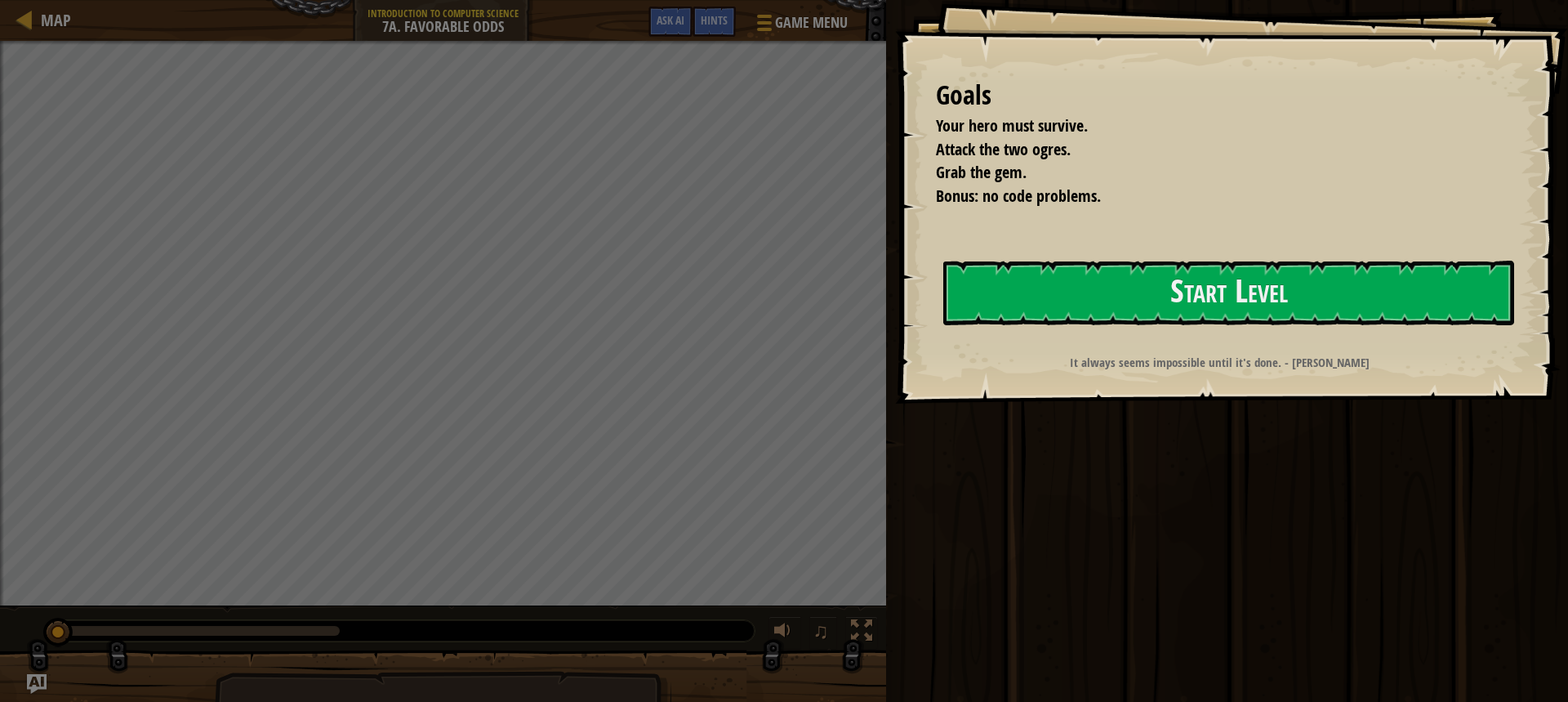
click at [936, 178] on ul "Your hero must survive. Attack the two ogres. Grab the gem. Bonus: no code prob…" at bounding box center [1224, 161] width 575 height 93
click at [1071, 281] on button "Start Level" at bounding box center [1229, 292] width 571 height 65
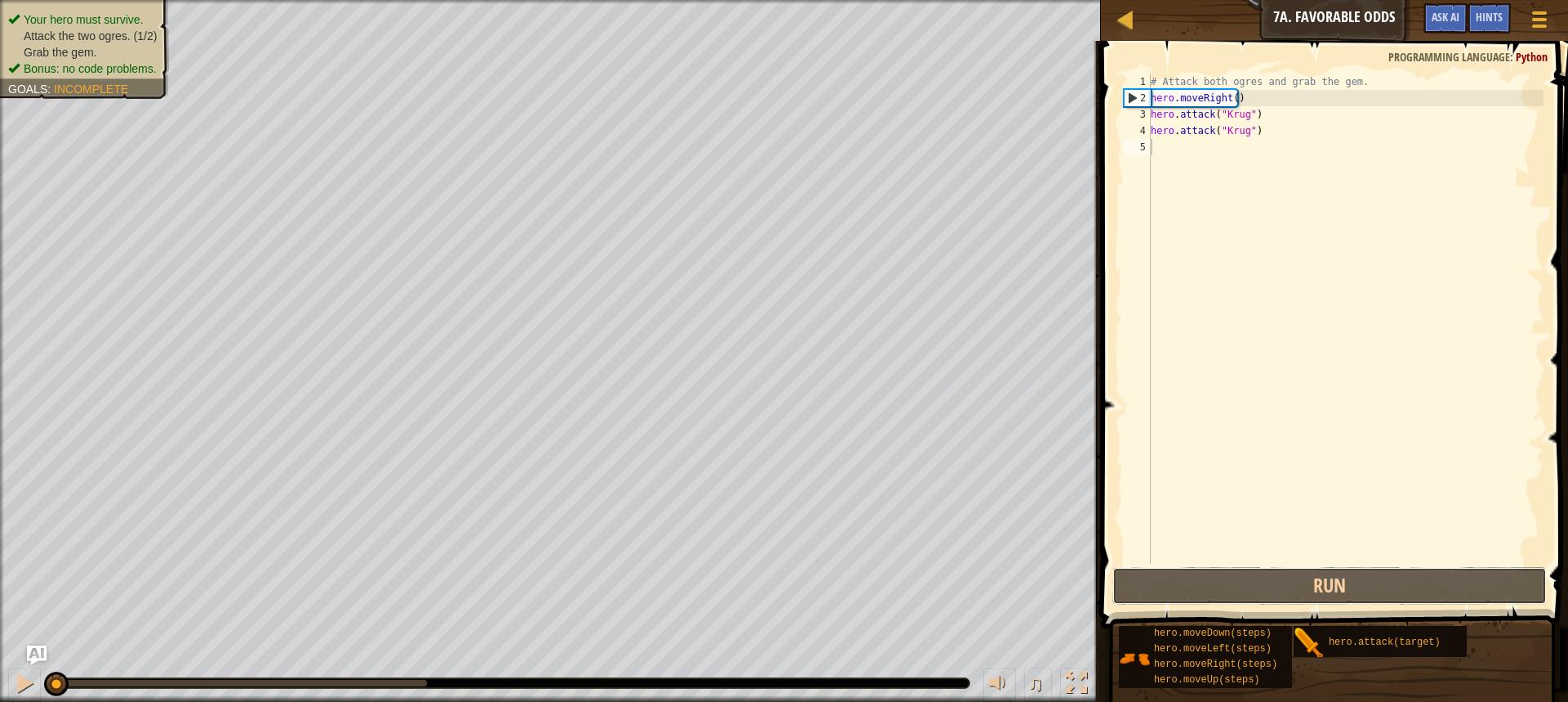
click at [1240, 565] on div "1 2 3 4 5 # Attack both ogres and grab the gem. hero . moveRight ( ) hero . att…" at bounding box center [1333, 367] width 472 height 636
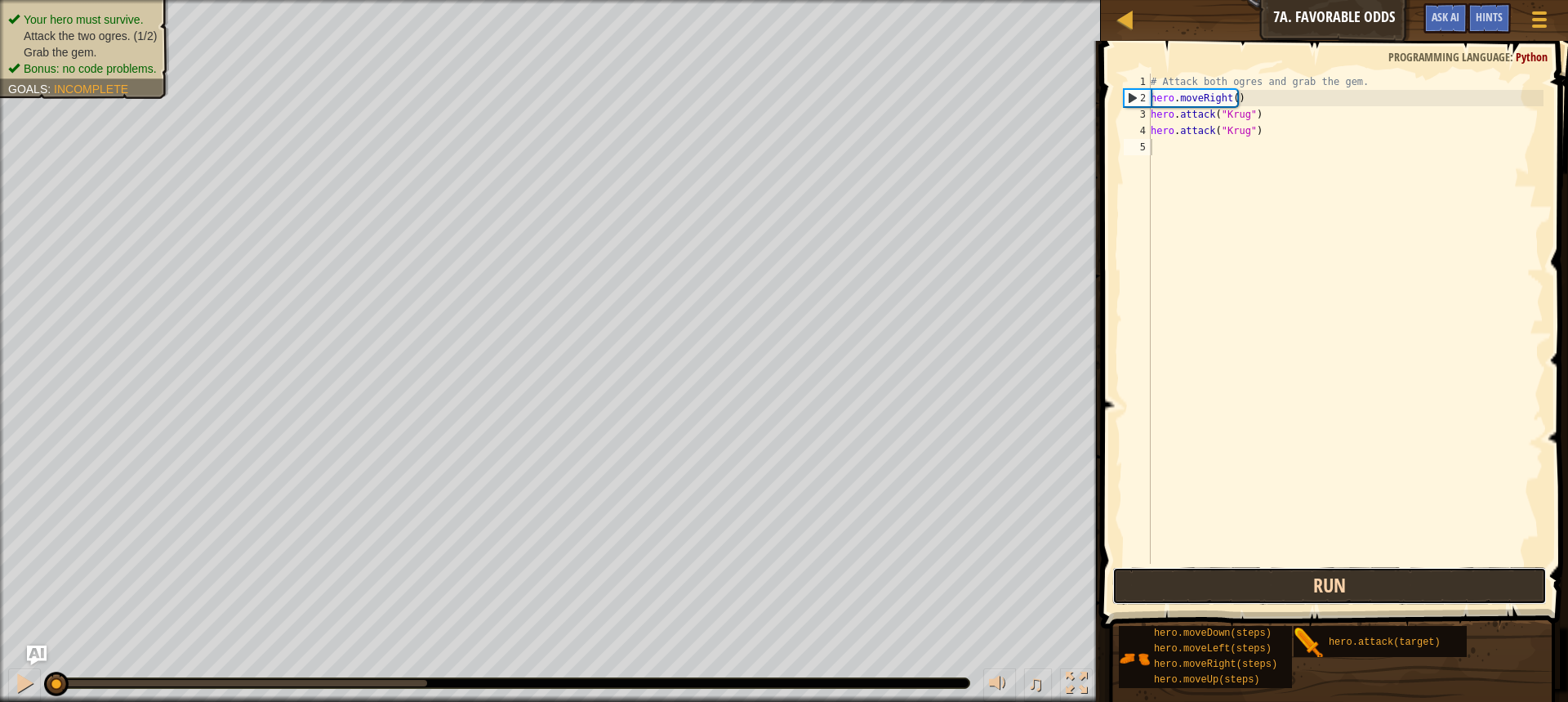
click at [1227, 572] on button "Run" at bounding box center [1329, 586] width 435 height 38
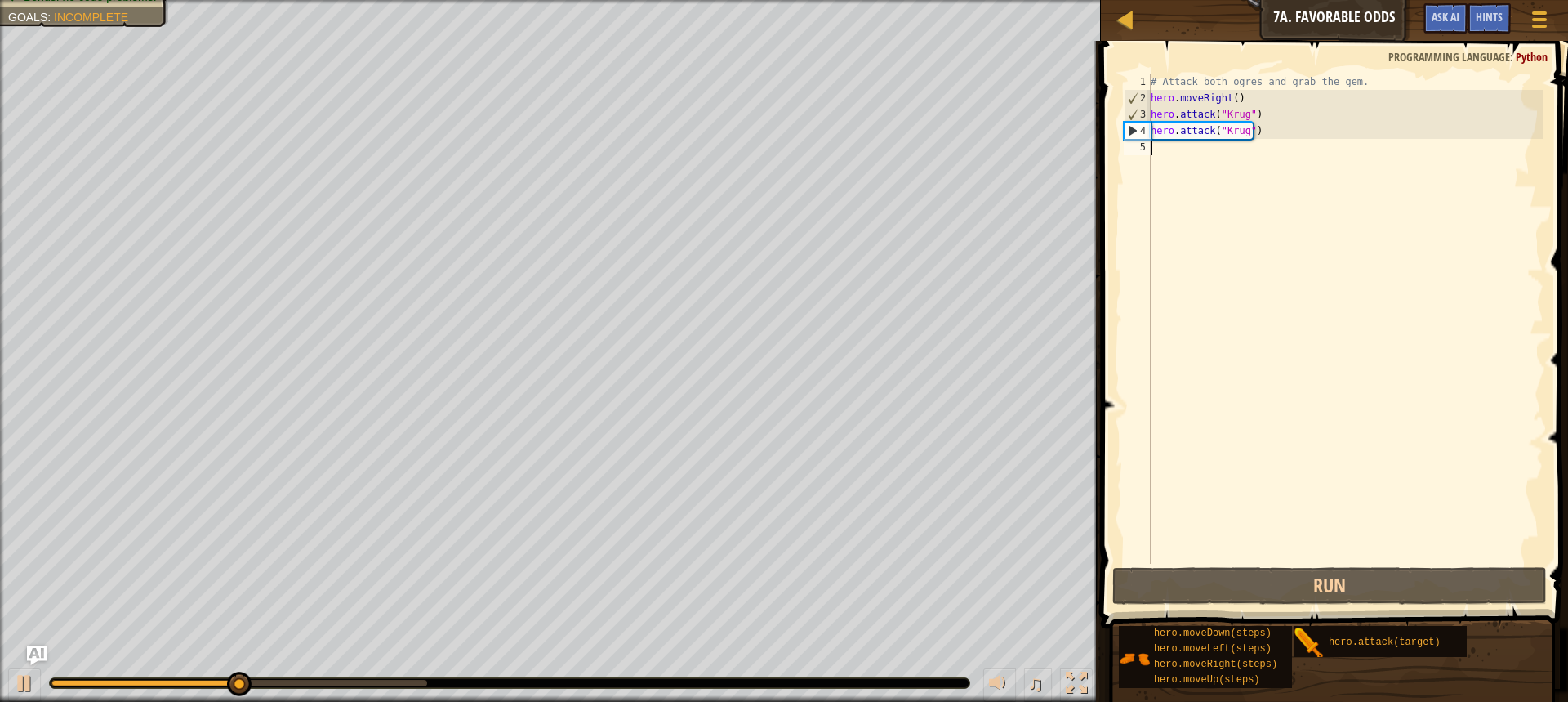
type textarea "h"
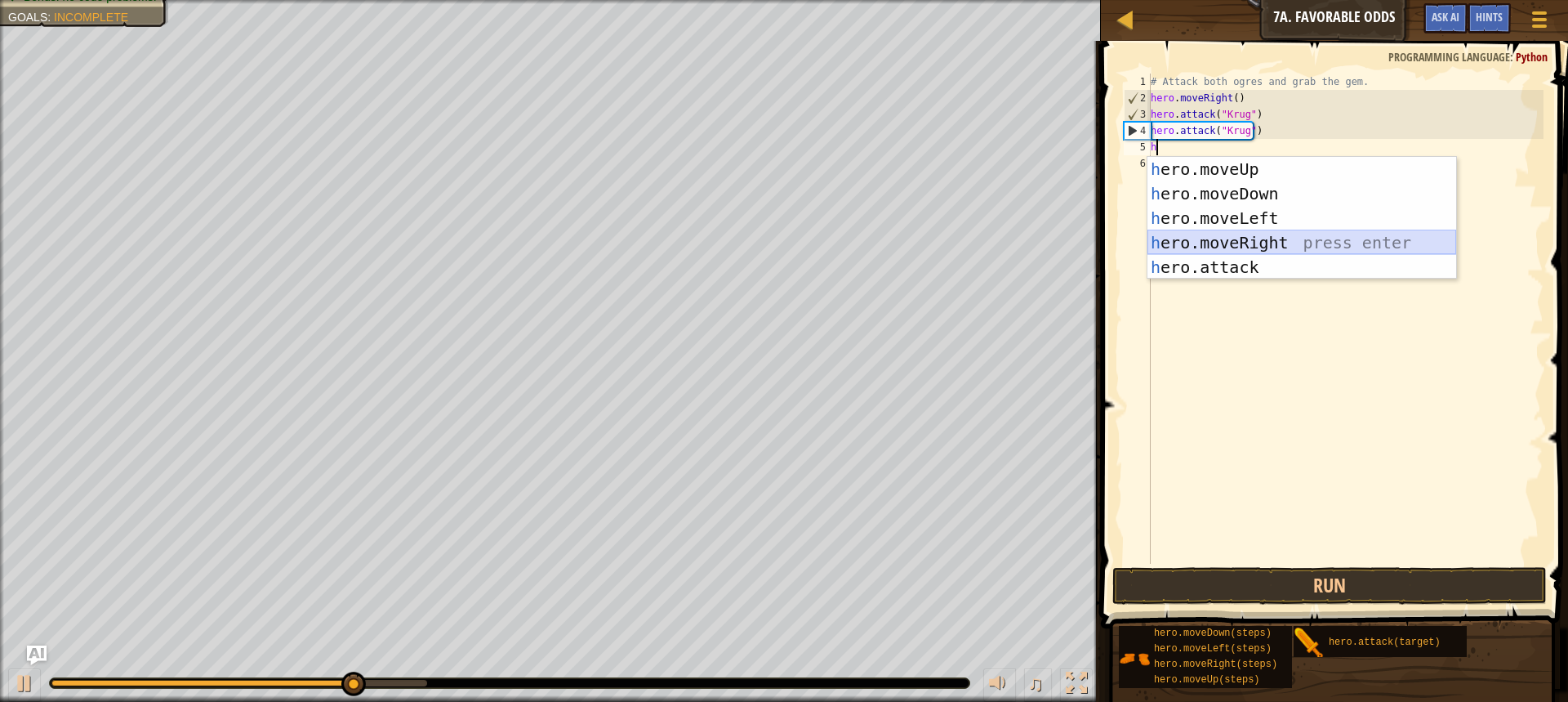
click at [1244, 246] on div "h ero.moveUp press enter h ero.moveDown press enter h ero.moveLeft press enter …" at bounding box center [1302, 242] width 309 height 172
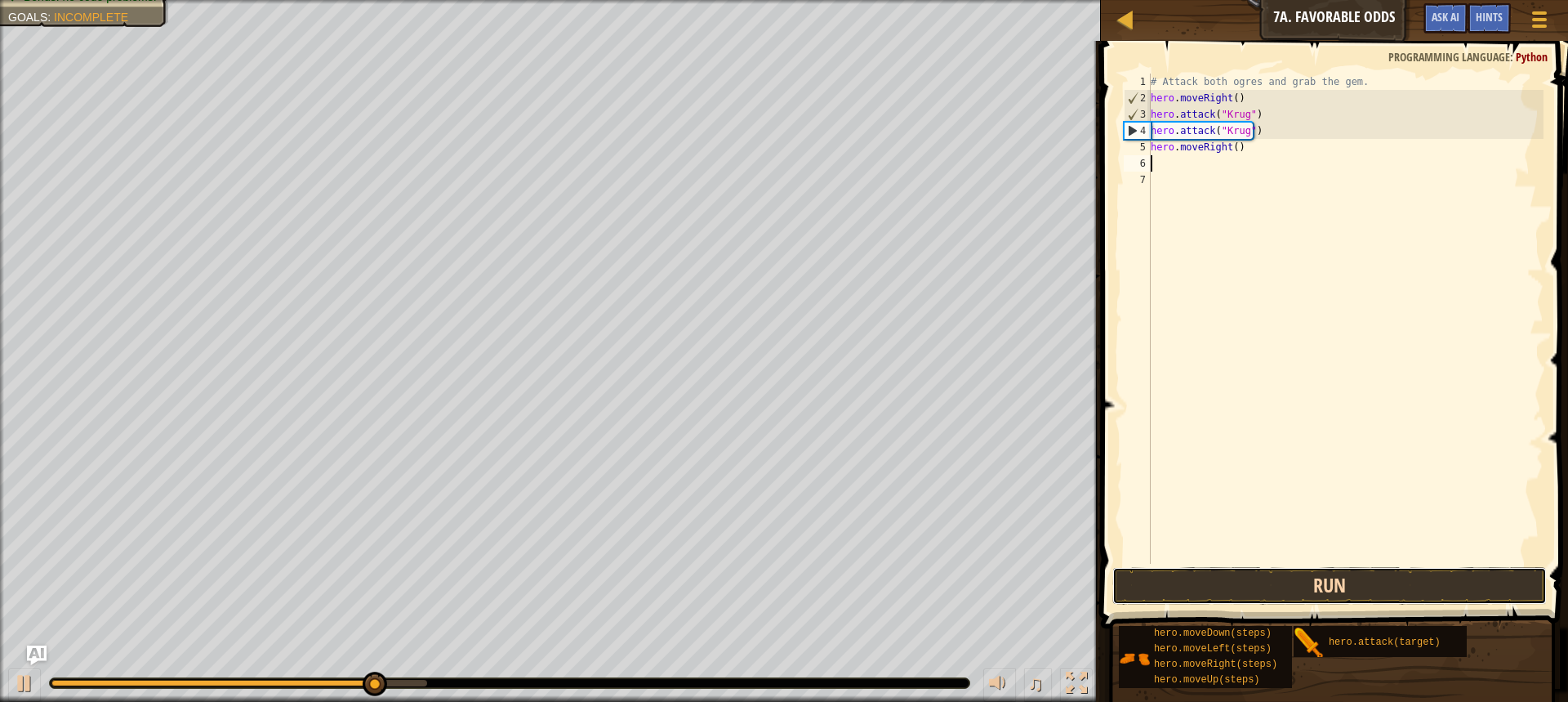
click at [1240, 591] on button "Run" at bounding box center [1329, 586] width 435 height 38
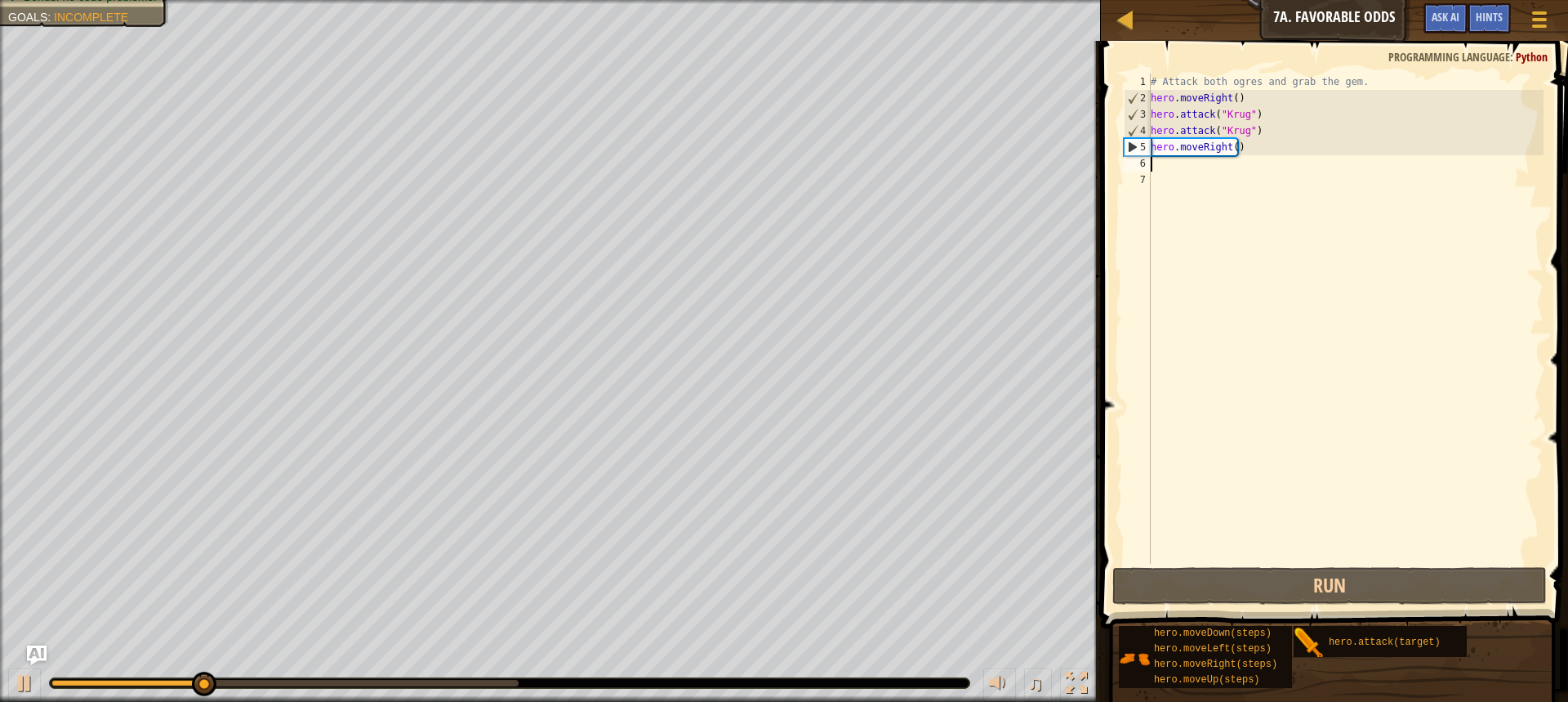
click at [1204, 147] on div "# Attack both ogres and grab the gem. hero . moveRight ( ) hero . attack ( "Kru…" at bounding box center [1345, 335] width 396 height 523
type textarea "hero.moveRight()"
click at [1192, 154] on div "# Attack both ogres and grab the gem. hero . moveRight ( ) hero . attack ( "Kru…" at bounding box center [1345, 335] width 396 height 523
click at [1179, 163] on div "# Attack both ogres and grab the gem. hero . moveRight ( ) hero . attack ( "Kru…" at bounding box center [1345, 335] width 396 height 523
type textarea "h"
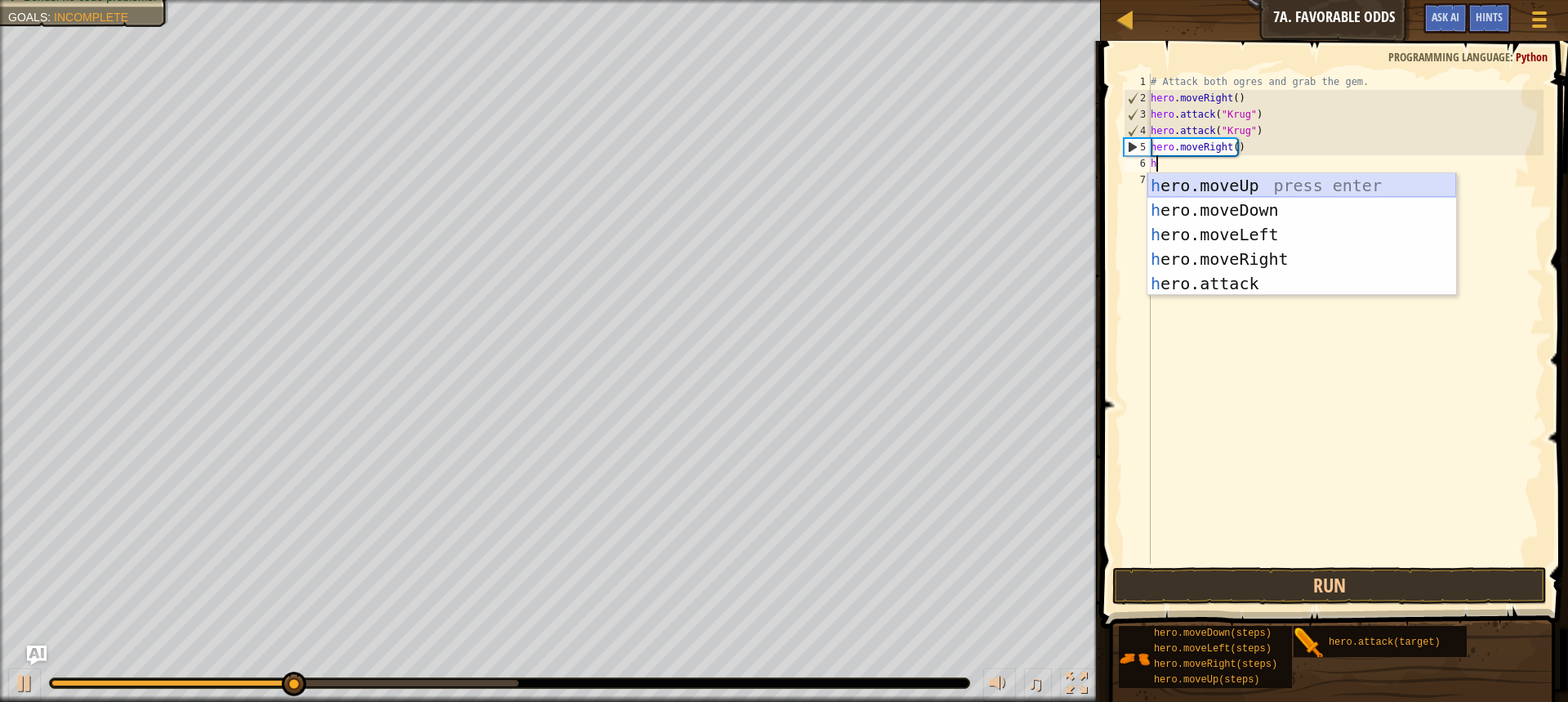
click at [1265, 181] on div "h ero.moveUp press enter h ero.moveDown press enter h ero.moveLeft press enter …" at bounding box center [1302, 259] width 309 height 172
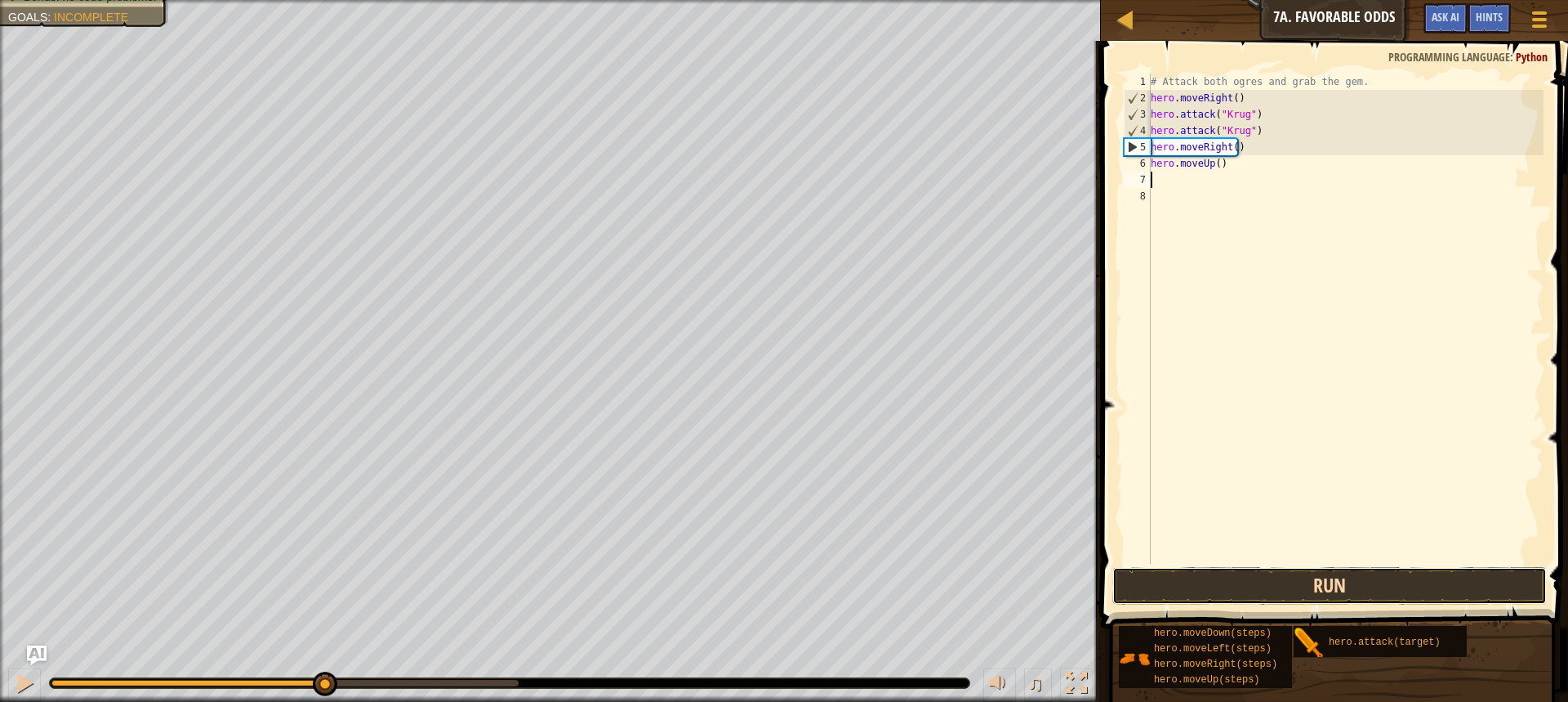
click at [1198, 596] on button "Run" at bounding box center [1329, 586] width 435 height 38
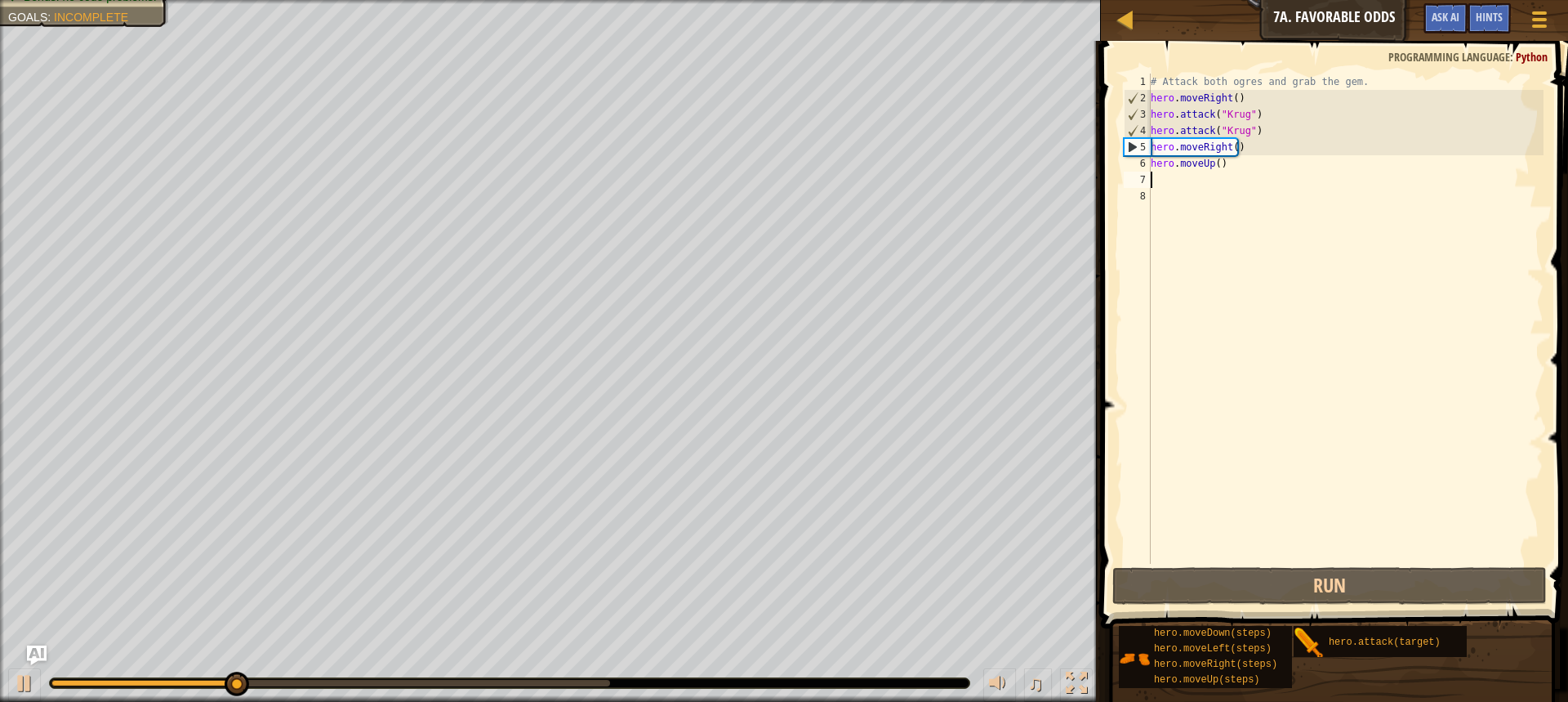
drag, startPoint x: 1228, startPoint y: 188, endPoint x: 1220, endPoint y: 194, distance: 10.0
click at [1220, 194] on div "# Attack both ogres and grab the gem. hero . moveRight ( ) hero . attack ( "Kru…" at bounding box center [1345, 335] width 396 height 523
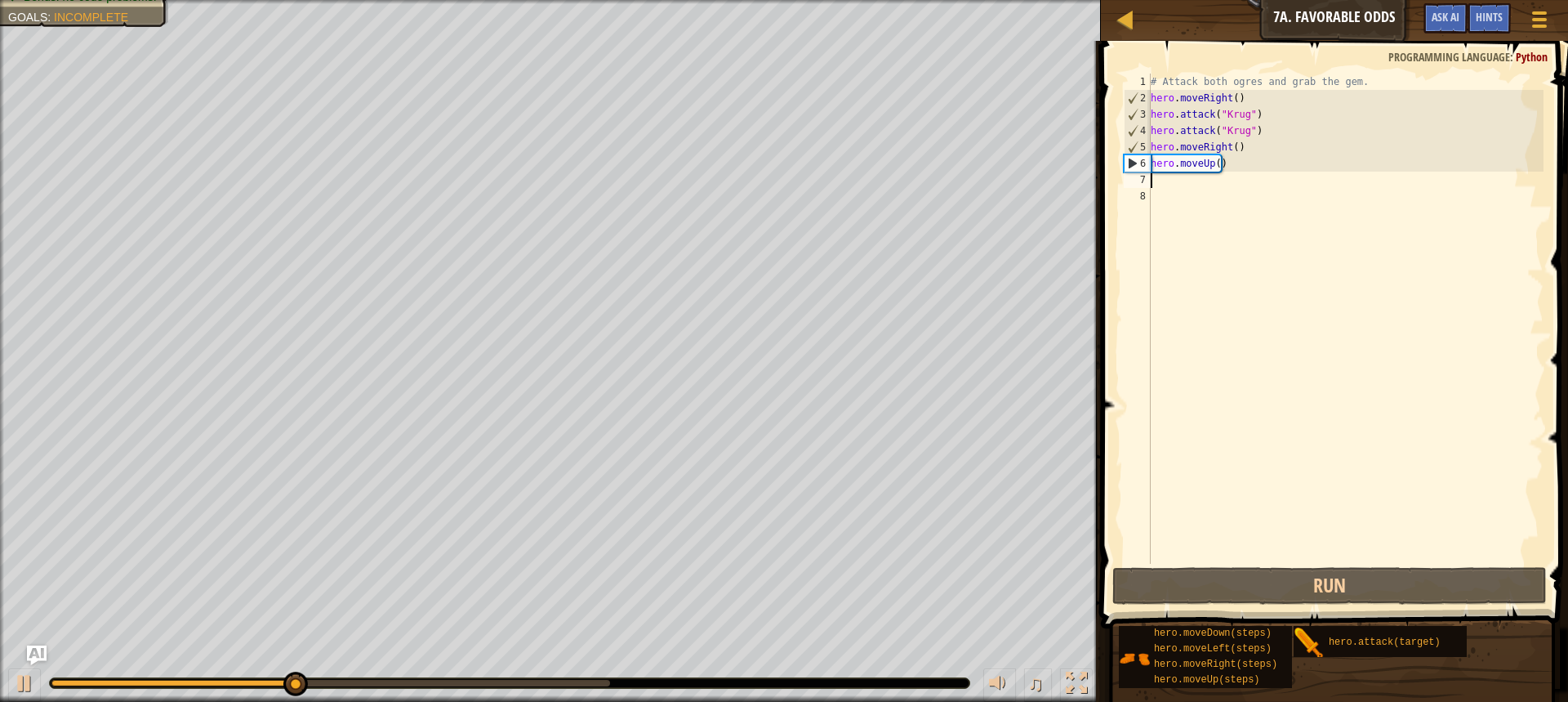
click at [1206, 179] on div "# Attack both ogres and grab the gem. hero . moveRight ( ) hero . attack ( "Kru…" at bounding box center [1345, 335] width 396 height 523
type textarea "h"
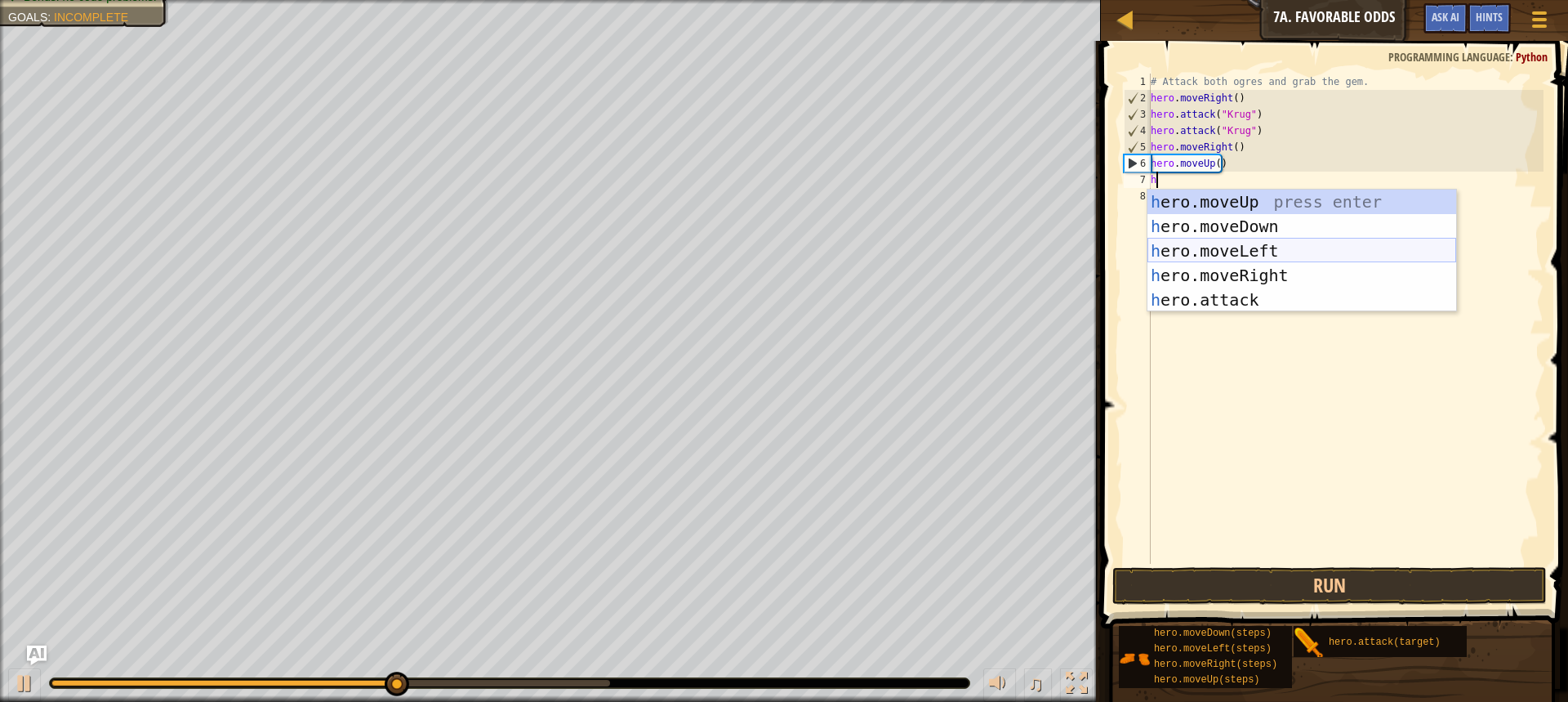
click at [1238, 247] on div "h ero.moveUp press enter h ero.moveDown press enter h ero.moveLeft press enter …" at bounding box center [1302, 275] width 309 height 172
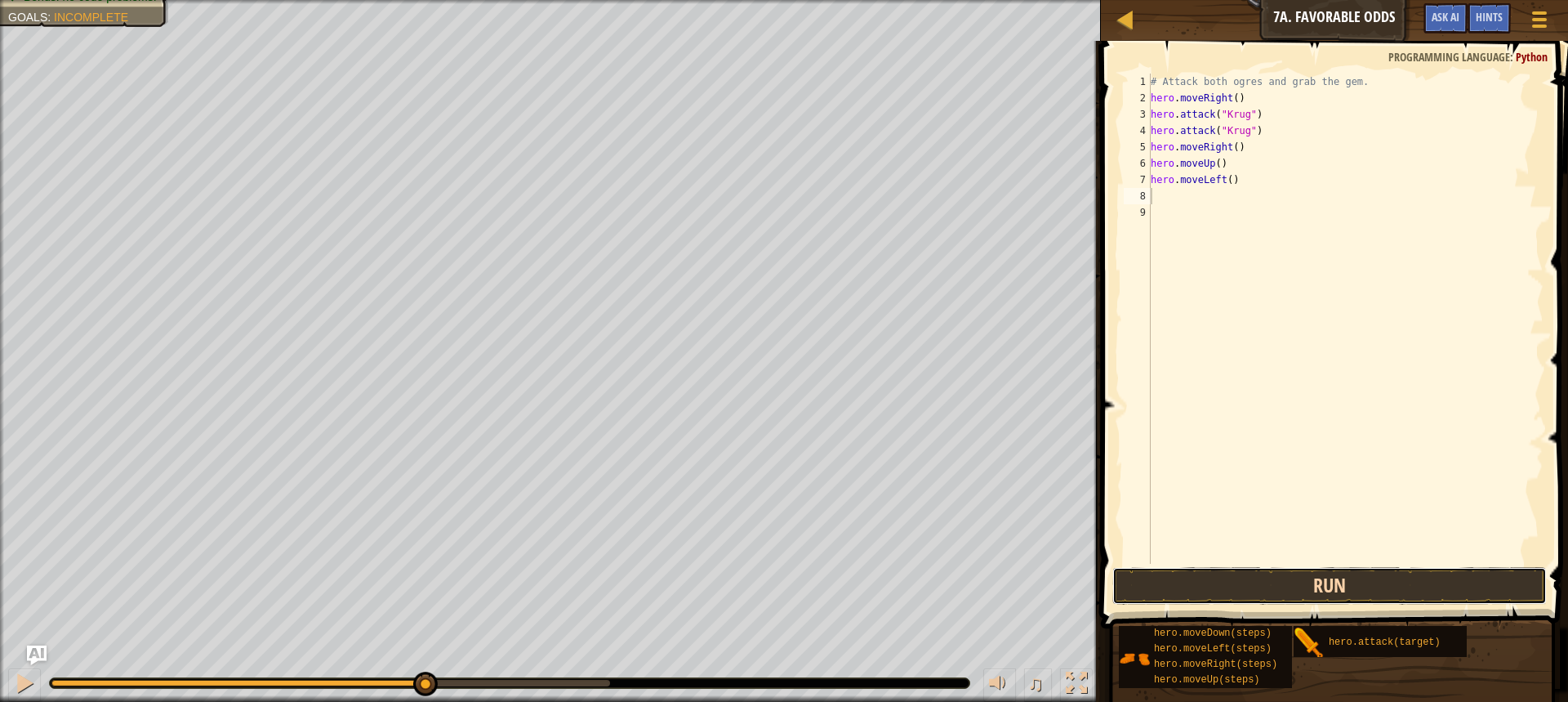
click at [1197, 595] on button "Run" at bounding box center [1329, 586] width 435 height 38
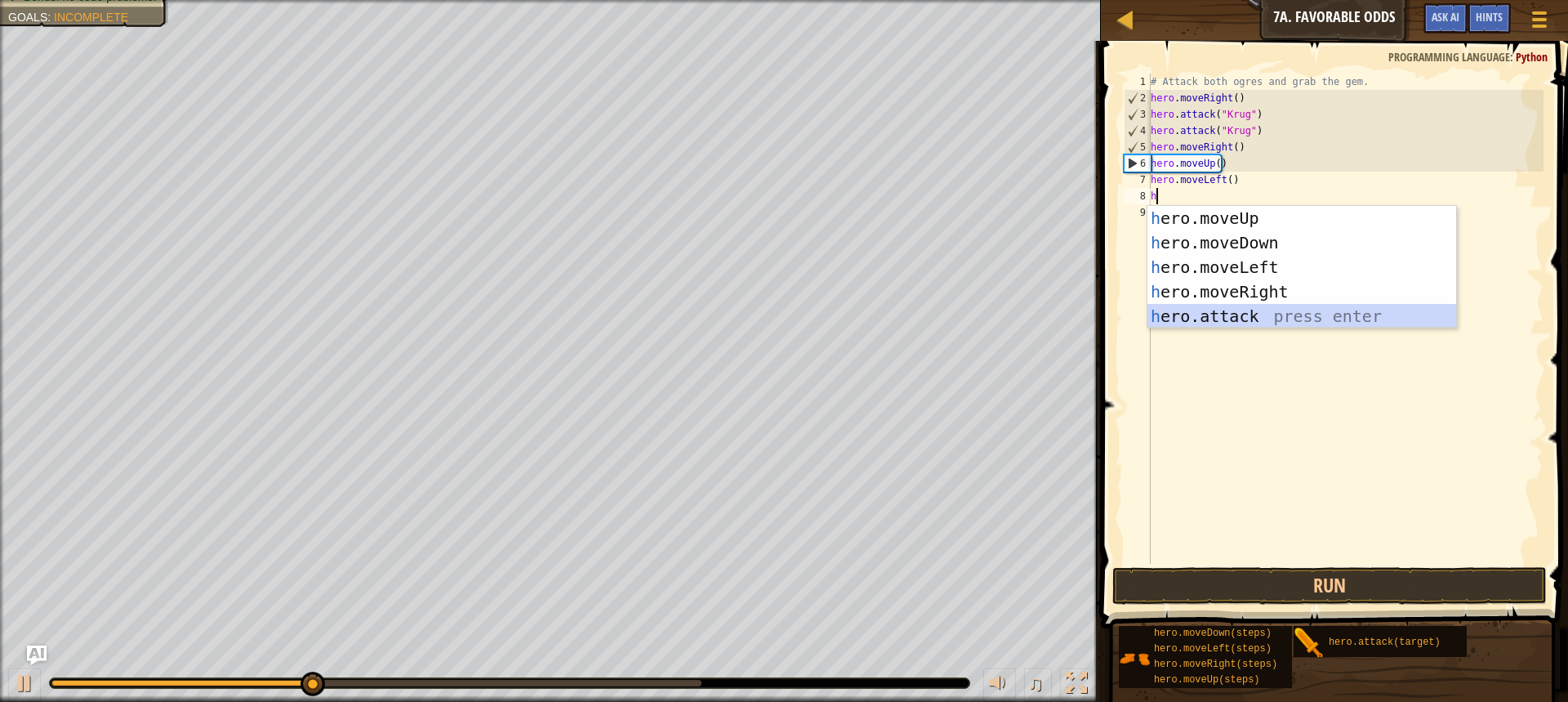
click at [1212, 310] on div "h ero.moveUp press enter h ero.moveDown press enter h ero.moveLeft press enter …" at bounding box center [1302, 292] width 309 height 172
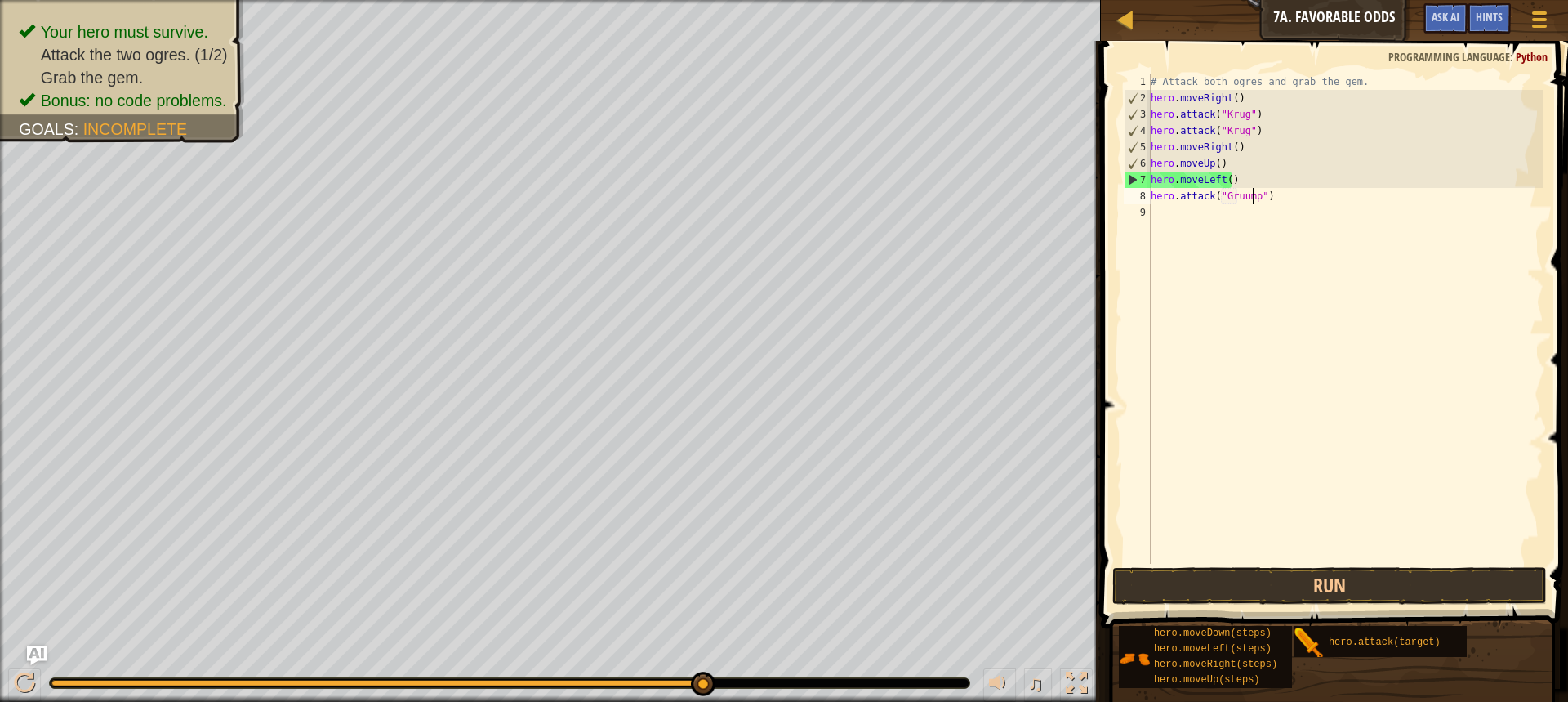
scroll to position [8, 8]
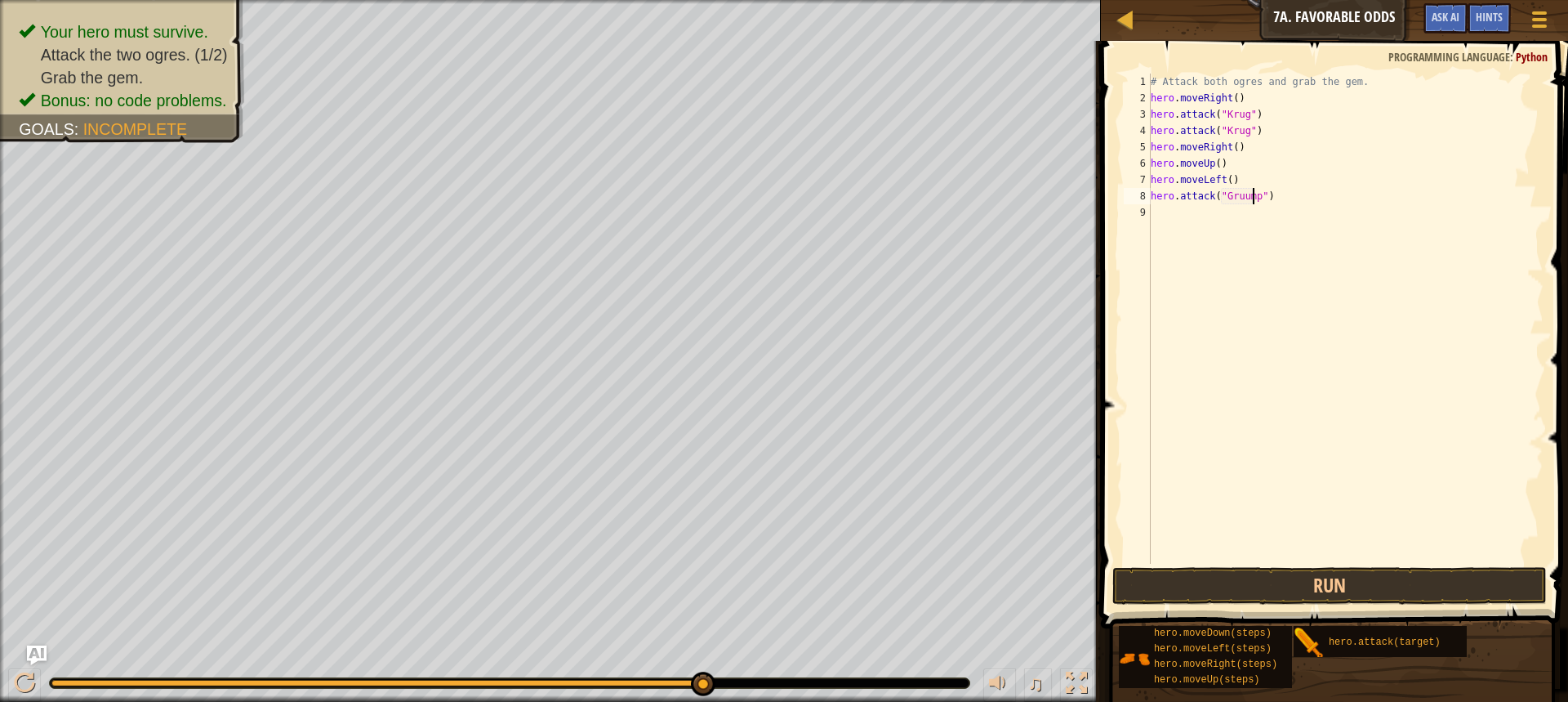
click at [1240, 193] on div "# Attack both ogres and grab the gem. hero . moveRight ( ) hero . attack ( "Kru…" at bounding box center [1345, 335] width 396 height 523
type textarea "hero.attack("Grump")"
click at [1184, 216] on div "# Attack both ogres and grab the gem. hero . moveRight ( ) hero . attack ( "Kru…" at bounding box center [1345, 335] width 396 height 523
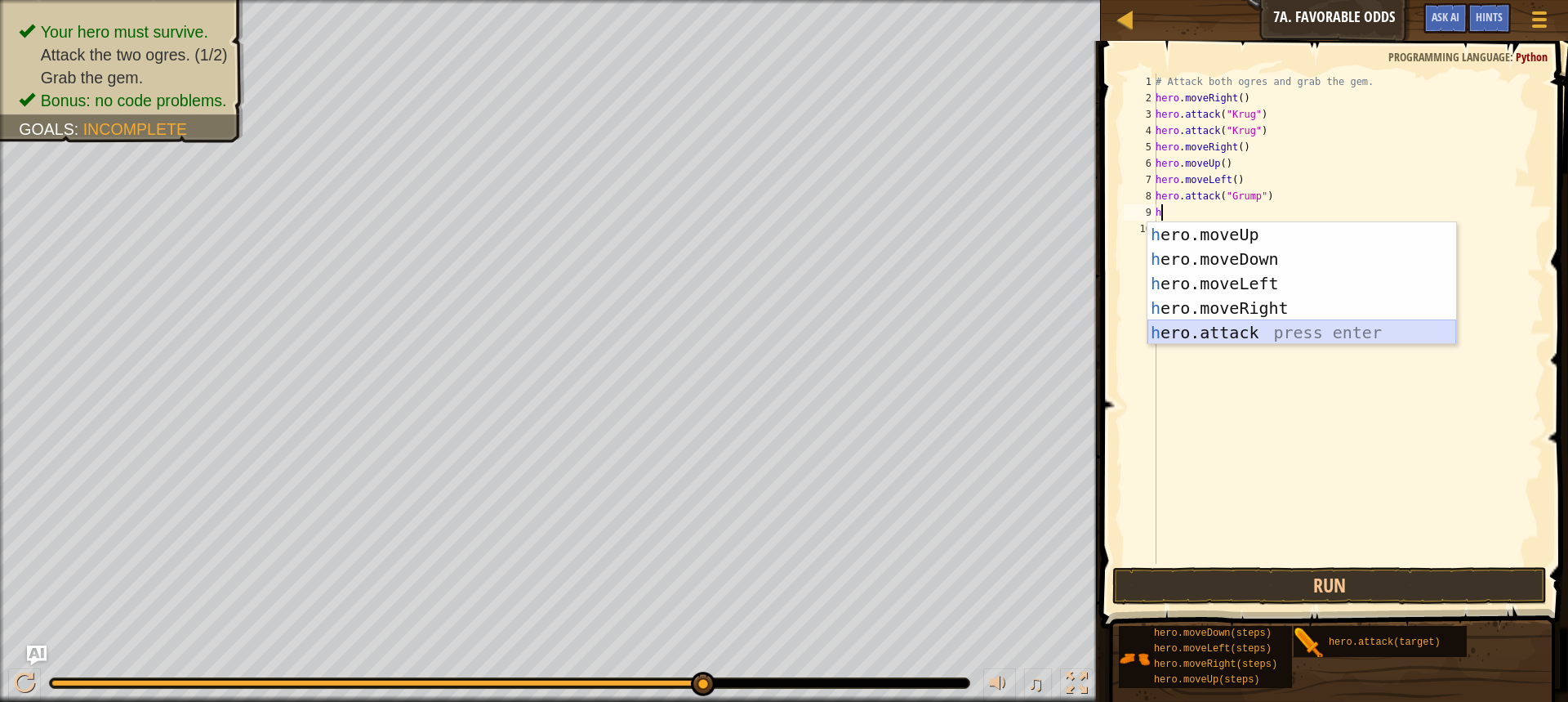
click at [1256, 323] on div "h ero.moveUp press enter h ero.moveDown press enter h ero.moveLeft press enter …" at bounding box center [1302, 307] width 309 height 172
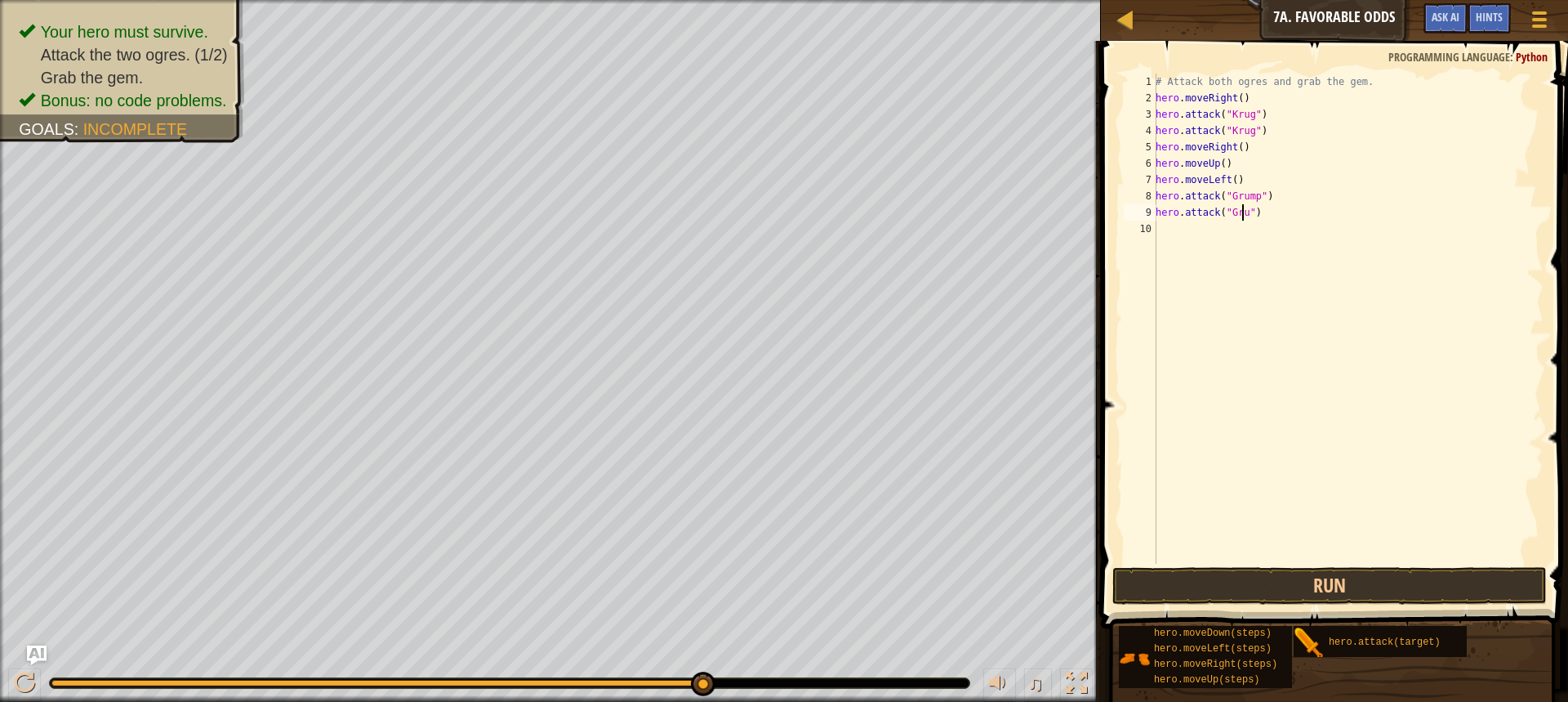
scroll to position [8, 8]
type textarea "hero.attack("Grump")"
click at [1221, 599] on button "Run" at bounding box center [1329, 586] width 435 height 38
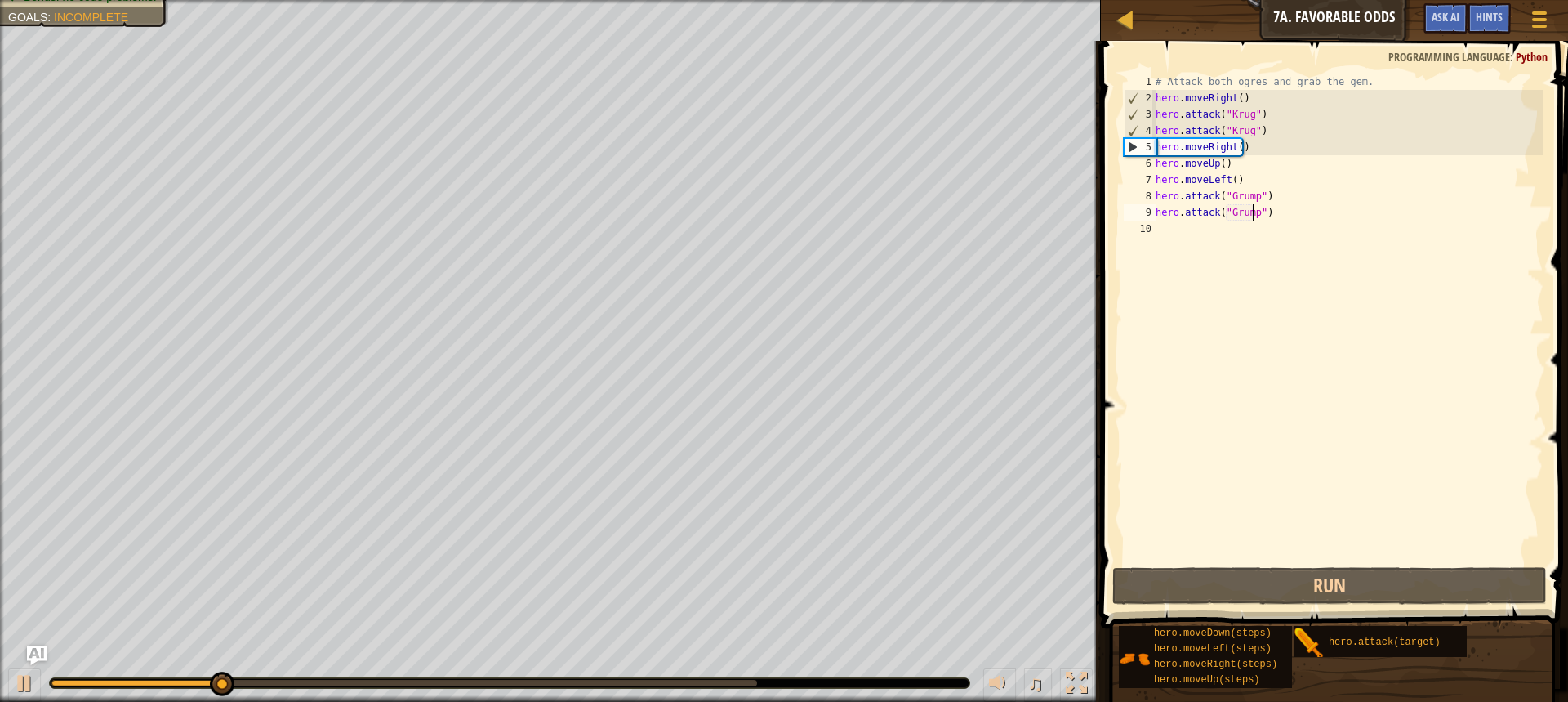
click at [1263, 225] on div "# Attack both ogres and grab the gem. hero . moveRight ( ) hero . attack ( "Kru…" at bounding box center [1348, 335] width 391 height 523
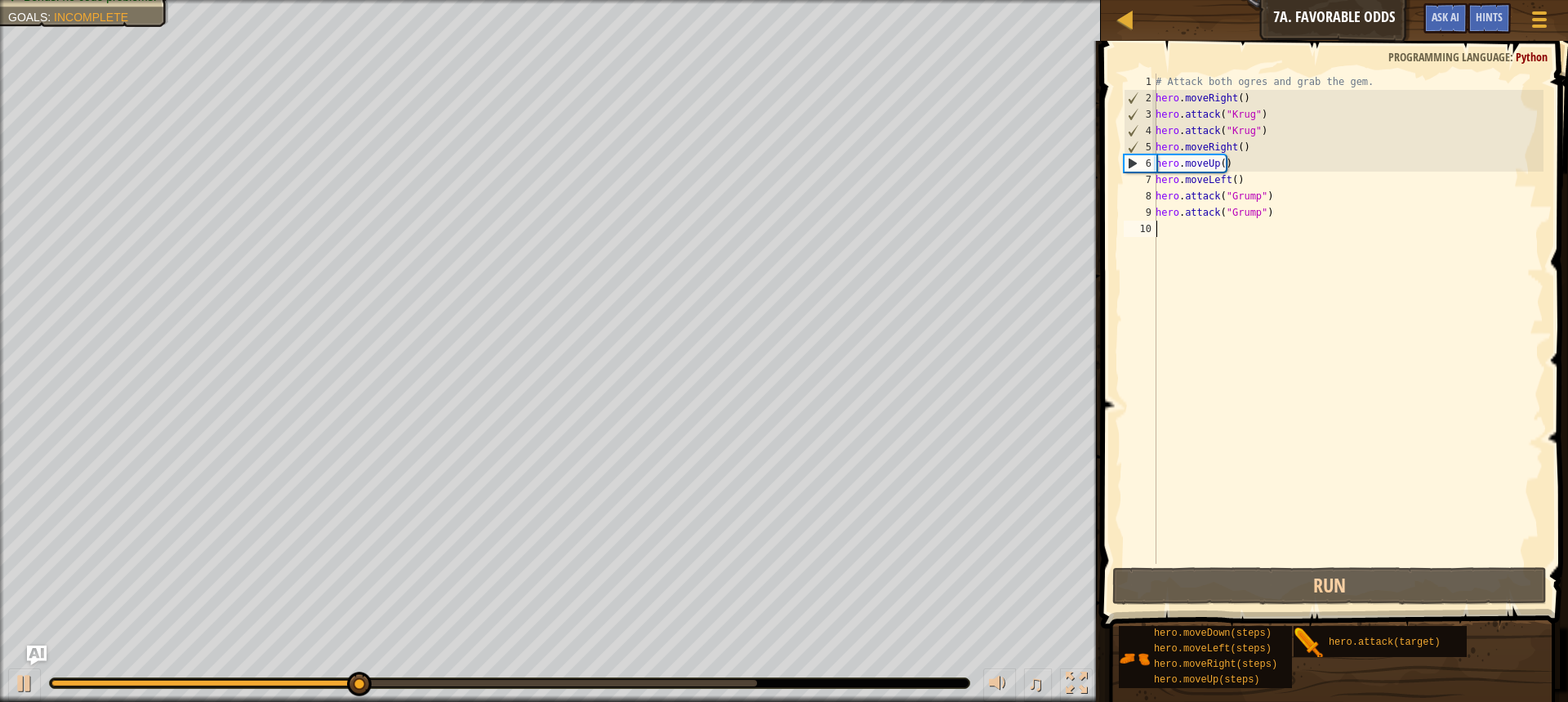
type textarea "h"
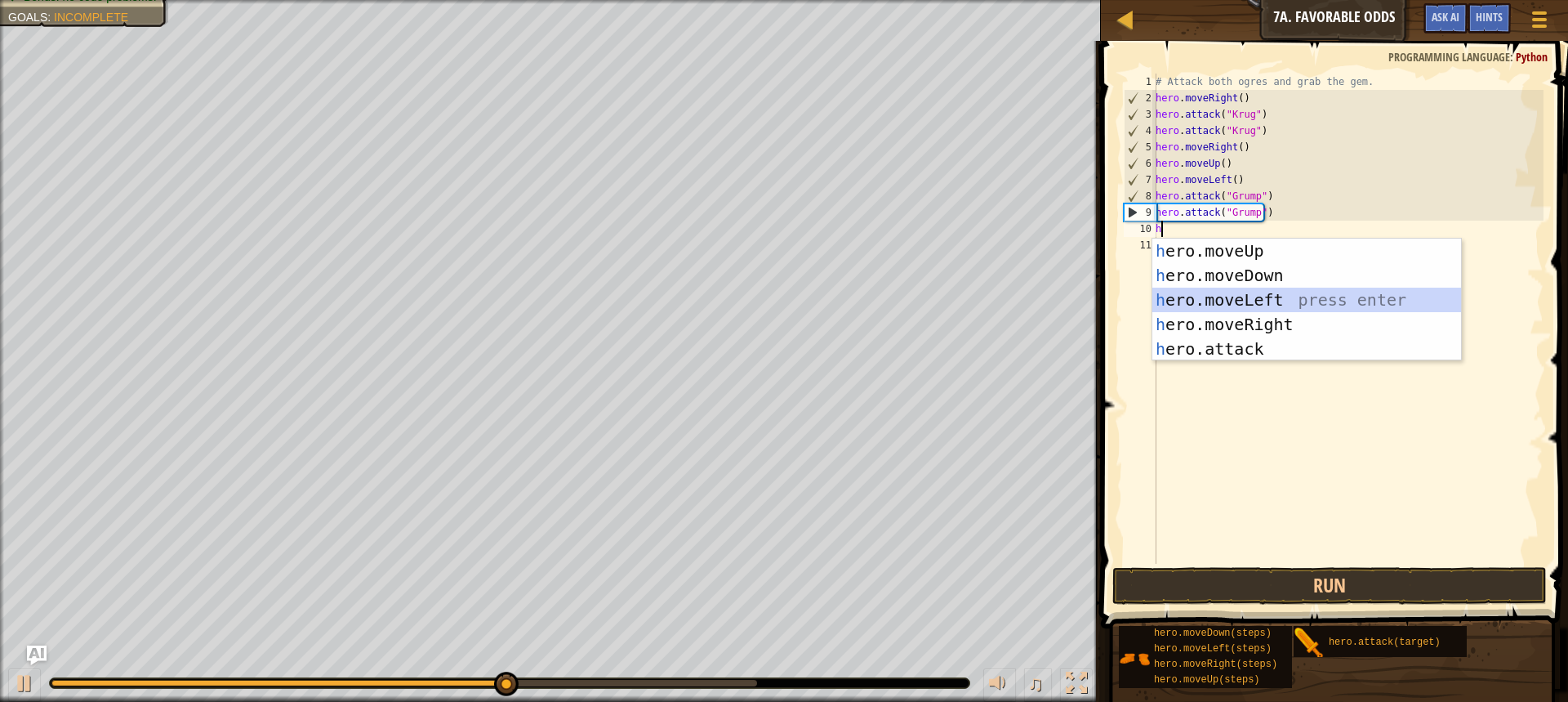
click at [1236, 306] on div "h ero.moveUp press enter h ero.moveDown press enter h ero.moveLeft press enter …" at bounding box center [1307, 324] width 309 height 172
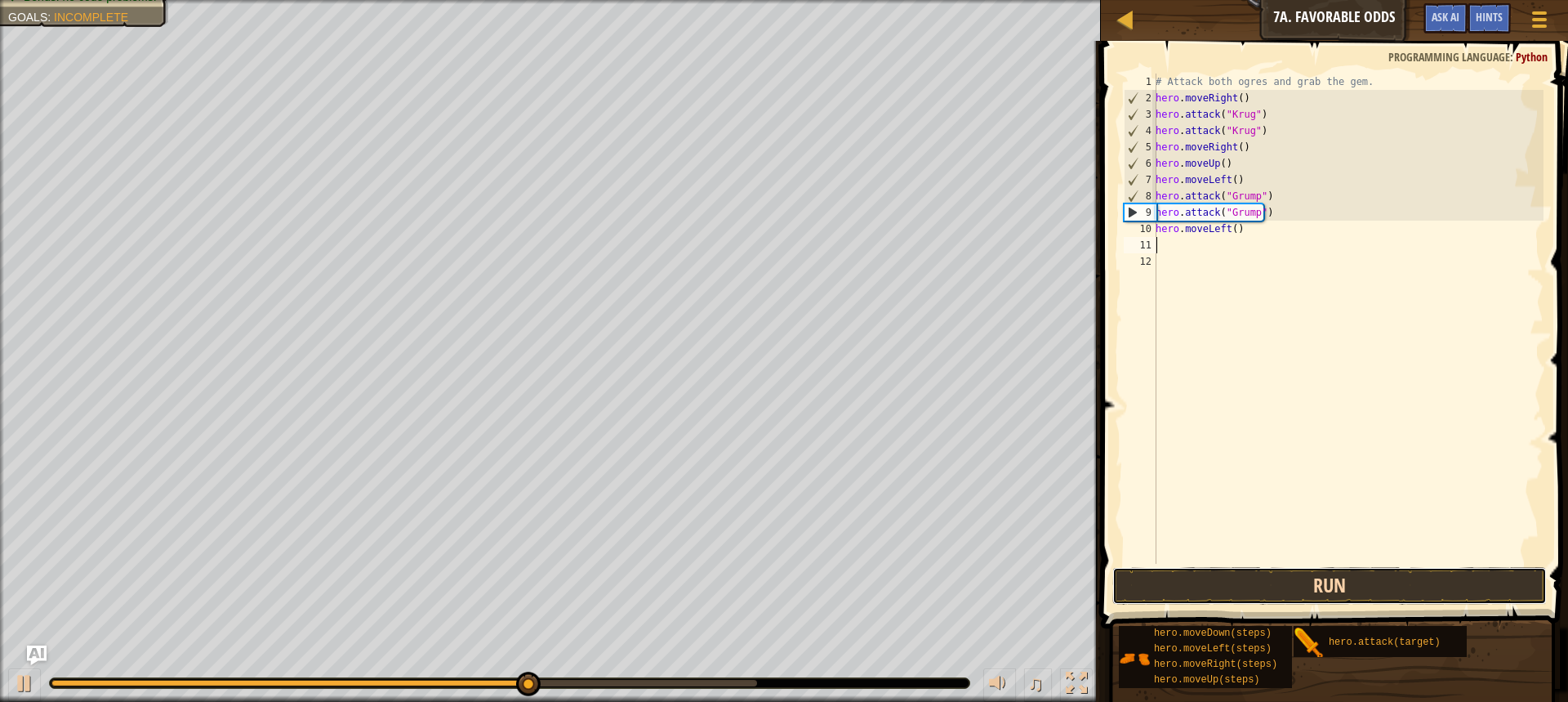
click at [1248, 586] on button "Run" at bounding box center [1329, 586] width 435 height 38
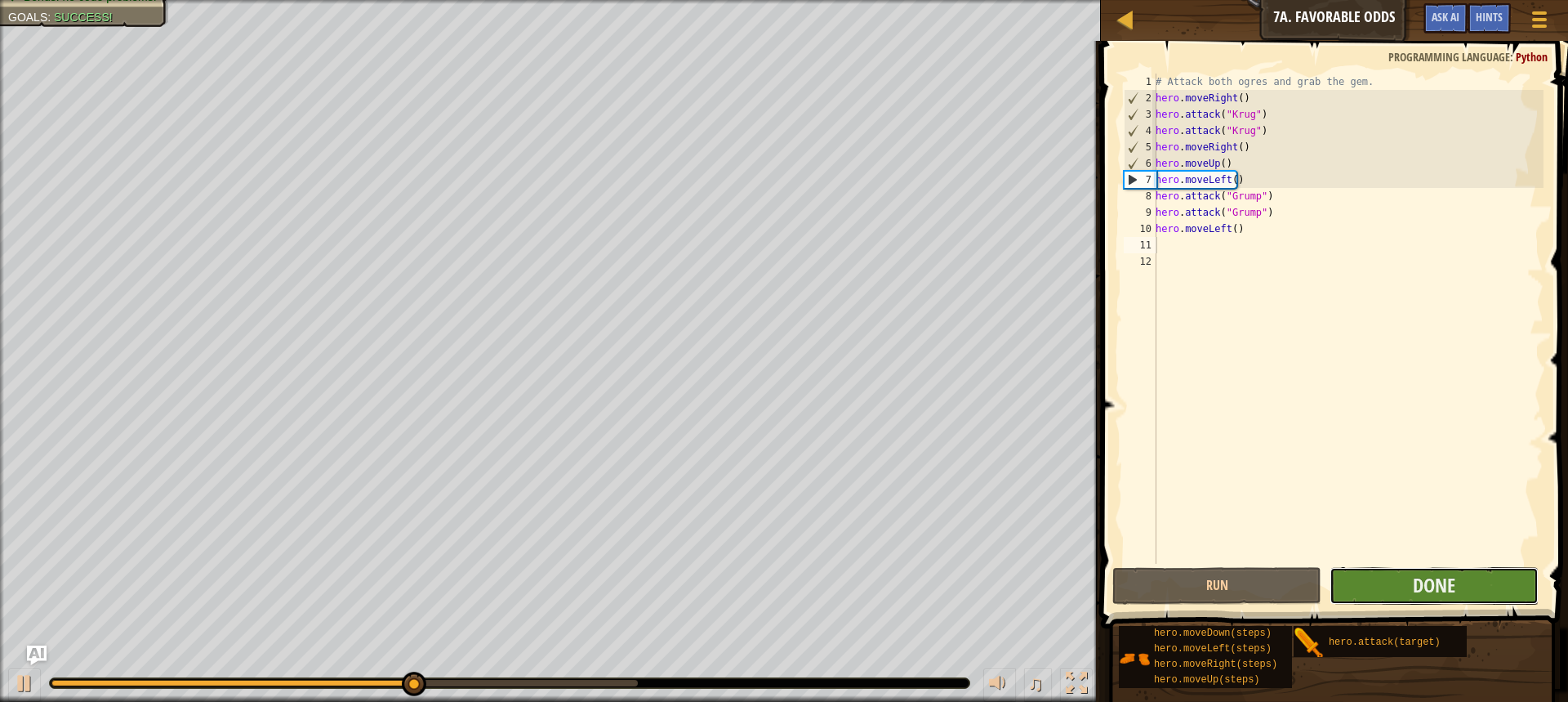
click at [1358, 591] on button "Done" at bounding box center [1435, 586] width 209 height 38
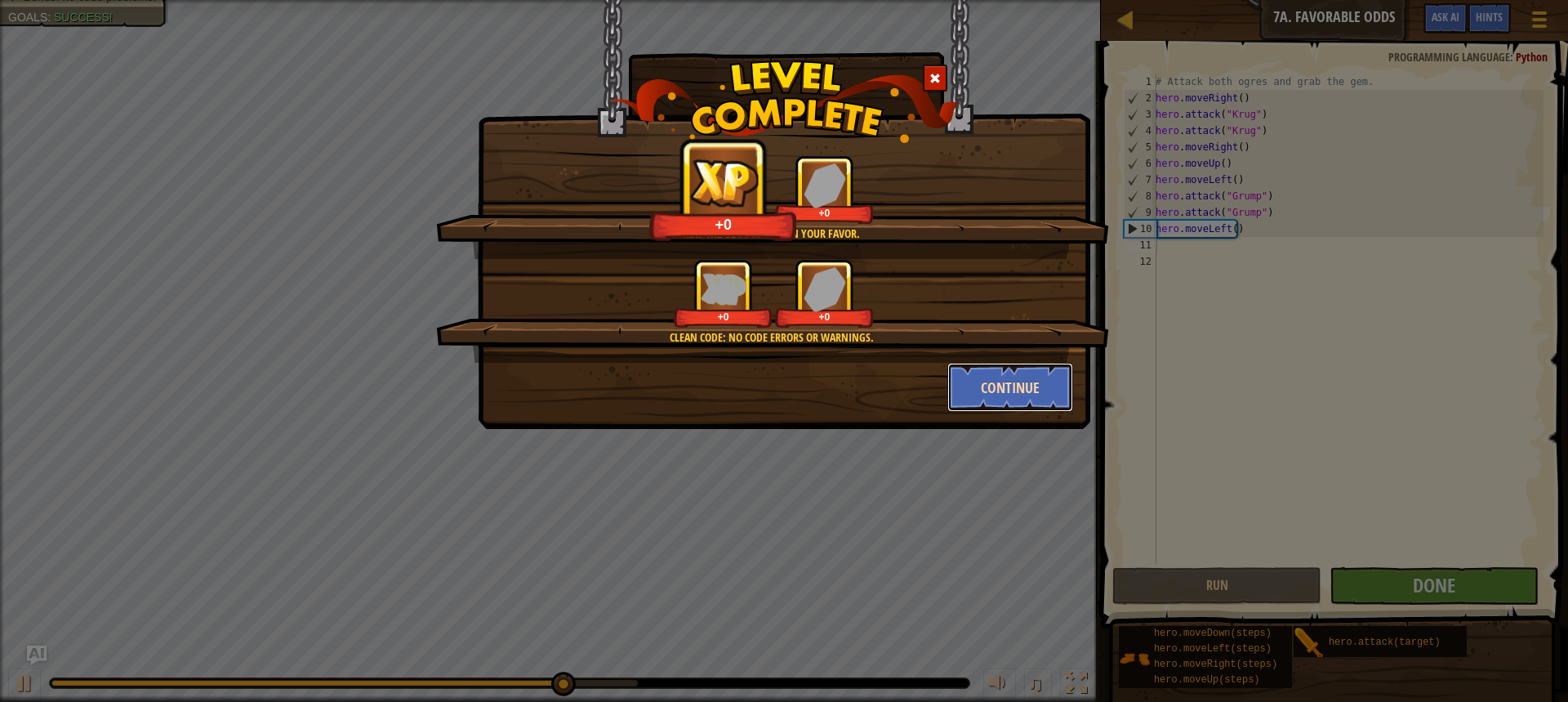
click at [988, 374] on button "Continue" at bounding box center [1010, 387] width 126 height 49
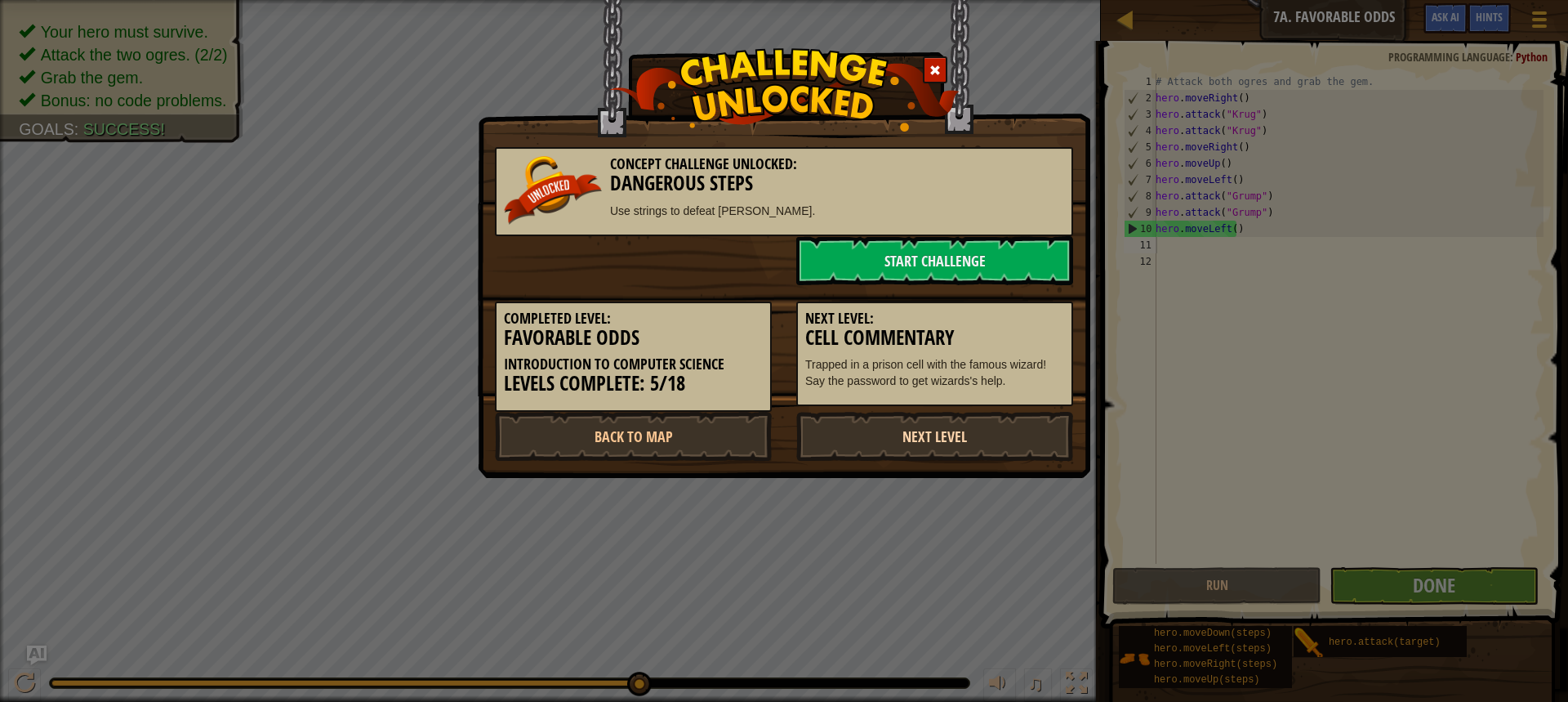
click at [899, 418] on link "Next Level" at bounding box center [935, 436] width 277 height 49
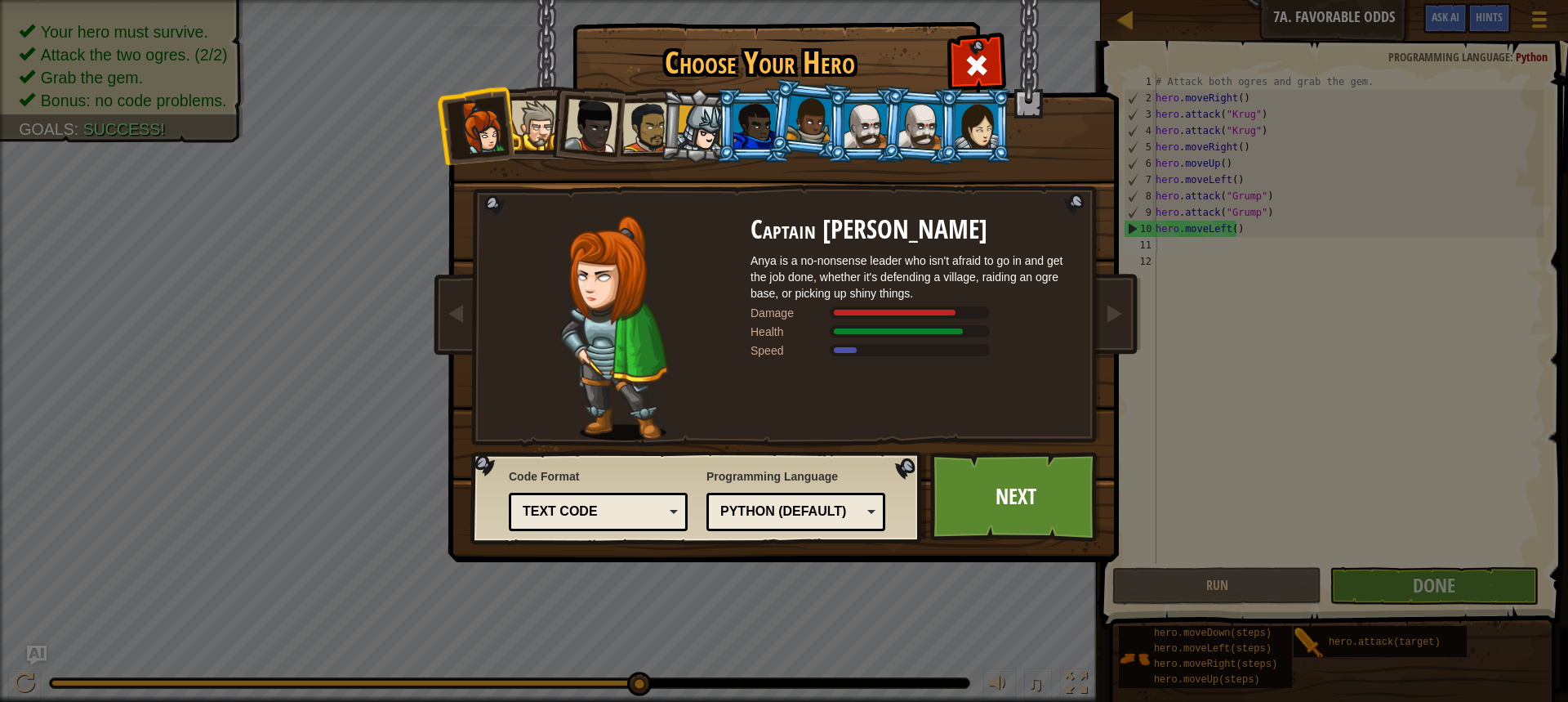
click at [678, 96] on li at bounding box center [698, 126] width 78 height 79
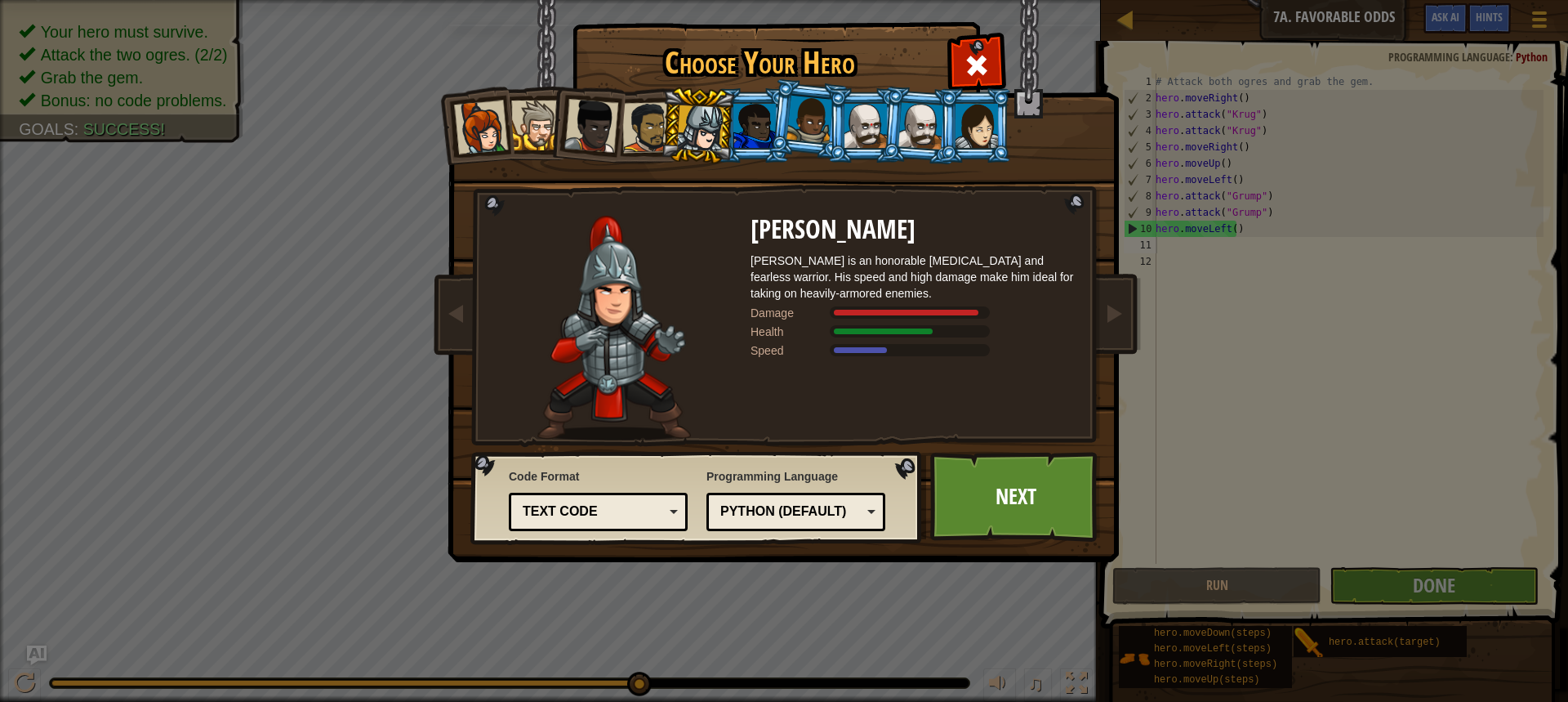
drag, startPoint x: 616, startPoint y: 140, endPoint x: 588, endPoint y: 142, distance: 28.1
click at [611, 140] on li at bounding box center [586, 122] width 80 height 80
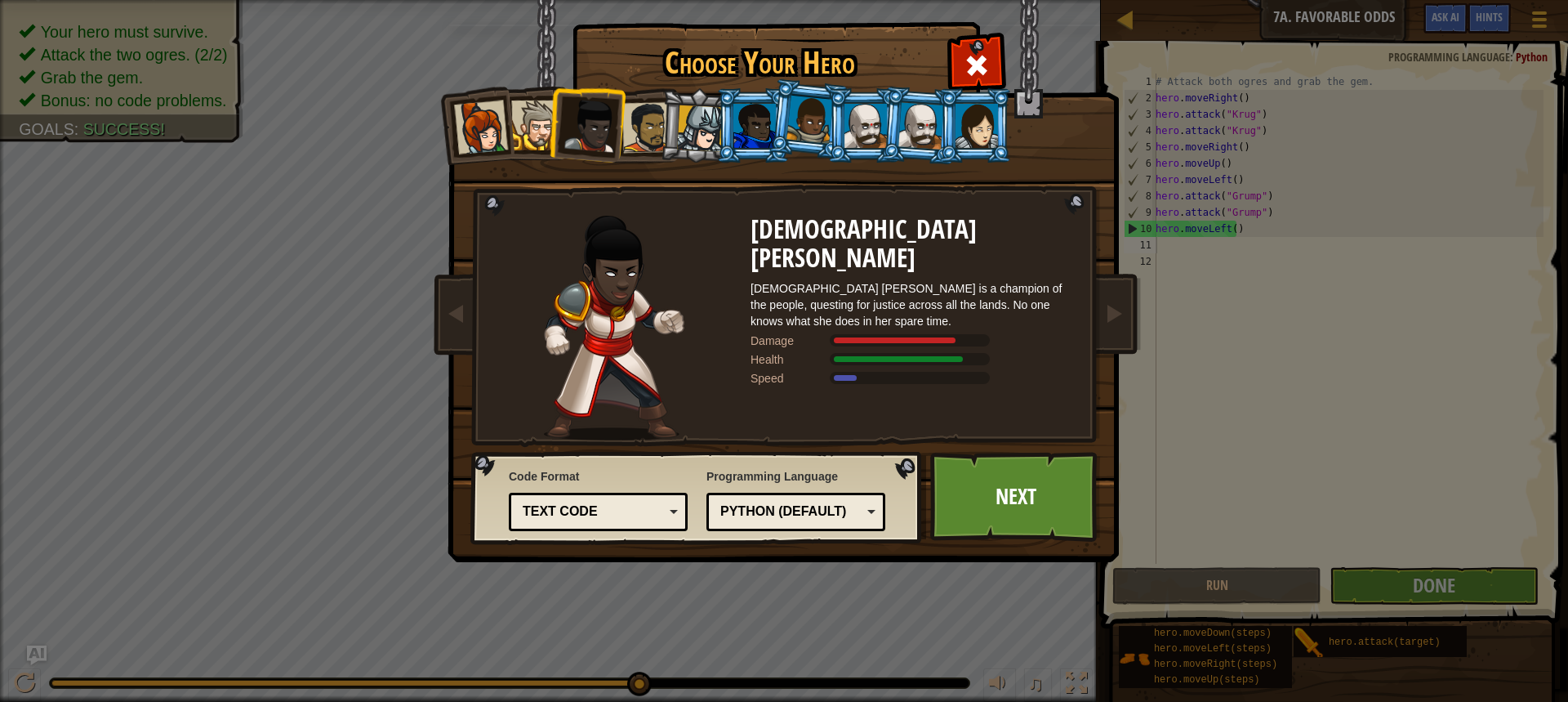
click at [507, 139] on li at bounding box center [476, 125] width 80 height 80
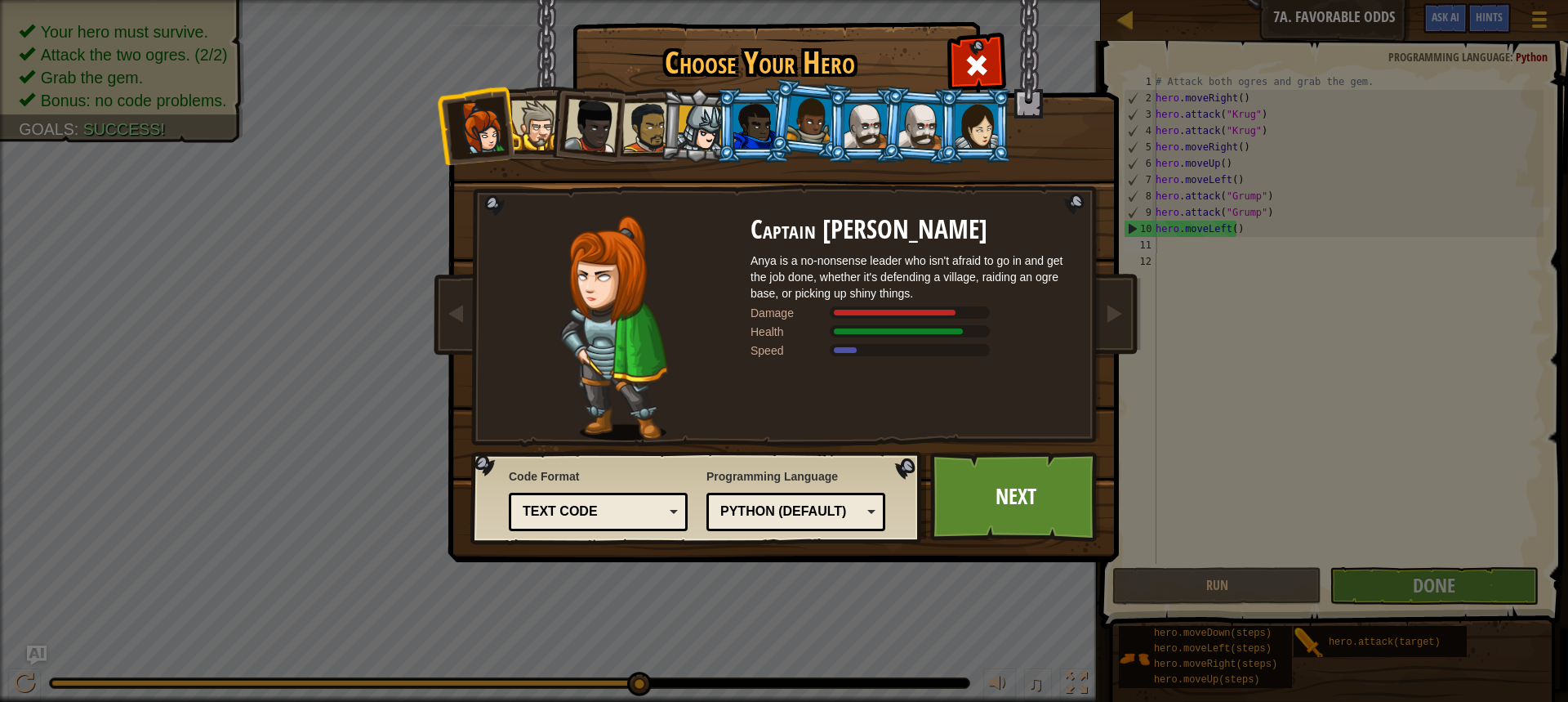
click at [509, 136] on li at bounding box center [476, 125] width 80 height 80
drag, startPoint x: 544, startPoint y: 136, endPoint x: 636, endPoint y: 134, distance: 92.0
click at [616, 88] on ol at bounding box center [784, 88] width 674 height 0
click at [634, 136] on div at bounding box center [647, 127] width 50 height 50
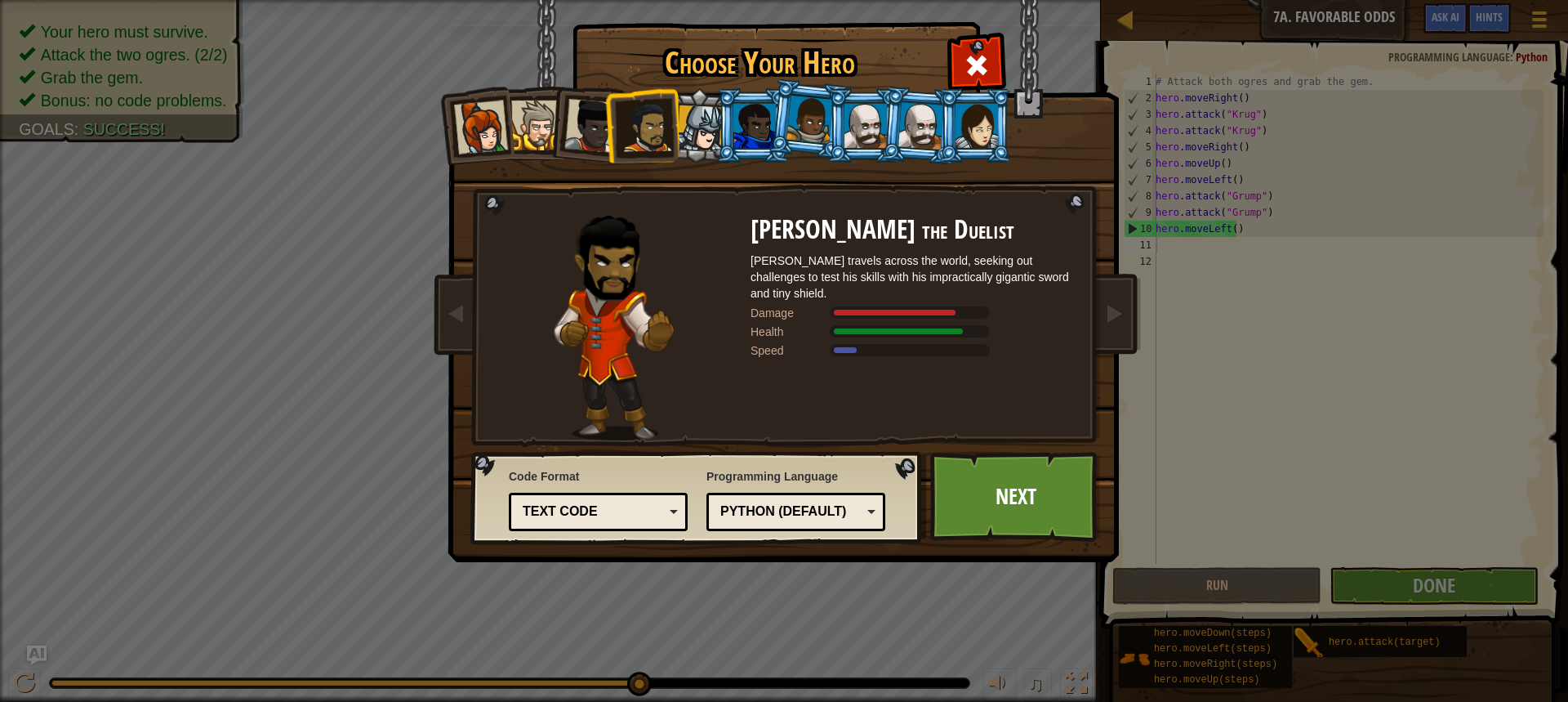
click at [762, 140] on div at bounding box center [755, 126] width 43 height 44
drag, startPoint x: 872, startPoint y: 145, endPoint x: 882, endPoint y: 147, distance: 10.2
click at [873, 146] on div at bounding box center [865, 126] width 43 height 44
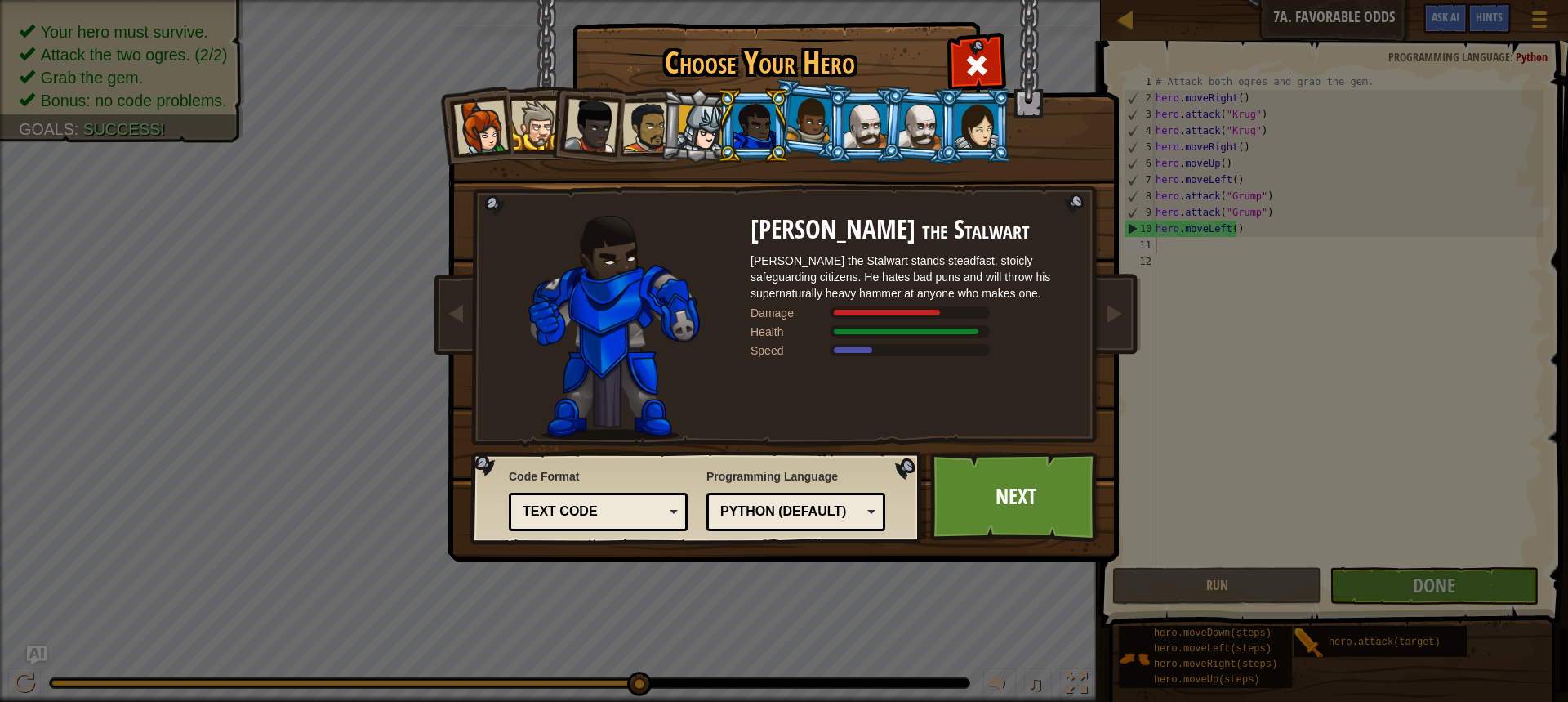
drag, startPoint x: 887, startPoint y: 147, endPoint x: 1028, endPoint y: 163, distance: 141.9
click at [936, 154] on li at bounding box center [920, 125] width 79 height 80
click at [1029, 164] on div "Captain Anya Weston Anya is a no-nonsense leader who isn't afraid to go in and …" at bounding box center [784, 258] width 612 height 356
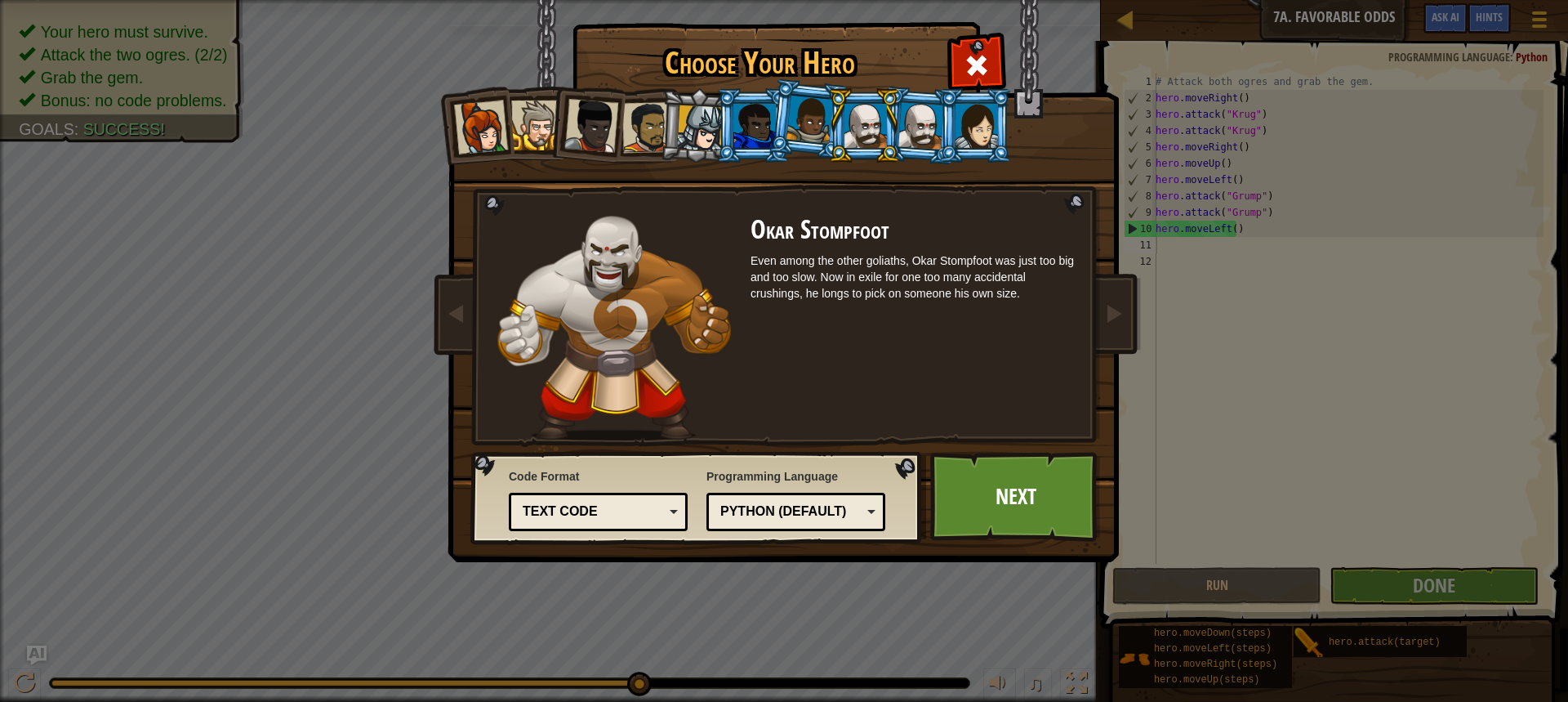
click at [937, 161] on div "Captain Anya Weston Anya is a no-nonsense leader who isn't afraid to go in and …" at bounding box center [784, 258] width 612 height 356
click at [851, 117] on div at bounding box center [865, 126] width 43 height 44
click at [881, 129] on li at bounding box center [864, 125] width 74 height 75
click at [936, 126] on div at bounding box center [921, 126] width 46 height 47
click at [760, 133] on div at bounding box center [755, 126] width 43 height 44
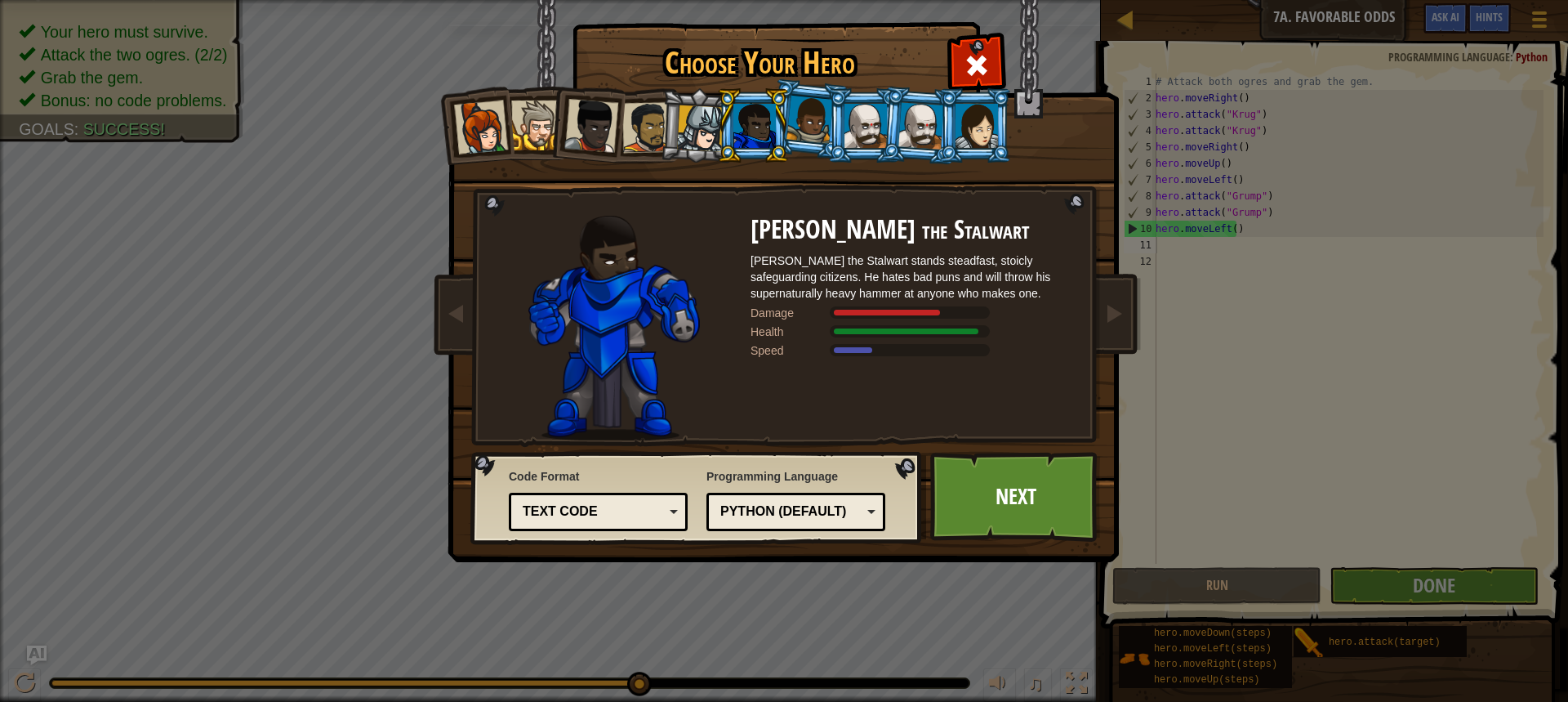
click at [718, 136] on li at bounding box center [753, 125] width 74 height 75
drag, startPoint x: 669, startPoint y: 127, endPoint x: 681, endPoint y: 125, distance: 12.2
click at [674, 124] on li at bounding box center [698, 126] width 78 height 79
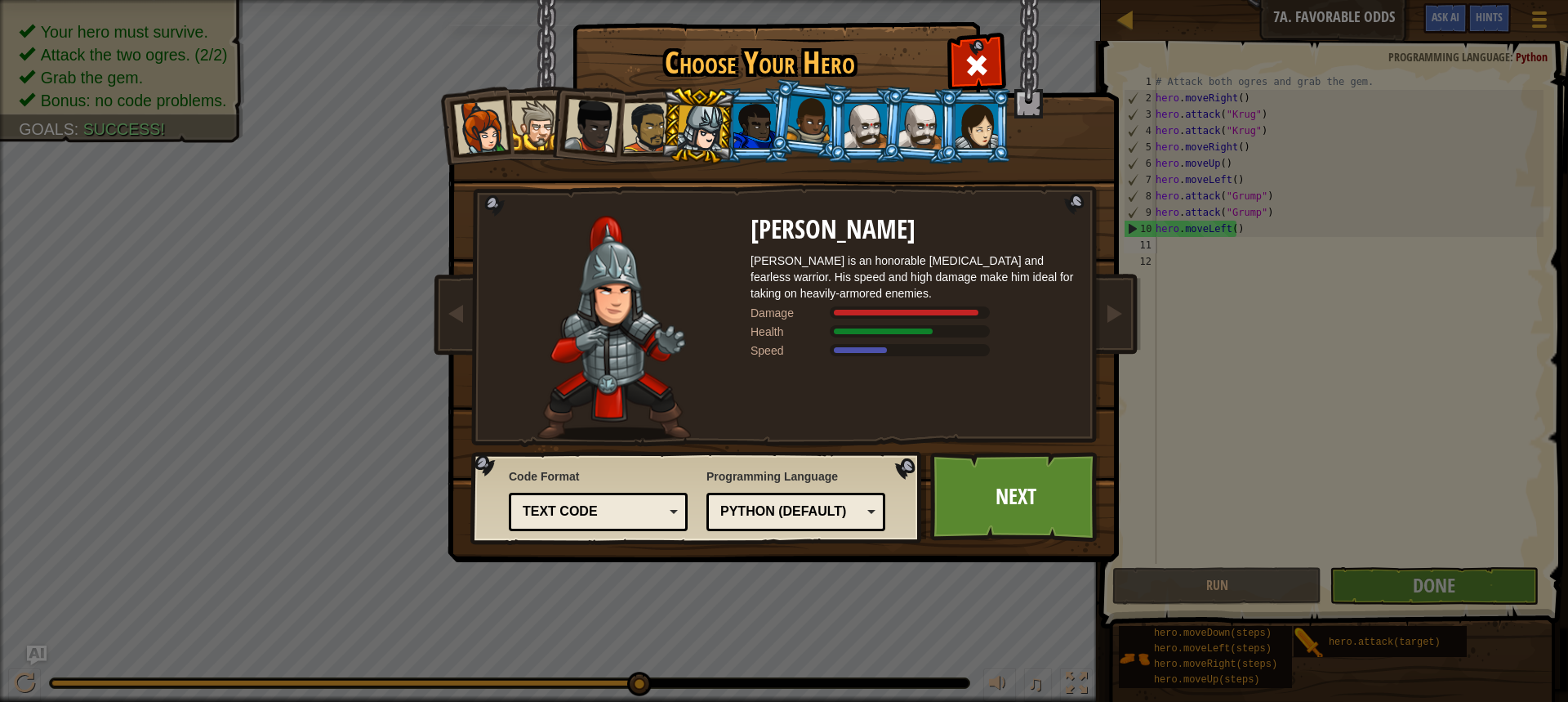
click at [751, 124] on div at bounding box center [755, 126] width 43 height 44
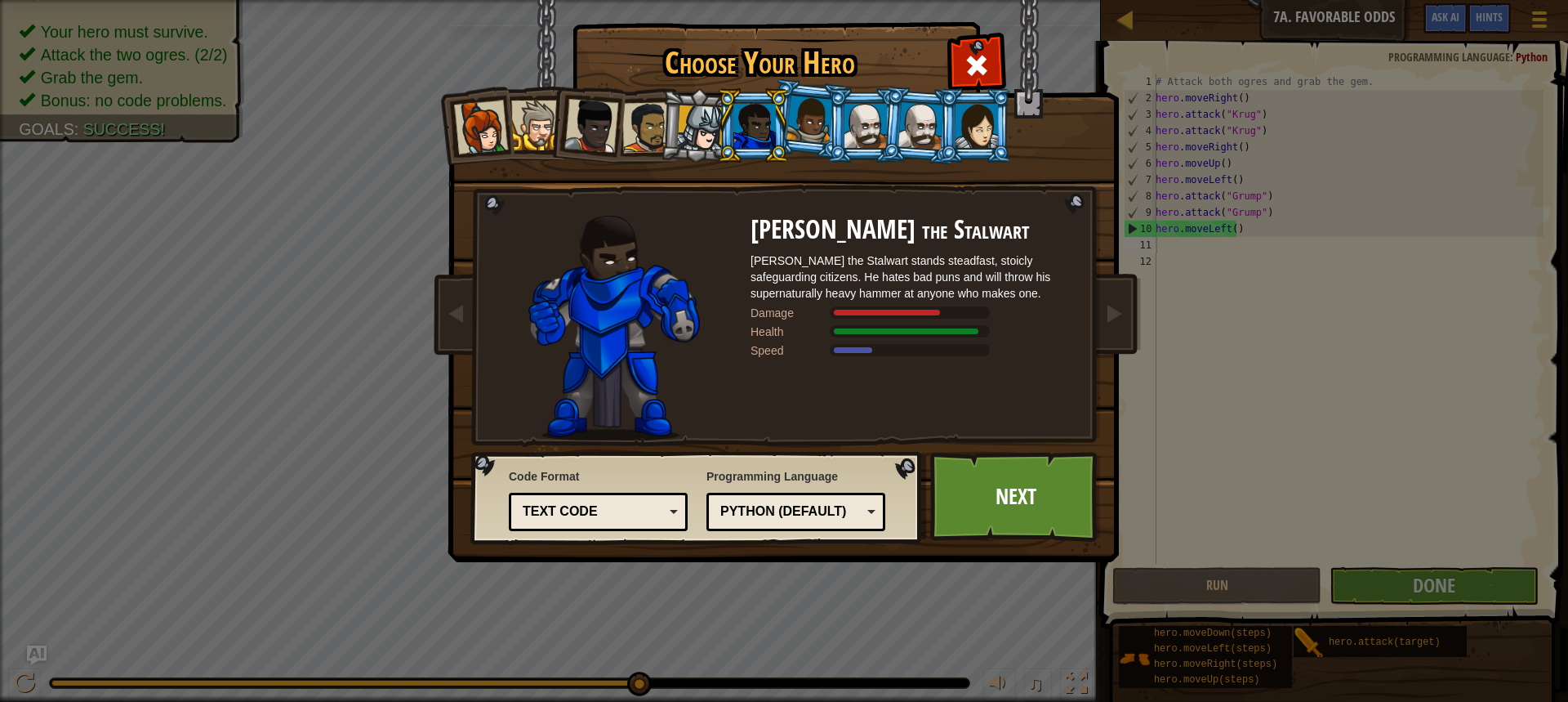
click at [803, 163] on div "Captain Anya Weston Anya is a no-nonsense leader who isn't afraid to go in and …" at bounding box center [784, 258] width 612 height 356
click at [838, 123] on li at bounding box center [864, 125] width 74 height 75
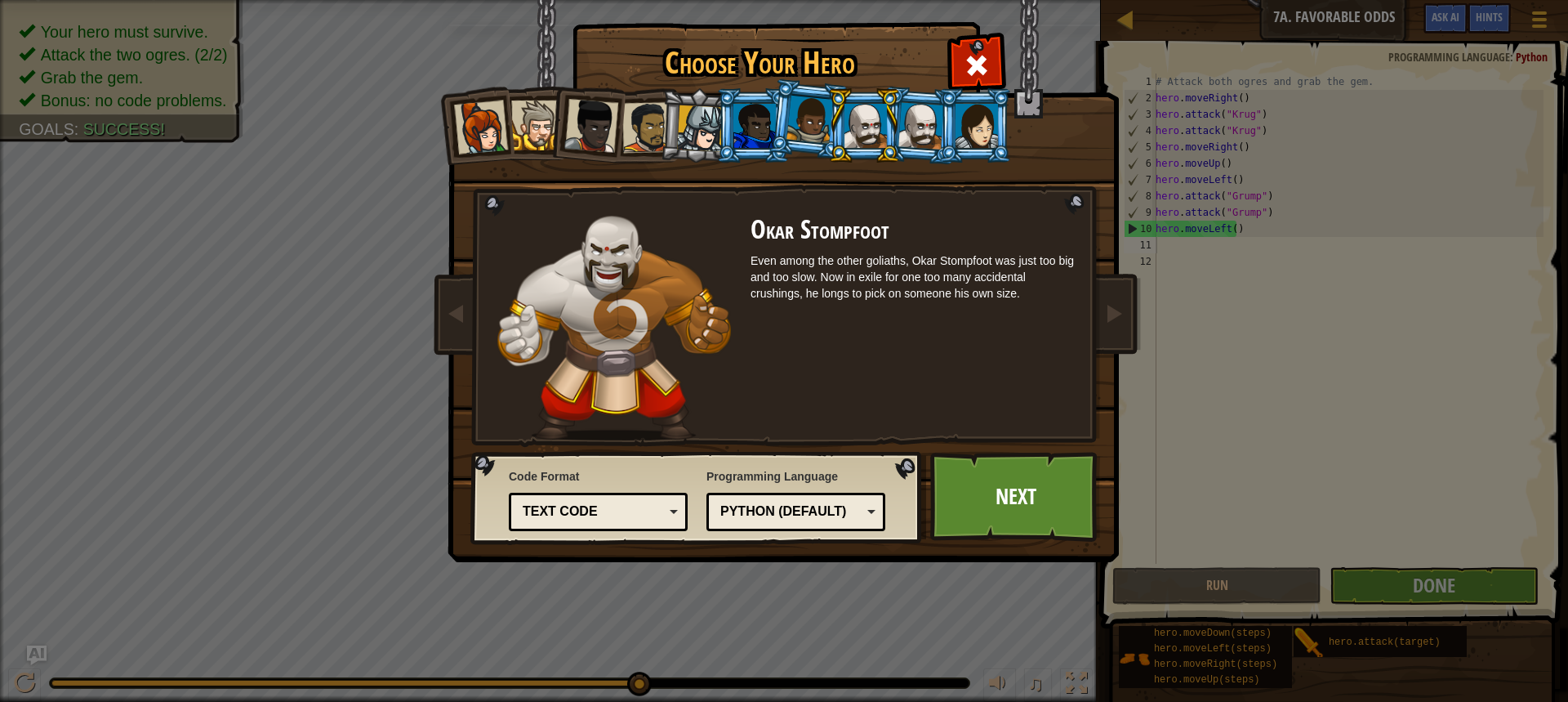
click at [916, 116] on div at bounding box center [921, 126] width 46 height 47
click at [974, 137] on div at bounding box center [977, 126] width 43 height 44
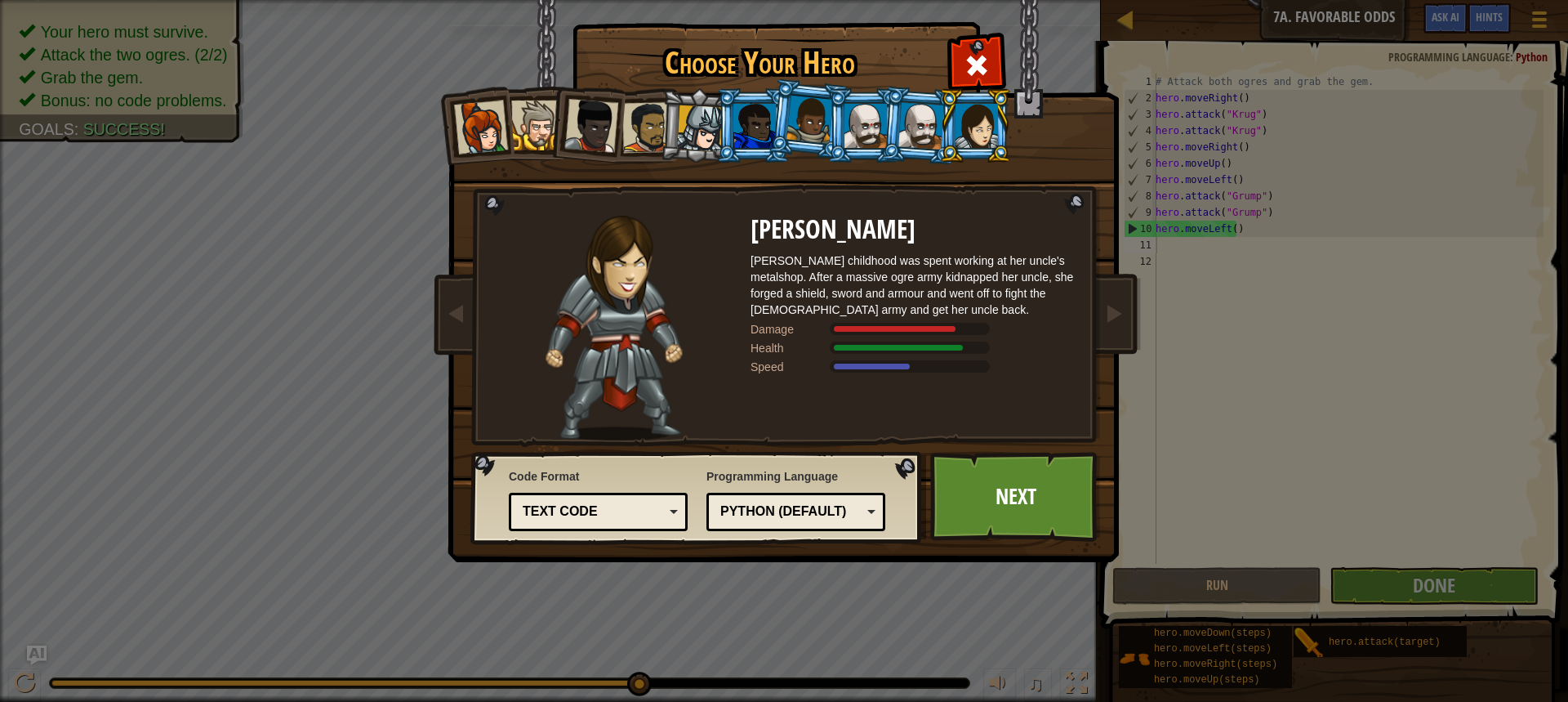
click at [875, 121] on div at bounding box center [865, 126] width 43 height 44
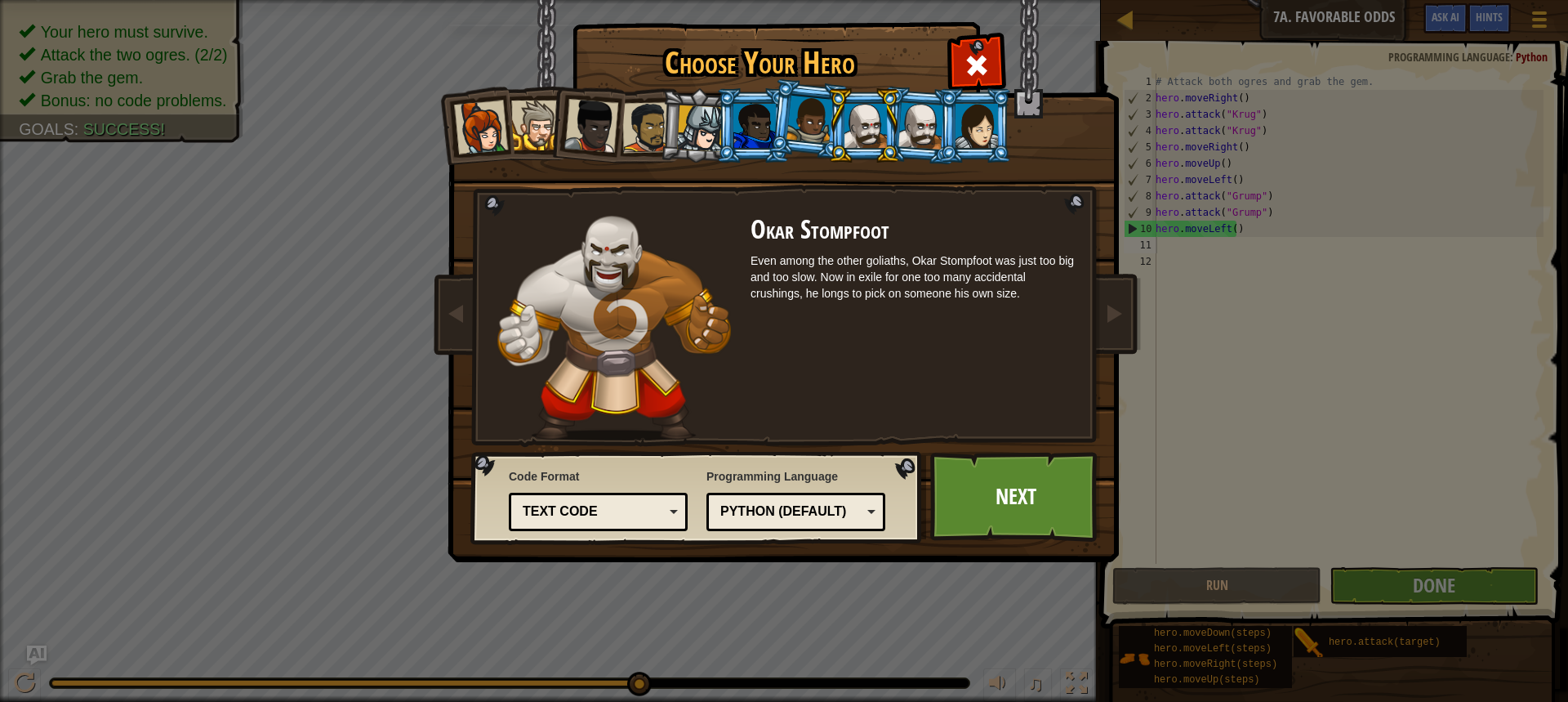
click at [913, 122] on div at bounding box center [921, 126] width 46 height 47
click at [1039, 477] on link "Next" at bounding box center [1016, 496] width 171 height 90
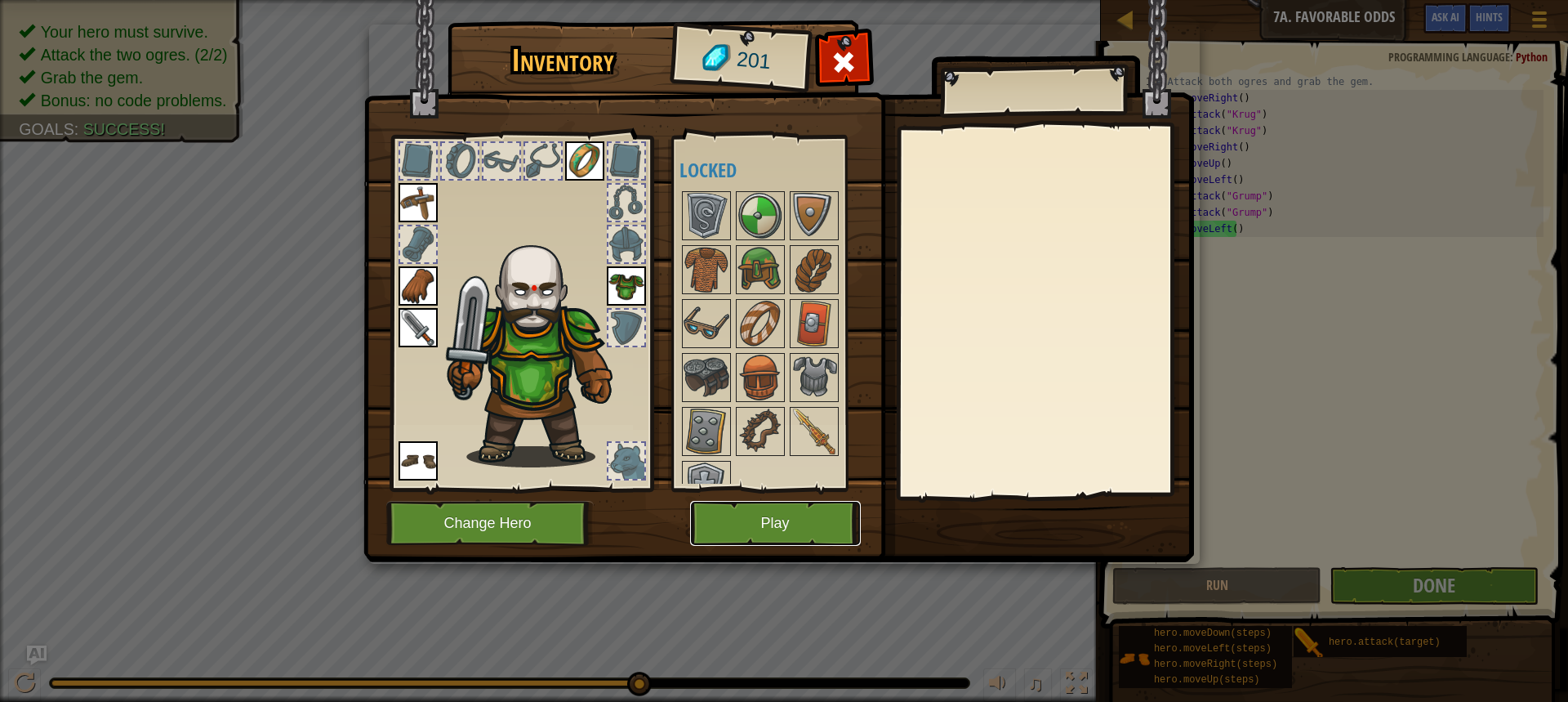
click at [828, 511] on button "Play" at bounding box center [776, 524] width 171 height 45
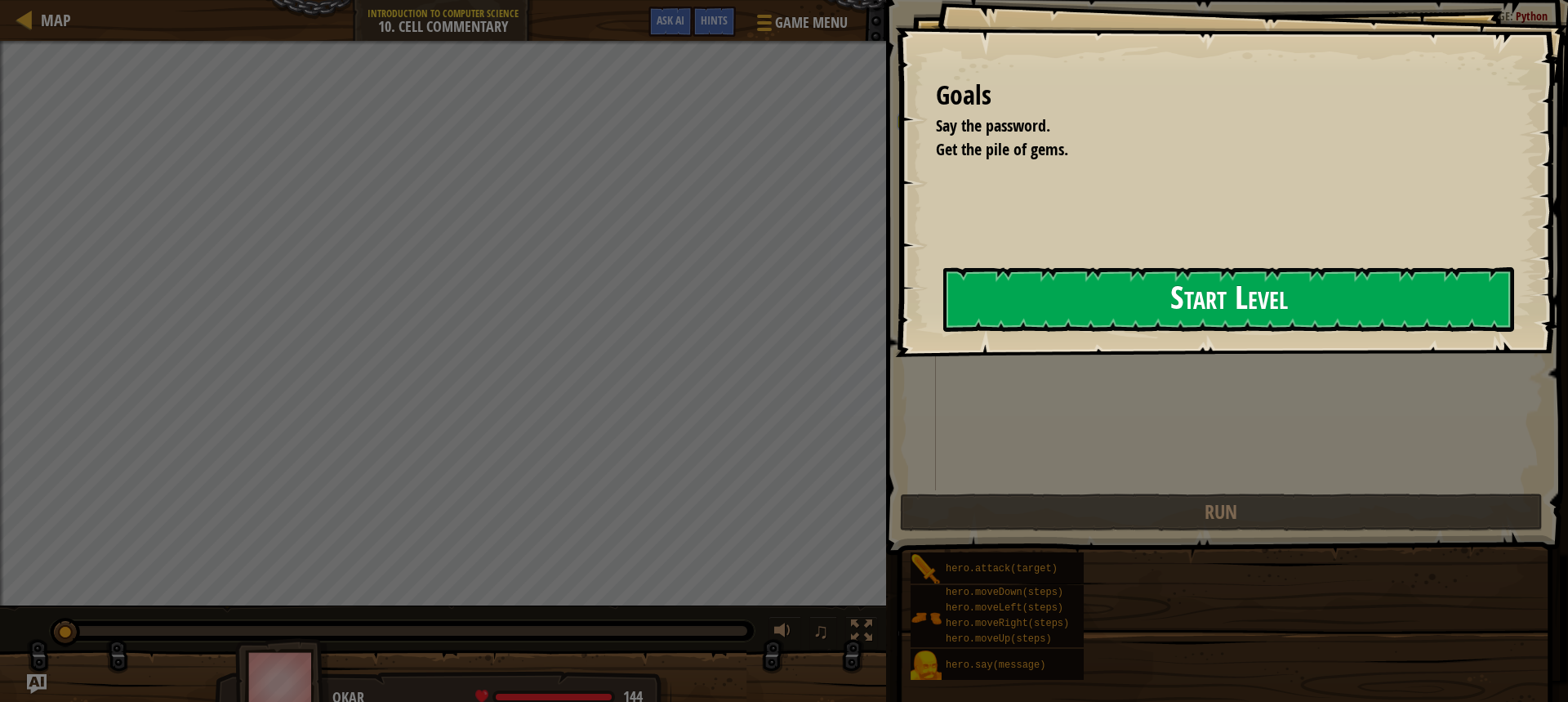
click at [943, 332] on button "Start Level" at bounding box center [1229, 299] width 571 height 65
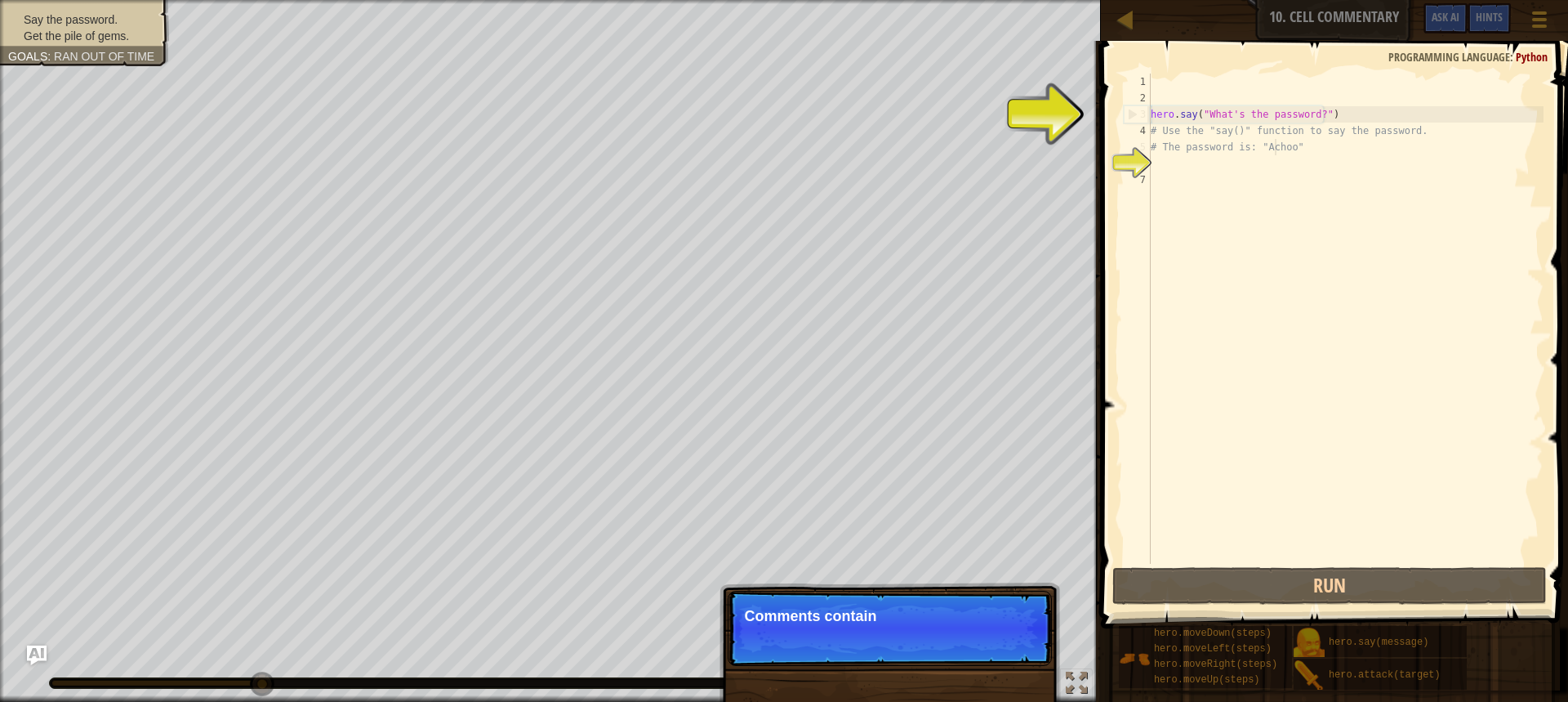
click at [1277, 146] on div "hero . say ( "What's the password?" ) # Use the "say()" function to say the pas…" at bounding box center [1345, 335] width 396 height 523
click at [1259, 136] on div "hero . say ( "What's the password?" ) # Use the "say()" function to say the pas…" at bounding box center [1345, 335] width 396 height 523
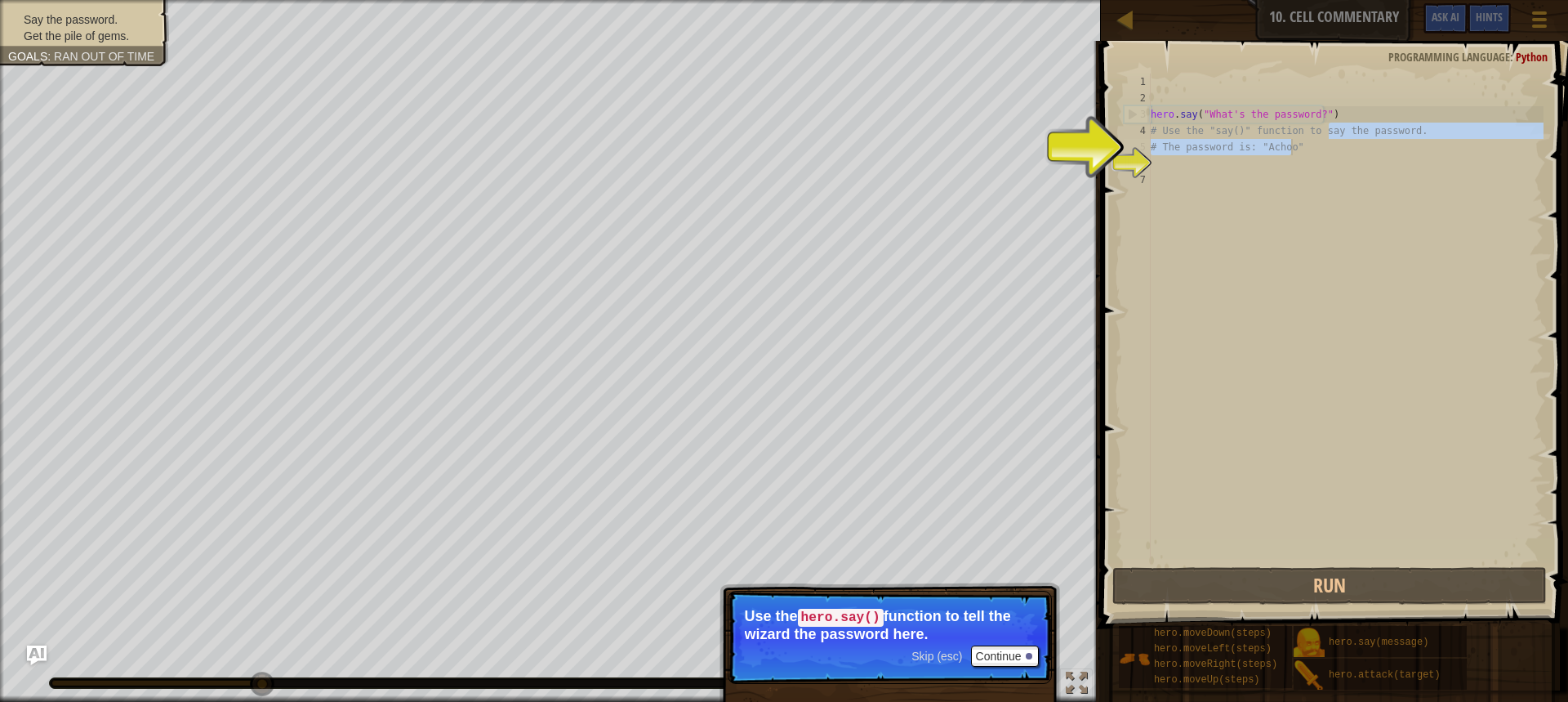
click at [1323, 144] on div "hero . say ( "What's the password?" ) # Use the "say()" function to say the pas…" at bounding box center [1345, 335] width 396 height 523
type textarea "# Use the "say()" function to say the password. # The password is: "Achoo""
click at [1264, 177] on div "hero . say ( "What's the password?" ) # Use the "say()" function to say the pas…" at bounding box center [1345, 335] width 396 height 523
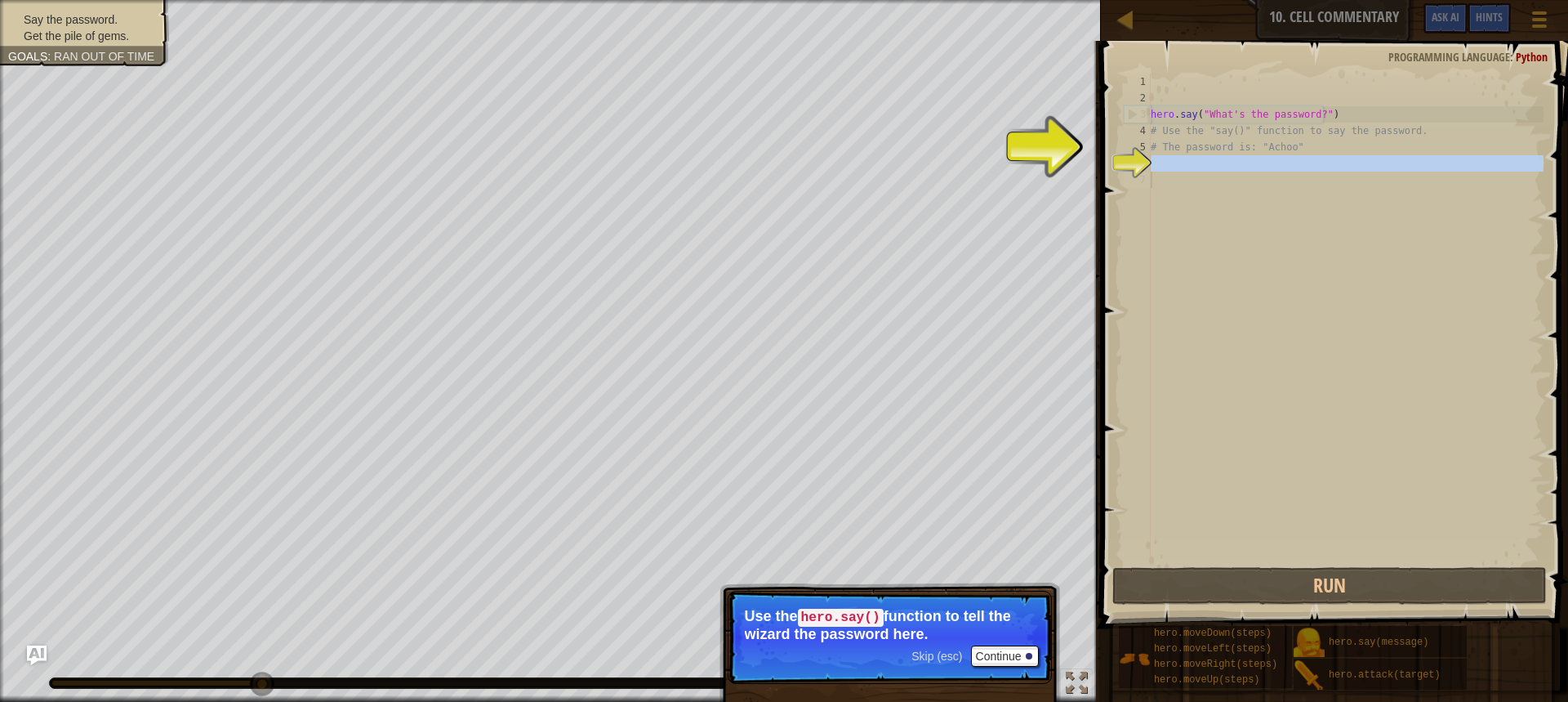
click at [1238, 159] on div "hero . say ( "What's the password?" ) # Use the "say()" function to say the pas…" at bounding box center [1345, 335] width 396 height 523
type textarea "# The password is: "Achoo""
click at [1237, 159] on div "hero . say ( "What's the password?" ) # Use the "say()" function to say the pas…" at bounding box center [1345, 335] width 396 height 523
click at [1111, 167] on div "1 2 3 4 5 6 7 hero . say ( "What's the password?" ) # Use the "say()" function …" at bounding box center [1333, 367] width 472 height 636
click at [1225, 118] on div "hero . say ( "What's the password?" ) # Use the "say()" function to say the pas…" at bounding box center [1345, 335] width 396 height 523
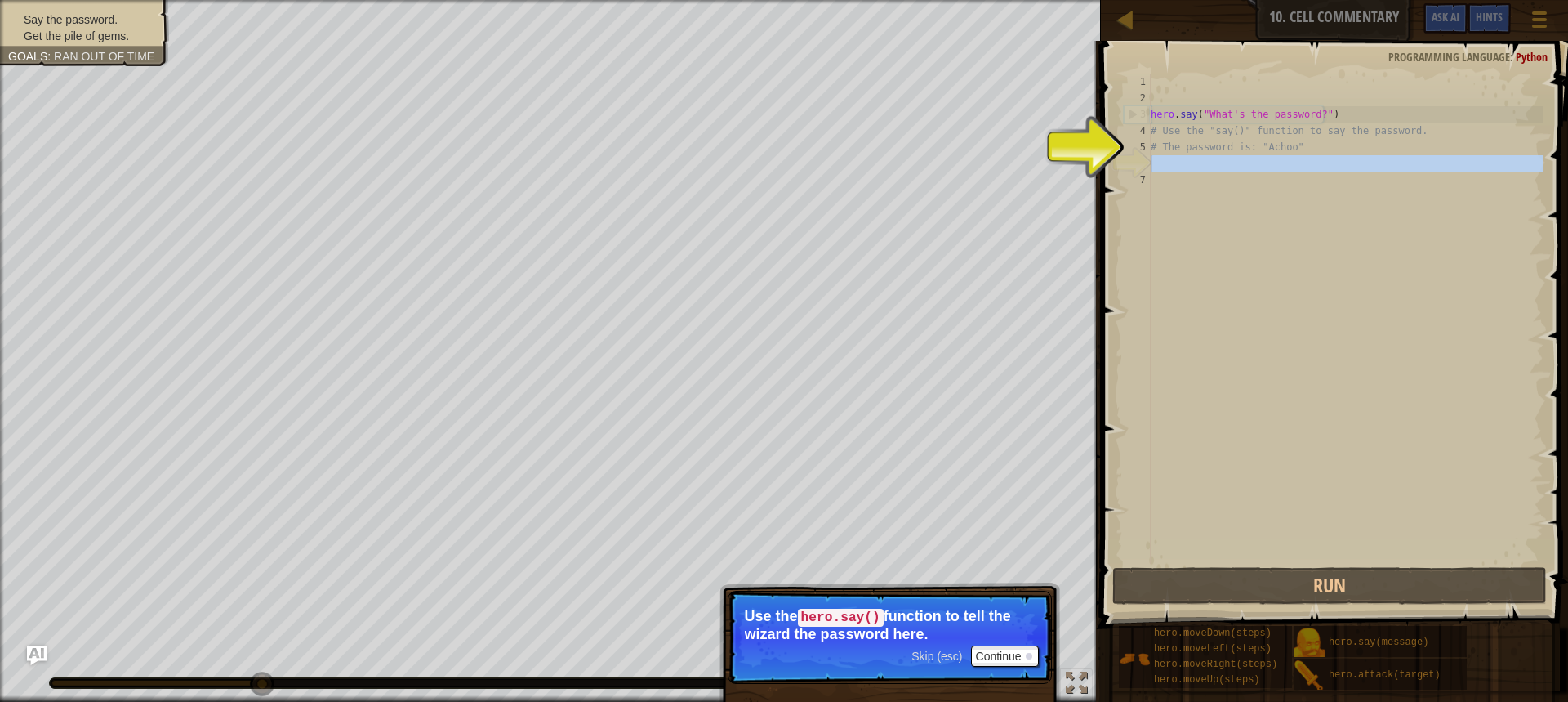
type textarea "hero.say("What's the password?") # Use the "say()" function to say the password."
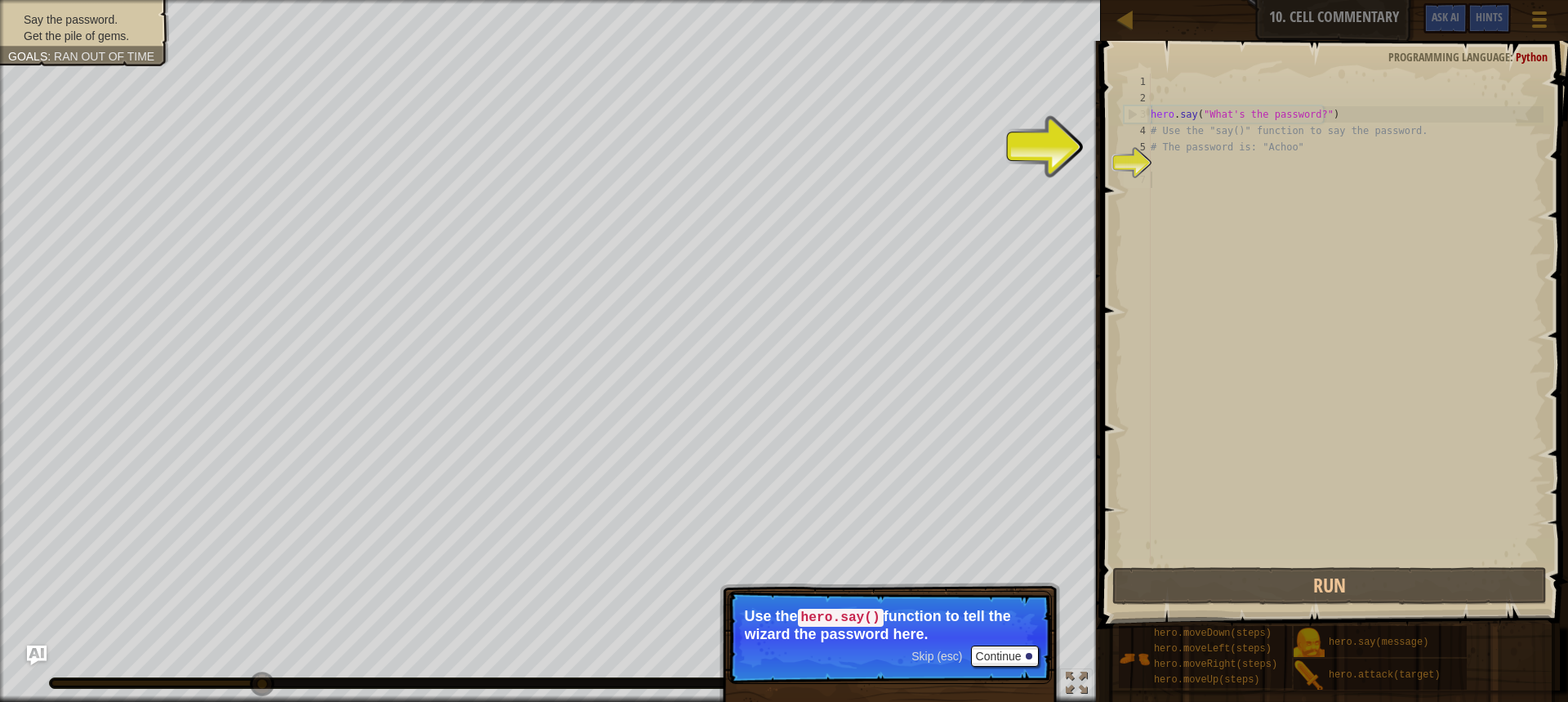
drag, startPoint x: 1246, startPoint y: 176, endPoint x: 1250, endPoint y: 157, distance: 19.4
click at [1249, 167] on div "hero . say ( "What's the password?" ) # Use the "say()" function to say the pas…" at bounding box center [1345, 335] width 396 height 523
drag, startPoint x: 1567, startPoint y: 44, endPoint x: 1544, endPoint y: 40, distance: 23.3
click at [1567, 44] on div "Map Introduction to Computer Science 10. Cell Commentary Game Menu Done Hints A…" at bounding box center [784, 351] width 1568 height 702
click at [1266, 94] on div "hero . say ( "What's the password?" ) # Use the "say()" function to say the pas…" at bounding box center [1345, 335] width 396 height 523
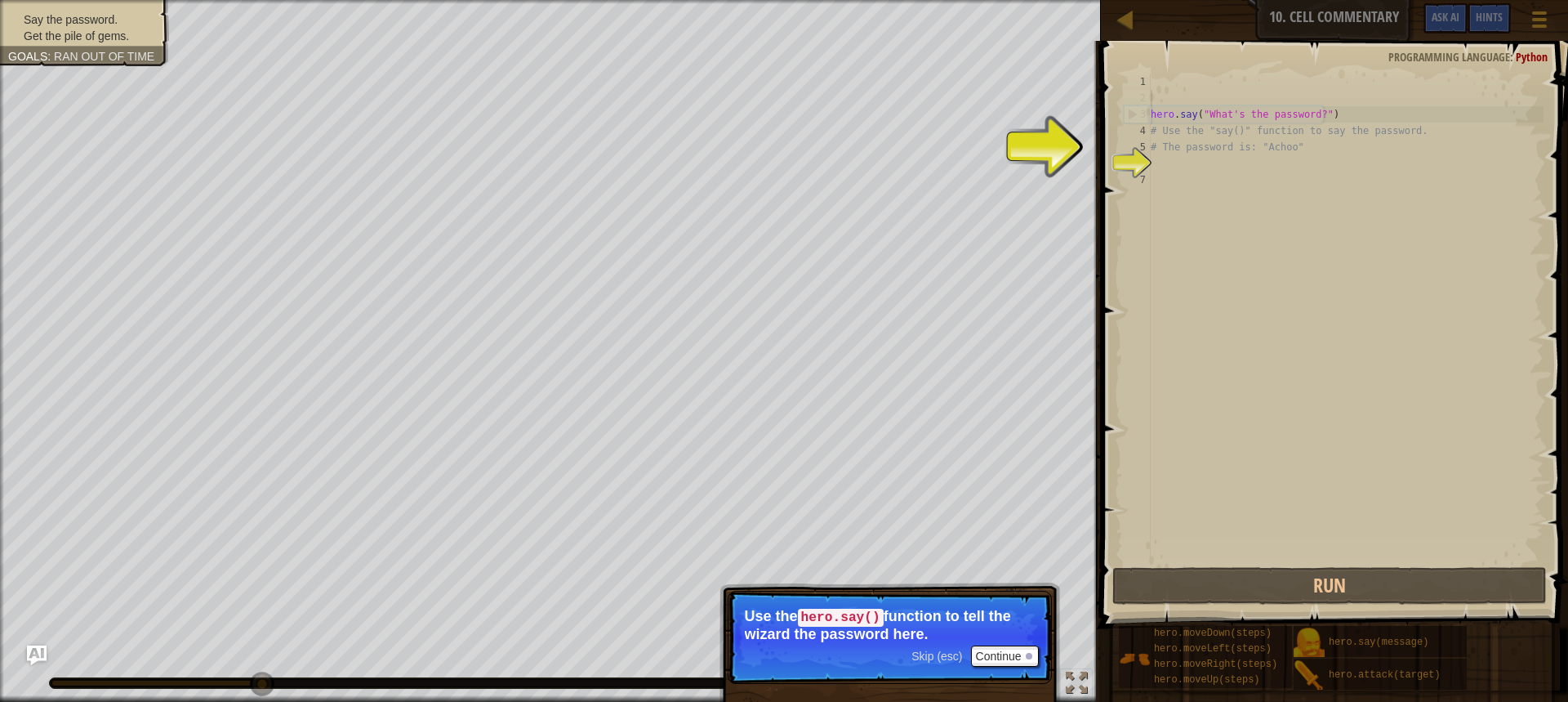
drag, startPoint x: 1224, startPoint y: 108, endPoint x: 1243, endPoint y: 127, distance: 26.9
click at [1224, 115] on div "hero . say ( "What's the password?" ) # Use the "say()" function to say the pas…" at bounding box center [1345, 335] width 396 height 523
drag, startPoint x: 1243, startPoint y: 127, endPoint x: 1266, endPoint y: 124, distance: 23.2
click at [1246, 128] on div "hero . say ( "What's the password?" ) # Use the "say()" function to say the pas…" at bounding box center [1345, 335] width 396 height 523
click at [1297, 116] on div "hero . say ( "What's the password?" ) # Use the "say()" function to say the pas…" at bounding box center [1345, 335] width 396 height 523
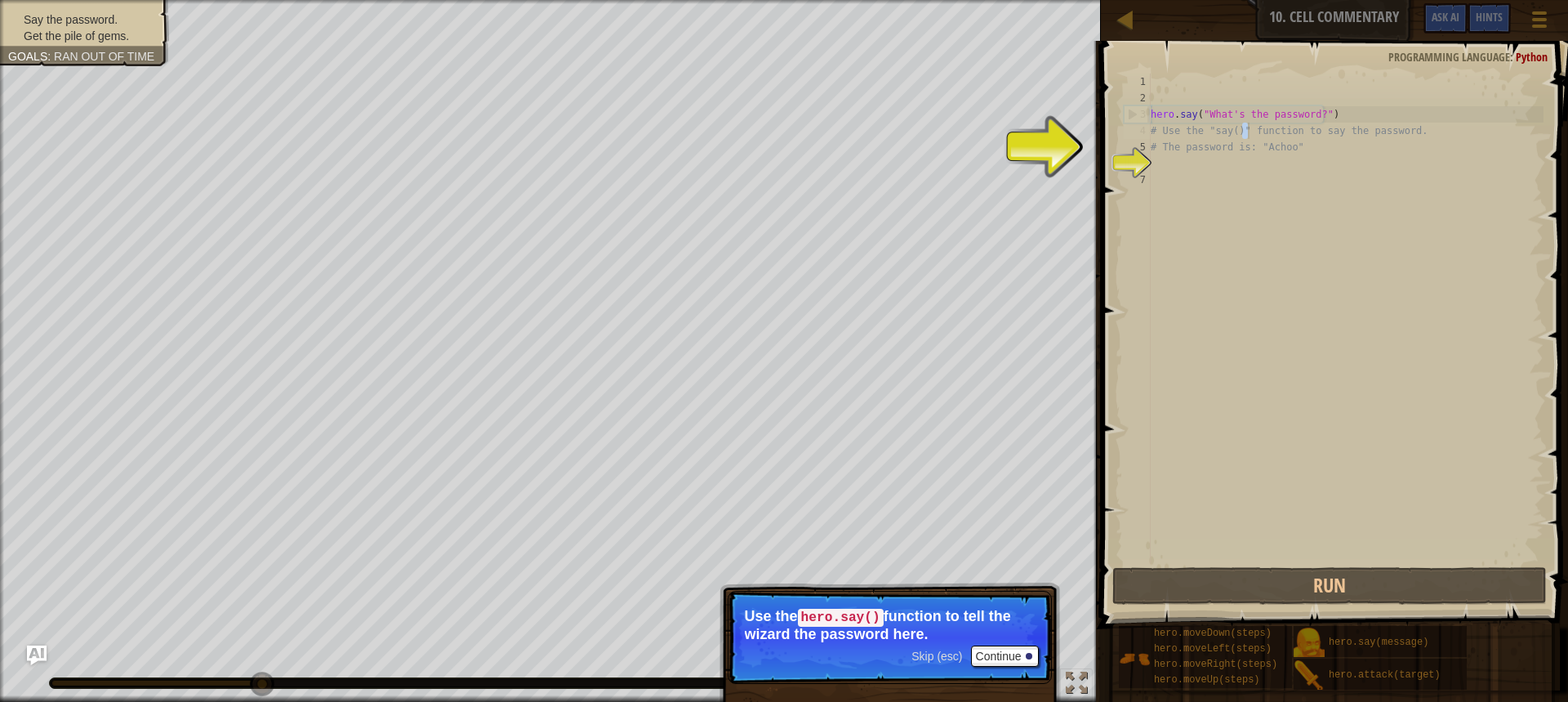
type textarea "hero.say("What's the password?")"
drag, startPoint x: 1302, startPoint y: 111, endPoint x: 1312, endPoint y: 108, distance: 10.4
click at [1305, 108] on div "hero . say ( "What's the password?" ) # Use the "say()" function to say the pas…" at bounding box center [1345, 335] width 396 height 523
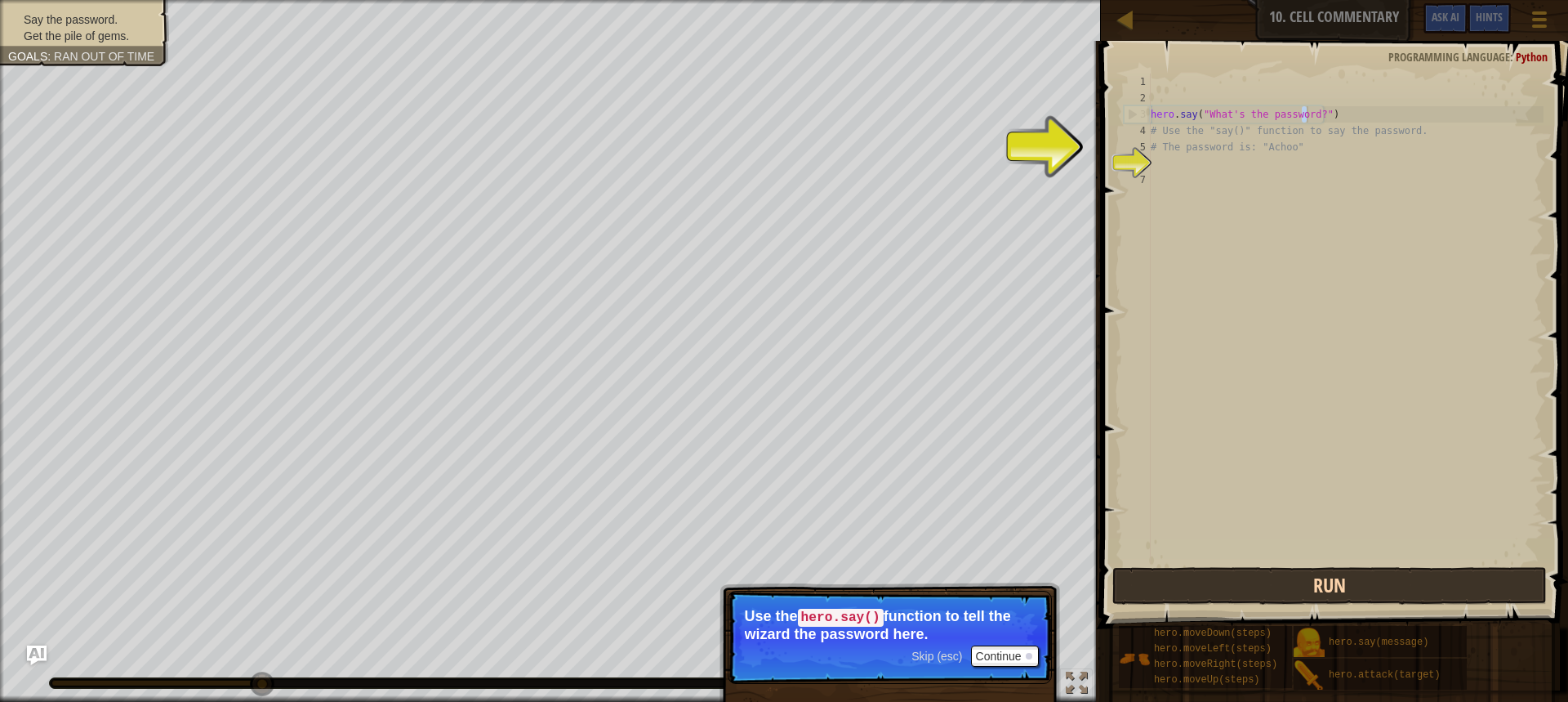
drag, startPoint x: 1336, startPoint y: 557, endPoint x: 1343, endPoint y: 596, distance: 39.6
click at [1339, 588] on div "hero.say("What's the password?") 1 2 3 4 5 6 7 hero . say ( "What's the passwor…" at bounding box center [1333, 367] width 472 height 636
click at [1344, 598] on button "Run" at bounding box center [1329, 586] width 435 height 38
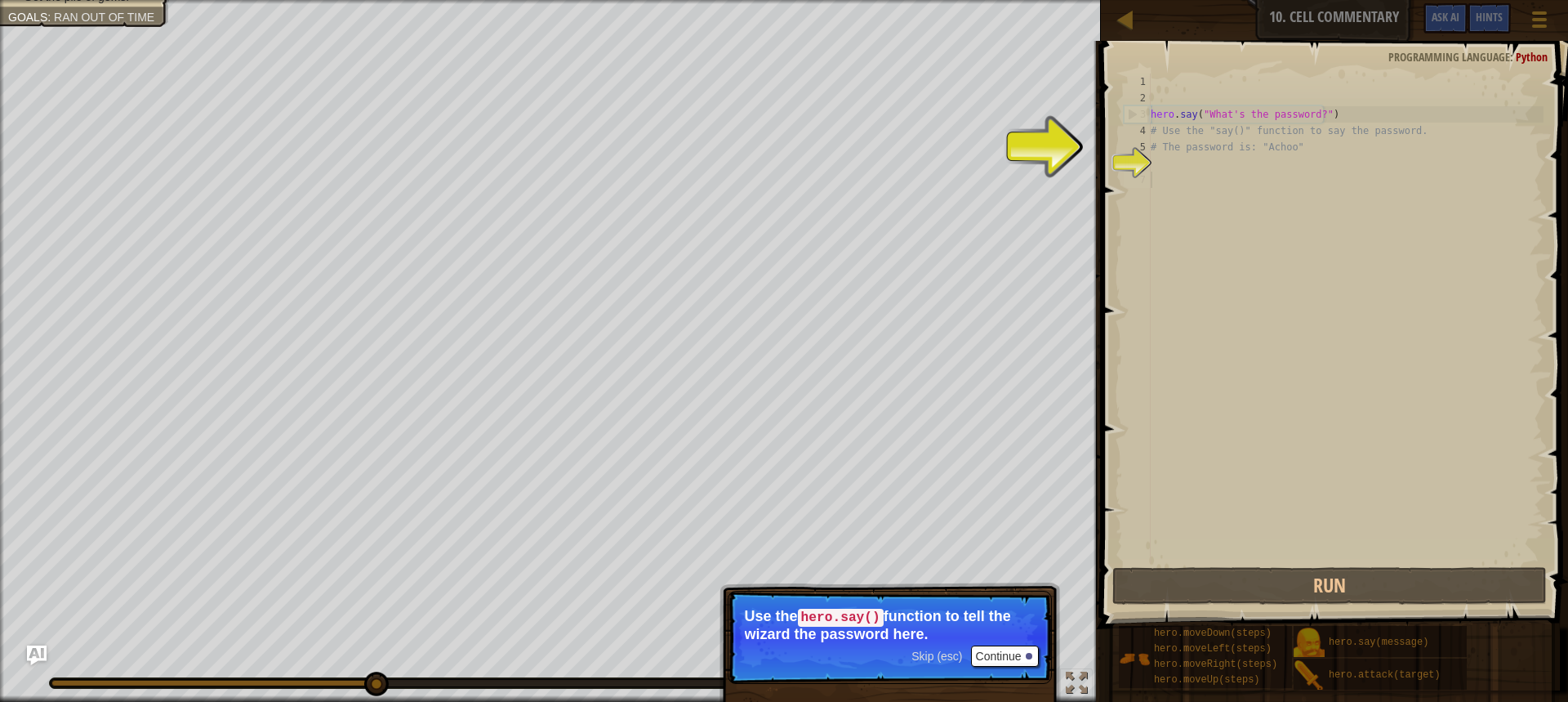
click at [1029, 662] on p "Skip (esc) Continue Use the hero.say() function to tell the wizard the password…" at bounding box center [890, 637] width 324 height 93
click at [1022, 643] on p "Skip (esc) Continue Use the hero.say() function to tell the wizard the password…" at bounding box center [890, 637] width 324 height 93
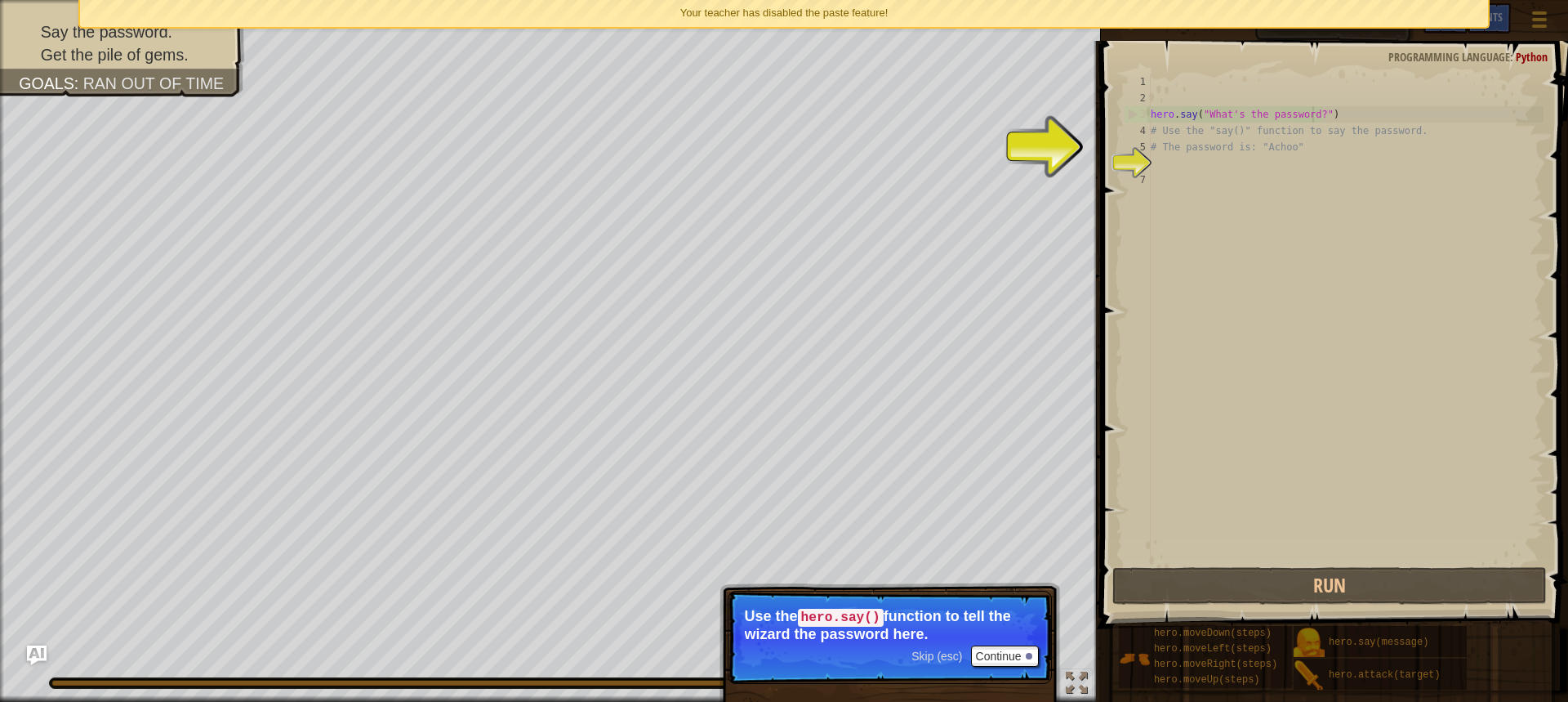
click at [1313, 118] on div "hero . say ( "What's the password?" ) # Use the "say()" function to say the pas…" at bounding box center [1345, 335] width 396 height 523
click at [1206, 135] on div "hero . say ( "What's the password?" ) # Use the "say()" function to say the pas…" at bounding box center [1345, 335] width 396 height 523
type textarea "# Use the "say()" function to say the password."
click at [1193, 168] on div "hero . say ( "What's the password?" ) # Use the "say()" function to say the pas…" at bounding box center [1345, 335] width 396 height 523
click at [1212, 182] on div "hero . say ( "What's the password?" ) # Use the "say()" function to say the pas…" at bounding box center [1345, 335] width 396 height 523
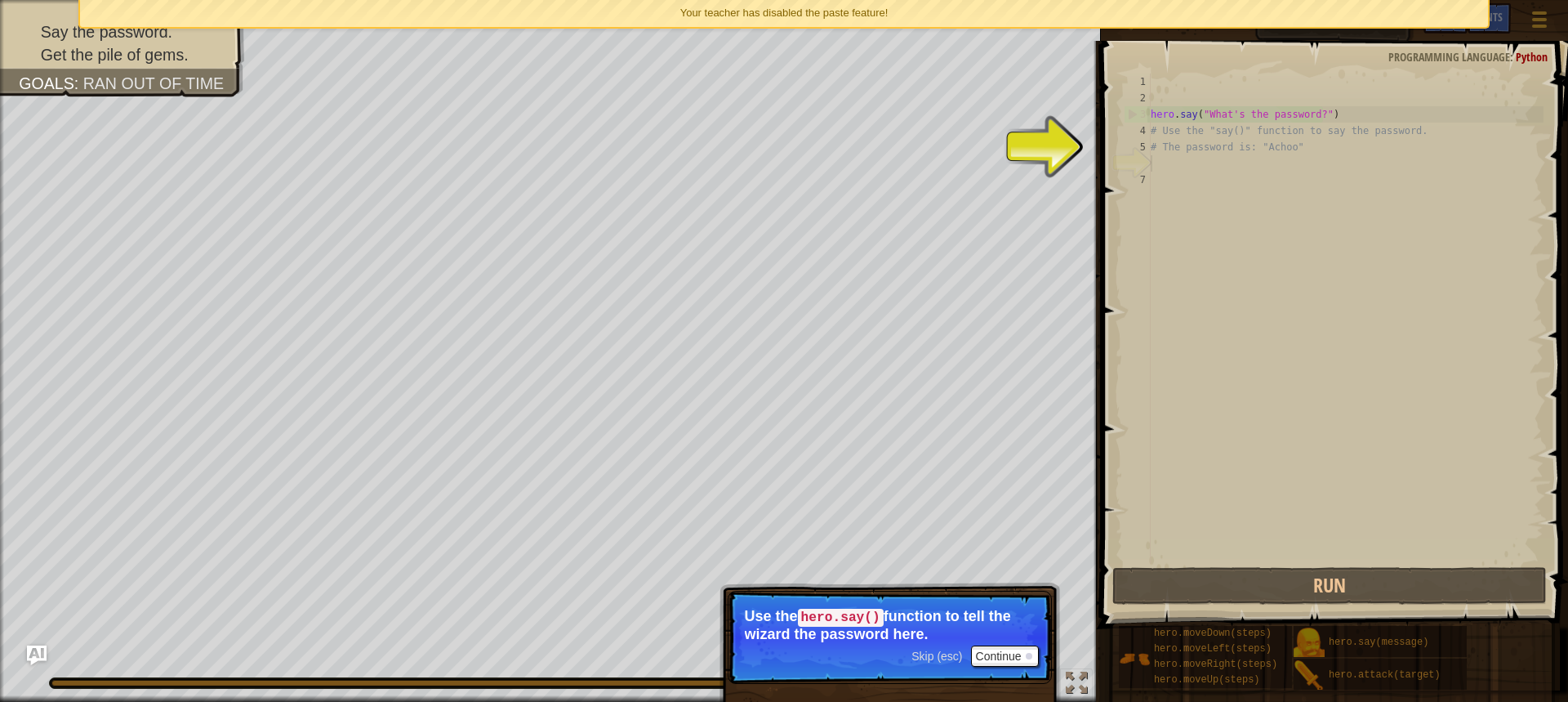
click at [1198, 157] on div "hero . say ( "What's the password?" ) # Use the "say()" function to say the pas…" at bounding box center [1345, 335] width 396 height 523
click at [1305, 122] on div "hero . say ( "What's the password?" ) # Use the "say()" function to say the pas…" at bounding box center [1345, 335] width 396 height 523
click at [1319, 116] on div "hero . say ( "What's the password?" ) # Use the "say()" function to say the pas…" at bounding box center [1345, 335] width 396 height 523
type textarea "hero.say("What's the password?")"
click at [1315, 116] on div "hero . say ( "What's the password?" ) # Use the "say()" function to say the pas…" at bounding box center [1345, 335] width 396 height 523
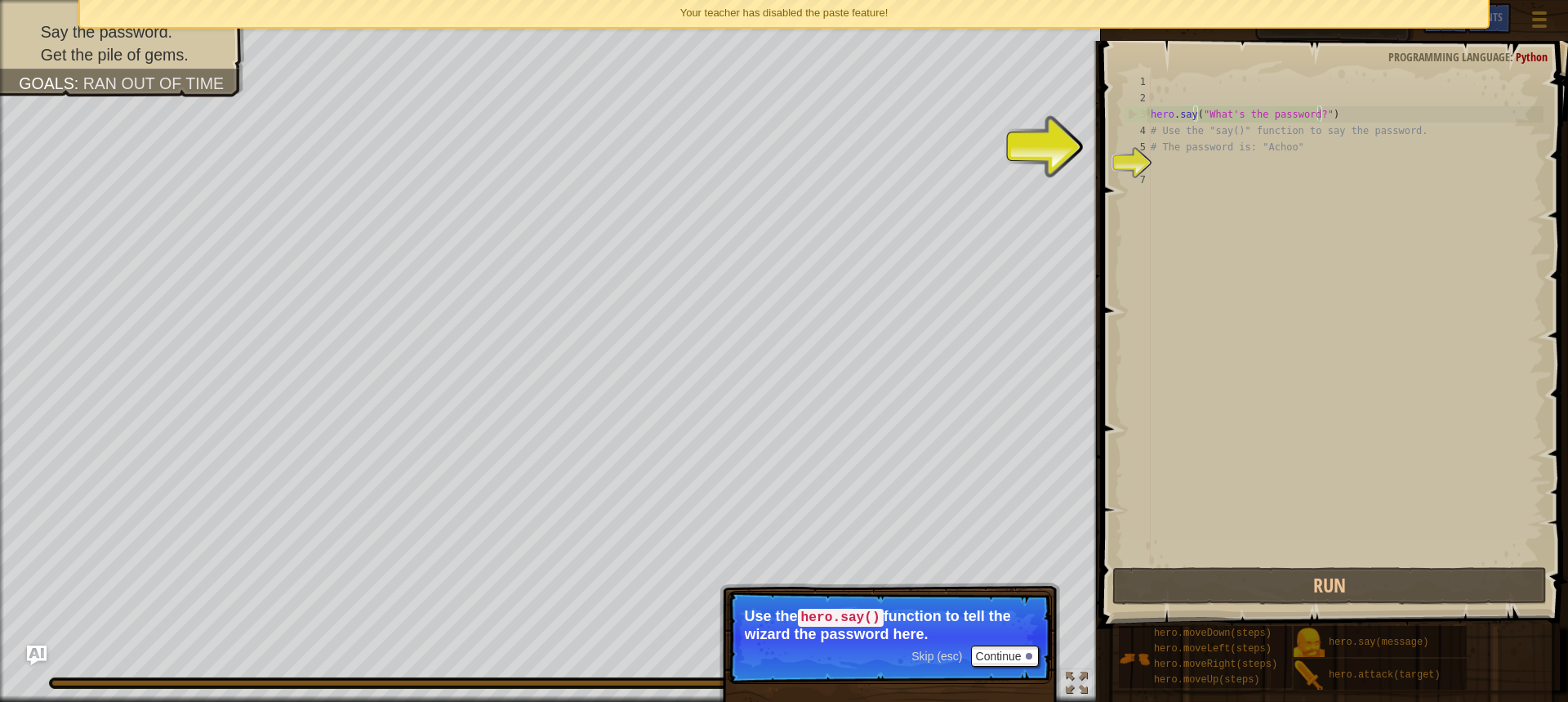
click at [1312, 116] on div "hero . say ( "What's the password?" ) # Use the "say()" function to say the pas…" at bounding box center [1345, 335] width 396 height 523
drag, startPoint x: 1308, startPoint y: 81, endPoint x: 1308, endPoint y: 94, distance: 13.0
click at [1308, 87] on div "hero . say ( "What's the password?" ) # Use the "say()" function to say the pas…" at bounding box center [1345, 335] width 396 height 523
click at [1311, 116] on div "hero . say ( "What's the password?" ) # Use the "say()" function to say the pas…" at bounding box center [1345, 335] width 396 height 523
type textarea "hero.say("What's the password?")"
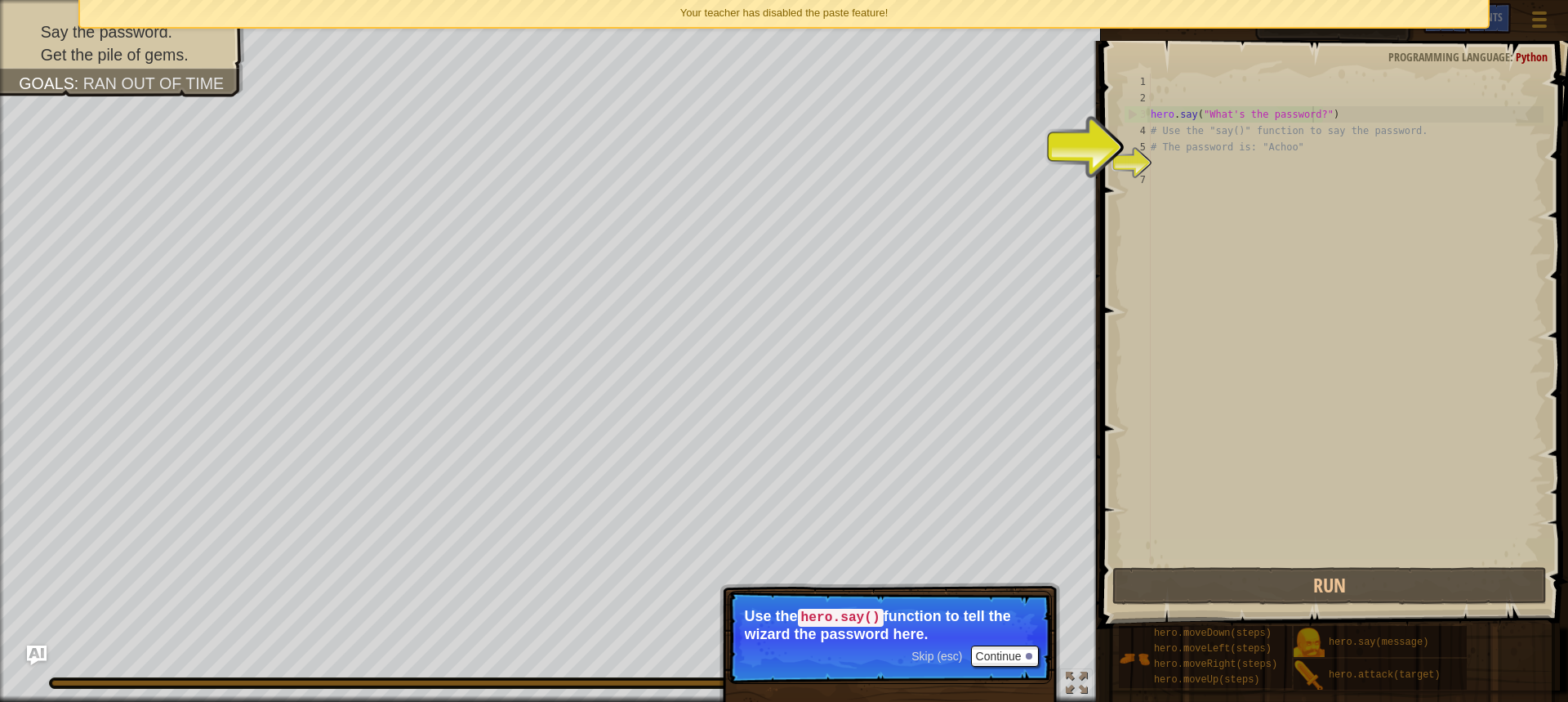
click at [1236, 116] on div "hero . say ( "What's the password?" ) # Use the "say()" function to say the pas…" at bounding box center [1345, 335] width 396 height 523
click at [1179, 233] on div "hero . say ( "What's the password?" ) # Use the "say()" function to say the pas…" at bounding box center [1345, 335] width 396 height 523
click at [1199, 164] on div "hero . say ( "What's the password?" ) # Use the "say()" function to say the pas…" at bounding box center [1345, 335] width 396 height 523
drag, startPoint x: 1244, startPoint y: 166, endPoint x: 1265, endPoint y: 171, distance: 21.6
click at [1264, 170] on div "hero . say ( "What's the password?" ) # Use the "say()" function to say the pas…" at bounding box center [1345, 335] width 396 height 523
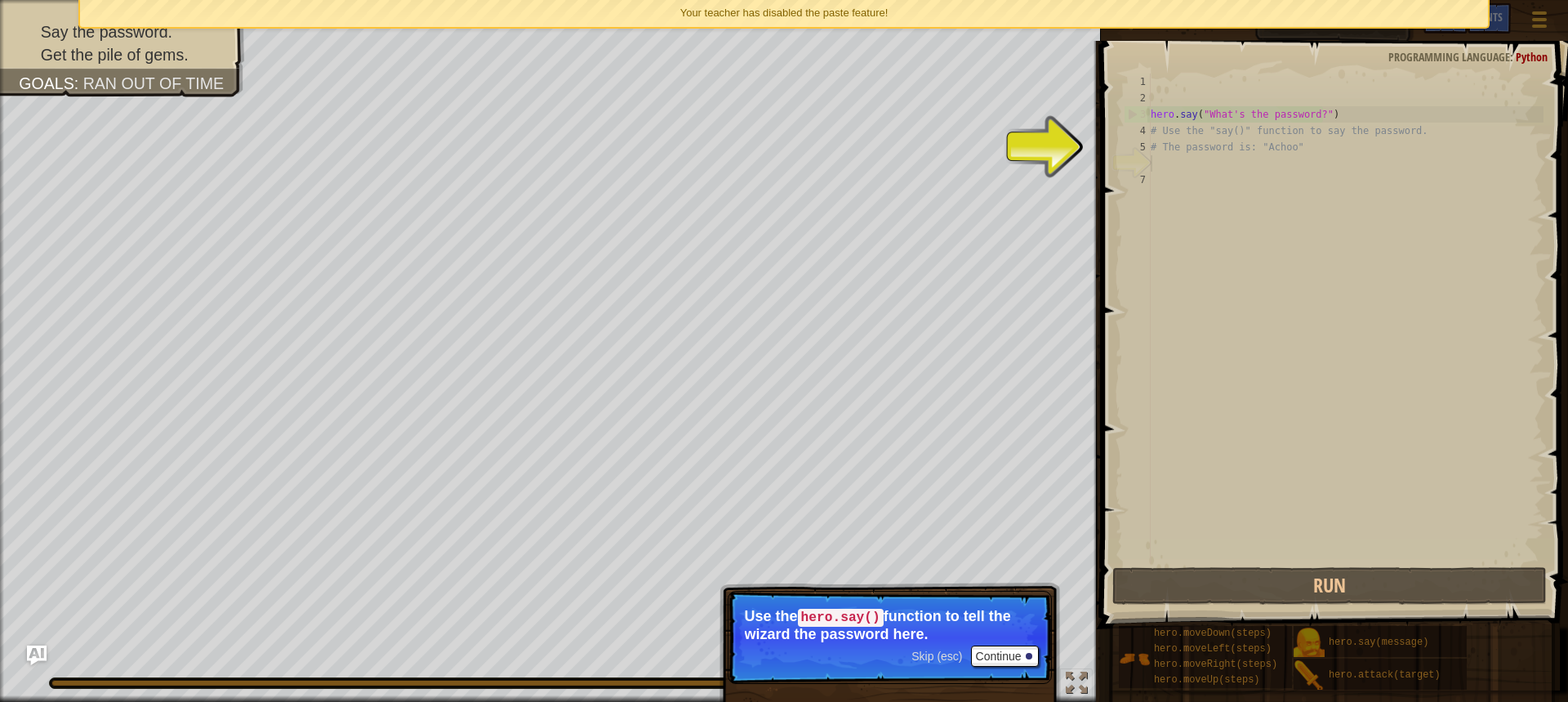
drag, startPoint x: 1314, startPoint y: 150, endPoint x: 1301, endPoint y: 148, distance: 13.2
click at [1308, 149] on div "hero . say ( "What's the password?" ) # Use the "say()" function to say the pas…" at bounding box center [1345, 335] width 396 height 523
type textarea "# The password is: "Achoo""
drag, startPoint x: 1298, startPoint y: 147, endPoint x: 1230, endPoint y: 94, distance: 86.2
click at [1249, 139] on div "hero . say ( "What's the password?" ) # Use the "say()" function to say the pas…" at bounding box center [1345, 335] width 396 height 523
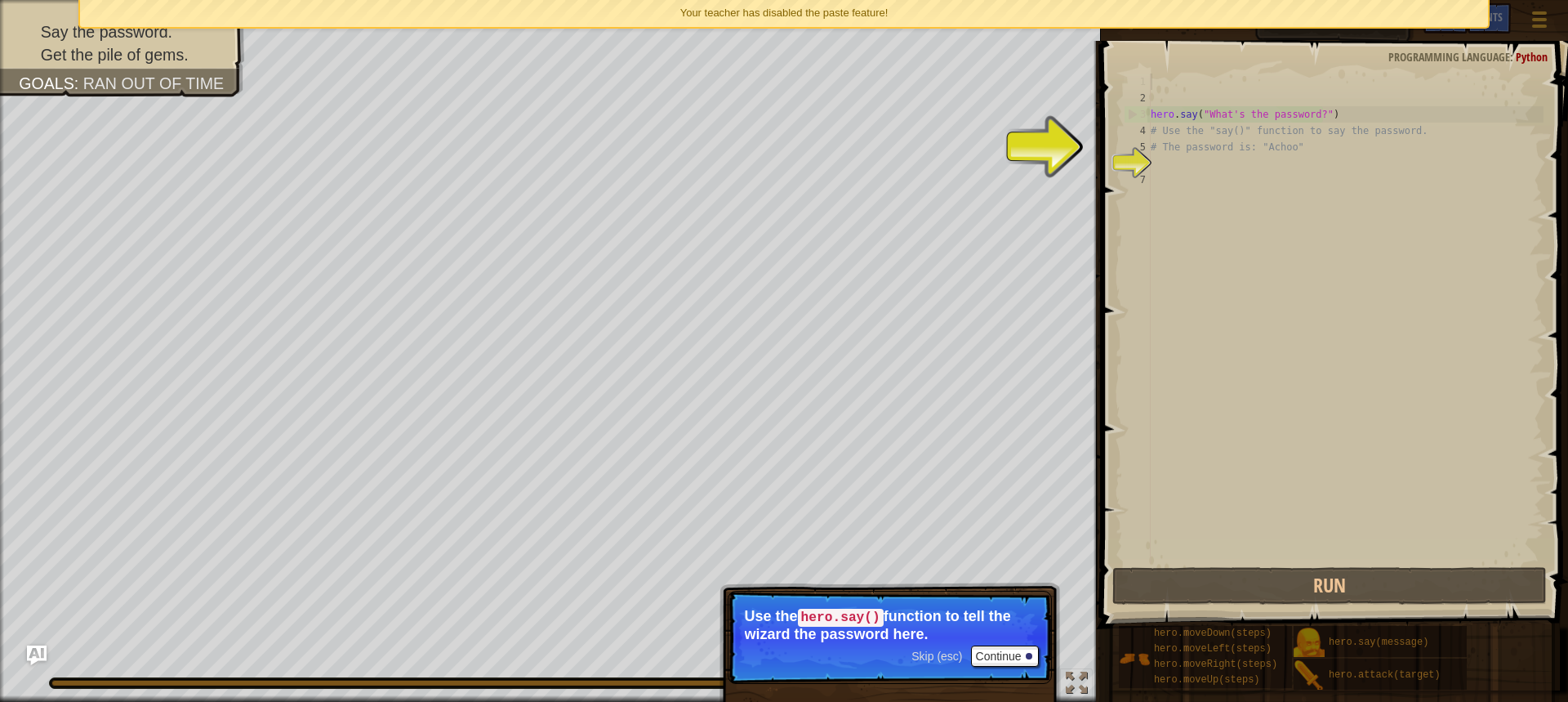
drag, startPoint x: 1227, startPoint y: 80, endPoint x: 1231, endPoint y: 118, distance: 38.2
click at [1228, 95] on div "hero . say ( "What's the password?" ) # Use the "say()" function to say the pas…" at bounding box center [1345, 335] width 396 height 523
click at [1231, 121] on div "hero . say ( "What's the password?" ) # Use the "say()" function to say the pas…" at bounding box center [1345, 335] width 396 height 523
type textarea "hero.say("What's the password?")"
click at [1195, 111] on div "hero . say ( "What's the password?" ) # Use the "say()" function to say the pas…" at bounding box center [1345, 335] width 396 height 523
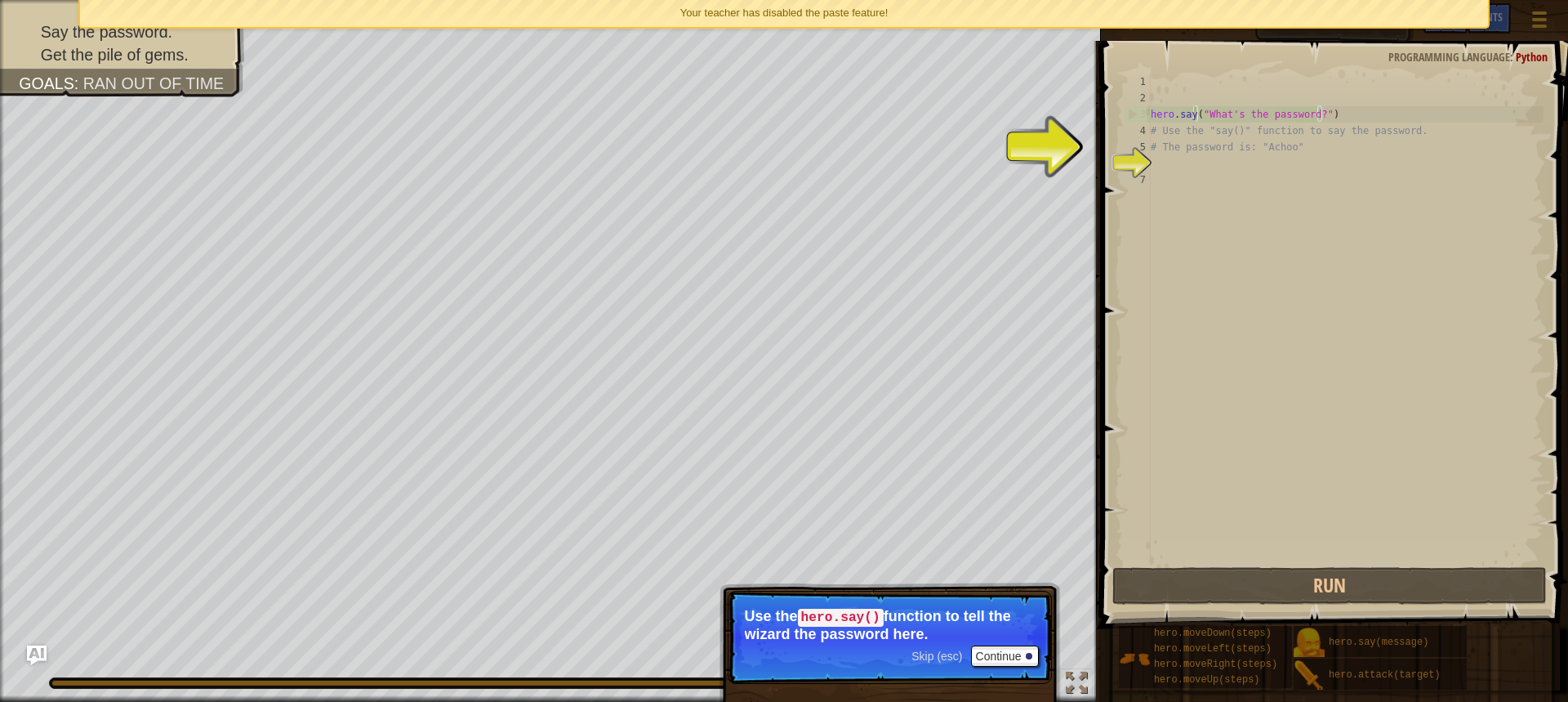
click at [1213, 116] on div "hero . say ( "What's the password?" ) # Use the "say()" function to say the pas…" at bounding box center [1345, 335] width 396 height 523
click at [1197, 176] on div "hero . say ( "What's the password?" ) # Use the "say()" function to say the pas…" at bounding box center [1345, 335] width 396 height 523
click at [1197, 168] on div "hero . say ( "What's the password?" ) # Use the "say()" function to say the pas…" at bounding box center [1345, 335] width 396 height 523
drag, startPoint x: 1204, startPoint y: 168, endPoint x: 1205, endPoint y: 182, distance: 14.0
click at [1205, 182] on div "hero . say ( "What's the password?" ) # Use the "say()" function to say the pas…" at bounding box center [1345, 335] width 396 height 523
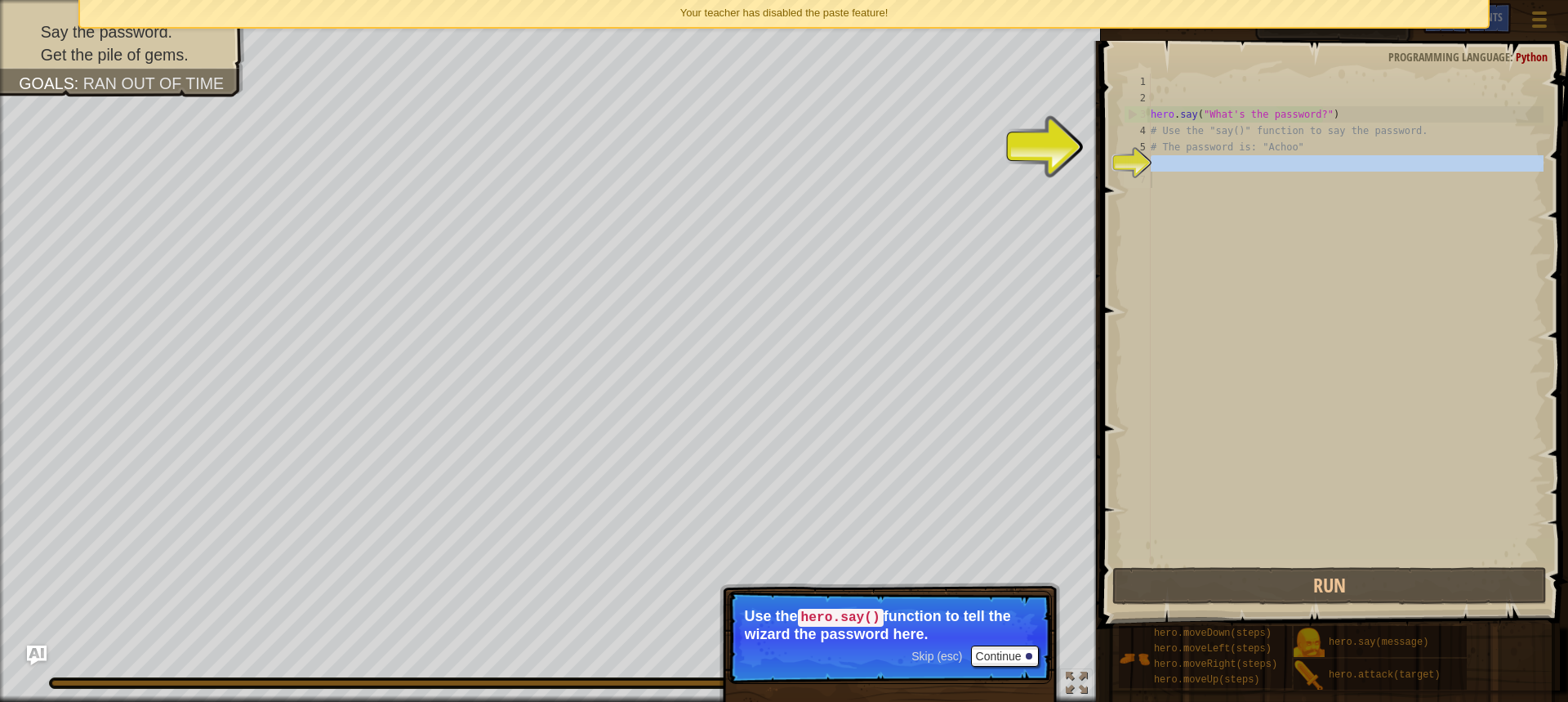
click at [1212, 158] on div "hero . say ( "What's the password?" ) # Use the "say()" function to say the pas…" at bounding box center [1345, 335] width 396 height 523
click at [1211, 158] on div "hero . say ( "What's the password?" ) # Use the "say()" function to say the pas…" at bounding box center [1345, 335] width 396 height 523
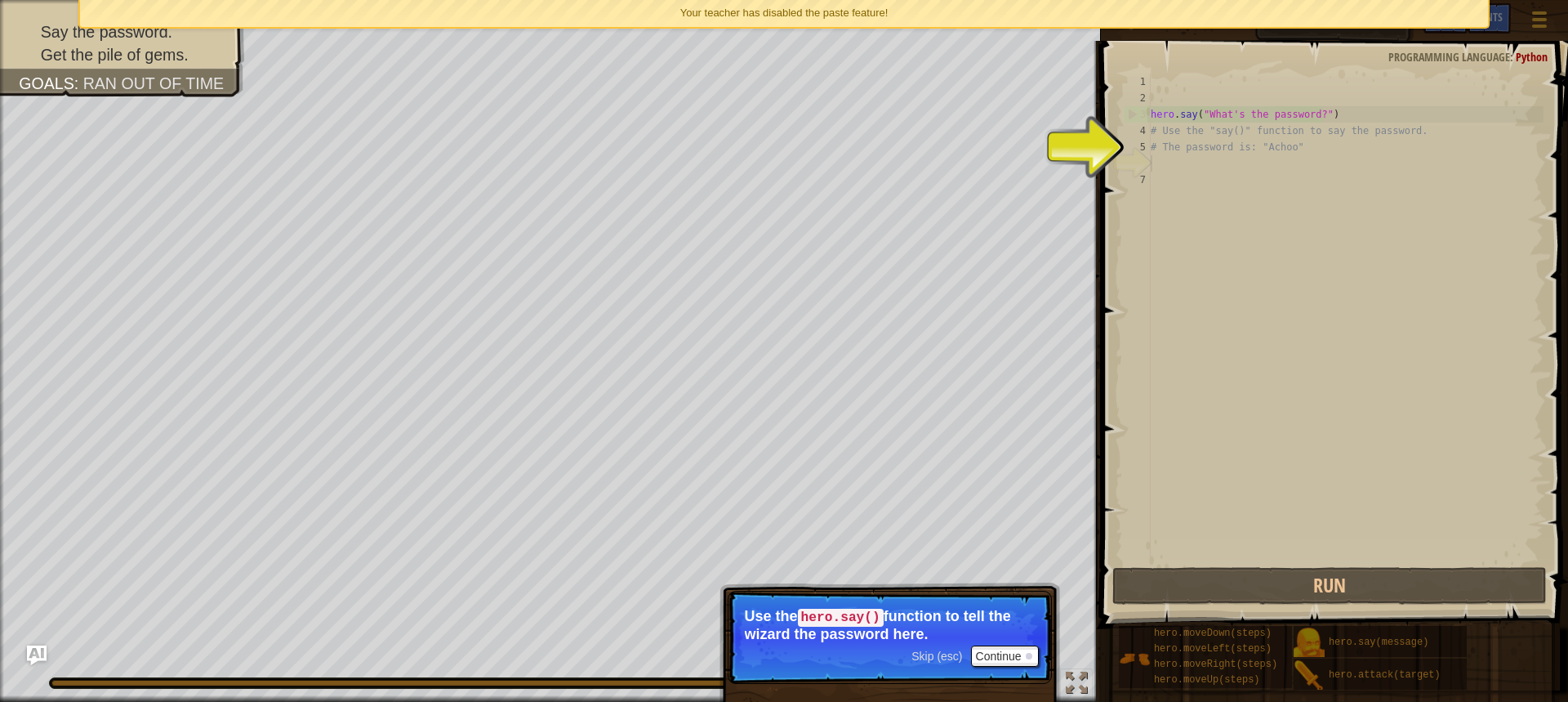
drag, startPoint x: 1206, startPoint y: 158, endPoint x: 1196, endPoint y: 175, distance: 19.7
click at [1205, 158] on div "hero . say ( "What's the password?" ) # Use the "say()" function to say the pas…" at bounding box center [1345, 335] width 396 height 523
click at [1191, 182] on div "hero . say ( "What's the password?" ) # Use the "say()" function to say the pas…" at bounding box center [1345, 335] width 396 height 523
click at [1250, 167] on div "hero . say ( "What's the password?" ) # Use the "say()" function to say the pas…" at bounding box center [1345, 335] width 396 height 523
click at [1303, 157] on div "hero . say ( "What's the password?" ) # Use the "say()" function to say the pas…" at bounding box center [1345, 335] width 396 height 523
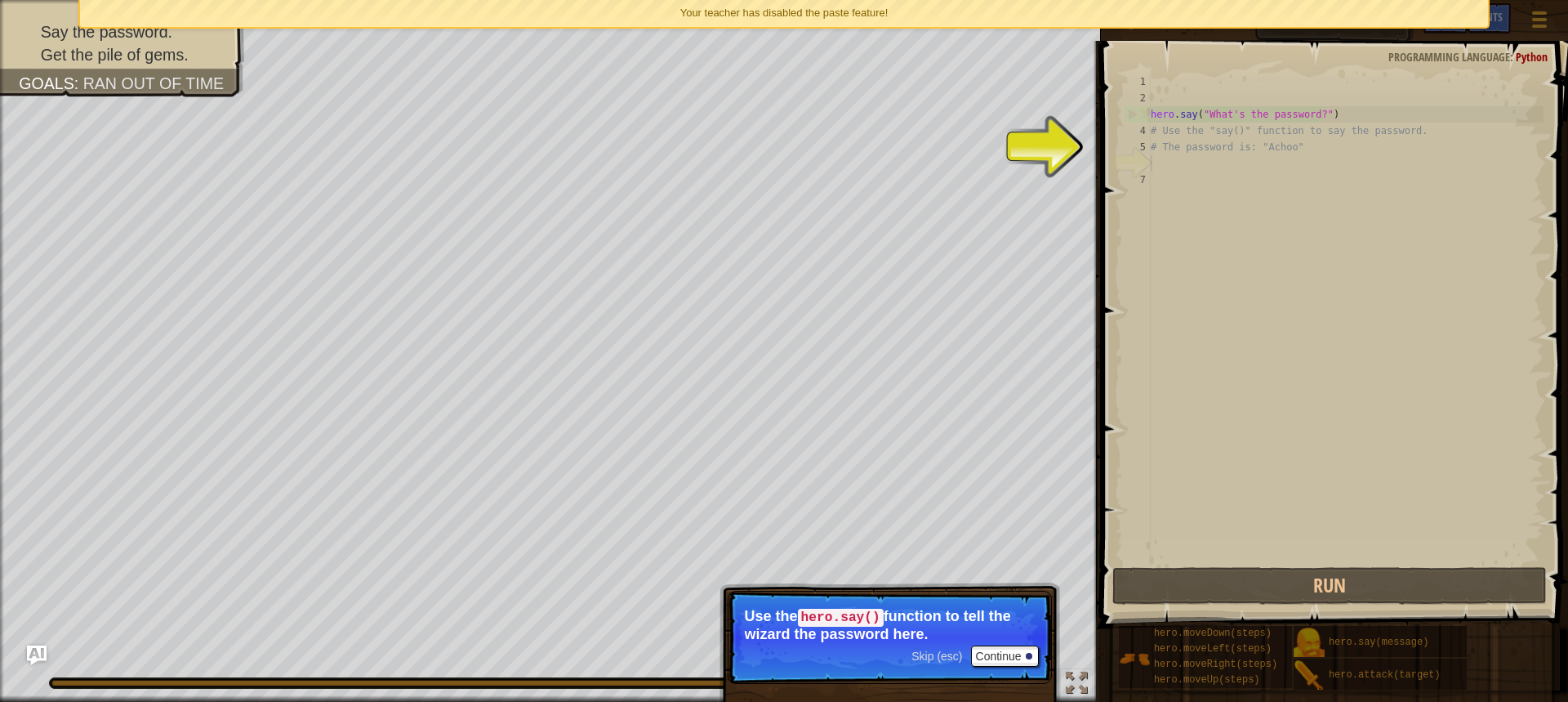
drag, startPoint x: 1286, startPoint y: 155, endPoint x: 1266, endPoint y: 152, distance: 20.2
click at [1274, 153] on div "hero . say ( "What's the password?" ) # Use the "say()" function to say the pas…" at bounding box center [1345, 335] width 396 height 523
drag, startPoint x: 1237, startPoint y: 148, endPoint x: 1212, endPoint y: 149, distance: 25.0
click at [1230, 148] on div "hero . say ( "What's the password?" ) # Use the "say()" function to say the pas…" at bounding box center [1345, 335] width 396 height 523
click at [1204, 150] on div "hero . say ( "What's the password?" ) # Use the "say()" function to say the pas…" at bounding box center [1345, 335] width 396 height 523
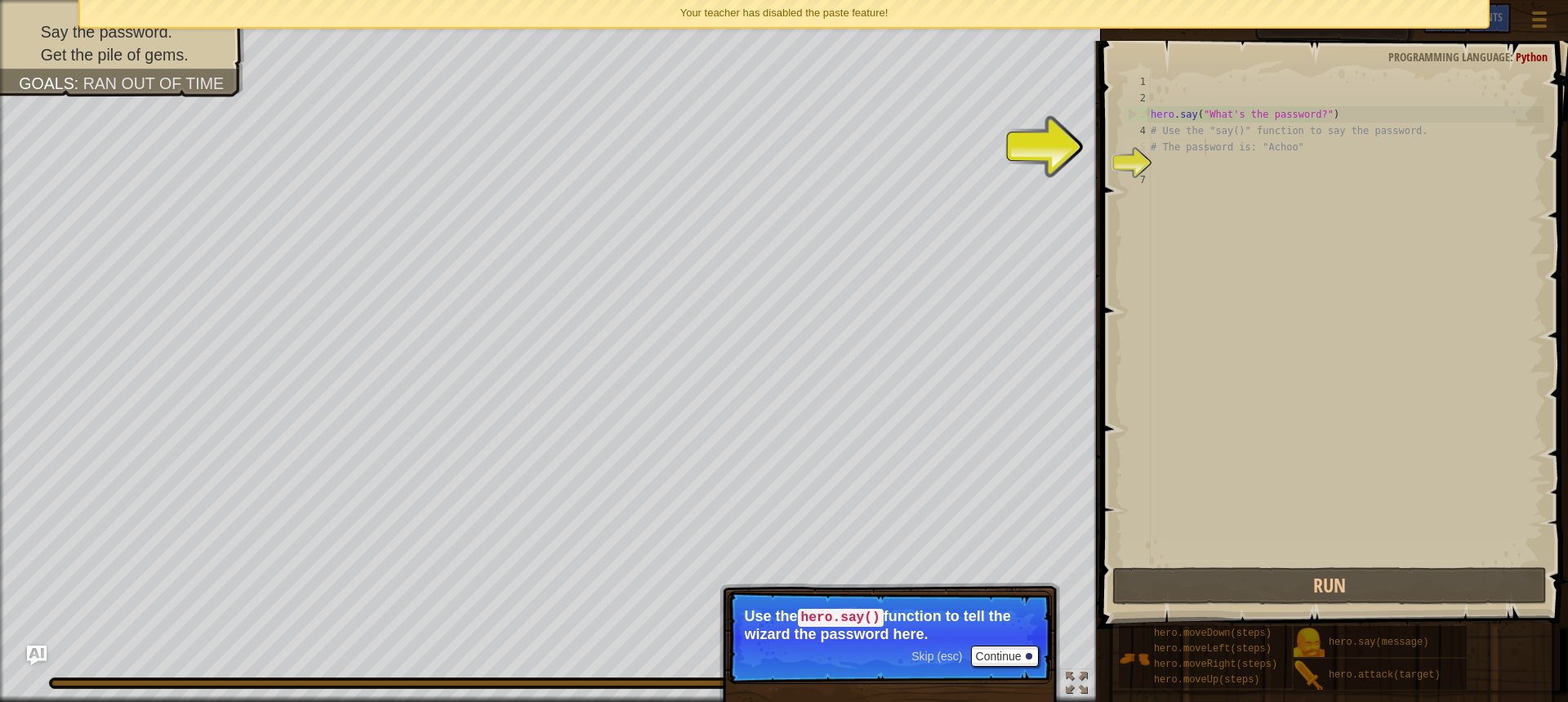
click at [1203, 151] on div "hero . say ( "What's the password?" ) # Use the "say()" function to say the pas…" at bounding box center [1345, 335] width 396 height 523
click at [1199, 124] on div "hero . say ( "What's the password?" ) # Use the "say()" function to say the pas…" at bounding box center [1345, 335] width 396 height 523
drag, startPoint x: 1205, startPoint y: 121, endPoint x: 1200, endPoint y: 107, distance: 14.9
click at [1205, 119] on div "hero . say ( "What's the password?" ) # Use the "say()" function to say the pas…" at bounding box center [1345, 335] width 396 height 523
drag, startPoint x: 1200, startPoint y: 107, endPoint x: 1394, endPoint y: 125, distance: 194.8
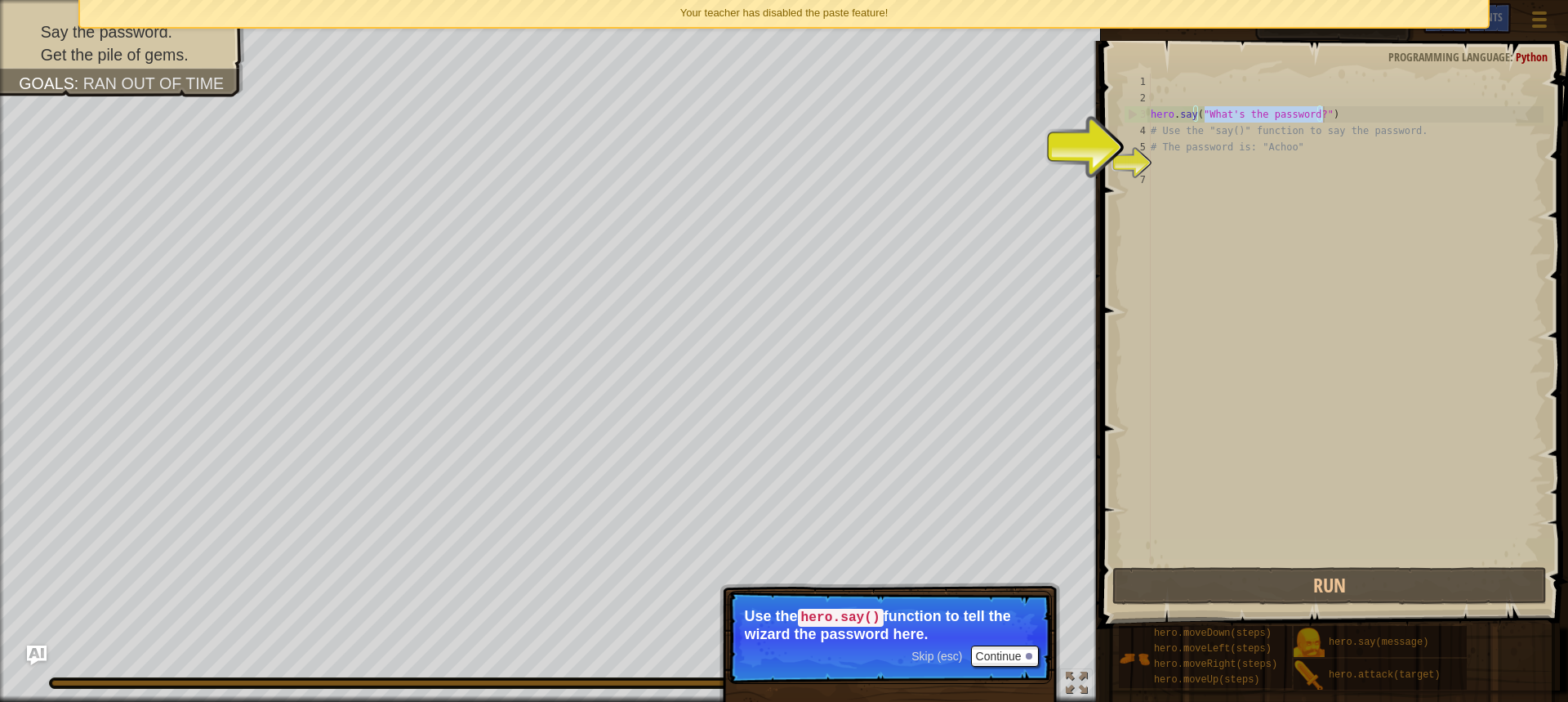
click at [1402, 125] on div "hero . say ( "What's the password?" ) # Use the "say()" function to say the pas…" at bounding box center [1345, 335] width 396 height 523
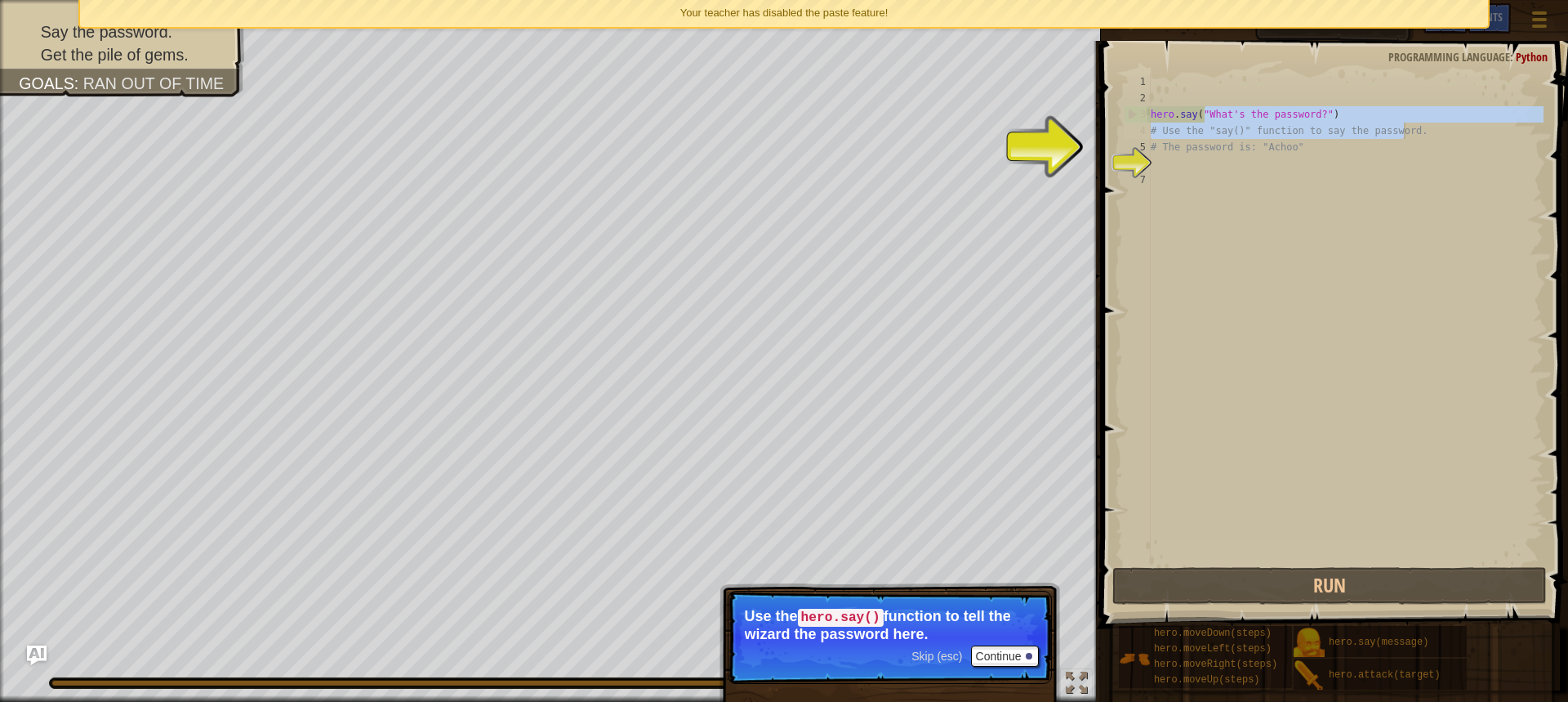
drag, startPoint x: 1227, startPoint y: 111, endPoint x: 1204, endPoint y: 115, distance: 23.3
click at [1205, 115] on div "hero . say ( "What's the password?" ) # Use the "say()" function to say the pas…" at bounding box center [1345, 335] width 396 height 523
click at [1204, 117] on div "hero . say ( "What's the password?" ) # Use the "say()" function to say the pas…" at bounding box center [1345, 335] width 396 height 523
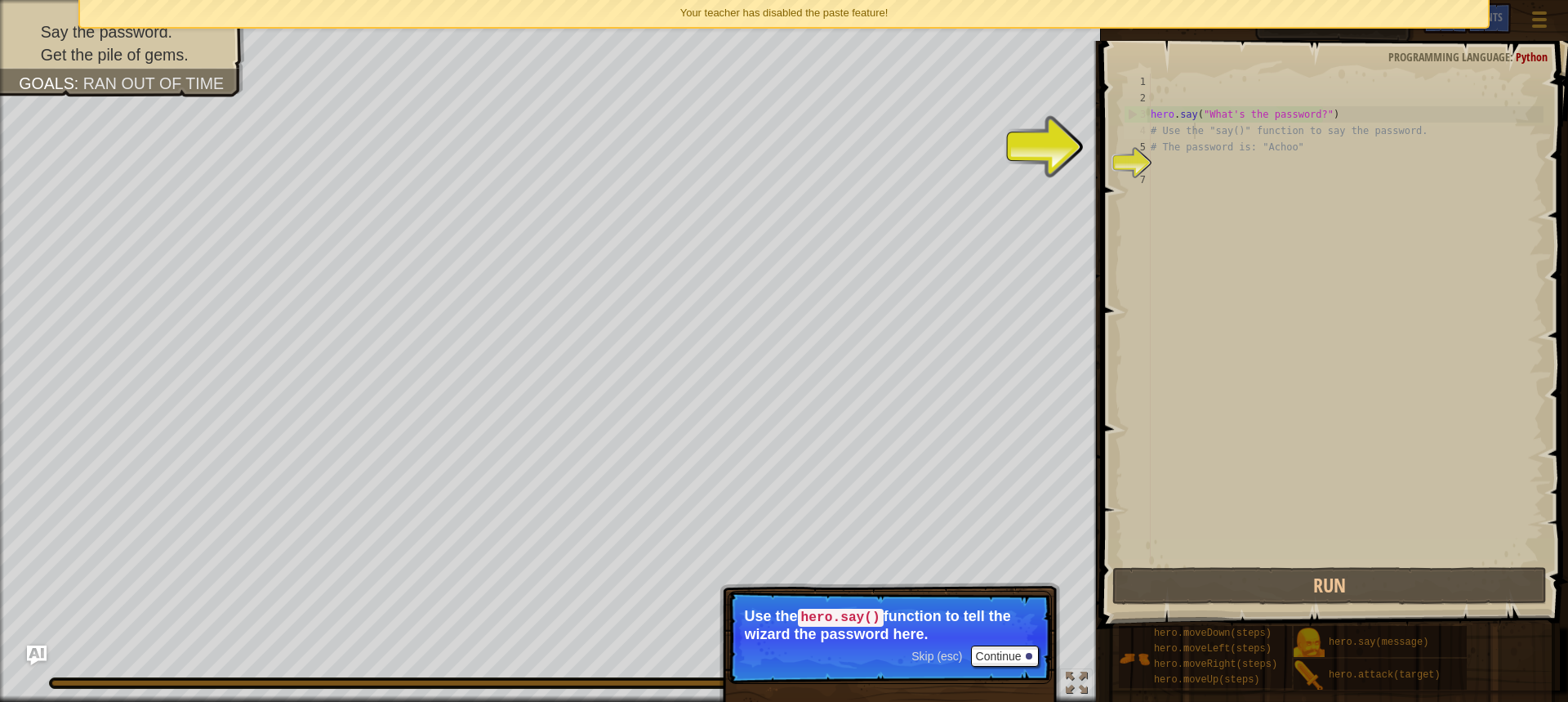
click at [1184, 130] on div "hero . say ( "What's the password?" ) # Use the "say()" function to say the pas…" at bounding box center [1345, 335] width 396 height 523
click at [1163, 135] on div "hero . say ( "What's the password?" ) # Use the "say()" function to say the pas…" at bounding box center [1345, 335] width 396 height 523
drag, startPoint x: 1150, startPoint y: 133, endPoint x: 1155, endPoint y: 117, distance: 16.8
click at [1150, 131] on div "4" at bounding box center [1137, 131] width 27 height 17
drag, startPoint x: 1155, startPoint y: 117, endPoint x: 1204, endPoint y: 108, distance: 49.8
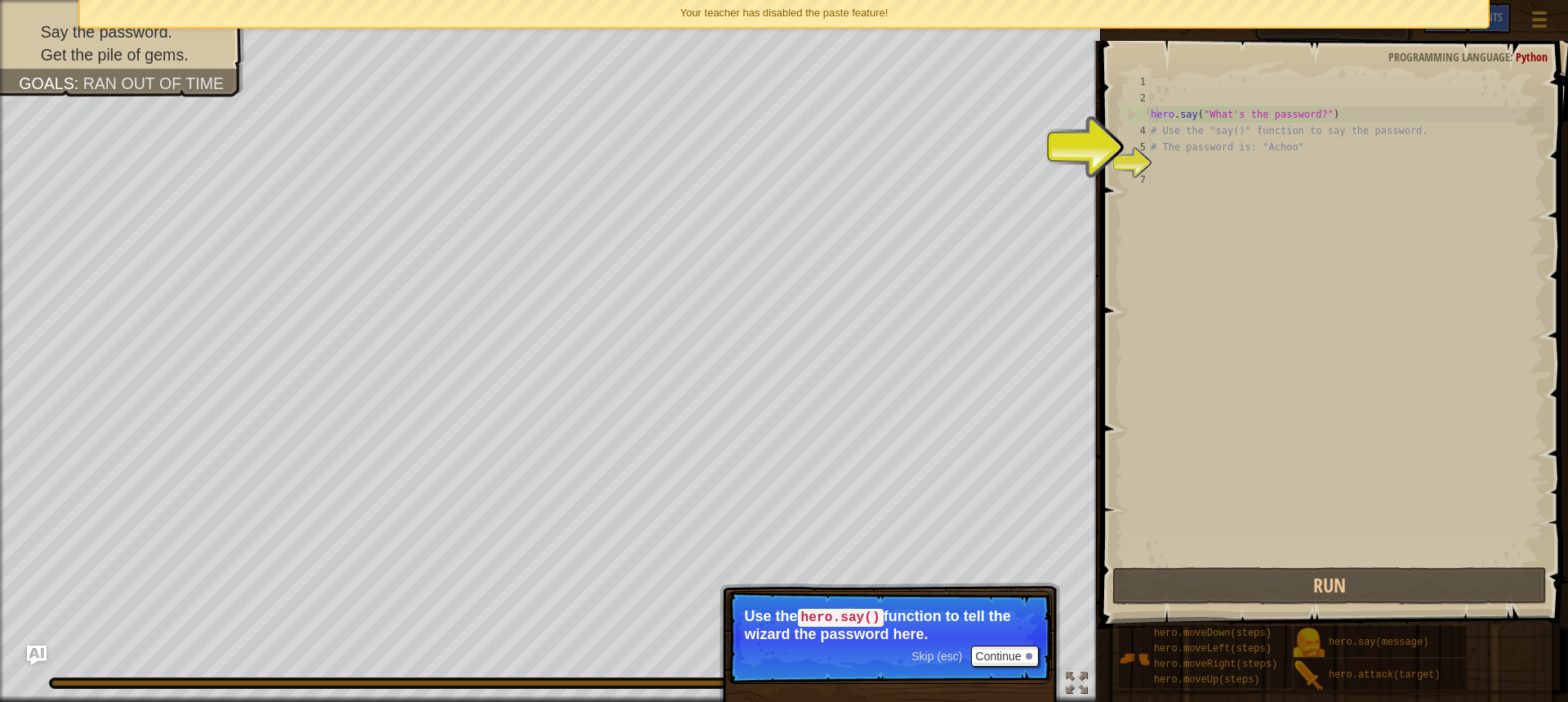
click at [1194, 107] on div "hero . say ( "What's the password?" ) # Use the "say()" function to say the pas…" at bounding box center [1345, 335] width 396 height 523
drag, startPoint x: 1204, startPoint y: 108, endPoint x: 1288, endPoint y: 129, distance: 86.6
click at [1224, 113] on div "hero . say ( "What's the password?" ) # Use the "say()" function to say the pas…" at bounding box center [1345, 335] width 396 height 523
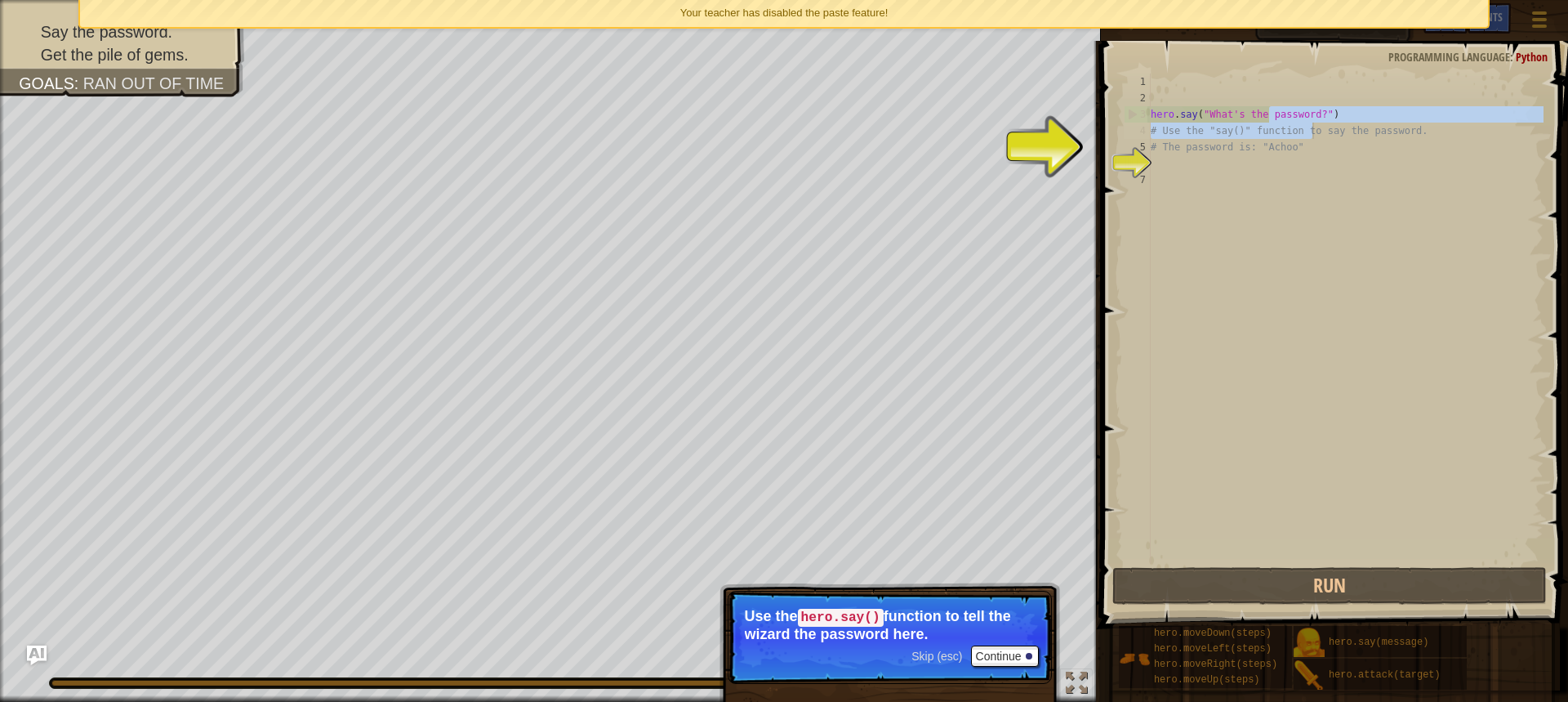
drag, startPoint x: 1288, startPoint y: 129, endPoint x: 1301, endPoint y: 137, distance: 15.3
click at [1303, 137] on div "hero . say ( "What's the password?" ) # Use the "say()" function to say the pas…" at bounding box center [1345, 335] width 396 height 523
click at [1219, 158] on div "hero . say ( "What's the password?" ) # Use the "say()" function to say the pas…" at bounding box center [1345, 335] width 396 height 523
type textarea "# The password is: "Achoo""
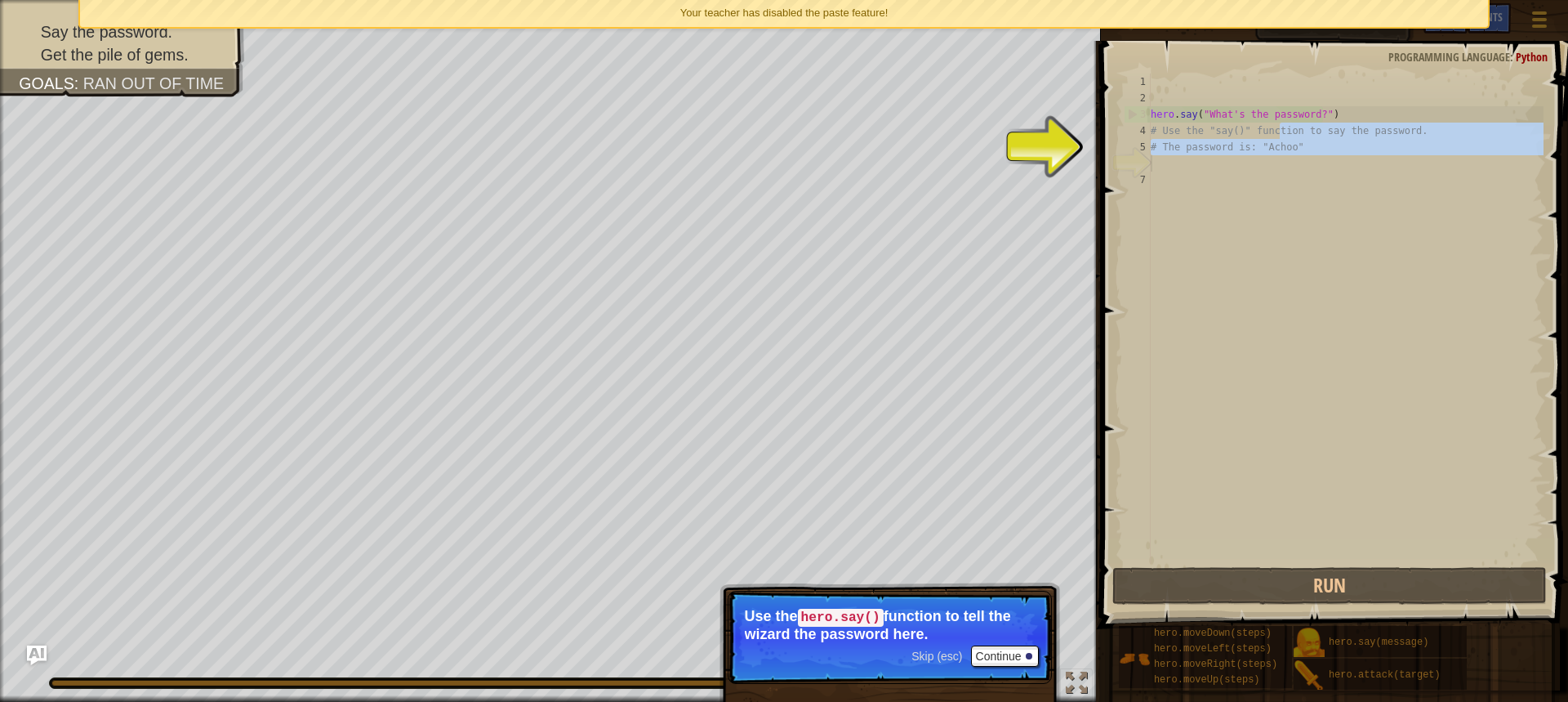
drag, startPoint x: 1215, startPoint y: 157, endPoint x: 1229, endPoint y: 157, distance: 14.0
click at [1226, 157] on div "hero . say ( "What's the password?" ) # Use the "say()" function to say the pas…" at bounding box center [1345, 335] width 396 height 523
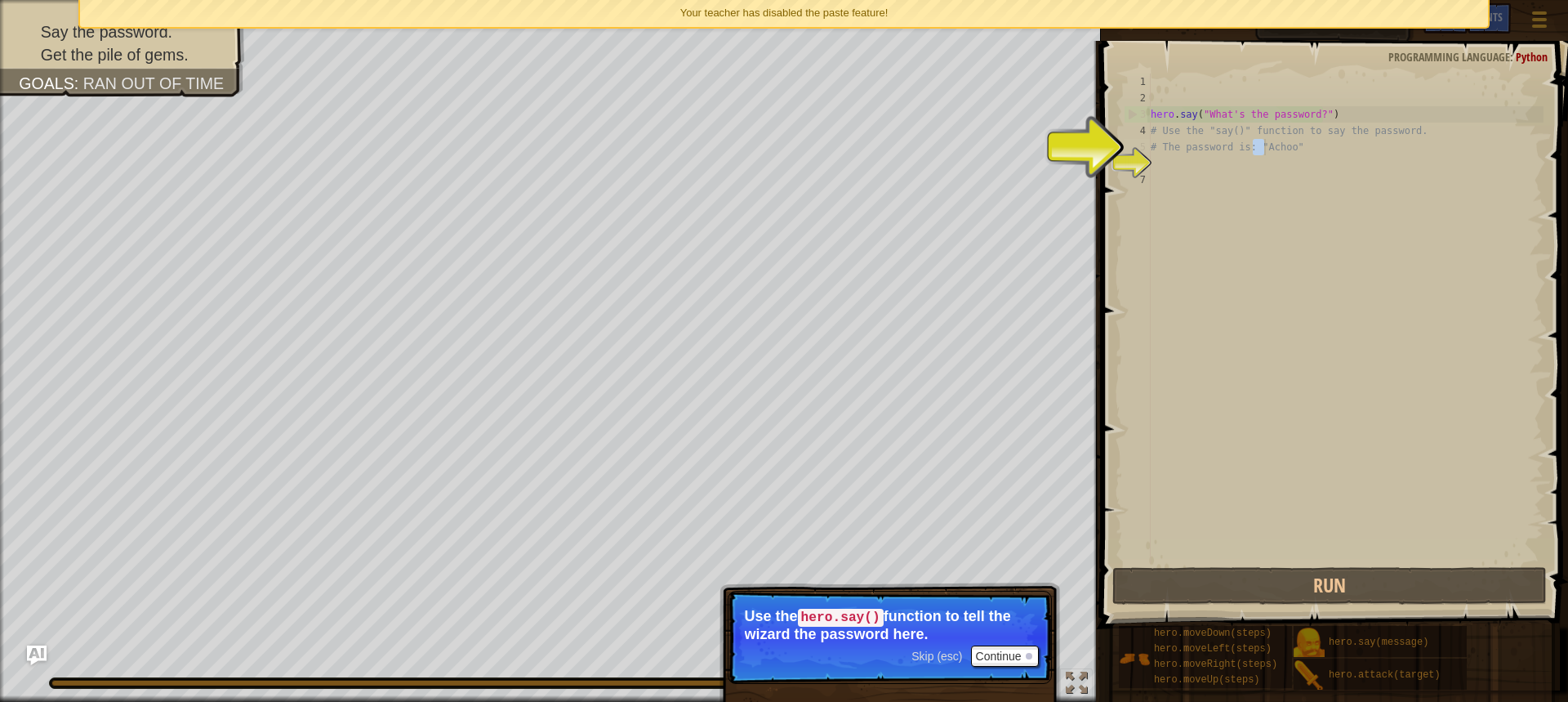
click at [1269, 147] on div "hero . say ( "What's the password?" ) # Use the "say()" function to say the pas…" at bounding box center [1345, 335] width 396 height 523
click at [1216, 140] on div "hero . say ( "What's the password?" ) # Use the "say()" function to say the pas…" at bounding box center [1345, 335] width 396 height 523
drag, startPoint x: 1257, startPoint y: 137, endPoint x: 1264, endPoint y: 146, distance: 11.4
click at [1257, 143] on div "hero . say ( "What's the password?" ) # Use the "say()" function to say the pas…" at bounding box center [1345, 335] width 396 height 523
drag, startPoint x: 1252, startPoint y: 142, endPoint x: 1235, endPoint y: 138, distance: 17.5
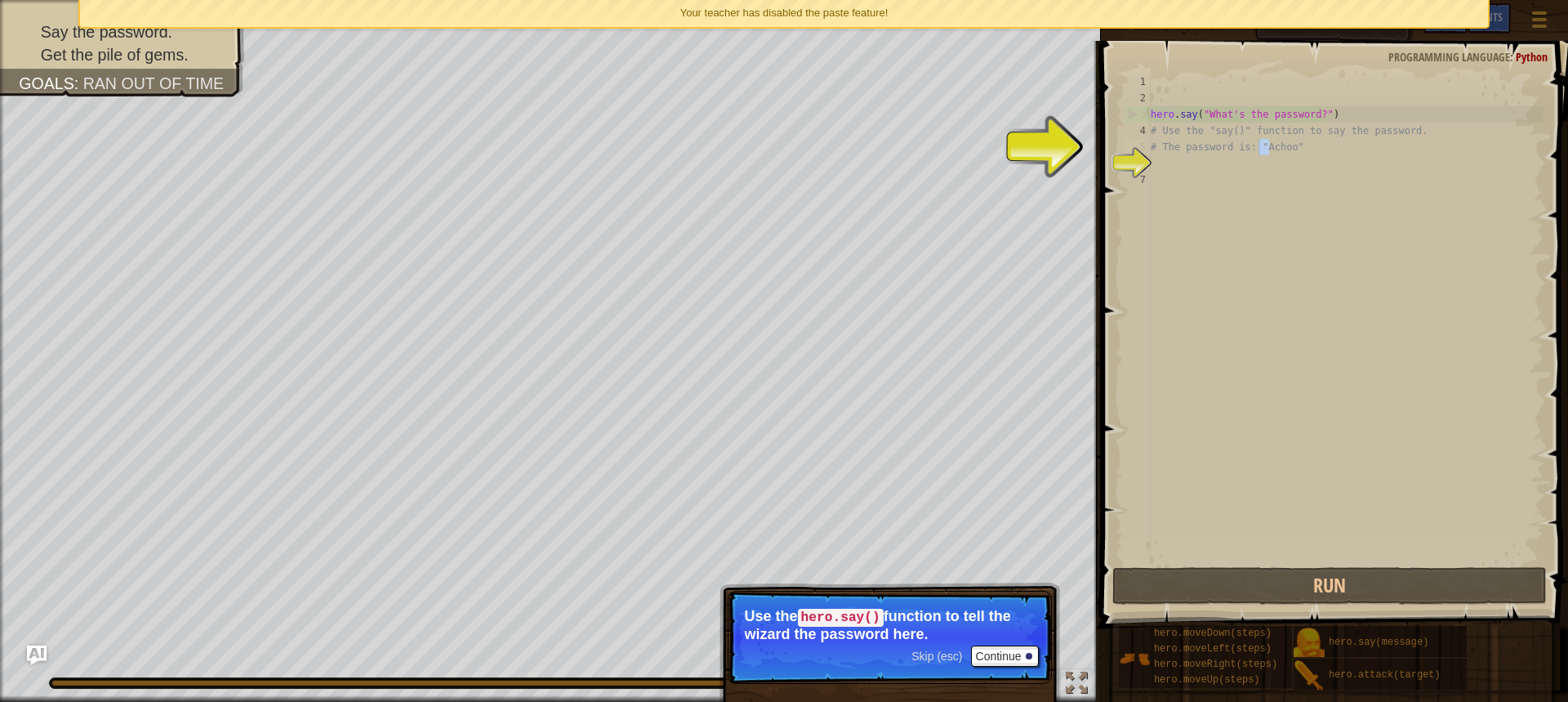
click at [1252, 151] on div "hero . say ( "What's the password?" ) # Use the "say()" function to say the pas…" at bounding box center [1345, 335] width 396 height 523
drag, startPoint x: 1235, startPoint y: 138, endPoint x: 1225, endPoint y: 149, distance: 14.9
click at [1220, 148] on div "hero . say ( "What's the password?" ) # Use the "say()" function to say the pas…" at bounding box center [1345, 335] width 396 height 523
click at [1176, 147] on div "hero . say ( "What's the password?" ) # Use the "say()" function to say the pas…" at bounding box center [1345, 335] width 396 height 523
drag, startPoint x: 1187, startPoint y: 137, endPoint x: 1164, endPoint y: 146, distance: 24.7
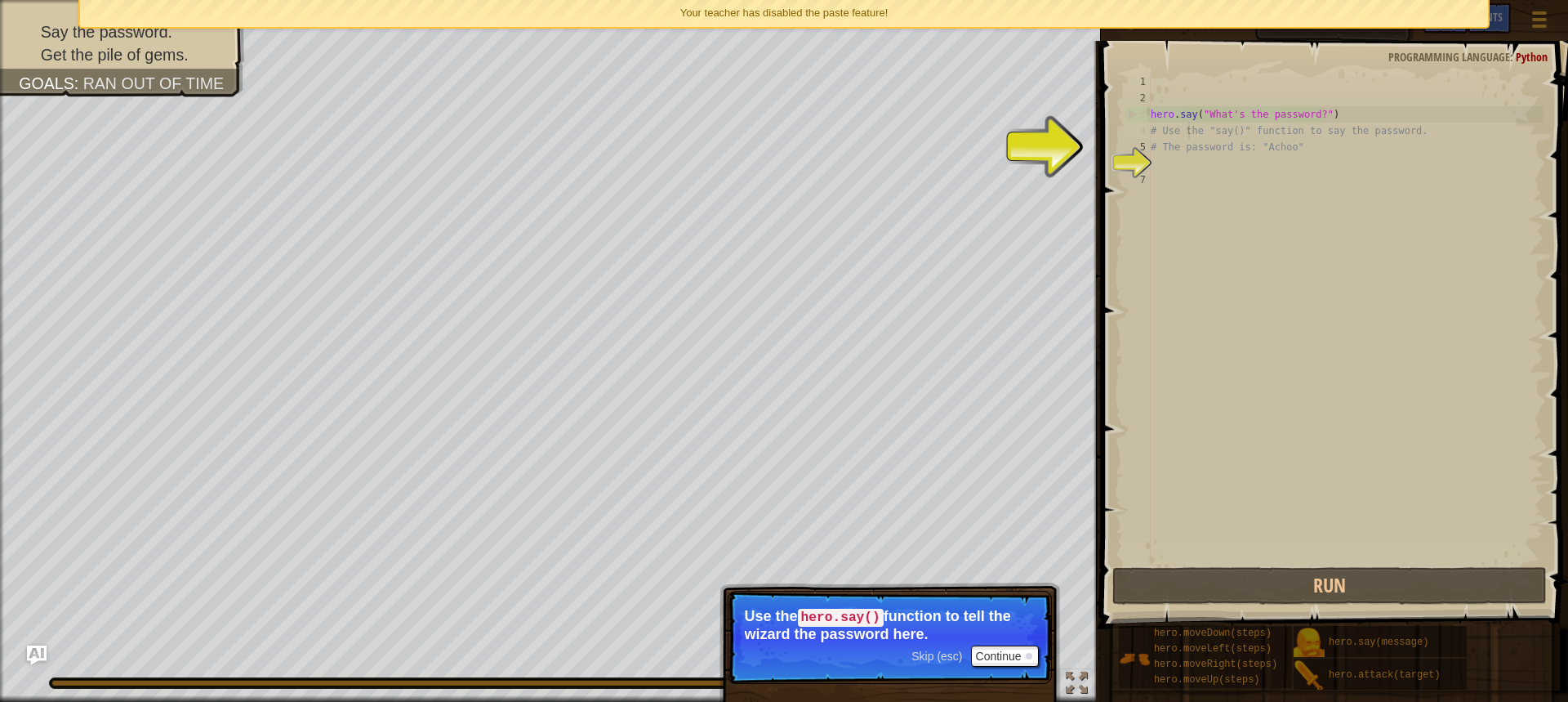
click at [1158, 152] on div "hero . say ( "What's the password?" ) # Use the "say()" function to say the pas…" at bounding box center [1345, 335] width 396 height 523
drag, startPoint x: 1162, startPoint y: 144, endPoint x: 1230, endPoint y: 162, distance: 70.3
click at [1228, 162] on div "hero . say ( "What's the password?" ) # Use the "say()" function to say the pas…" at bounding box center [1345, 335] width 396 height 523
click at [1135, 165] on div "# The password is: "Achoo" 1 2 3 4 5 6 7 hero . say ( "What's the password?" ) …" at bounding box center [1332, 318] width 423 height 490
drag, startPoint x: 1149, startPoint y: 164, endPoint x: 1246, endPoint y: 156, distance: 97.3
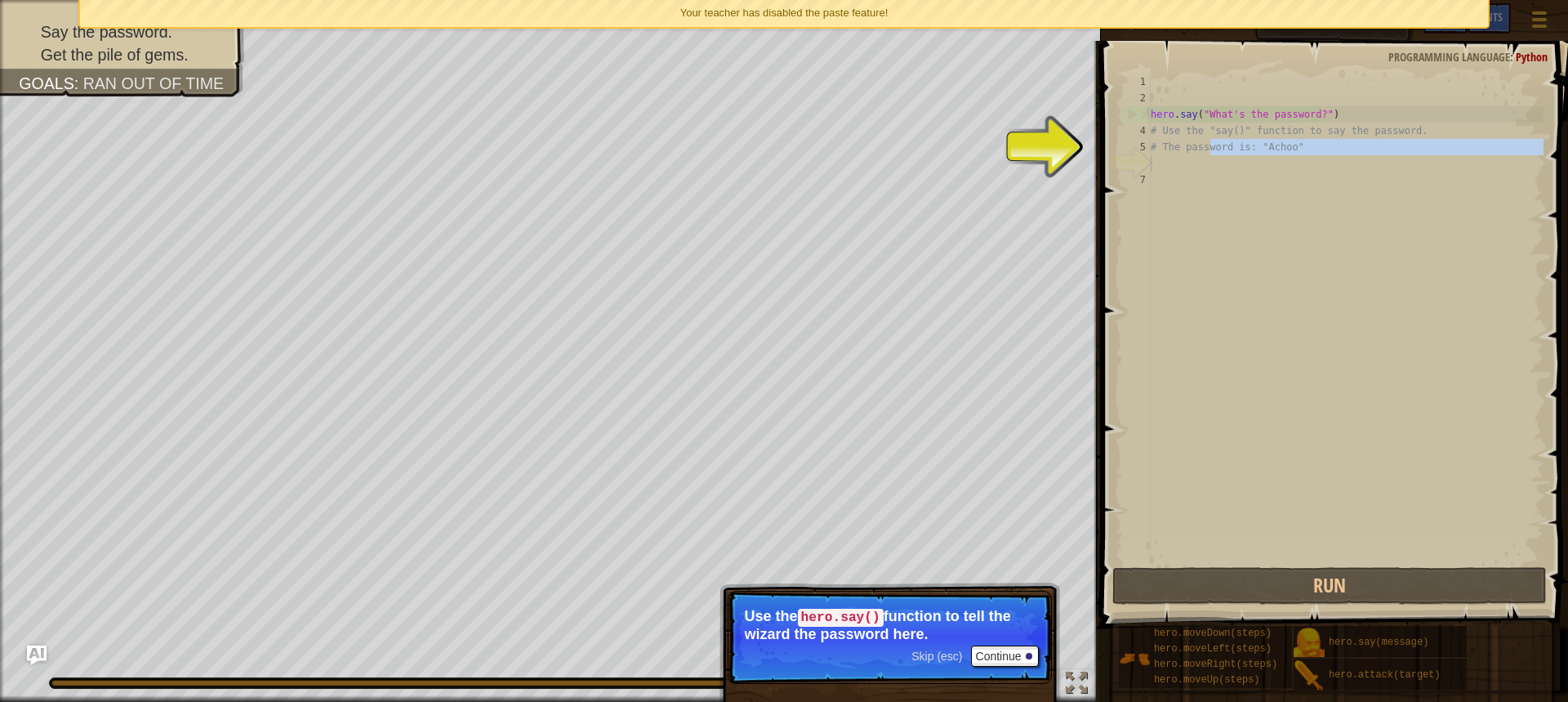
click at [1188, 170] on div "# The password is: "Achoo" 1 2 3 4 5 6 7 hero . say ( "What's the password?" ) …" at bounding box center [1332, 318] width 423 height 490
click at [1088, 137] on div "Map Introduction to Computer Science 10. Cell Commentary Game Menu Done Hints A…" at bounding box center [784, 351] width 1568 height 702
click at [995, 648] on button "Continue" at bounding box center [1005, 655] width 68 height 21
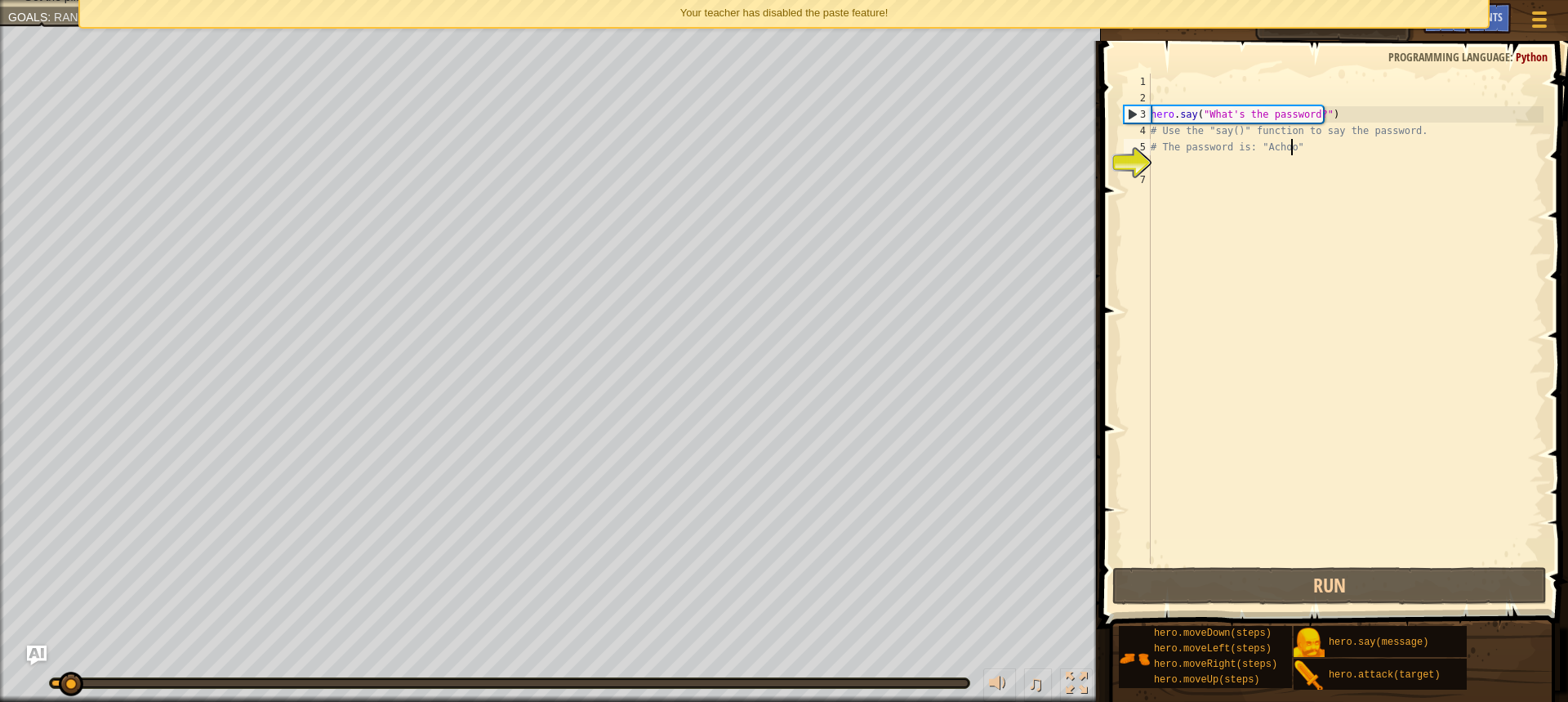
click at [1342, 152] on div "hero . say ( "What's the password?" ) # Use the "say()" function to say the pas…" at bounding box center [1345, 335] width 396 height 523
type textarea "# The password is: "Achoo""
click at [1266, 157] on div "hero . say ( "What's the password?" ) # Use the "say()" function to say the pas…" at bounding box center [1345, 335] width 396 height 523
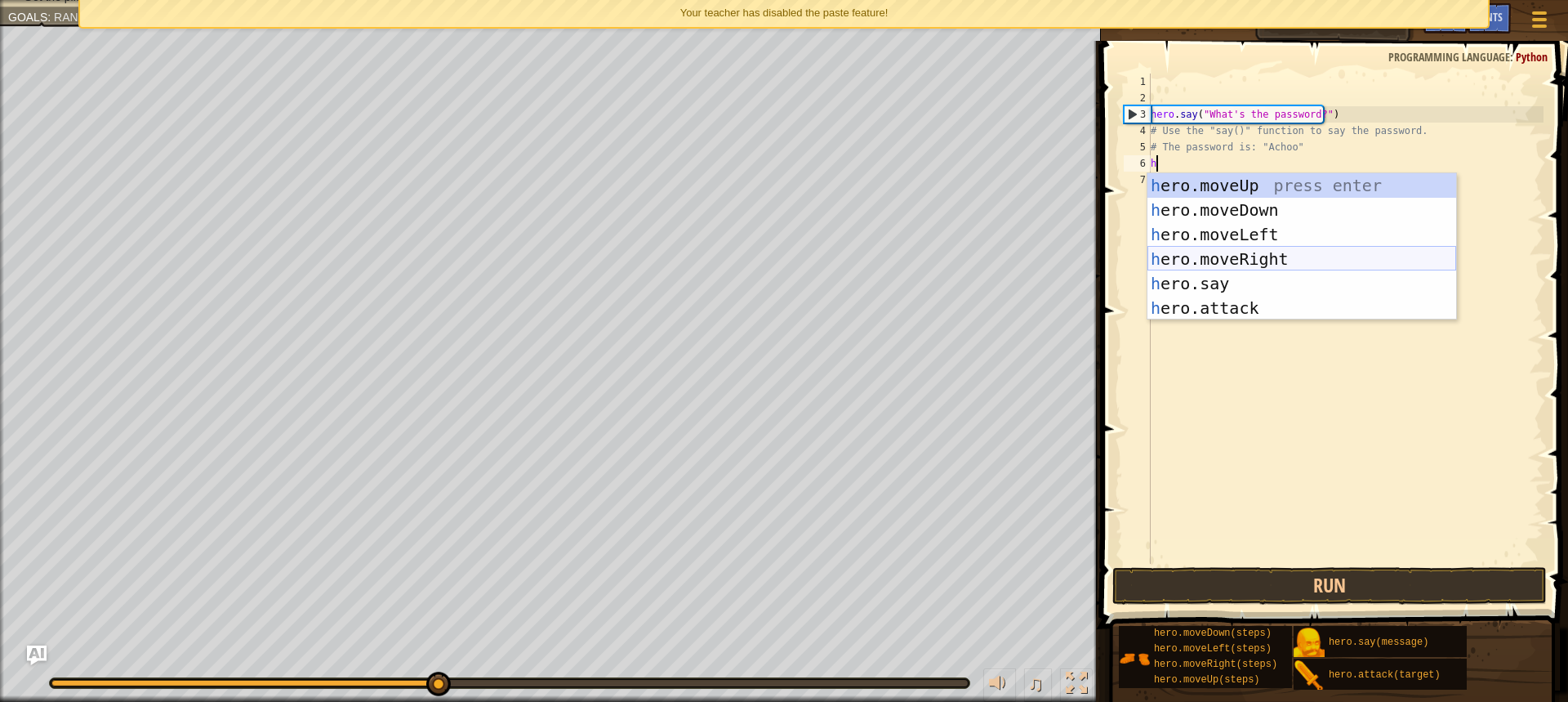
scroll to position [8, 0]
click at [1266, 132] on div "hero . say ( "What's the password?" ) # Use the "say()" function to say the pas…" at bounding box center [1345, 335] width 396 height 523
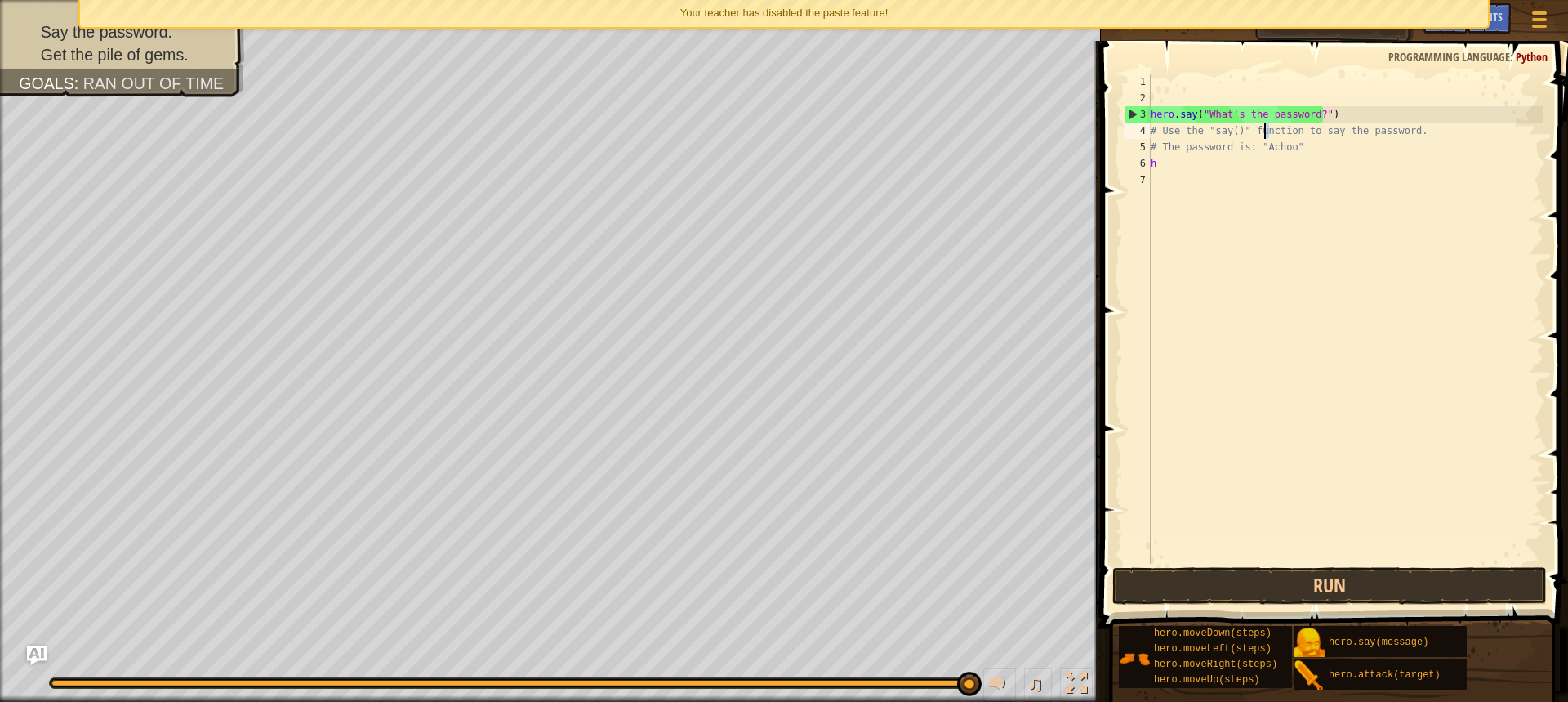
click at [1181, 164] on div "hero . say ( "What's the password?" ) # Use the "say()" function to say the pas…" at bounding box center [1345, 335] width 396 height 523
type textarea "h"
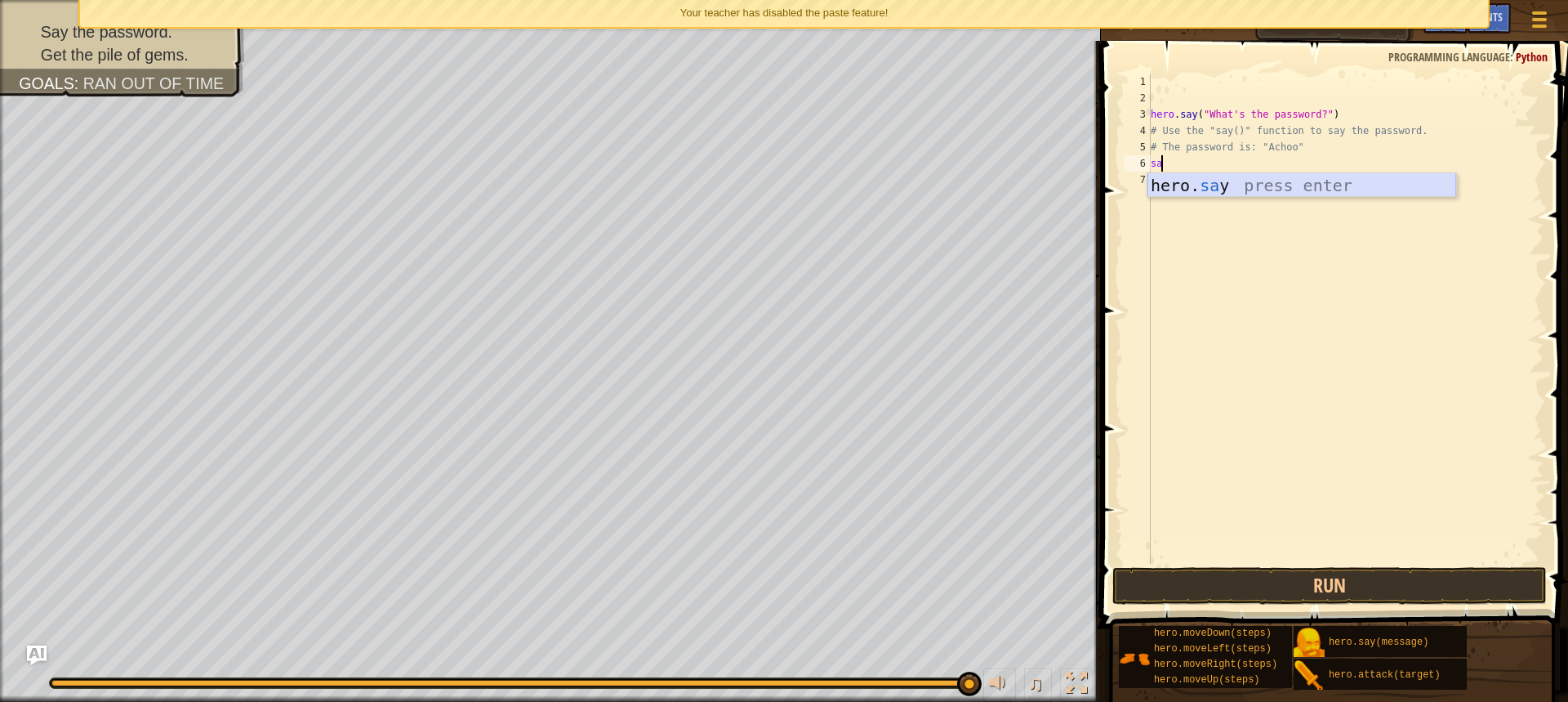
click at [1291, 194] on div "hero. sa y press enter" at bounding box center [1302, 210] width 309 height 74
type textarea "hero.say("Achoo")"
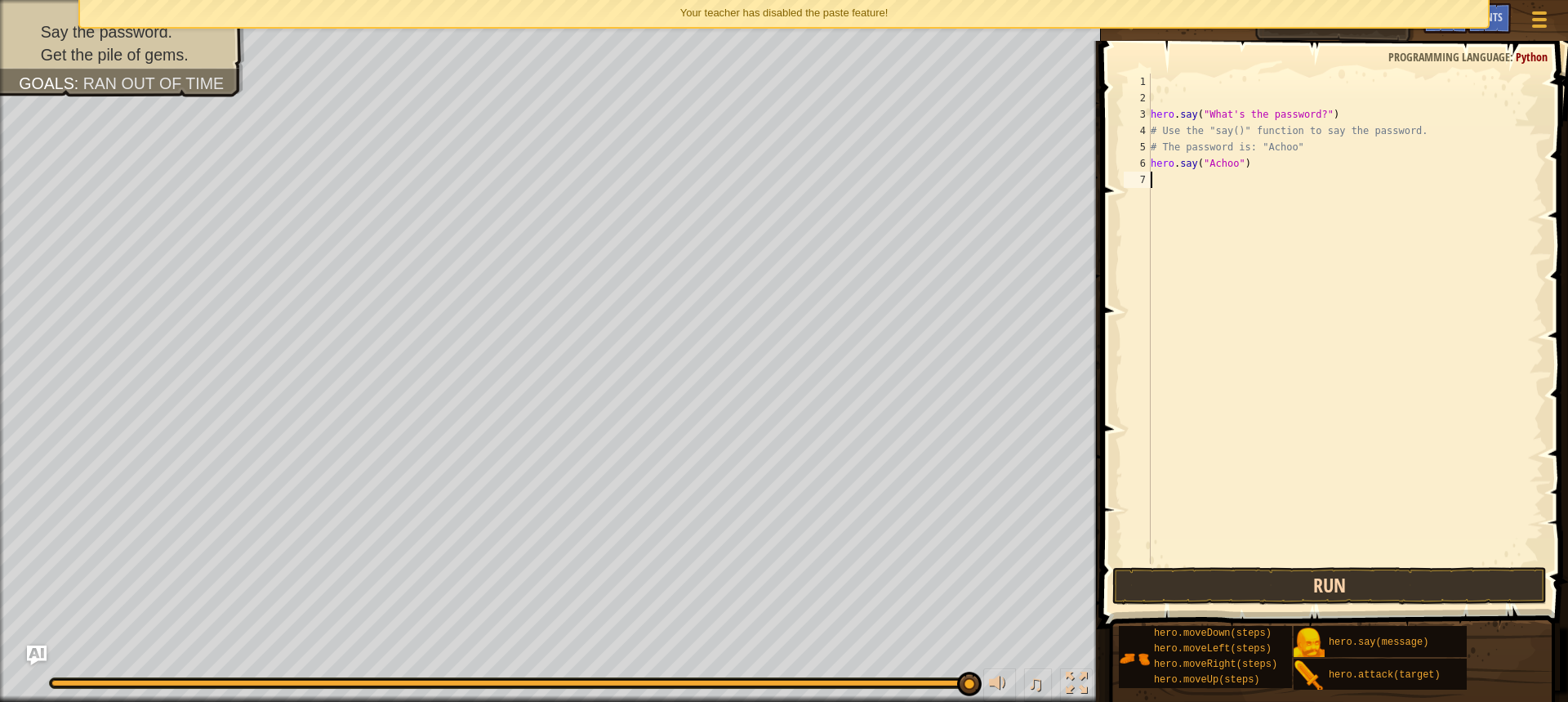
click at [1230, 561] on div "hero . say ( "What's the password?" ) # Use the "say()" function to say the pas…" at bounding box center [1345, 335] width 396 height 523
click at [1215, 581] on button "Run" at bounding box center [1329, 586] width 435 height 38
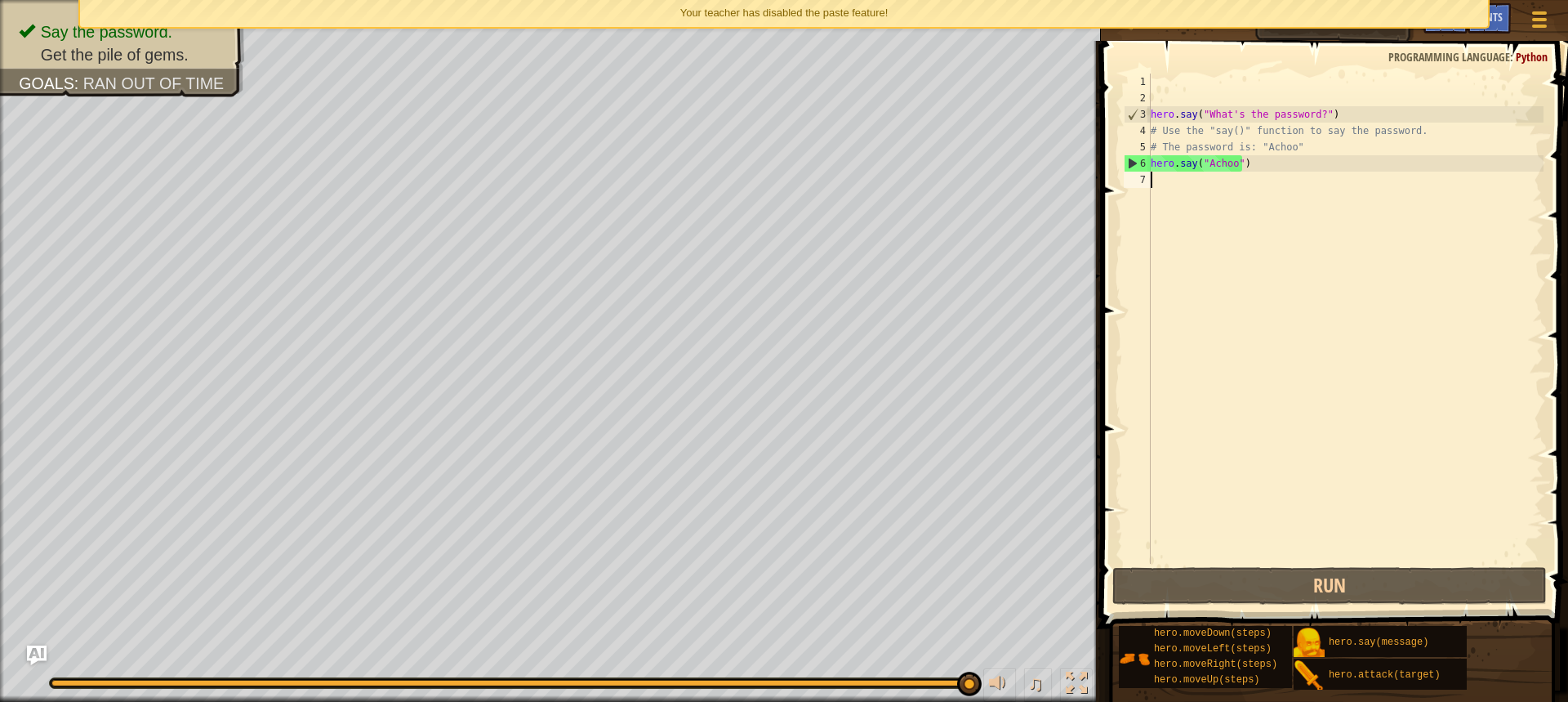
type textarea "h"
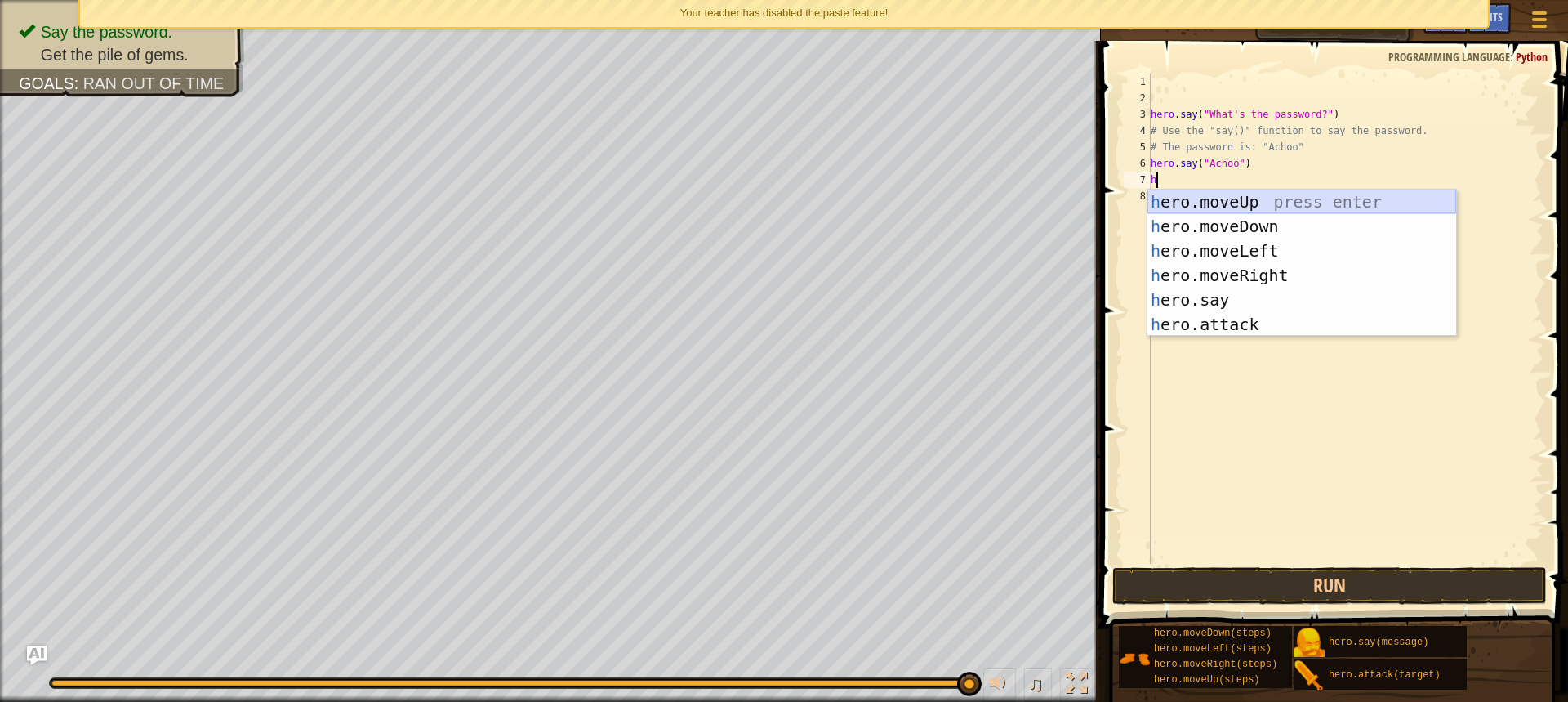
click at [1261, 200] on div "h ero.moveUp press enter h ero.moveDown press enter h ero.moveLeft press enter …" at bounding box center [1302, 287] width 309 height 196
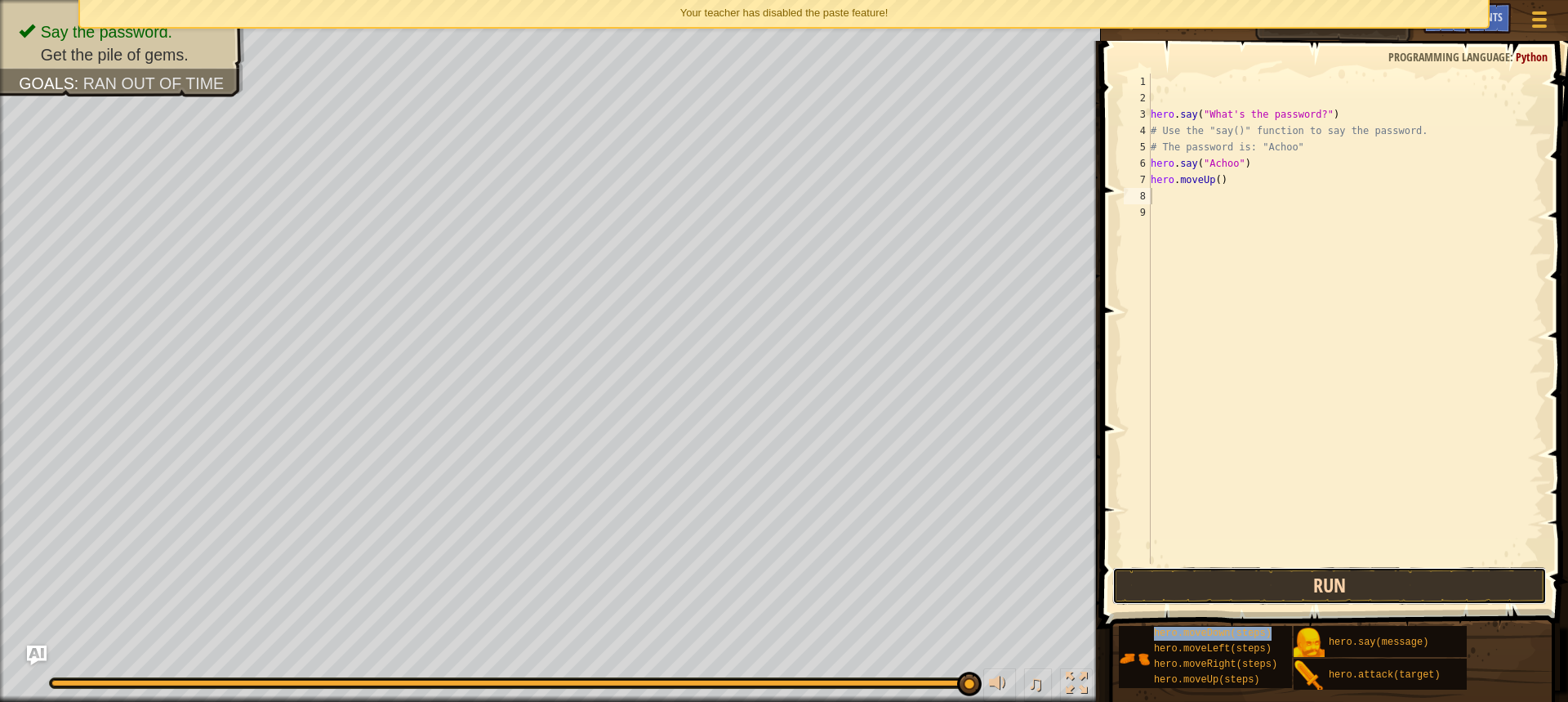
click at [1291, 570] on button "Run" at bounding box center [1329, 586] width 435 height 38
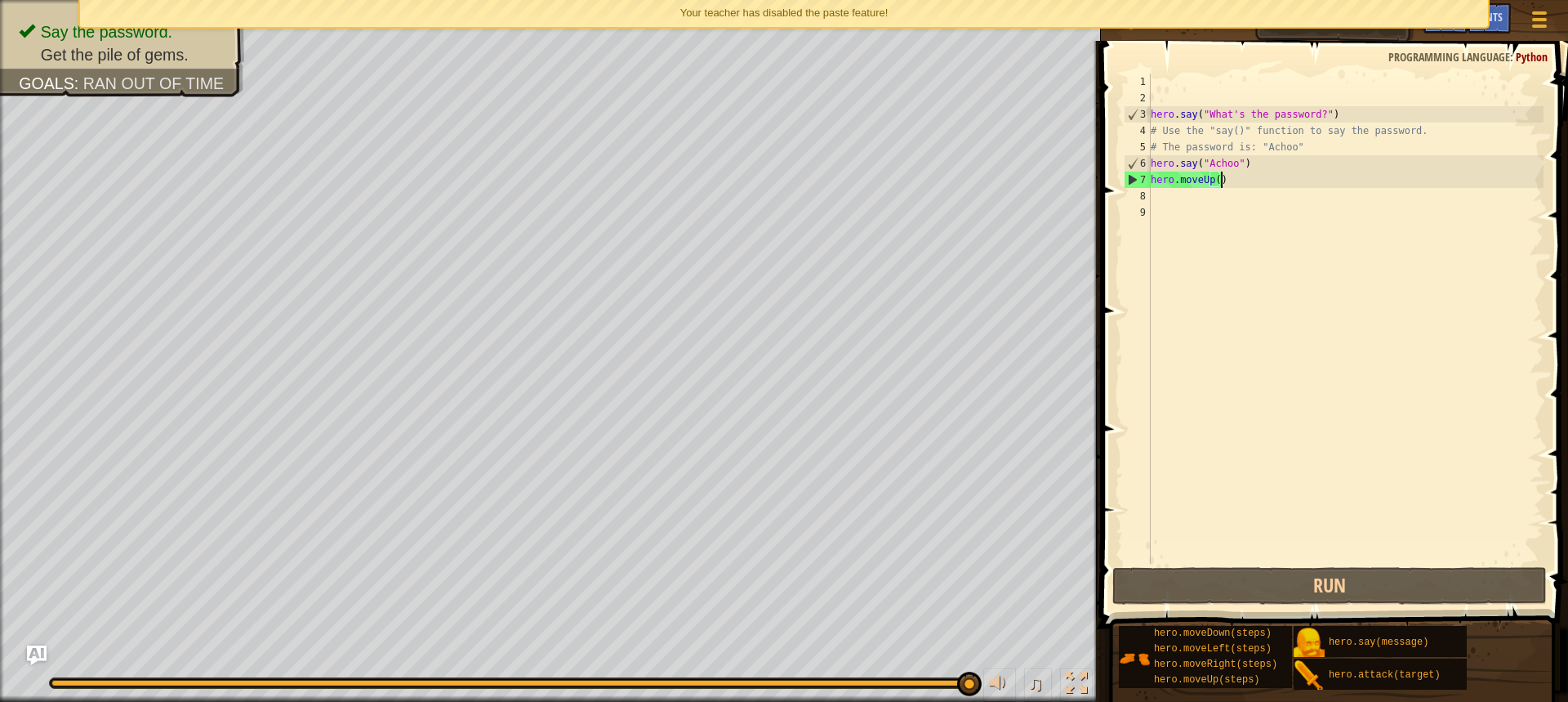
click at [1223, 187] on div "hero . say ( "What's the password?" ) # Use the "say()" function to say the pas…" at bounding box center [1345, 335] width 396 height 523
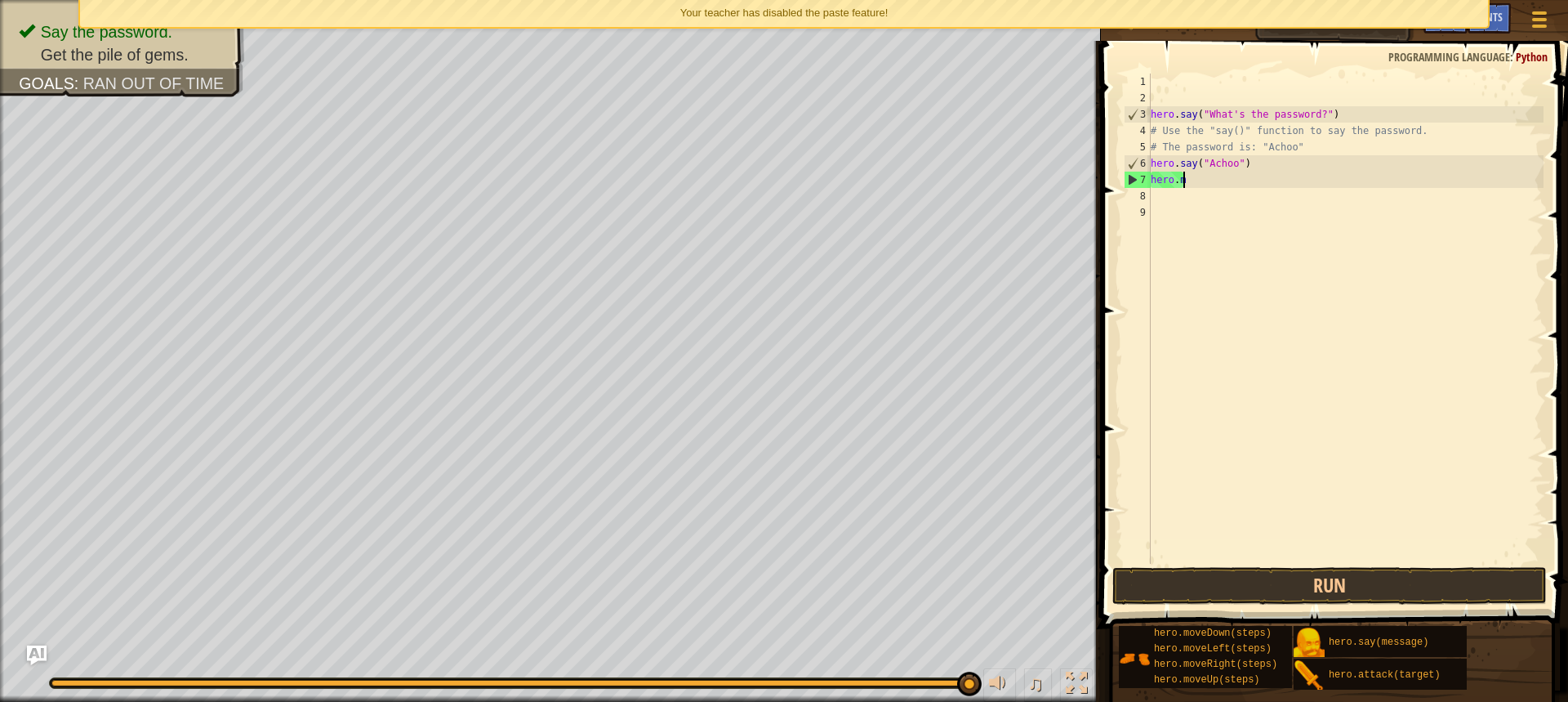
type textarea "h"
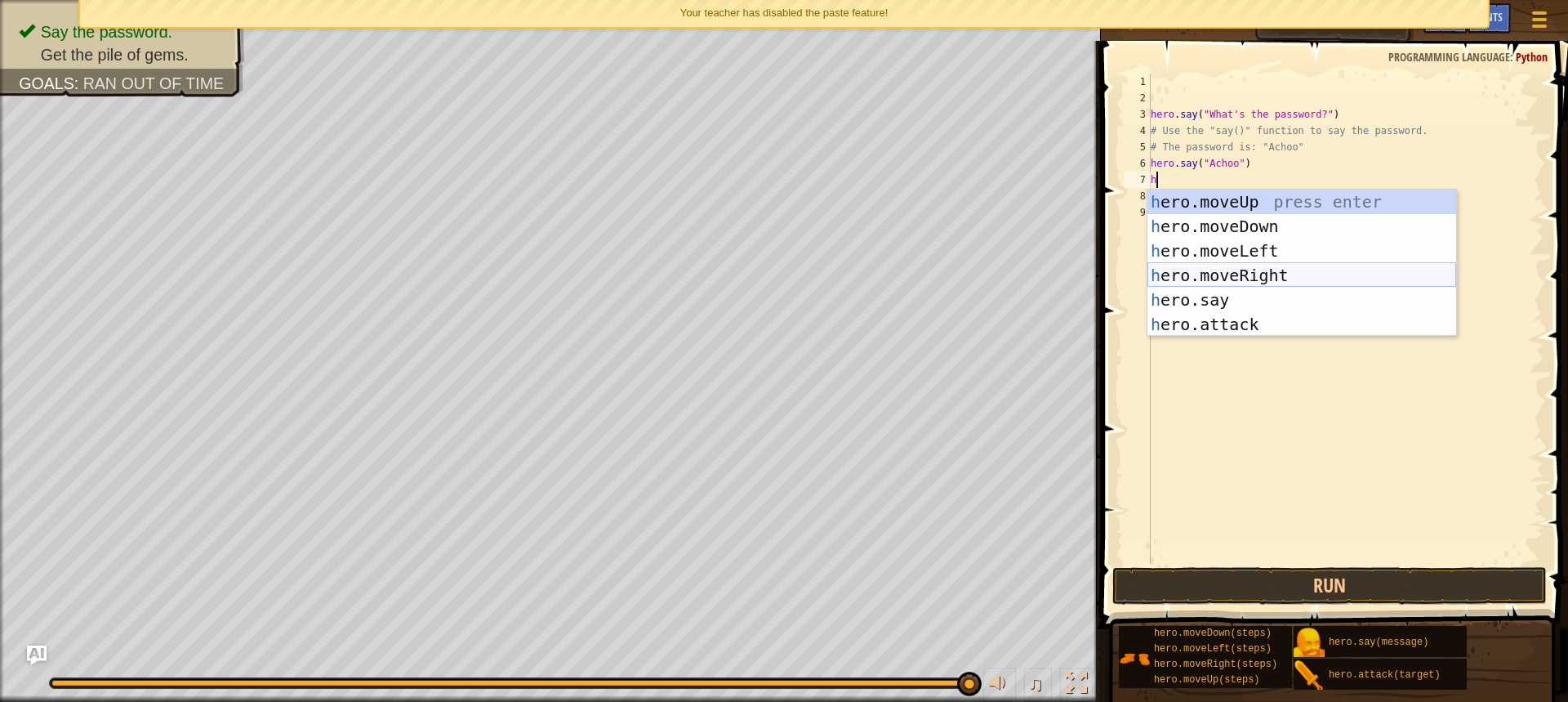
click at [1286, 268] on div "h ero.moveUp press enter h ero.moveDown press enter h ero.moveLeft press enter …" at bounding box center [1302, 287] width 309 height 196
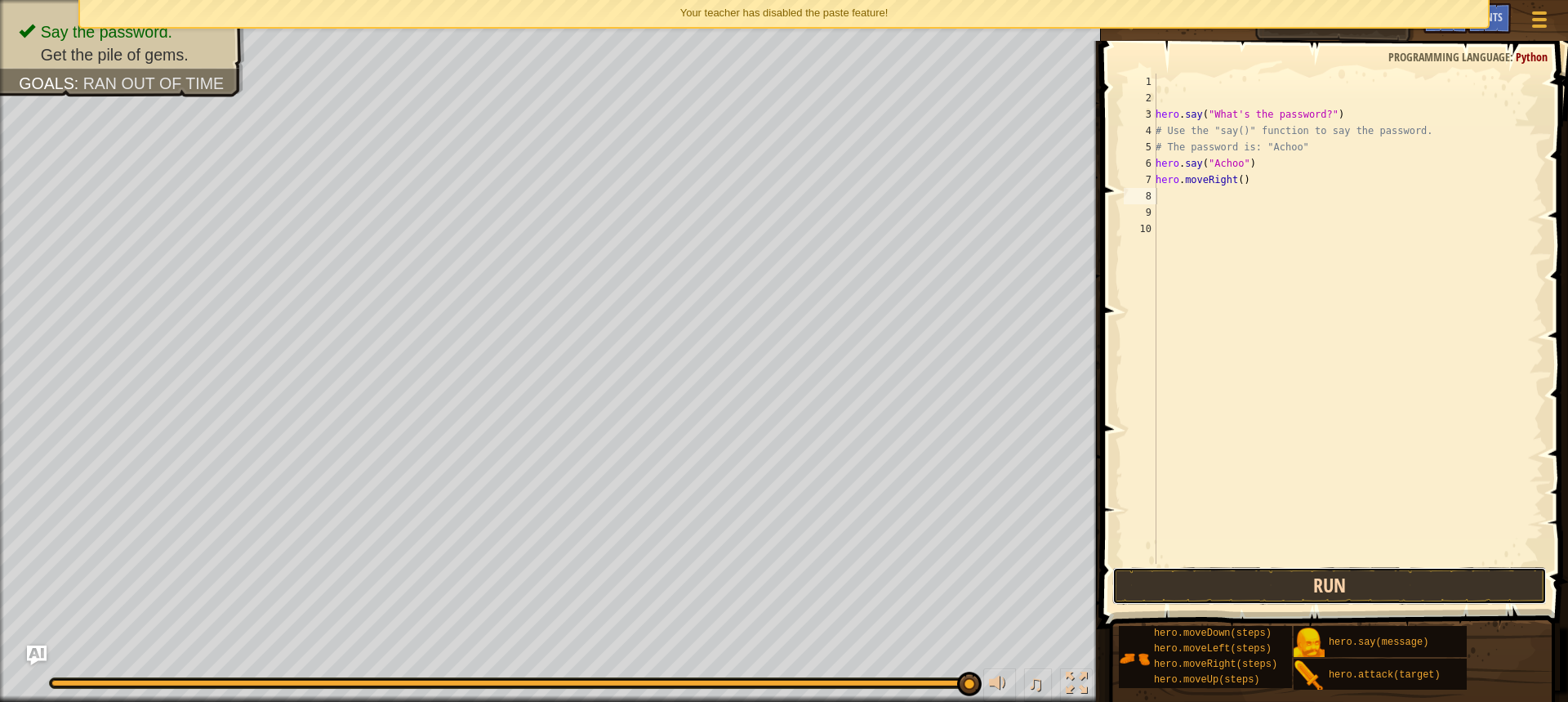
click at [1278, 577] on button "Run" at bounding box center [1329, 586] width 435 height 38
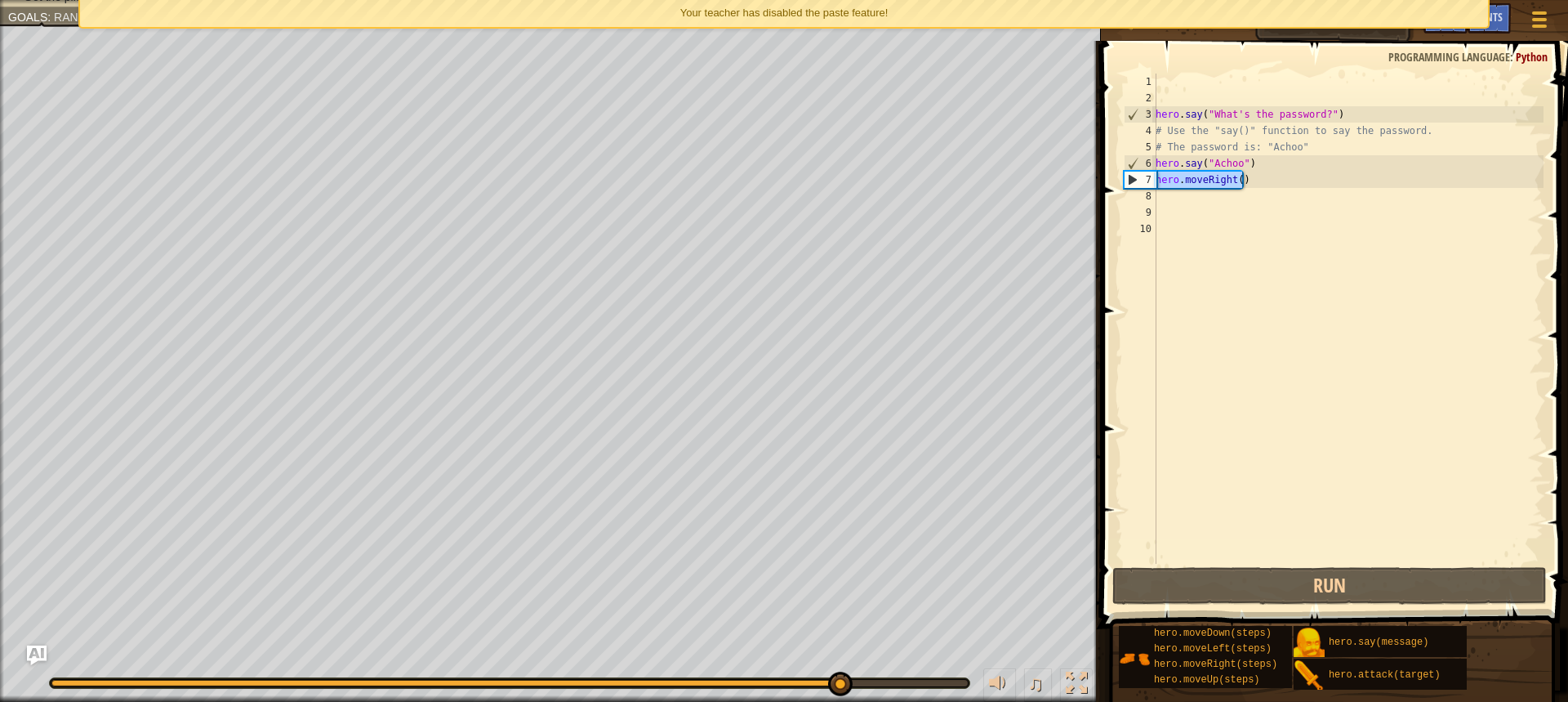
drag, startPoint x: 1271, startPoint y: 176, endPoint x: 1155, endPoint y: 183, distance: 116.2
click at [1155, 183] on div "1 2 3 4 5 6 7 8 9 10 hero . say ( "What's the password?" ) # Use the "say()" fu…" at bounding box center [1332, 318] width 423 height 490
type textarea "hero.moveRight()"
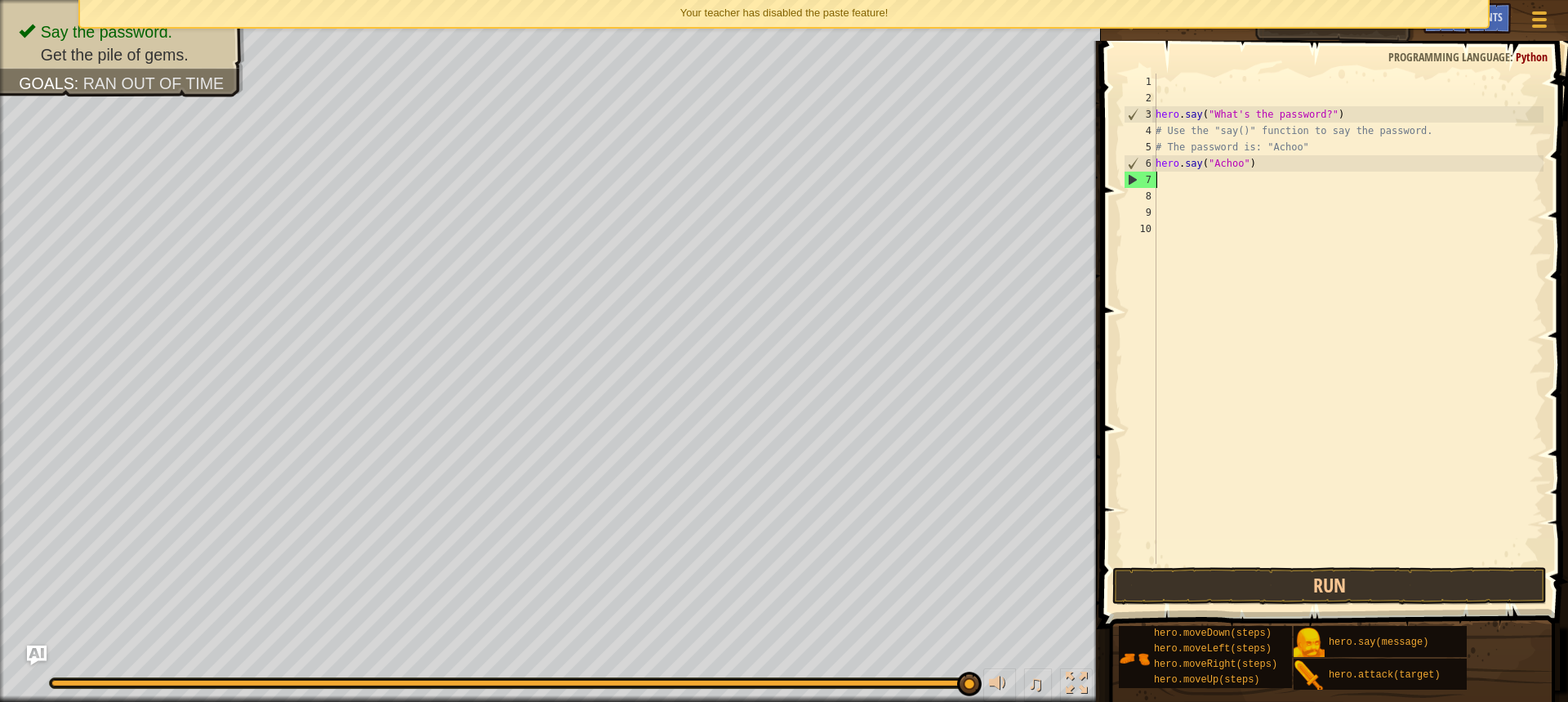
type textarea "h"
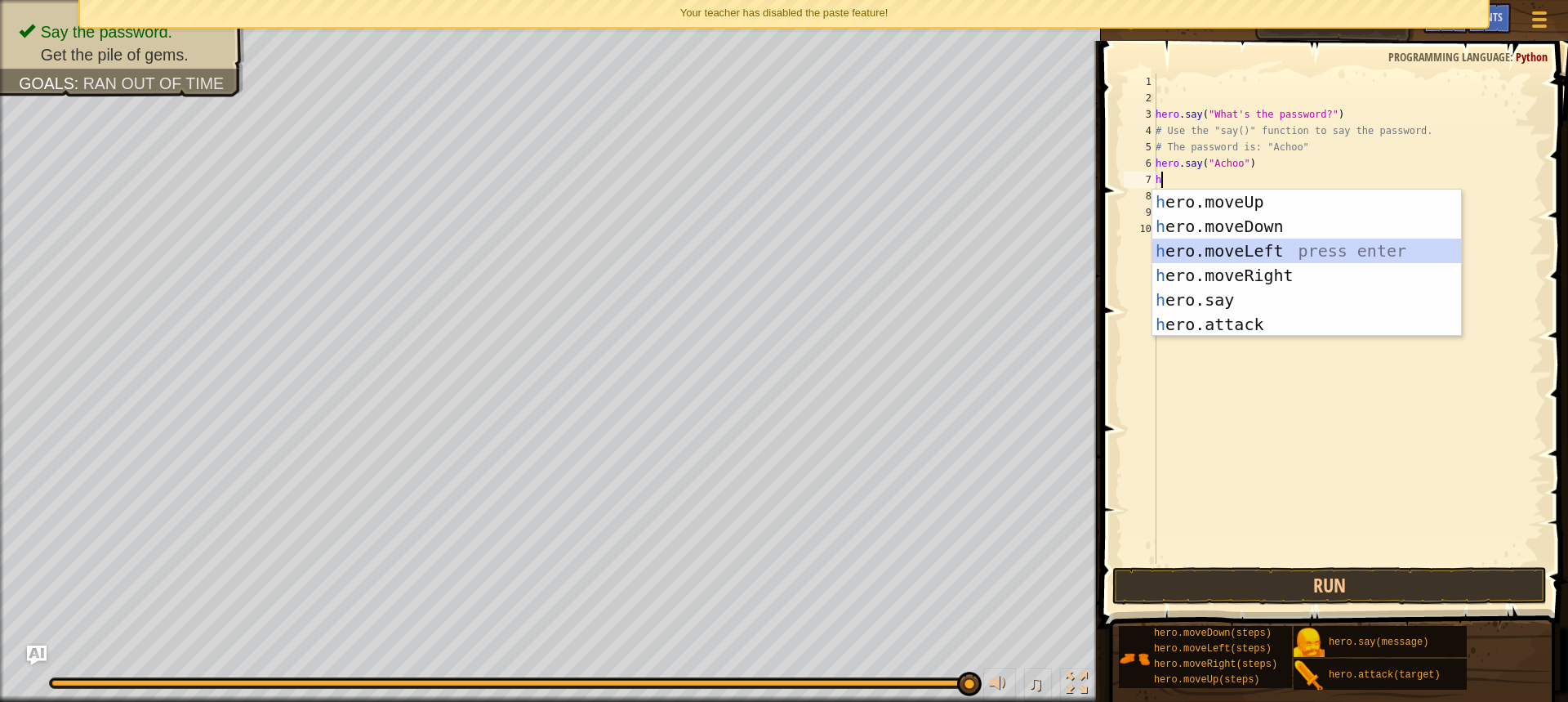
drag, startPoint x: 1345, startPoint y: 261, endPoint x: 1327, endPoint y: 286, distance: 30.8
click at [1344, 254] on div "h ero.moveUp press enter h ero.moveDown press enter h ero.moveLeft press enter …" at bounding box center [1307, 287] width 309 height 196
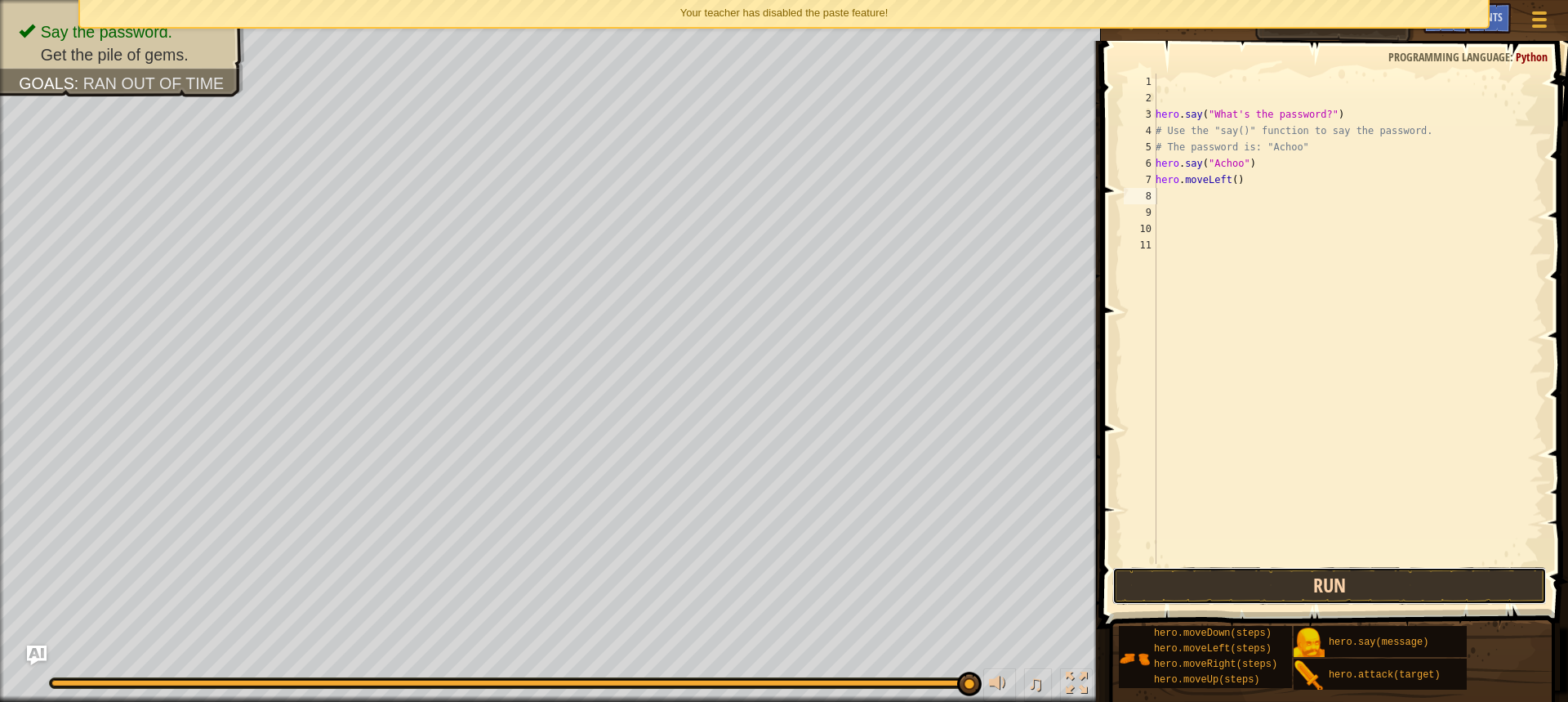
click at [1232, 581] on button "Run" at bounding box center [1329, 586] width 435 height 38
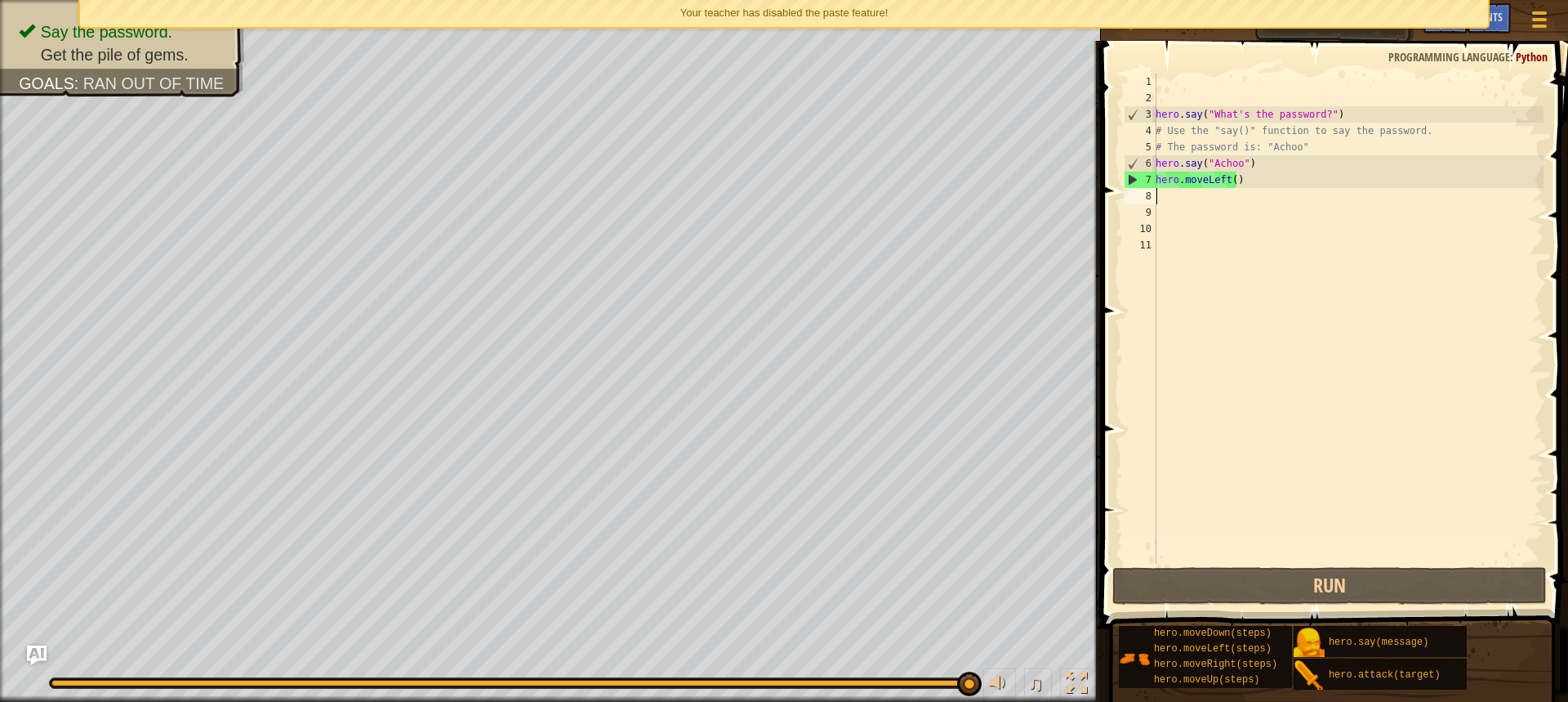
type textarea "h"
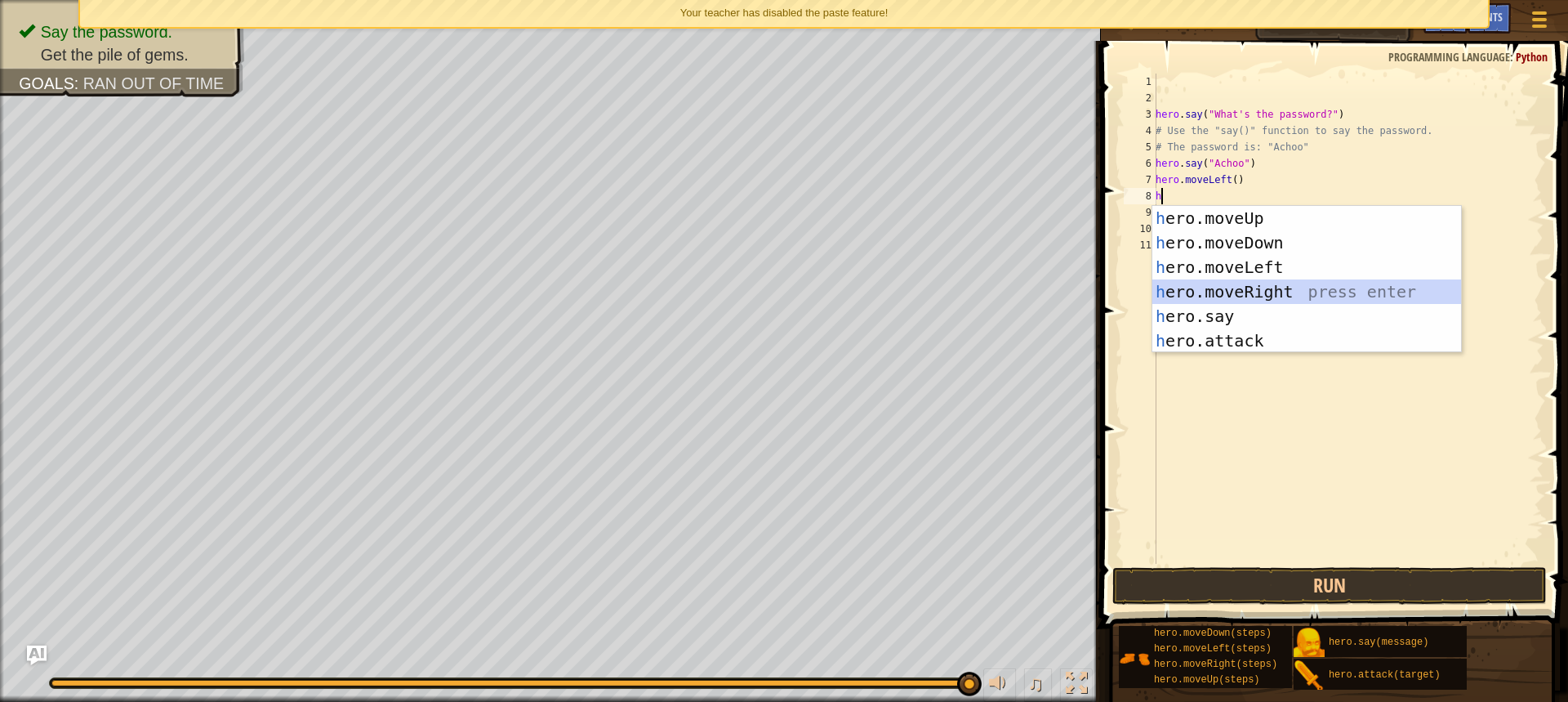
click at [1248, 286] on div "h ero.moveUp press enter h ero.moveDown press enter h ero.moveLeft press enter …" at bounding box center [1307, 304] width 309 height 196
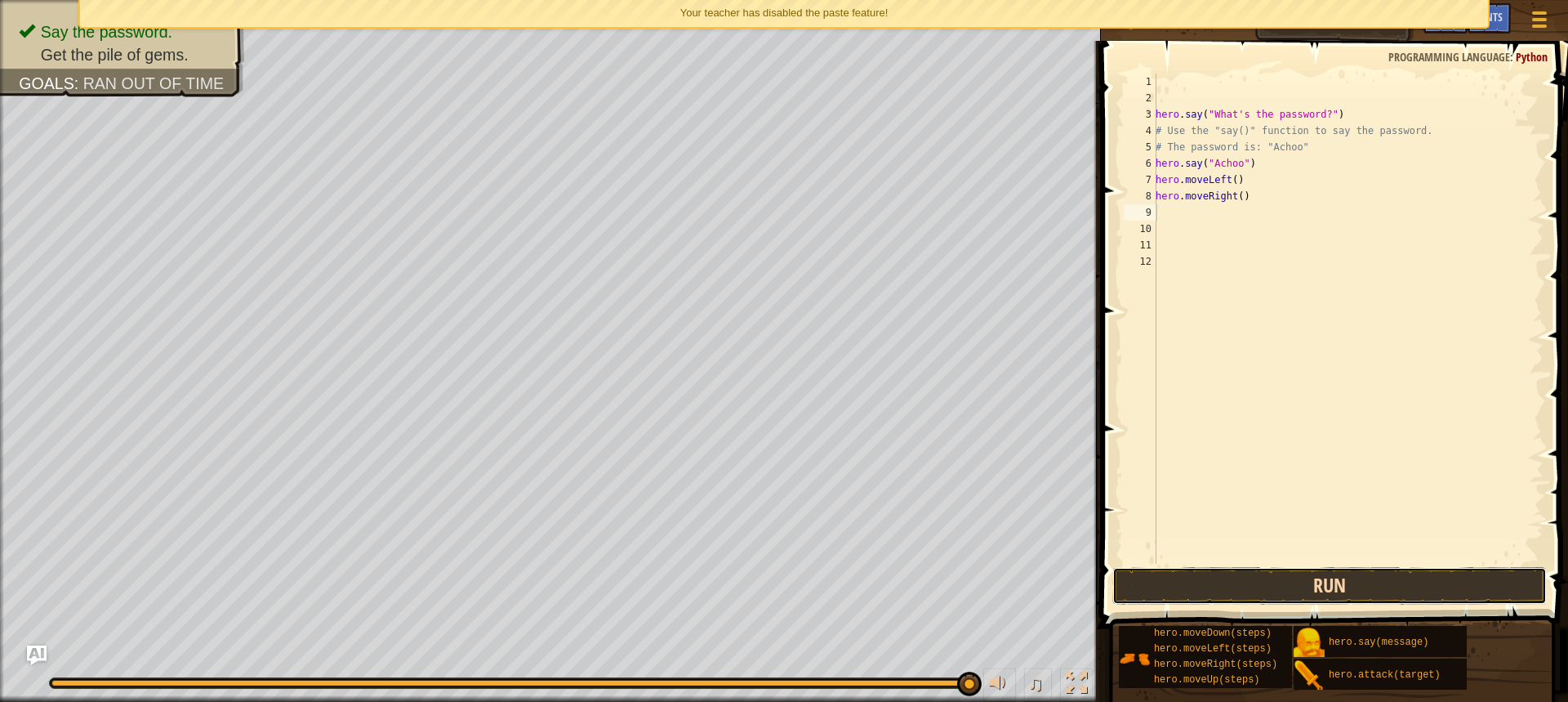
click at [1255, 581] on button "Run" at bounding box center [1329, 586] width 435 height 38
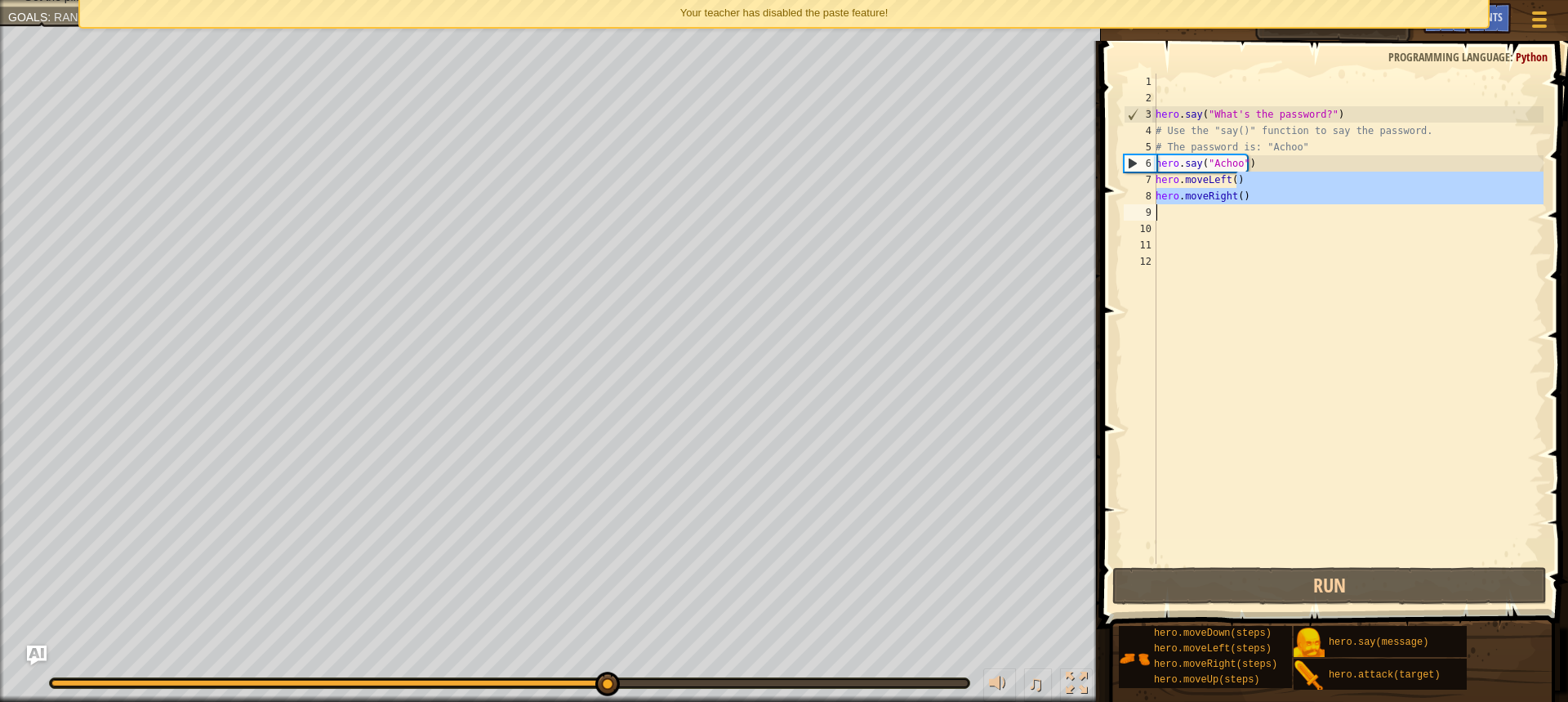
drag, startPoint x: 1253, startPoint y: 187, endPoint x: 1206, endPoint y: 214, distance: 54.2
click at [1206, 215] on div "hero . say ( "What's the password?" ) # Use the "say()" function to say the pas…" at bounding box center [1348, 335] width 391 height 523
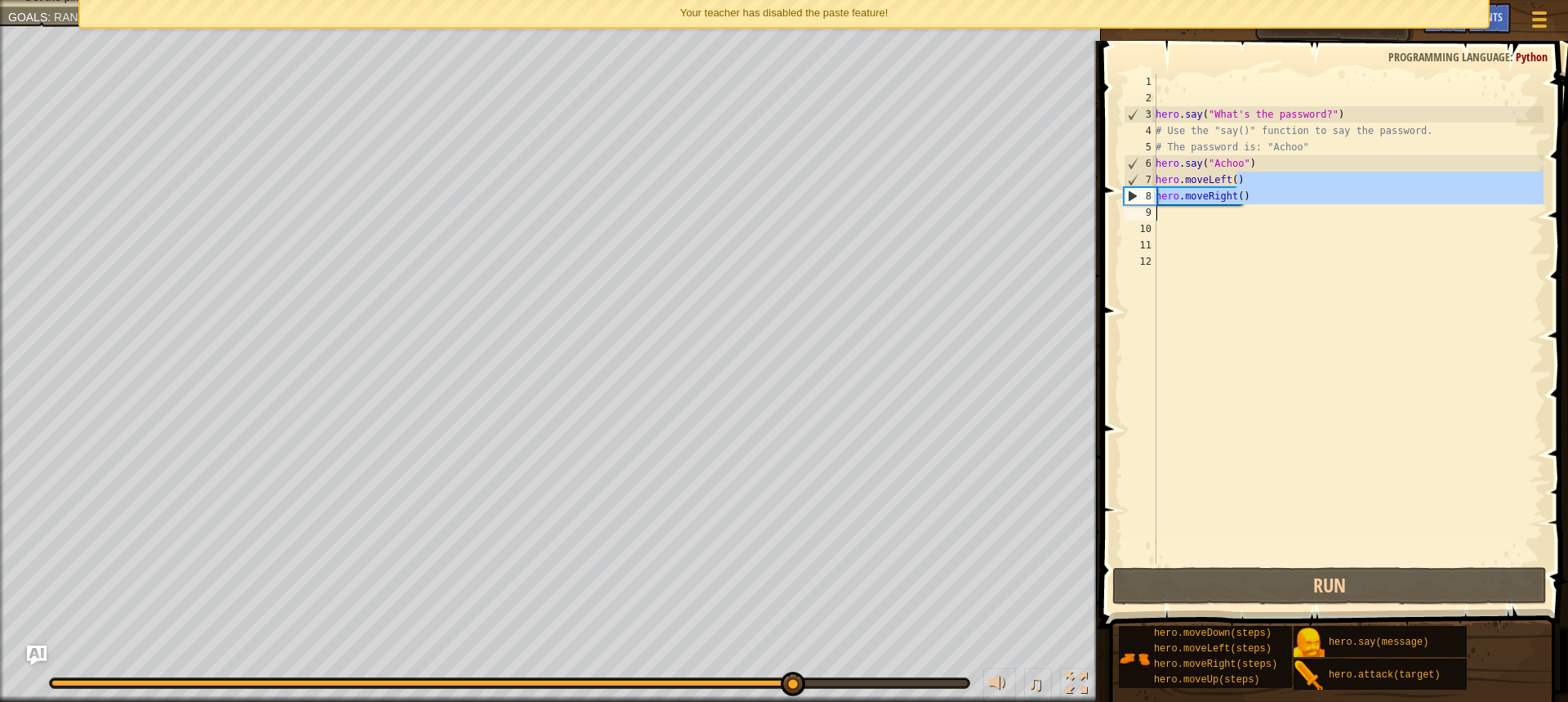
type textarea "hero.moveLeft()"
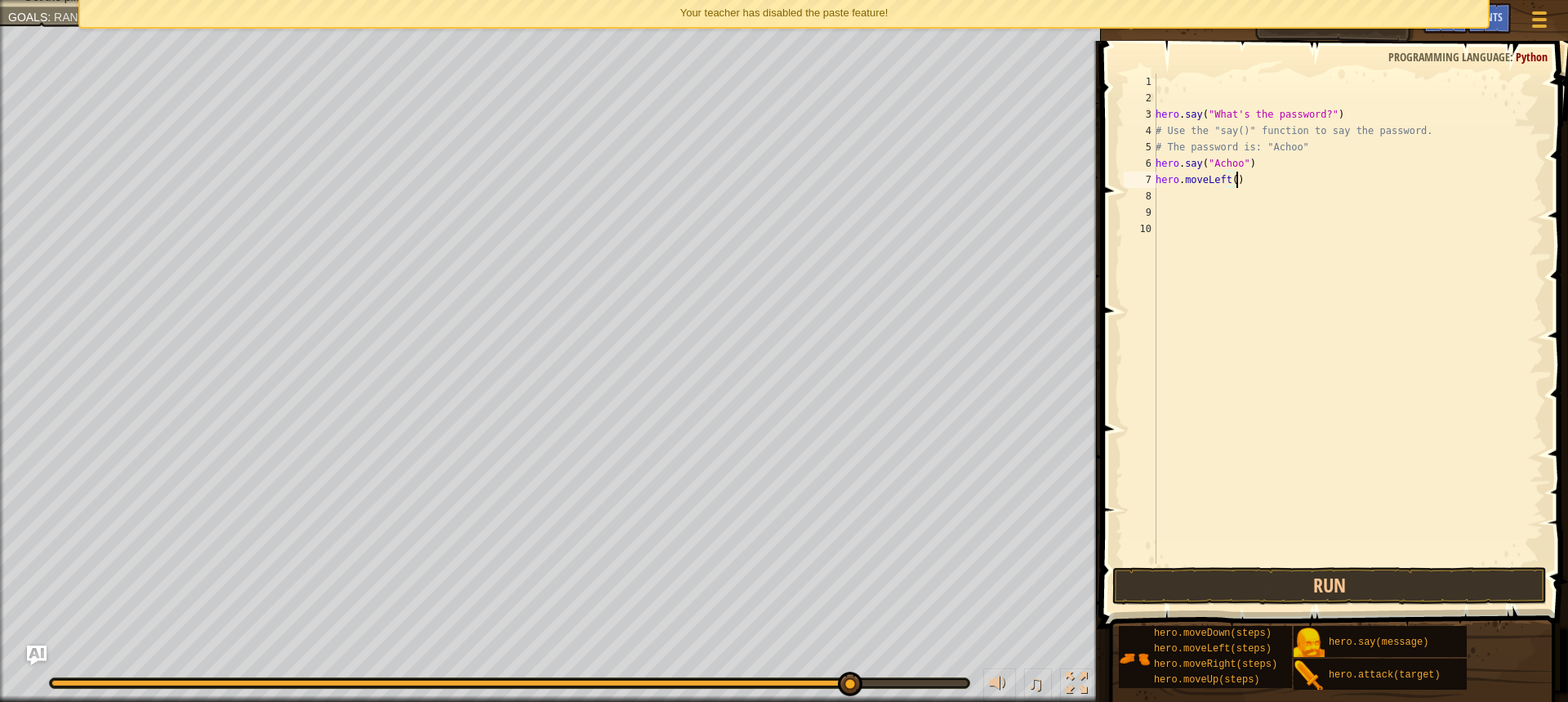
click at [1207, 194] on div "hero . say ( "What's the password?" ) # Use the "say()" function to say the pas…" at bounding box center [1348, 335] width 391 height 523
click at [1173, 182] on div "hero . say ( "What's the password?" ) # Use the "say()" function to say the pas…" at bounding box center [1348, 335] width 391 height 523
type textarea "hero.moveLeft()"
click at [1173, 190] on div "hero . say ( "What's the password?" ) # Use the "say()" function to say the pas…" at bounding box center [1348, 335] width 391 height 523
type textarea "h"
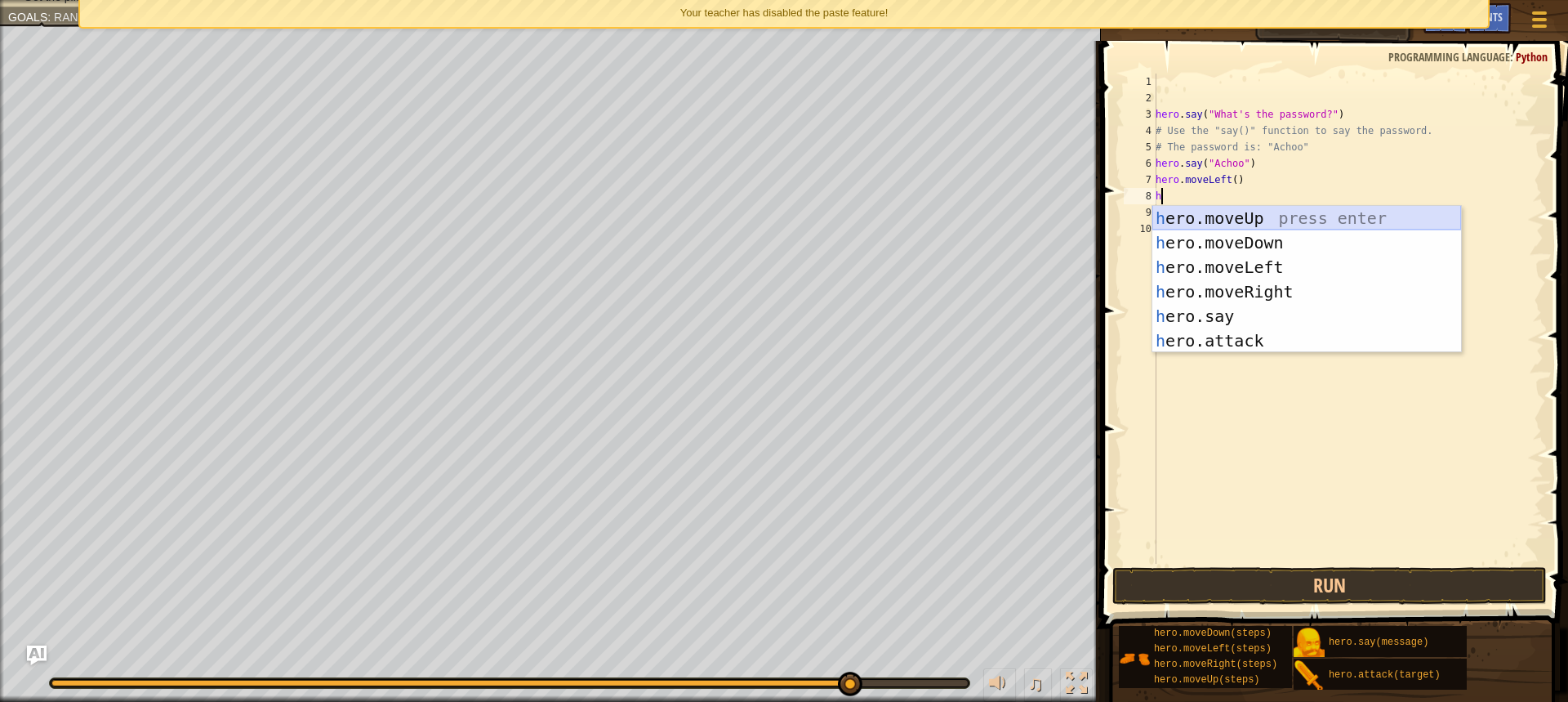
drag, startPoint x: 1247, startPoint y: 214, endPoint x: 1270, endPoint y: 328, distance: 116.3
click at [1246, 214] on div "h ero.moveUp press enter h ero.moveDown press enter h ero.moveLeft press enter …" at bounding box center [1307, 304] width 309 height 196
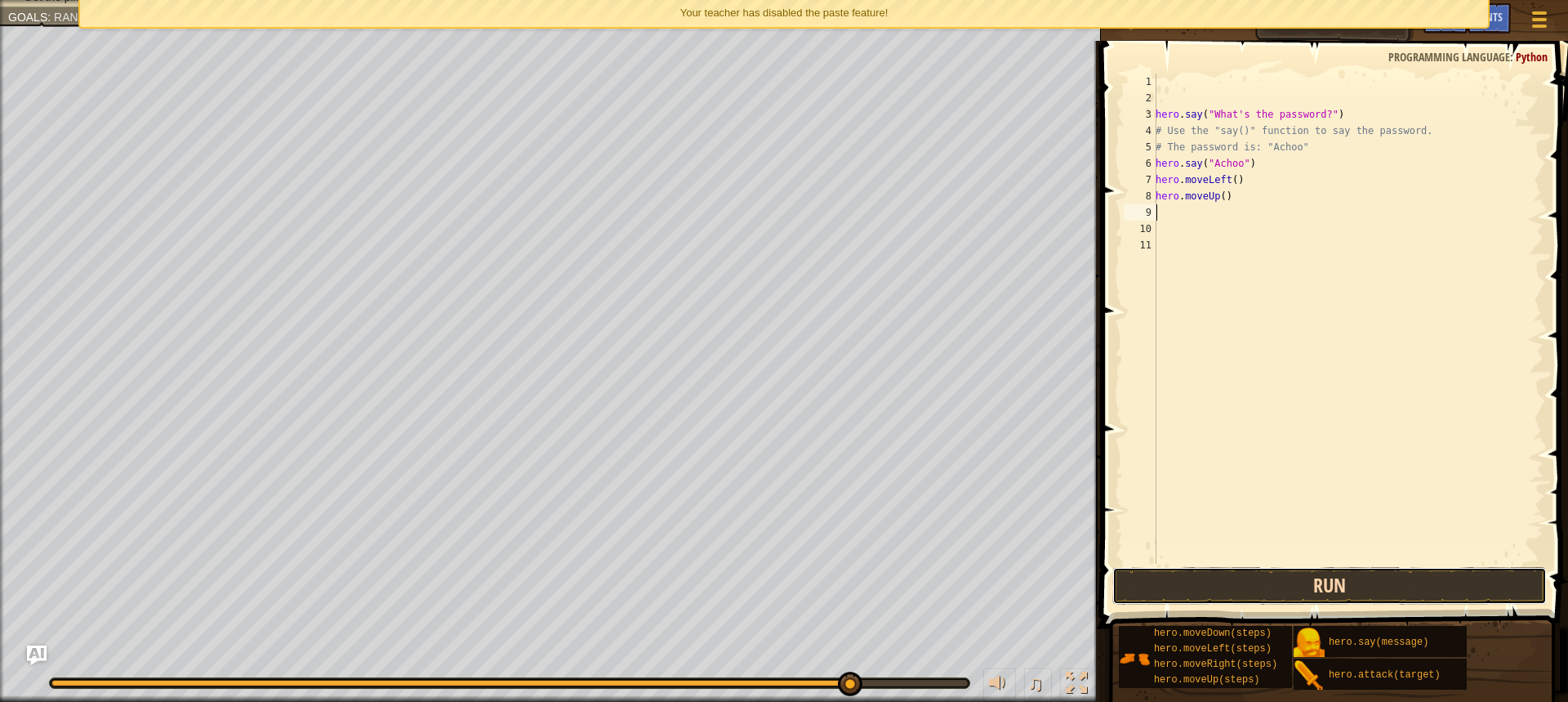
click at [1157, 581] on button "Run" at bounding box center [1329, 586] width 435 height 38
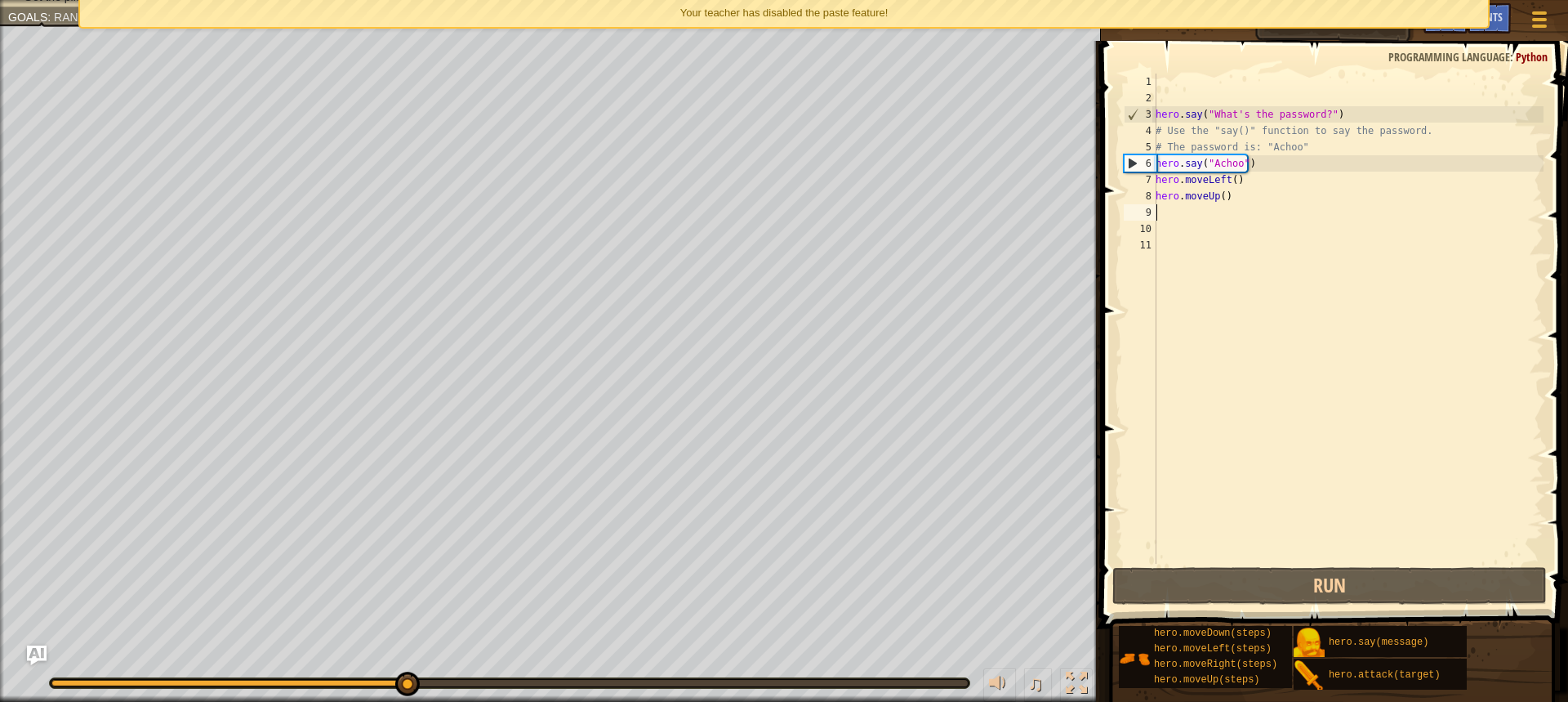
type textarea "h"
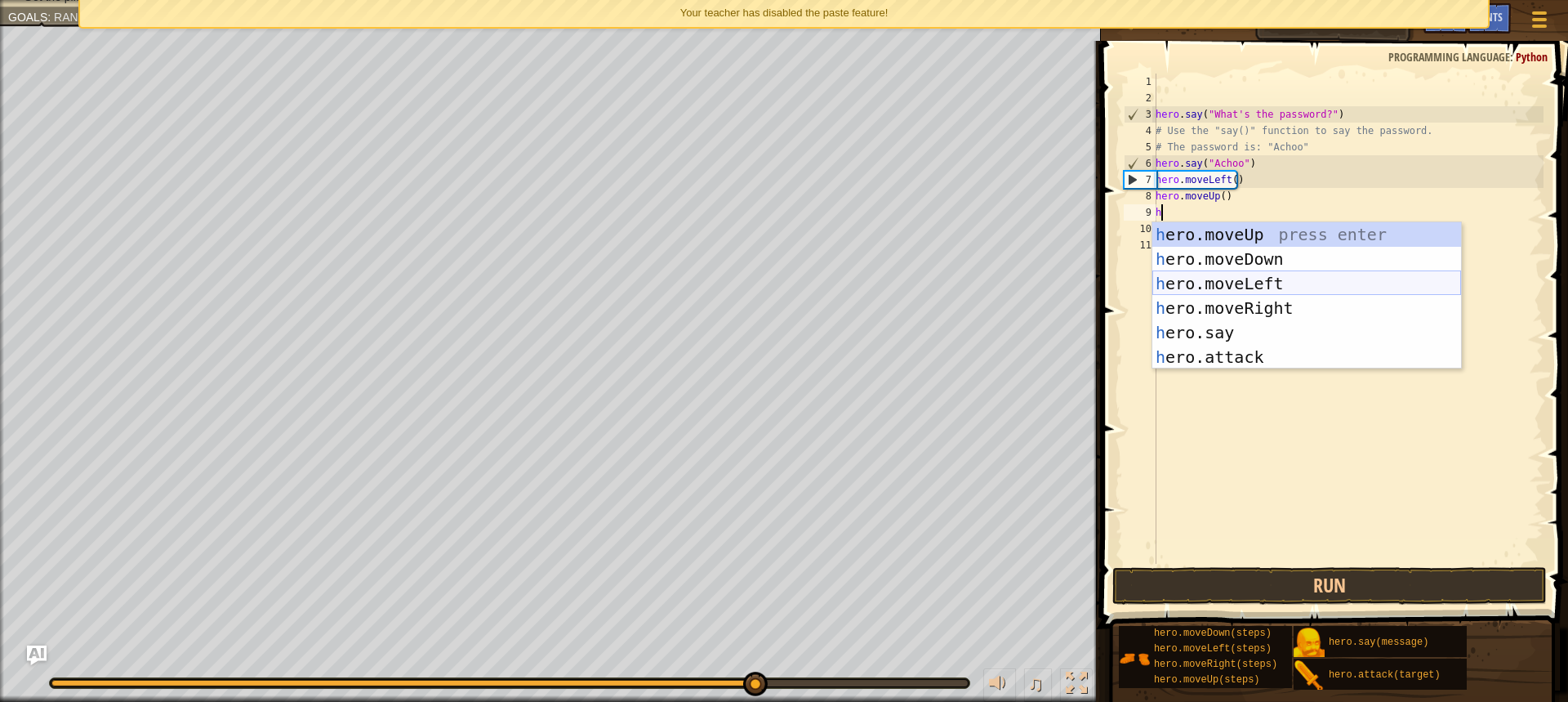
click at [1289, 284] on div "h ero.moveUp press enter h ero.moveDown press enter h ero.moveLeft press enter …" at bounding box center [1307, 320] width 309 height 196
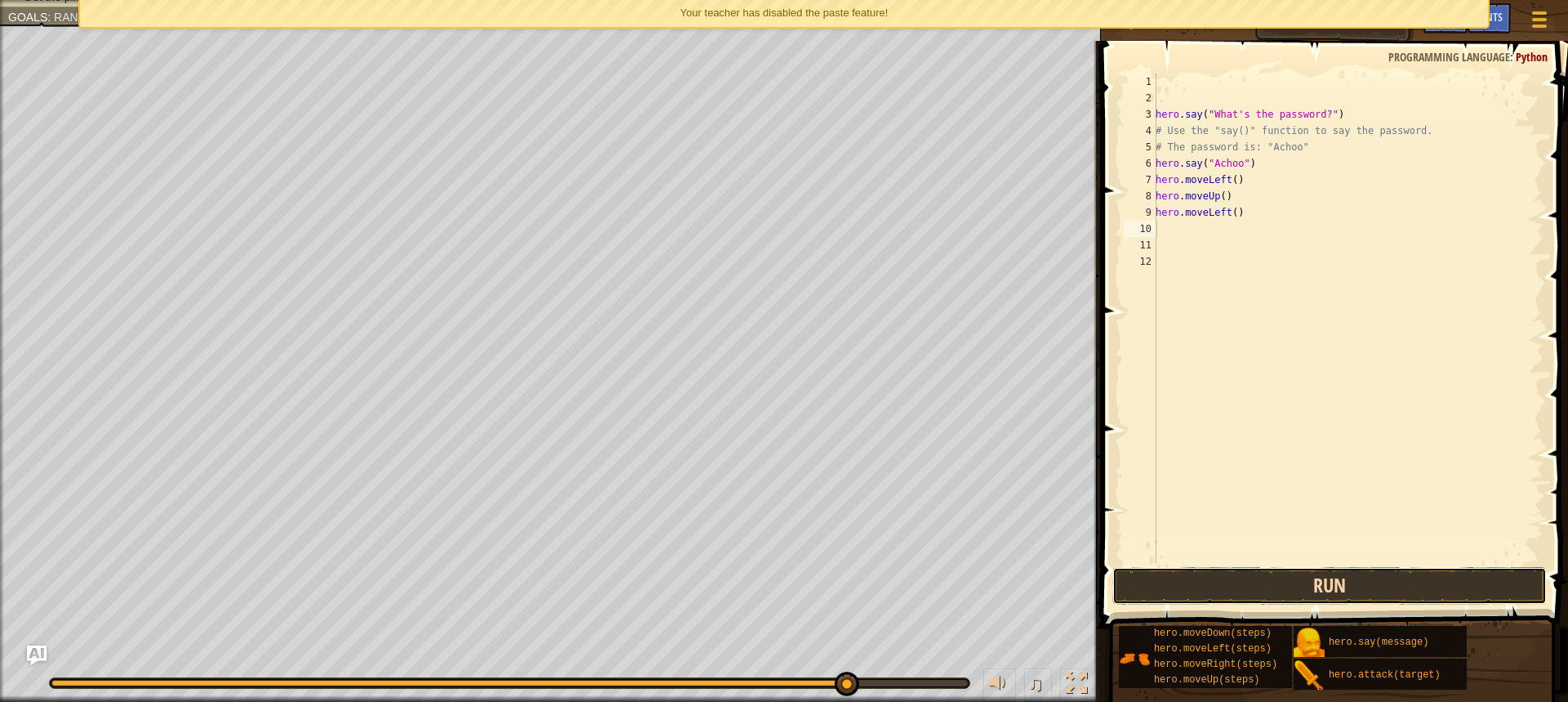
click at [1337, 575] on button "Run" at bounding box center [1329, 586] width 435 height 38
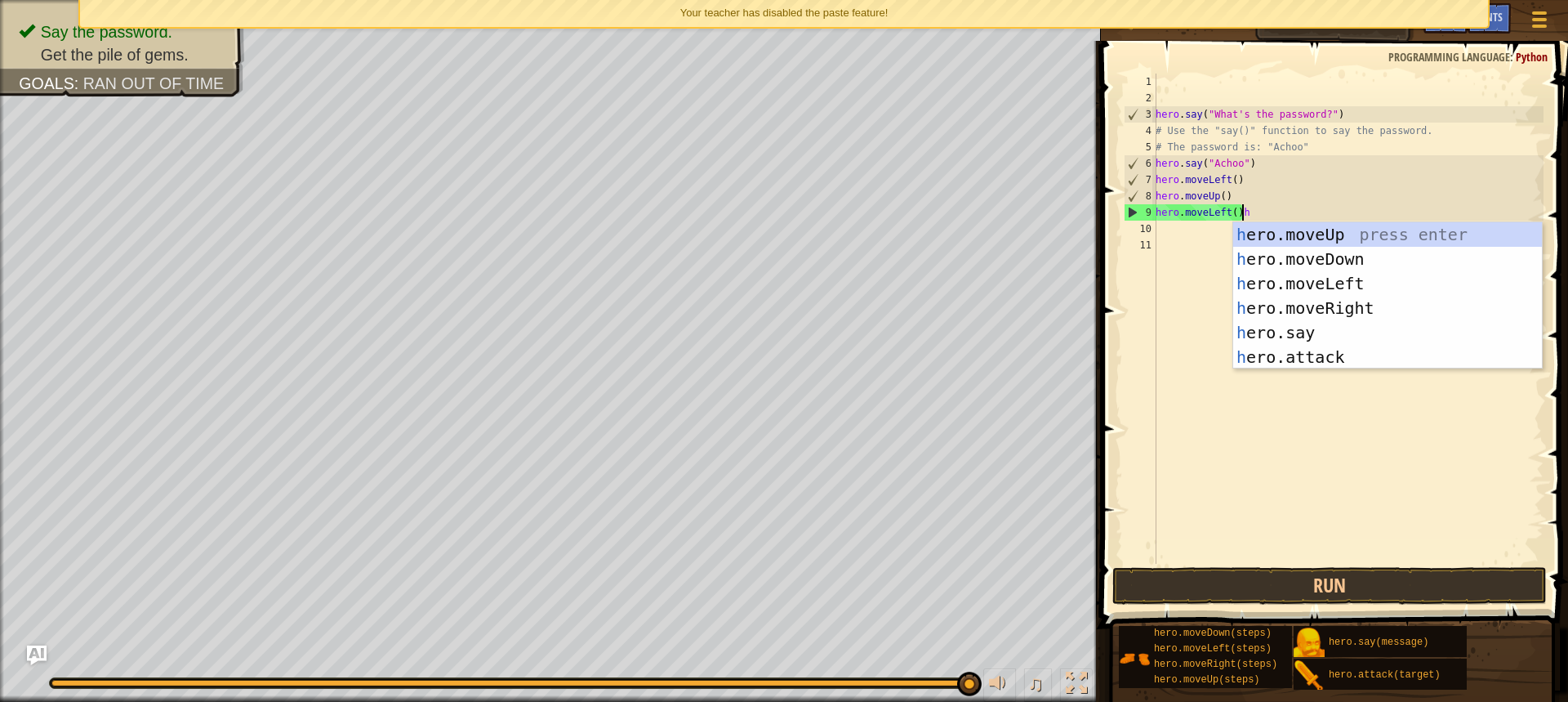
scroll to position [8, 6]
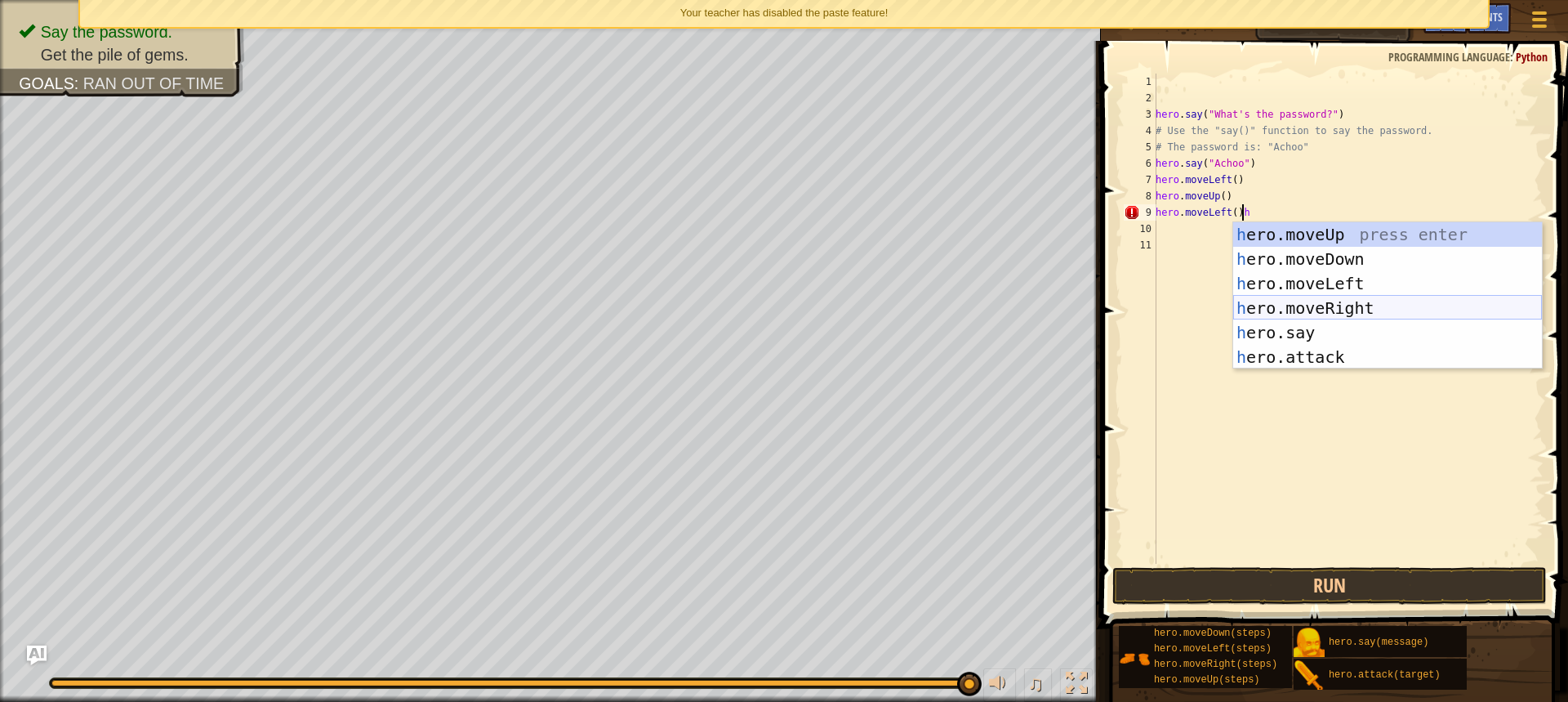
click at [1359, 306] on div "h ero.moveUp press enter h ero.moveDown press enter h ero.moveLeft press enter …" at bounding box center [1388, 320] width 309 height 196
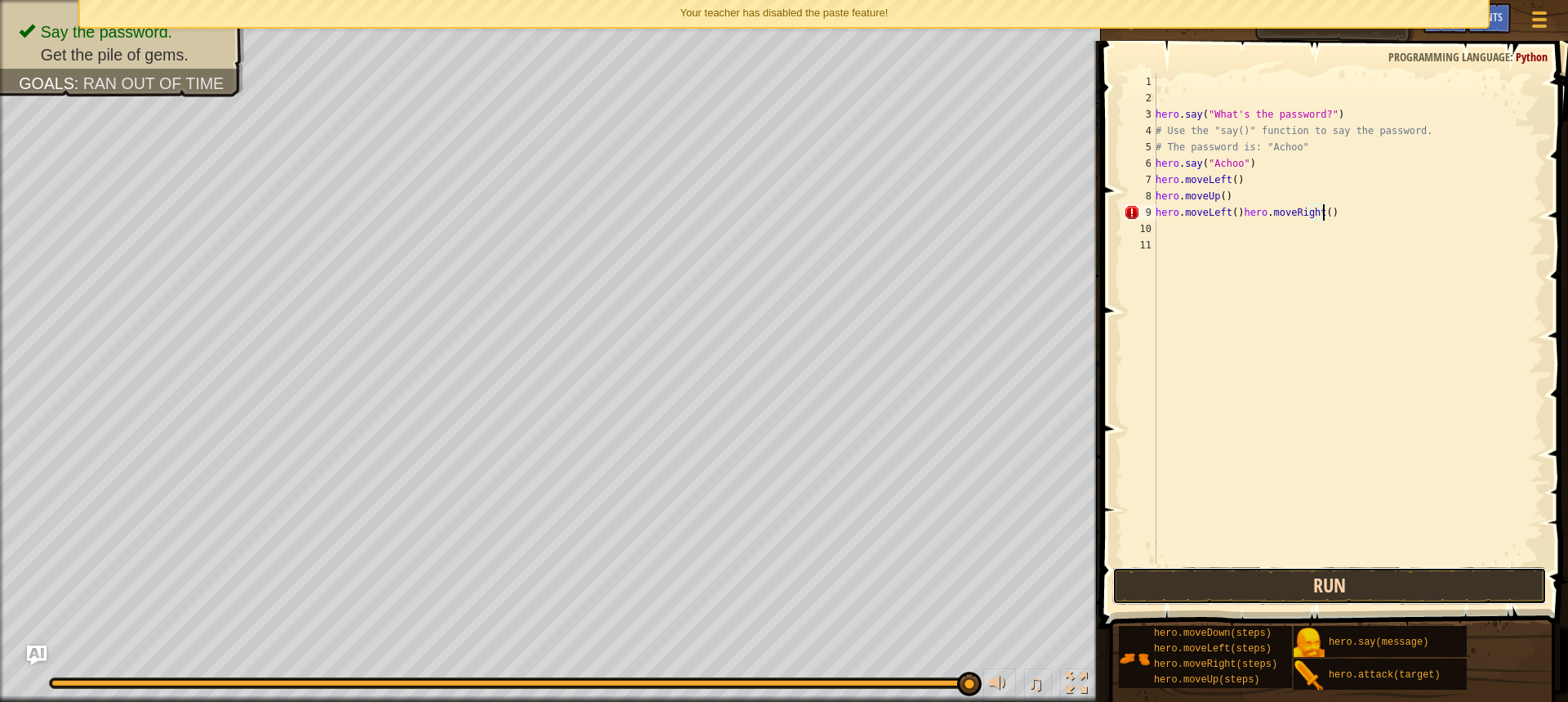
click at [1385, 583] on button "Run" at bounding box center [1329, 586] width 435 height 38
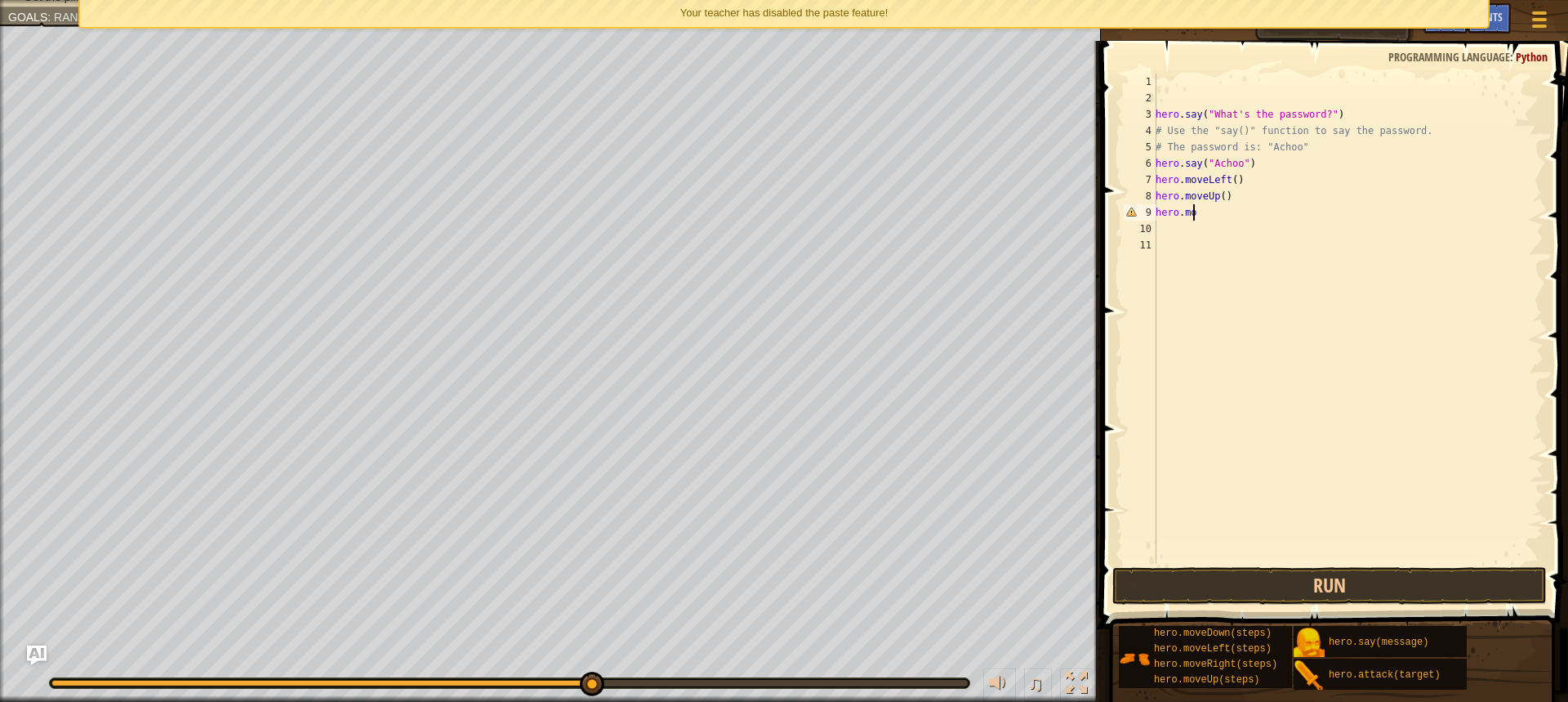
scroll to position [8, 2]
type textarea "h"
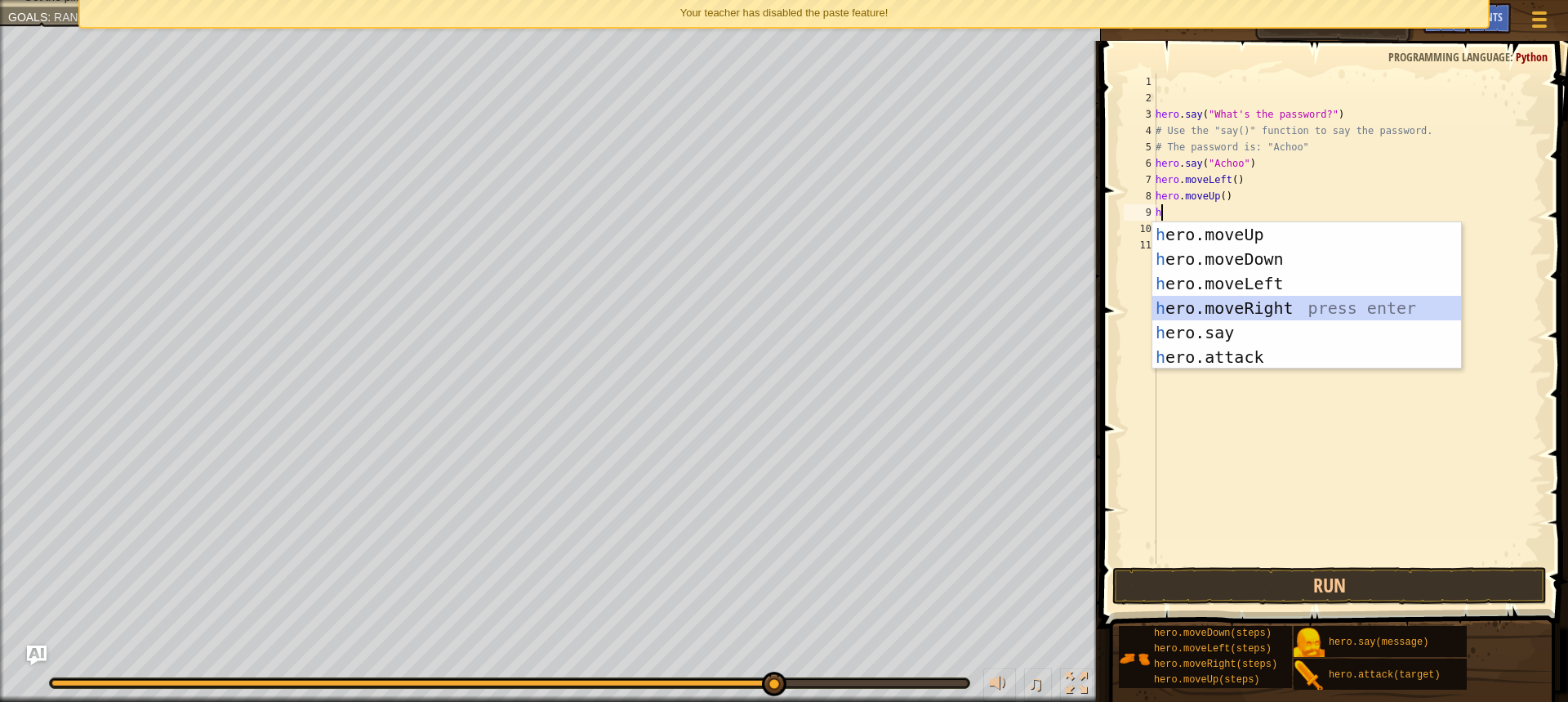
drag, startPoint x: 1333, startPoint y: 303, endPoint x: 1354, endPoint y: 394, distance: 93.4
click at [1333, 302] on div "h ero.moveUp press enter h ero.moveDown press enter h ero.moveLeft press enter …" at bounding box center [1307, 320] width 309 height 196
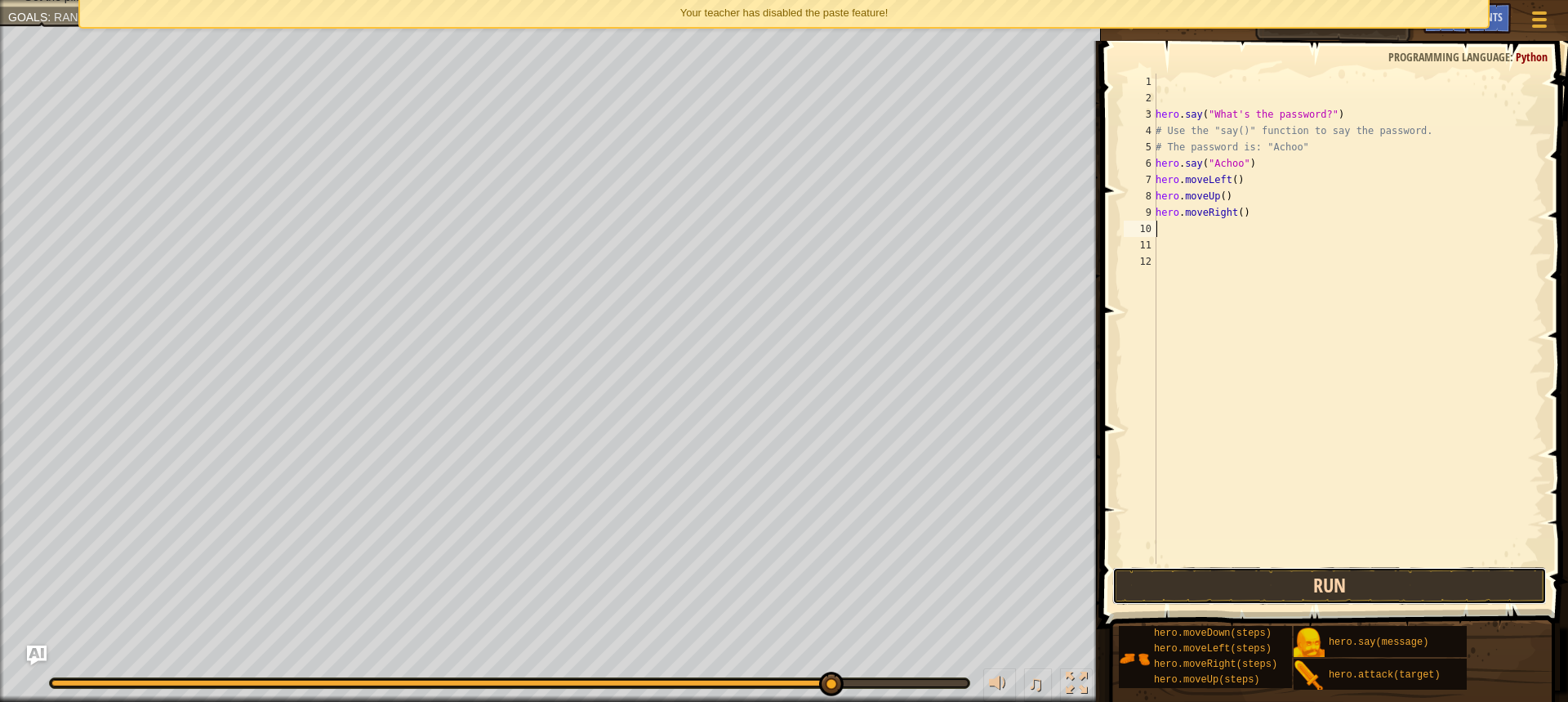
click at [1392, 590] on button "Run" at bounding box center [1329, 586] width 435 height 38
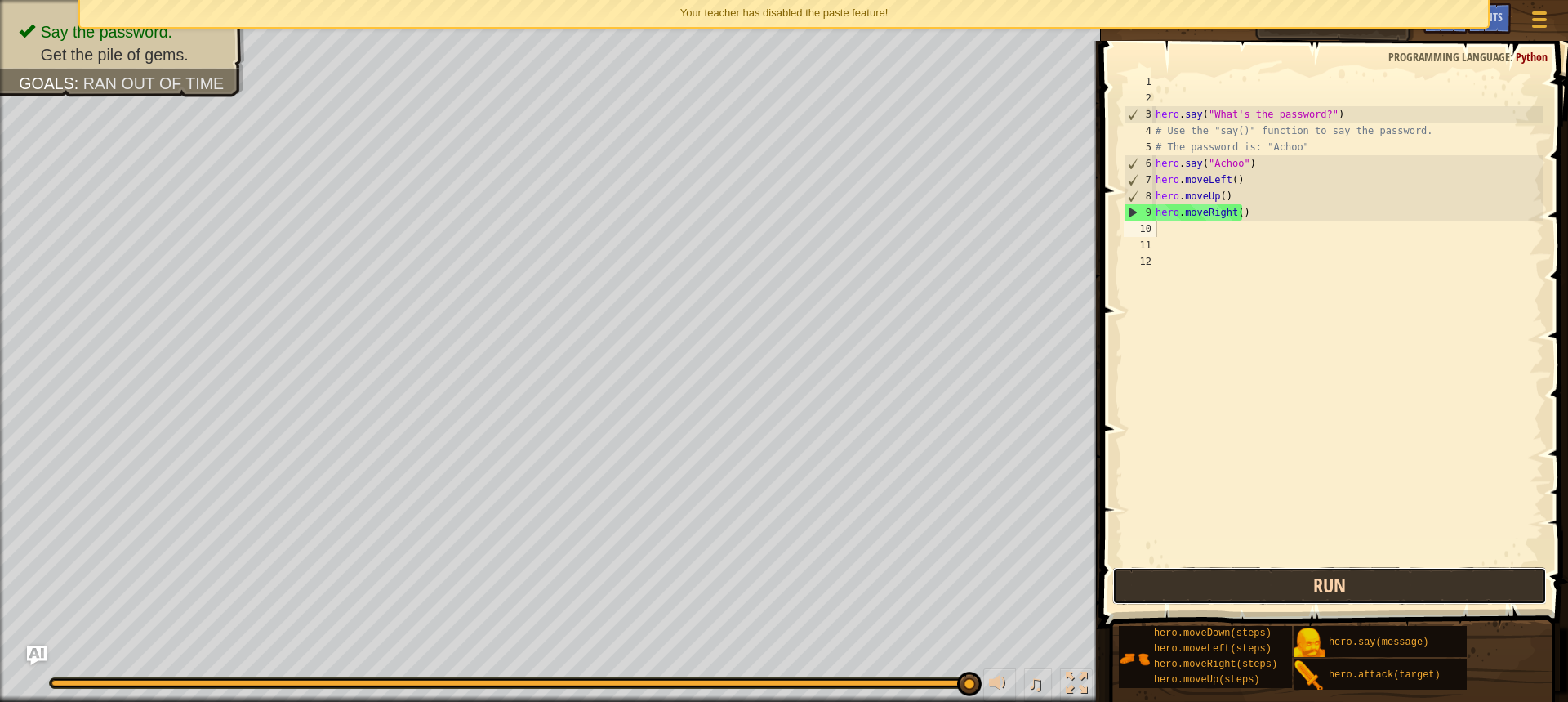
click at [1349, 576] on button "Run" at bounding box center [1329, 586] width 435 height 38
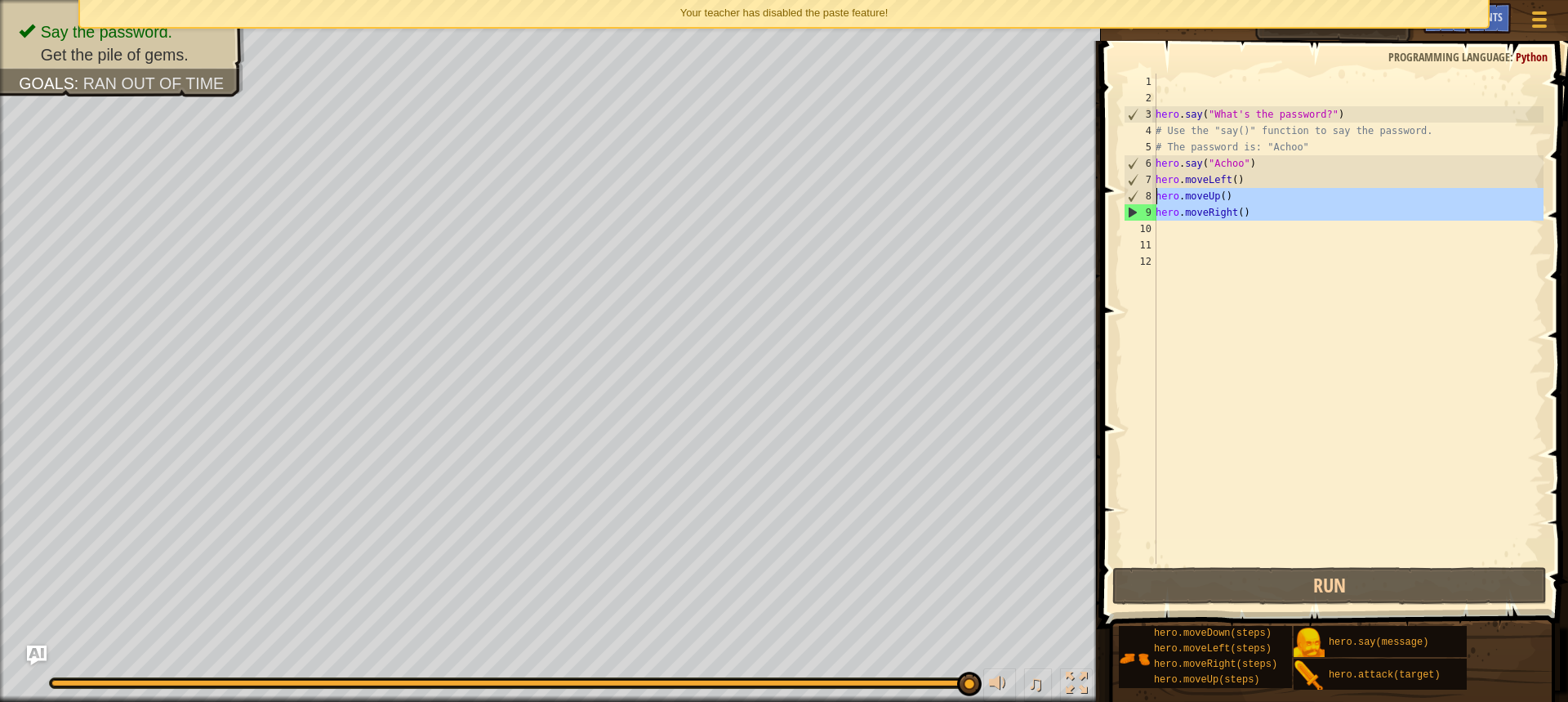
drag, startPoint x: 1284, startPoint y: 231, endPoint x: 1157, endPoint y: 203, distance: 130.0
click at [1157, 203] on div "hero . say ( "What's the password?" ) # Use the "say()" function to say the pas…" at bounding box center [1348, 335] width 391 height 523
type textarea "hero.moveUp() hero.moveRight()"
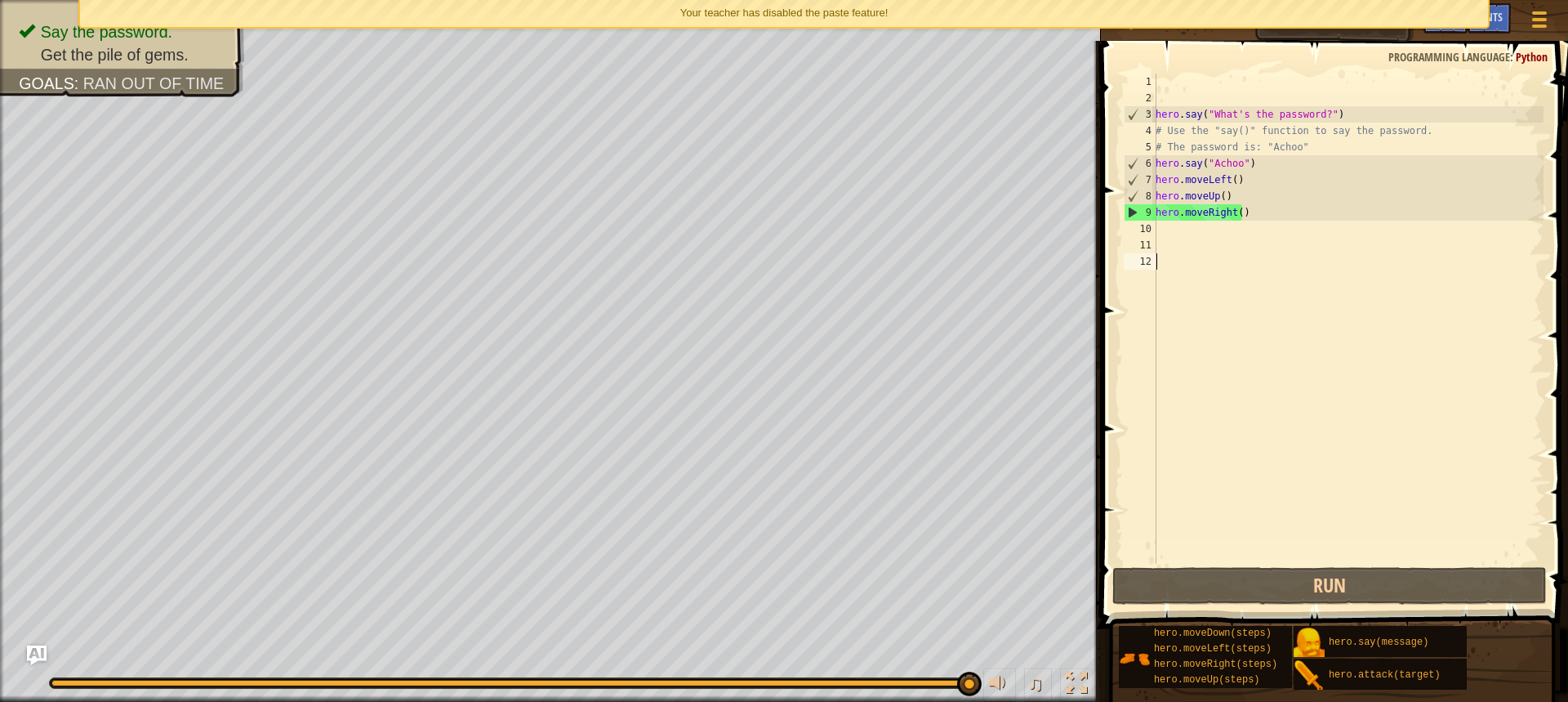
click at [1223, 560] on div "hero . say ( "What's the password?" ) # Use the "say()" function to say the pas…" at bounding box center [1348, 335] width 391 height 523
click at [1215, 564] on div "1 2 3 4 5 6 7 8 9 10 11 12 hero . say ( "What's the password?" ) # Use the "say…" at bounding box center [1333, 367] width 472 height 636
click at [1185, 568] on button "Run" at bounding box center [1329, 586] width 435 height 38
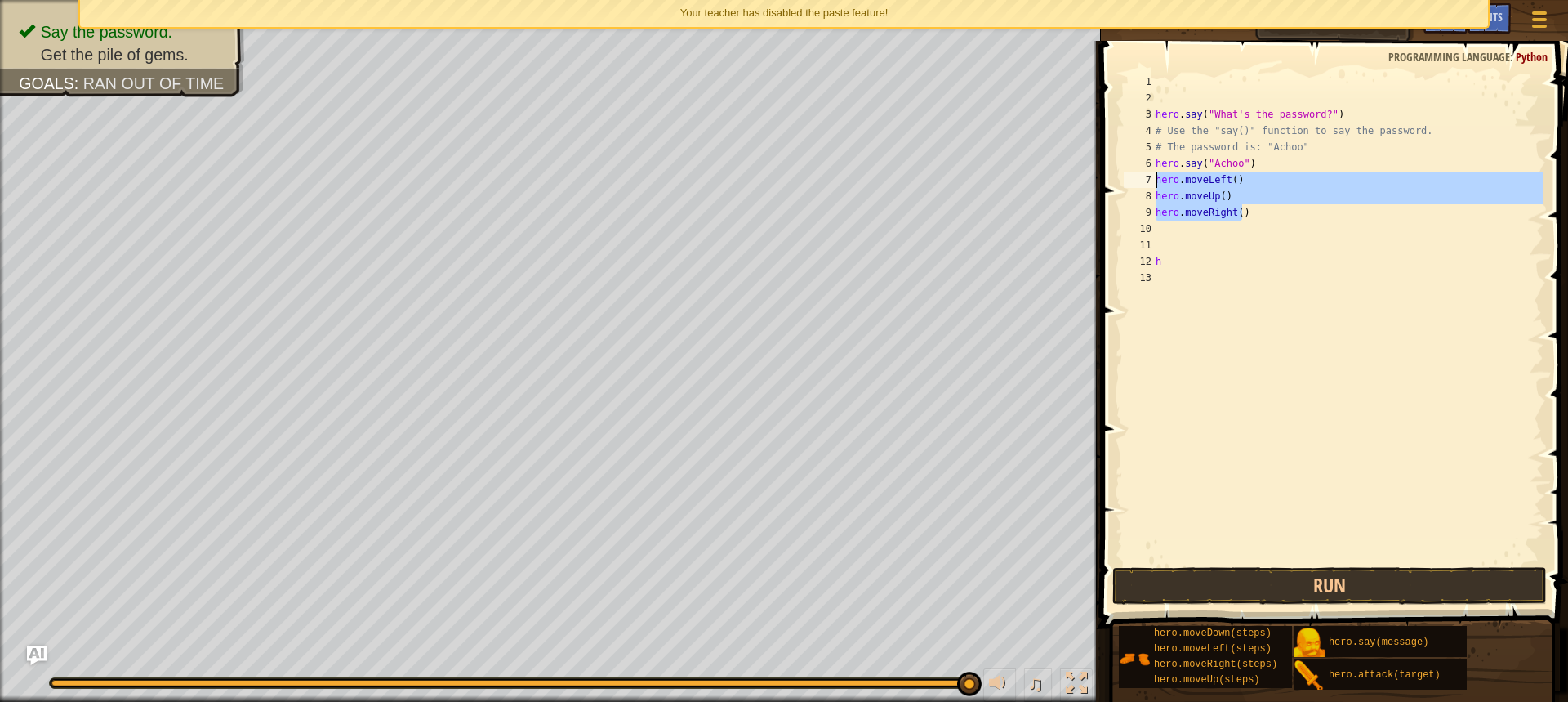
drag, startPoint x: 1288, startPoint y: 222, endPoint x: 1149, endPoint y: 174, distance: 147.1
click at [1149, 174] on div "h 1 2 3 4 5 6 7 8 9 10 11 12 13 hero . say ( "What's the password?" ) # Use the…" at bounding box center [1332, 318] width 423 height 490
click at [1158, 195] on div "hero . say ( "What's the password?" ) # Use the "say()" function to say the pas…" at bounding box center [1348, 335] width 391 height 523
drag, startPoint x: 1158, startPoint y: 195, endPoint x: 1271, endPoint y: 214, distance: 114.6
click at [1271, 214] on div "hero . say ( "What's the password?" ) # Use the "say()" function to say the pas…" at bounding box center [1348, 335] width 391 height 523
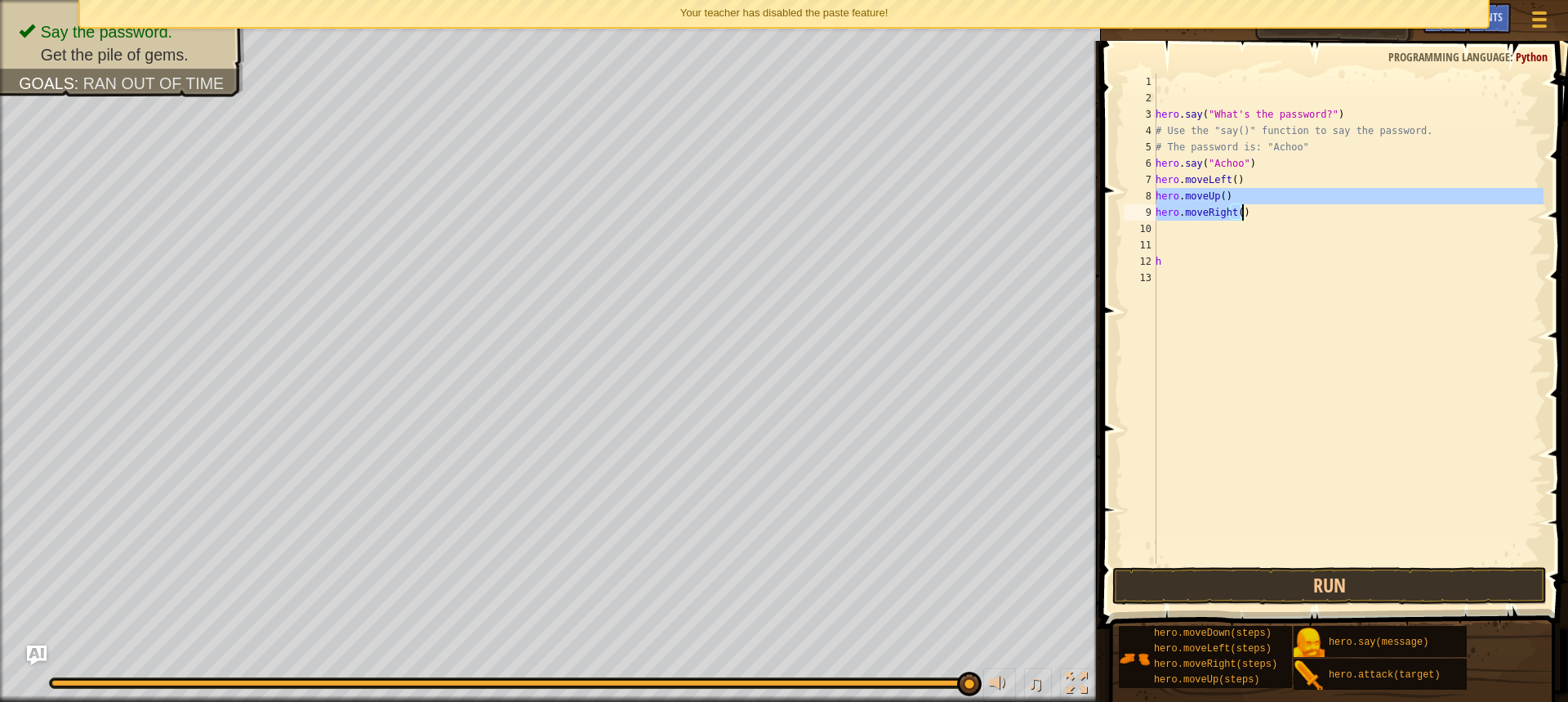
type textarea "hero.moveUp() hero.moveRight()"
click at [1323, 586] on button "Run" at bounding box center [1329, 586] width 435 height 38
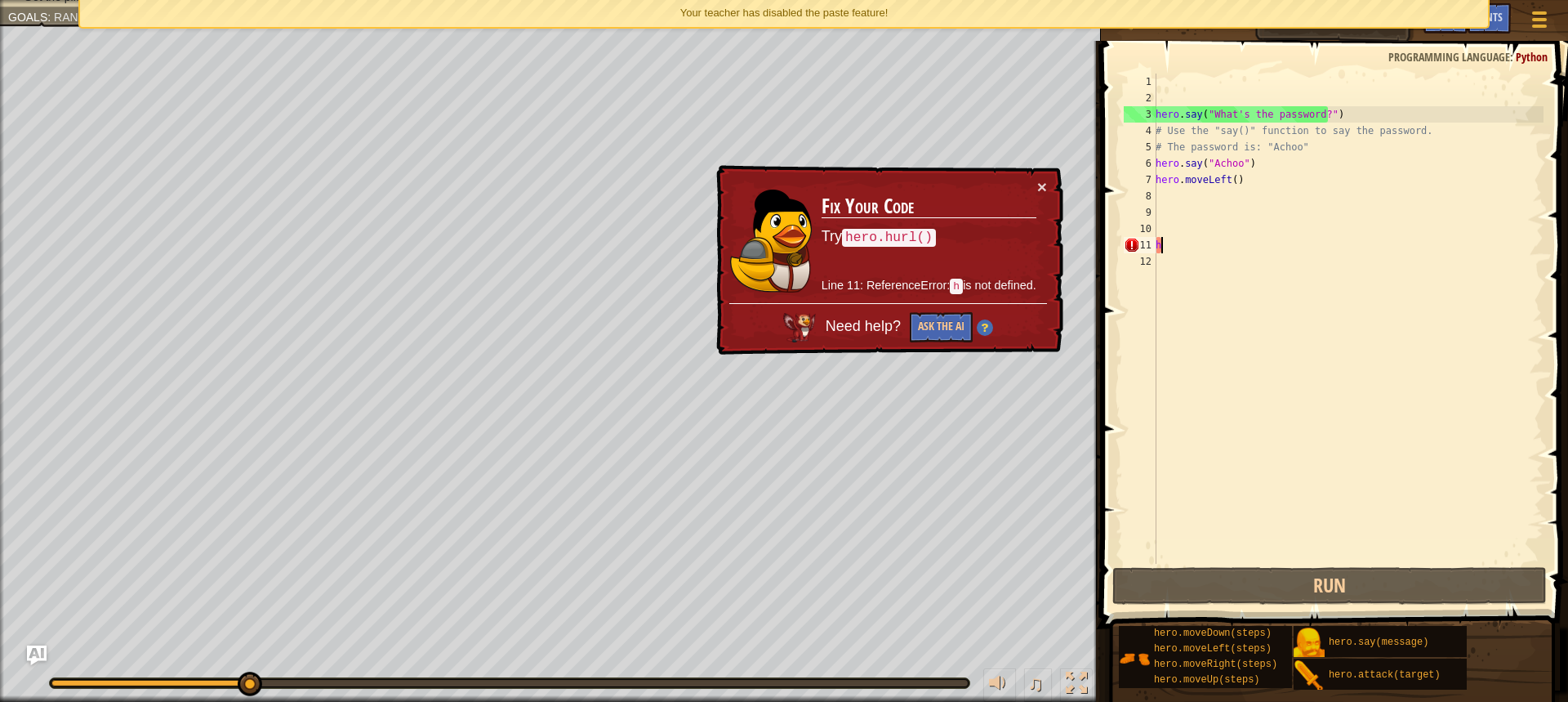
drag, startPoint x: 1215, startPoint y: 251, endPoint x: 1204, endPoint y: 253, distance: 11.2
click at [1214, 253] on div "hero . say ( "What's the password?" ) # Use the "say()" function to say the pas…" at bounding box center [1348, 335] width 391 height 523
type textarea "h"
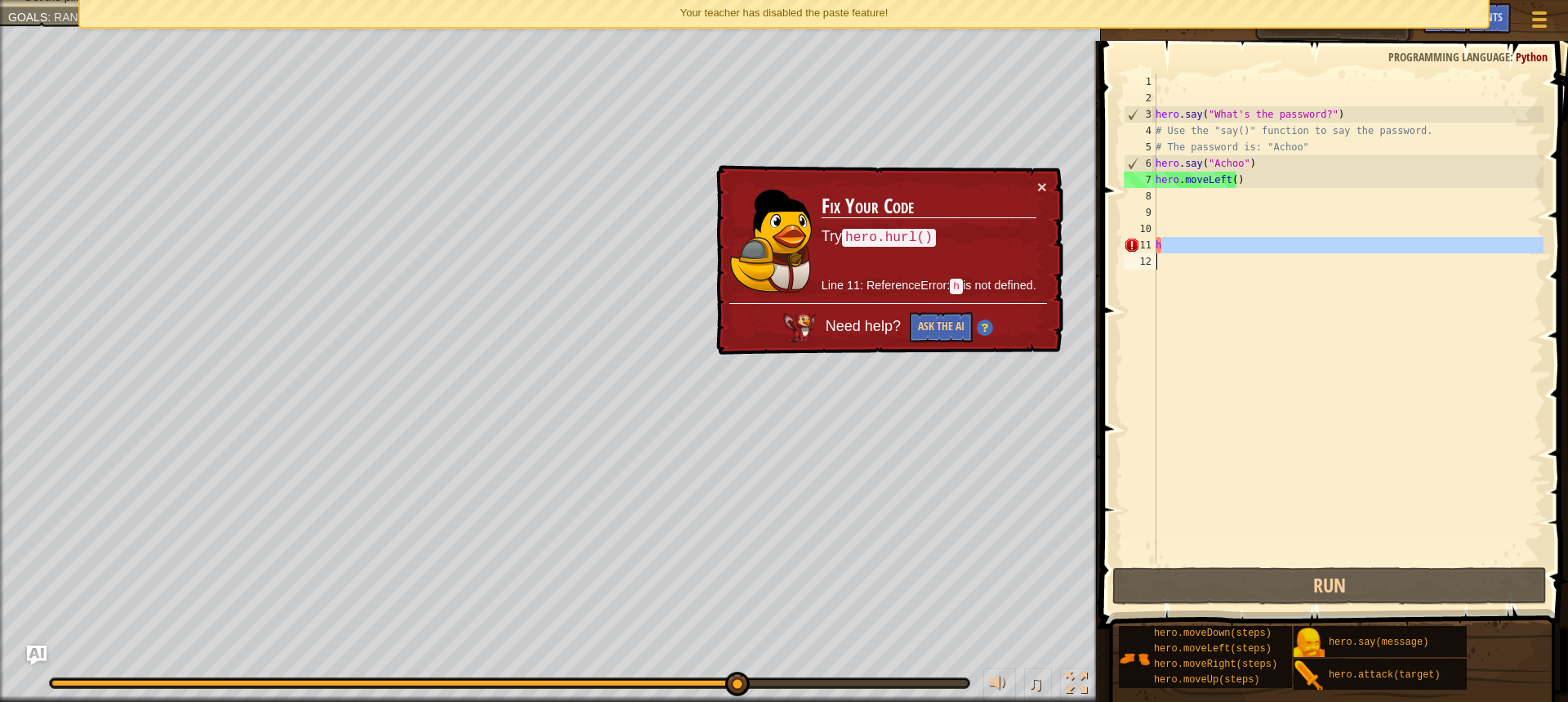
drag, startPoint x: 1347, startPoint y: 214, endPoint x: 1351, endPoint y: 226, distance: 12.6
click at [1350, 224] on div "hero . say ( "What's the password?" ) # Use the "say()" function to say the pas…" at bounding box center [1348, 335] width 391 height 523
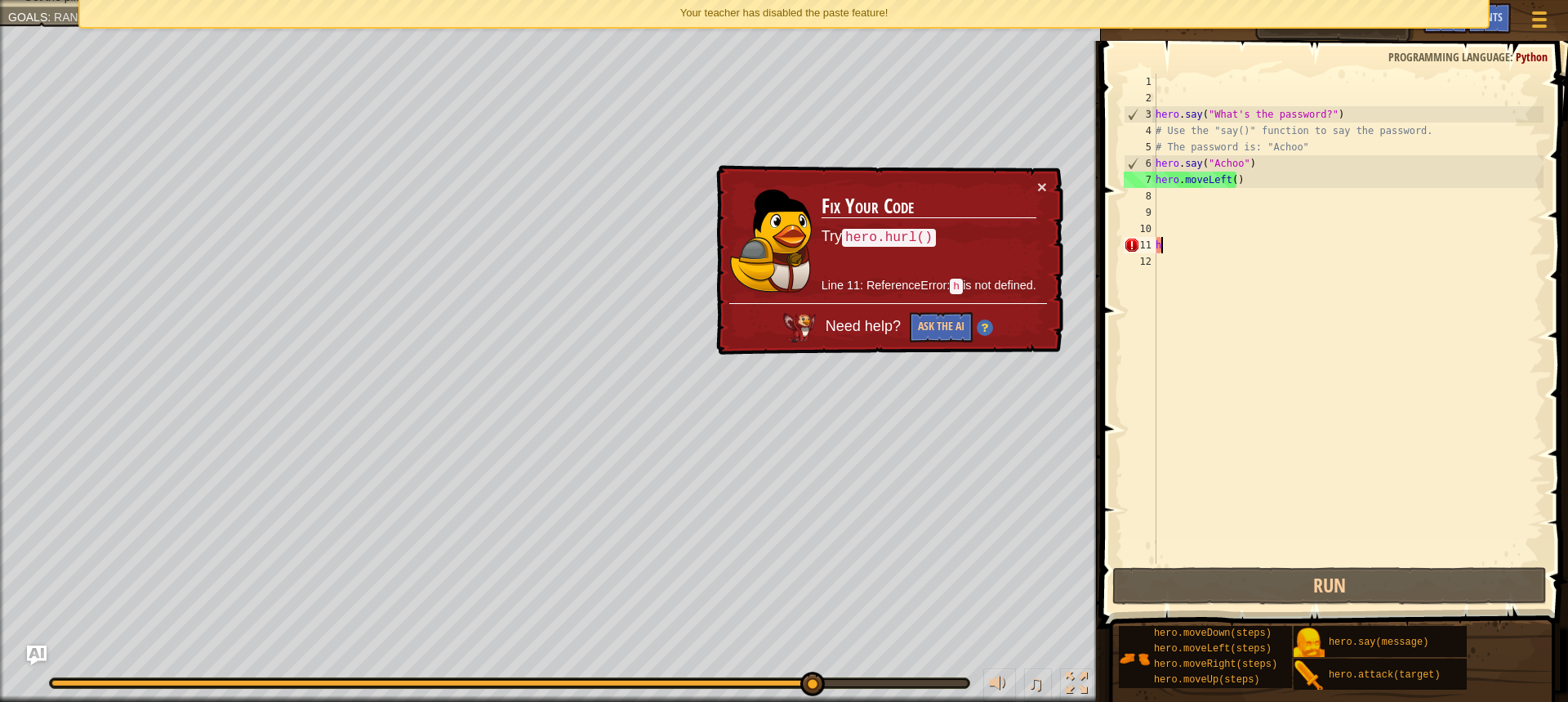
click at [1355, 242] on div "hero . say ( "What's the password?" ) # Use the "say()" function to say the pas…" at bounding box center [1348, 335] width 391 height 523
type textarea "h"
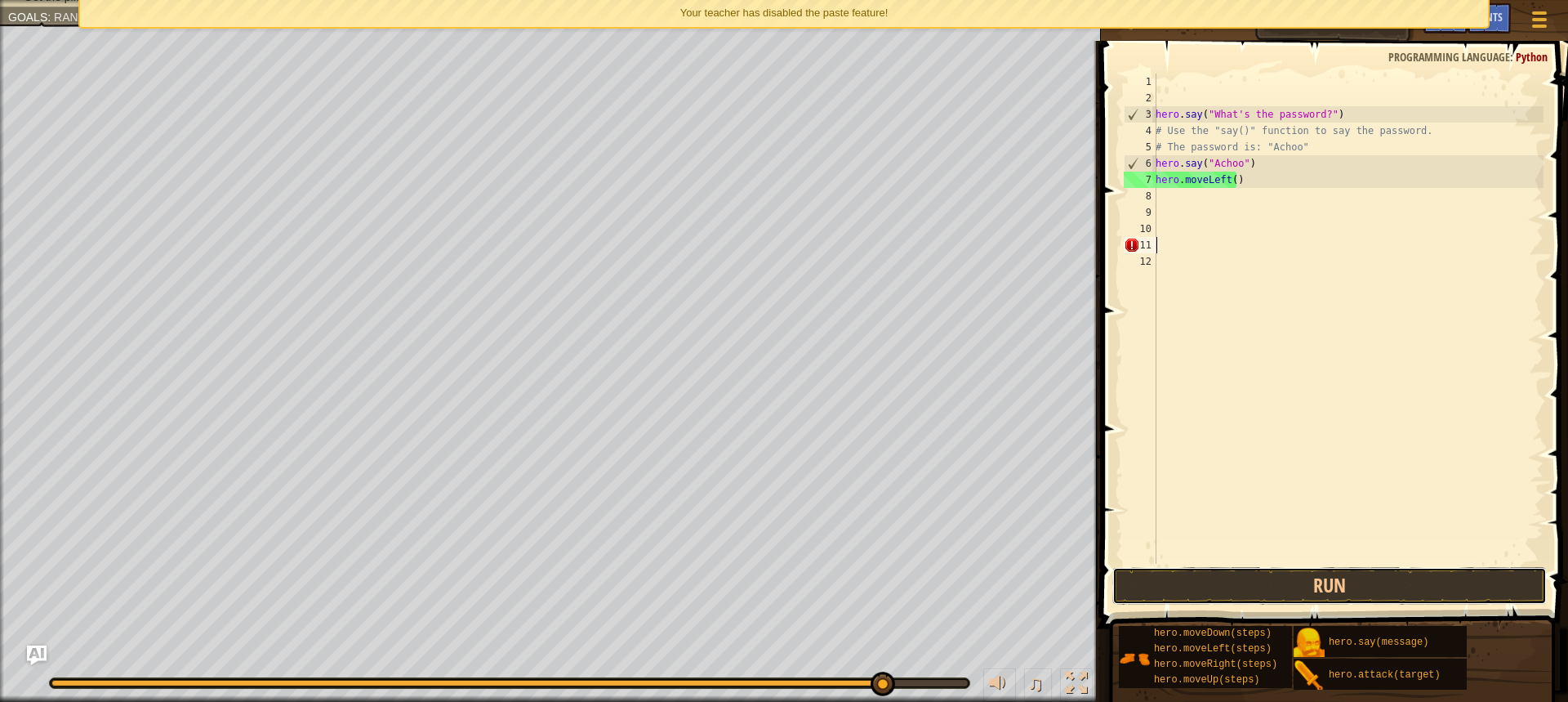
drag, startPoint x: 1402, startPoint y: 578, endPoint x: 1405, endPoint y: 562, distance: 16.3
click at [1405, 562] on div "1 2 3 4 5 6 7 8 9 10 11 12 hero . say ( "What's the password?" ) # Use the "say…" at bounding box center [1333, 367] width 472 height 636
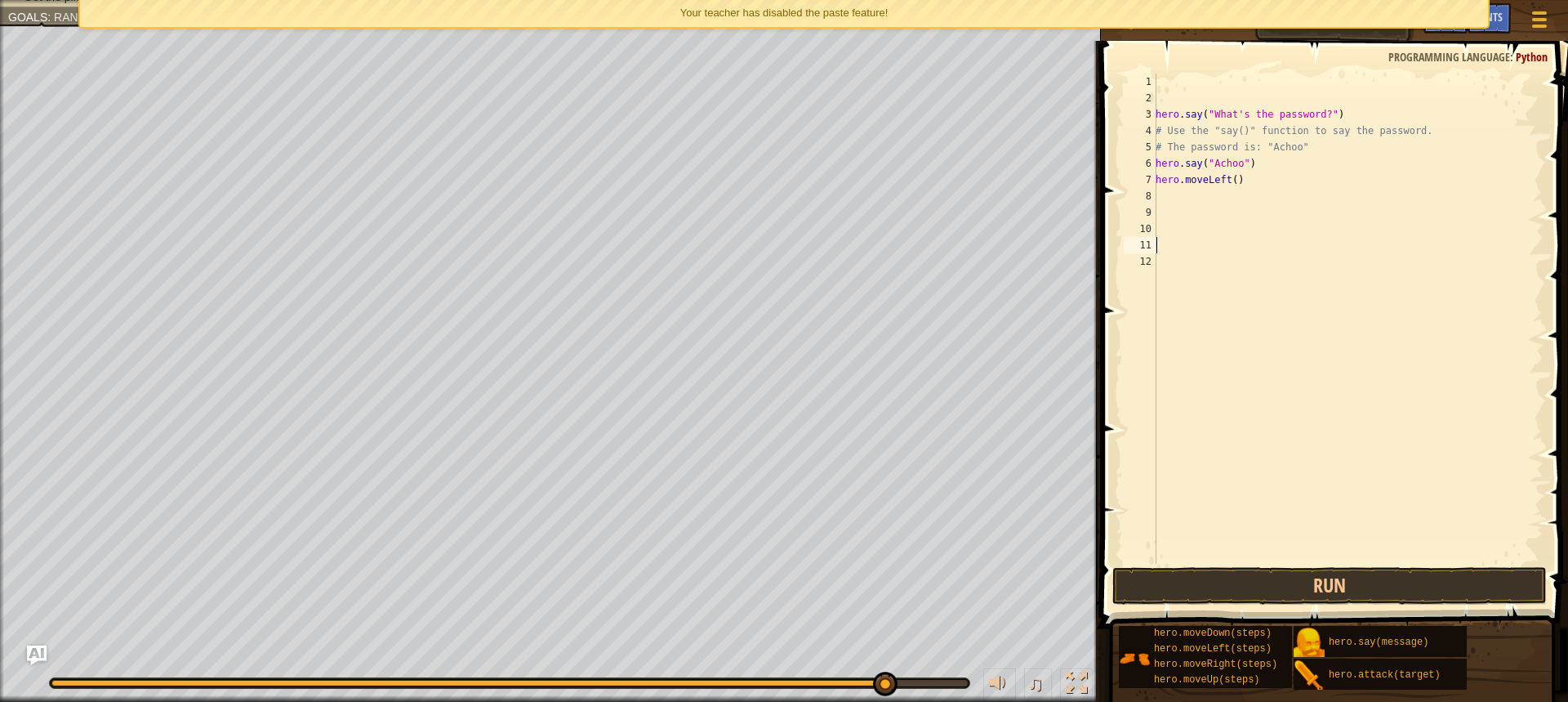
drag, startPoint x: 1413, startPoint y: 498, endPoint x: 1400, endPoint y: 512, distance: 19.1
click at [1414, 492] on div "hero . say ( "What's the password?" ) # Use the "say()" function to say the pas…" at bounding box center [1348, 335] width 391 height 523
click at [1358, 551] on div "hero . say ( "What's the password?" ) # Use the "say()" function to say the pas…" at bounding box center [1348, 335] width 391 height 523
click at [1354, 613] on div "Hints Videos 1 2 3 4 5 6 7 8 9 10 11 12 hero . say ( "What's the password?" ) #…" at bounding box center [1333, 367] width 472 height 653
click at [1359, 578] on button "Run" at bounding box center [1329, 586] width 435 height 38
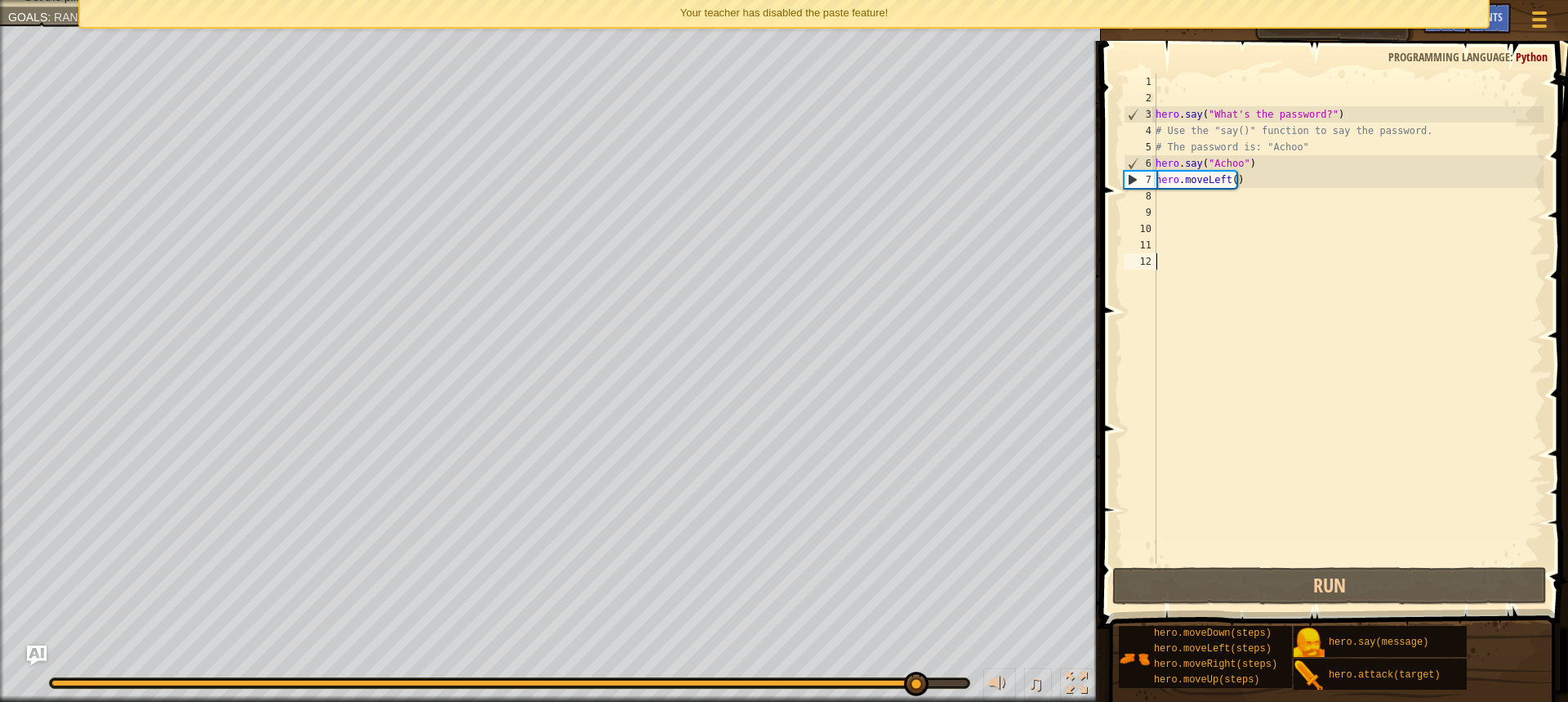
click at [1269, 200] on div "hero . say ( "What's the password?" ) # Use the "say()" function to say the pas…" at bounding box center [1348, 335] width 391 height 523
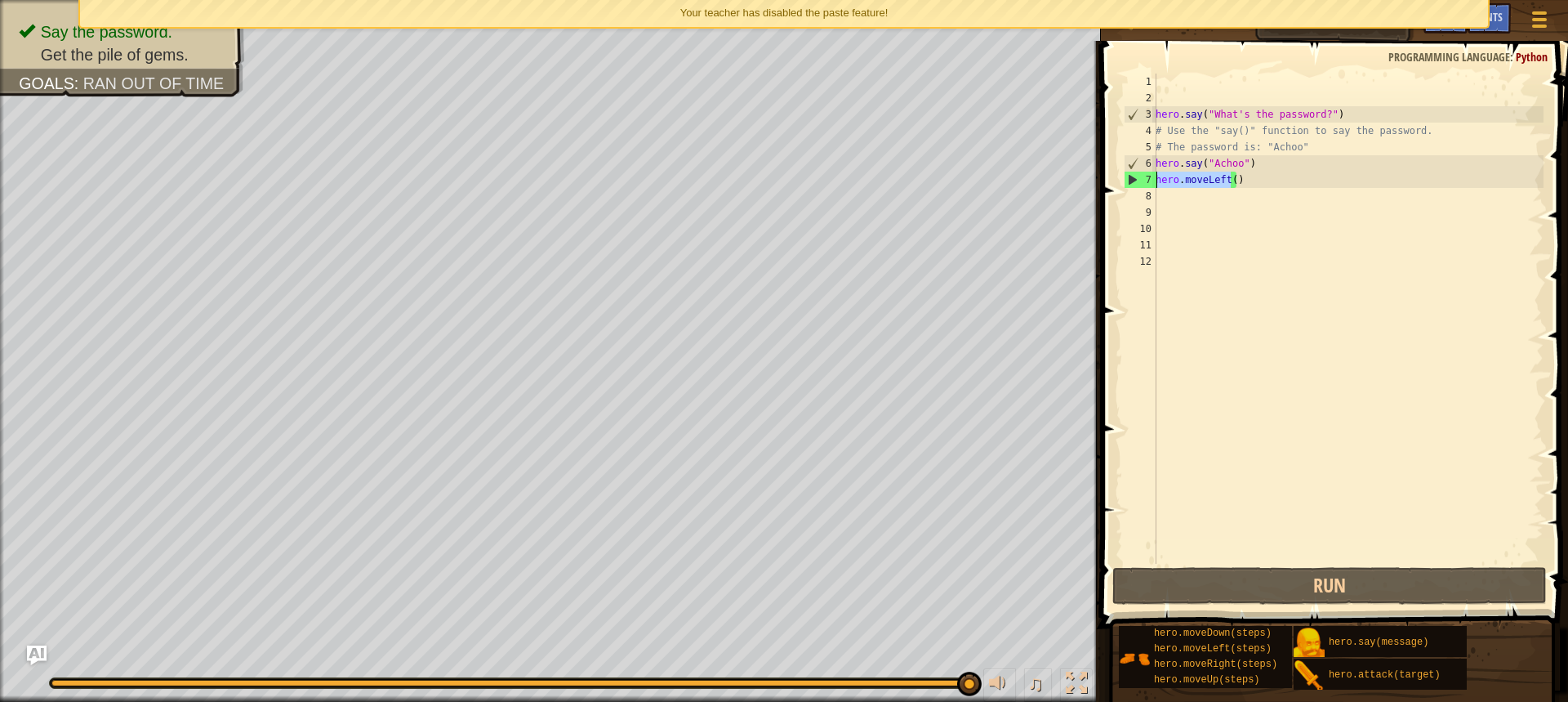
drag, startPoint x: 1232, startPoint y: 186, endPoint x: 1155, endPoint y: 181, distance: 77.2
click at [1155, 181] on div "1 2 3 4 5 6 7 8 9 10 11 12 hero . say ( "What's the password?" ) # Use the "say…" at bounding box center [1332, 318] width 423 height 490
type textarea "hero.moveLeft()"
drag, startPoint x: 1219, startPoint y: 185, endPoint x: 1228, endPoint y: 186, distance: 9.1
click at [1223, 185] on div "hero . say ( "What's the password?" ) # Use the "say()" function to say the pas…" at bounding box center [1348, 335] width 391 height 523
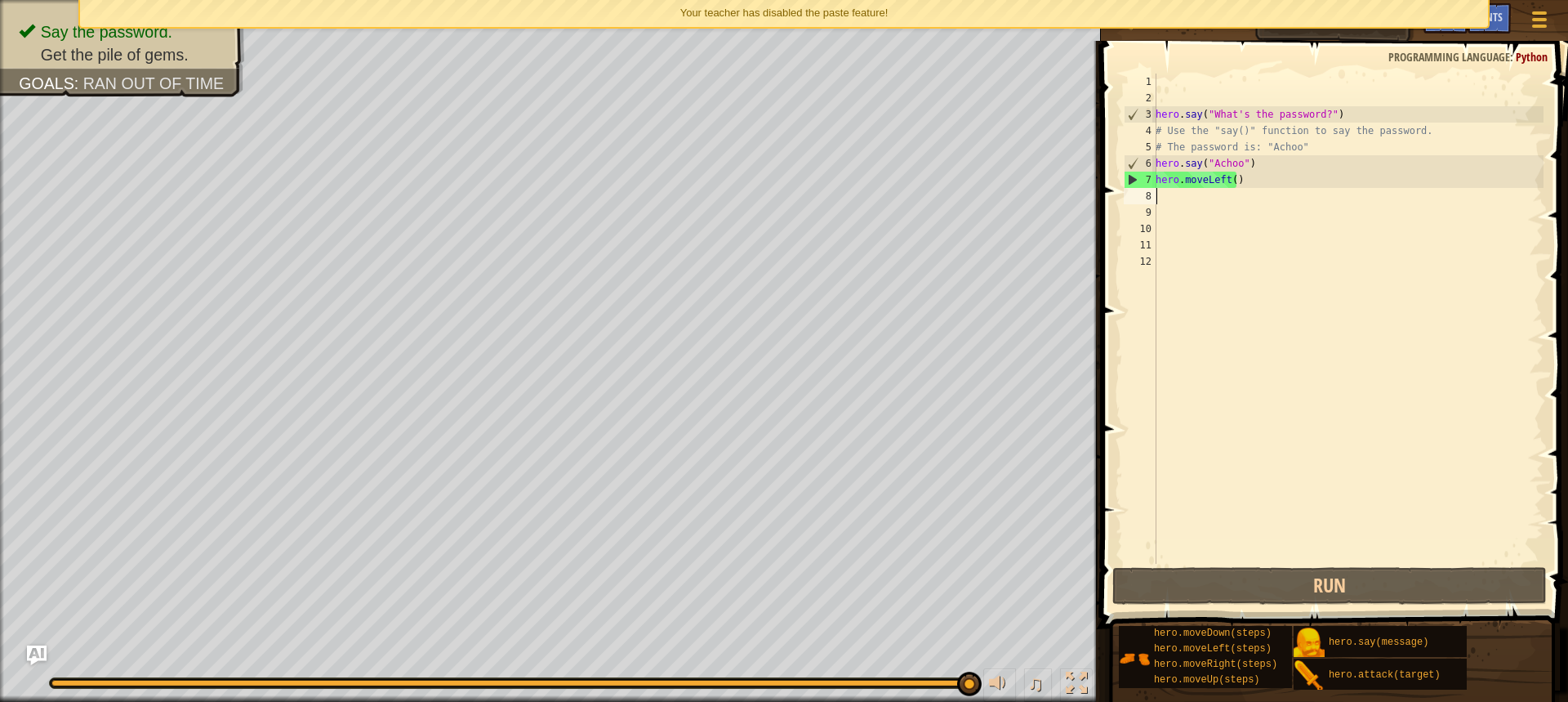
click at [1270, 192] on div "hero . say ( "What's the password?" ) # Use the "say()" function to say the pas…" at bounding box center [1348, 335] width 391 height 523
click at [1247, 187] on div "hero . say ( "What's the password?" ) # Use the "say()" function to say the pas…" at bounding box center [1348, 335] width 391 height 523
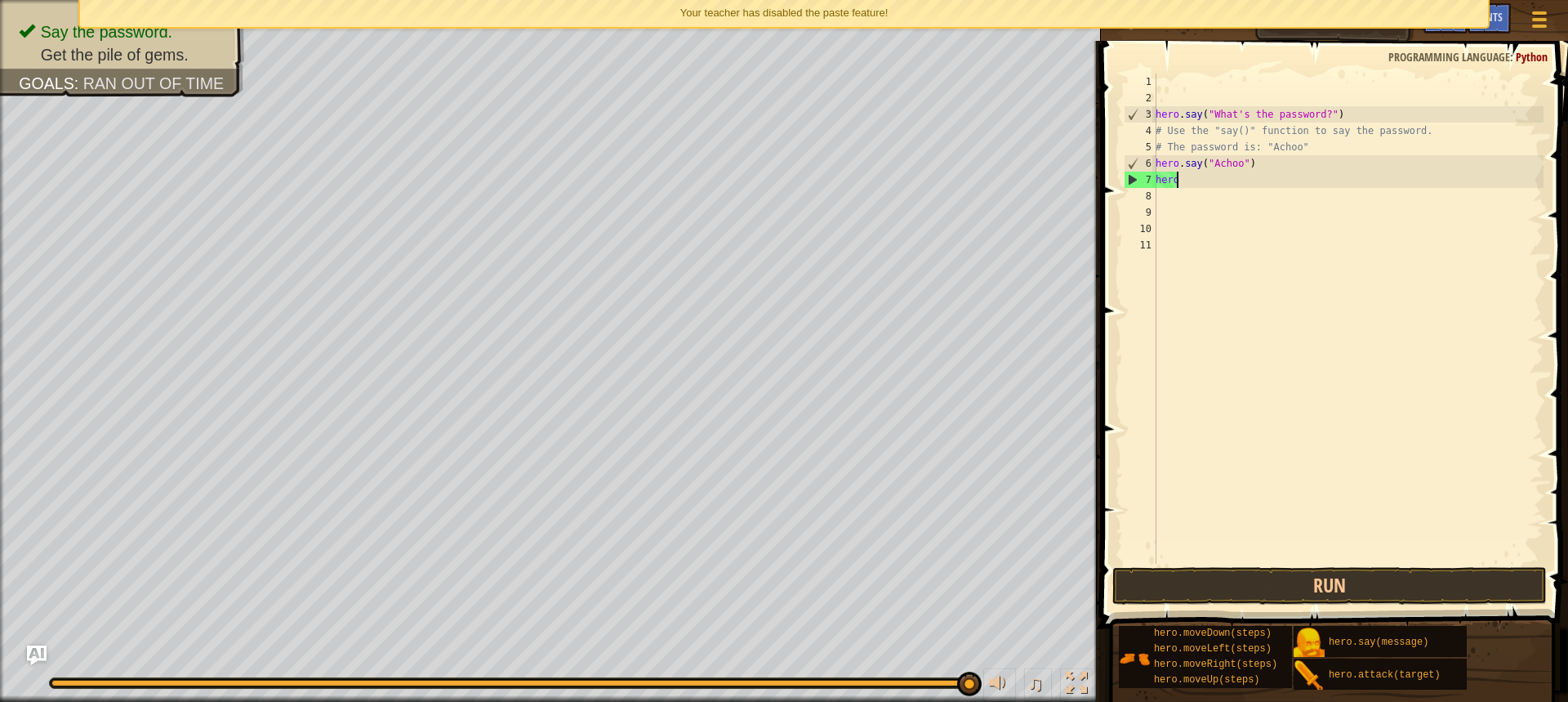
type textarea "h"
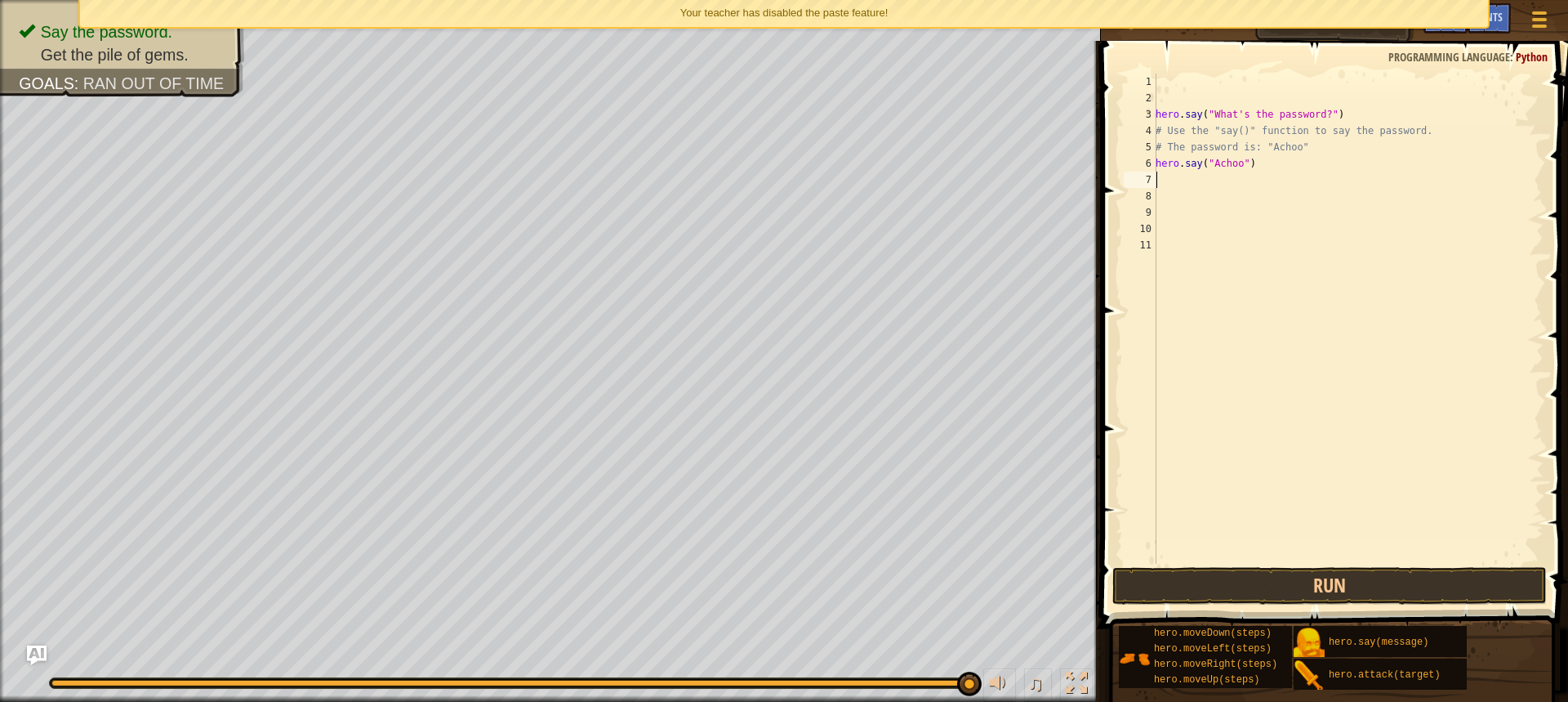
type textarea "h"
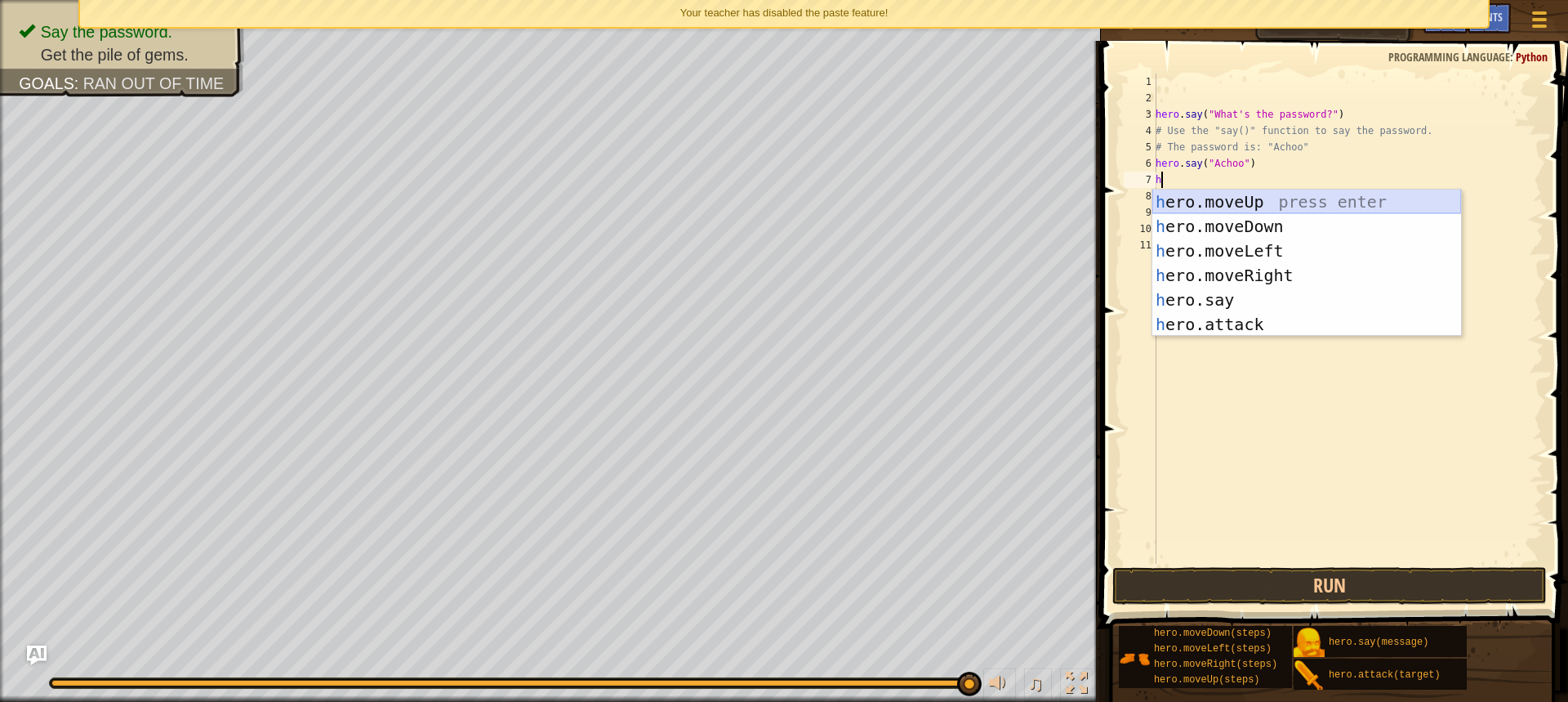
click at [1279, 204] on div "h ero.moveUp press enter h ero.moveDown press enter h ero.moveLeft press enter …" at bounding box center [1307, 287] width 309 height 196
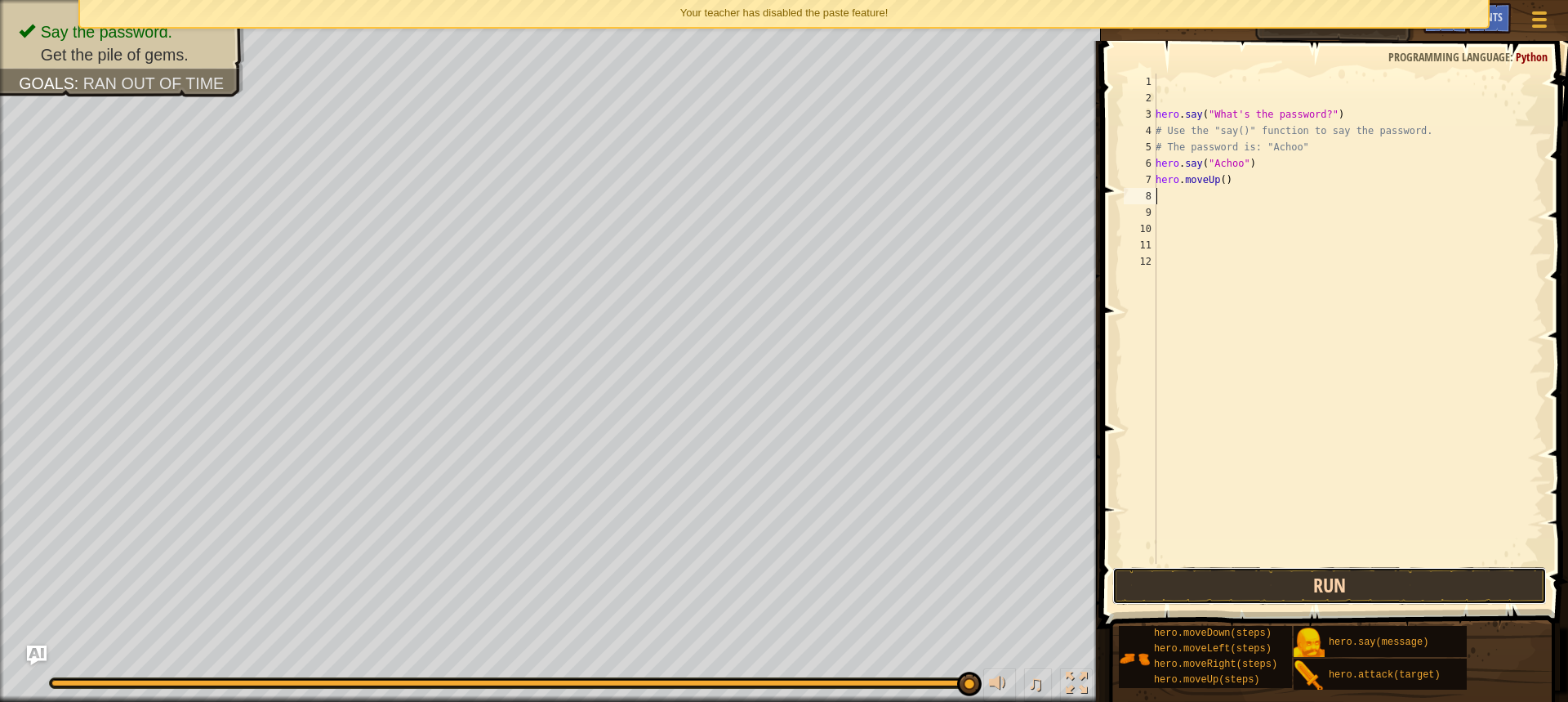
click at [1387, 570] on button "Run" at bounding box center [1329, 586] width 435 height 38
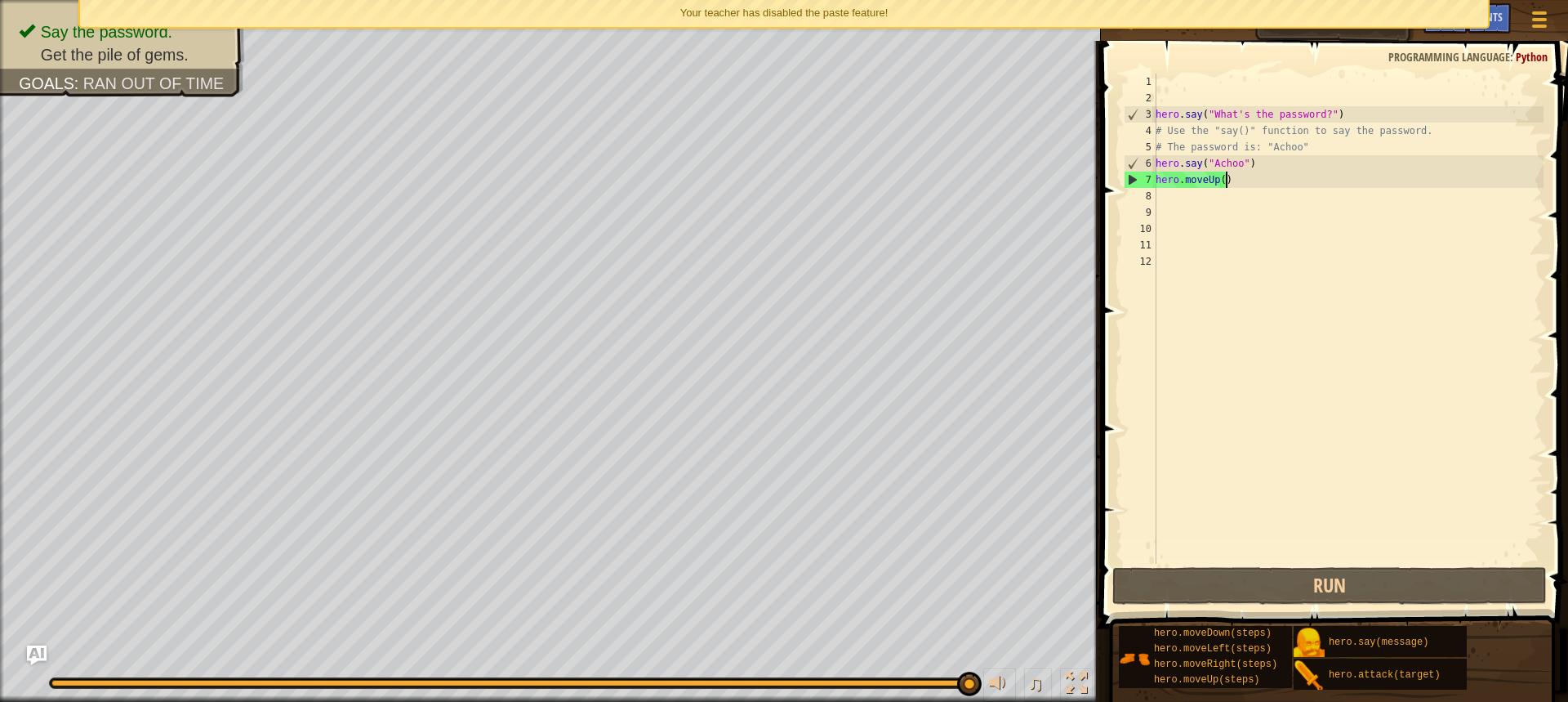
click at [1225, 174] on div "hero . say ( "What's the password?" ) # Use the "say()" function to say the pas…" at bounding box center [1348, 335] width 391 height 523
click at [1220, 177] on div "hero . say ( "What's the password?" ) # Use the "say()" function to say the pas…" at bounding box center [1348, 335] width 391 height 523
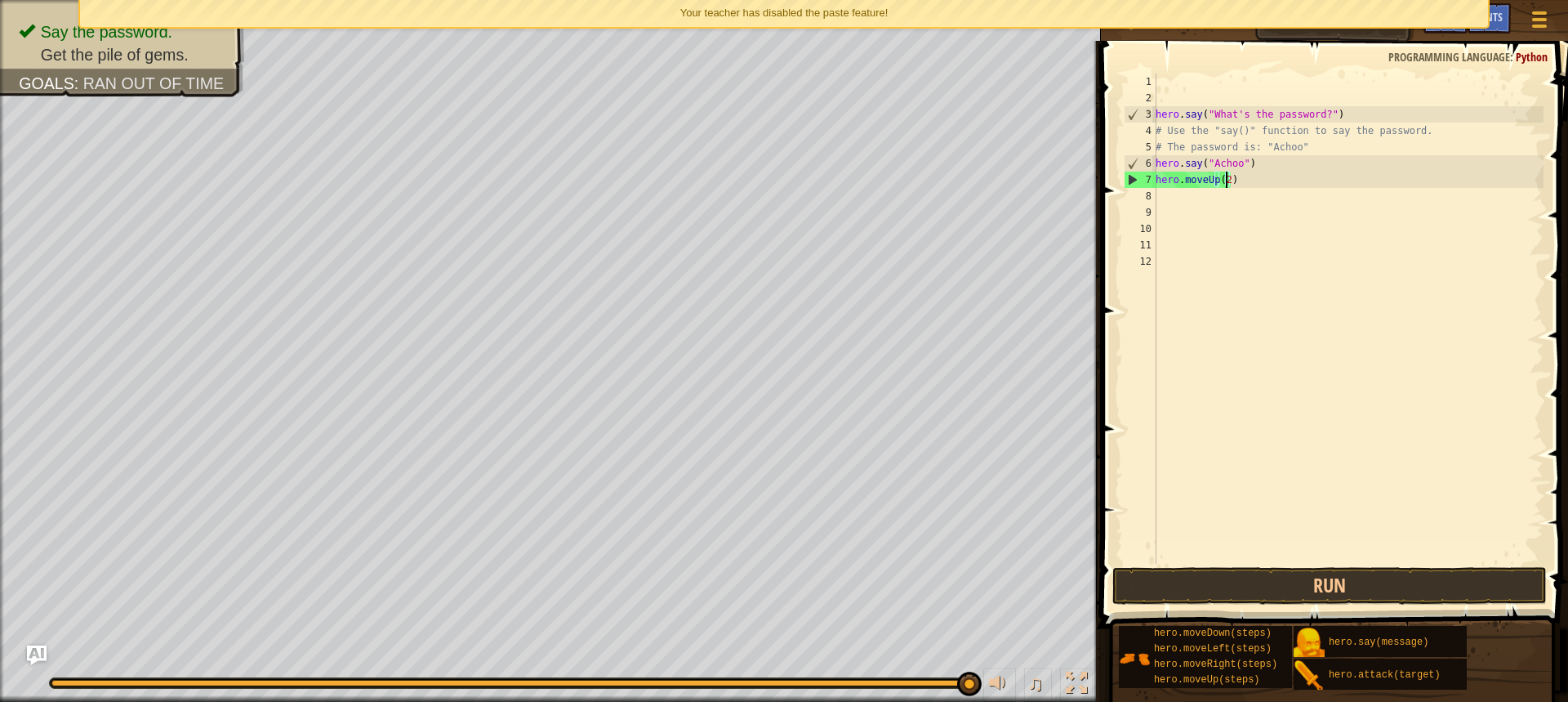
scroll to position [8, 5]
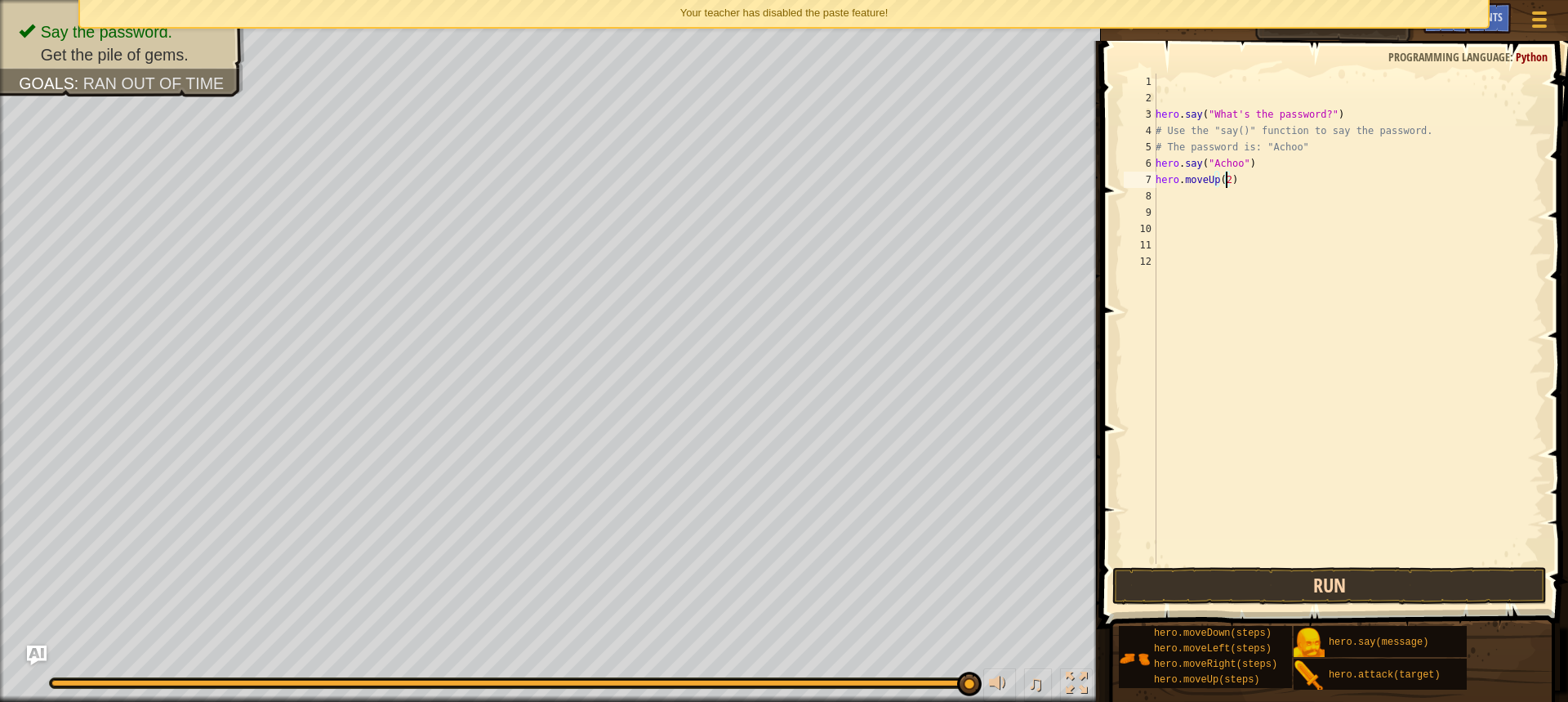
type textarea "hero.moveUp(2)"
click at [1354, 570] on button "Run" at bounding box center [1329, 586] width 435 height 38
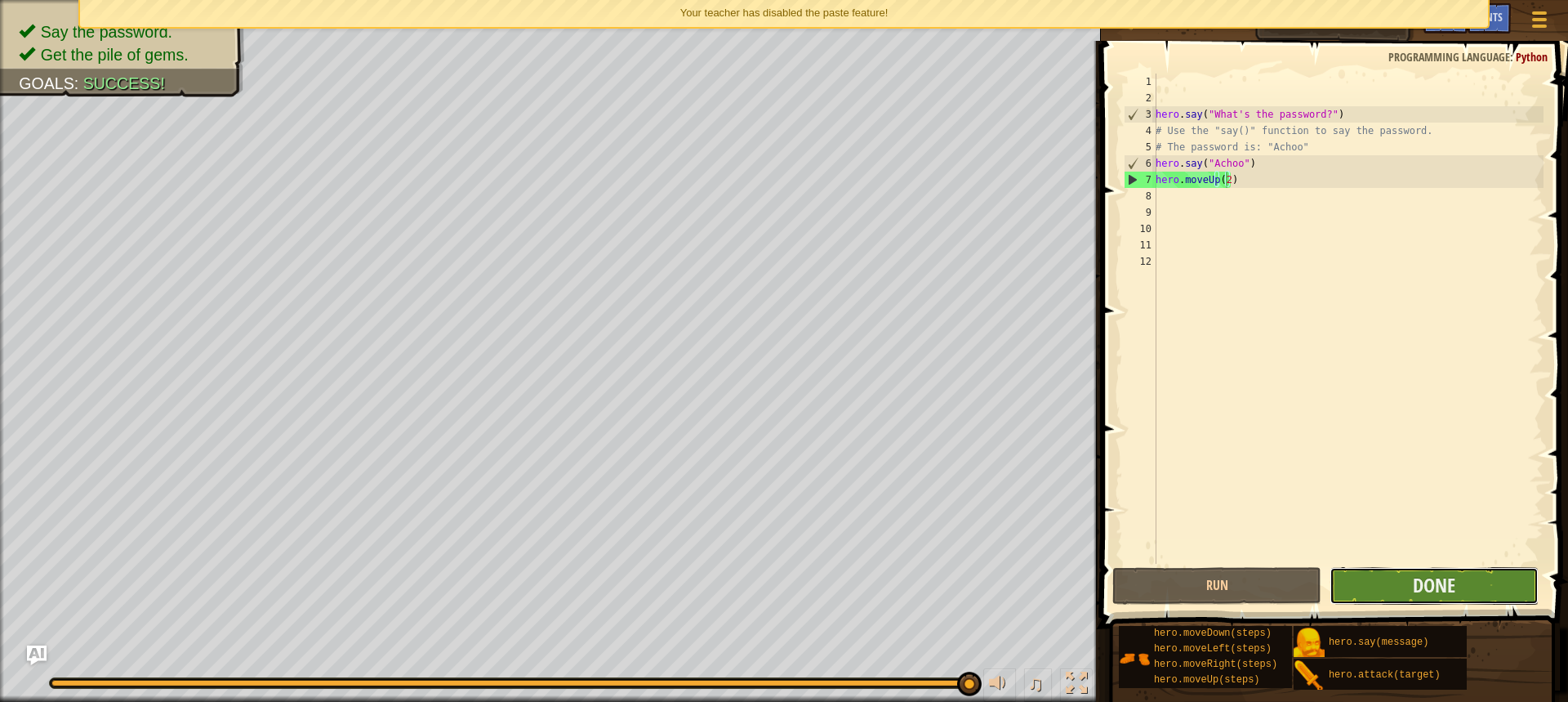
click at [1481, 591] on button "Done" at bounding box center [1435, 586] width 209 height 38
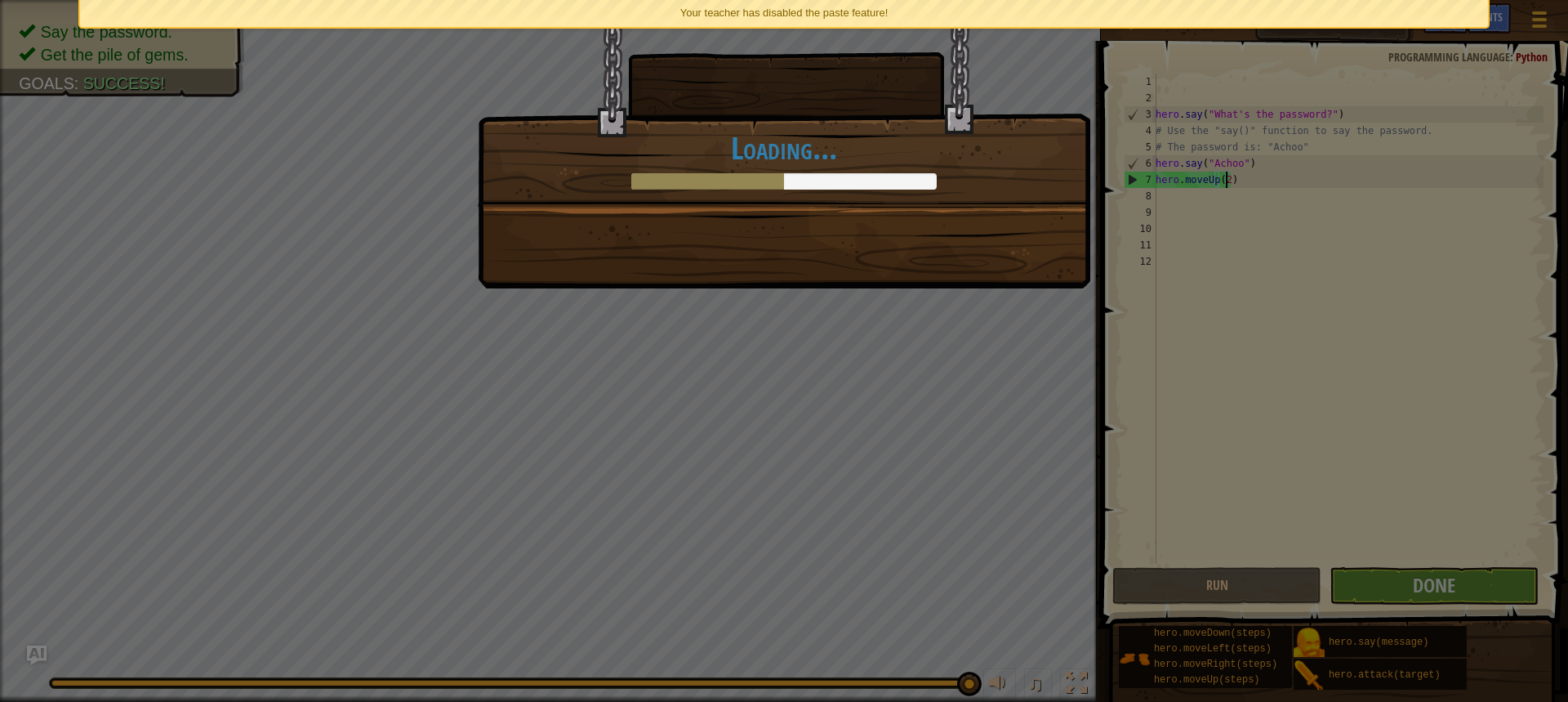
click at [856, 359] on div "Cool Caustic Cauldrons +0 +0 New Item Continue Loading..." at bounding box center [784, 351] width 1568 height 702
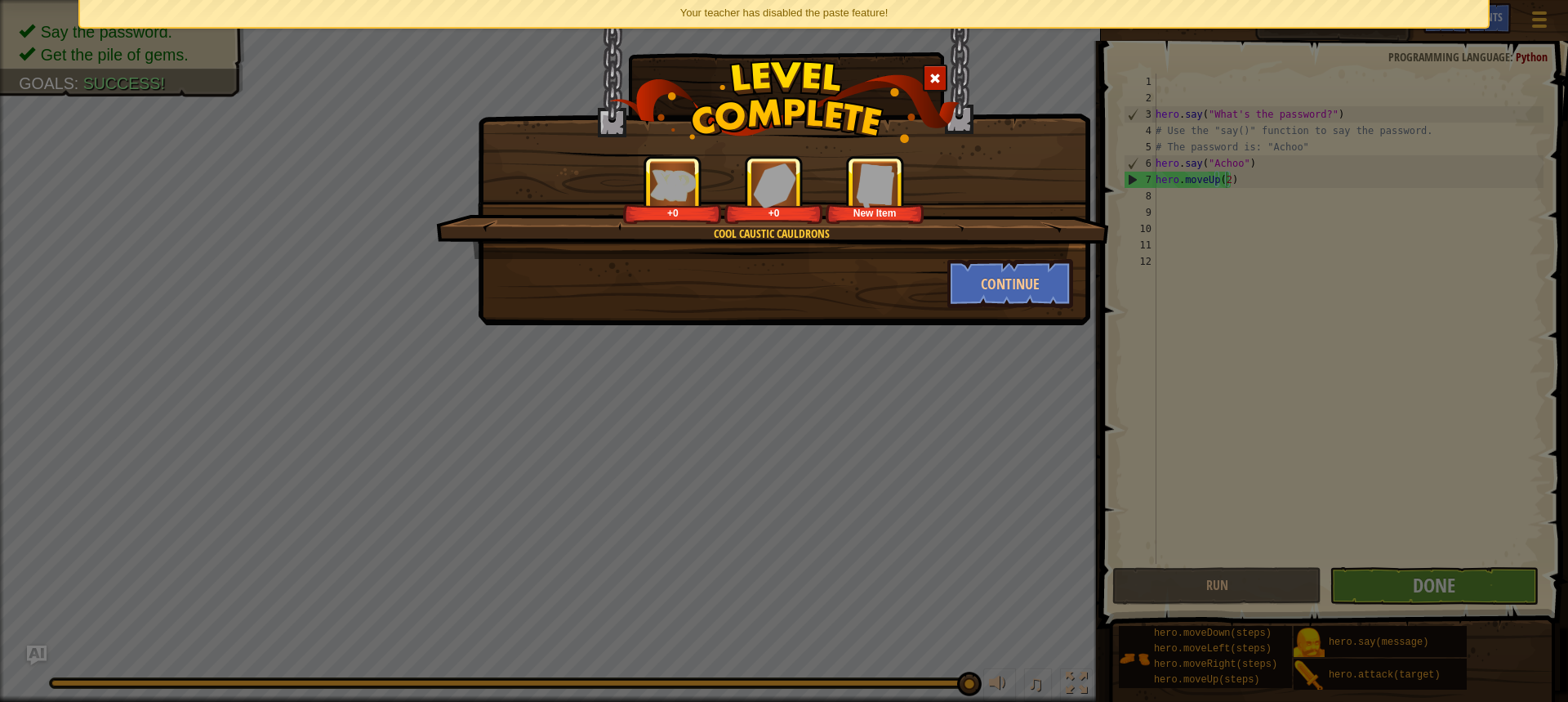
drag, startPoint x: 1044, startPoint y: 325, endPoint x: 1036, endPoint y: 313, distance: 14.4
click at [1037, 313] on div "Cool Caustic Cauldrons +0 +0 New Item Continue" at bounding box center [784, 351] width 1568 height 702
click at [1024, 302] on div "Cool Caustic Cauldrons +0 +0 New Item Continue" at bounding box center [784, 163] width 612 height 325
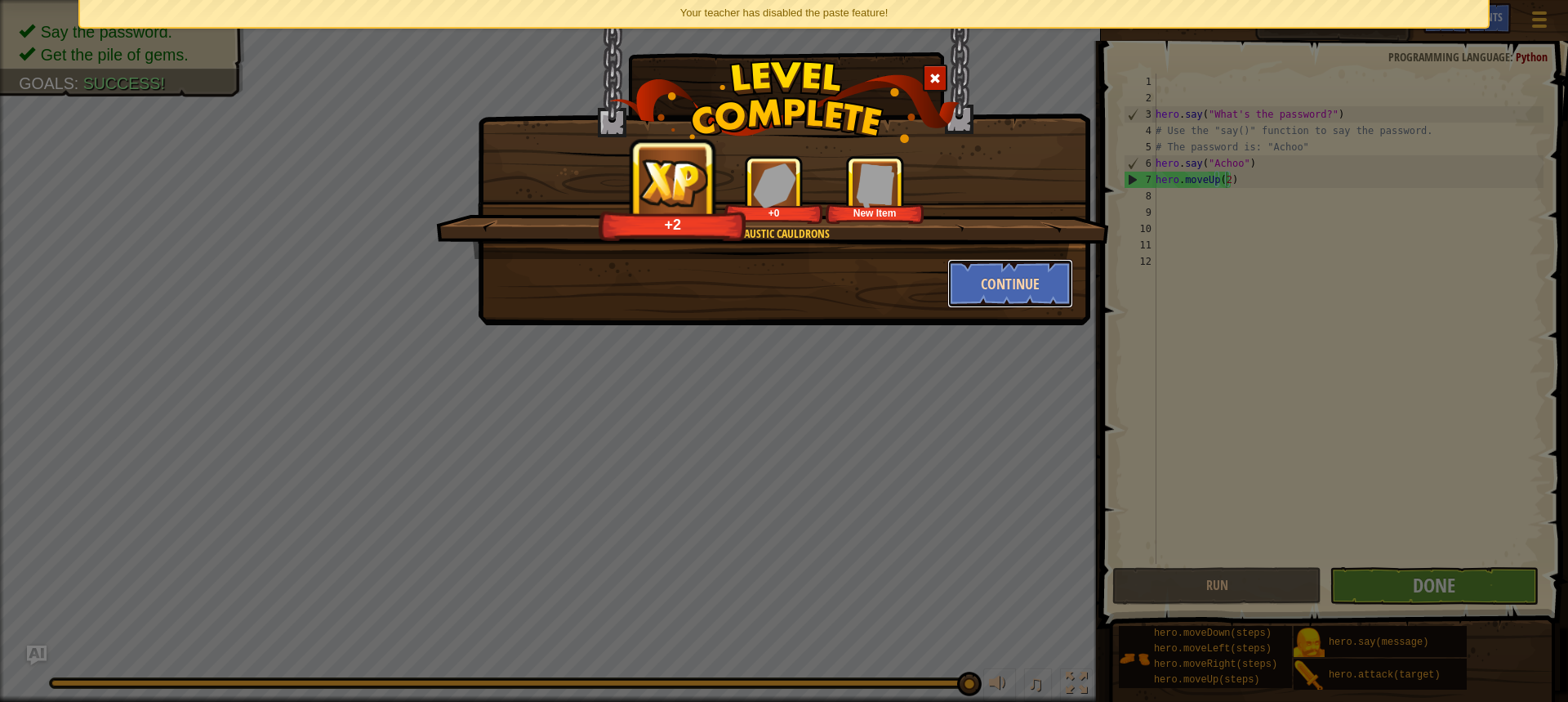
drag, startPoint x: 1015, startPoint y: 294, endPoint x: 1005, endPoint y: 293, distance: 10.0
click at [1005, 293] on button "Continue" at bounding box center [1010, 283] width 126 height 49
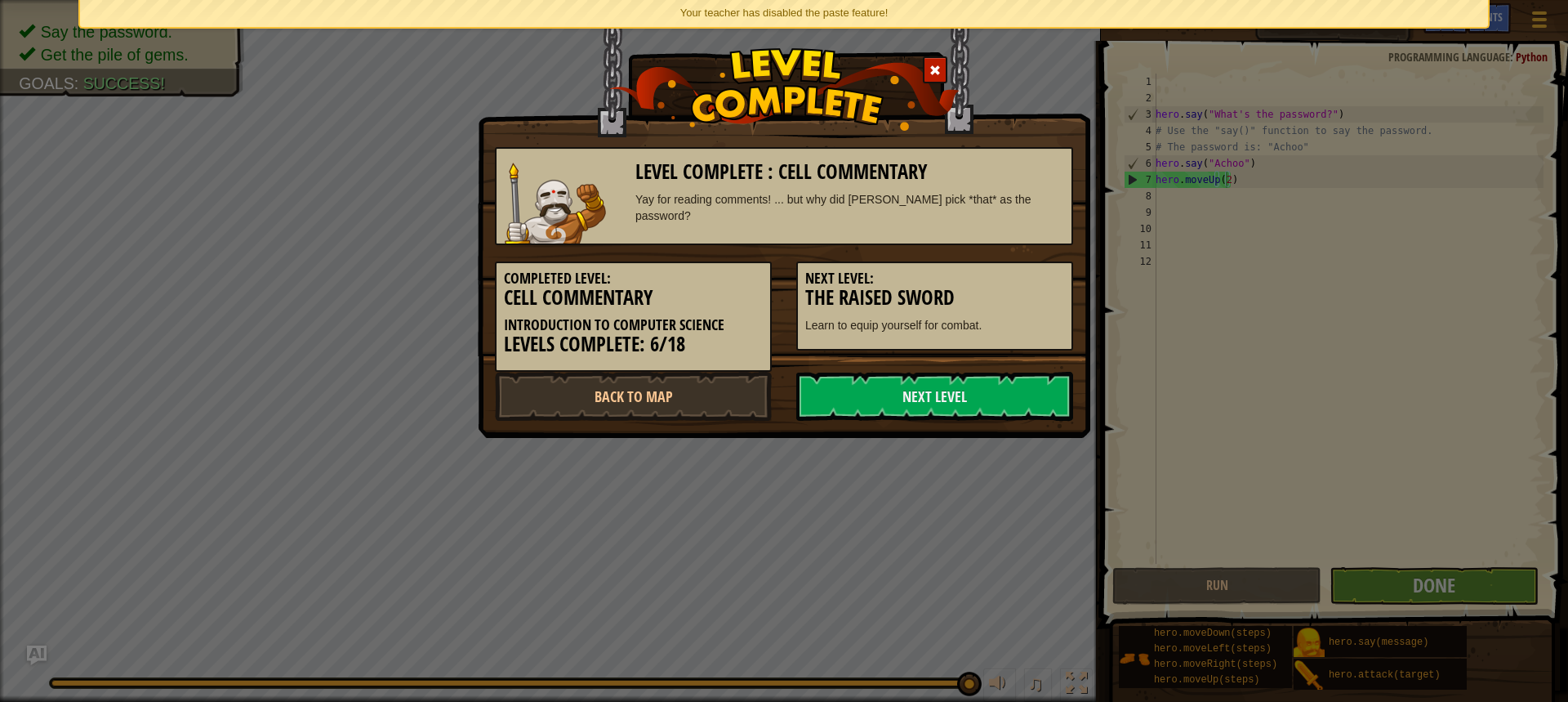
click at [997, 293] on h3 "The Raised Sword" at bounding box center [935, 297] width 259 height 22
click at [979, 406] on link "Next Level" at bounding box center [935, 396] width 277 height 49
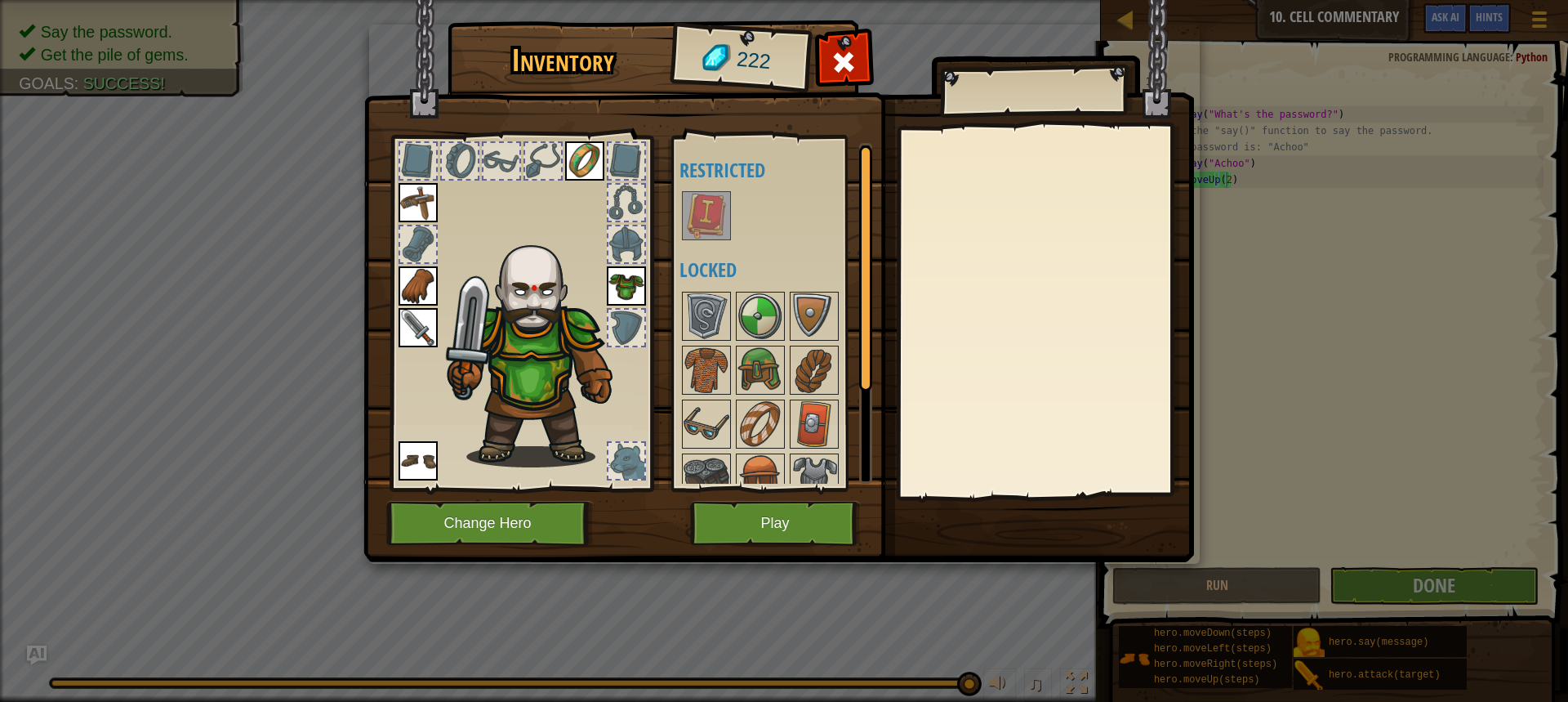
drag, startPoint x: 715, startPoint y: 180, endPoint x: 716, endPoint y: 198, distance: 18.0
click at [716, 181] on h4 "Restricted" at bounding box center [781, 169] width 205 height 21
drag, startPoint x: 719, startPoint y: 204, endPoint x: 720, endPoint y: 218, distance: 14.0
click at [719, 204] on img at bounding box center [706, 215] width 46 height 46
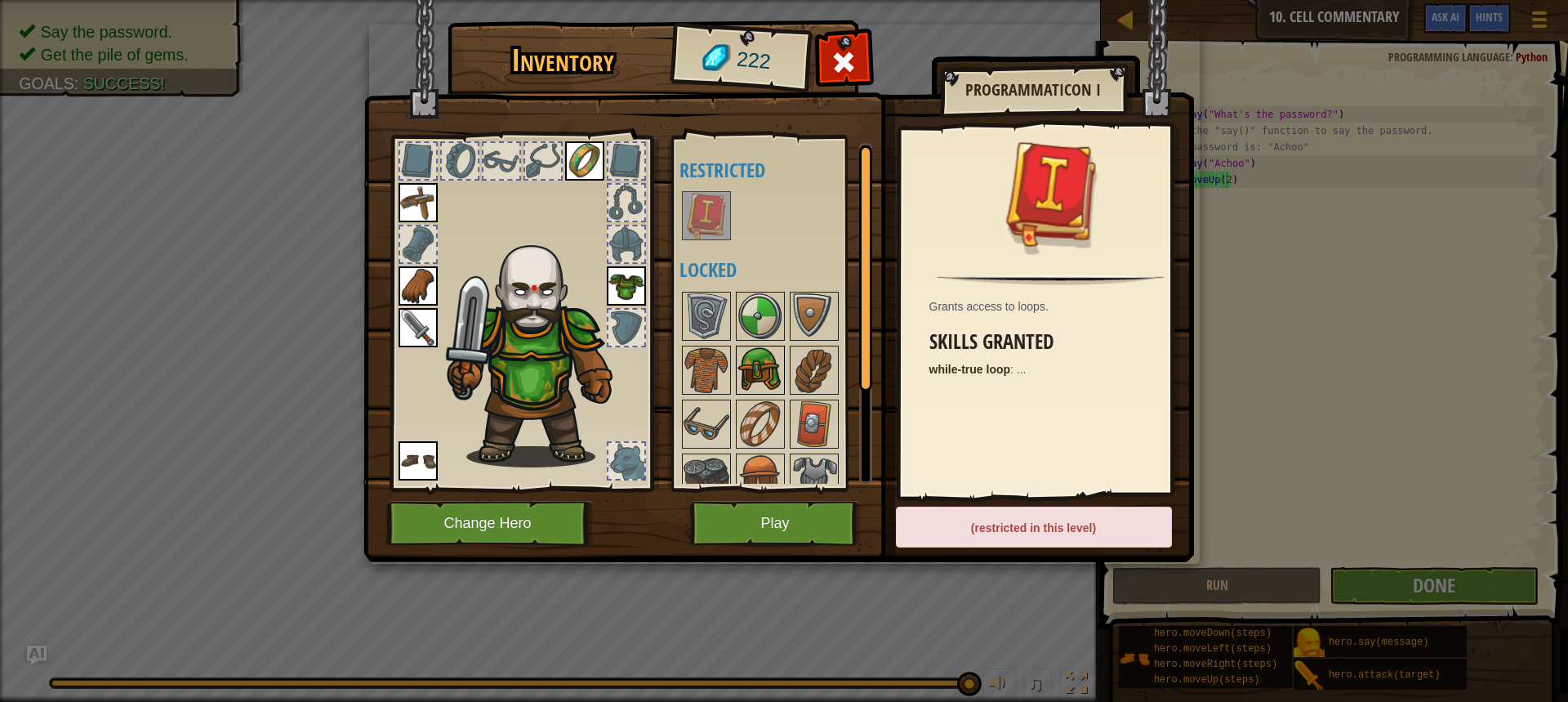
click at [775, 362] on div "Available Equip Equip Equip Equip Equip Equip (double-click to equip) Restricte…" at bounding box center [781, 313] width 205 height 341
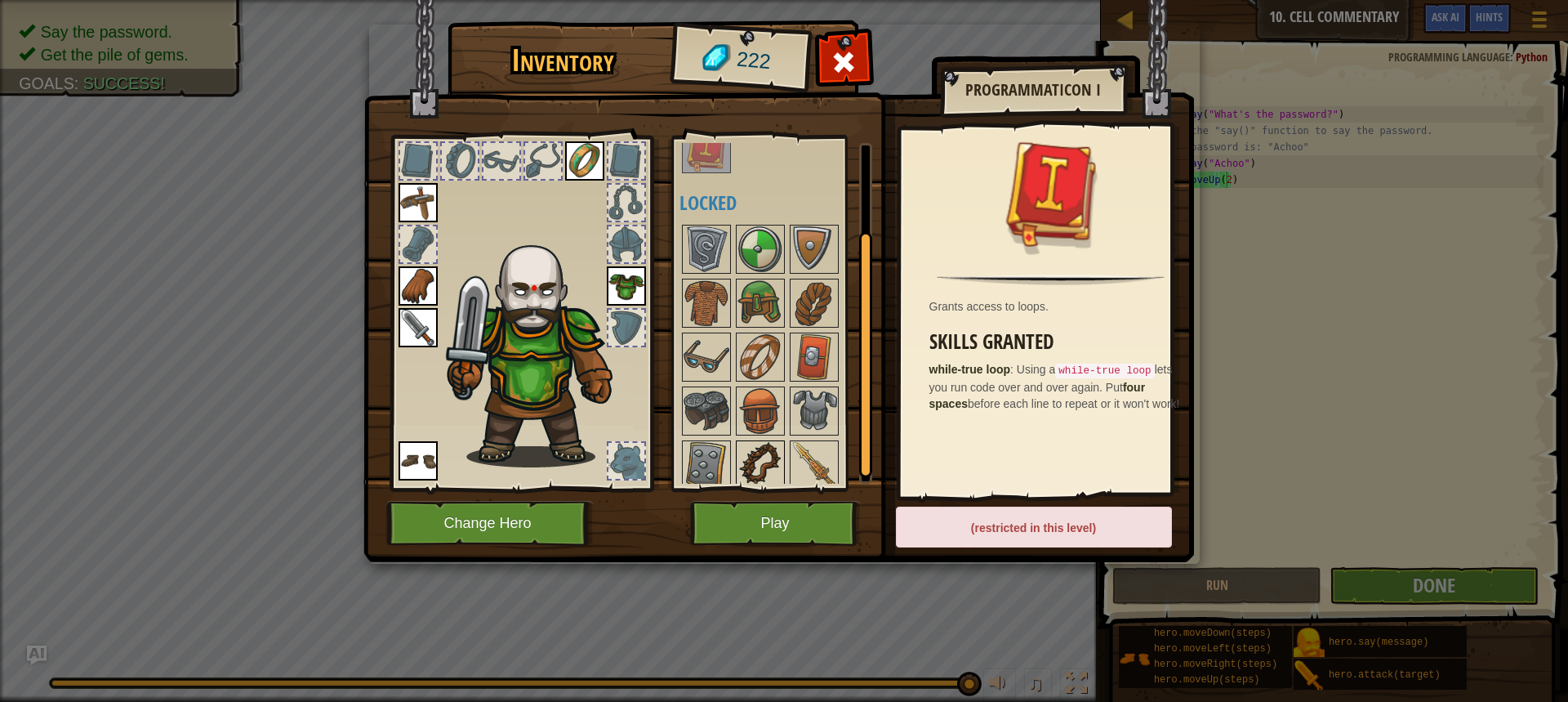
scroll to position [129, 0]
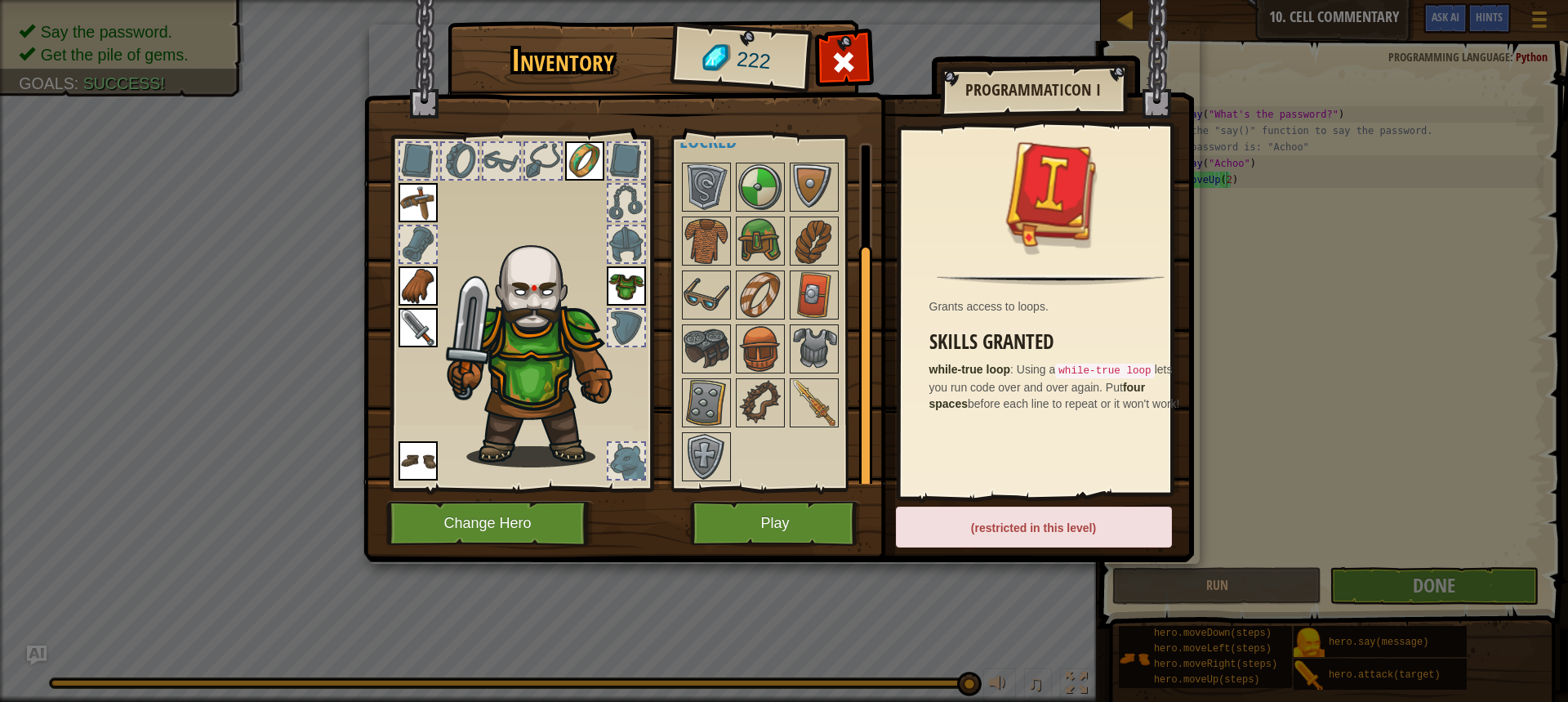
click at [848, 281] on div at bounding box center [781, 322] width 205 height 323
click at [808, 289] on img at bounding box center [814, 295] width 46 height 46
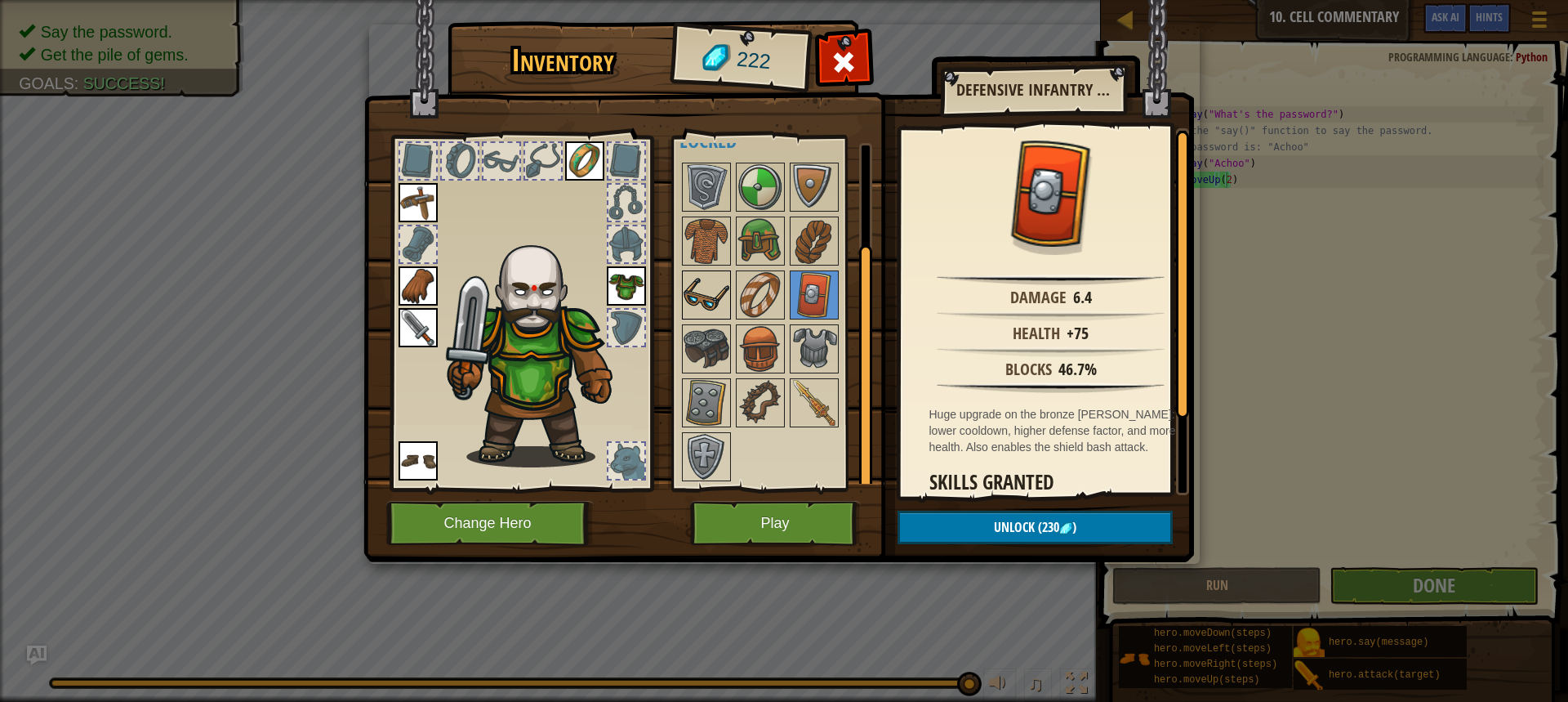
drag, startPoint x: 728, startPoint y: 316, endPoint x: 718, endPoint y: 318, distance: 10.2
click at [726, 316] on div "Available Equip Equip Equip Equip Equip Equip (double-click to equip) Restricte…" at bounding box center [781, 313] width 205 height 341
click at [725, 395] on img at bounding box center [706, 402] width 46 height 46
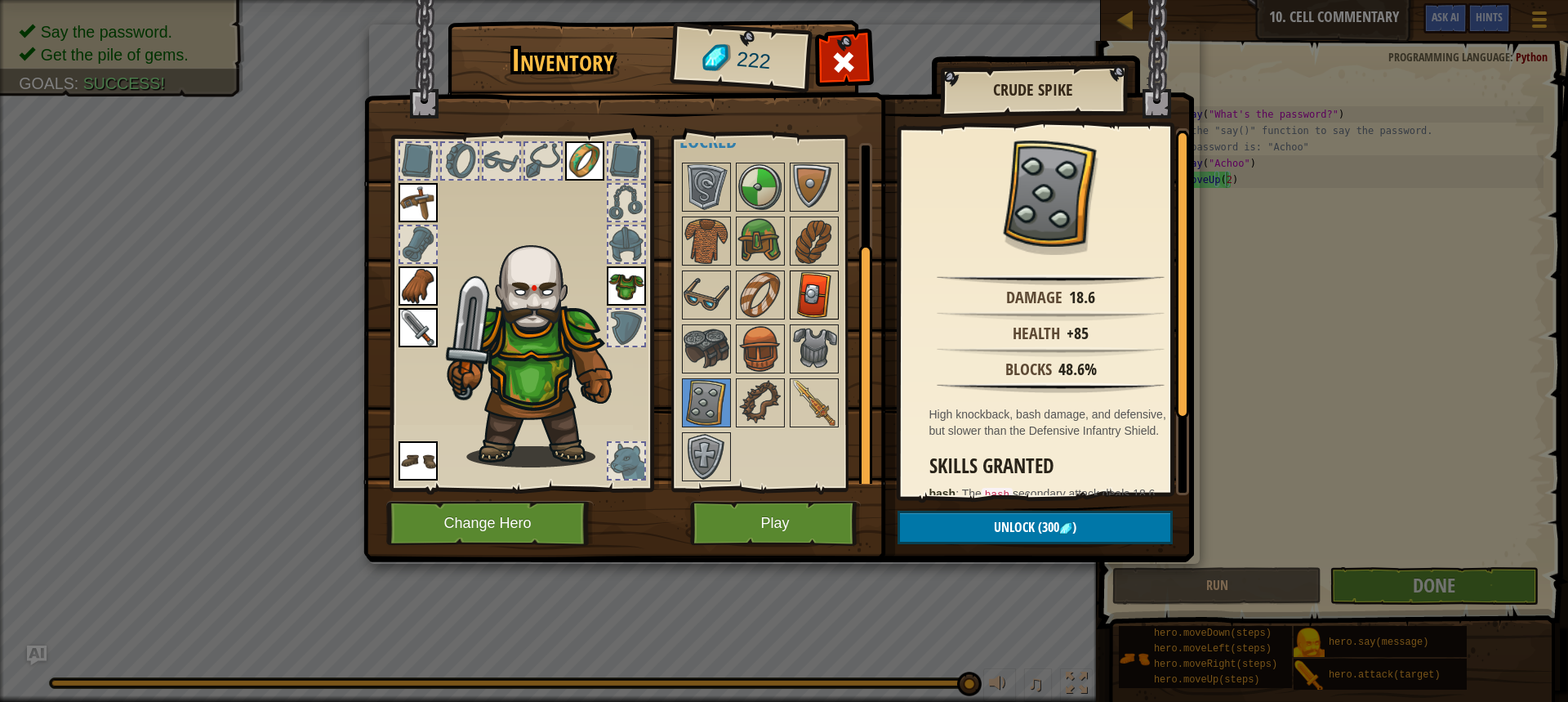
click at [813, 282] on img at bounding box center [814, 295] width 46 height 46
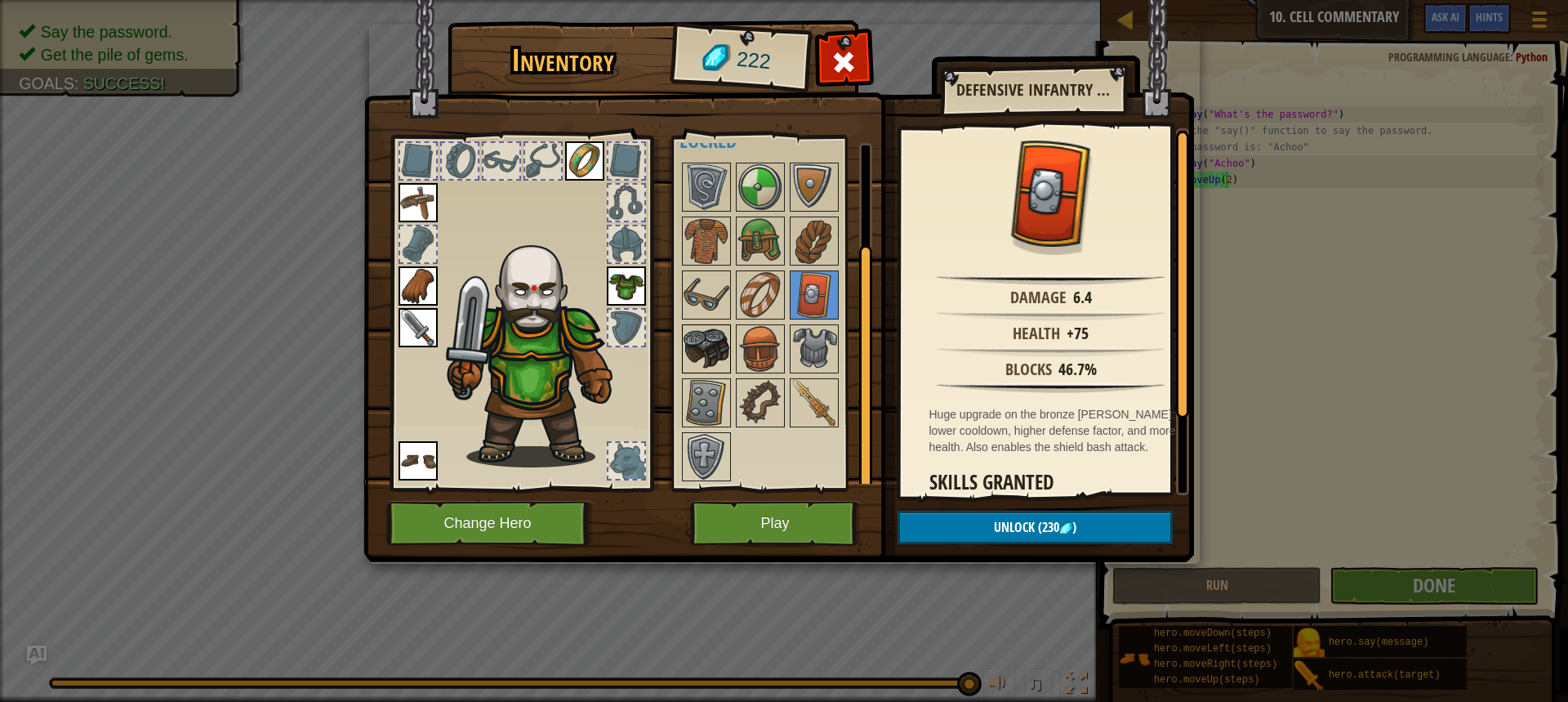
drag, startPoint x: 714, startPoint y: 351, endPoint x: 698, endPoint y: 363, distance: 20.0
click at [703, 354] on div at bounding box center [706, 348] width 49 height 49
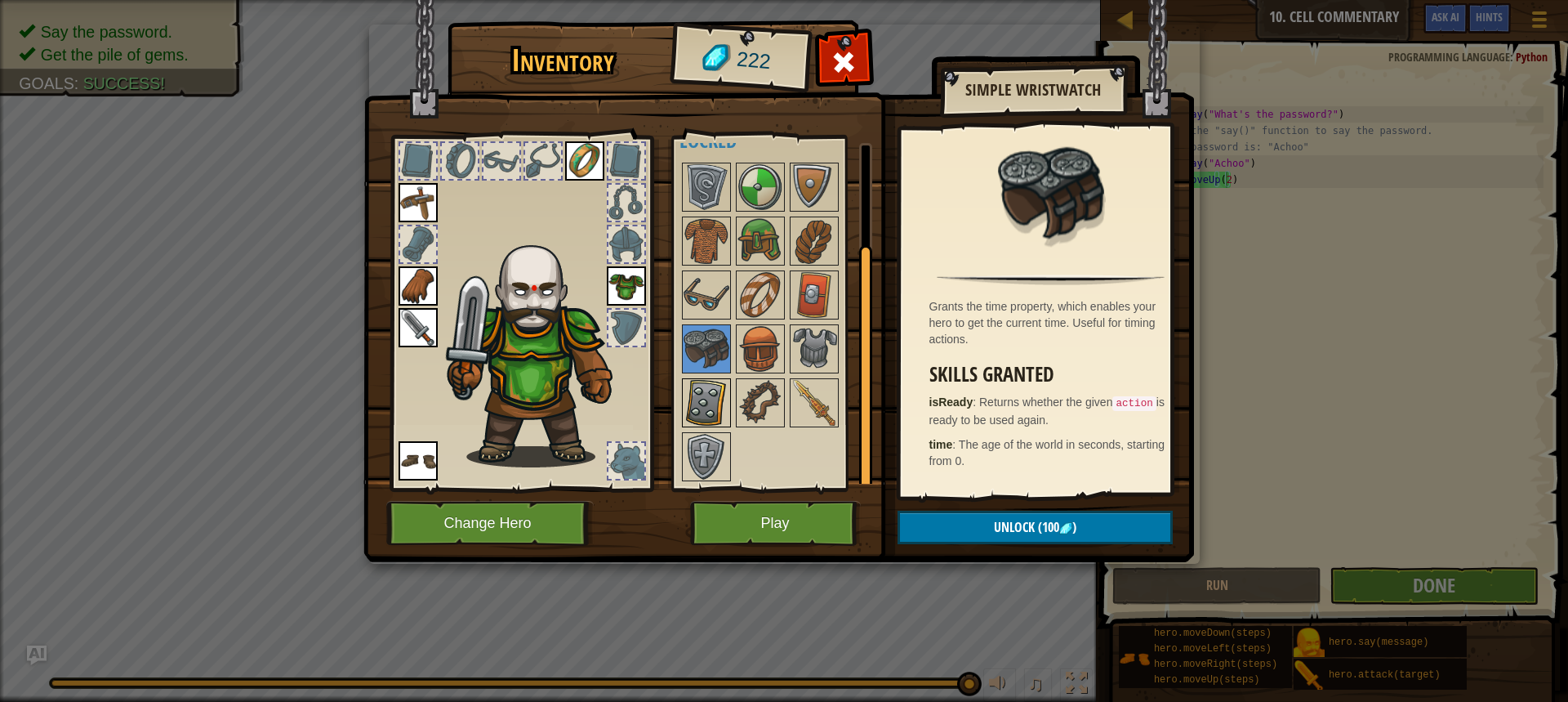
click at [700, 401] on img at bounding box center [706, 402] width 46 height 46
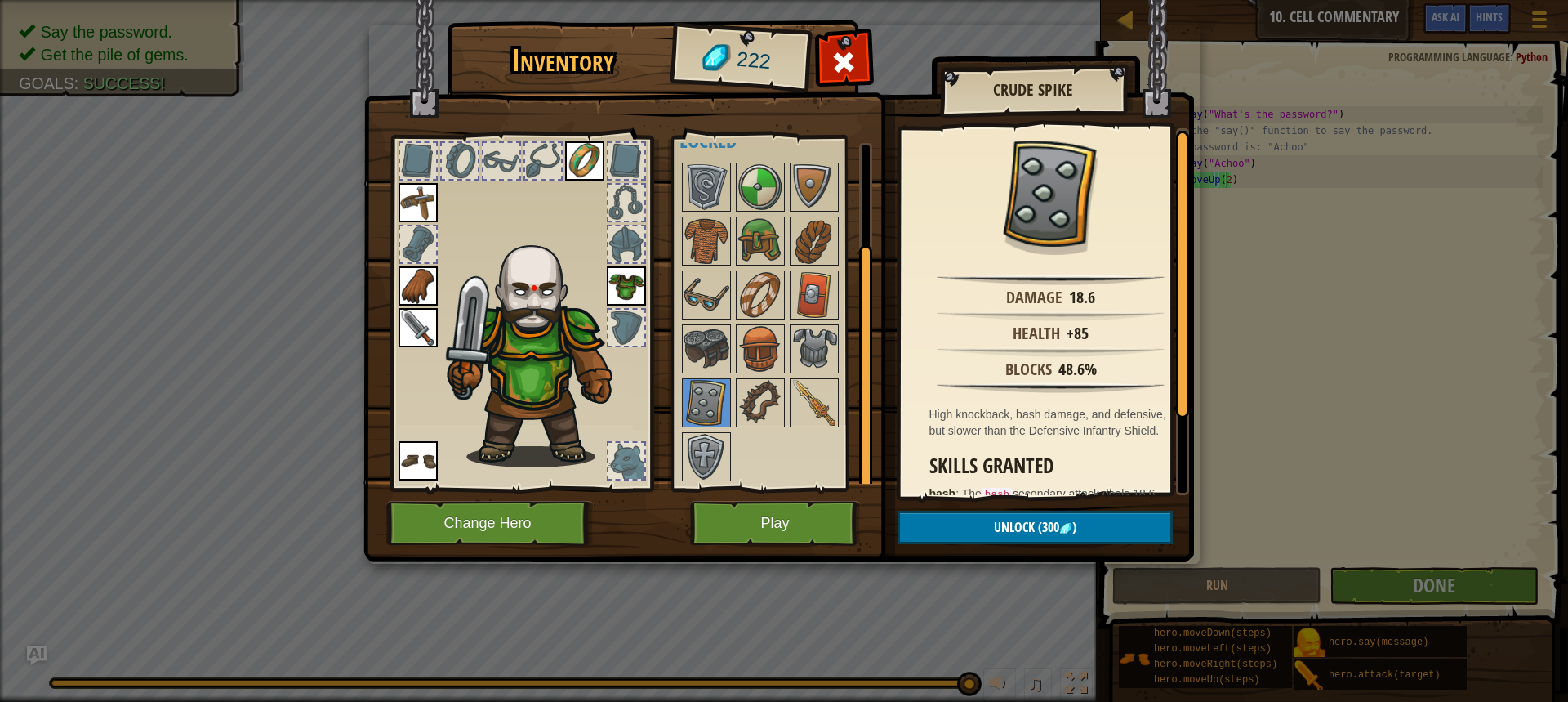
click at [786, 435] on div at bounding box center [781, 322] width 205 height 323
click at [746, 498] on img at bounding box center [779, 266] width 831 height 593
click at [756, 356] on img at bounding box center [761, 348] width 46 height 46
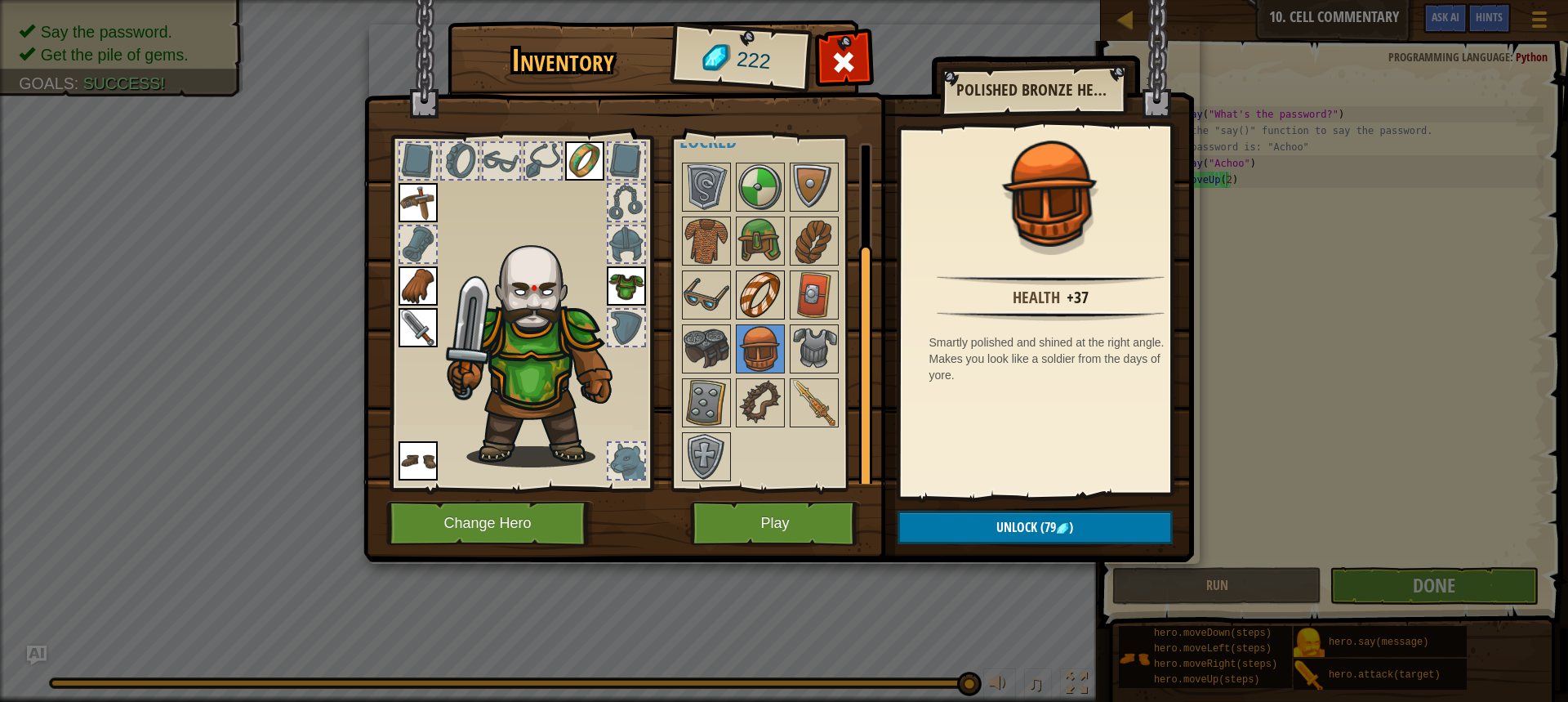
drag, startPoint x: 793, startPoint y: 341, endPoint x: 768, endPoint y: 316, distance: 35.4
click at [780, 334] on div "Available Equip Equip Equip Equip Equip Equip (double-click to equip) Restricte…" at bounding box center [781, 313] width 205 height 341
click at [750, 287] on img at bounding box center [761, 295] width 46 height 46
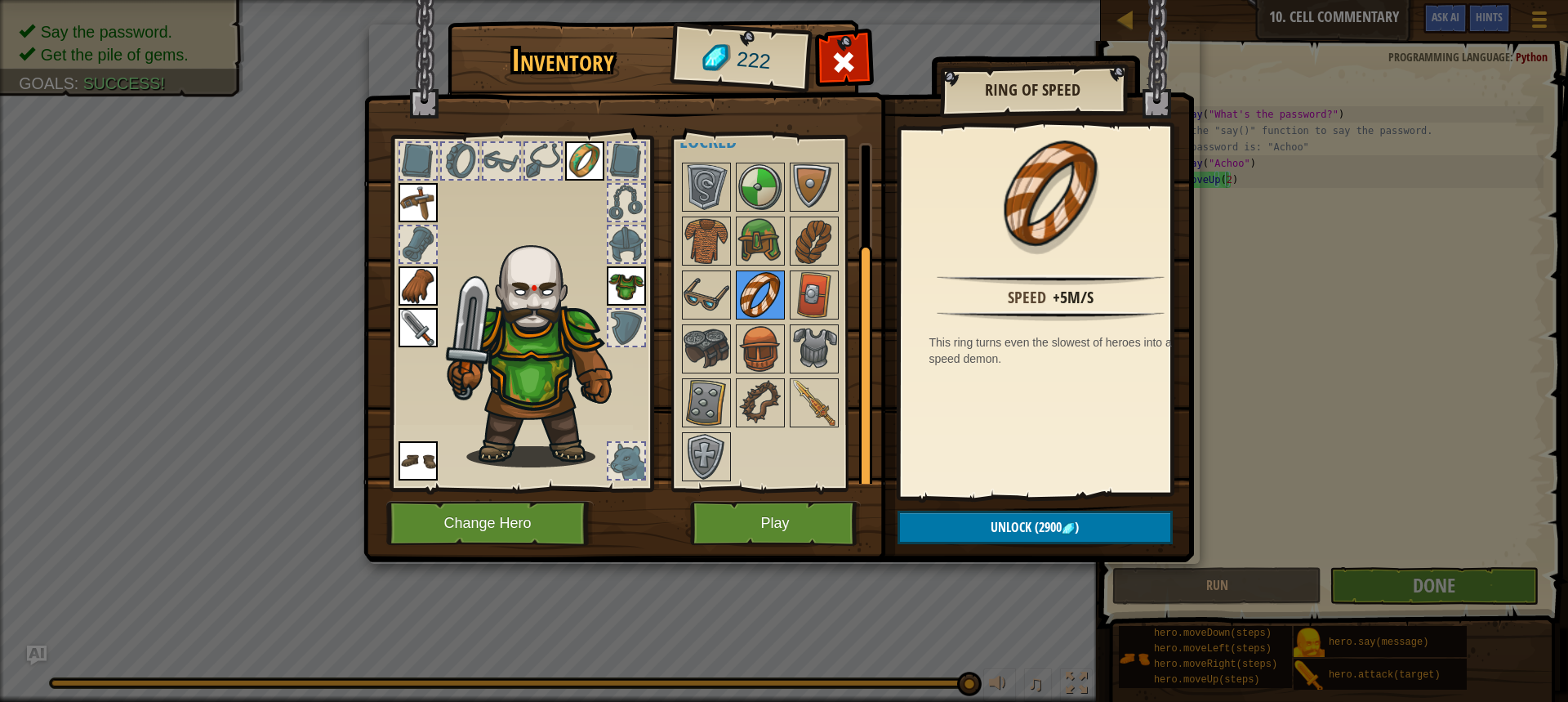
drag, startPoint x: 747, startPoint y: 284, endPoint x: 737, endPoint y: 284, distance: 10.0
click at [744, 284] on img at bounding box center [761, 295] width 46 height 46
click at [786, 505] on button "Play" at bounding box center [776, 524] width 171 height 45
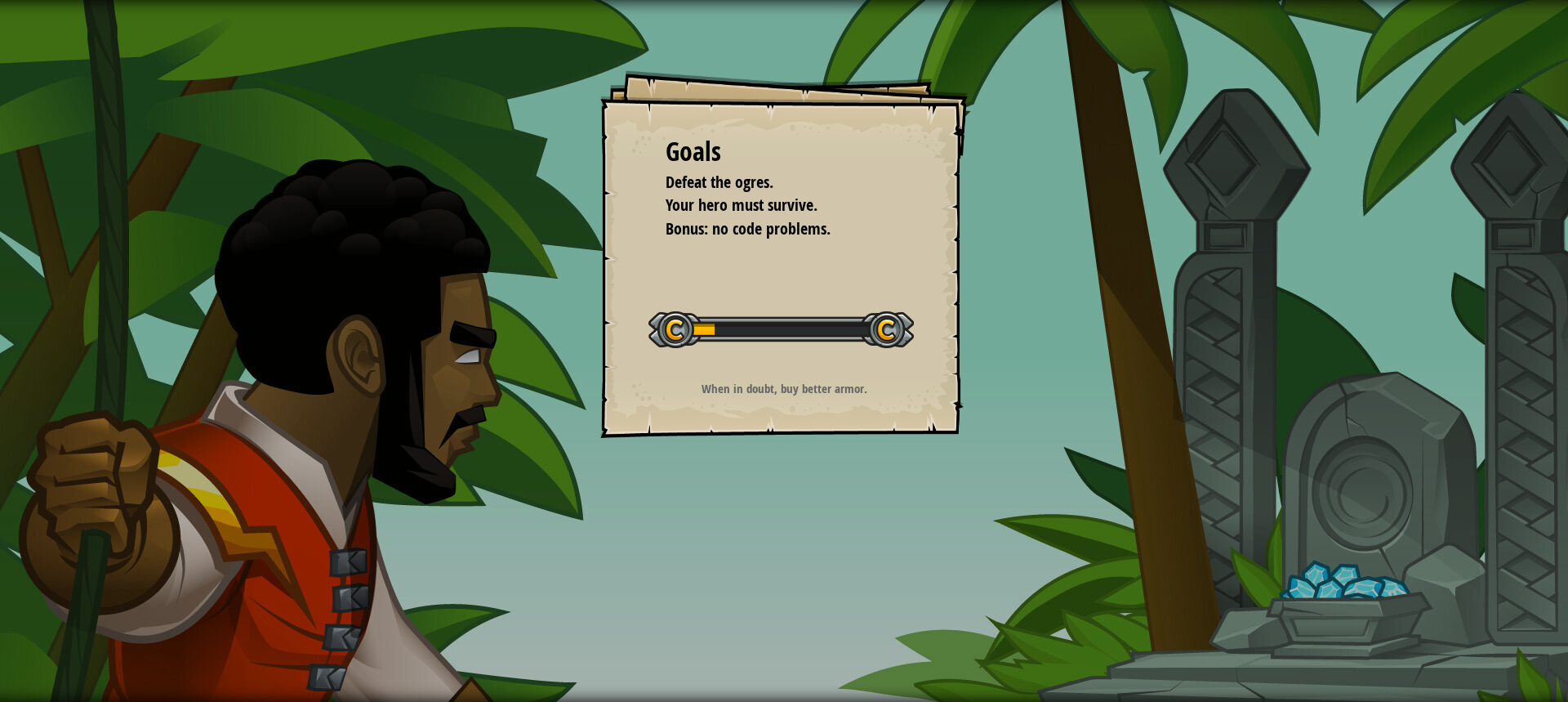
click at [830, 362] on div "Goals Defeat the ogres. Your hero must survive. Bonus: no code problems. Start …" at bounding box center [784, 254] width 368 height 368
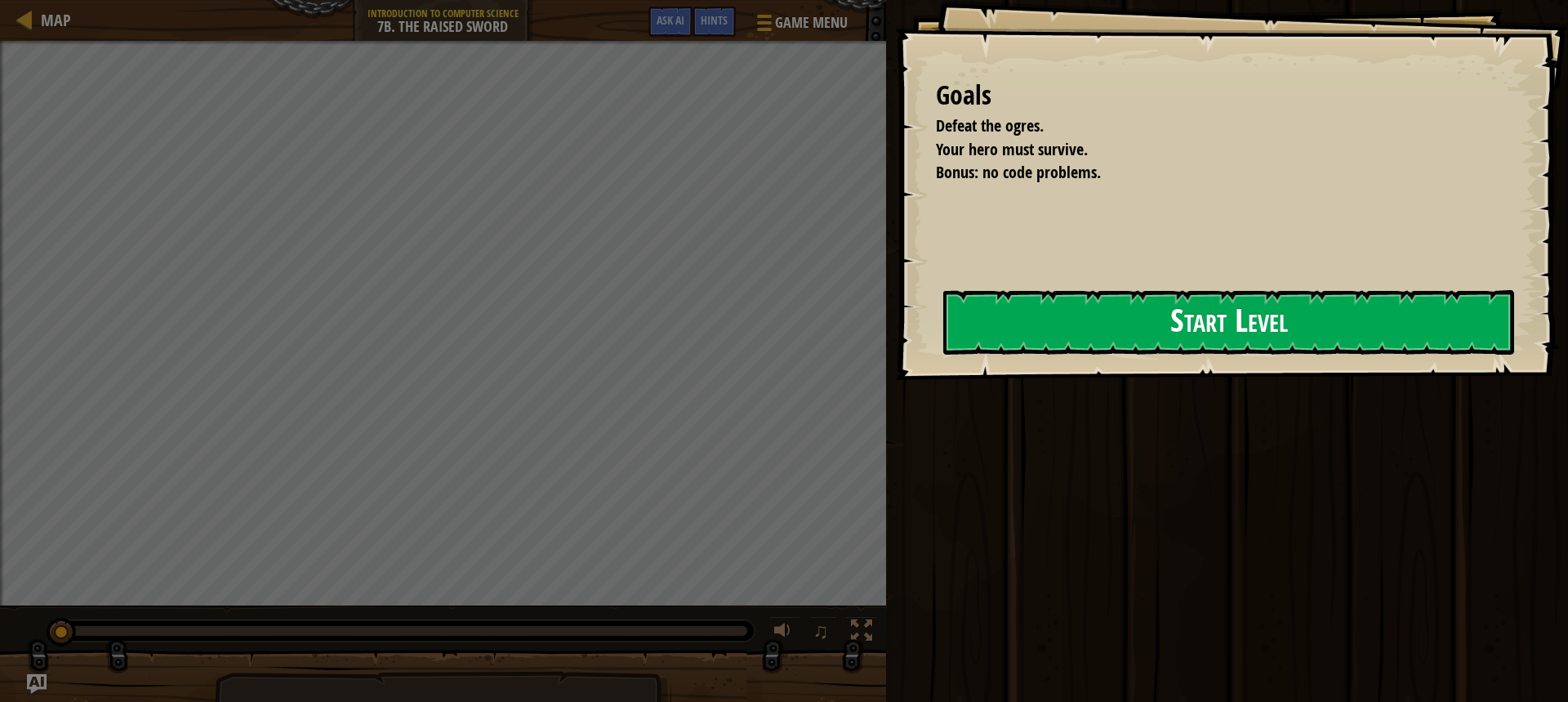
click at [943, 334] on button "Start Level" at bounding box center [1229, 322] width 571 height 65
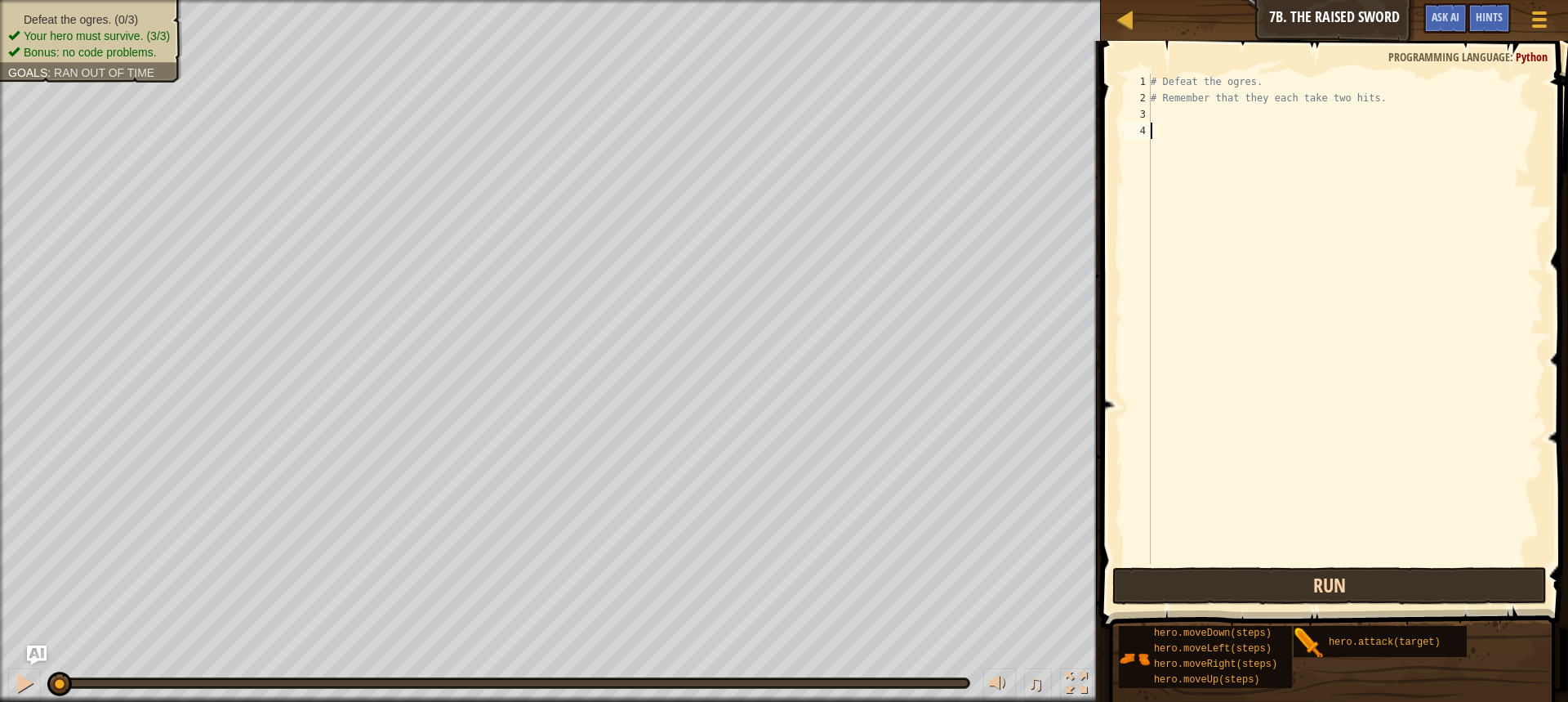
click at [1565, 0] on html "Map Introduction to Computer Science 7b. The Raised Sword Game Menu Done Hints …" at bounding box center [784, 0] width 1568 height 0
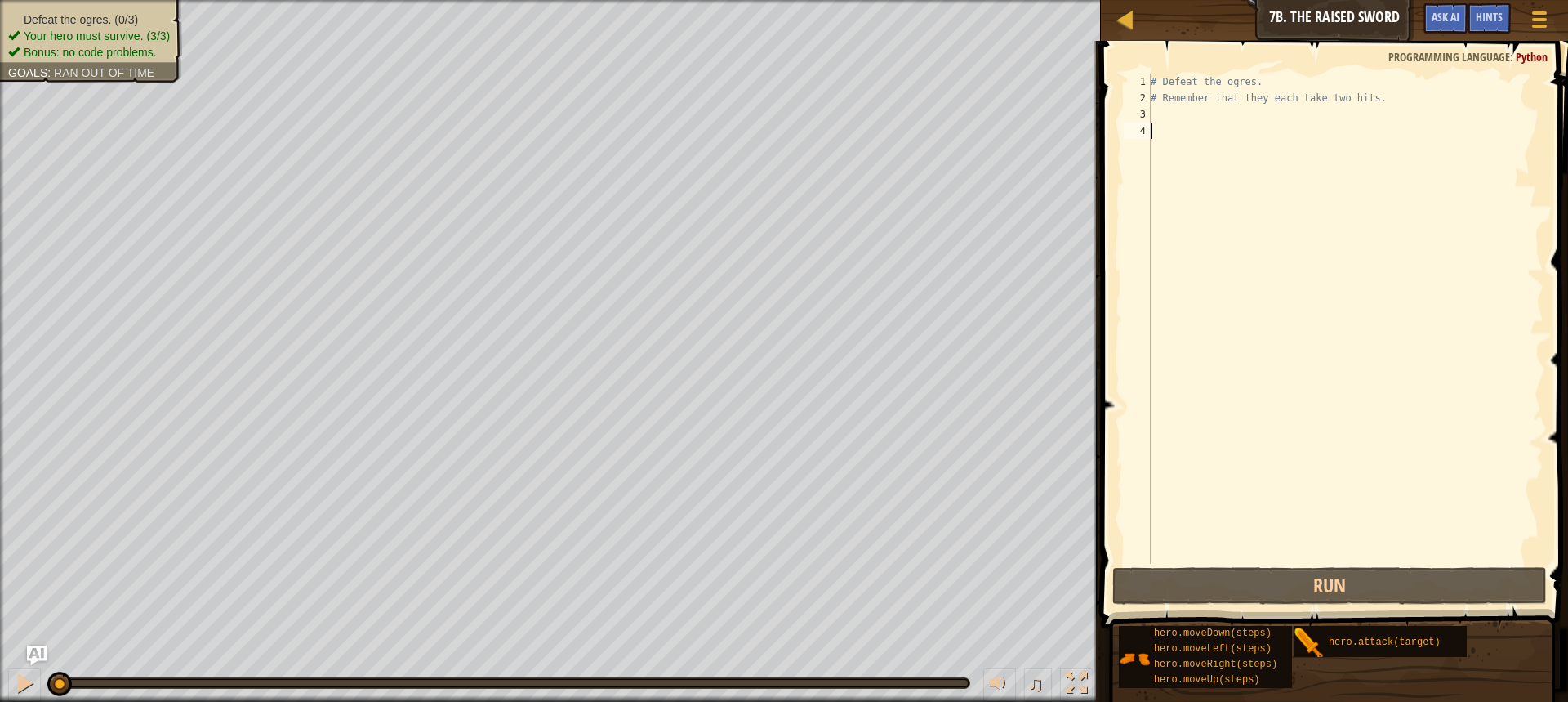
click at [1085, 0] on html "Map Introduction to Computer Science 7b. The Raised Sword Game Menu Done Hints …" at bounding box center [784, 0] width 1568 height 0
drag, startPoint x: 1230, startPoint y: 143, endPoint x: 1206, endPoint y: 136, distance: 25.0
click at [1212, 137] on div "# Defeat the ogres. # Remember that they each take two hits." at bounding box center [1345, 335] width 396 height 523
click at [1169, 116] on div "# Defeat the ogres. # Remember that they each take two hits." at bounding box center [1345, 335] width 396 height 523
type textarea "h"
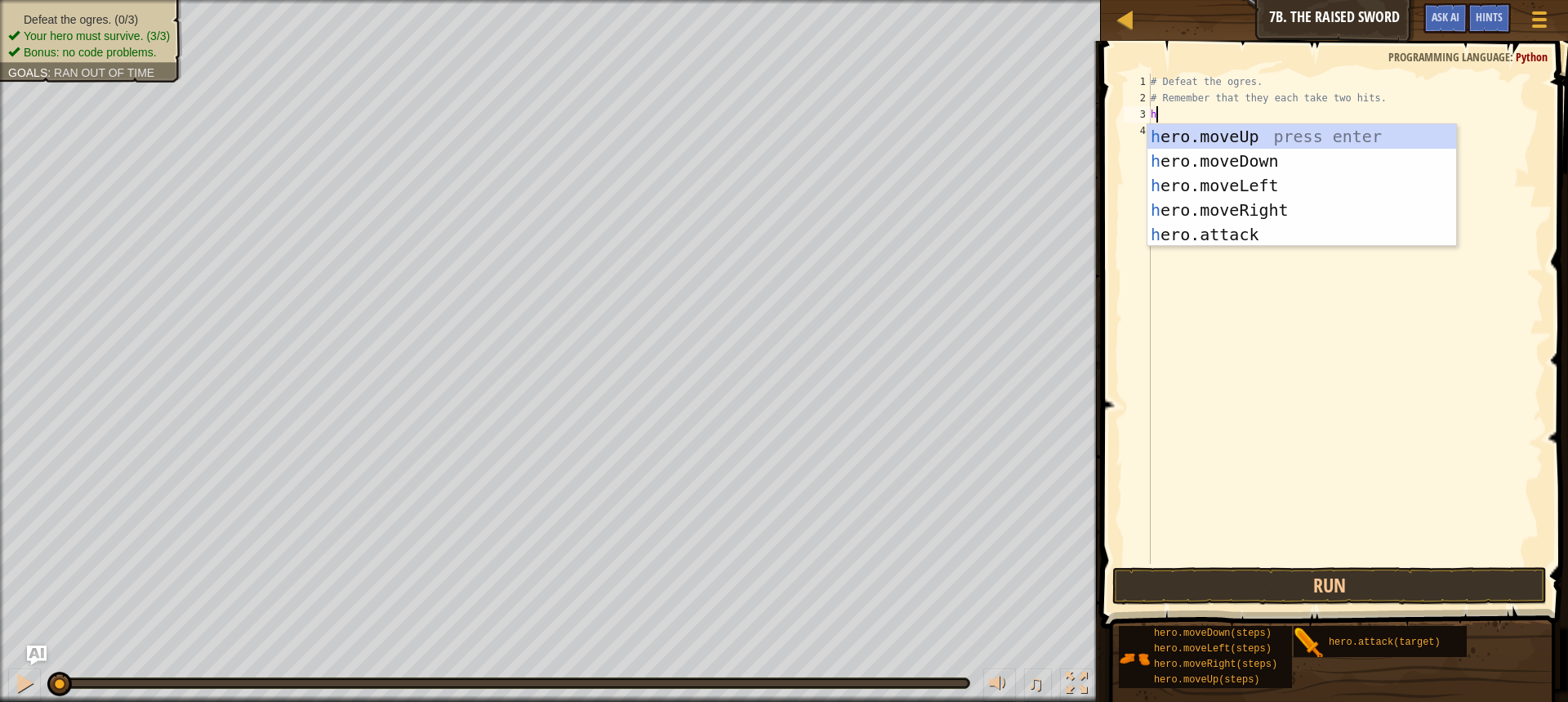
scroll to position [8, 0]
click at [1309, 131] on div "h ero.moveUp press enter h ero.moveDown press enter h ero.moveLeft press enter …" at bounding box center [1302, 209] width 309 height 172
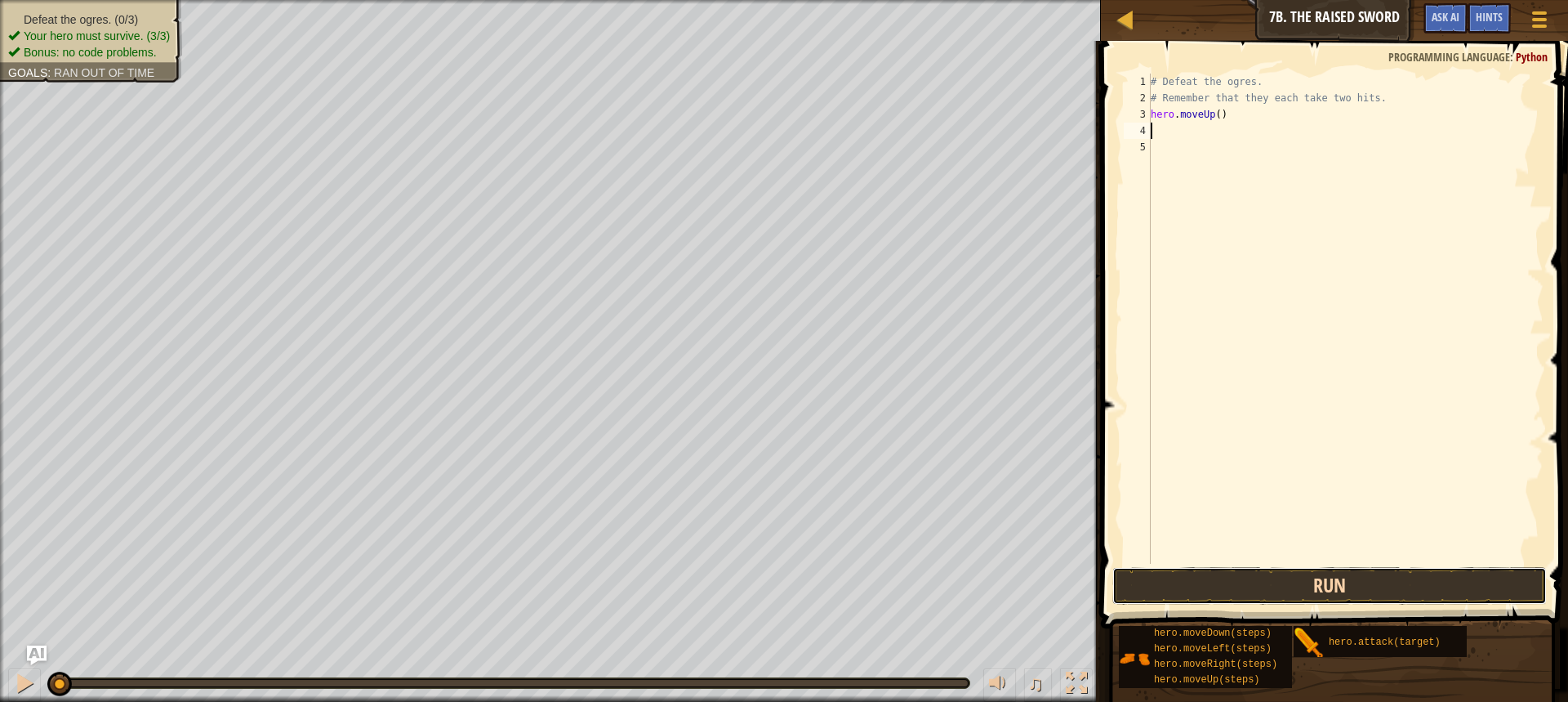
click at [1402, 572] on button "Run" at bounding box center [1329, 586] width 435 height 38
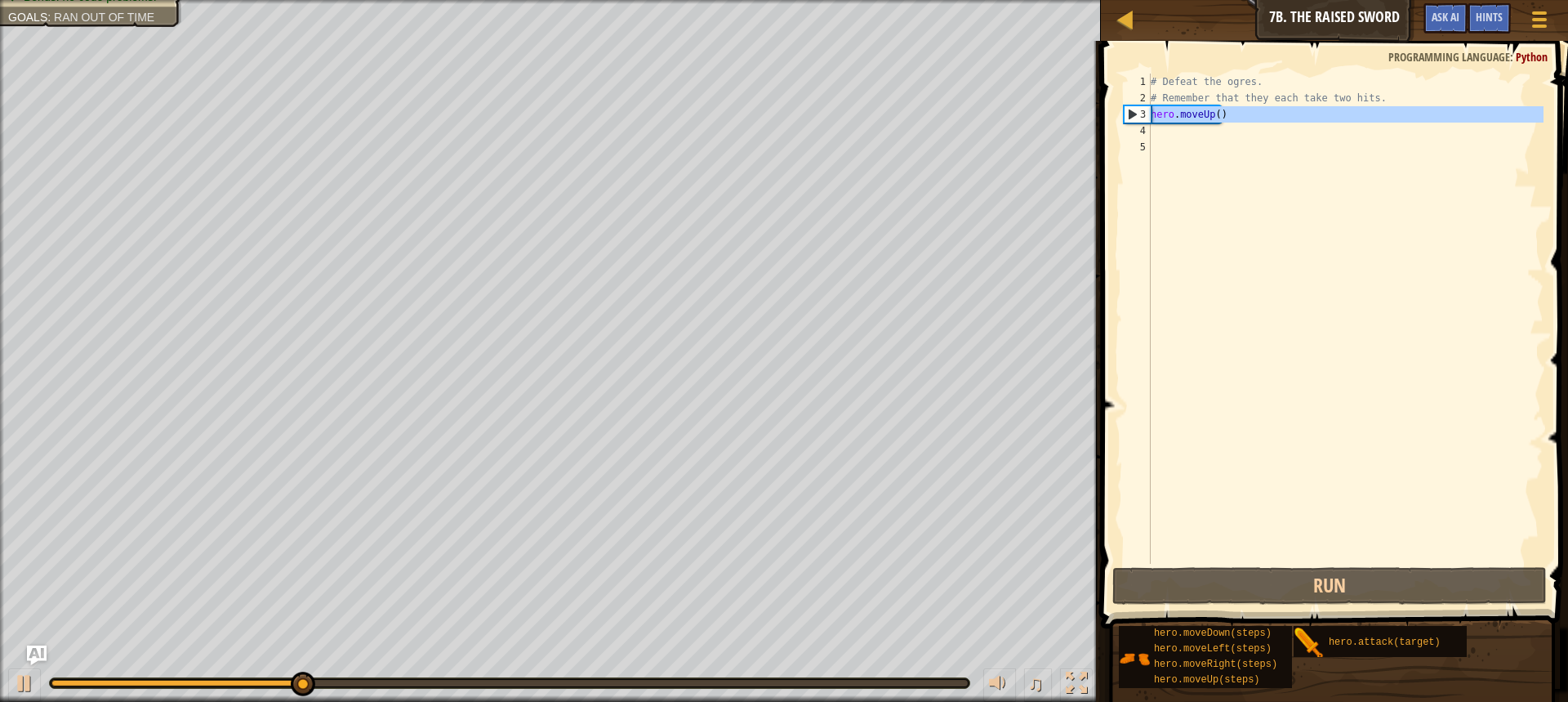
drag, startPoint x: 1243, startPoint y: 123, endPoint x: 1138, endPoint y: 109, distance: 105.9
click at [1138, 109] on div "1 2 3 4 5 # Defeat the ogres. # Remember that they each take two hits. hero . m…" at bounding box center [1332, 318] width 423 height 490
type textarea "hero.moveUp()"
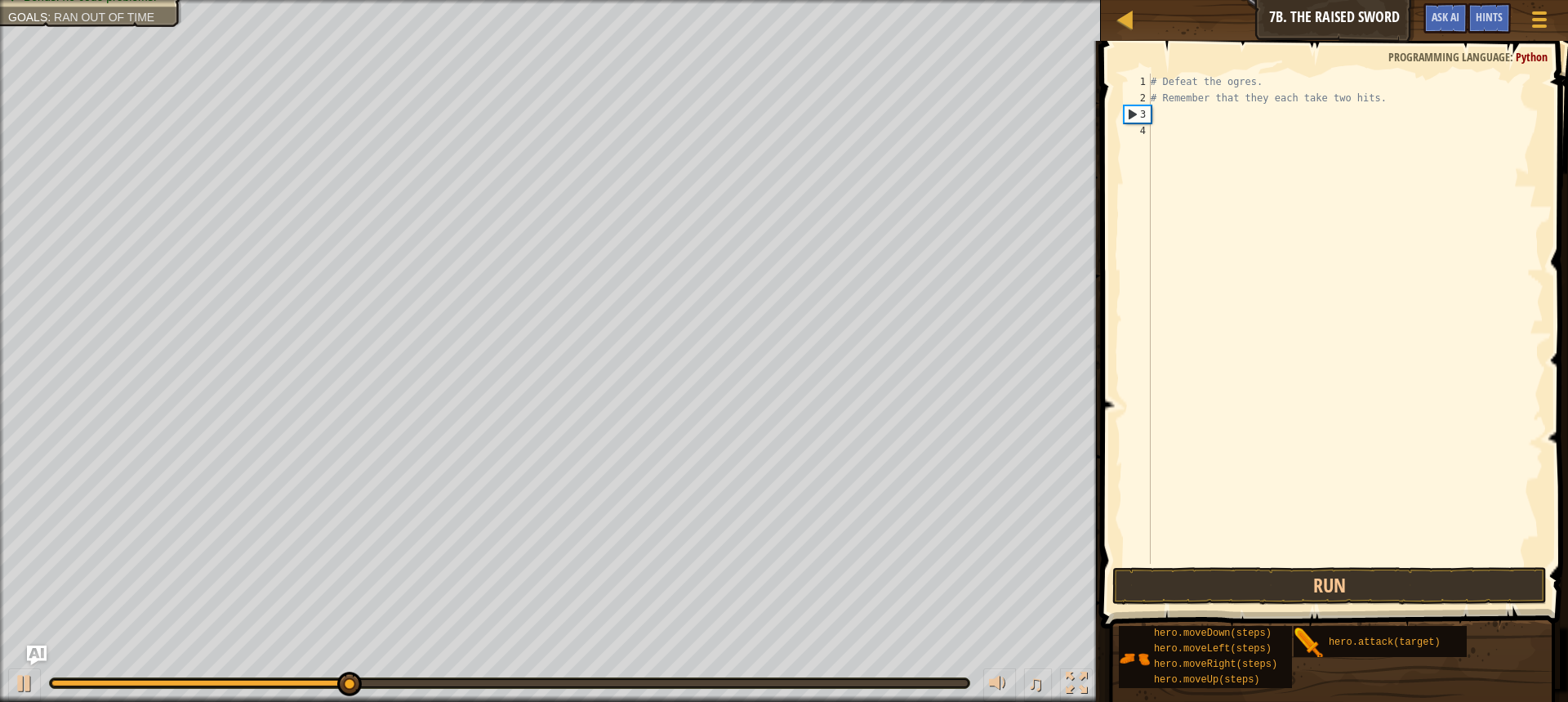
type textarea "h"
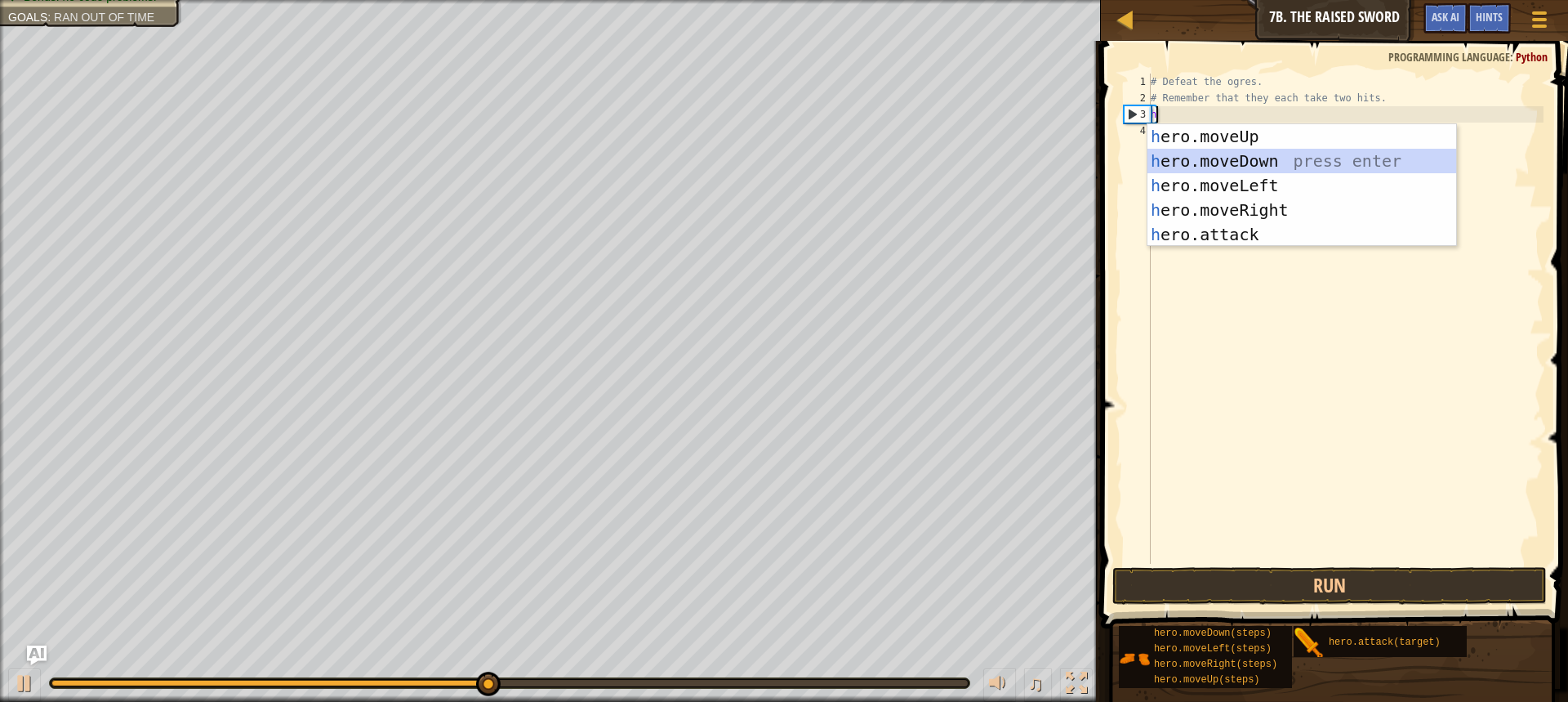
drag, startPoint x: 1357, startPoint y: 164, endPoint x: 1347, endPoint y: 188, distance: 26.0
click at [1358, 161] on div "h ero.moveUp press enter h ero.moveDown press enter h ero.moveLeft press enter …" at bounding box center [1302, 209] width 309 height 172
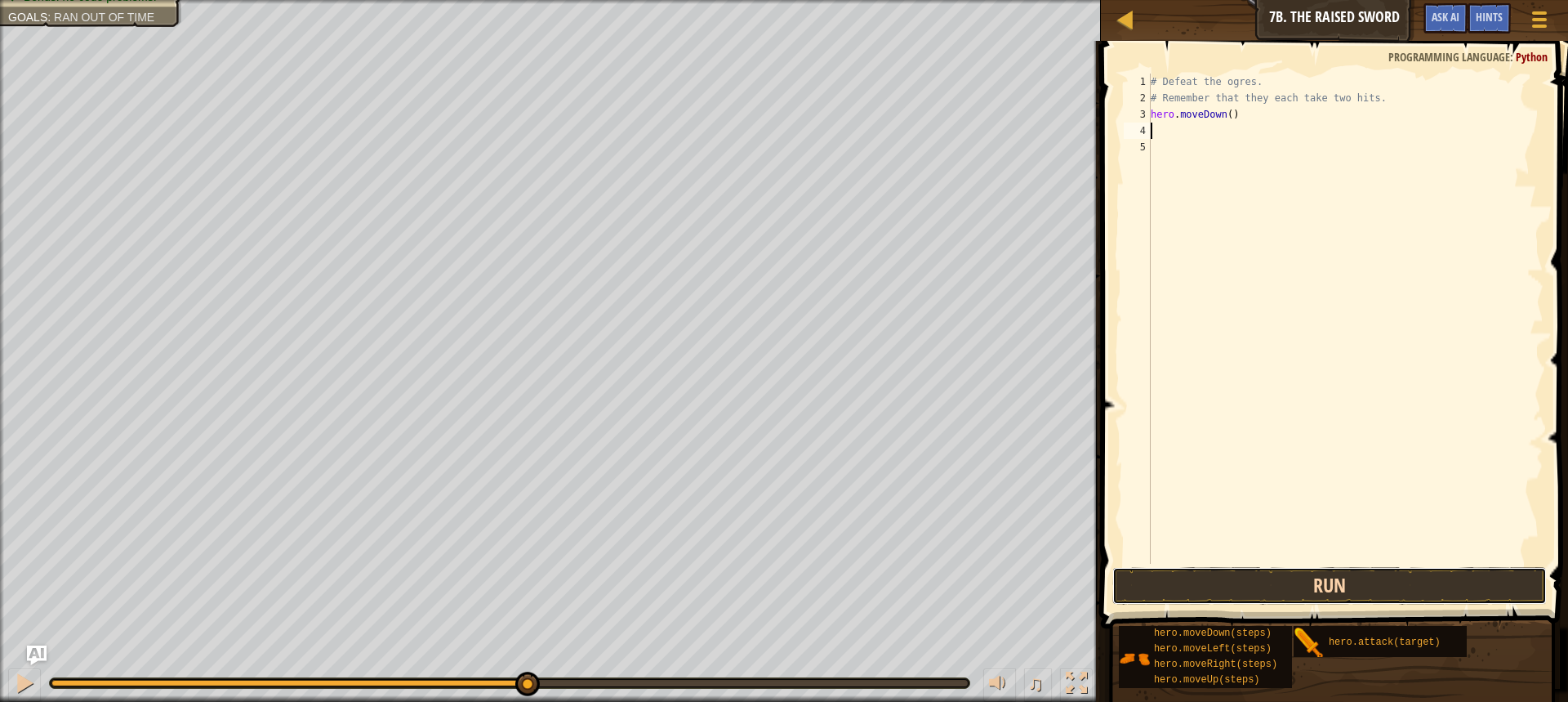
click at [1336, 587] on button "Run" at bounding box center [1329, 586] width 435 height 38
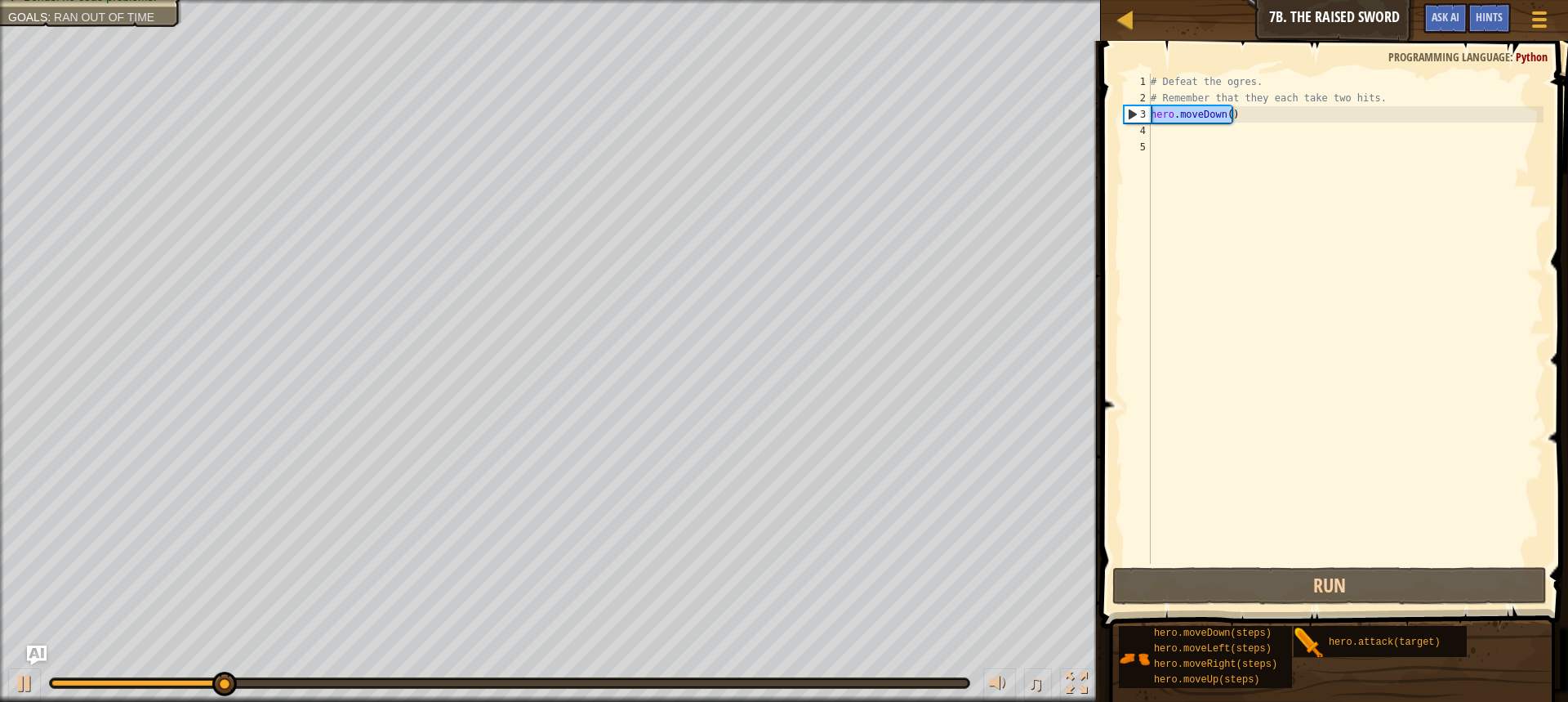
drag, startPoint x: 1222, startPoint y: 101, endPoint x: 1132, endPoint y: 111, distance: 90.6
click at [1132, 111] on div "1 2 3 4 5 # Defeat the ogres. # Remember that they each take two hits. hero . m…" at bounding box center [1332, 318] width 423 height 490
type textarea "h"
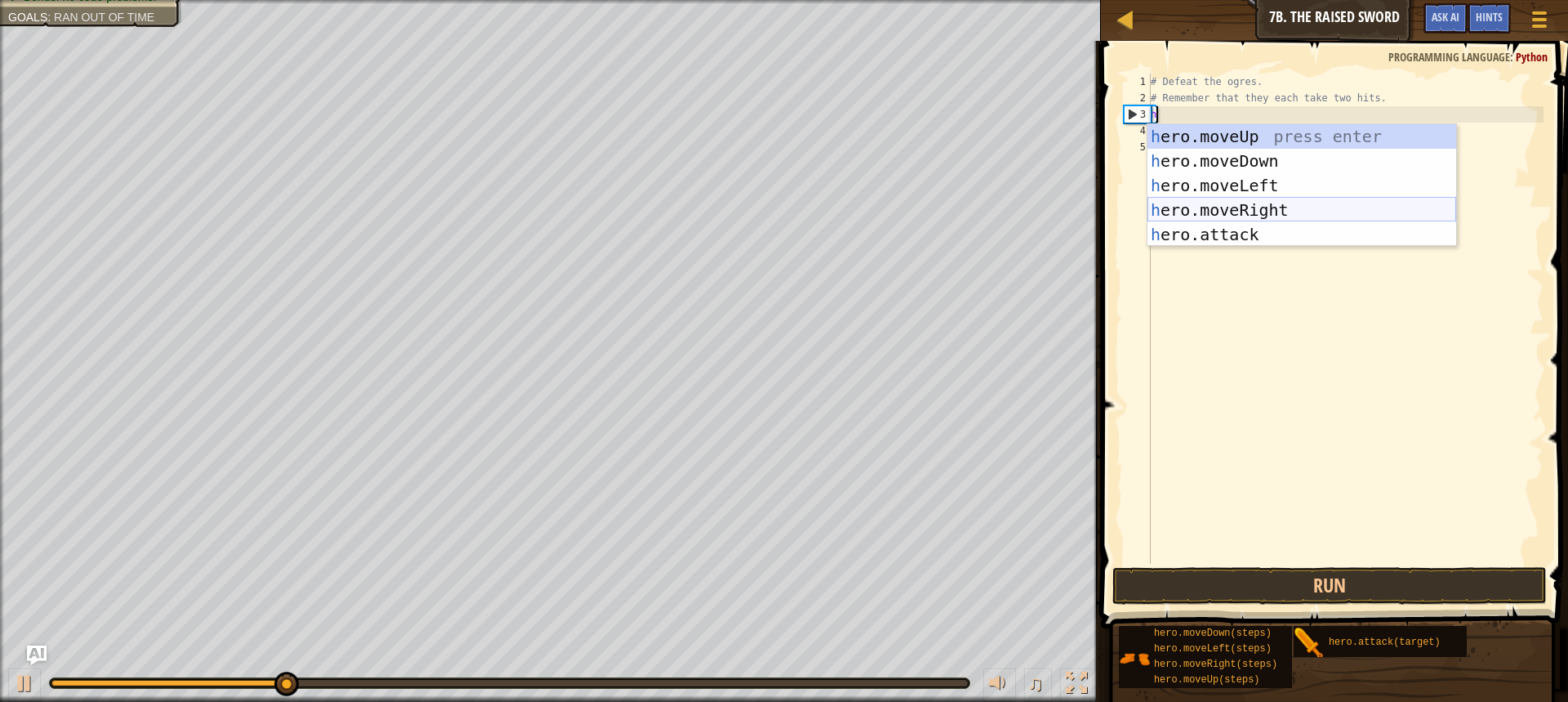
click at [1286, 199] on div "h ero.moveUp press enter h ero.moveDown press enter h ero.moveLeft press enter …" at bounding box center [1302, 209] width 309 height 172
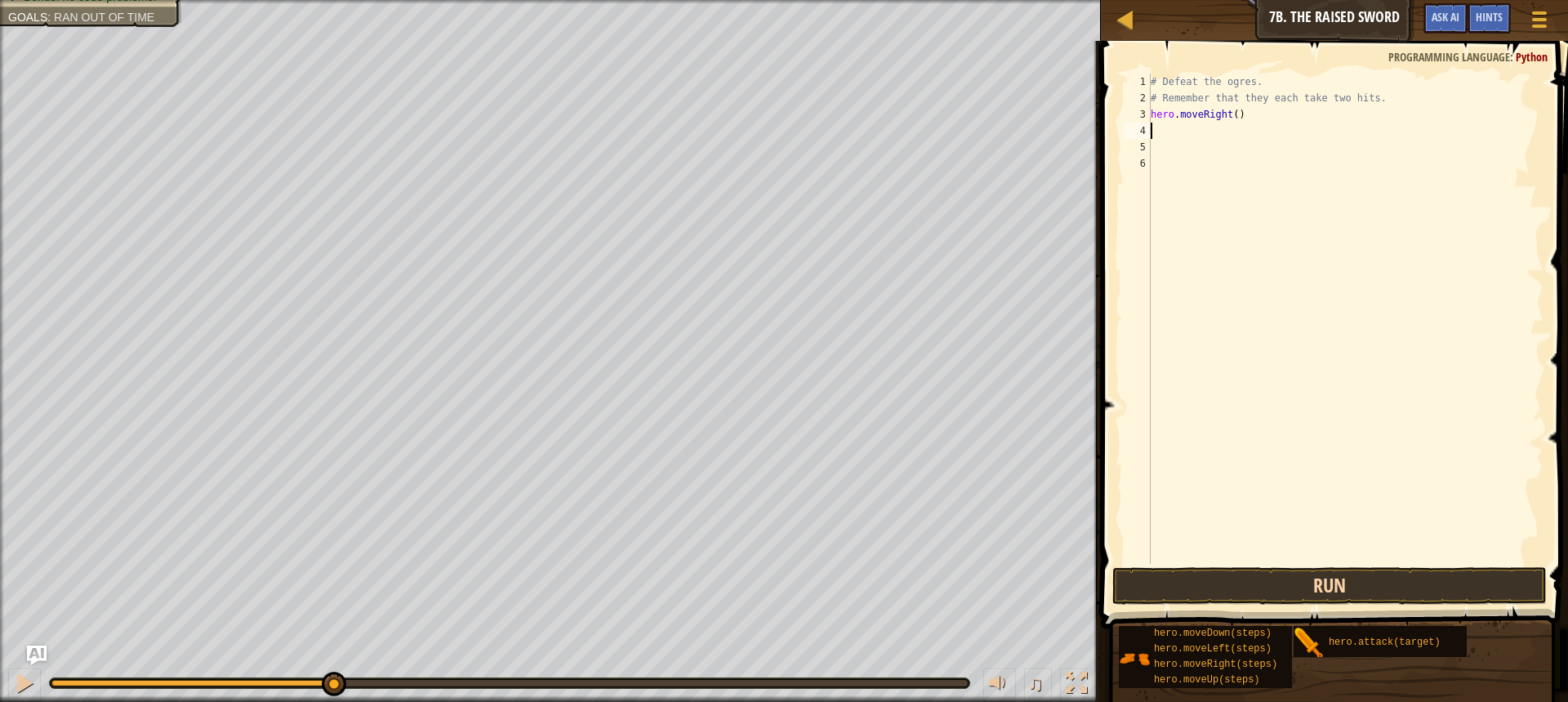
drag, startPoint x: 1318, startPoint y: 568, endPoint x: 1307, endPoint y: 578, distance: 14.9
click at [1309, 577] on div "1 2 3 4 5 6 # Defeat the ogres. # Remember that they each take two hits. hero .…" at bounding box center [1333, 367] width 472 height 636
click at [1305, 570] on button "Run" at bounding box center [1329, 586] width 435 height 38
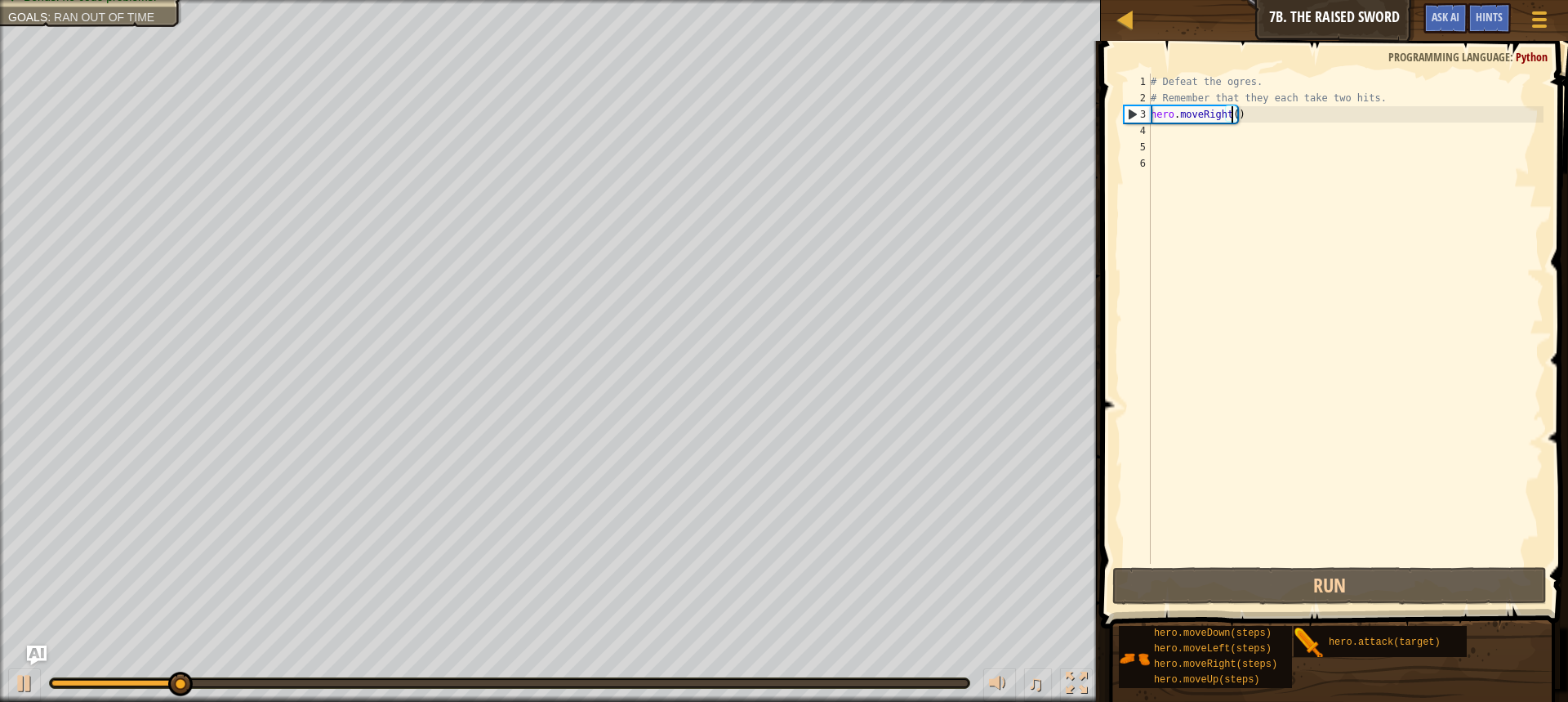
click at [1230, 106] on div "# Defeat the ogres. # Remember that they each take two hits. hero . moveRight (…" at bounding box center [1345, 335] width 396 height 523
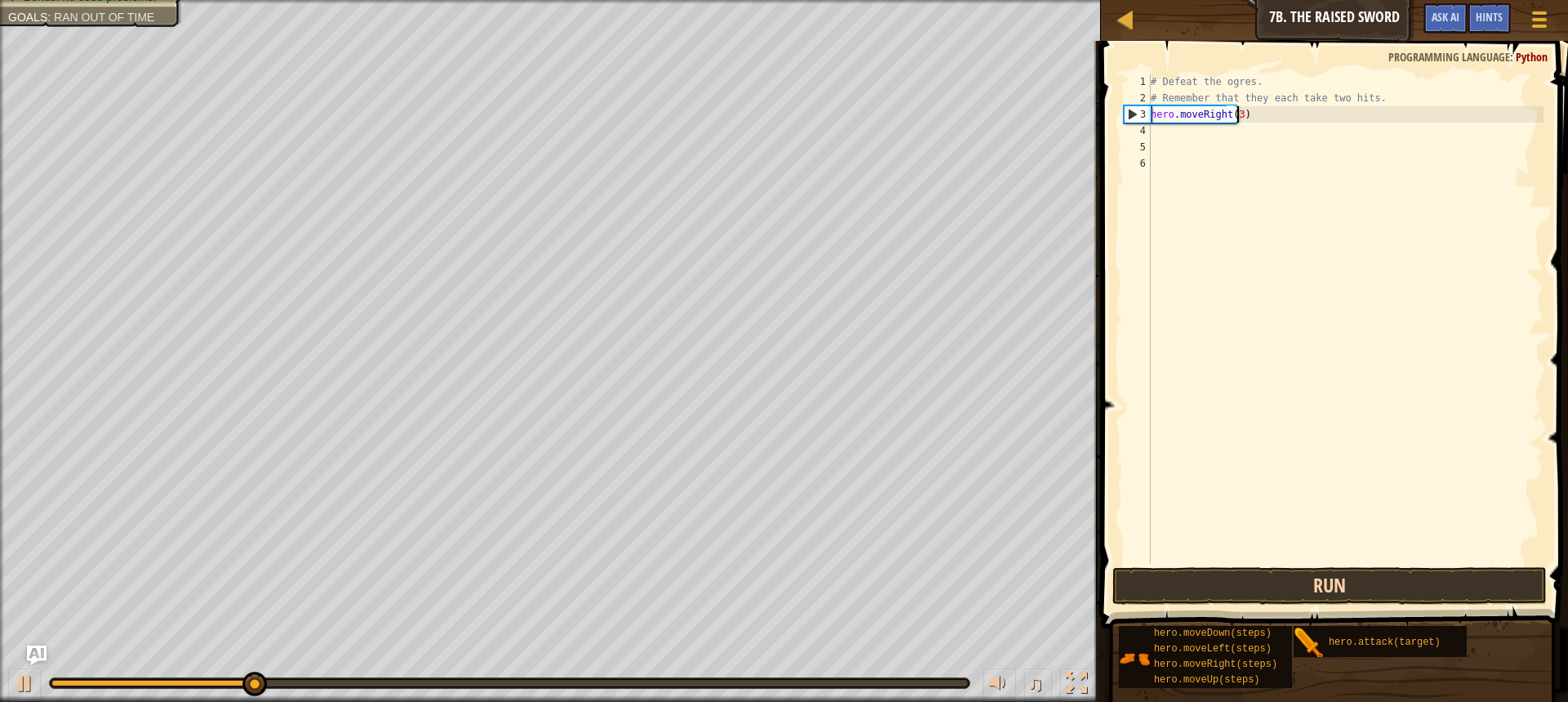
scroll to position [8, 7]
type textarea "hero.moveRight(3)"
click at [1211, 568] on div "hero.moveRight(3) 1 2 3 4 5 6 # Defeat the ogres. # Remember that they each tak…" at bounding box center [1333, 367] width 472 height 636
drag, startPoint x: 1206, startPoint y: 574, endPoint x: 1199, endPoint y: 568, distance: 9.2
click at [1204, 571] on button "Run" at bounding box center [1329, 586] width 435 height 38
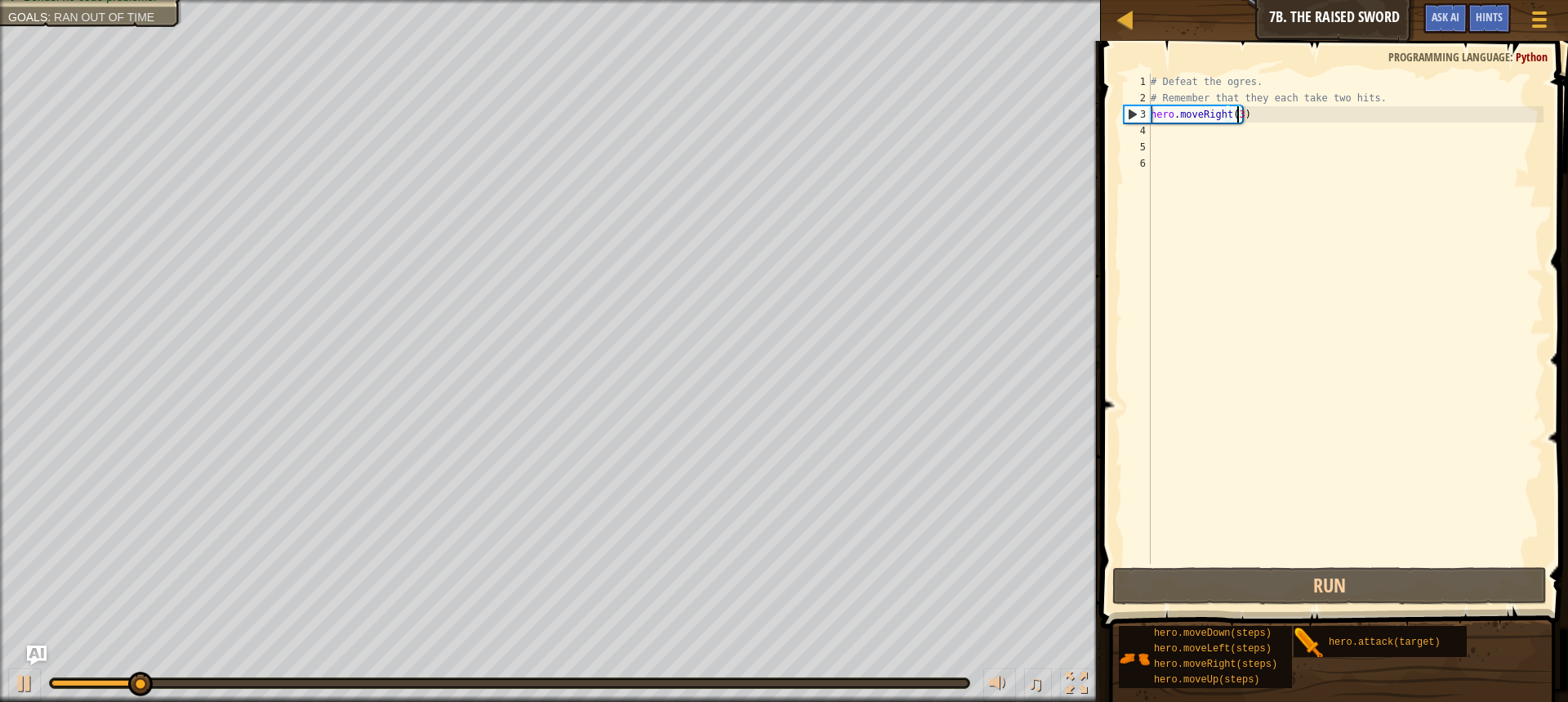
click at [1237, 142] on div "# Defeat the ogres. # Remember that they each take two hits. hero . moveRight (…" at bounding box center [1345, 335] width 396 height 523
click at [1232, 137] on div "# Defeat the ogres. # Remember that they each take two hits. hero . moveRight (…" at bounding box center [1345, 335] width 396 height 523
type textarea "f"
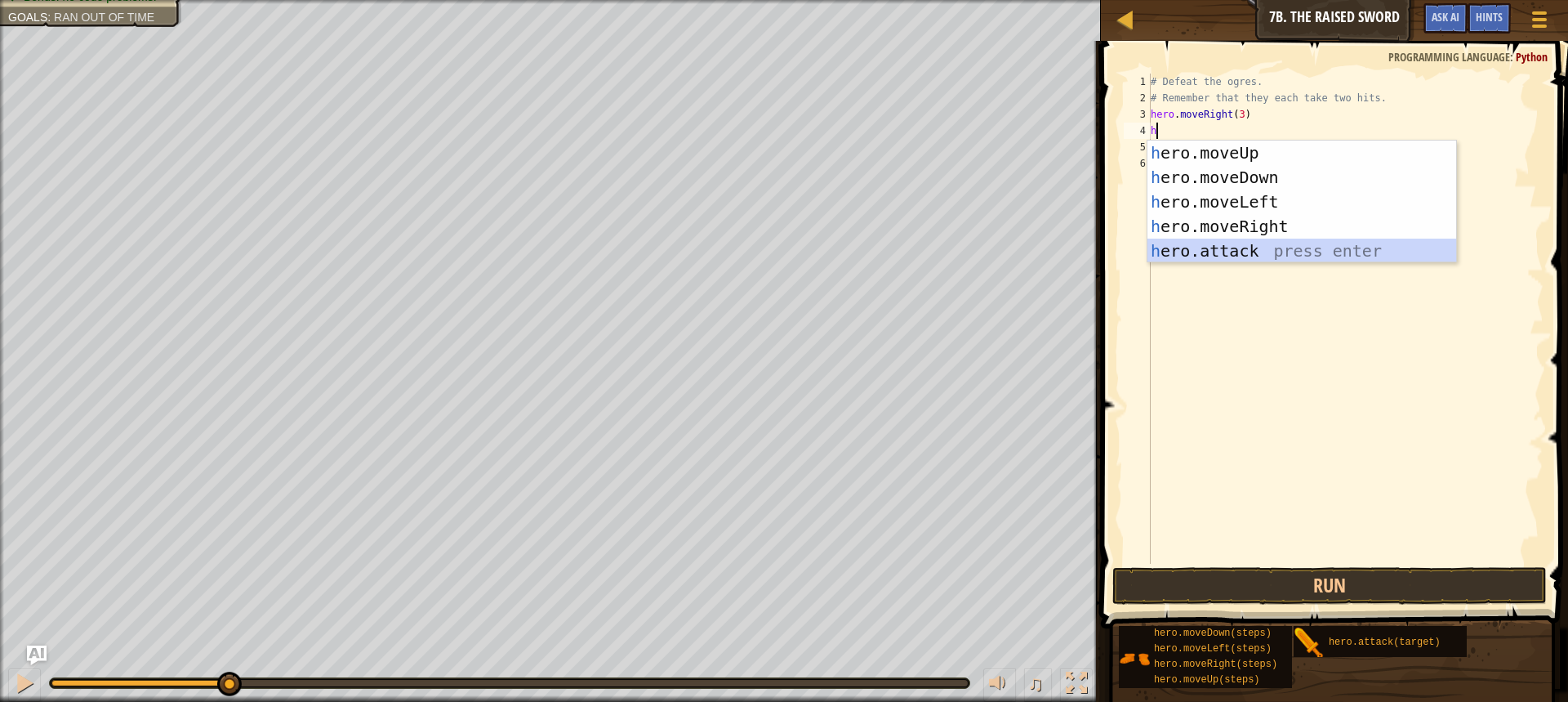
click at [1262, 250] on div "h ero.moveUp press enter h ero.moveDown press enter h ero.moveLeft press enter …" at bounding box center [1302, 226] width 309 height 172
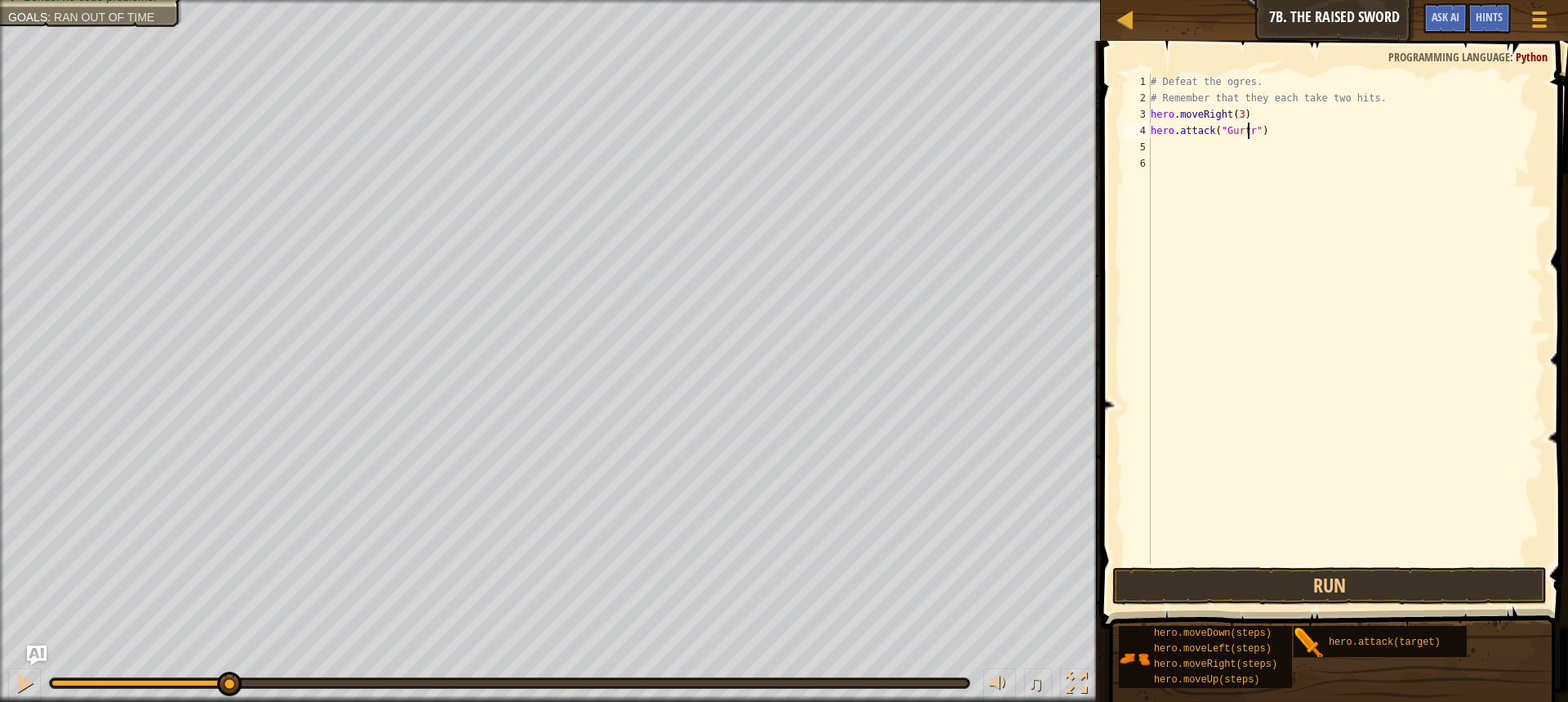
scroll to position [8, 8]
type textarea "hero.attack("Gurt")"
click at [1163, 126] on div "# Defeat the ogres. # Remember that they each take two hits. hero . moveRight (…" at bounding box center [1345, 335] width 396 height 523
click at [1163, 141] on div "# Defeat the ogres. # Remember that they each take two hits. hero . moveRight (…" at bounding box center [1345, 335] width 396 height 523
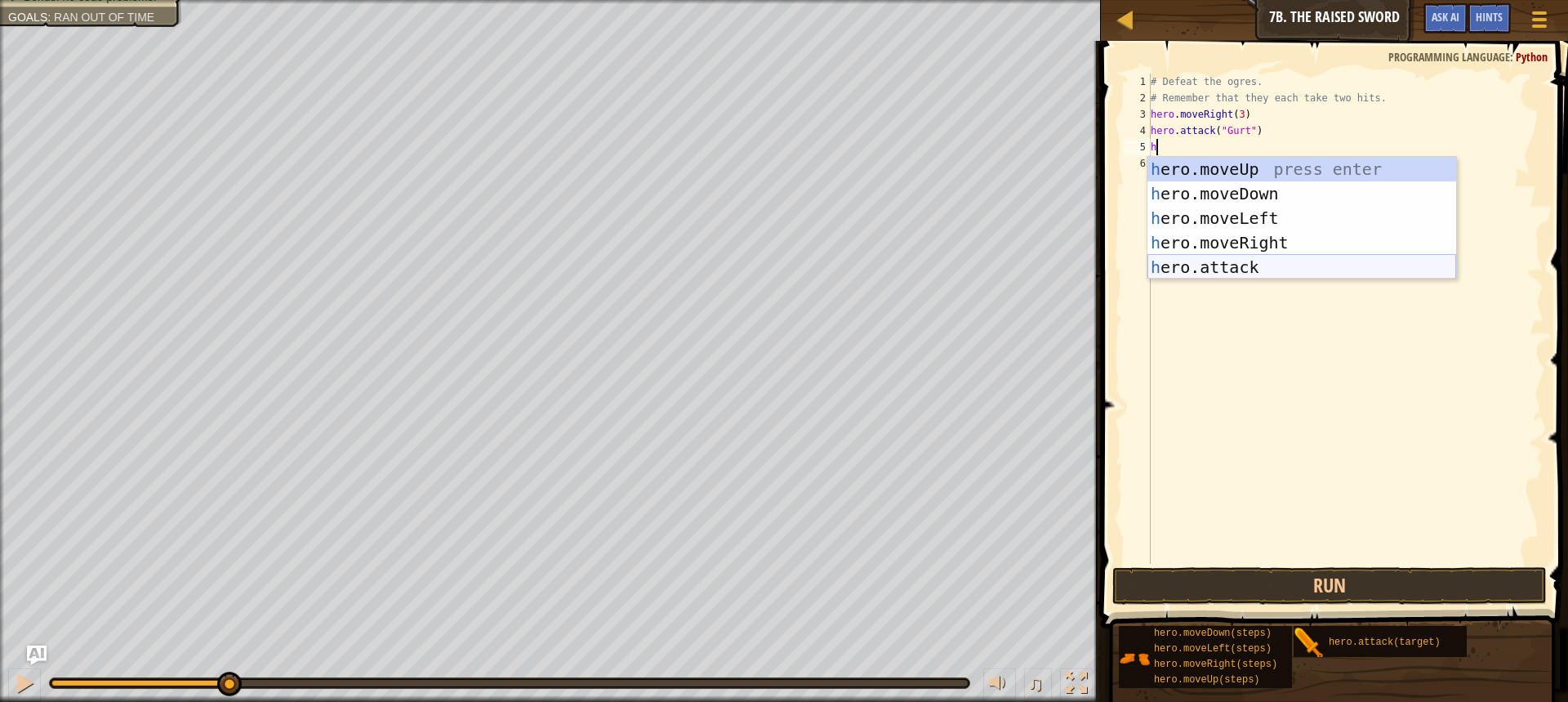
click at [1282, 260] on div "h ero.moveUp press enter h ero.moveDown press enter h ero.moveLeft press enter …" at bounding box center [1302, 242] width 309 height 172
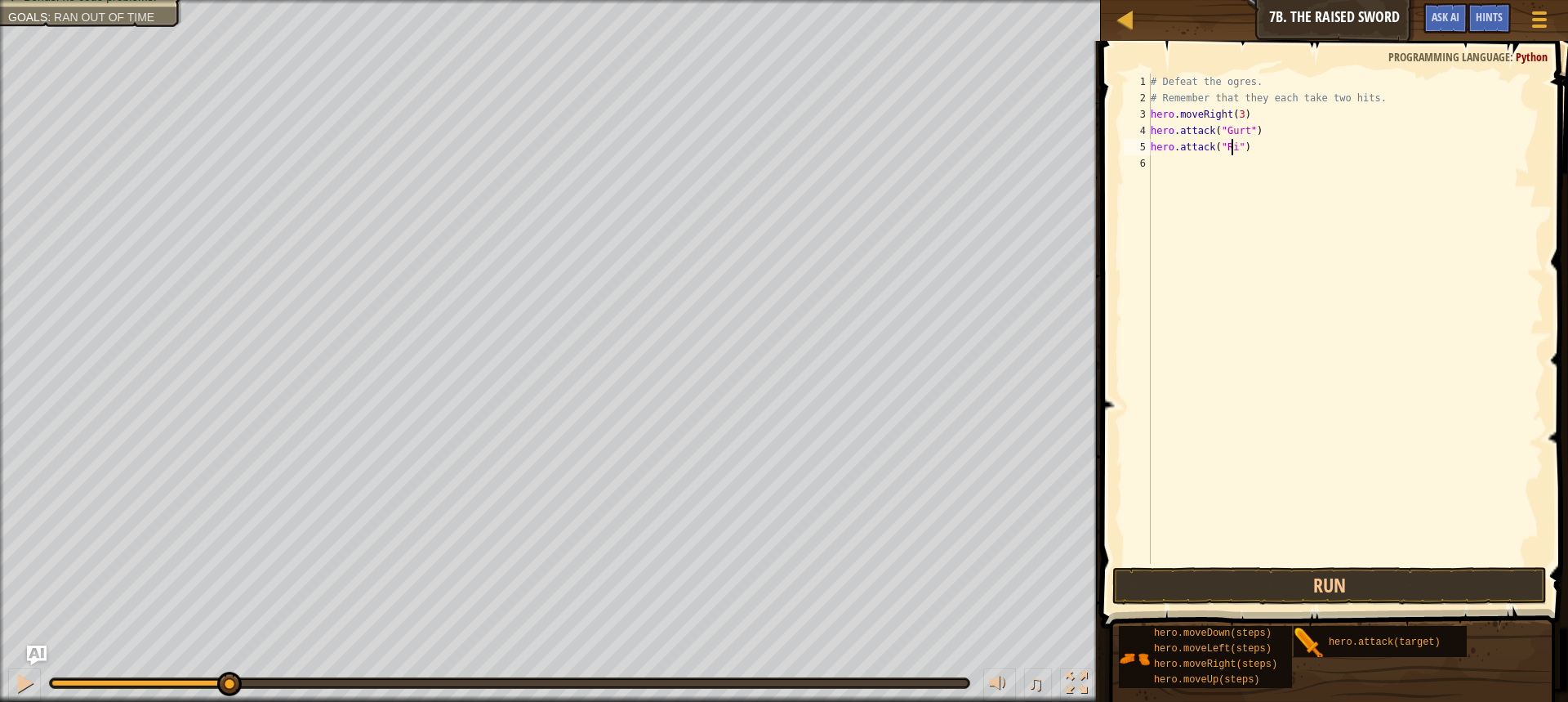
scroll to position [8, 7]
type textarea "hero.attack("Rig")"
click at [1255, 159] on div "# Defeat the ogres. # Remember that they each take two hits. hero . moveRight (…" at bounding box center [1345, 335] width 396 height 523
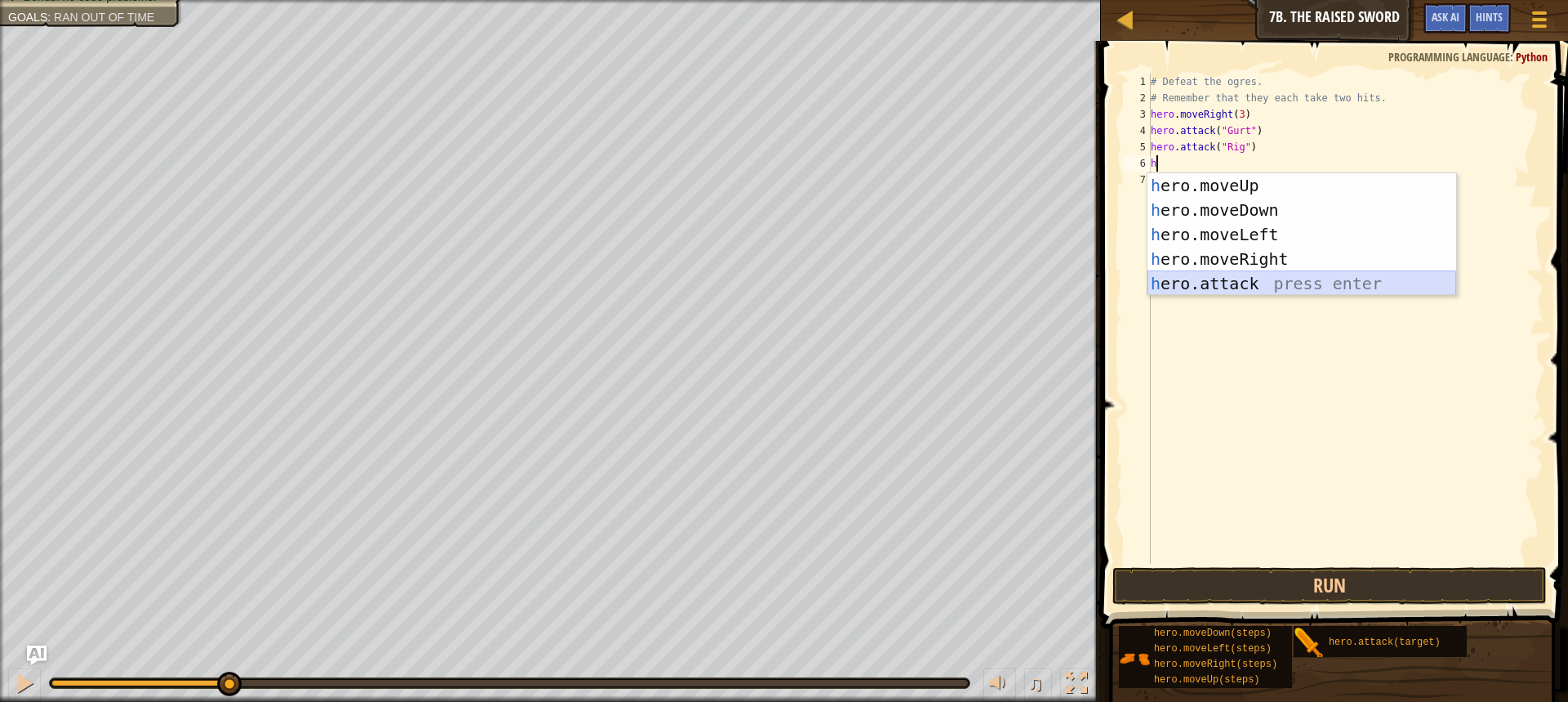
click at [1285, 286] on div "h ero.moveUp press enter h ero.moveDown press enter h ero.moveLeft press enter …" at bounding box center [1302, 259] width 309 height 172
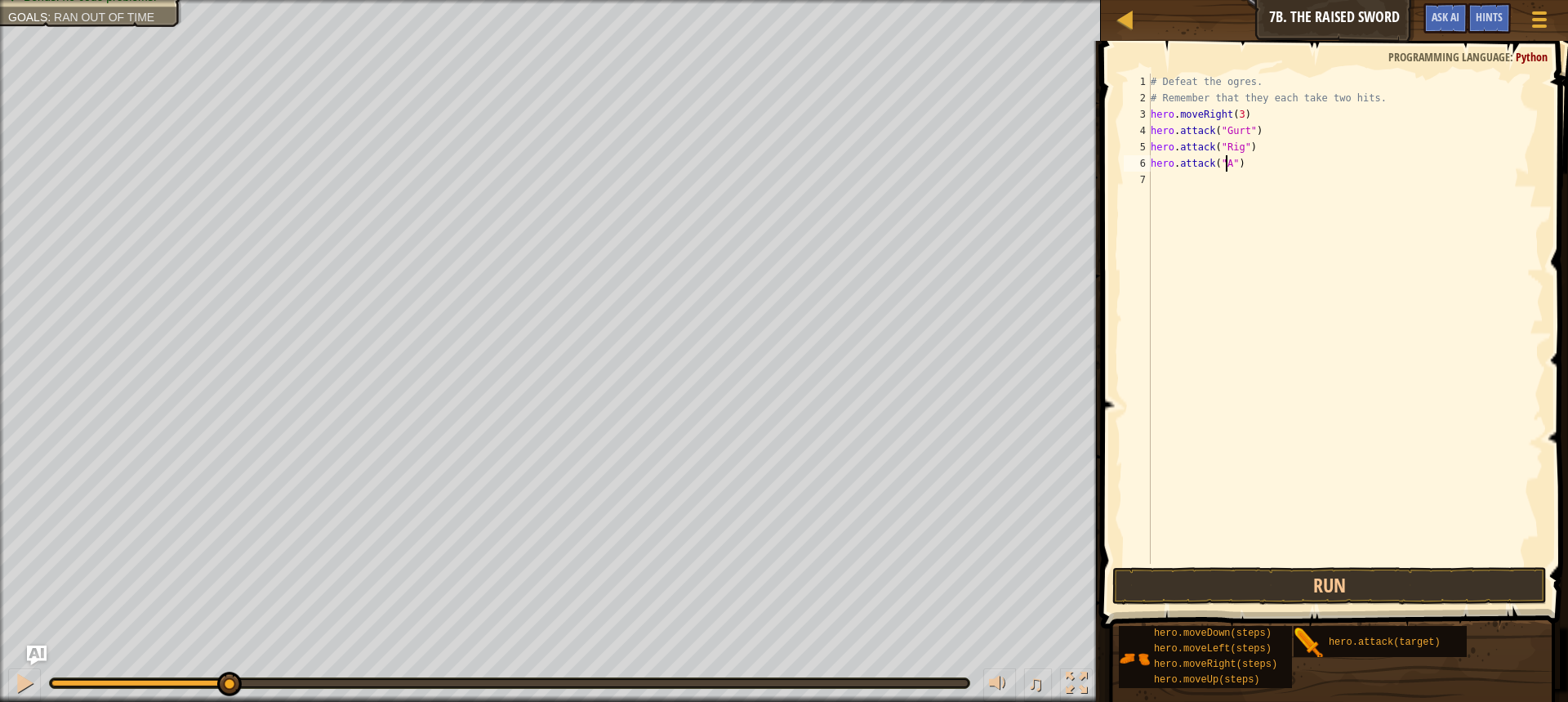
scroll to position [8, 7]
drag, startPoint x: 1231, startPoint y: 599, endPoint x: 1215, endPoint y: 607, distance: 17.9
click at [1225, 606] on div "hero.attack("ACK") 1 2 3 4 5 6 7 # Defeat the ogres. # Remember that they each …" at bounding box center [1333, 367] width 472 height 636
click at [1210, 601] on button "Run" at bounding box center [1329, 586] width 435 height 38
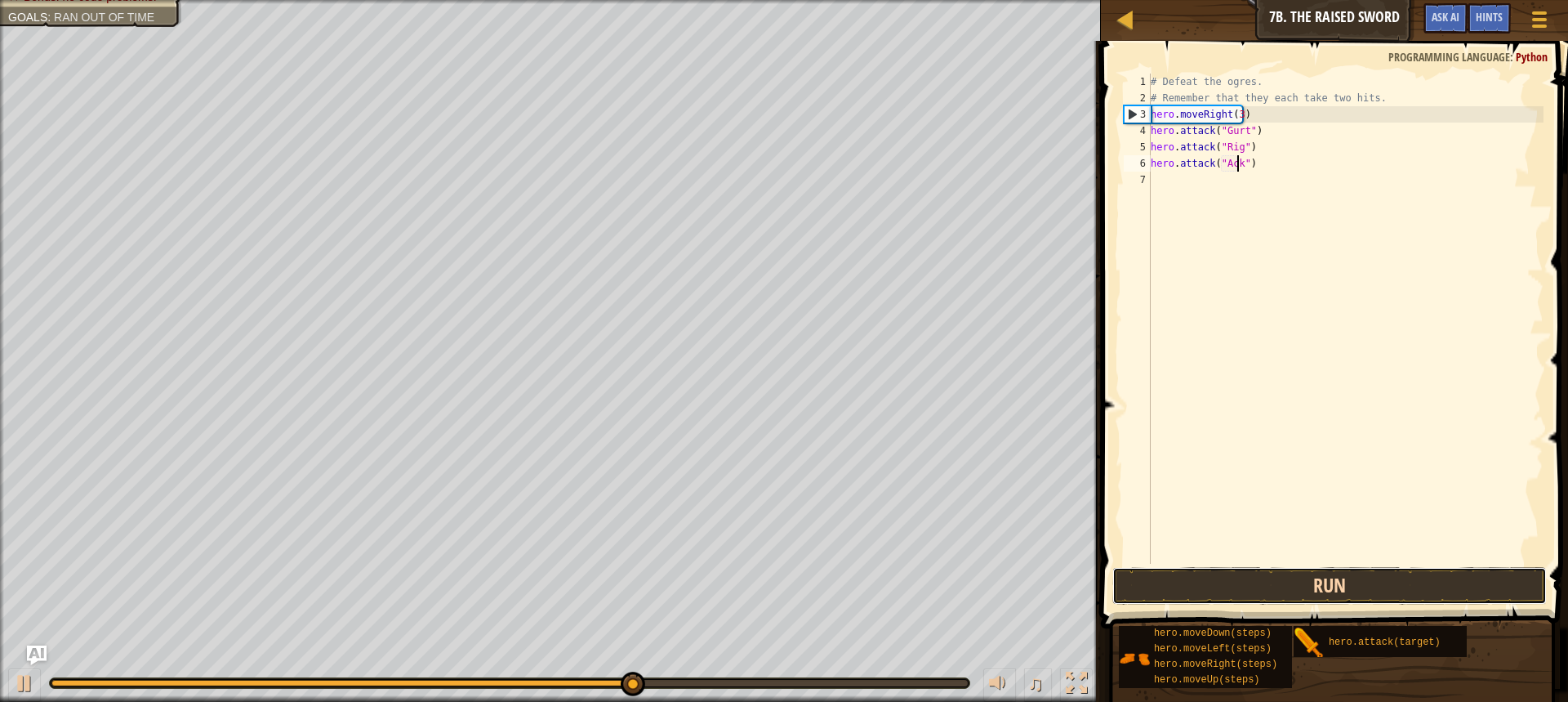
click at [1191, 584] on button "Run" at bounding box center [1329, 586] width 435 height 38
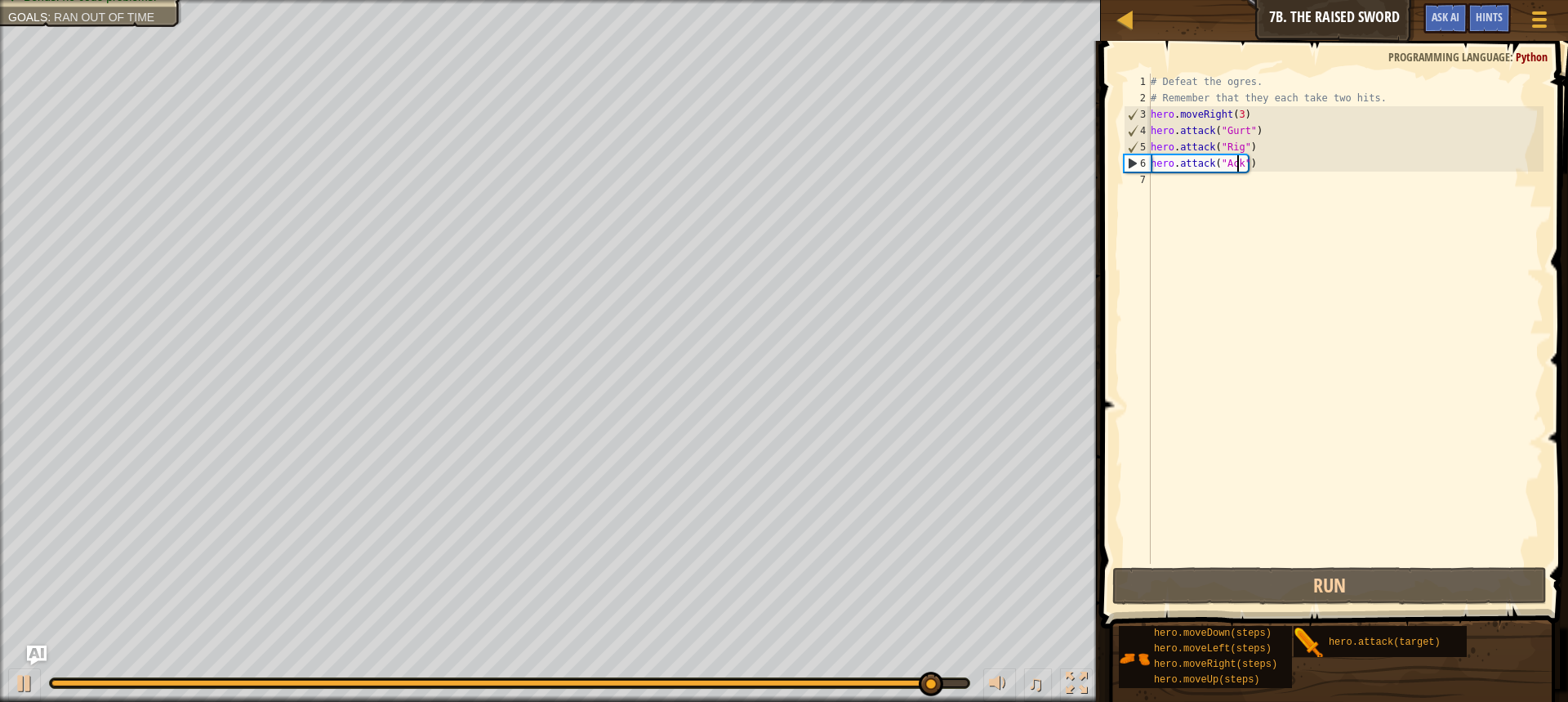
drag, startPoint x: 1266, startPoint y: 135, endPoint x: 1275, endPoint y: 129, distance: 10.8
click at [1275, 129] on div "# Defeat the ogres. # Remember that they each take two hits. hero . moveRight (…" at bounding box center [1345, 335] width 396 height 523
type textarea "hero.attack("Gurt")"
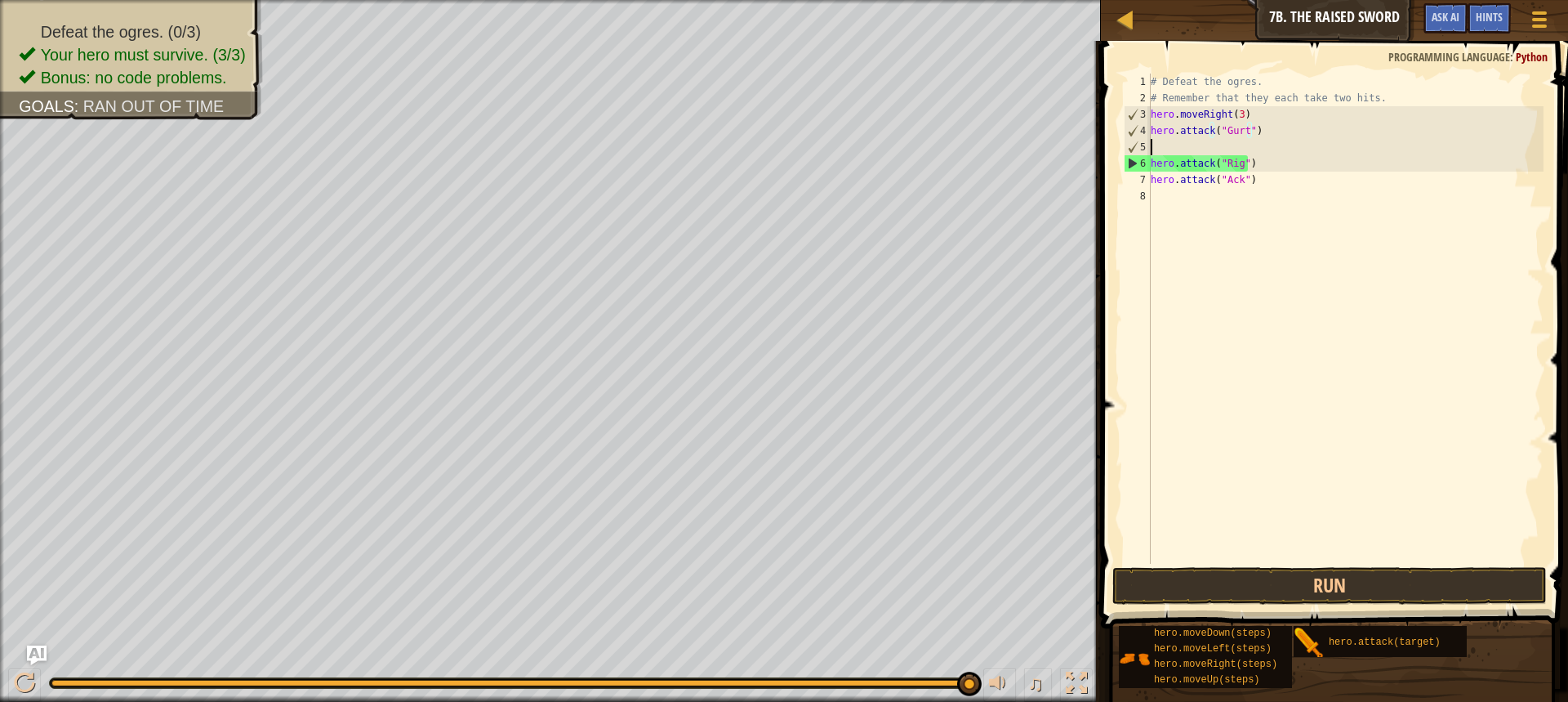
scroll to position [8, 0]
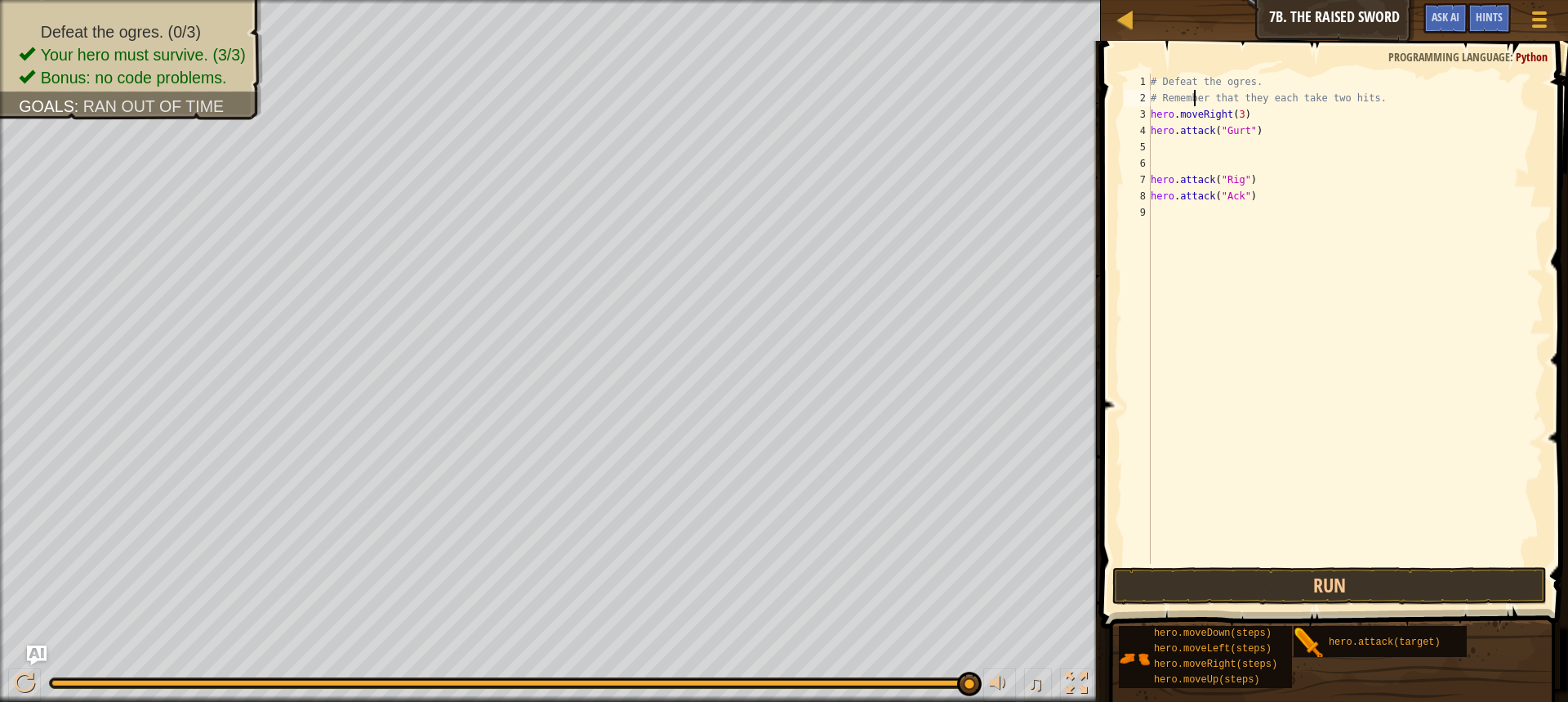
drag, startPoint x: 1196, startPoint y: 103, endPoint x: 1173, endPoint y: 111, distance: 24.4
click at [1185, 95] on div "# Defeat the ogres. # Remember that they each take two hits. hero . moveRight (…" at bounding box center [1345, 335] width 396 height 523
type textarea "hero.attack("Gurt")"
click at [1152, 146] on div "# Defeat the ogres. # Remember that they each take two hits. hero . moveRight (…" at bounding box center [1345, 335] width 396 height 523
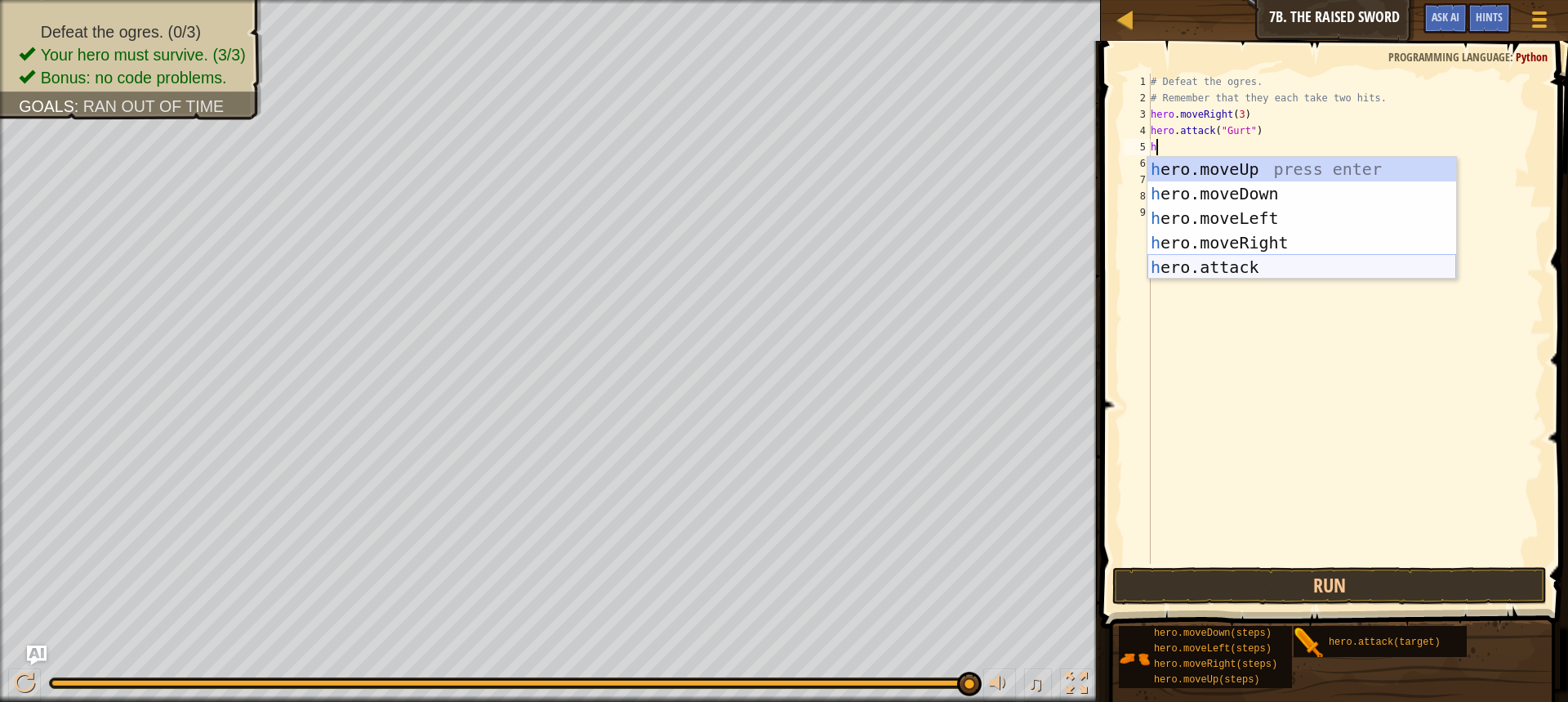
drag, startPoint x: 1226, startPoint y: 272, endPoint x: 1222, endPoint y: 254, distance: 18.4
click at [1223, 263] on div "h ero.moveUp press enter h ero.moveDown press enter h ero.moveLeft press enter …" at bounding box center [1302, 242] width 309 height 172
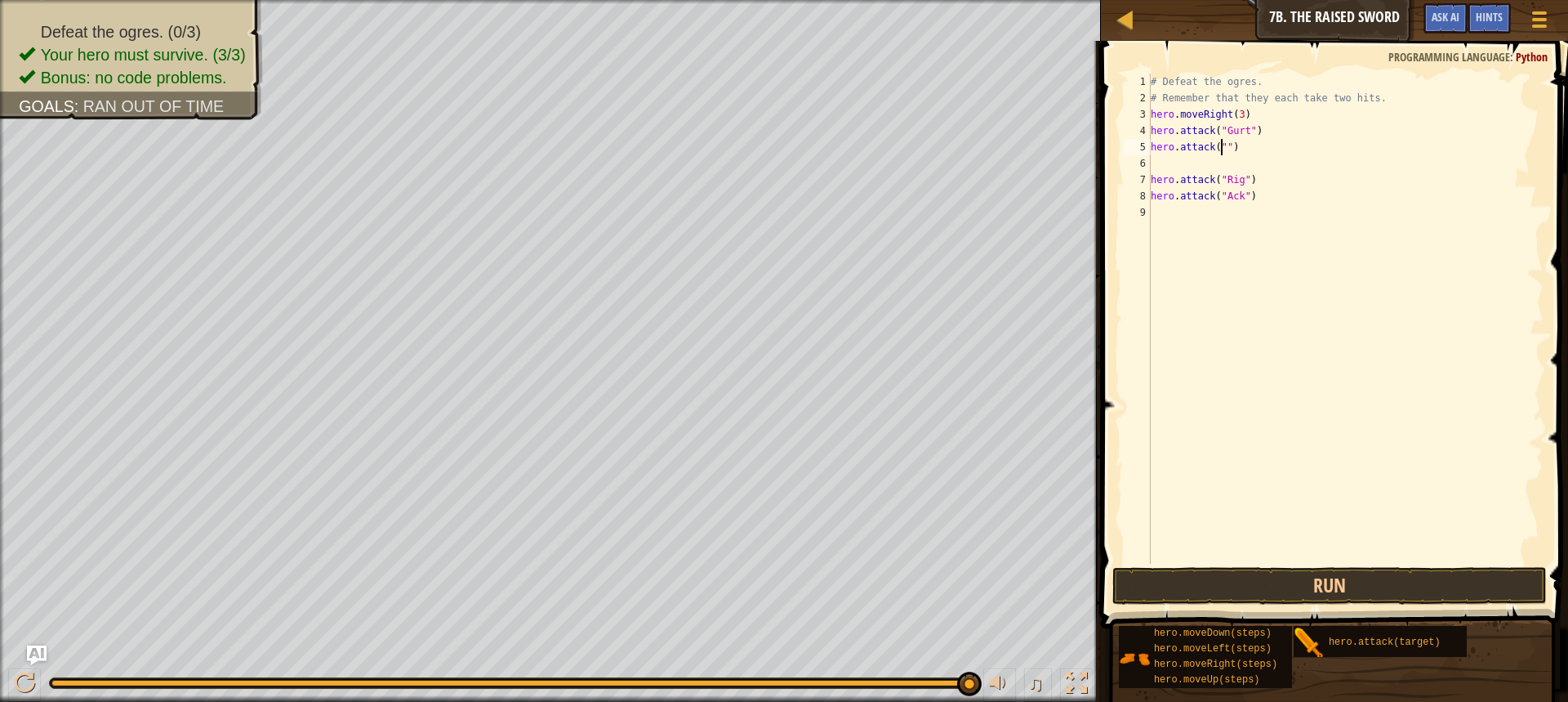
scroll to position [8, 6]
type textarea "hero.attack("Gurt")"
click at [1156, 157] on div "# Defeat the ogres. # Remember that they each take two hits. hero . moveRight (…" at bounding box center [1345, 335] width 396 height 523
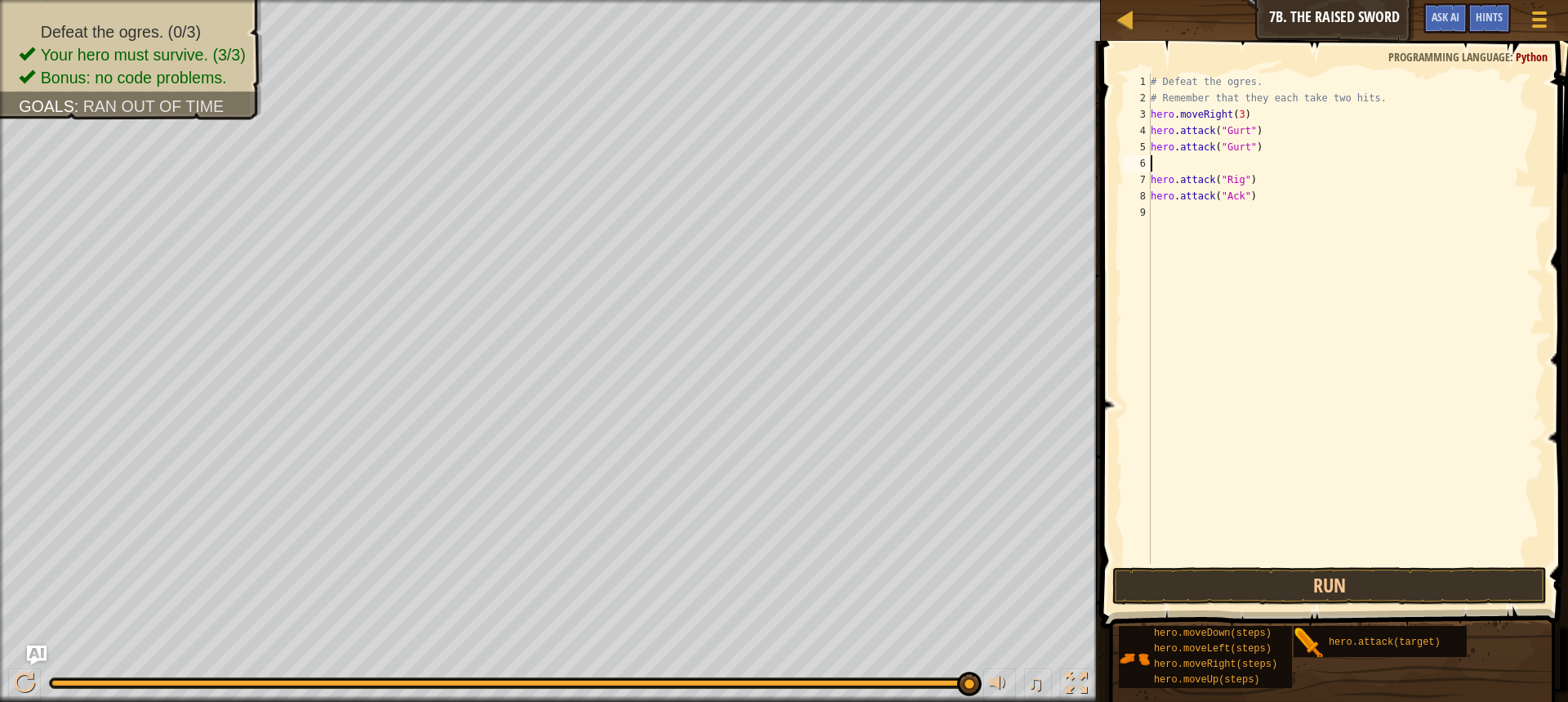
type textarea "H"
click at [1176, 307] on div "# Defeat the ogres. # Remember that they each take two hits. hero . moveRight (…" at bounding box center [1345, 335] width 396 height 523
click at [1189, 168] on div "# Defeat the ogres. # Remember that they each take two hits. hero . moveRight (…" at bounding box center [1345, 335] width 396 height 523
type textarea "H"
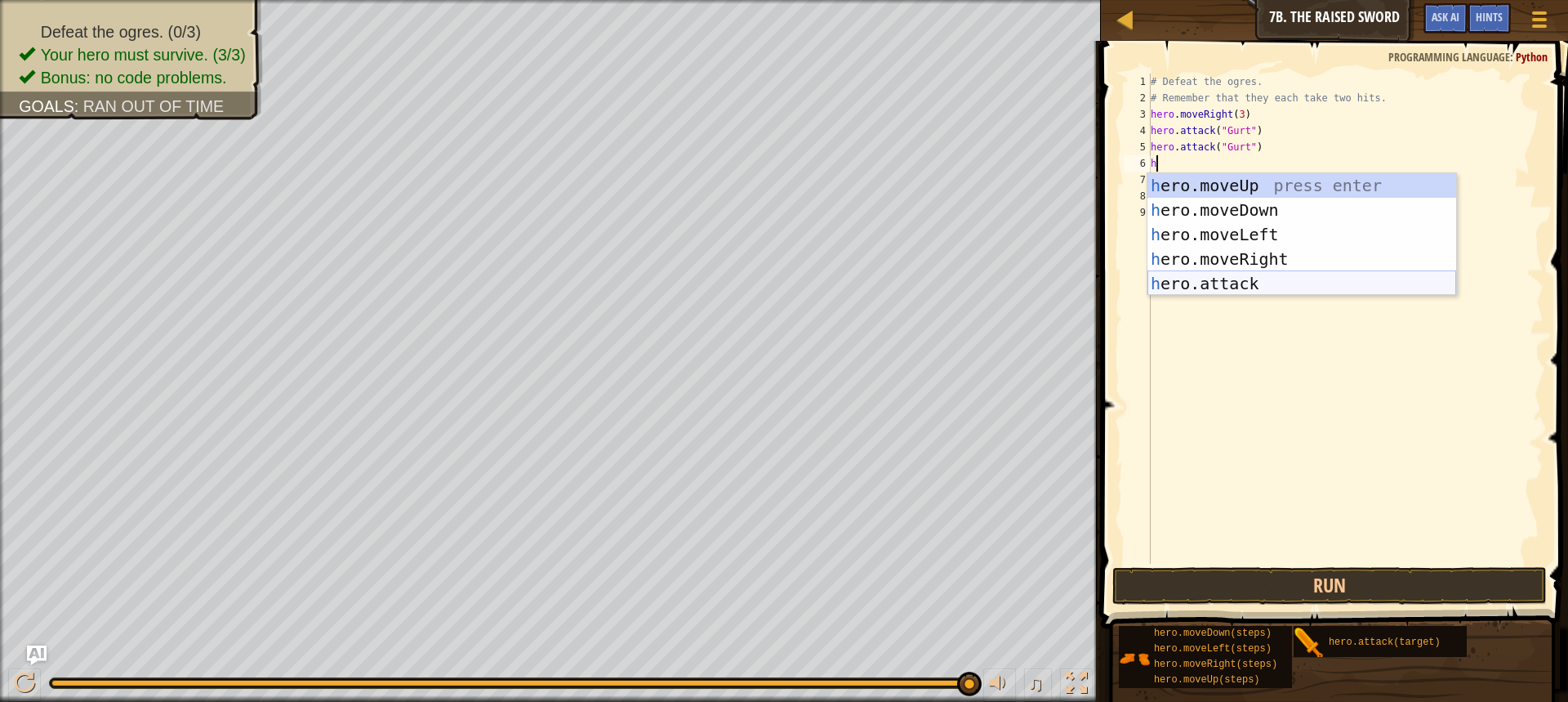
click at [1208, 266] on div "h ero.moveUp press enter h ero.moveDown press enter h ero.moveLeft press enter …" at bounding box center [1302, 259] width 309 height 172
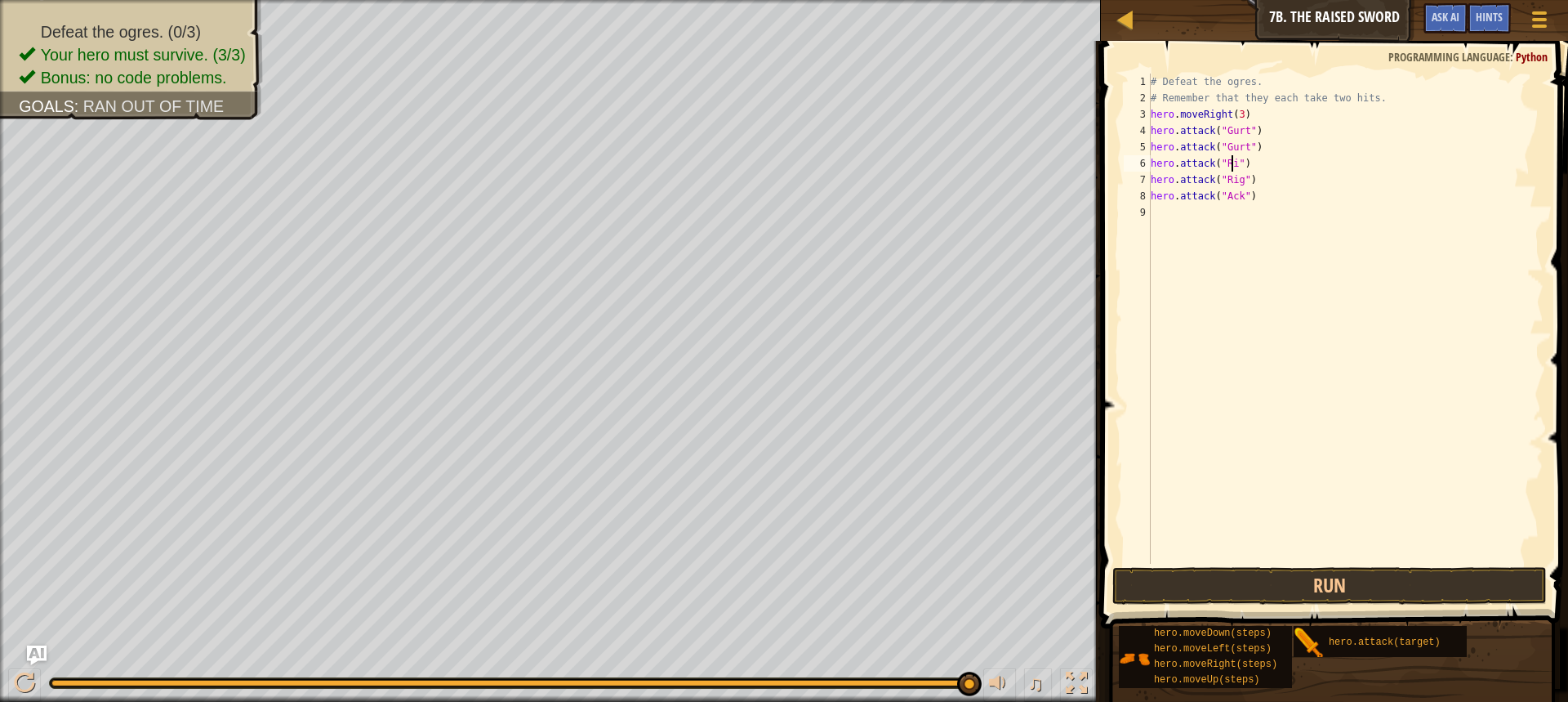
scroll to position [8, 7]
type textarea "hero.attack("Rig")"
click at [1271, 579] on button "Run" at bounding box center [1329, 586] width 435 height 38
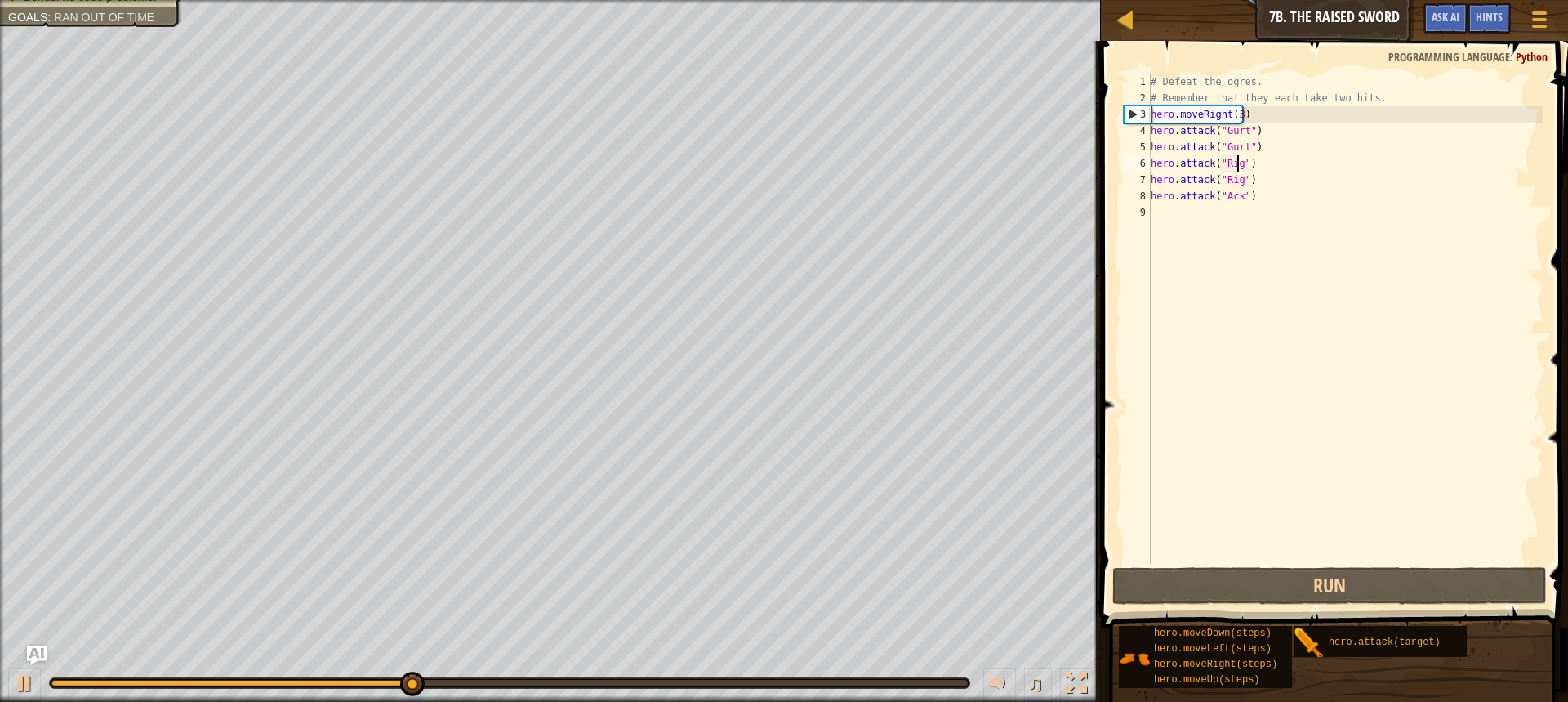
click at [1251, 221] on div "# Defeat the ogres. # Remember that they each take two hits. hero . moveRight (…" at bounding box center [1345, 335] width 396 height 523
type textarea "h"
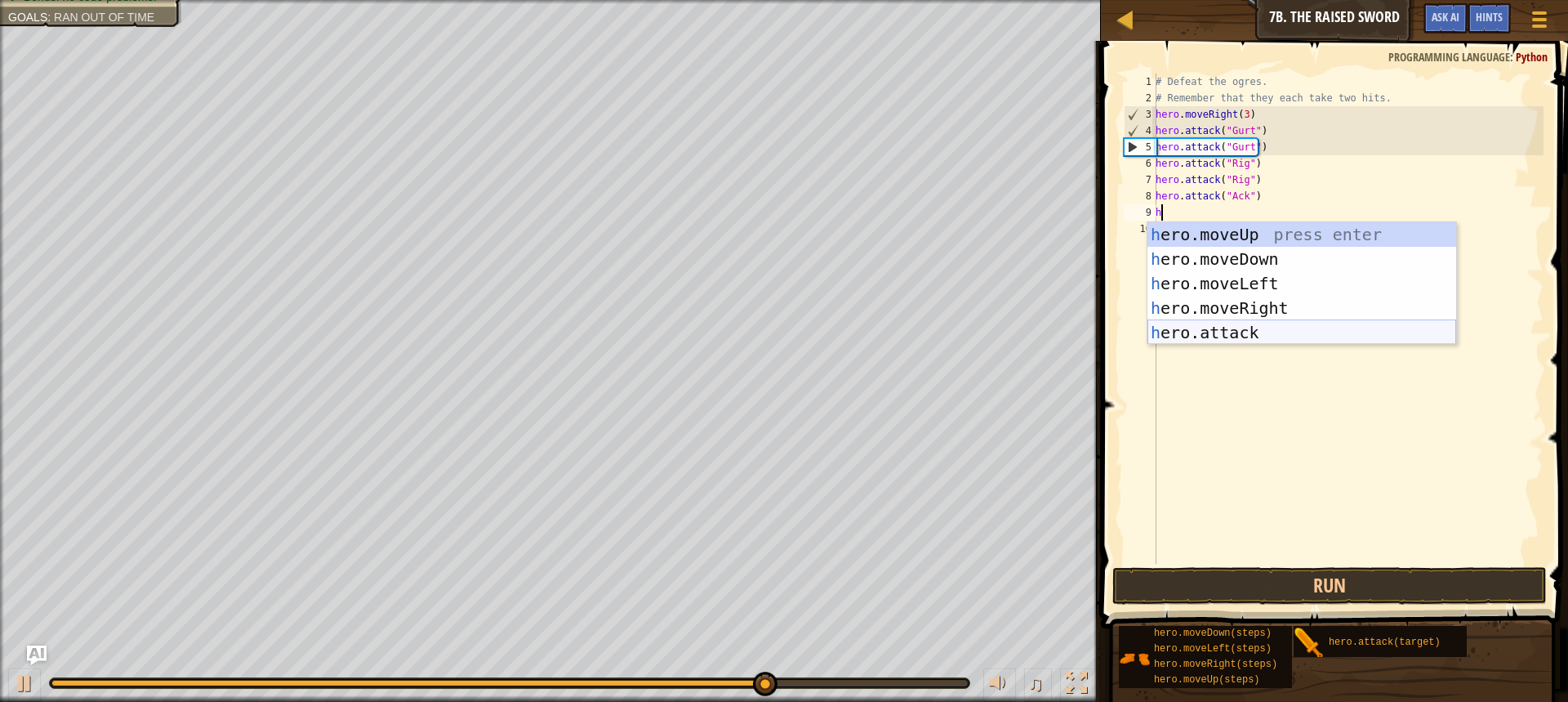
click at [1277, 314] on div "h ero.moveUp press enter h ero.moveDown press enter h ero.moveLeft press enter …" at bounding box center [1302, 307] width 309 height 172
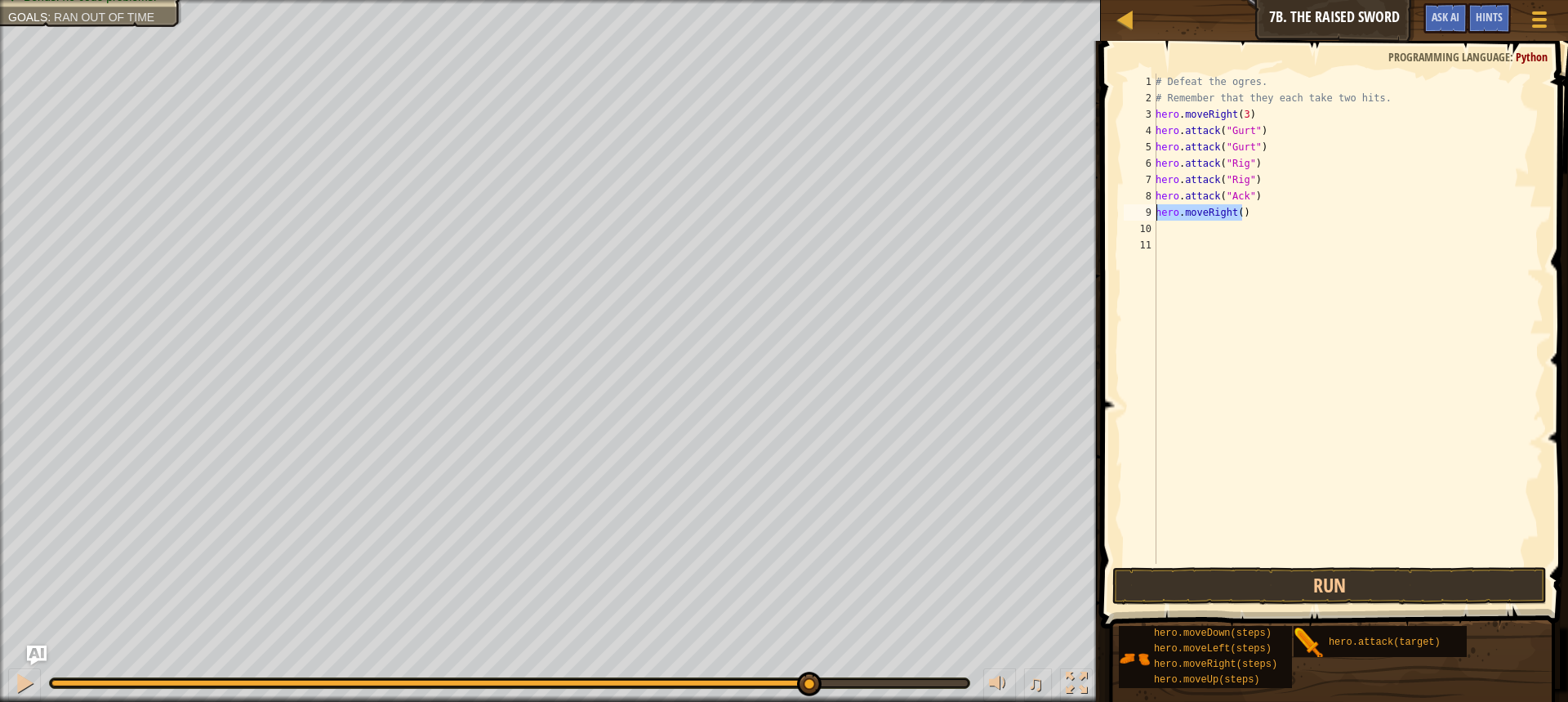
drag, startPoint x: 1229, startPoint y: 206, endPoint x: 1142, endPoint y: 211, distance: 87.1
click at [1142, 211] on div "1 2 3 4 5 6 7 8 9 10 11 # Defeat the ogres. # Remember that they each take two …" at bounding box center [1332, 318] width 423 height 490
type textarea "hero.moveRight()"
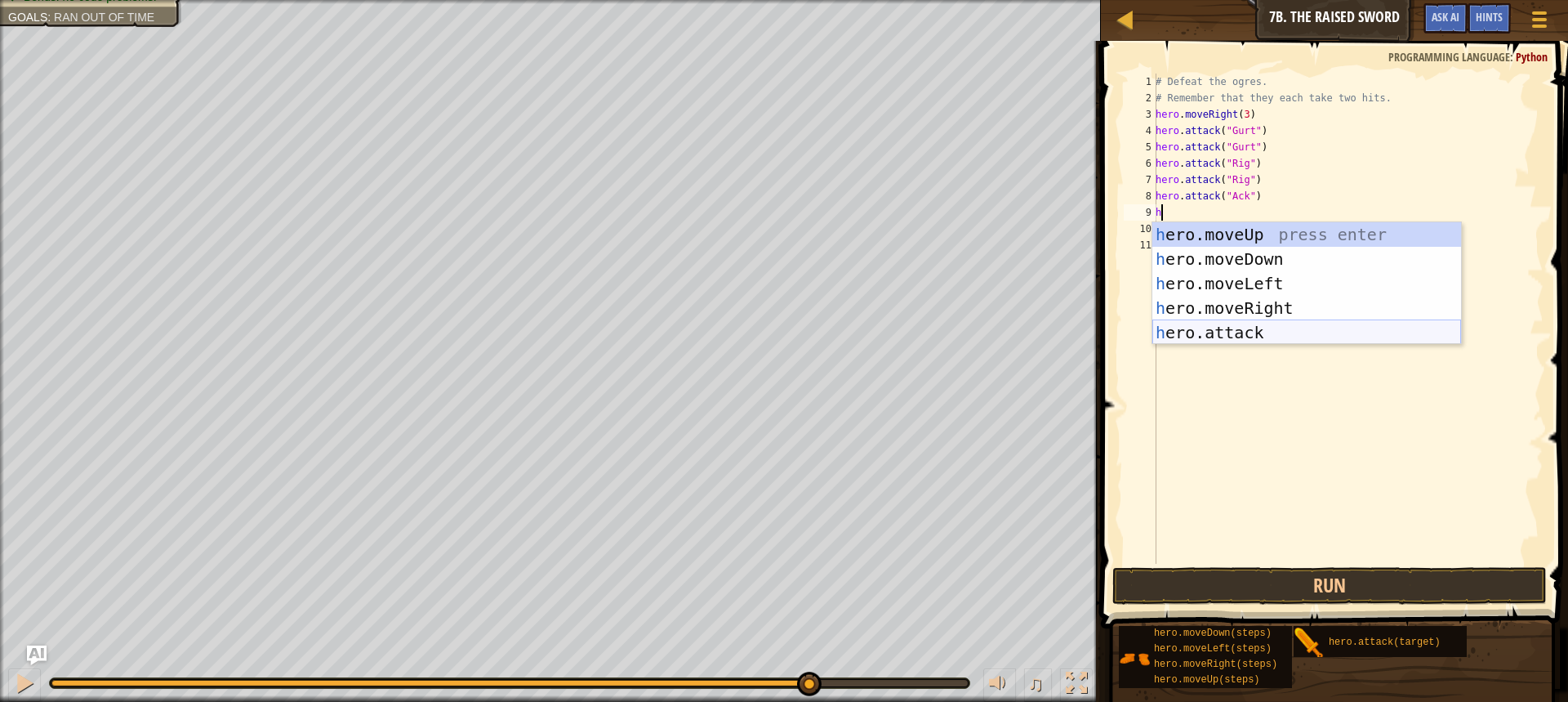
click at [1220, 326] on div "h ero.moveUp press enter h ero.moveDown press enter h ero.moveLeft press enter …" at bounding box center [1307, 307] width 309 height 172
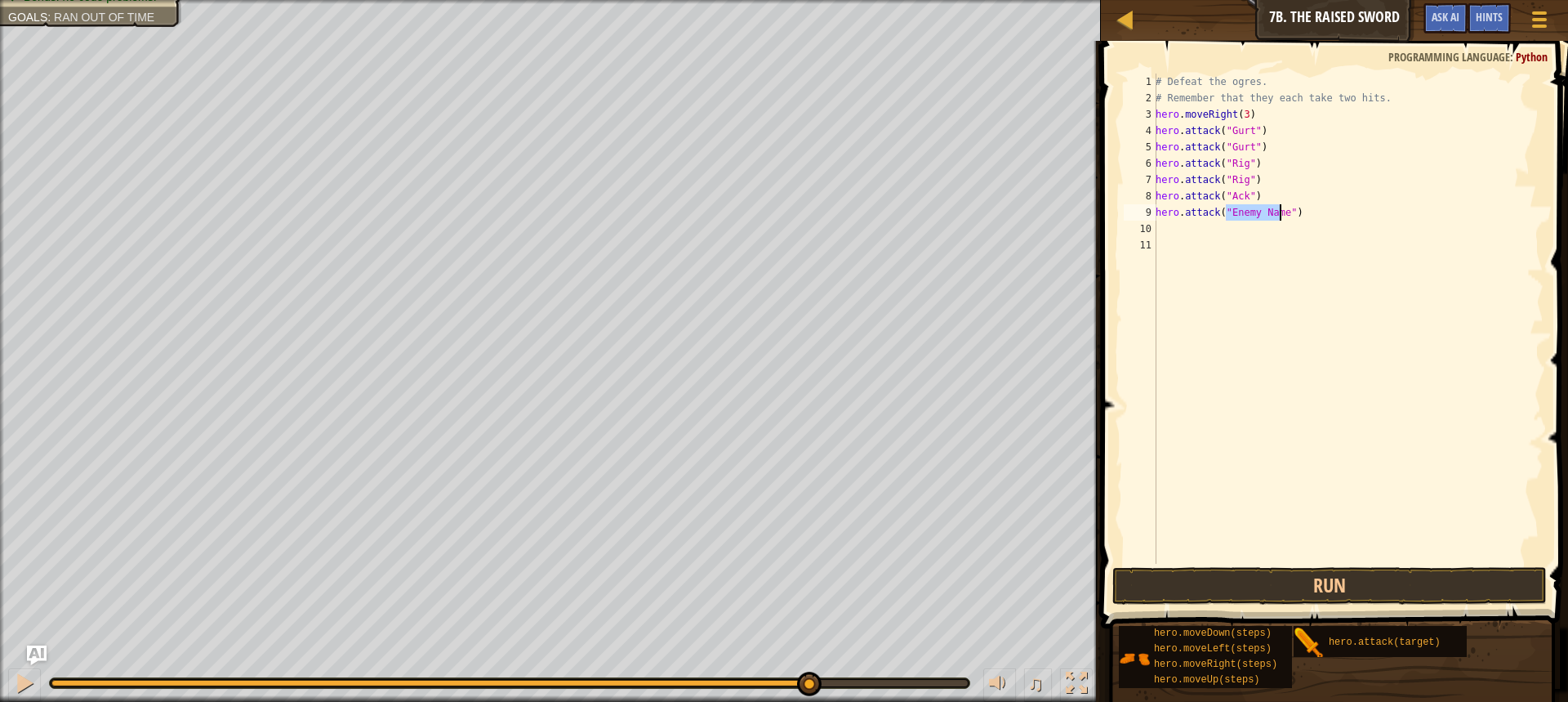
scroll to position [8, 6]
type textarea "hero.attack("Ack")"
click at [1297, 543] on div "# Defeat the ogres. # Remember that they each take two hits. hero . moveRight (…" at bounding box center [1348, 335] width 391 height 523
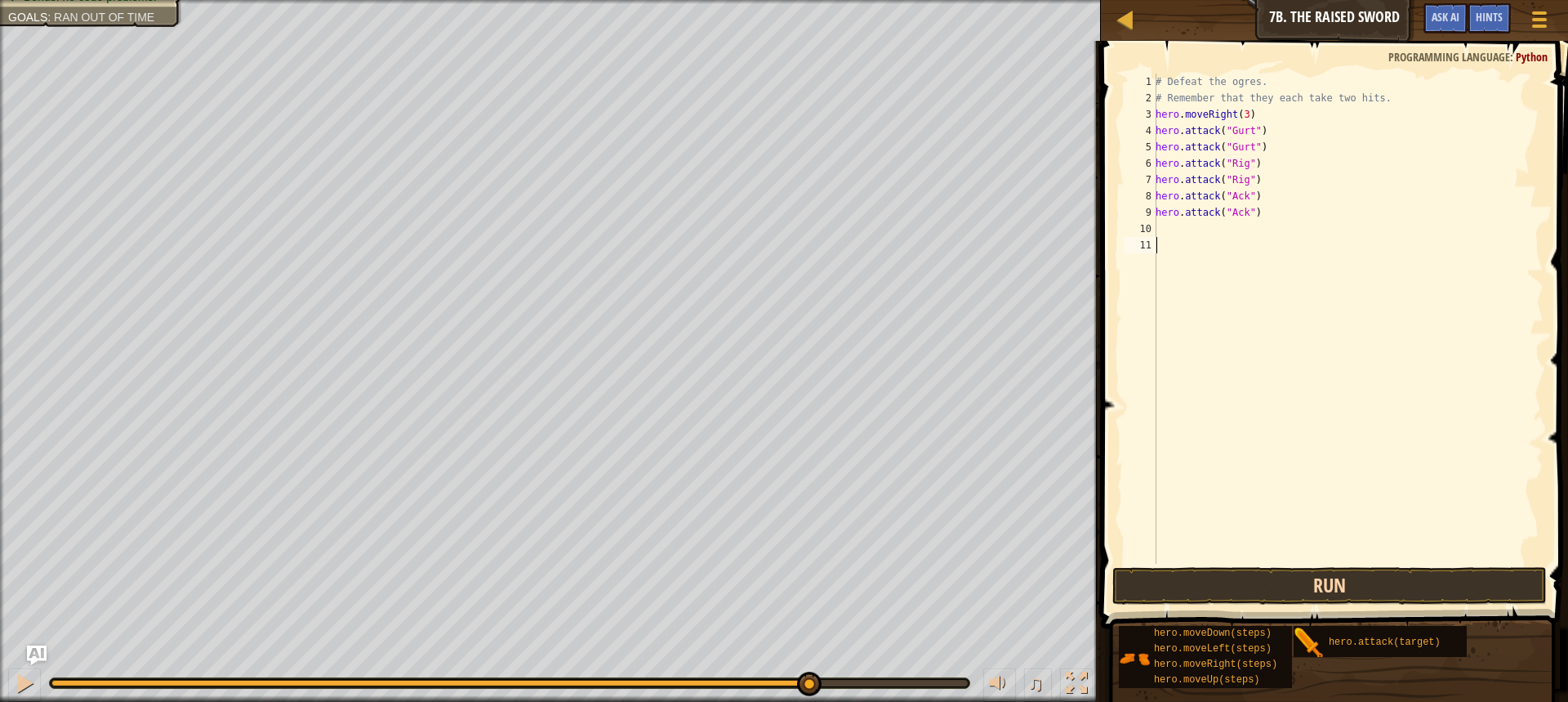
click at [1281, 567] on div "1 2 3 4 5 6 7 8 9 10 11 # Defeat the ogres. # Remember that they each take two …" at bounding box center [1333, 367] width 472 height 636
drag, startPoint x: 1270, startPoint y: 573, endPoint x: 1270, endPoint y: 563, distance: 10.0
click at [1270, 570] on button "Run" at bounding box center [1329, 586] width 435 height 38
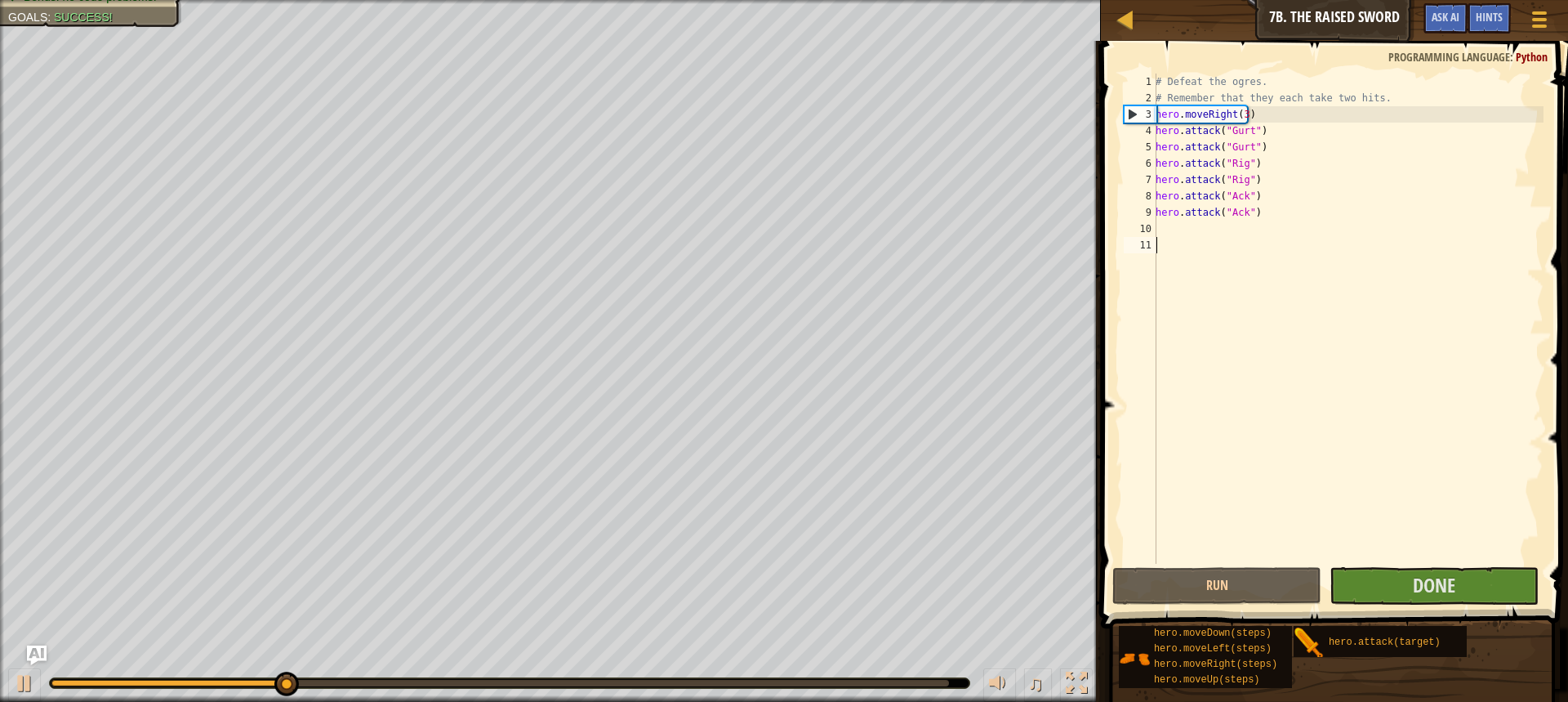
drag, startPoint x: 1521, startPoint y: 291, endPoint x: 1344, endPoint y: 616, distance: 370.1
click at [1488, 321] on div "# Defeat the ogres. # Remember that they each take two hits. hero . moveRight (…" at bounding box center [1348, 335] width 391 height 523
click at [1369, 582] on button "Done" at bounding box center [1435, 586] width 209 height 38
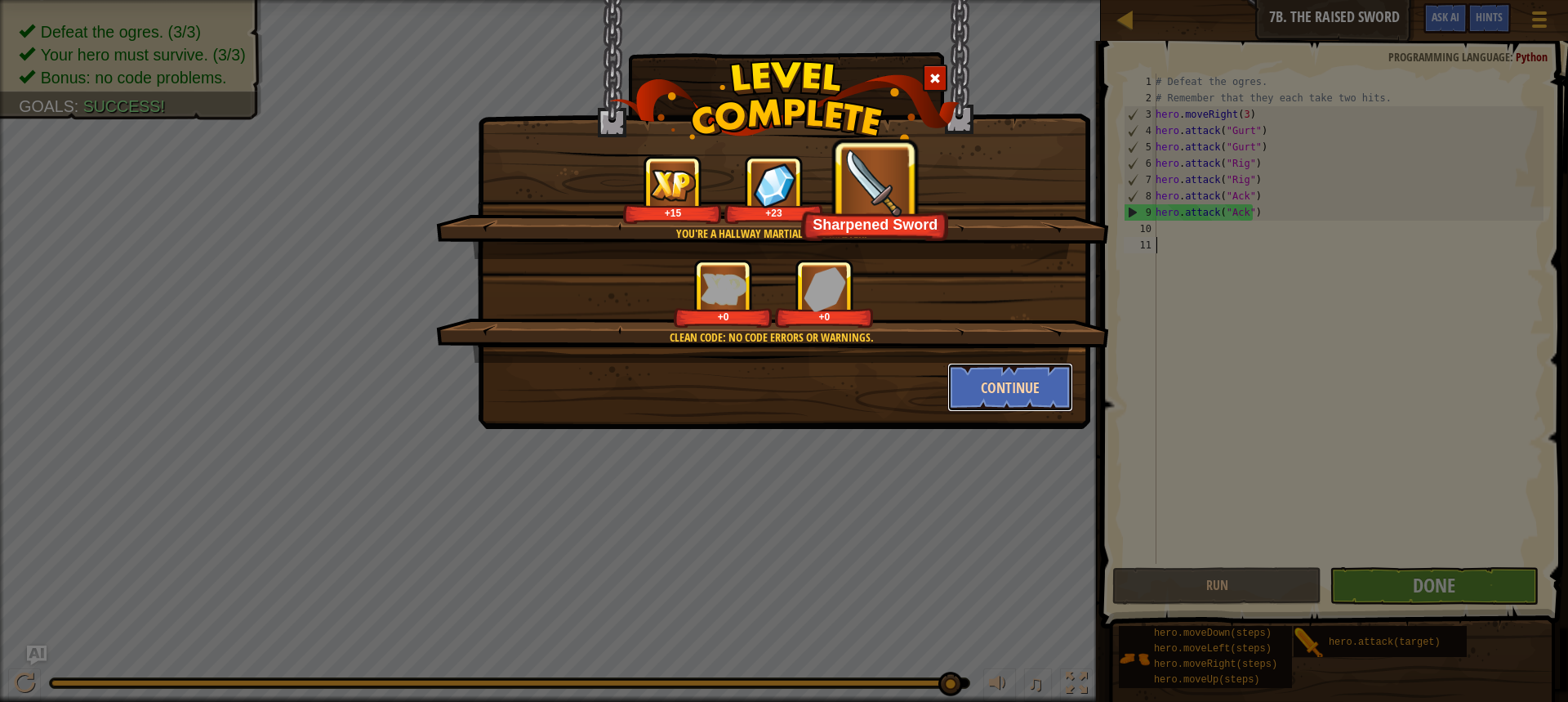
click at [973, 373] on button "Continue" at bounding box center [1010, 387] width 126 height 49
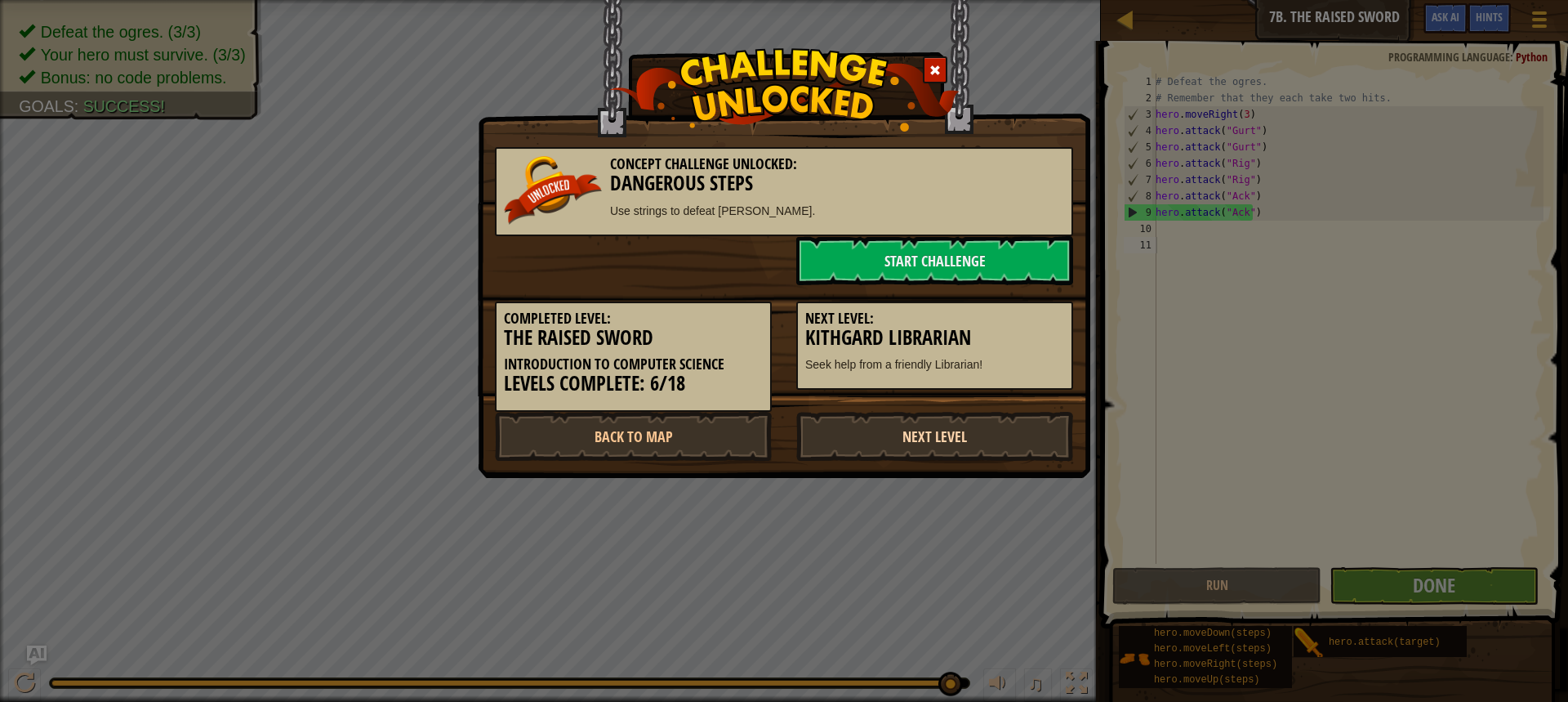
drag, startPoint x: 926, startPoint y: 441, endPoint x: 939, endPoint y: 412, distance: 31.8
click at [928, 434] on link "Next Level" at bounding box center [935, 436] width 277 height 49
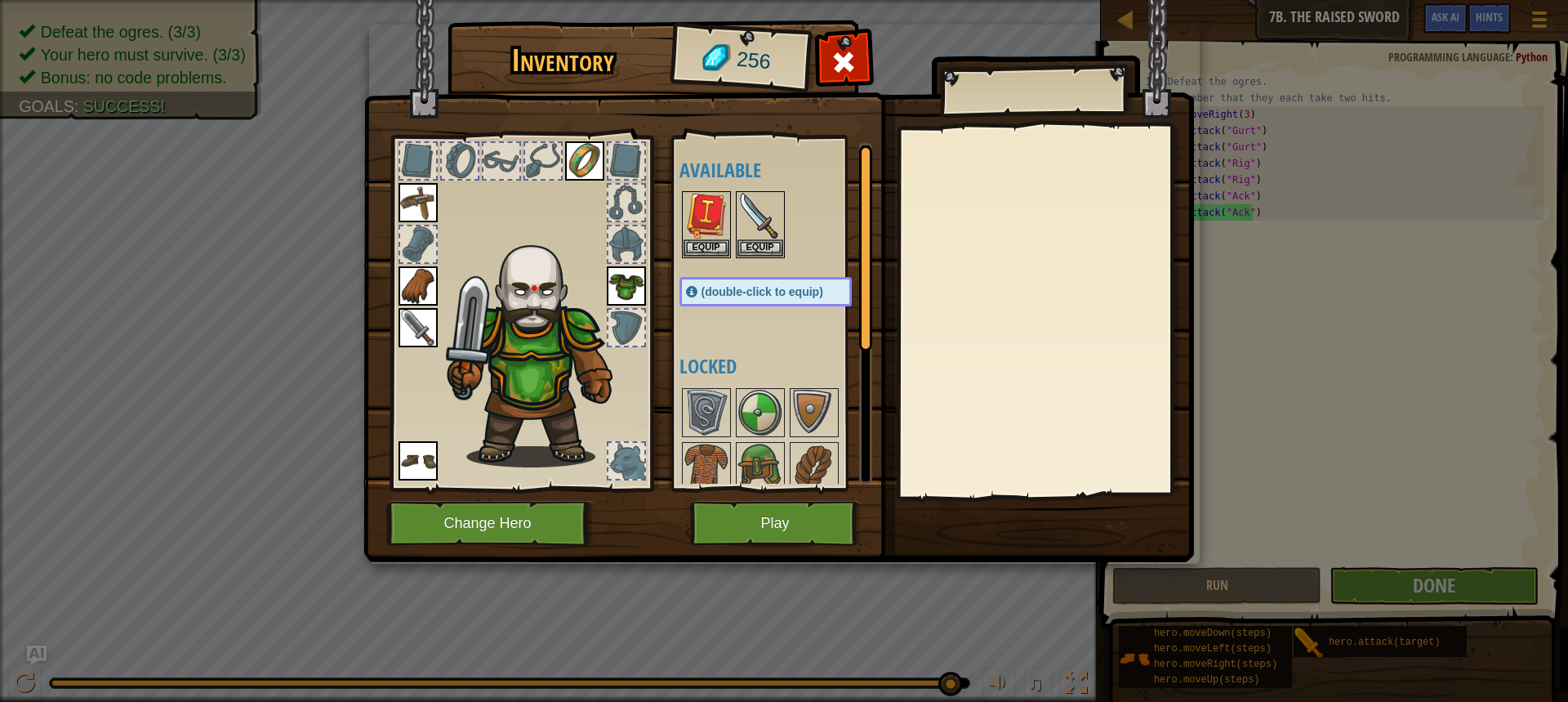
drag, startPoint x: 751, startPoint y: 561, endPoint x: 737, endPoint y: 561, distance: 14.0
click at [748, 561] on img at bounding box center [779, 266] width 831 height 593
drag, startPoint x: 771, startPoint y: 536, endPoint x: 776, endPoint y: 526, distance: 11.2
click at [776, 526] on button "Play" at bounding box center [776, 524] width 171 height 45
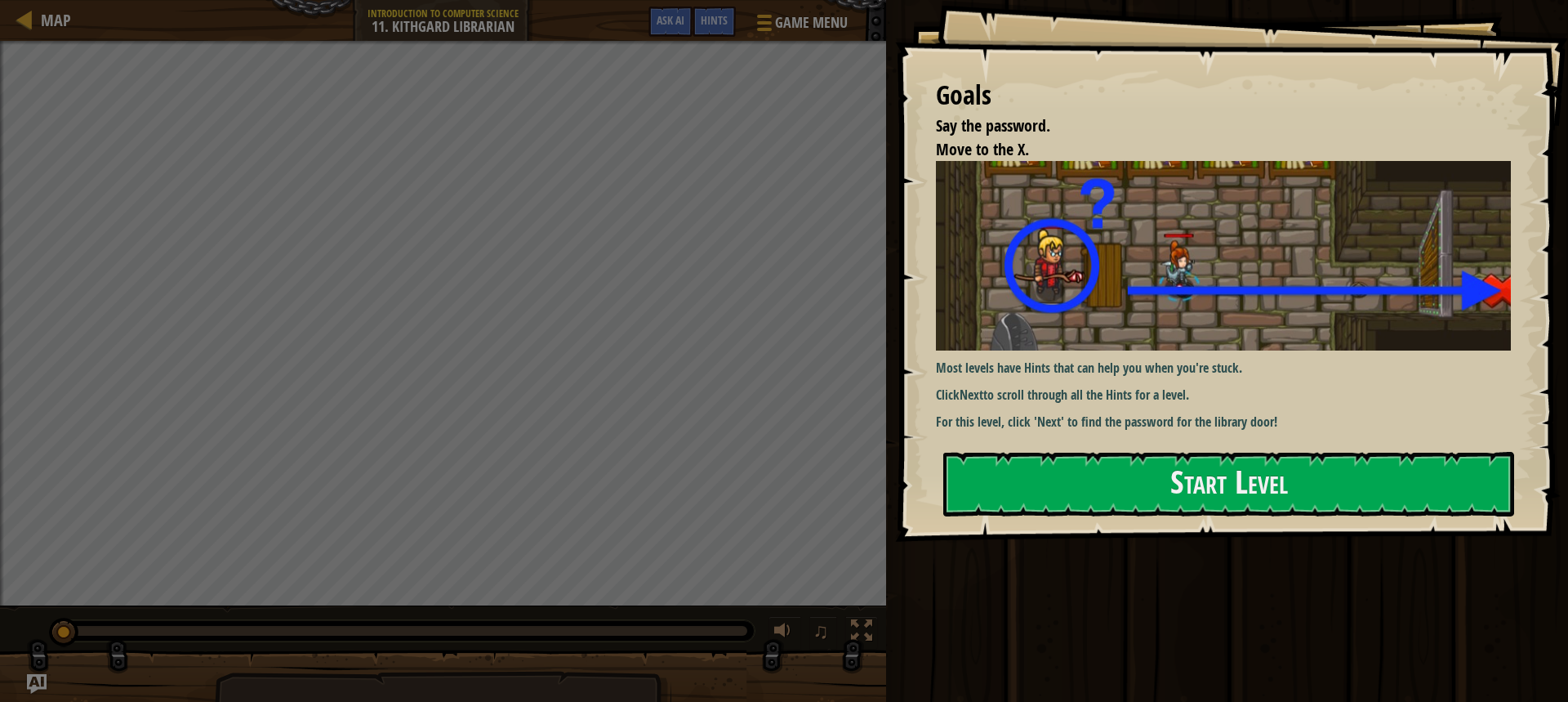
drag, startPoint x: 1196, startPoint y: 540, endPoint x: 1193, endPoint y: 525, distance: 15.3
click at [1195, 538] on div at bounding box center [1229, 551] width 571 height 37
click at [1193, 506] on button "Start Level" at bounding box center [1229, 483] width 571 height 65
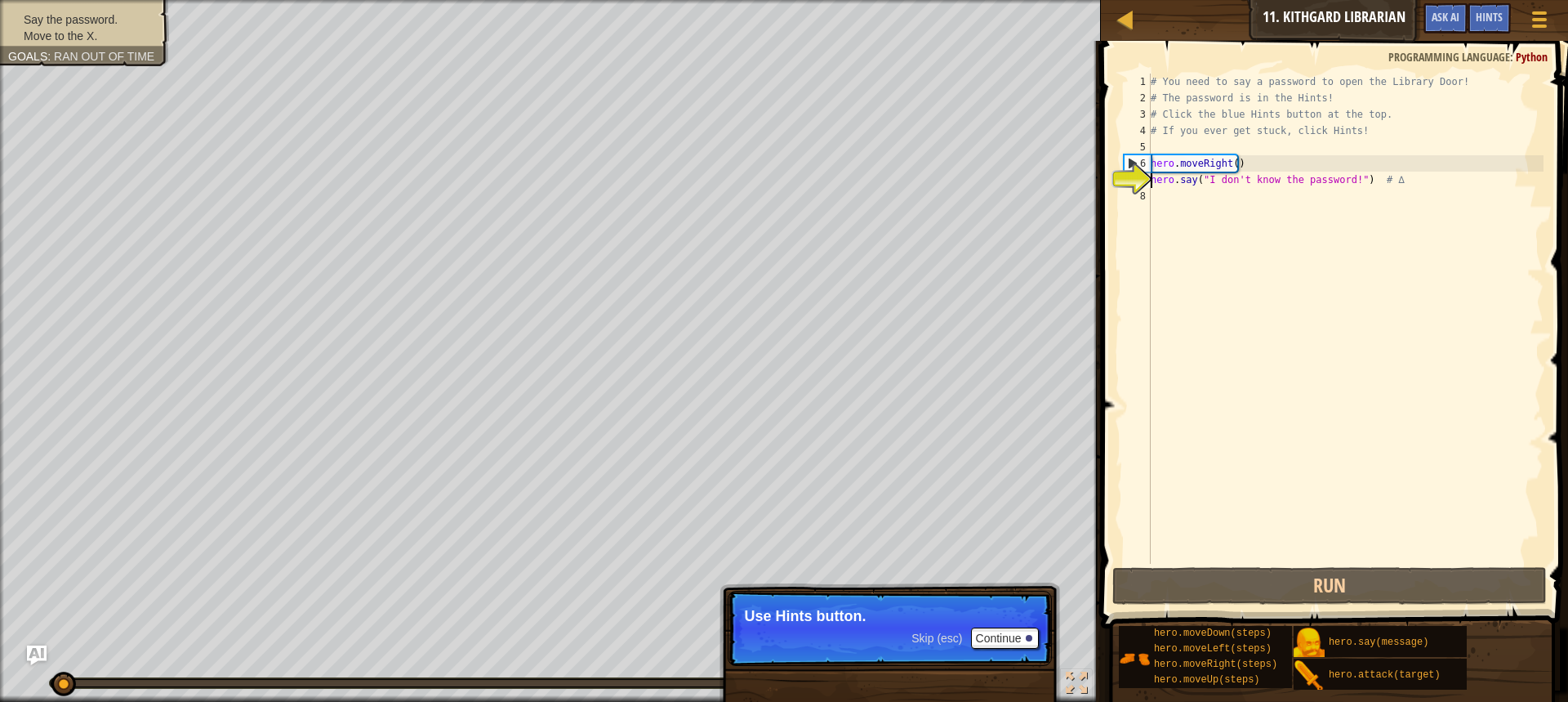
click at [1112, 378] on div "Map Introduction to Computer Science 11. Kithgard Librarian Game Menu Done Hint…" at bounding box center [784, 351] width 1568 height 702
drag, startPoint x: 1194, startPoint y: 181, endPoint x: 1179, endPoint y: 213, distance: 35.3
click at [1191, 184] on div "# You need to say a password to open the Library Door! # The password is in the…" at bounding box center [1345, 335] width 396 height 523
type textarea "hero.moveRight() hero.say("I don't know the password!") # ∆"
click at [1171, 223] on div "# You need to say a password to open the Library Door! # The password is in the…" at bounding box center [1345, 335] width 396 height 523
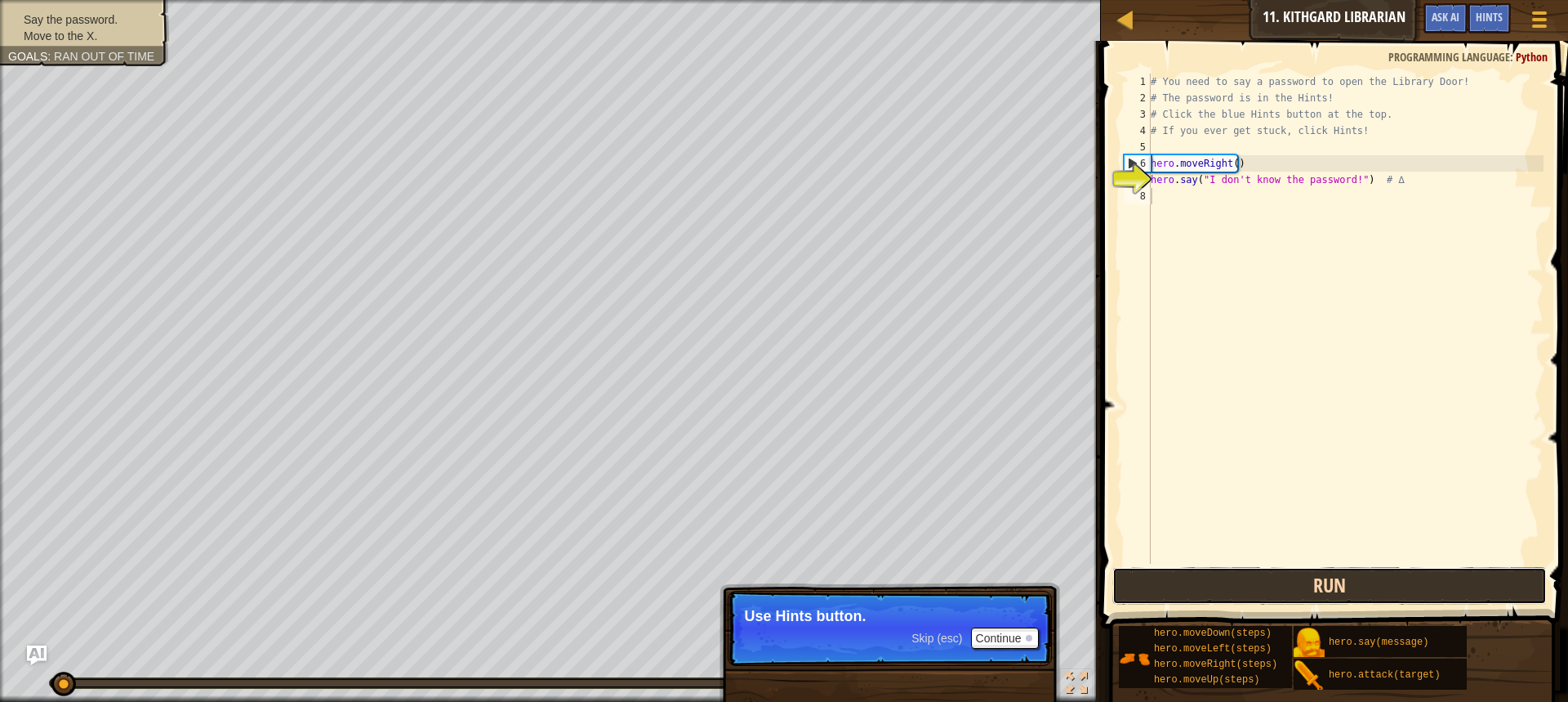
click at [1240, 586] on button "Run" at bounding box center [1329, 586] width 435 height 38
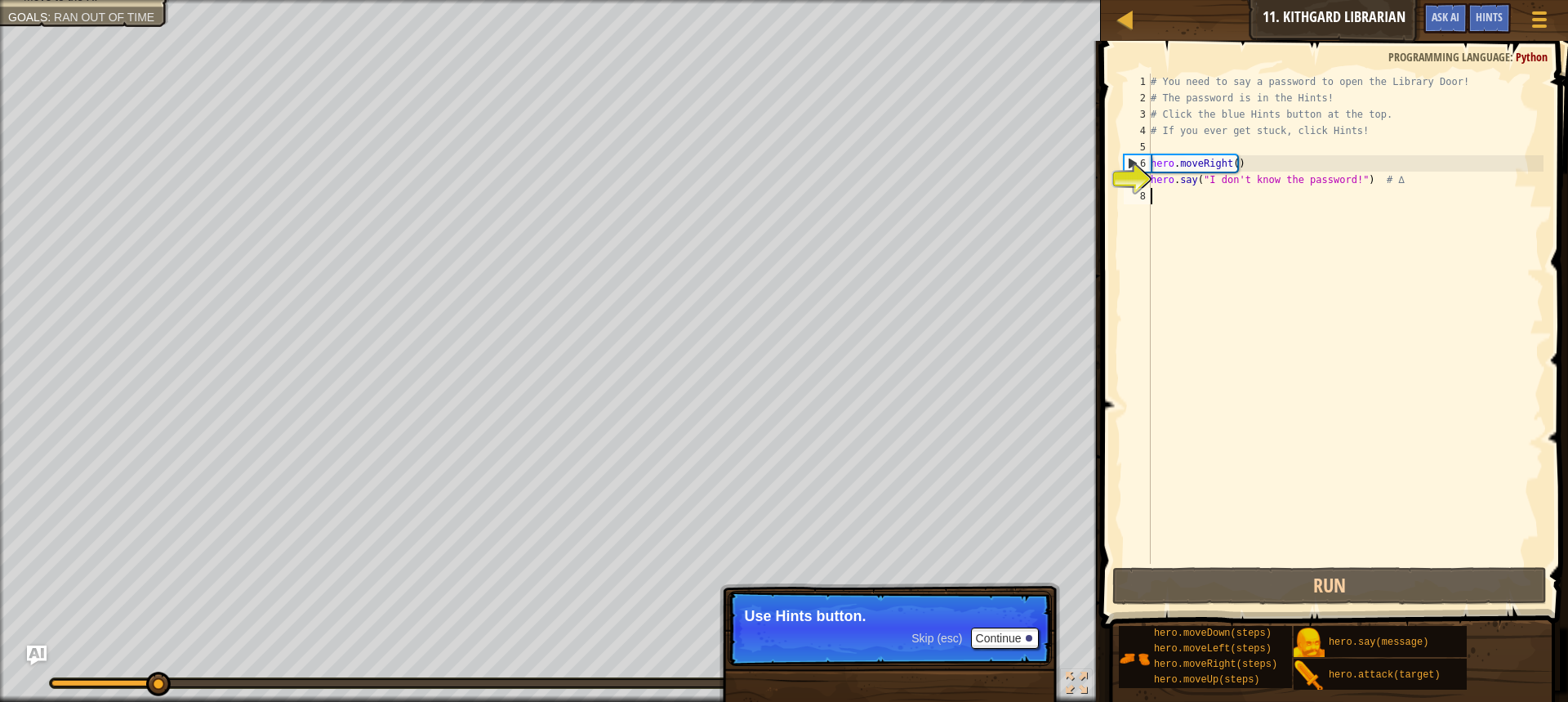
drag, startPoint x: 1146, startPoint y: 230, endPoint x: 1128, endPoint y: 253, distance: 29.2
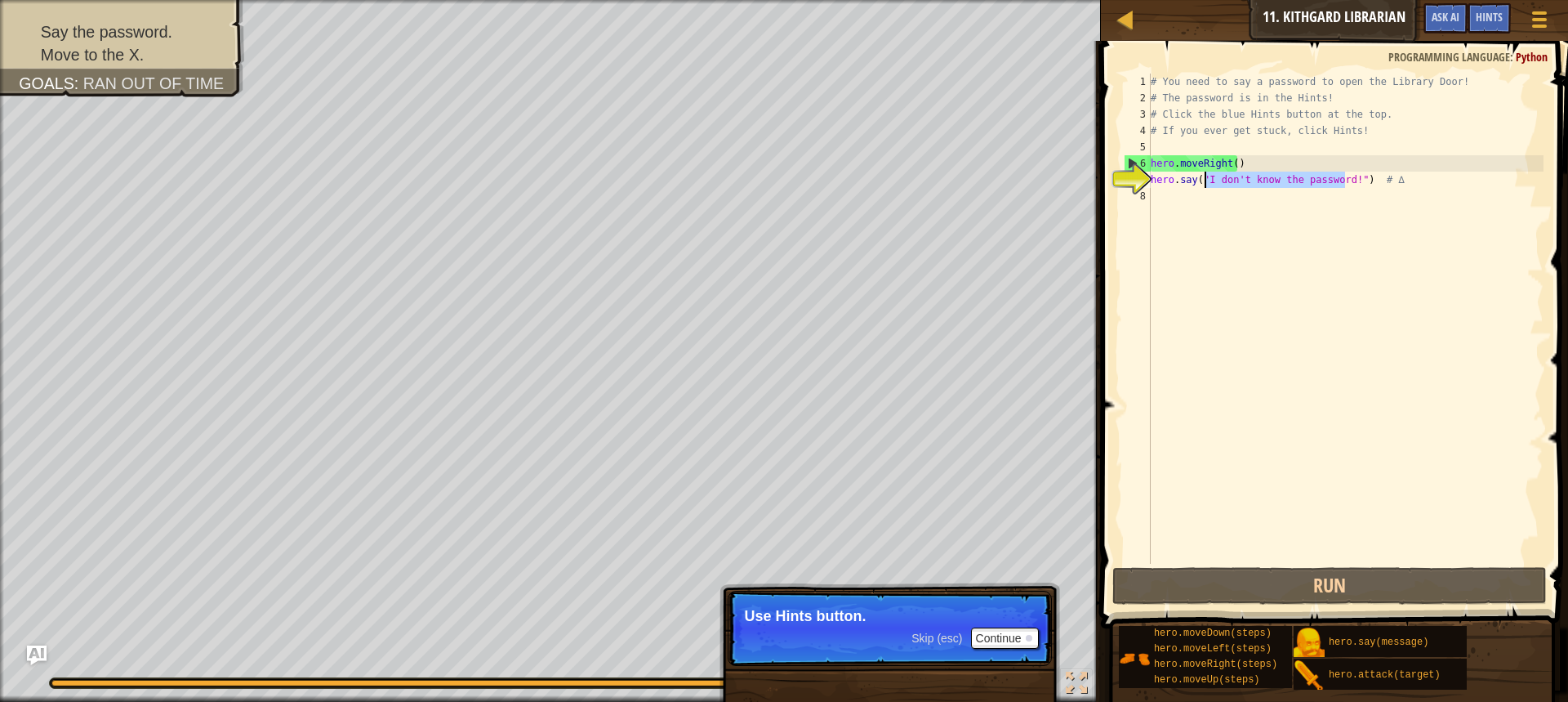
drag, startPoint x: 1347, startPoint y: 176, endPoint x: 1204, endPoint y: 175, distance: 143.0
click at [1204, 175] on div "# You need to say a password to open the Library Door! # The password is in the…" at bounding box center [1345, 335] width 396 height 523
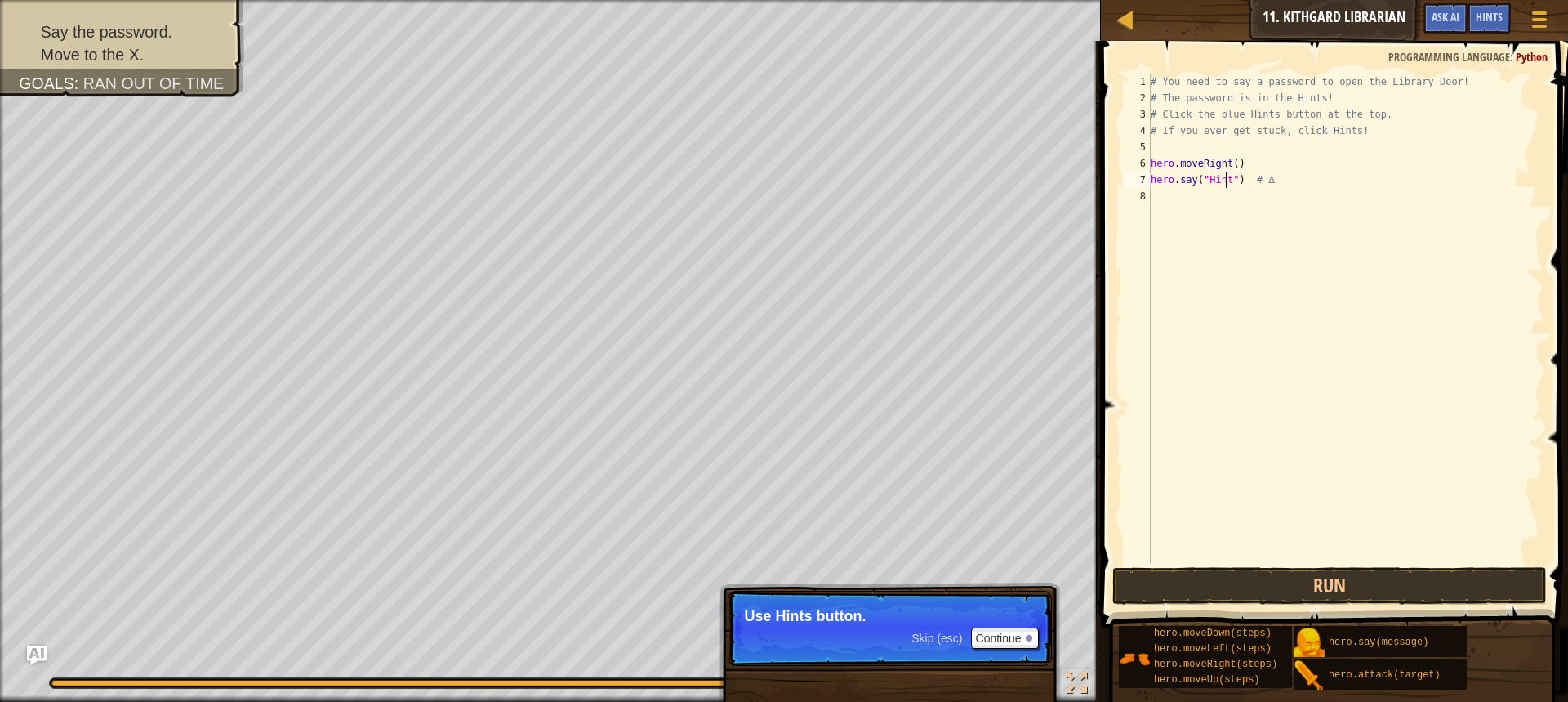
scroll to position [8, 7]
type textarea "hero.say("Hints") # ∆"
click at [1426, 581] on button "Run" at bounding box center [1329, 586] width 435 height 38
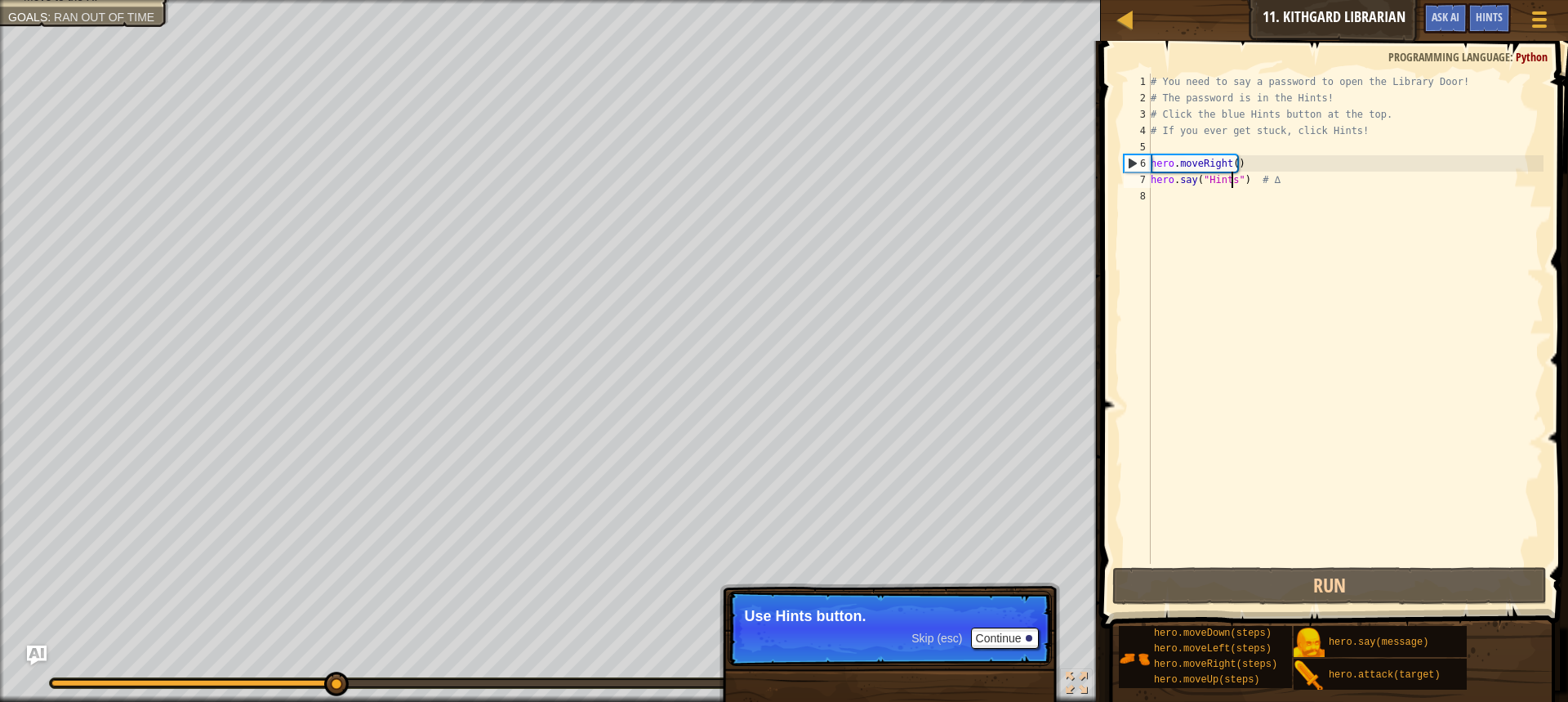
click at [1304, 187] on div "# You need to say a password to open the Library Door! # The password is in the…" at bounding box center [1345, 335] width 396 height 523
drag, startPoint x: 1212, startPoint y: 198, endPoint x: 1204, endPoint y: 191, distance: 10.6
click at [1209, 195] on div "# You need to say a password to open the Library Door! # The password is in the…" at bounding box center [1345, 335] width 396 height 523
type textarea "h"
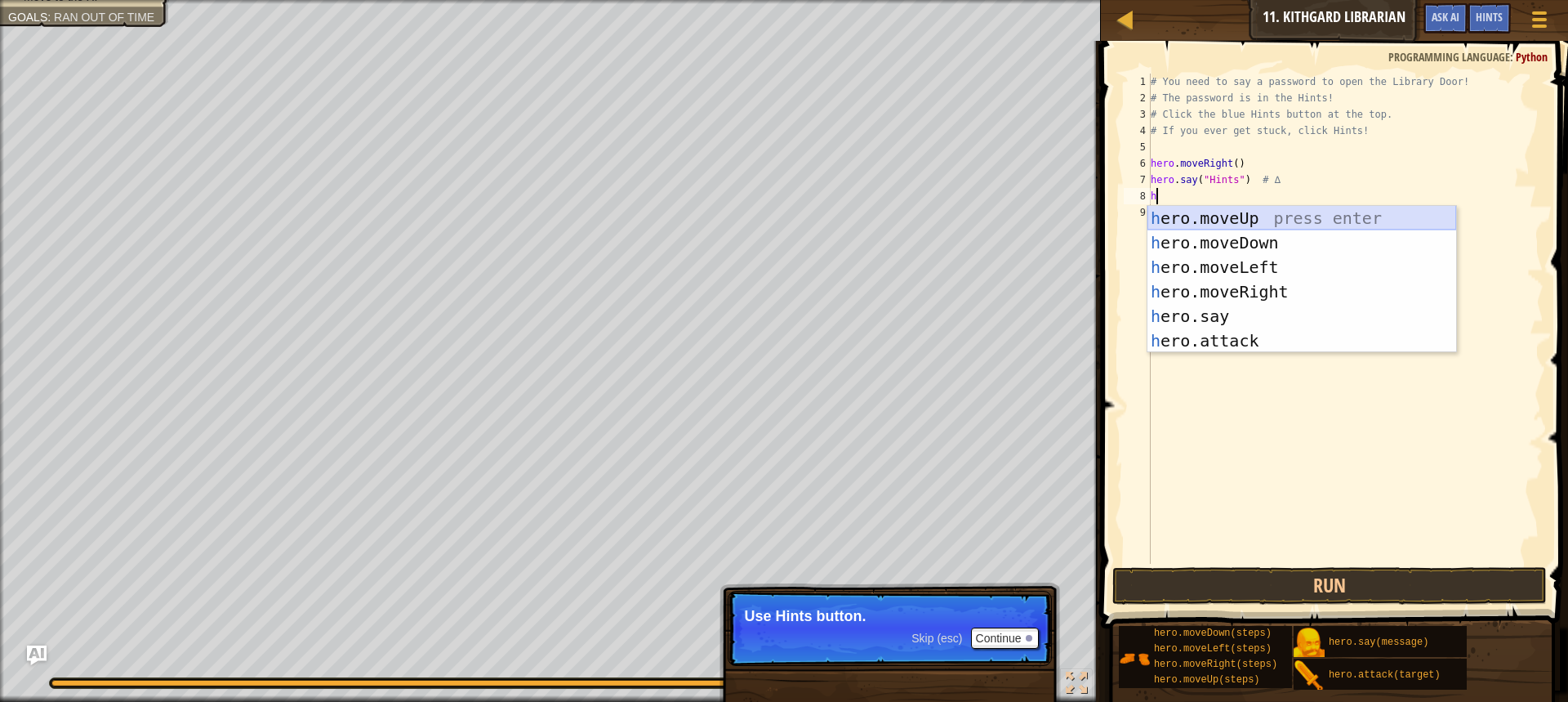
click at [1256, 211] on div "h ero.moveUp press enter h ero.moveDown press enter h ero.moveLeft press enter …" at bounding box center [1302, 304] width 309 height 196
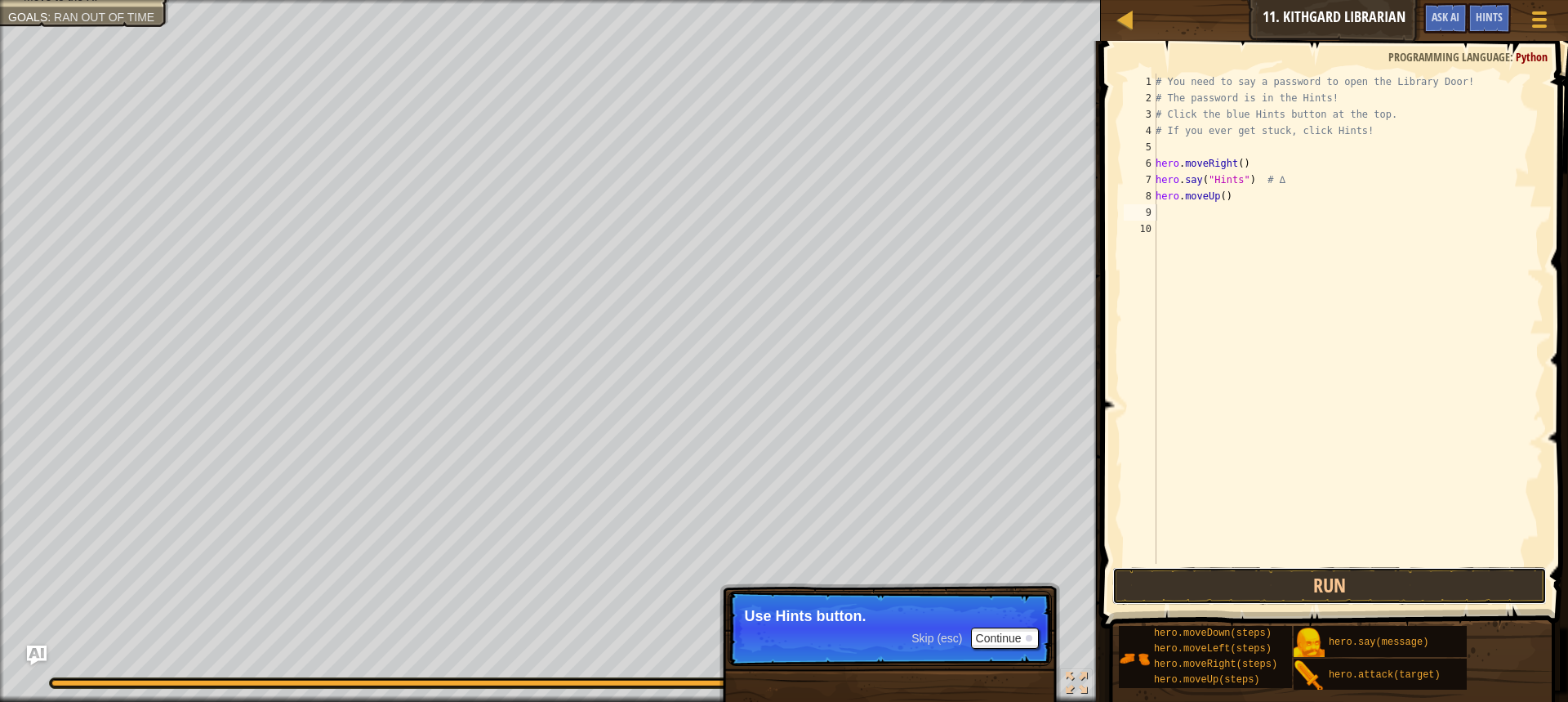
drag, startPoint x: 1315, startPoint y: 580, endPoint x: 1313, endPoint y: 561, distance: 19.1
click at [1314, 579] on button "Run" at bounding box center [1329, 586] width 435 height 38
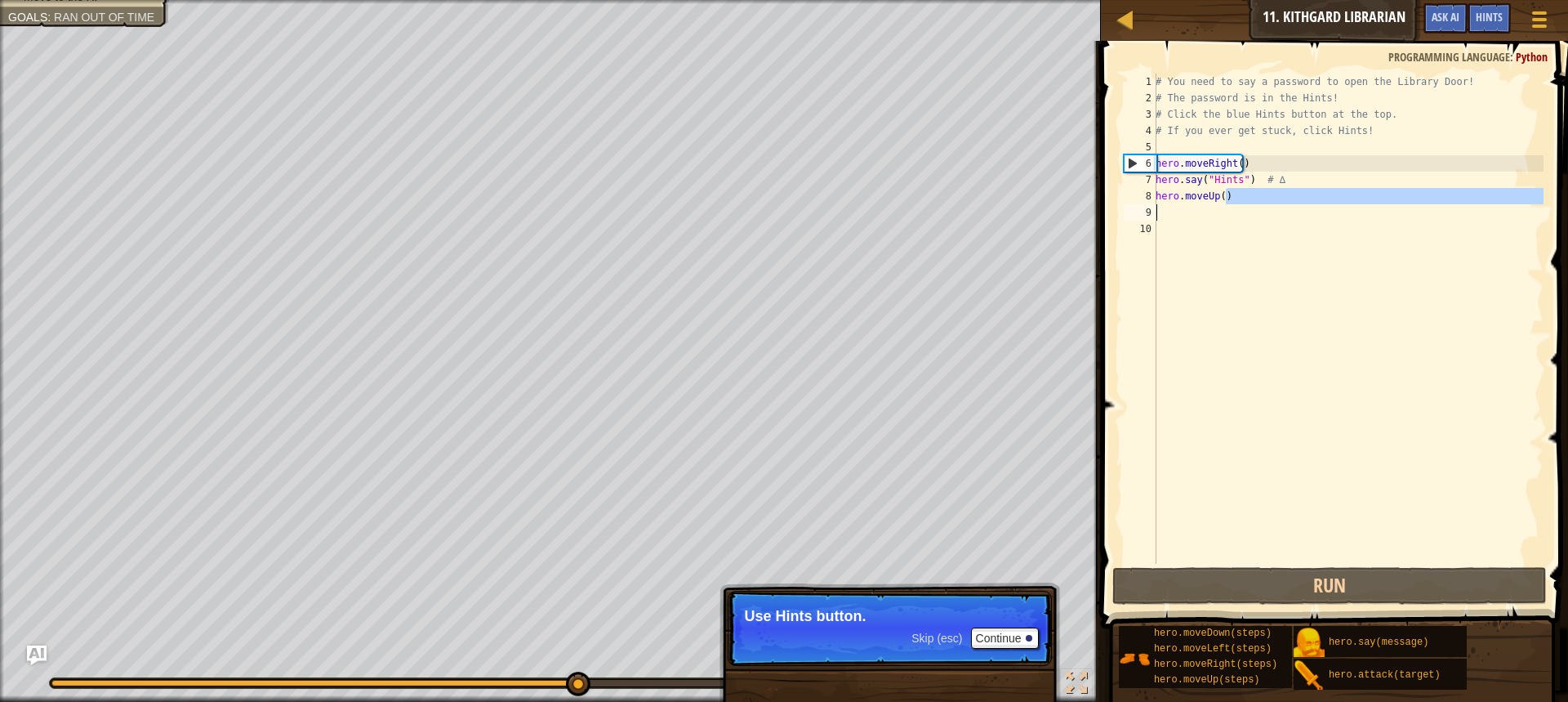
drag, startPoint x: 1261, startPoint y: 202, endPoint x: 1146, endPoint y: 206, distance: 115.1
click at [1146, 206] on div "1 2 3 4 5 6 7 8 9 10 # You need to say a password to open the Library Door! # T…" at bounding box center [1332, 318] width 423 height 490
click at [1148, 200] on div "8" at bounding box center [1140, 196] width 33 height 17
click at [1154, 199] on div "8" at bounding box center [1140, 196] width 33 height 17
drag, startPoint x: 1158, startPoint y: 198, endPoint x: 1261, endPoint y: 217, distance: 104.7
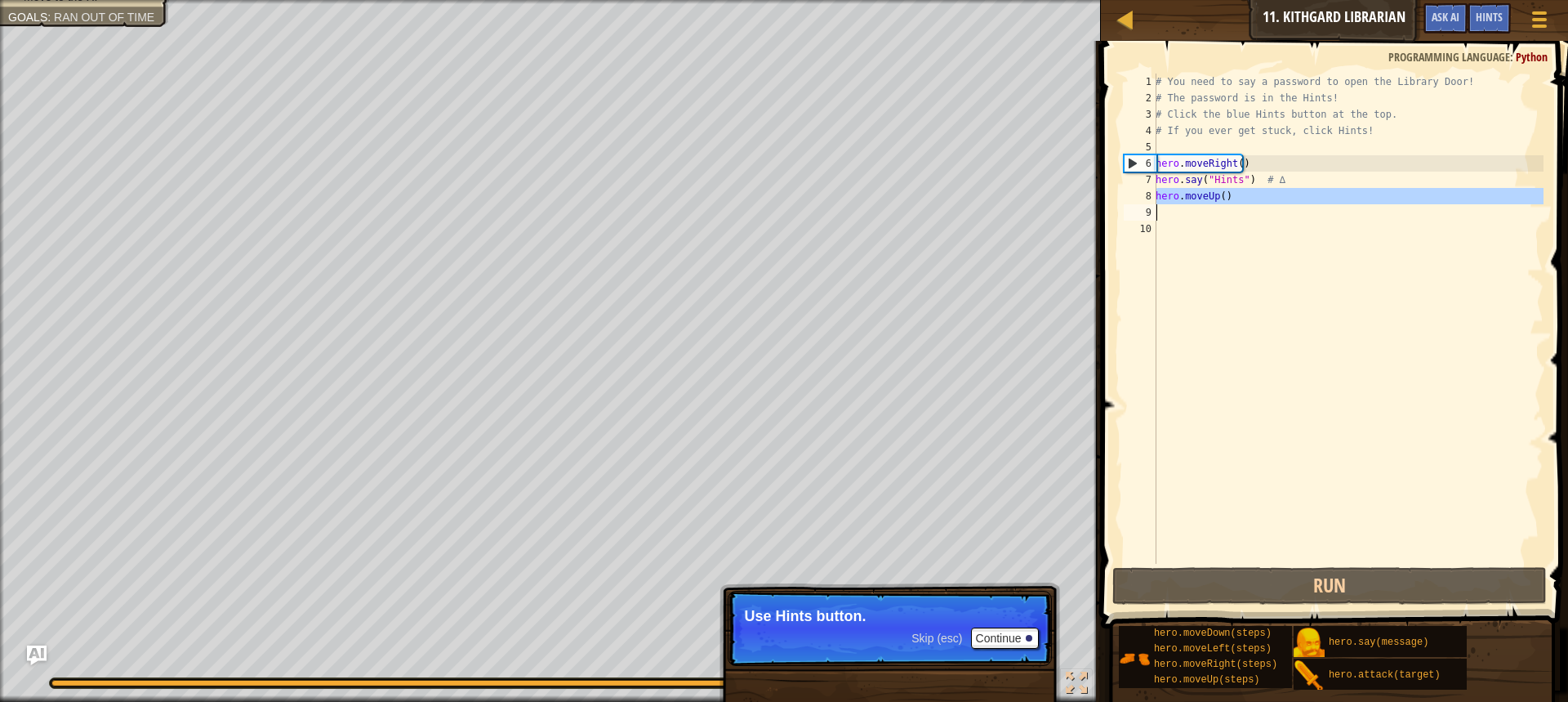
click at [1252, 213] on div "# You need to say a password to open the Library Door! # The password is in the…" at bounding box center [1348, 335] width 391 height 523
type textarea "hero.moveUp()"
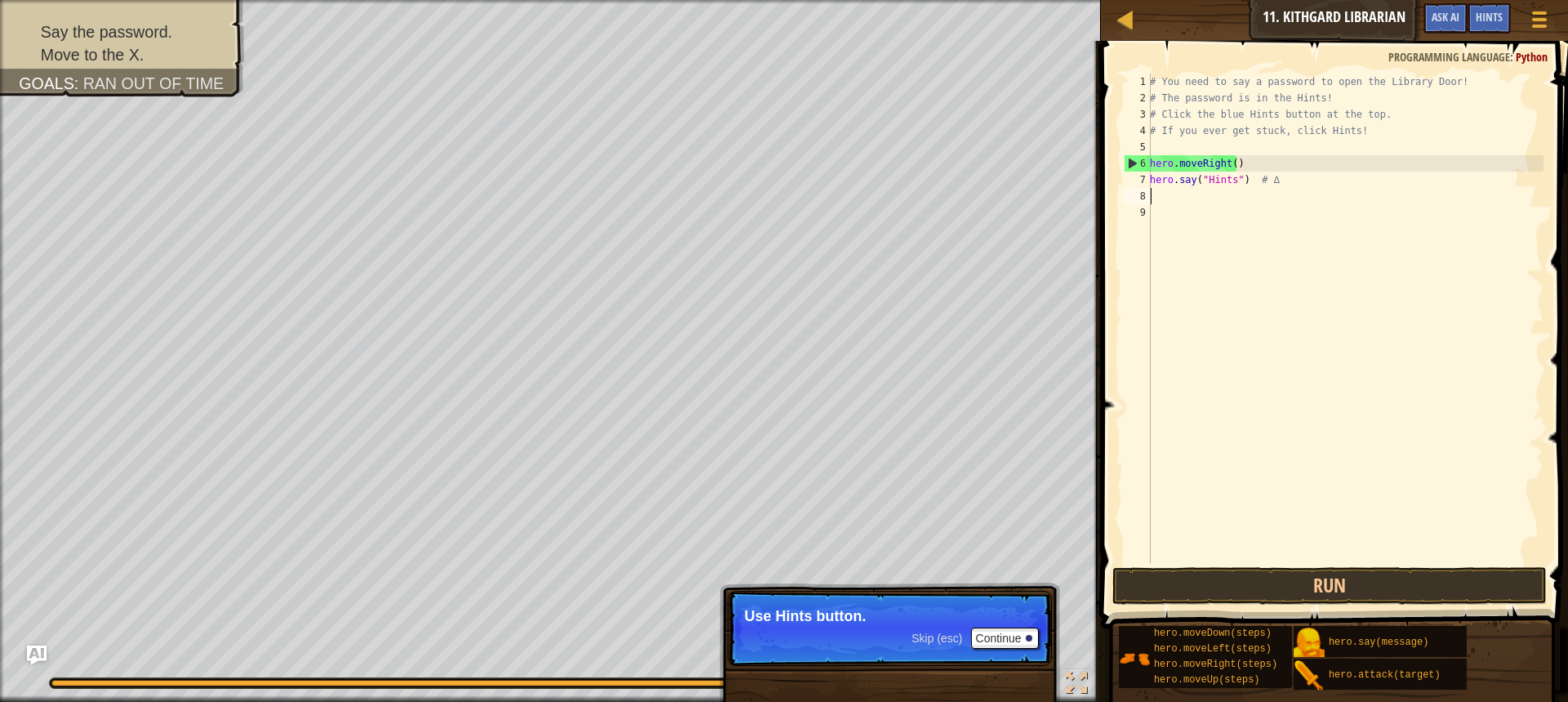
type textarea "h"
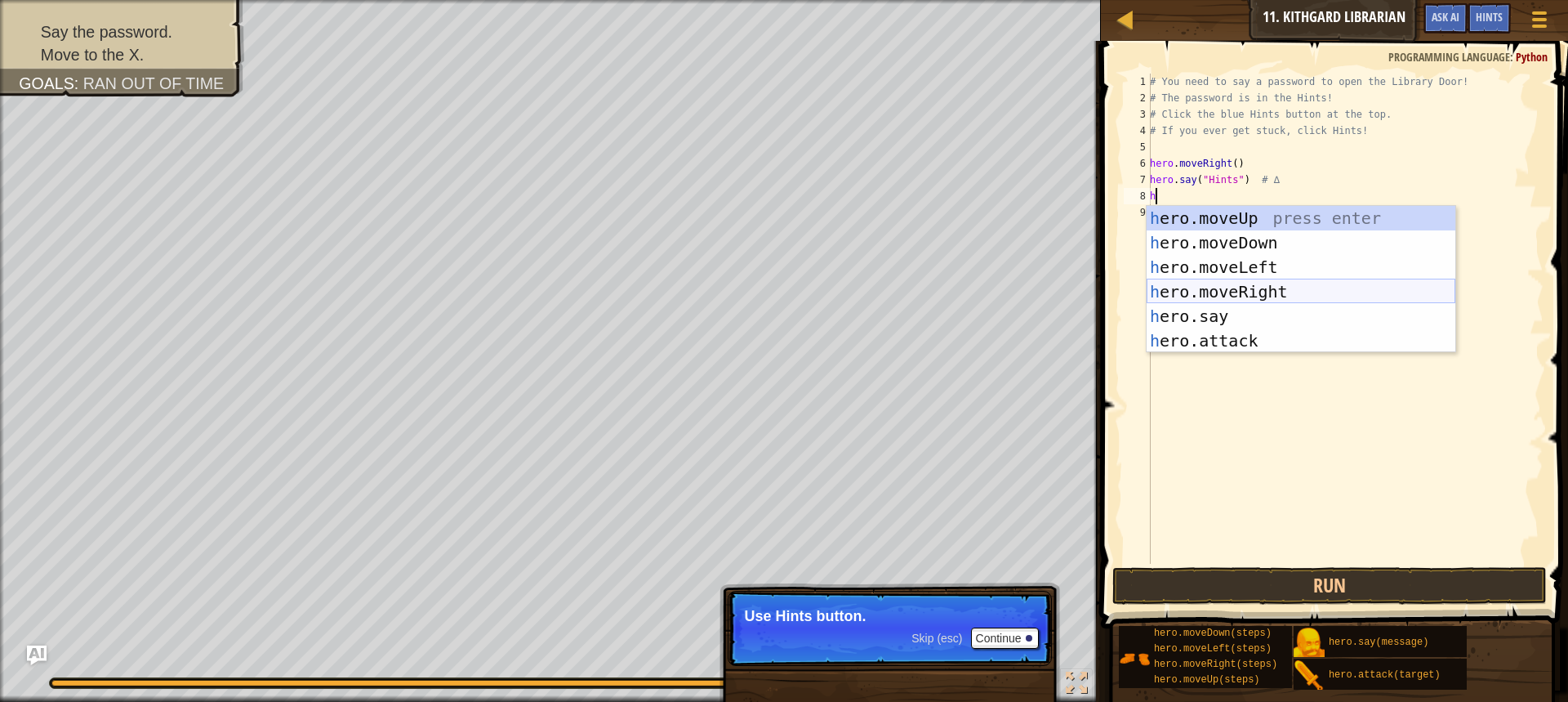
click at [1278, 281] on div "h ero.moveUp press enter h ero.moveDown press enter h ero.moveLeft press enter …" at bounding box center [1301, 304] width 309 height 196
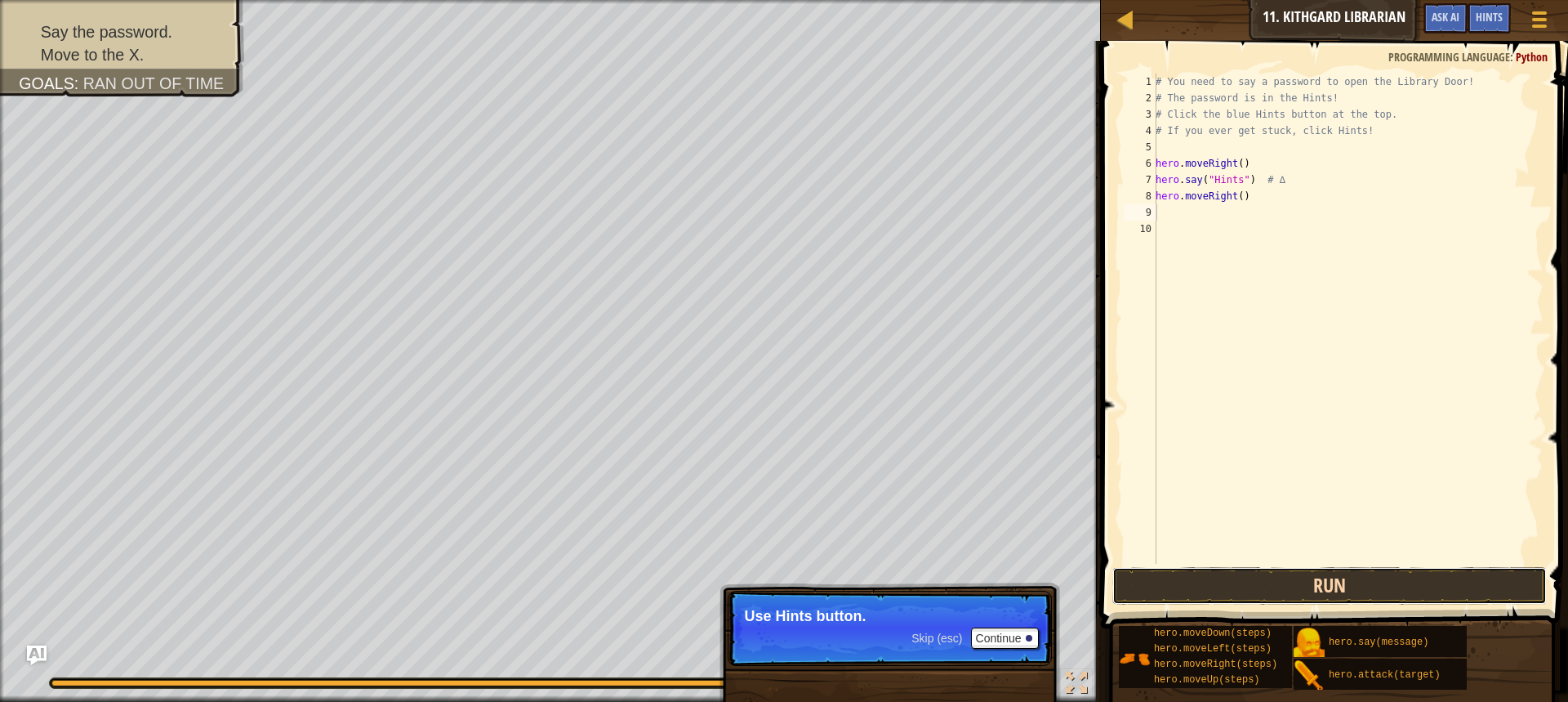
click at [1435, 598] on button "Run" at bounding box center [1329, 586] width 435 height 38
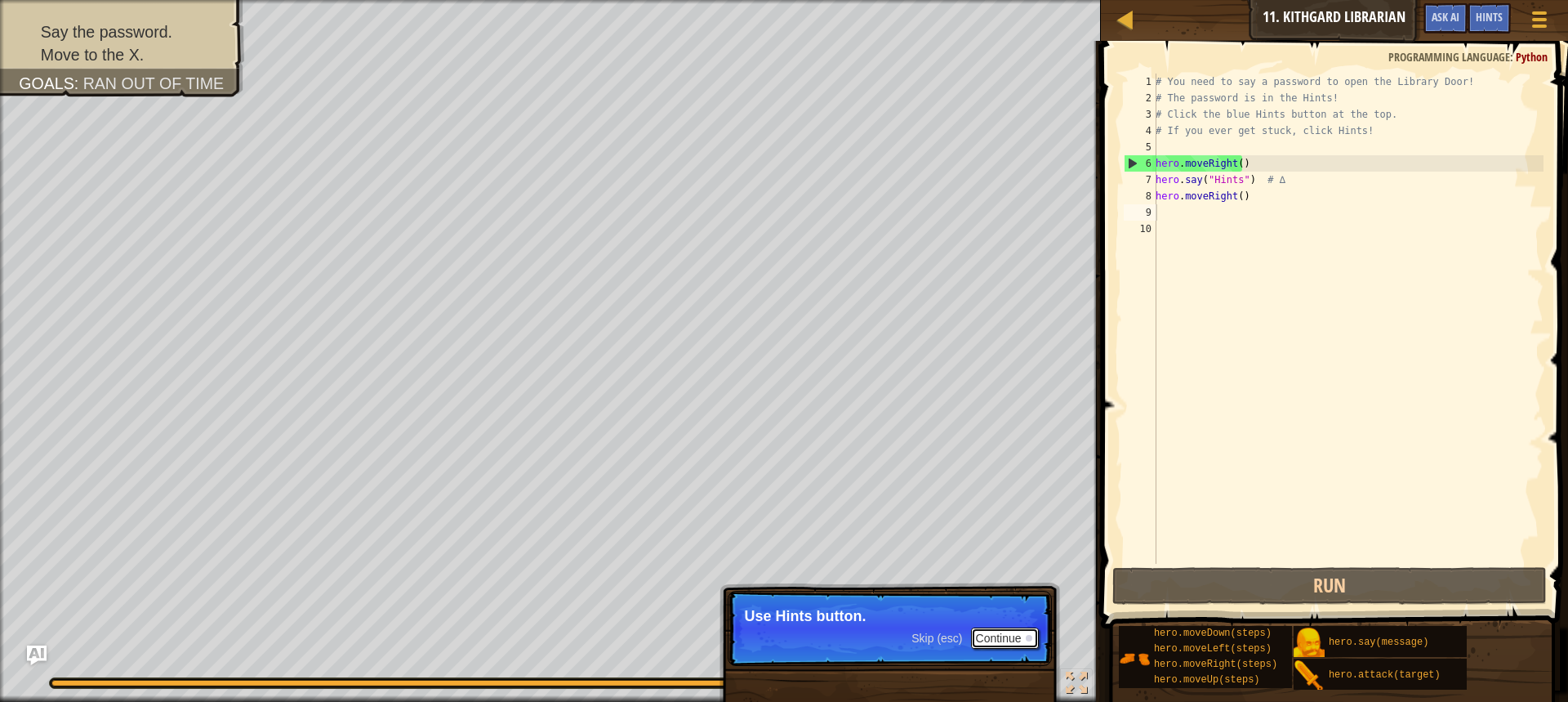
click at [1009, 628] on button "Continue" at bounding box center [1005, 637] width 68 height 21
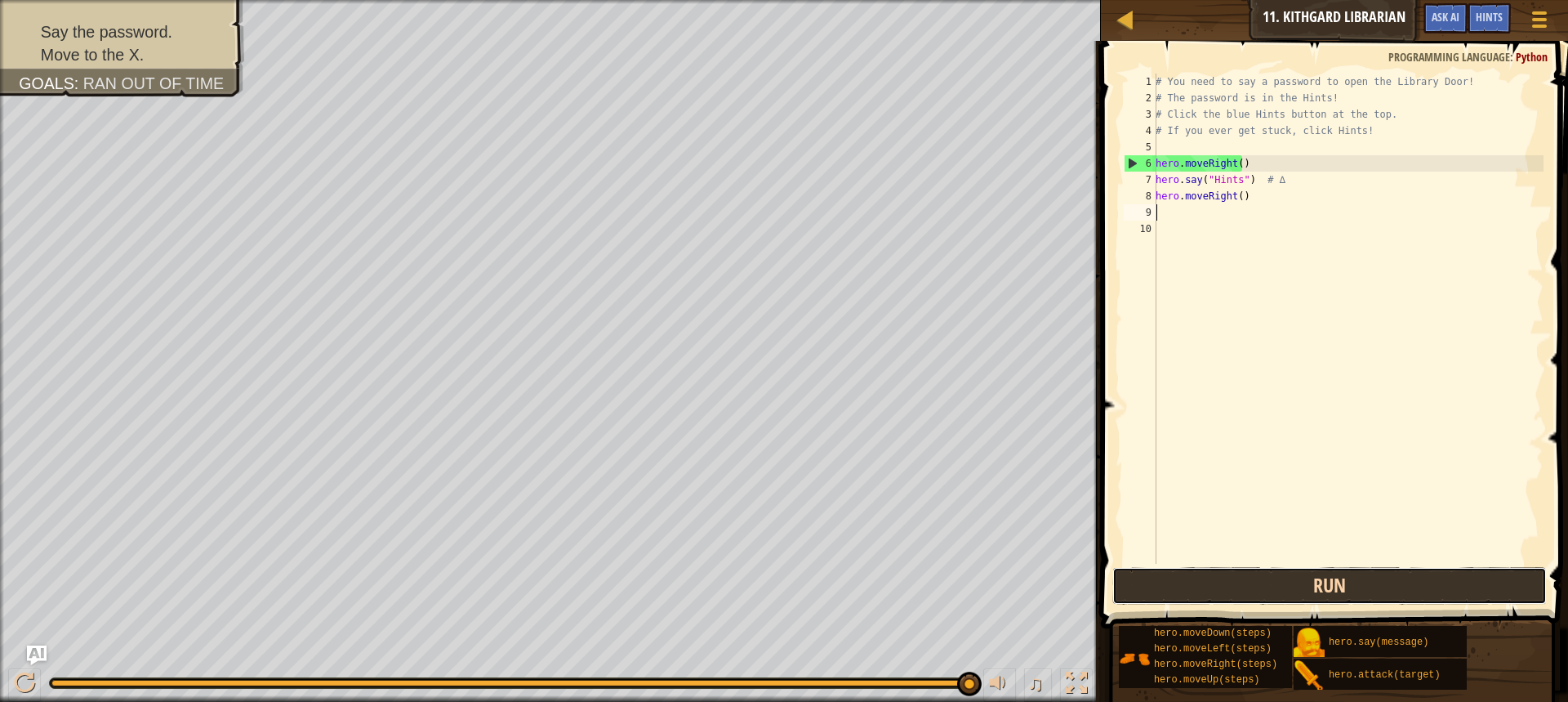
click at [1204, 581] on button "Run" at bounding box center [1329, 586] width 435 height 38
